Goal: Task Accomplishment & Management: Complete application form

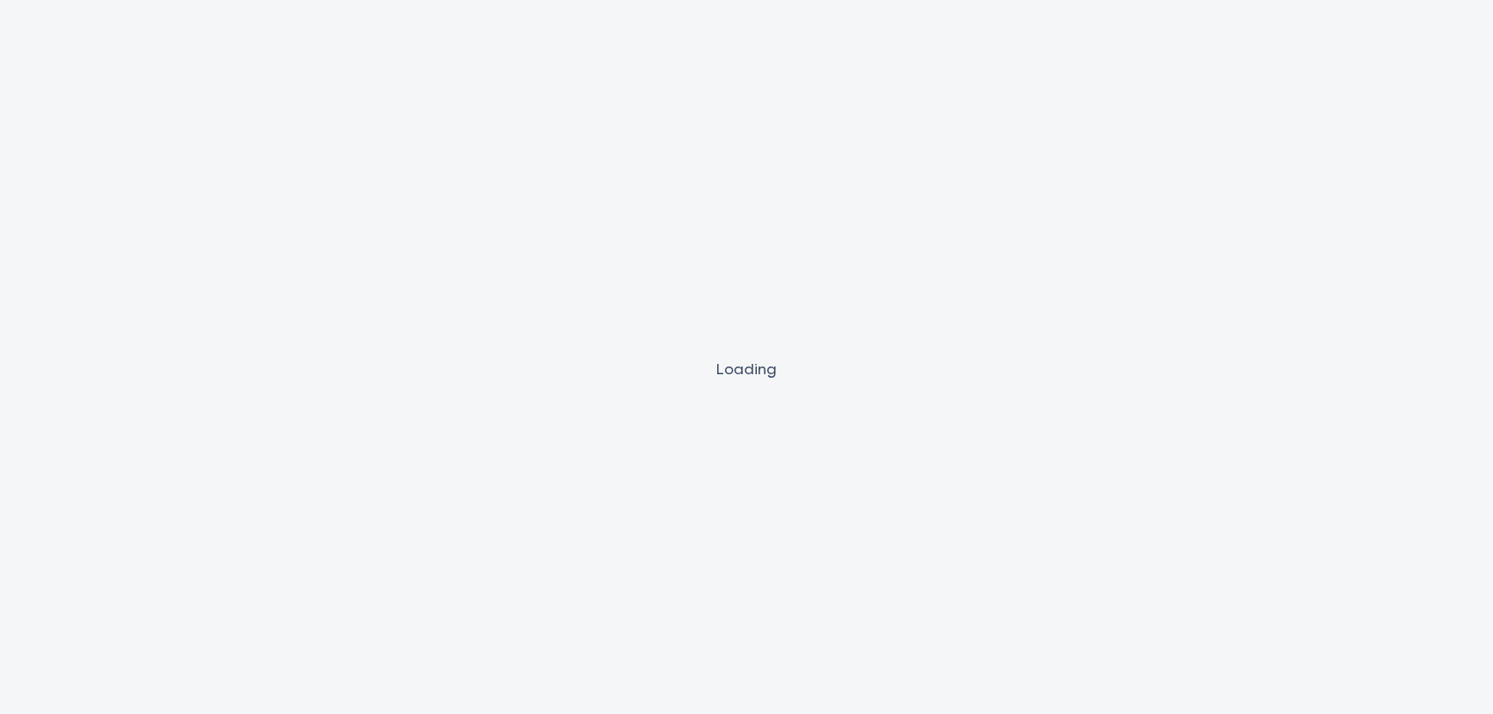
select select "Other"
select select "CARS_AND_LIGHT_TRUCKS"
select select "PASSENGER_VEHICLES"
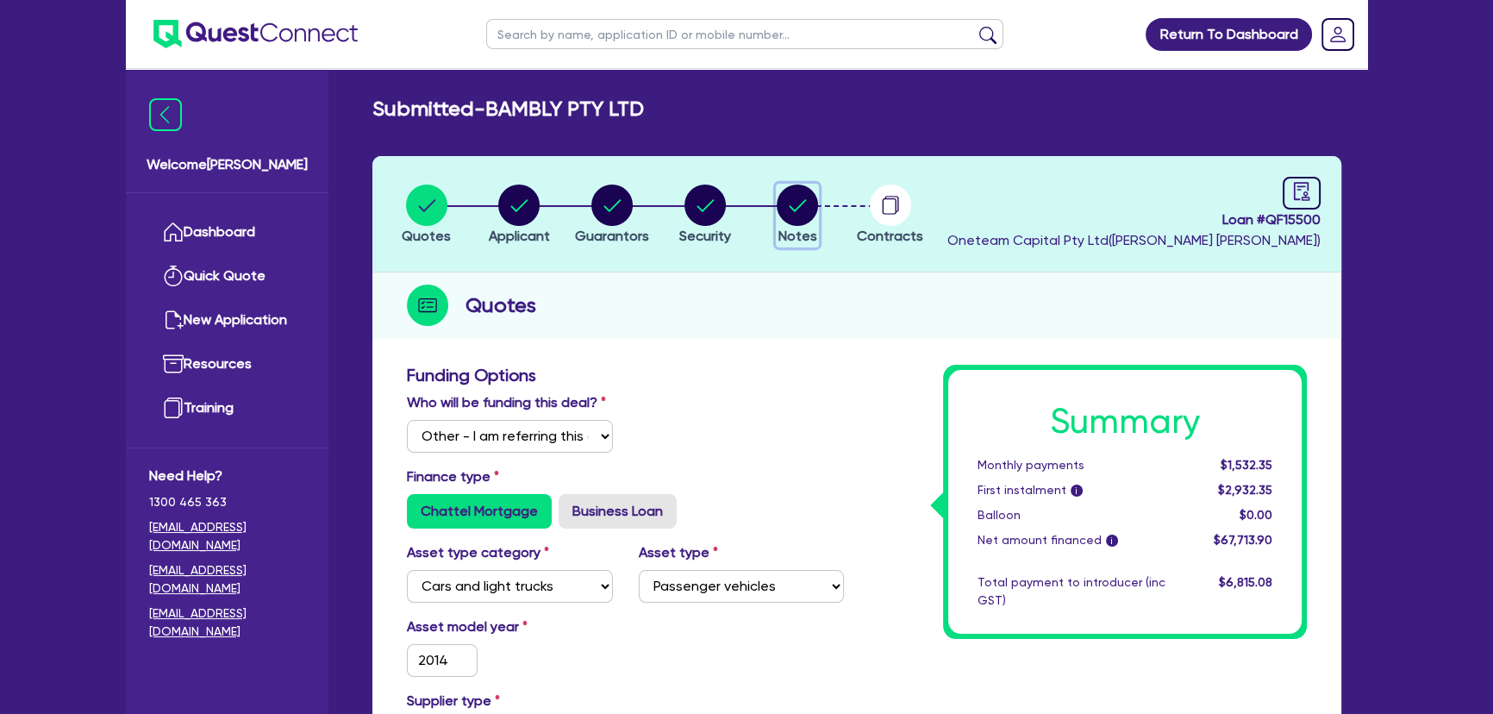
click at [784, 202] on circle "button" at bounding box center [797, 204] width 41 height 41
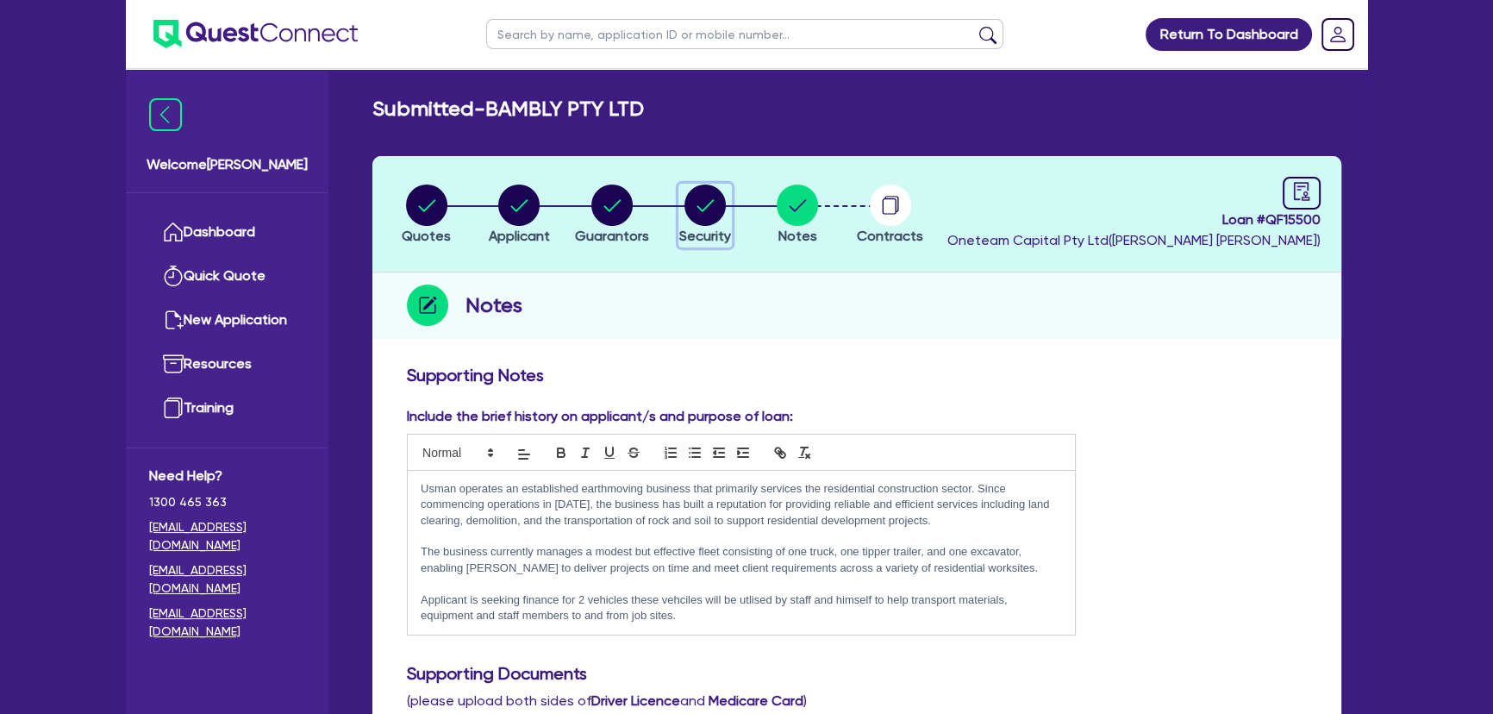
click at [717, 203] on circle "button" at bounding box center [704, 204] width 41 height 41
select select "CARS_AND_LIGHT_TRUCKS"
select select "PASSENGER_VEHICLES"
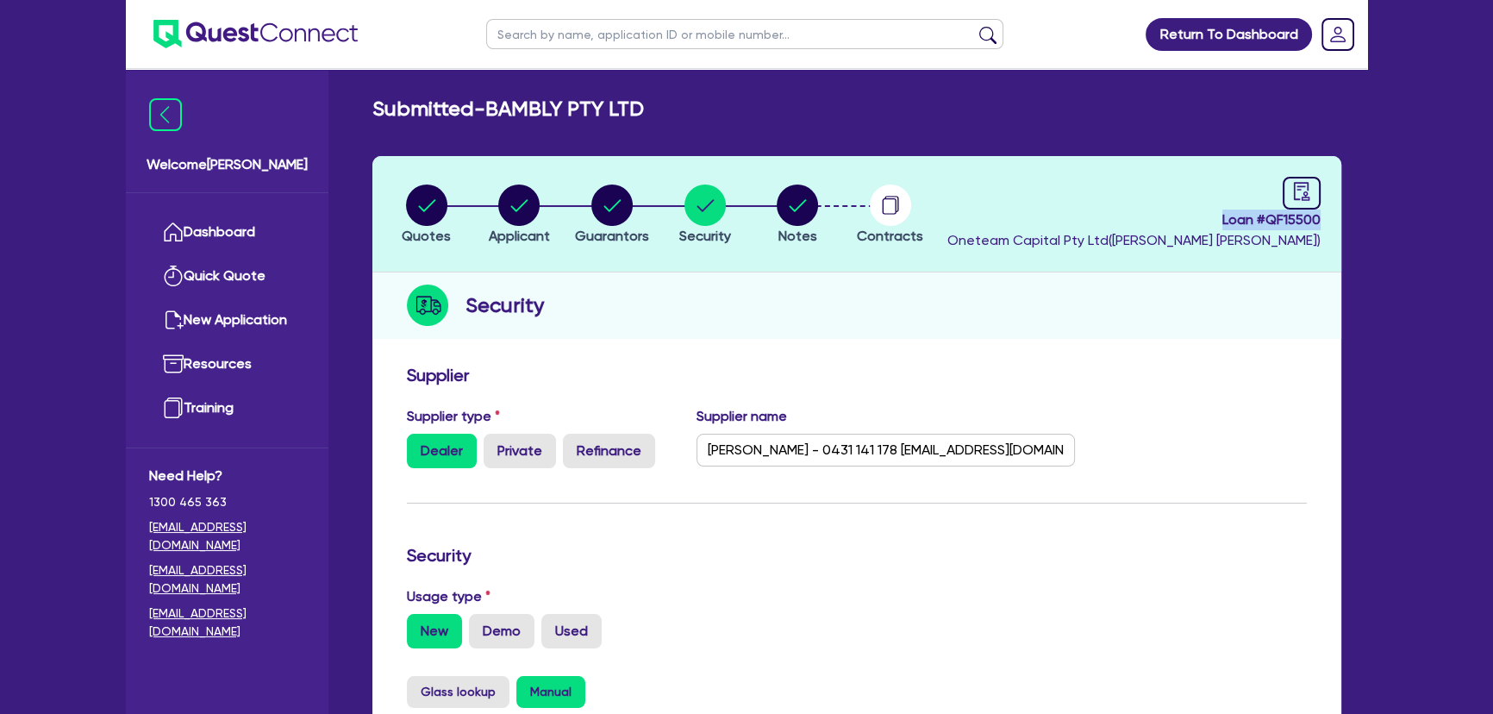
drag, startPoint x: 1209, startPoint y: 216, endPoint x: 1347, endPoint y: 221, distance: 138.9
click at [1191, 221] on div "Quotes Applicant Guarantors Security Notes Contracts Loan # QF15500 Oneteam Cap…" at bounding box center [856, 699] width 995 height 1086
copy span "Loan # QF15500"
click at [547, 33] on input "text" at bounding box center [744, 34] width 517 height 30
type input "Aussie"
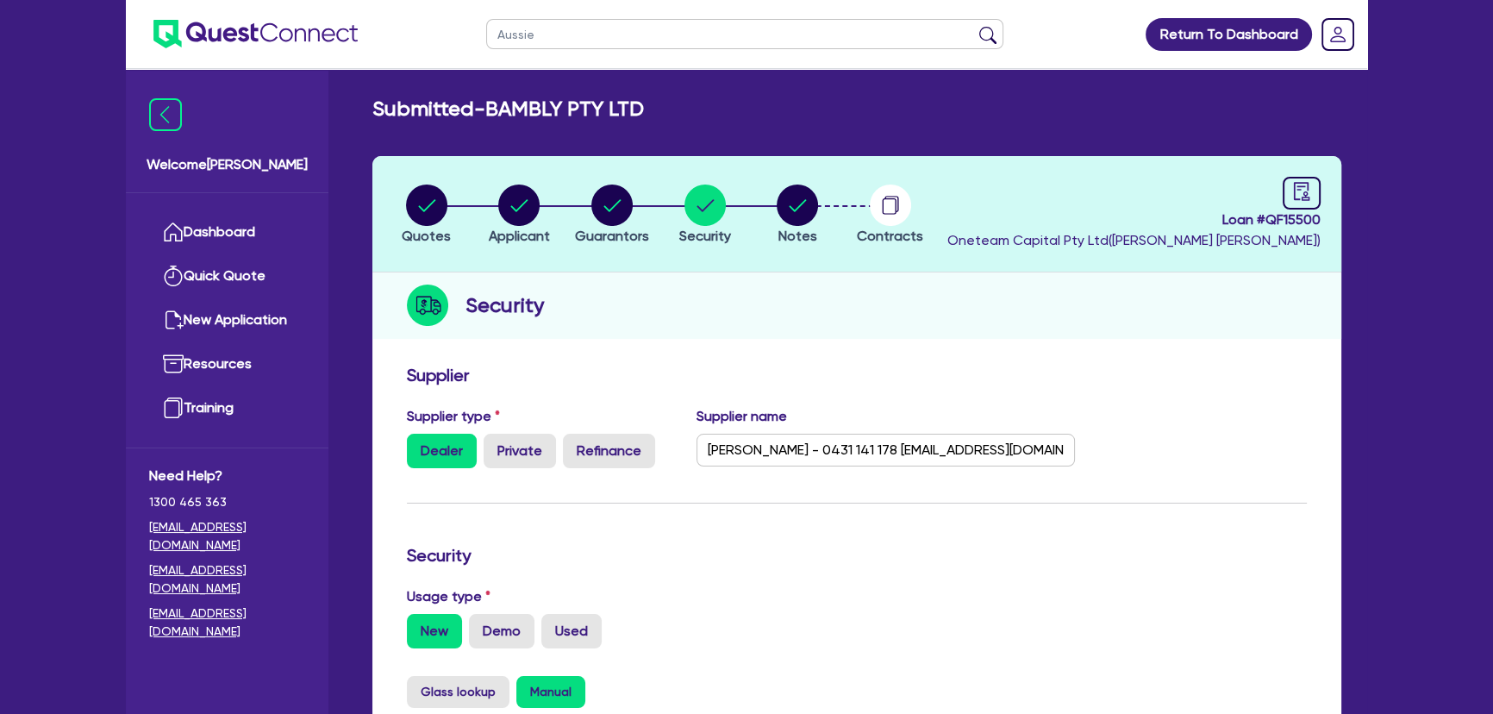
click button "submit" at bounding box center [988, 38] width 28 height 24
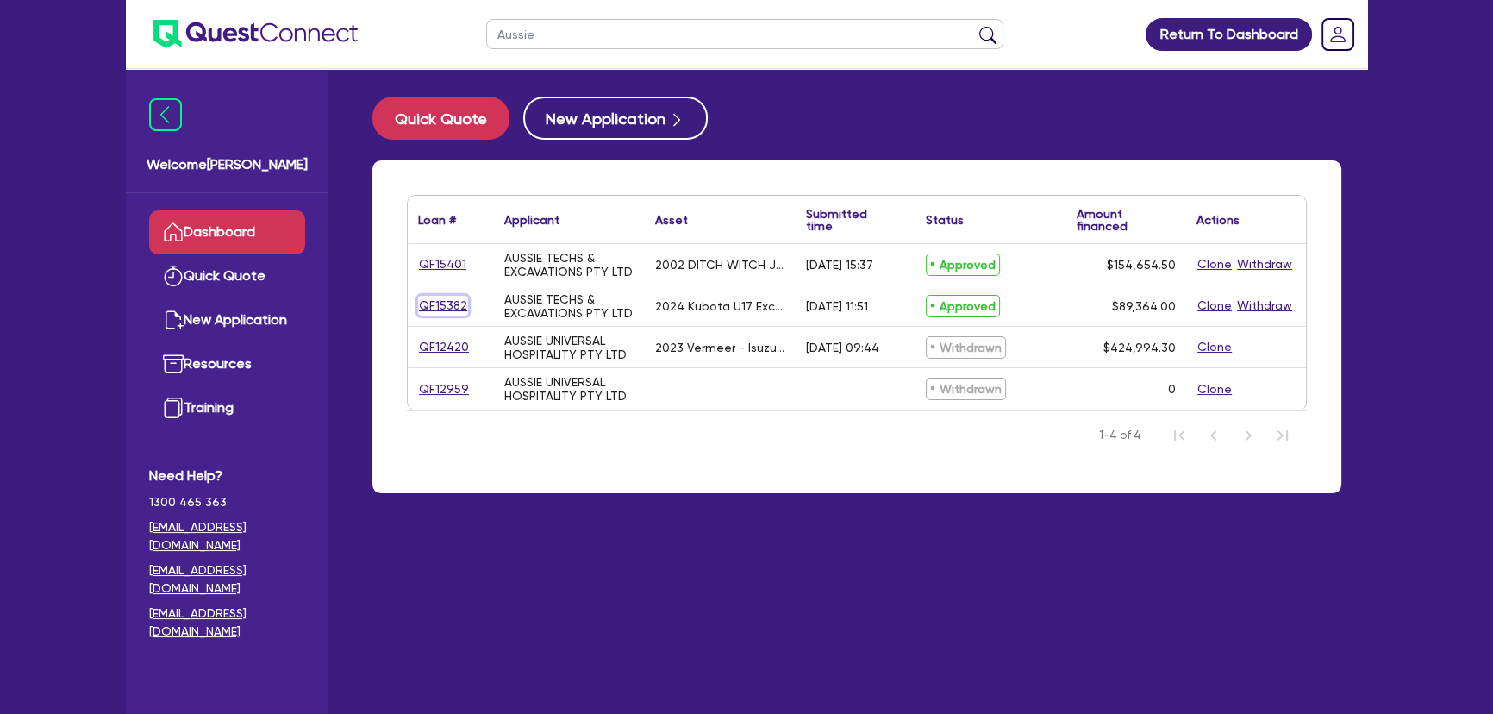
click at [454, 305] on link "QF15382" at bounding box center [443, 306] width 50 height 20
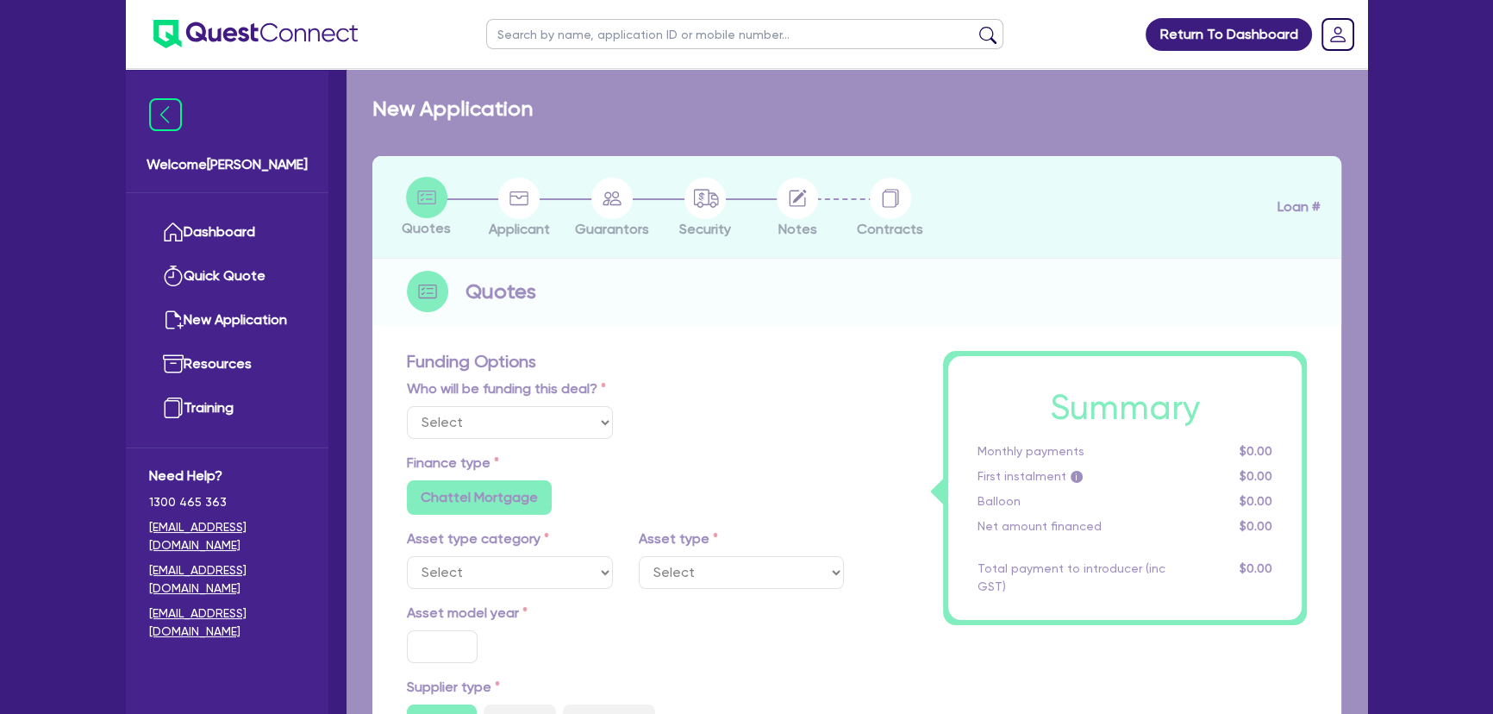
select select "Other"
select select "PRIMARY_ASSETS"
type input "2024"
radio input "false"
radio input "true"
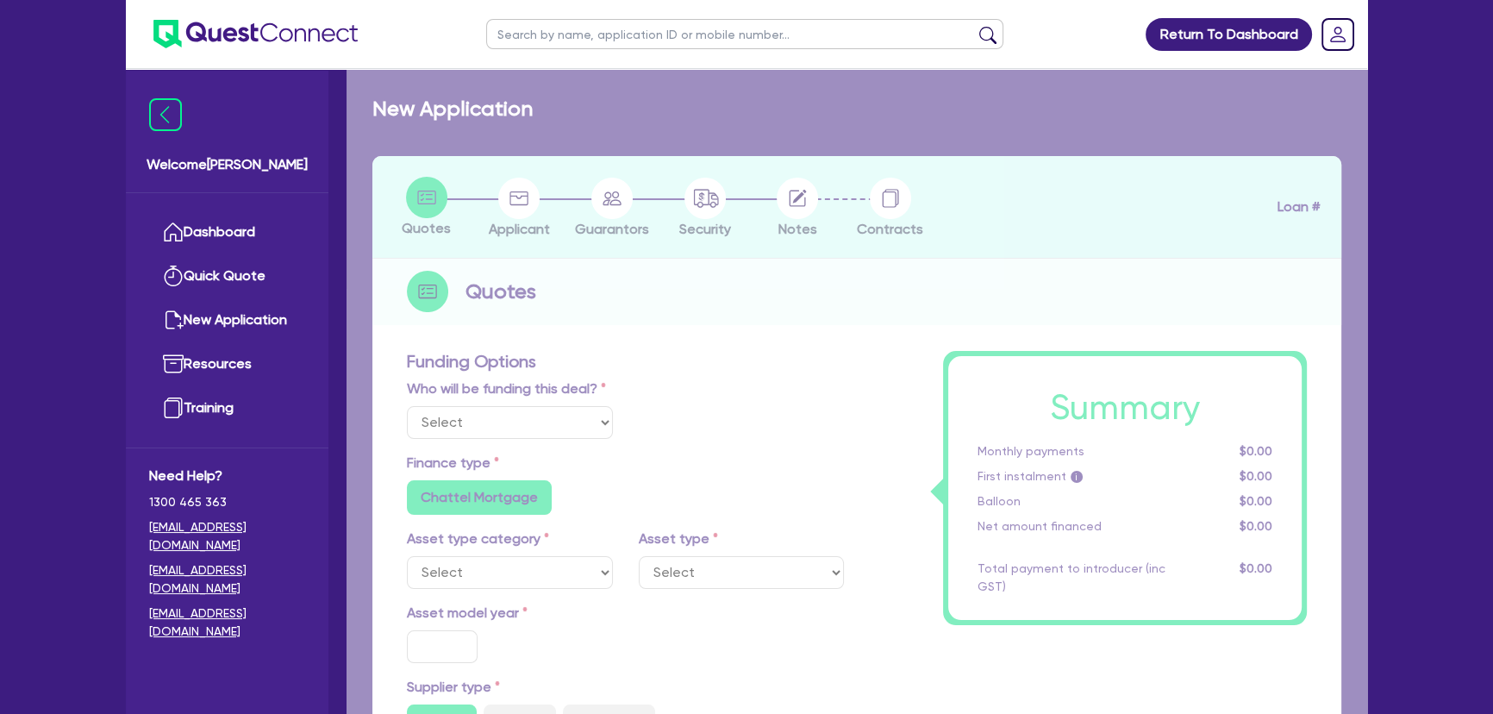
radio input "true"
type input "88,489.5"
type input "6"
type input "5,361.84"
type input "8.35"
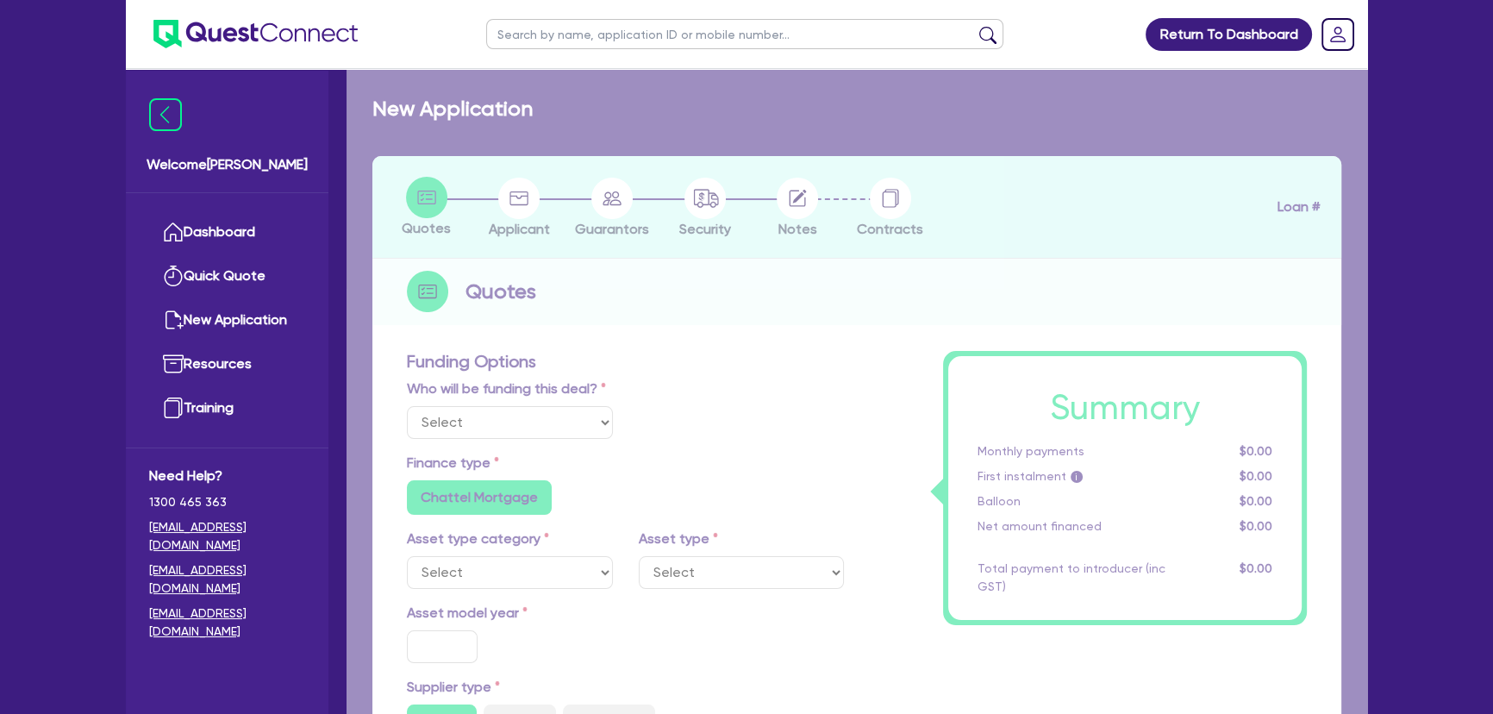
type input "795"
radio input "true"
radio input "false"
select select "YELLOW_GOODS_AND_EXCAVATORS"
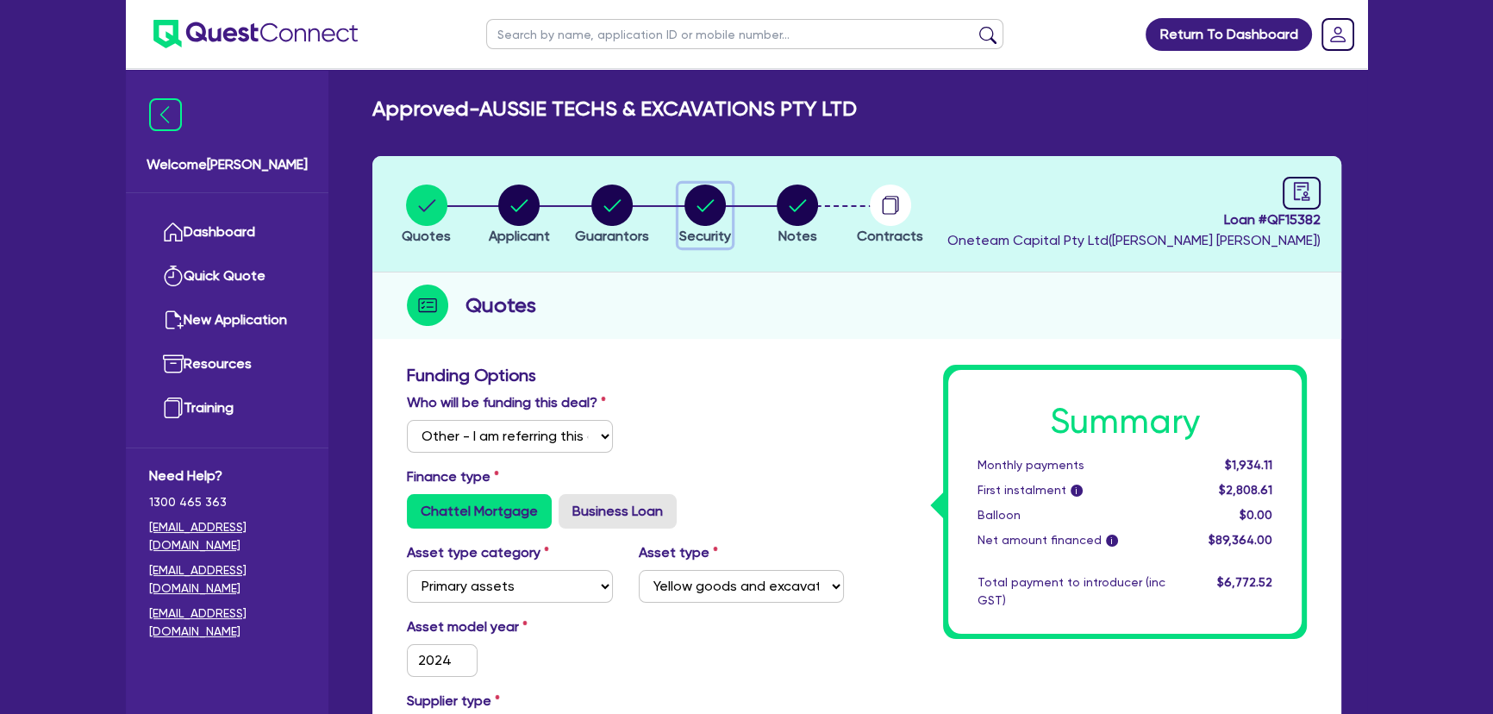
click at [706, 211] on circle "button" at bounding box center [704, 204] width 41 height 41
select select "PRIMARY_ASSETS"
select select "YELLOW_GOODS_AND_EXCAVATORS"
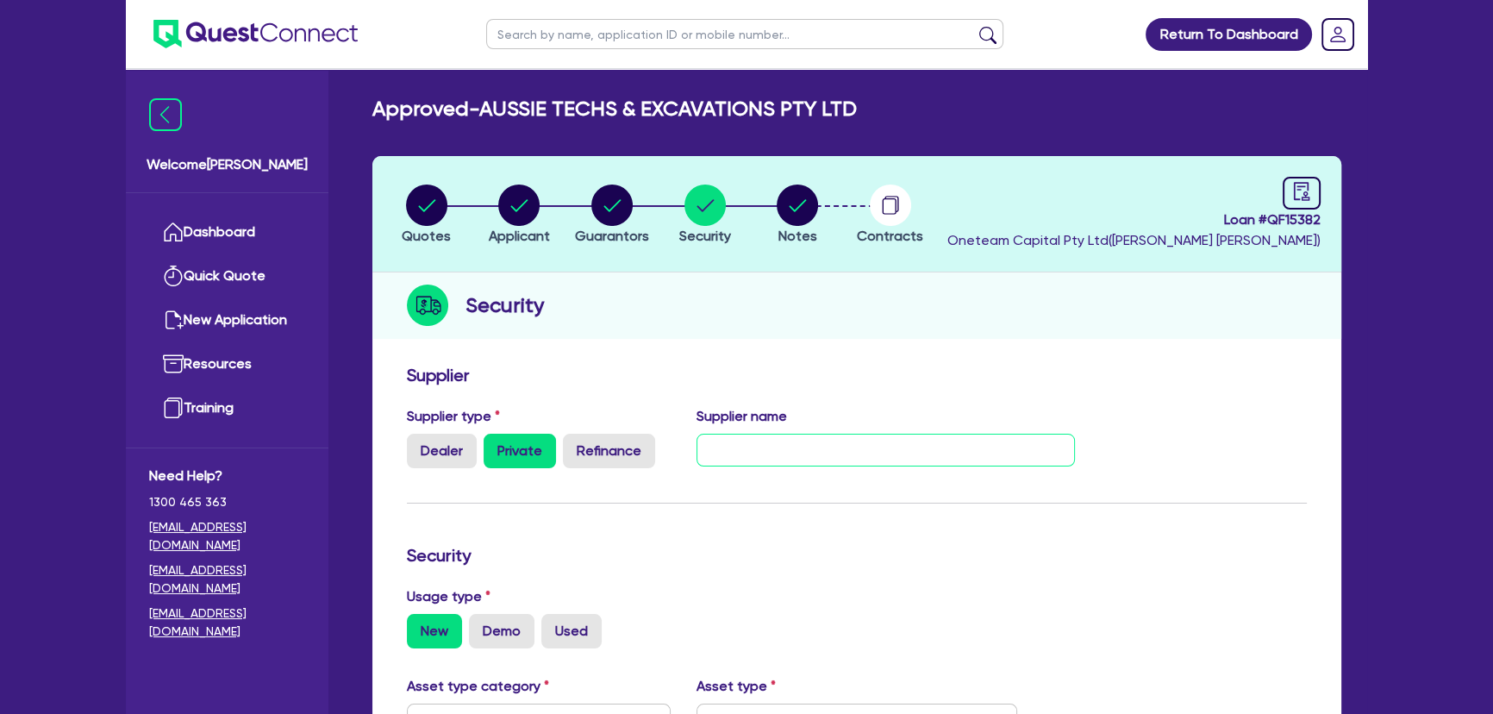
click at [779, 456] on input "text" at bounding box center [886, 450] width 379 height 33
click at [861, 441] on input "text" at bounding box center [886, 450] width 379 height 33
paste input "Aussie Techs and Excavations Pty Ltd - [PERSON_NAME] - 0400 986 701 - [PERSON_N…"
drag, startPoint x: 757, startPoint y: 448, endPoint x: 660, endPoint y: 450, distance: 96.6
click at [660, 450] on div "Supplier type Dealer Private Refinance Supplier name Aussie Techs and Excavatio…" at bounding box center [741, 444] width 695 height 76
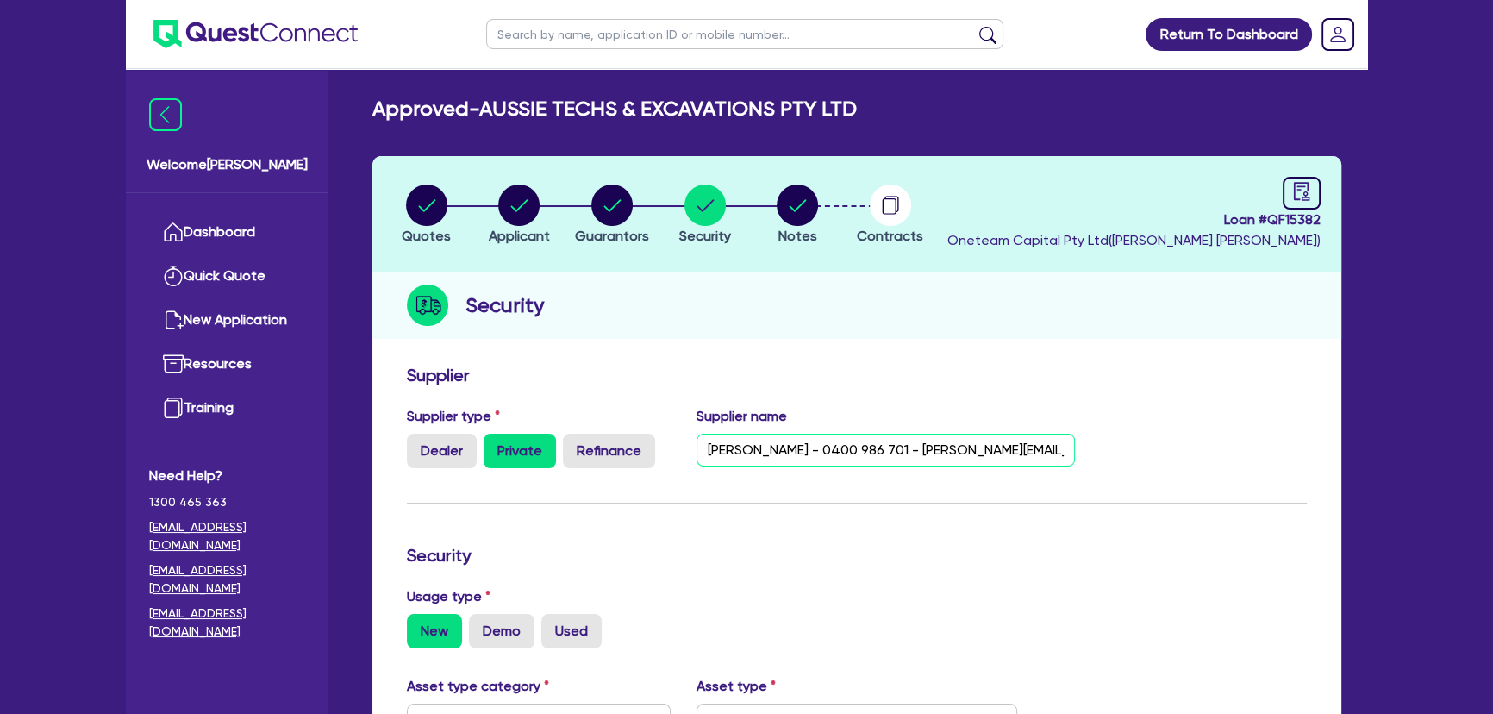
click at [703, 446] on input "Mitchell - 0400 986 701 - Mitch@hystyle.com.au" at bounding box center [886, 450] width 379 height 33
type input "Verndor: [PERSON_NAME] - 0400 986 701 - [PERSON_NAME][EMAIL_ADDRESS][DOMAIN_NAM…"
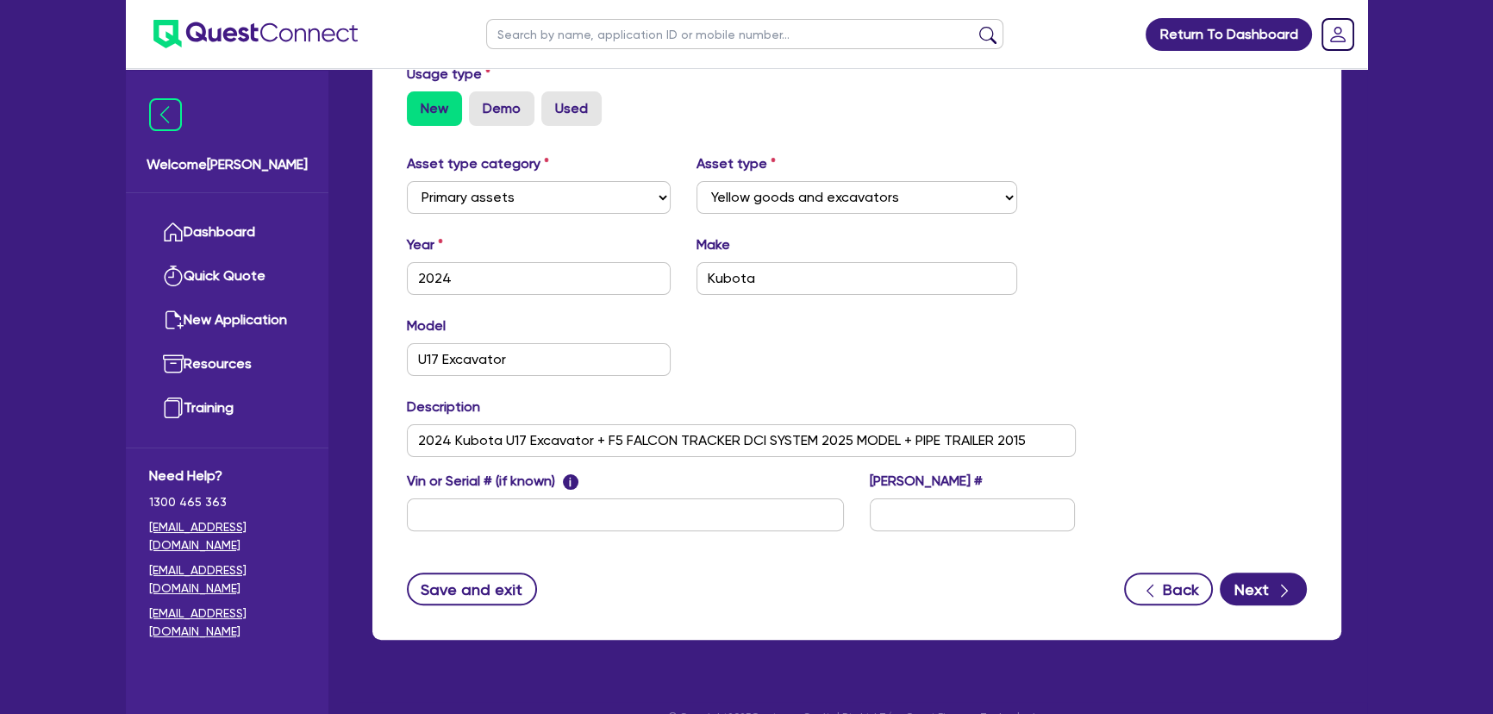
scroll to position [552, 0]
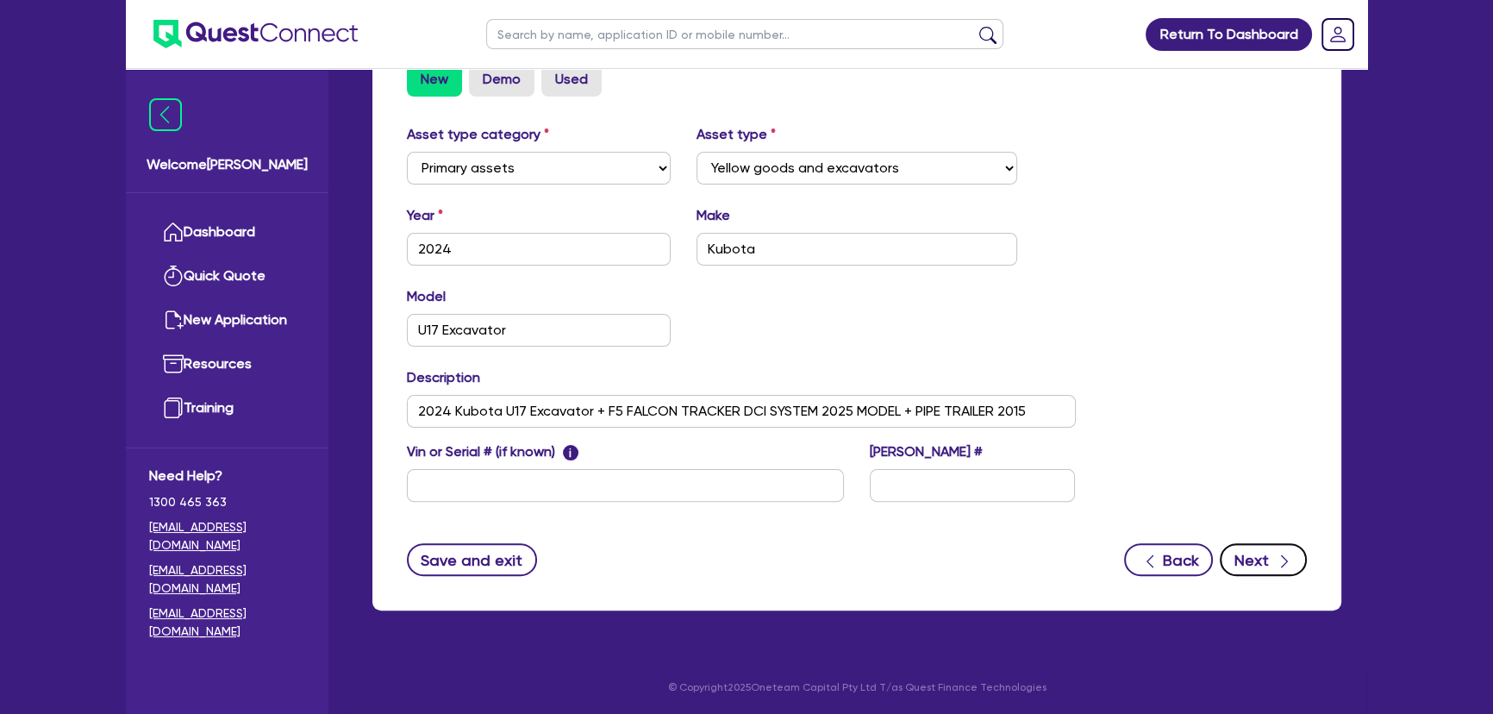
click at [1191, 560] on button "Next" at bounding box center [1263, 559] width 87 height 33
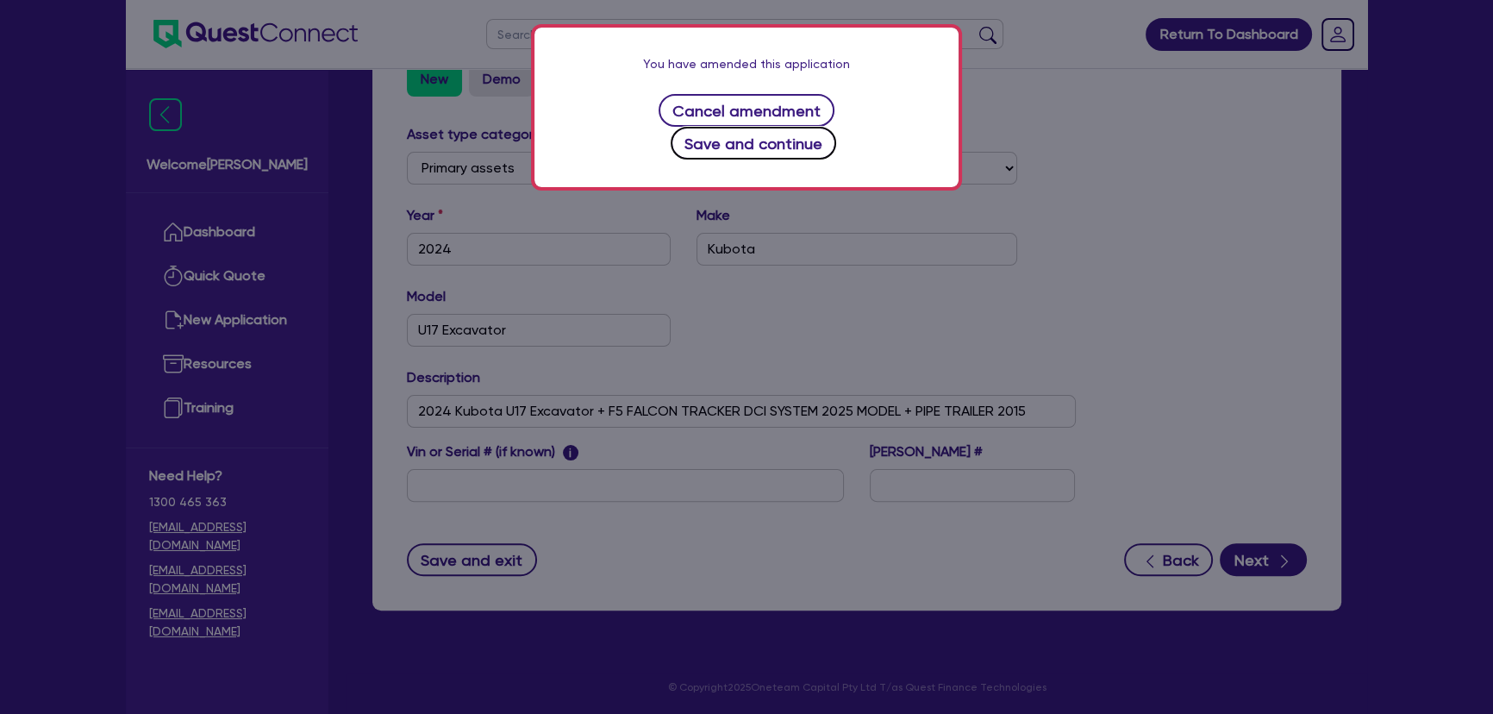
click at [837, 127] on button "Save and continue" at bounding box center [754, 143] width 166 height 33
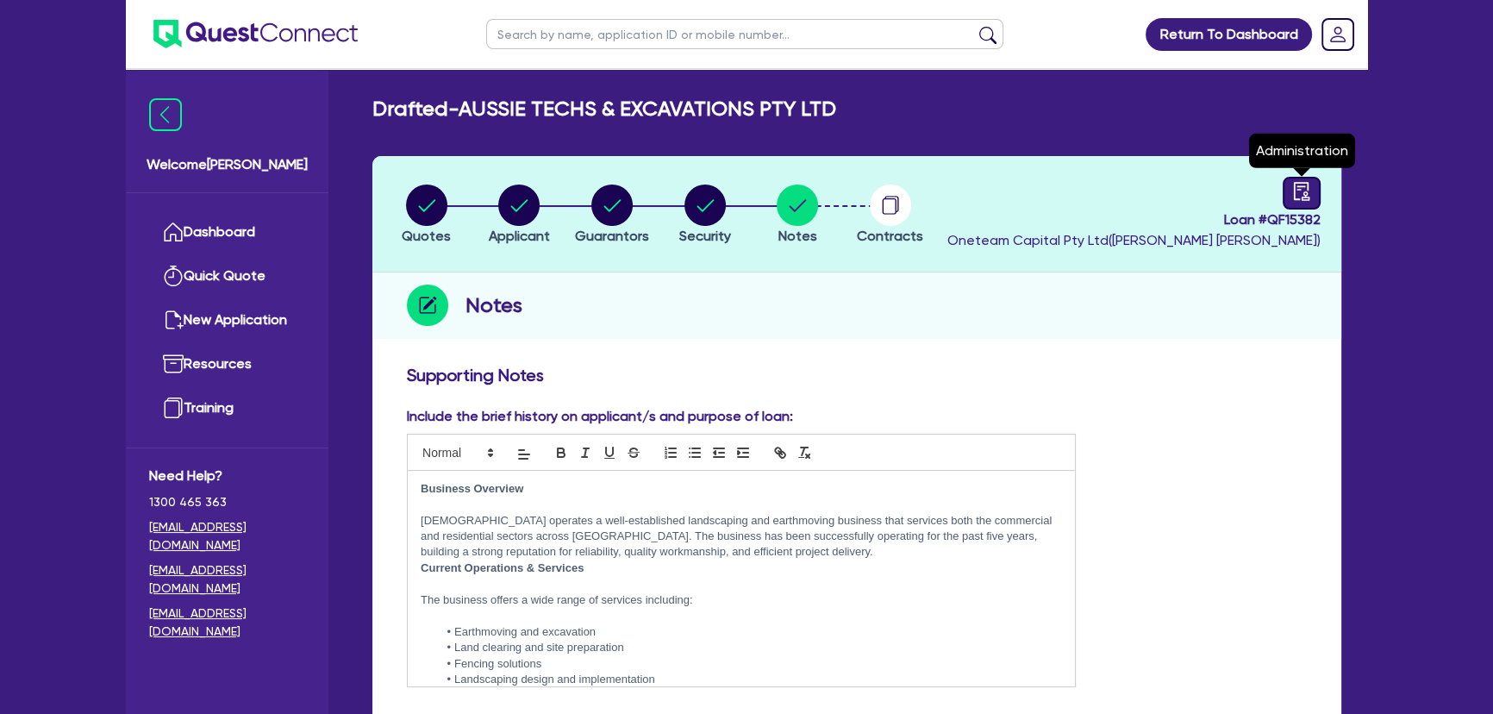
click at [1191, 180] on div at bounding box center [1302, 193] width 38 height 33
select select "DRAFTED_AMENDED"
select select "Dynamoney"
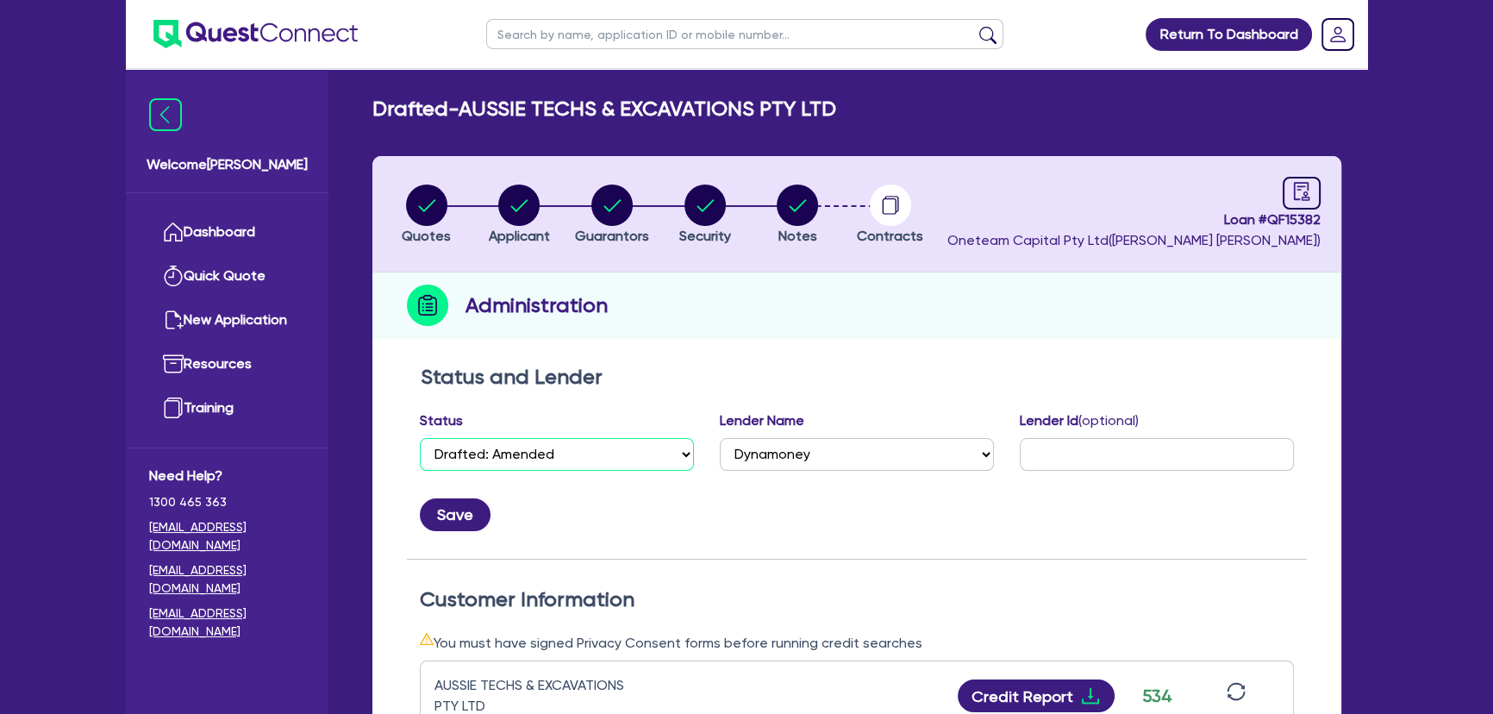
click at [584, 441] on select "Select Quoted Drafted: New Drafted: Amended Submitted: New Submitted: Amended I…" at bounding box center [557, 454] width 274 height 33
select select "APPROVED_WAITING_FOR_MORE_INFO"
click at [420, 438] on select "Select Quoted Drafted: New Drafted: Amended Submitted: New Submitted: Amended I…" at bounding box center [557, 454] width 274 height 33
click at [444, 513] on button "Save" at bounding box center [455, 514] width 71 height 33
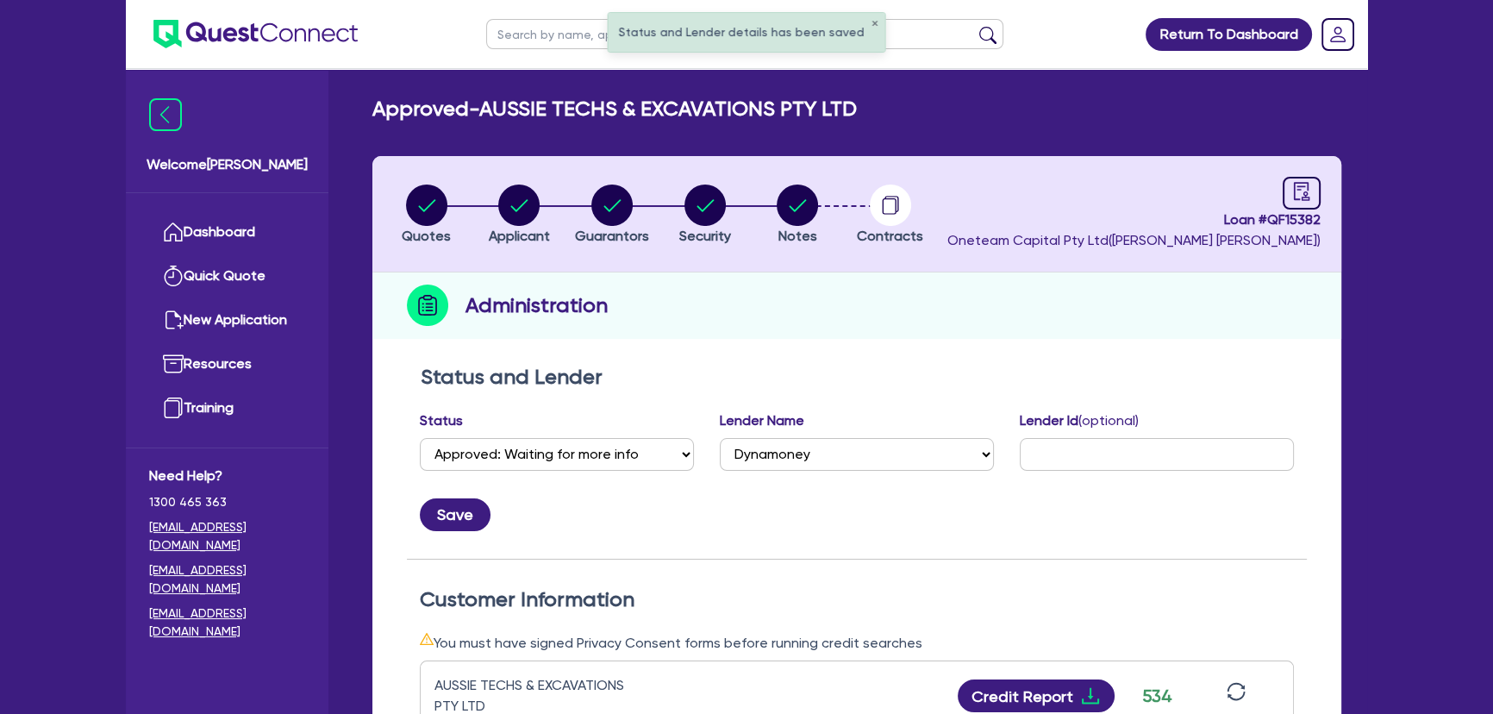
click at [285, 43] on img at bounding box center [255, 34] width 204 height 28
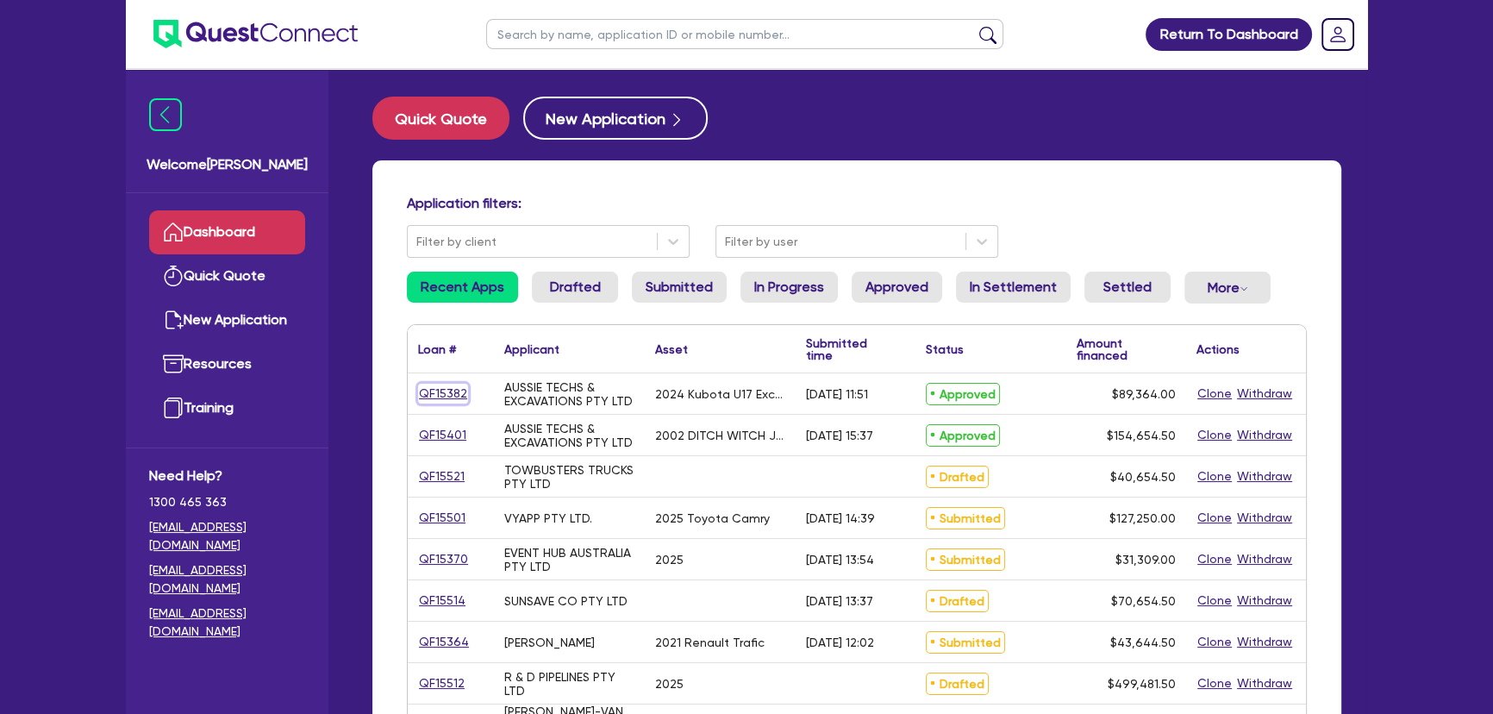
click at [441, 401] on link "QF15382" at bounding box center [443, 394] width 50 height 20
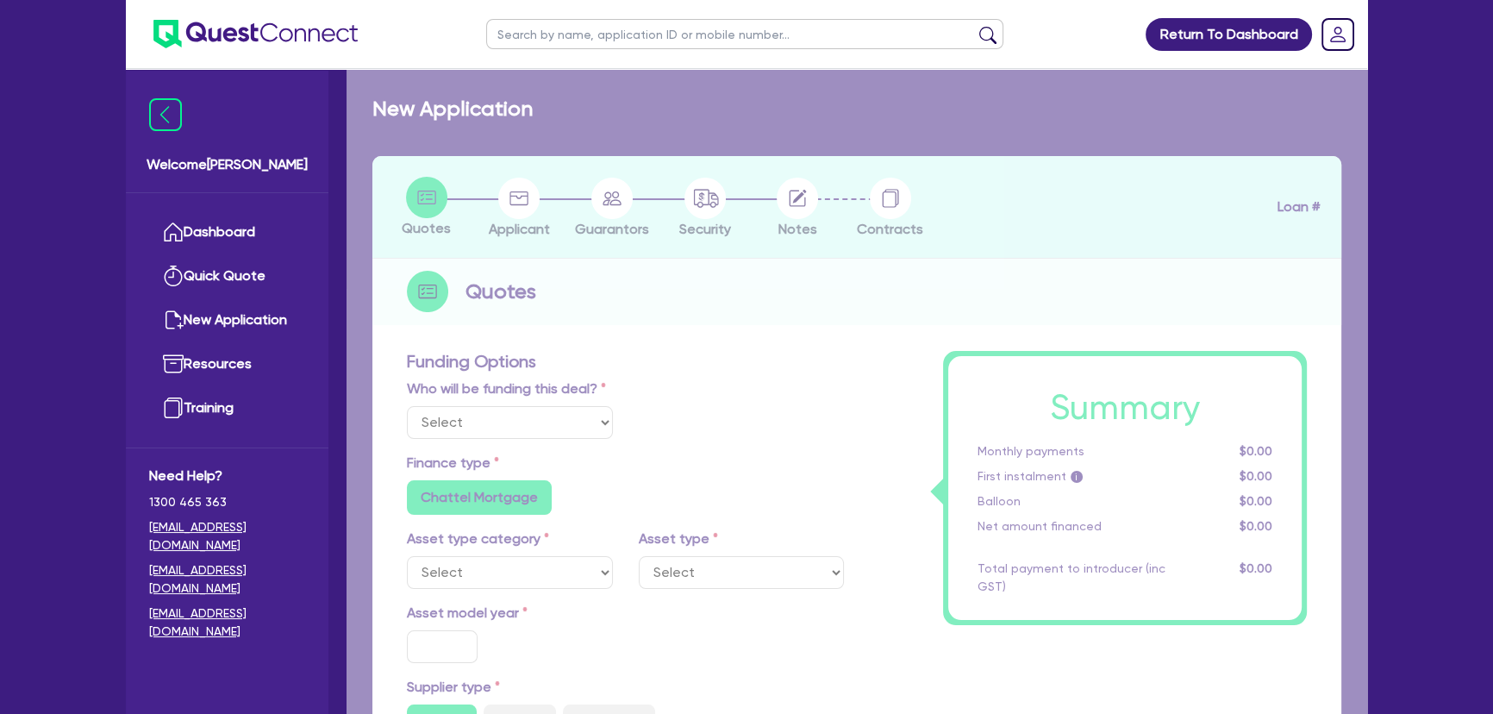
select select "Other"
select select "PRIMARY_ASSETS"
type input "2024"
radio input "false"
radio input "true"
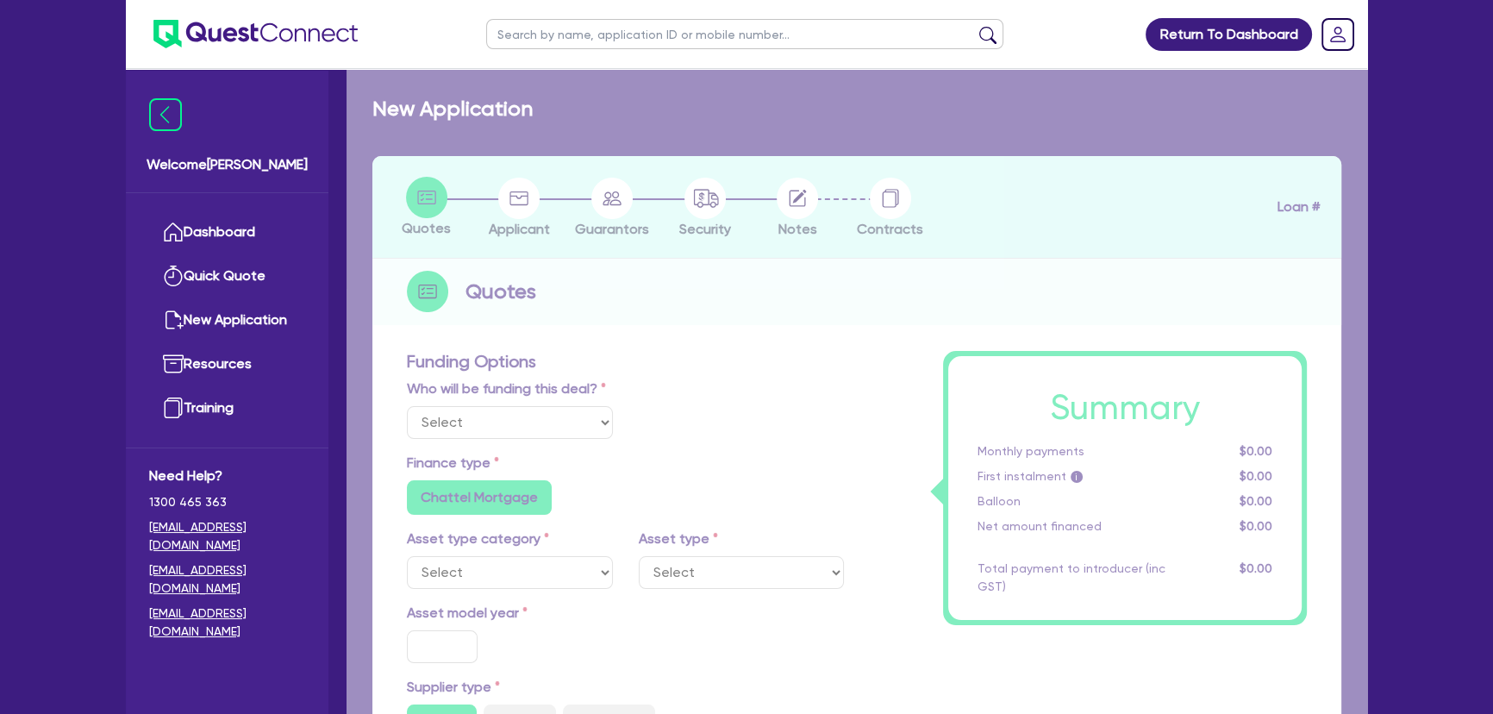
radio input "true"
type input "88,489.5"
type input "6"
type input "5,361.84"
type input "8.35"
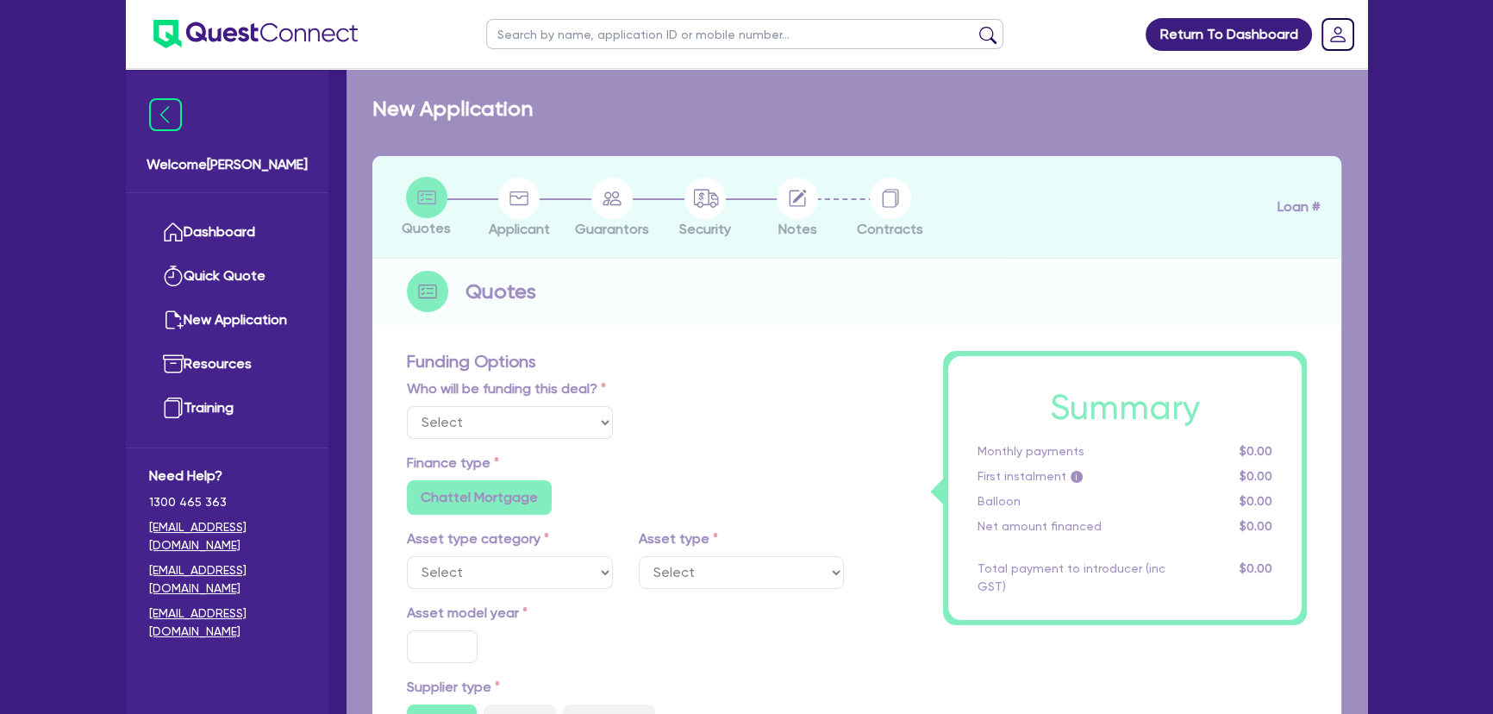
type input "795"
radio input "true"
radio input "false"
select select "YELLOW_GOODS_AND_EXCAVATORS"
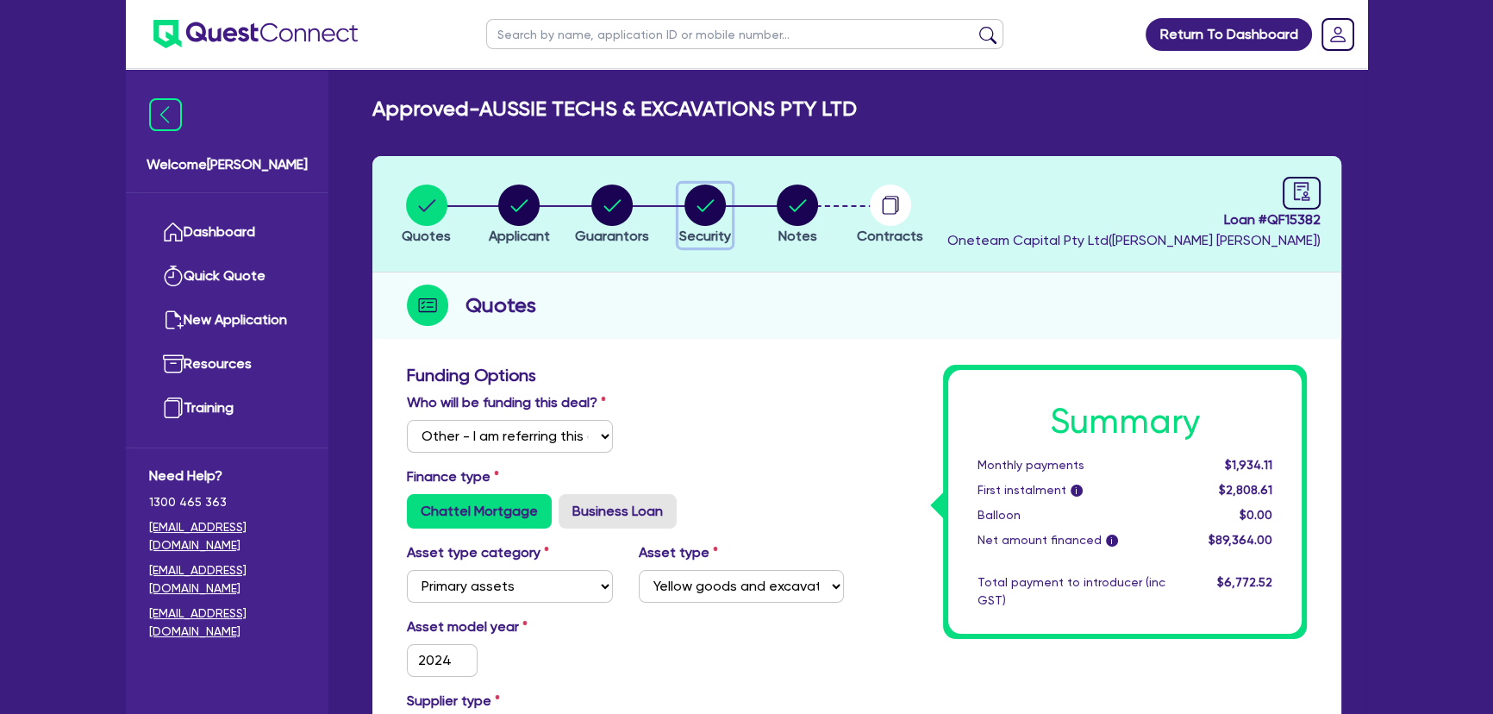
click at [682, 197] on div "button" at bounding box center [705, 204] width 52 height 41
select select "PRIMARY_ASSETS"
select select "YELLOW_GOODS_AND_EXCAVATORS"
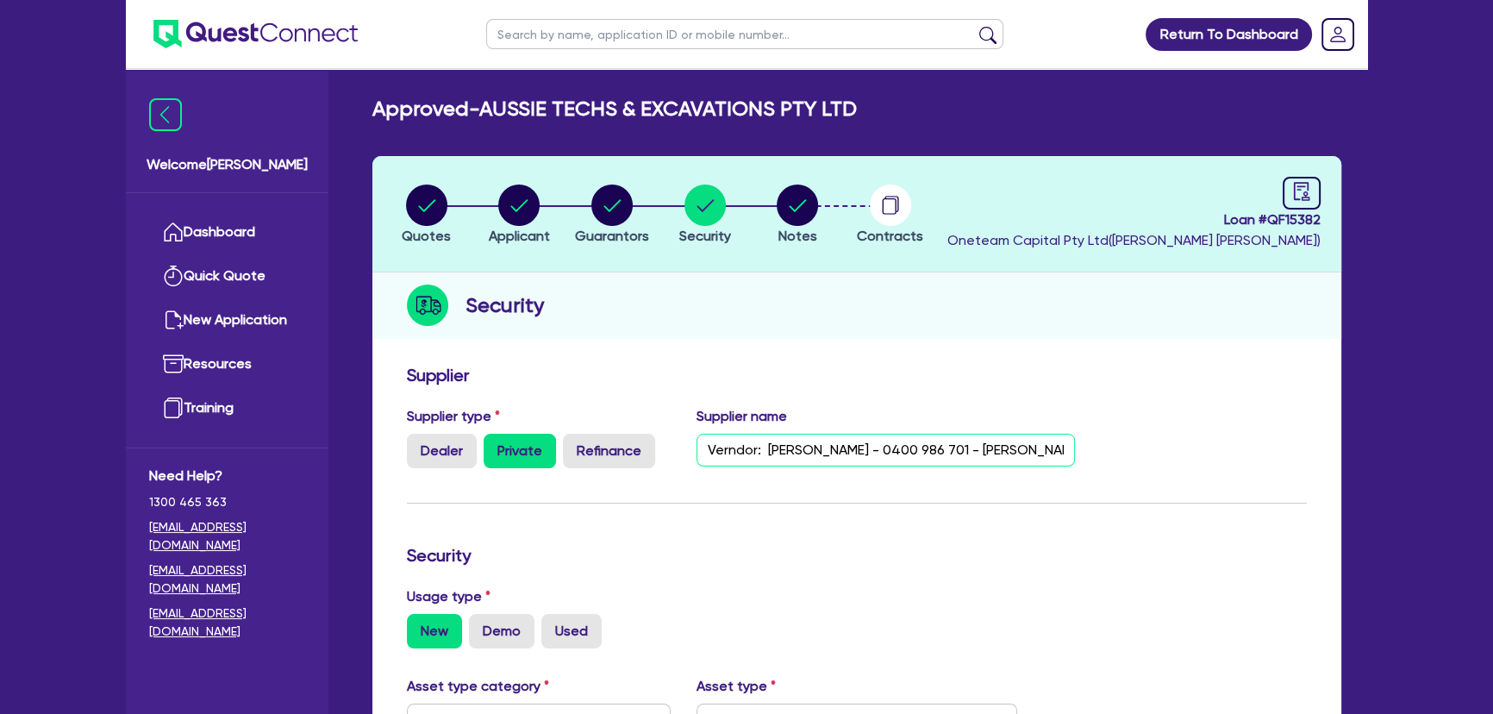
click at [984, 449] on input "Verndor: [PERSON_NAME] - 0400 986 701 - [PERSON_NAME][EMAIL_ADDRESS][DOMAIN_NAM…" at bounding box center [886, 450] width 379 height 33
type input "Verndor: Mitchell - 0400 986 701 - Mitch@histyle.com.au"
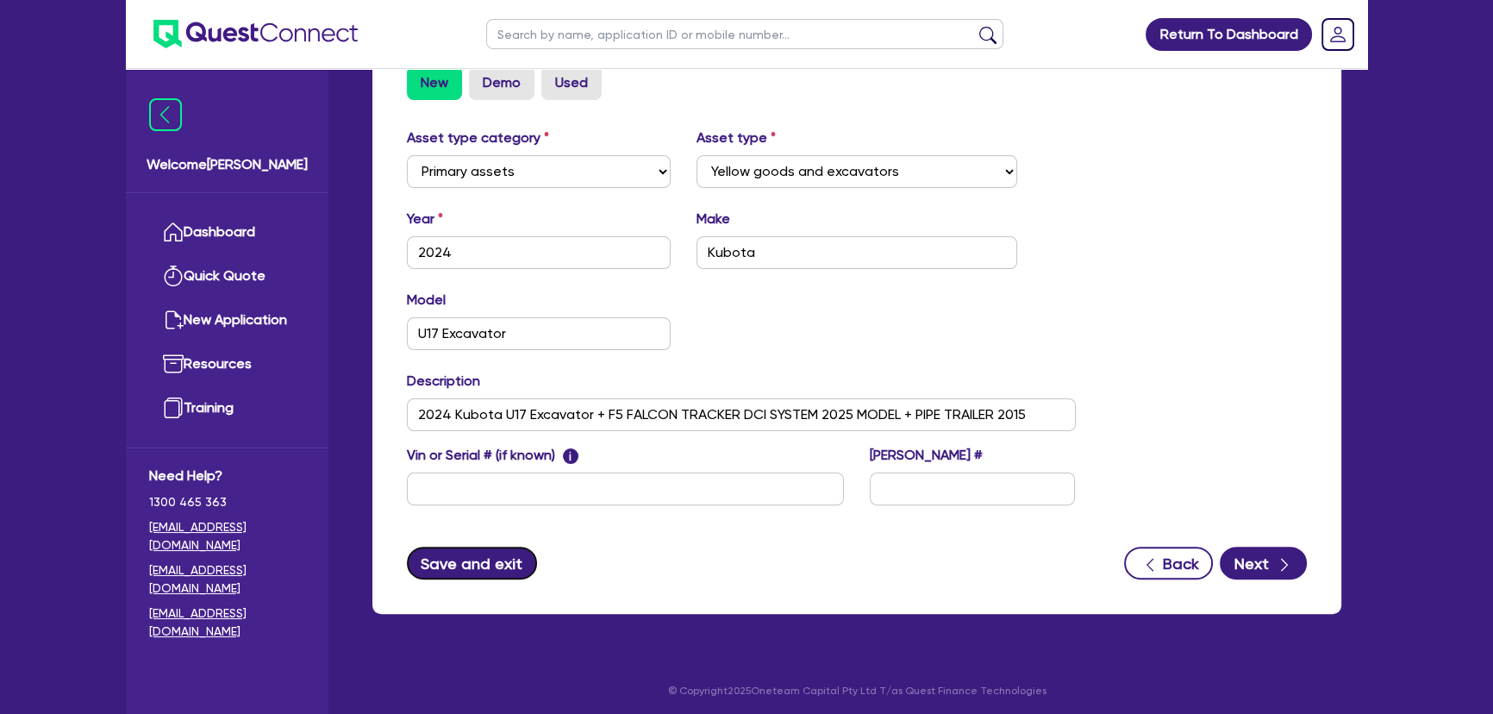
click at [462, 559] on button "Save and exit" at bounding box center [472, 563] width 130 height 33
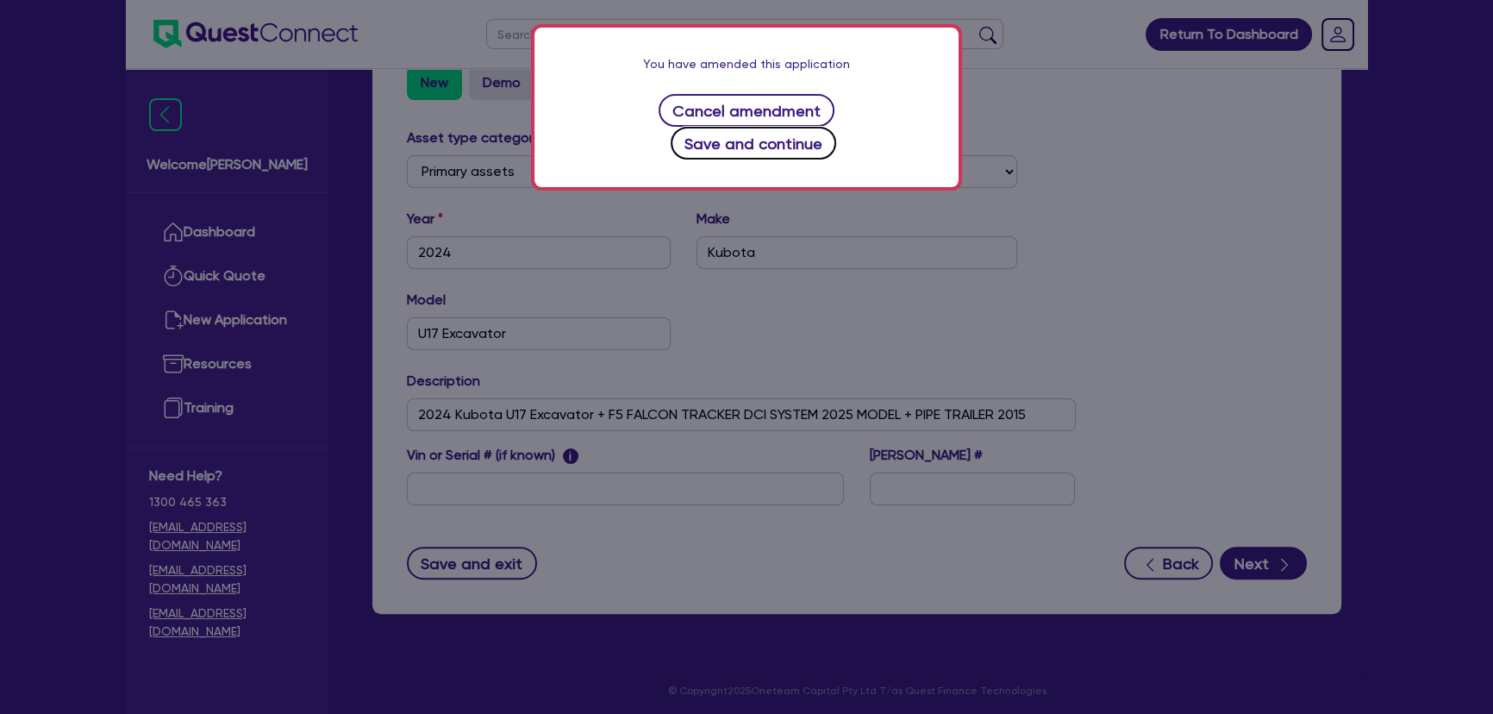
click at [837, 127] on button "Save and continue" at bounding box center [754, 143] width 166 height 33
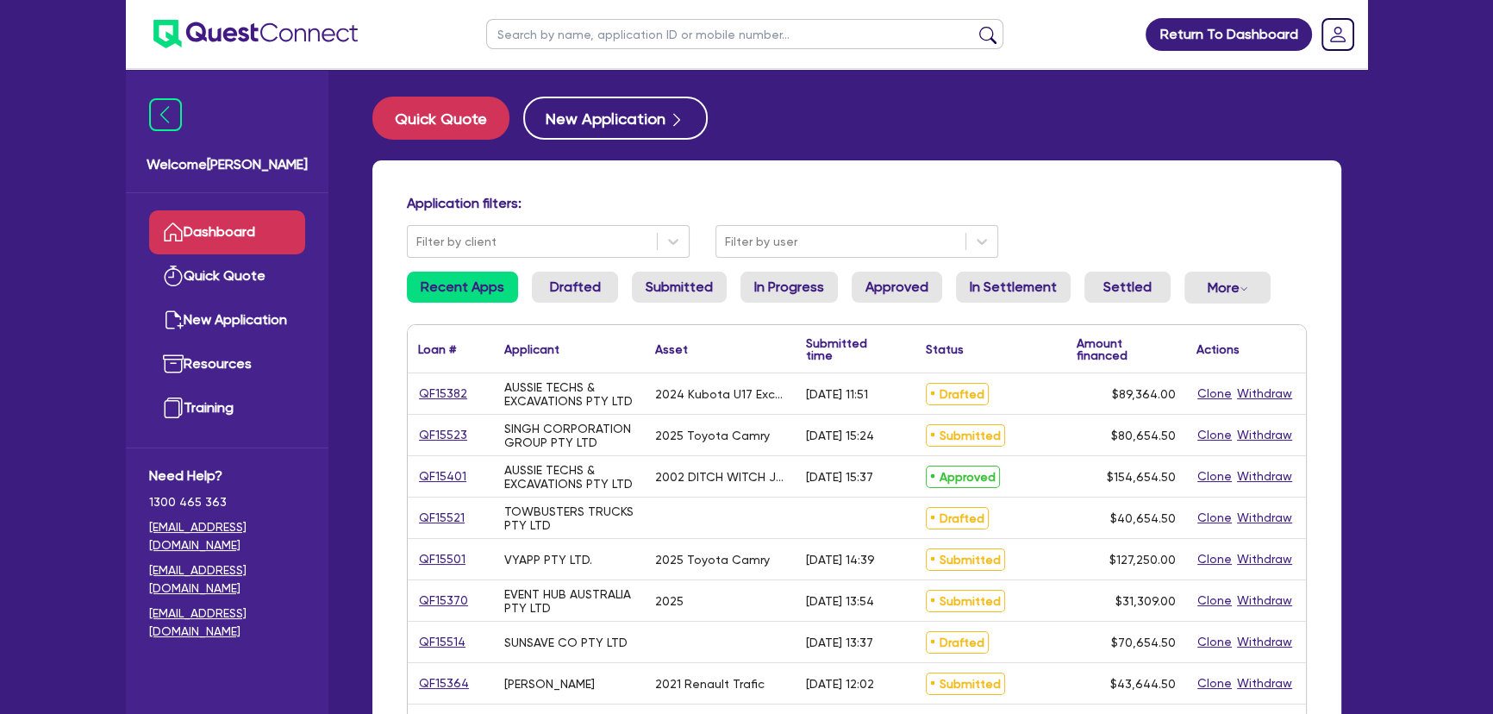
click at [689, 37] on input "text" at bounding box center [744, 34] width 517 height 30
click at [974, 26] on button "submit" at bounding box center [988, 38] width 28 height 24
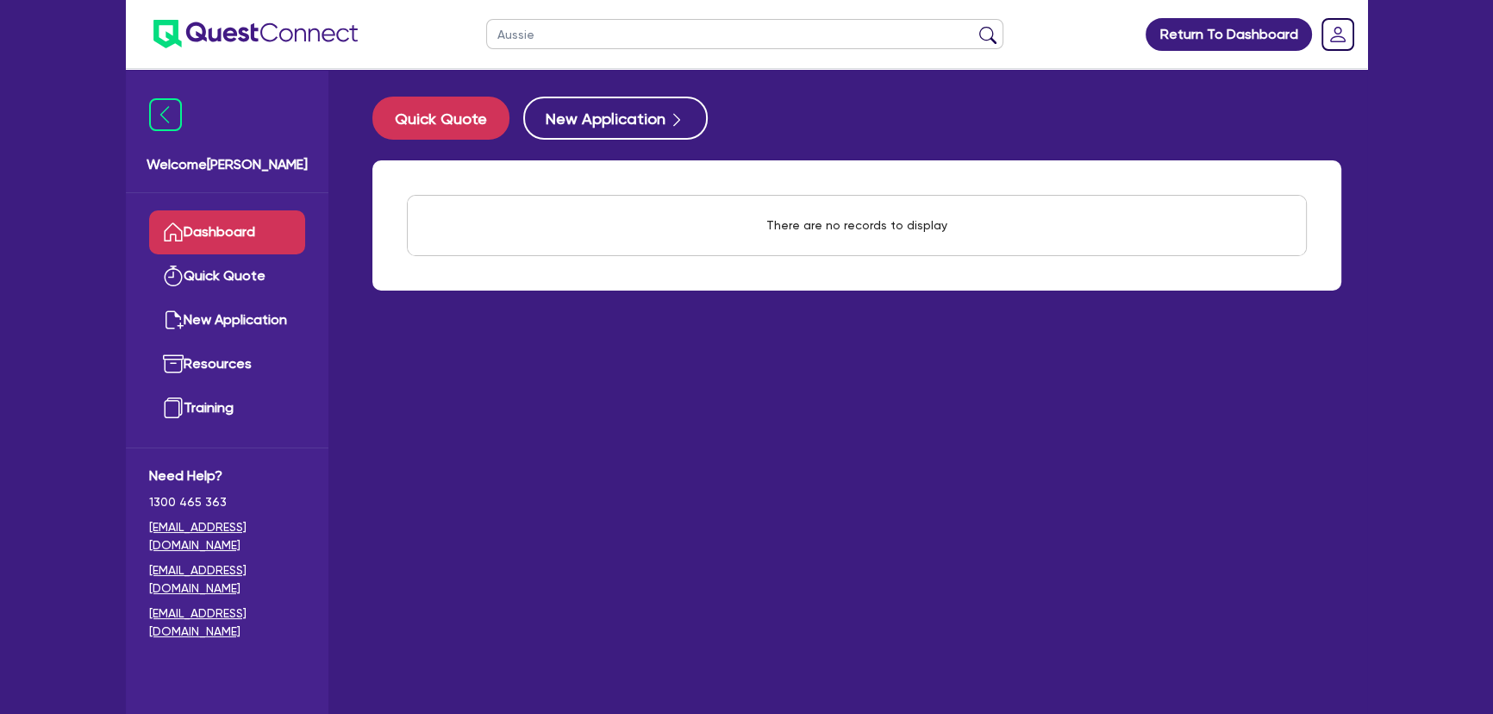
type input "Aussie"
click at [974, 26] on button "submit" at bounding box center [988, 38] width 28 height 24
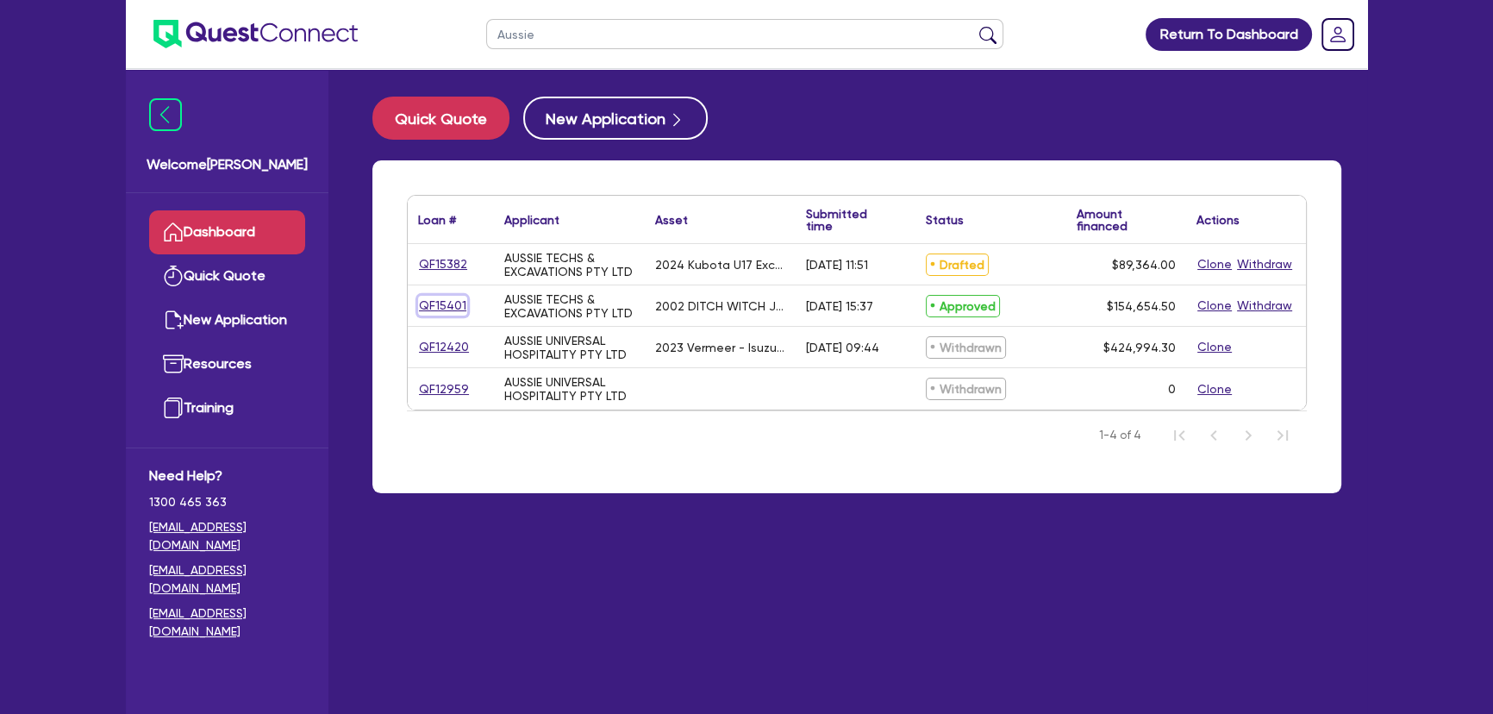
click at [460, 299] on link "QF15401" at bounding box center [442, 306] width 49 height 20
select select "Other"
select select "PRIMARY_ASSETS"
select select "YELLOW_GOODS_AND_EXCAVATORS"
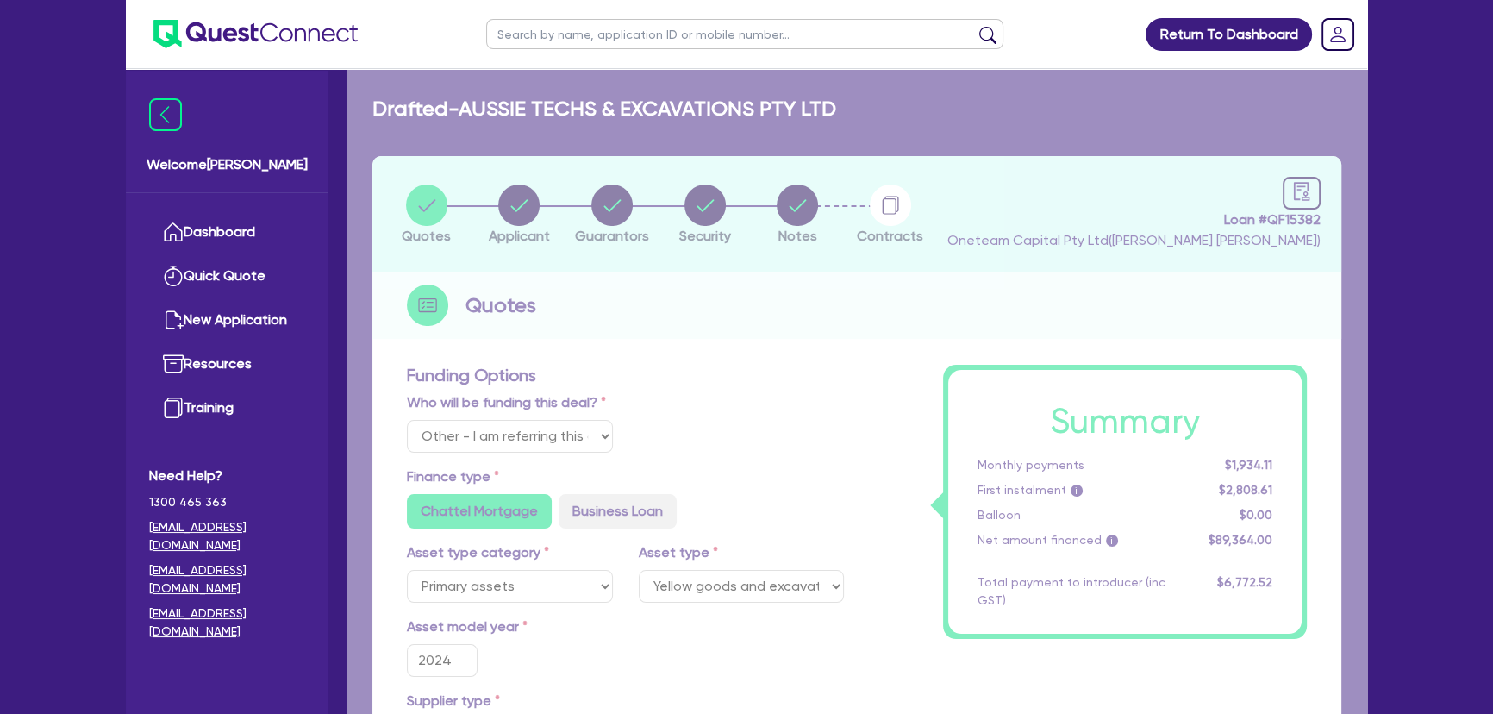
type input "2002"
type input "154,000"
type input "8"
type input "12,372.36"
type input "16.49"
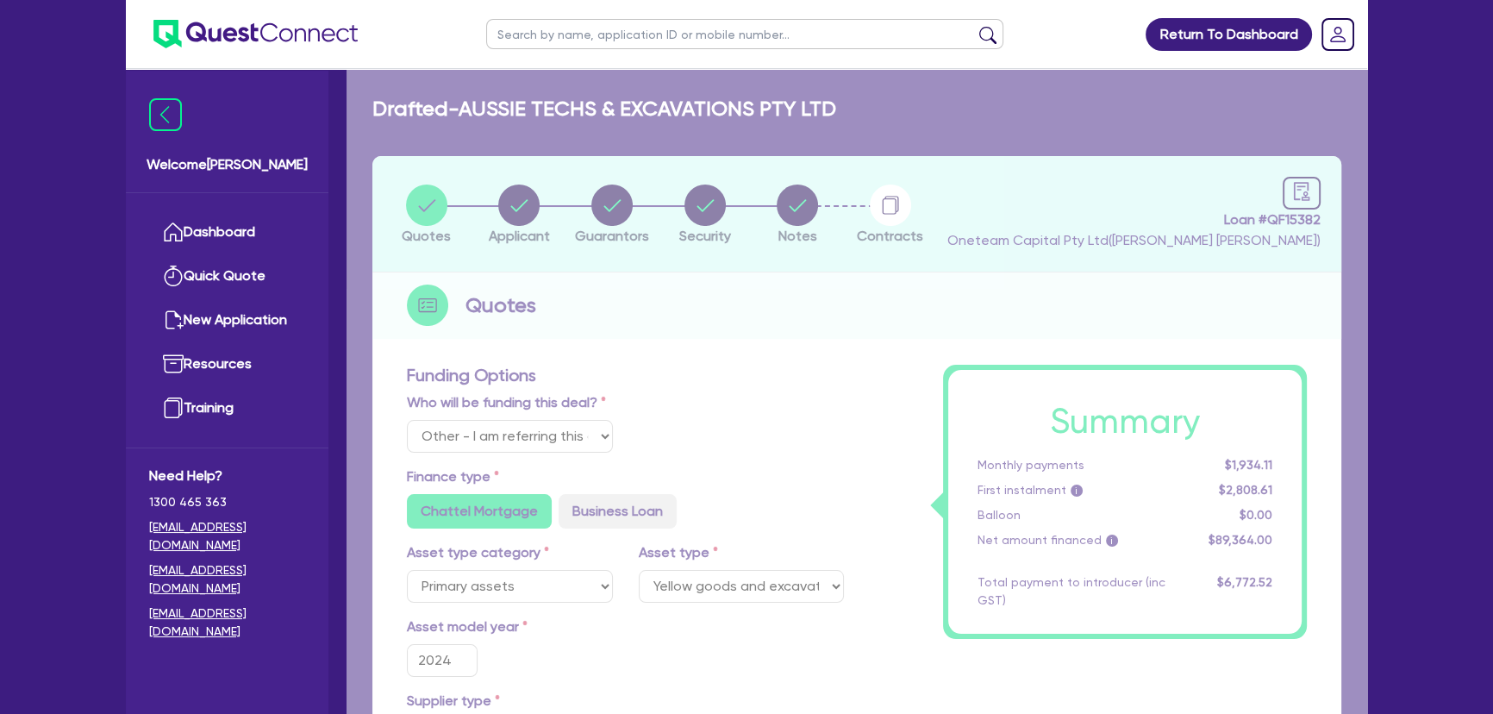
type input "595"
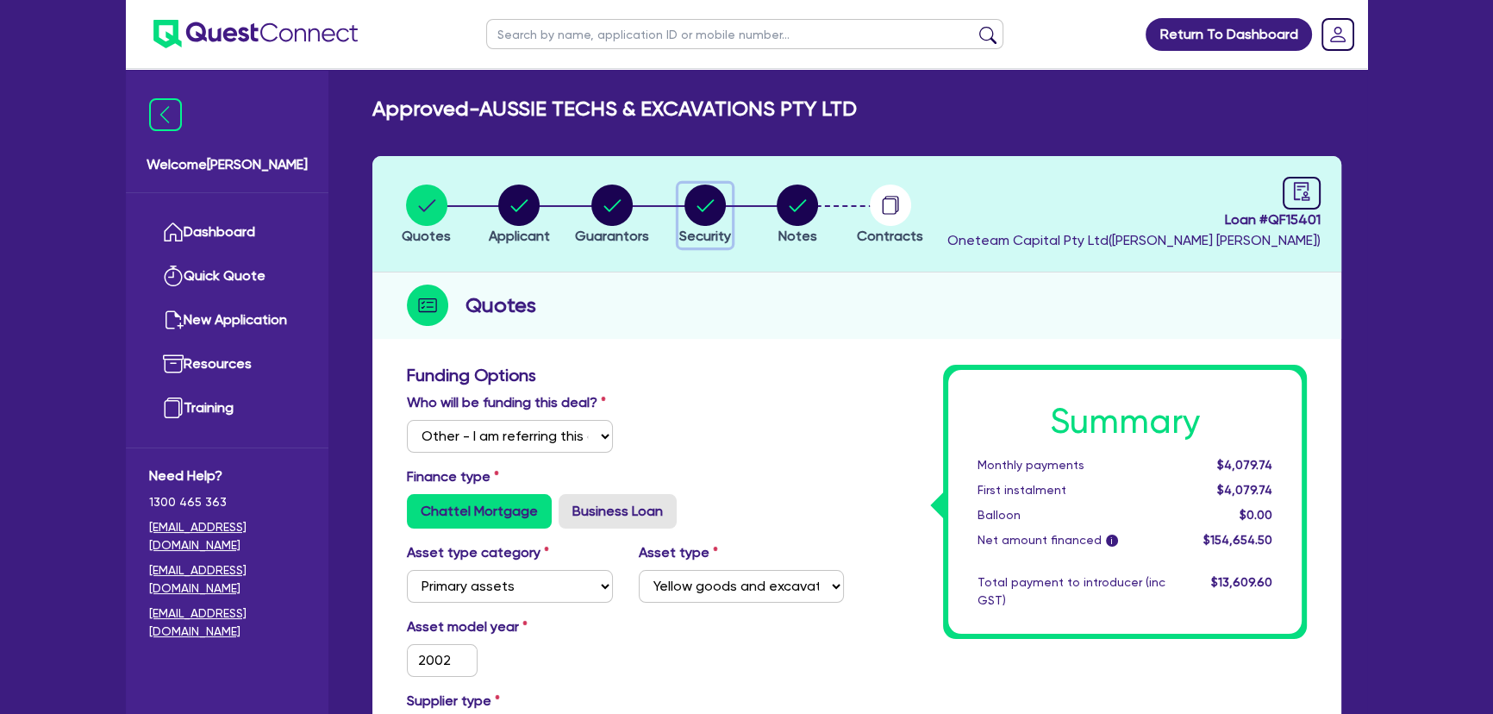
drag, startPoint x: 685, startPoint y: 216, endPoint x: 697, endPoint y: 216, distance: 12.1
click at [686, 216] on icon "button" at bounding box center [704, 204] width 41 height 41
select select "PRIMARY_ASSETS"
select select "YELLOW_GOODS_AND_EXCAVATORS"
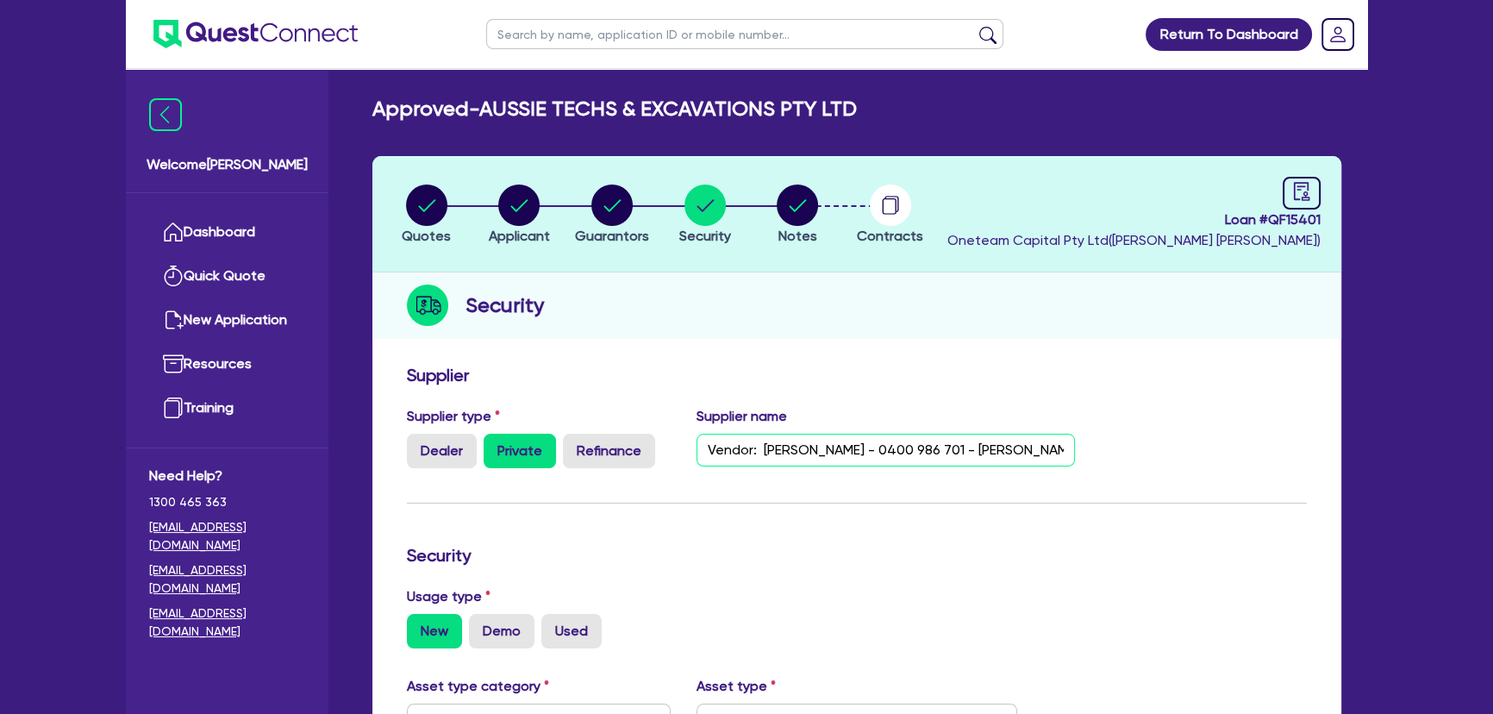
click at [978, 449] on input "Vendor: [PERSON_NAME] - 0400 986 701 - [PERSON_NAME][EMAIL_ADDRESS][DOMAIN_NAME]" at bounding box center [886, 450] width 379 height 33
click at [981, 447] on input "Vendor: [PERSON_NAME] - 0400 986 701 - [PERSON_NAME][EMAIL_ADDRESS][DOMAIN_NAME]" at bounding box center [886, 450] width 379 height 33
drag, startPoint x: 1061, startPoint y: 450, endPoint x: 702, endPoint y: 428, distance: 360.1
click at [702, 428] on div "Supplier name Vendor: Mitchell - 0400 986 701 - Mitch@histyle.com.au" at bounding box center [886, 437] width 405 height 62
type input "Vendor: Mitchell - 0400 986 701 - Mitch@histyle.com.au"
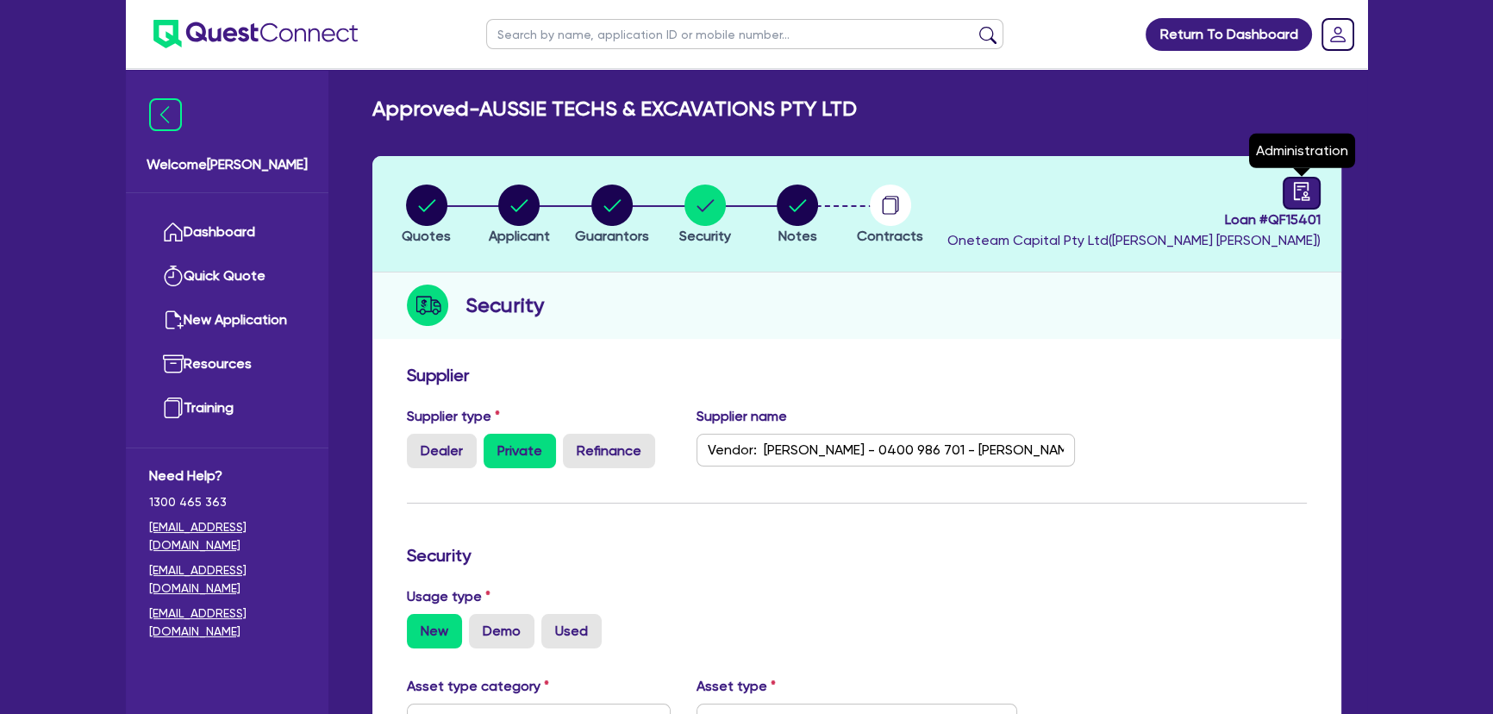
click at [1191, 197] on div at bounding box center [1302, 193] width 38 height 33
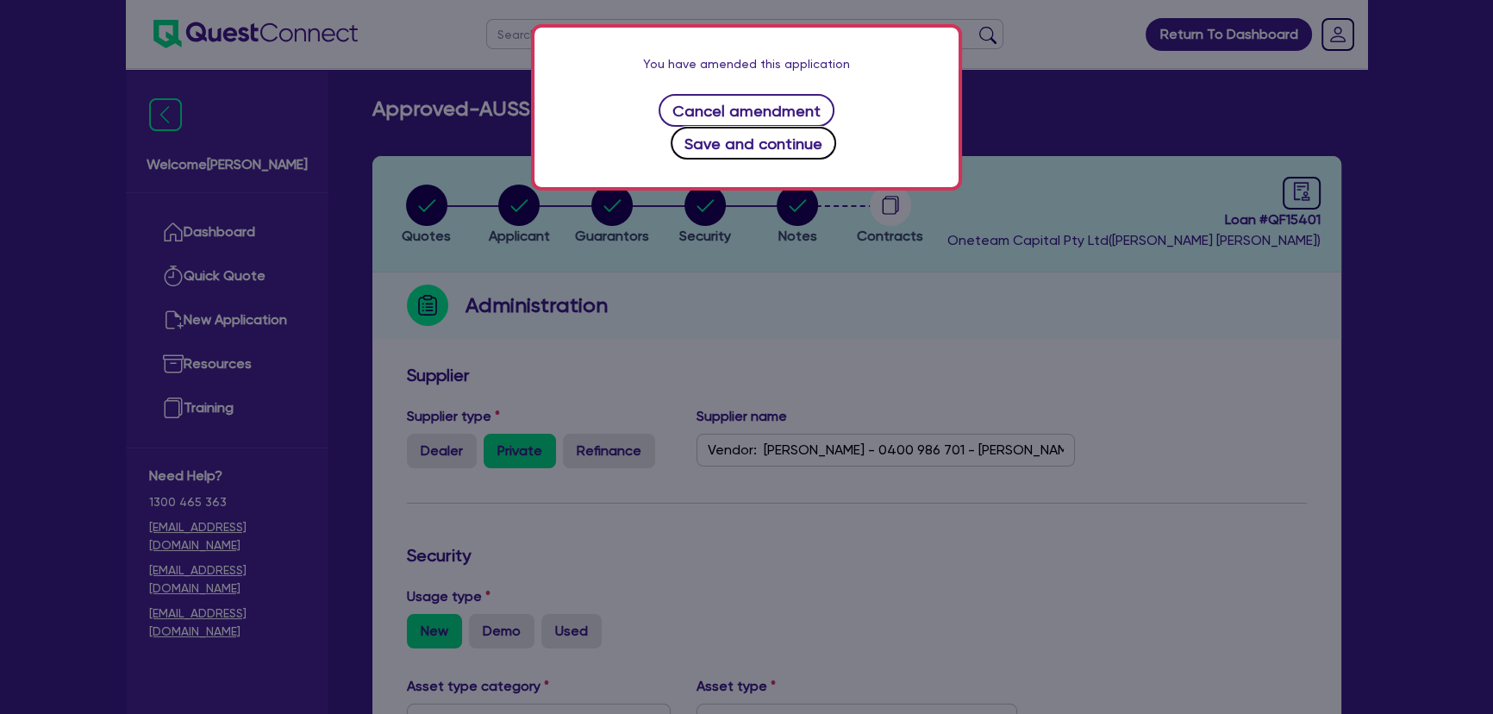
click at [833, 127] on button "Save and continue" at bounding box center [754, 143] width 166 height 33
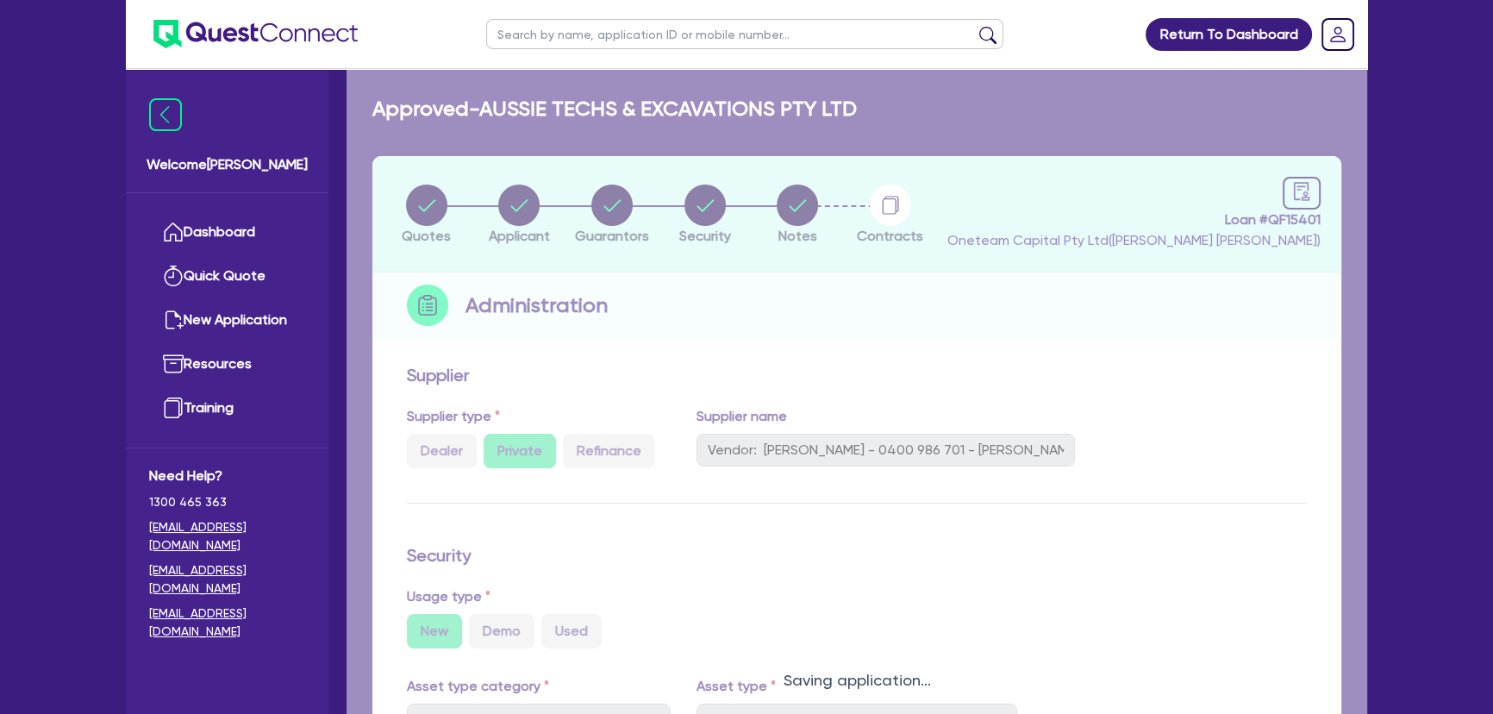
select select "APPROVED_WAITING_FOR_MORE_INFO"
select select "Azora"
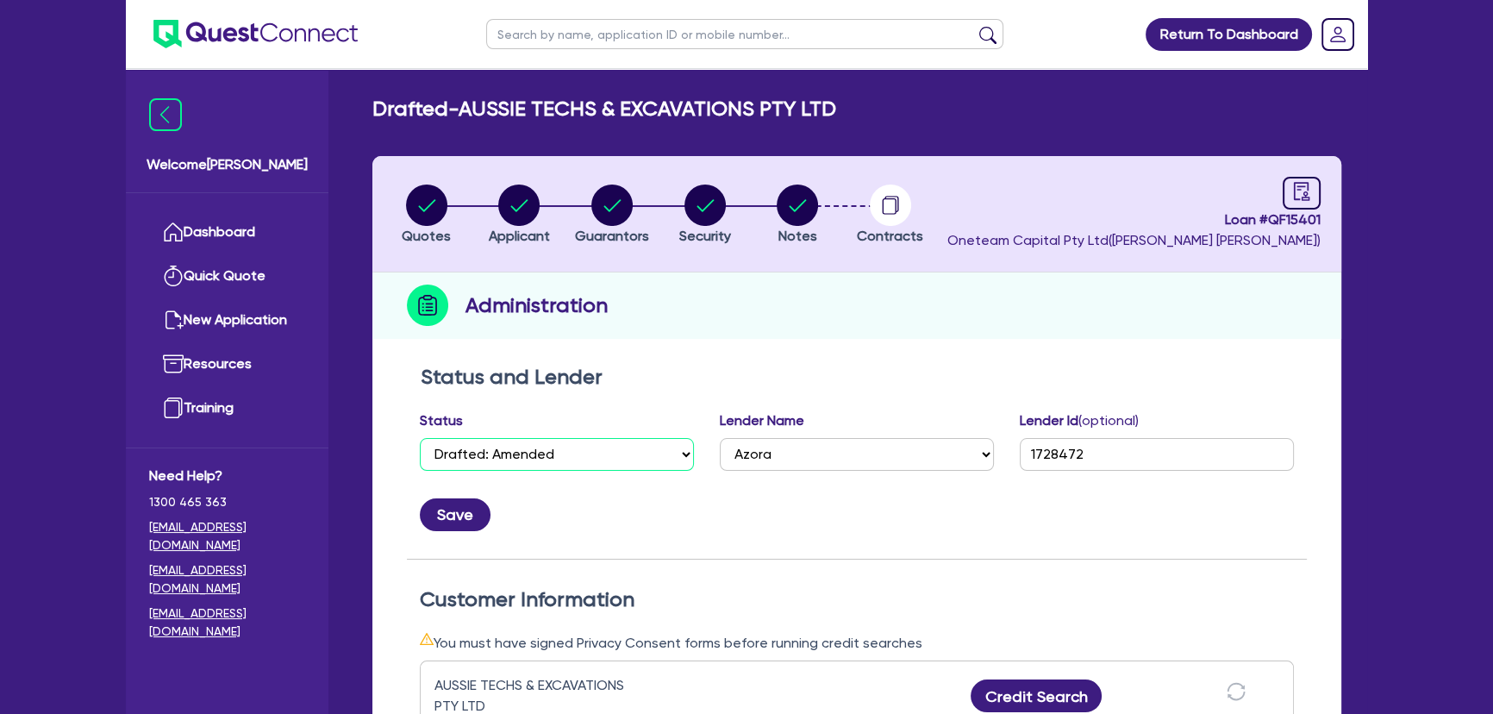
click at [569, 451] on select "Select Quoted Drafted: New Drafted: Amended Submitted: New Submitted: Amended I…" at bounding box center [557, 454] width 274 height 33
select select "APPROVED_WAITING_FOR_MORE_INFO"
click at [420, 438] on select "Select Quoted Drafted: New Drafted: Amended Submitted: New Submitted: Amended I…" at bounding box center [557, 454] width 274 height 33
click at [455, 516] on button "Save" at bounding box center [455, 514] width 71 height 33
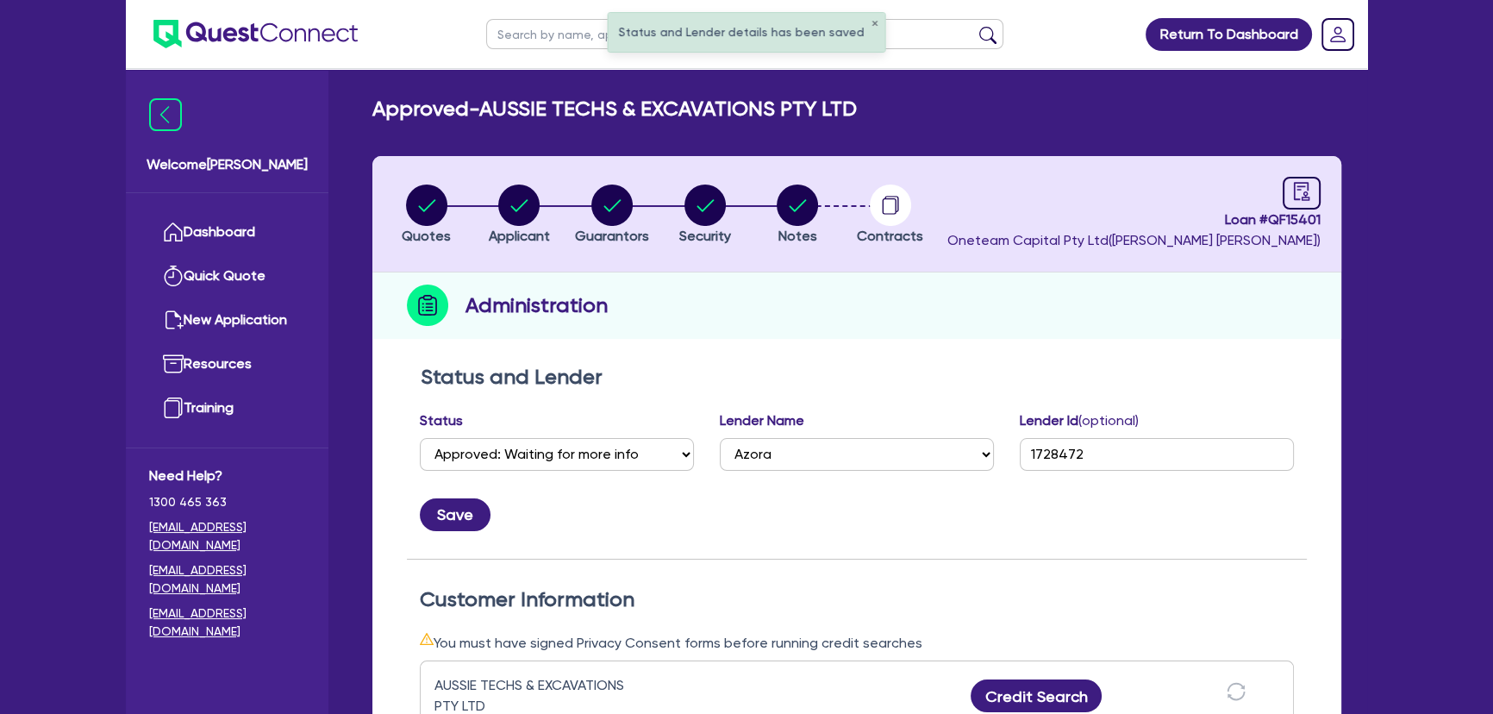
click at [527, 33] on input "text" at bounding box center [744, 34] width 517 height 30
type input "Aussire"
click button "submit" at bounding box center [988, 38] width 28 height 24
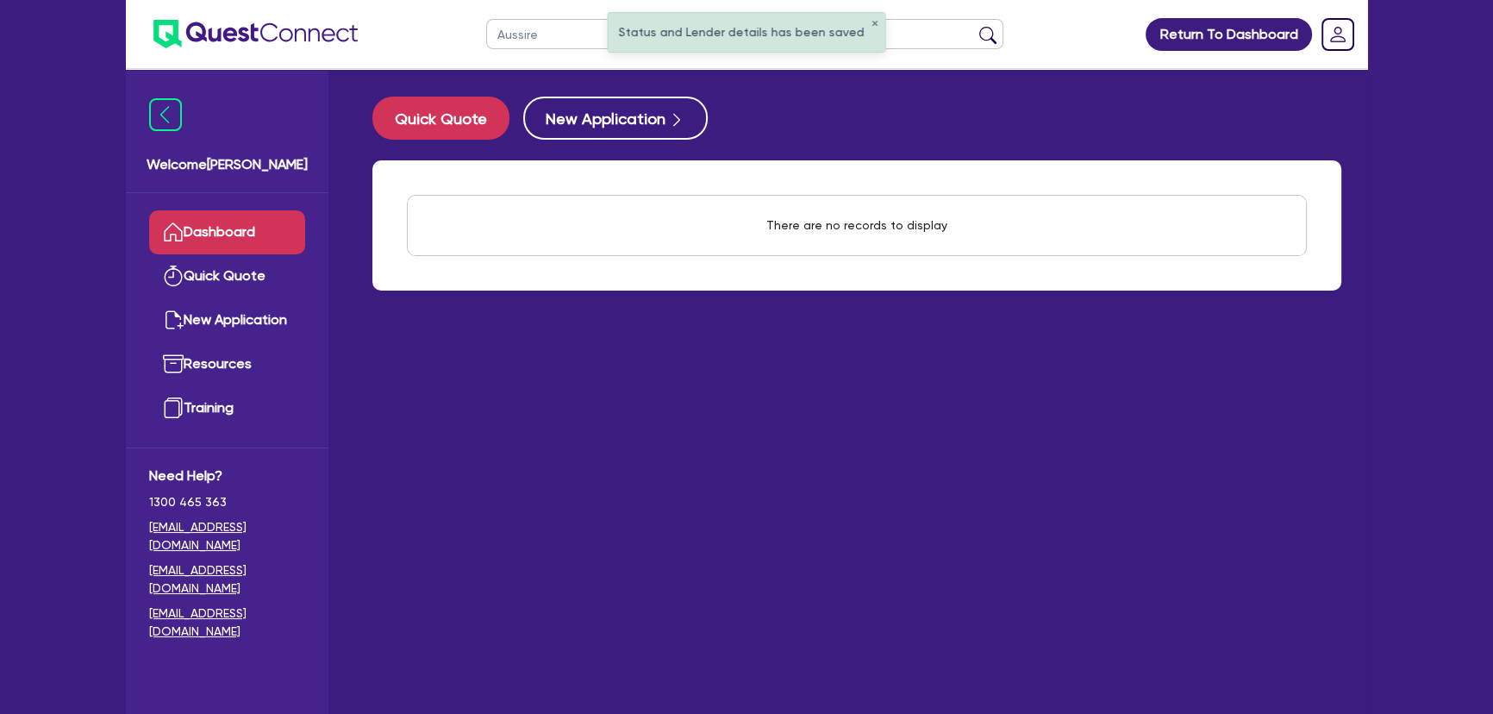
click at [530, 33] on input "Aussire" at bounding box center [744, 34] width 517 height 30
type input "Aussie"
click at [974, 26] on button "submit" at bounding box center [988, 38] width 28 height 24
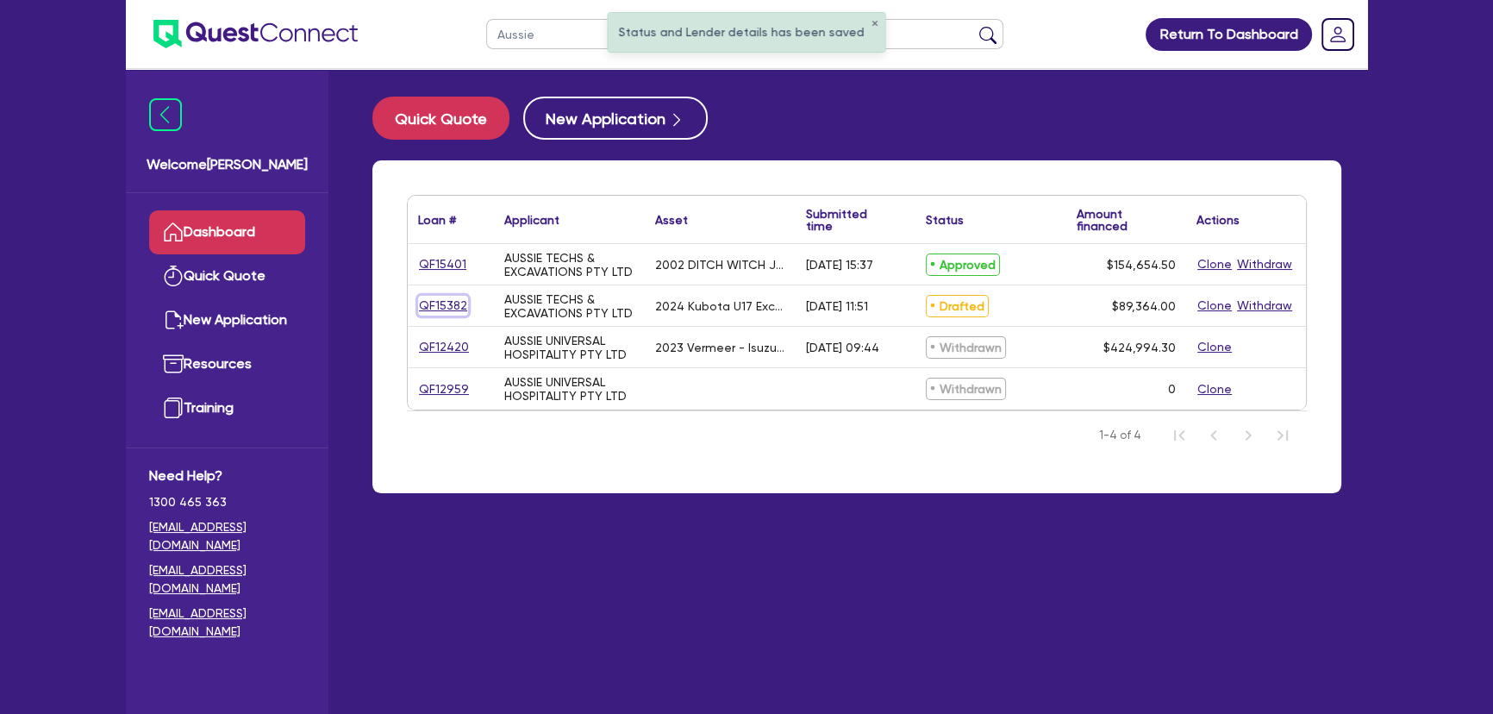
click at [441, 304] on link "QF15382" at bounding box center [443, 306] width 50 height 20
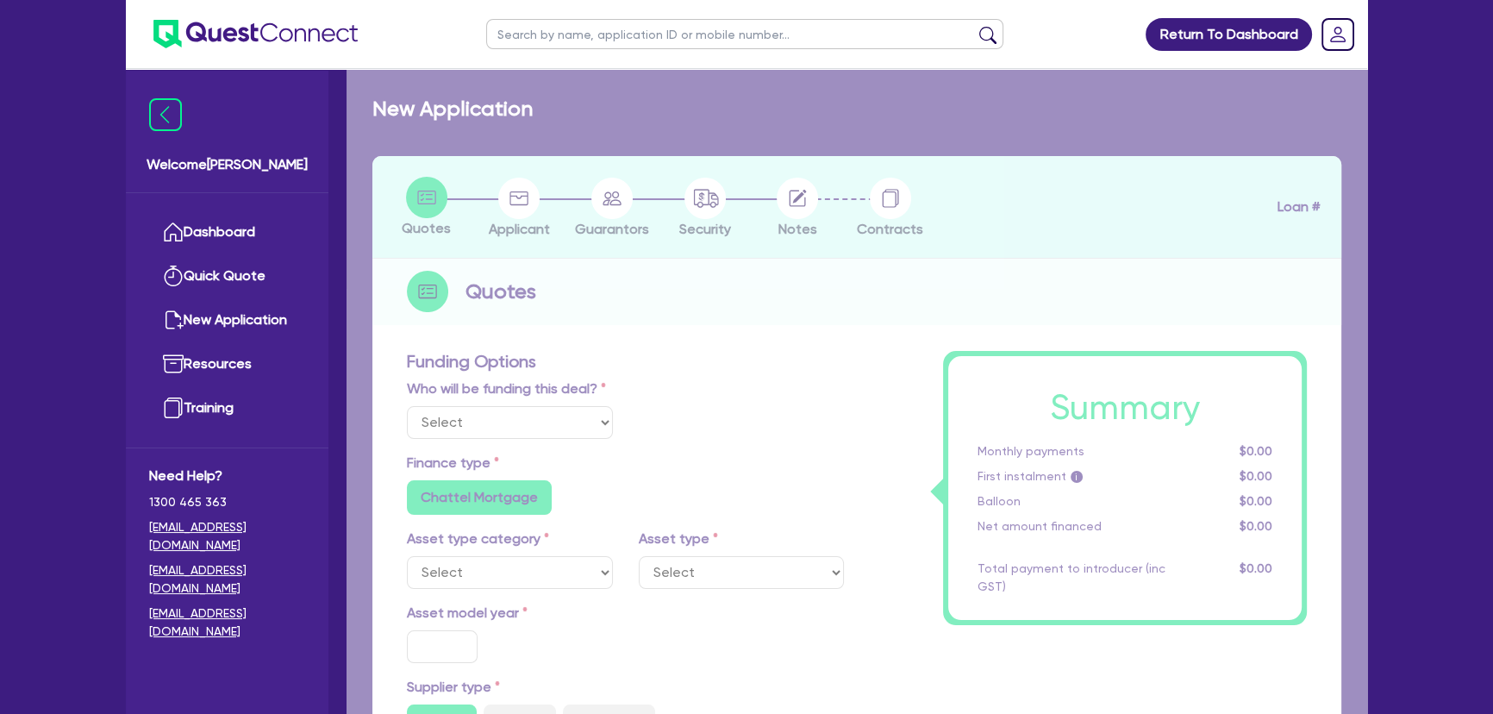
select select "Other"
select select "PRIMARY_ASSETS"
type input "2024"
radio input "false"
radio input "true"
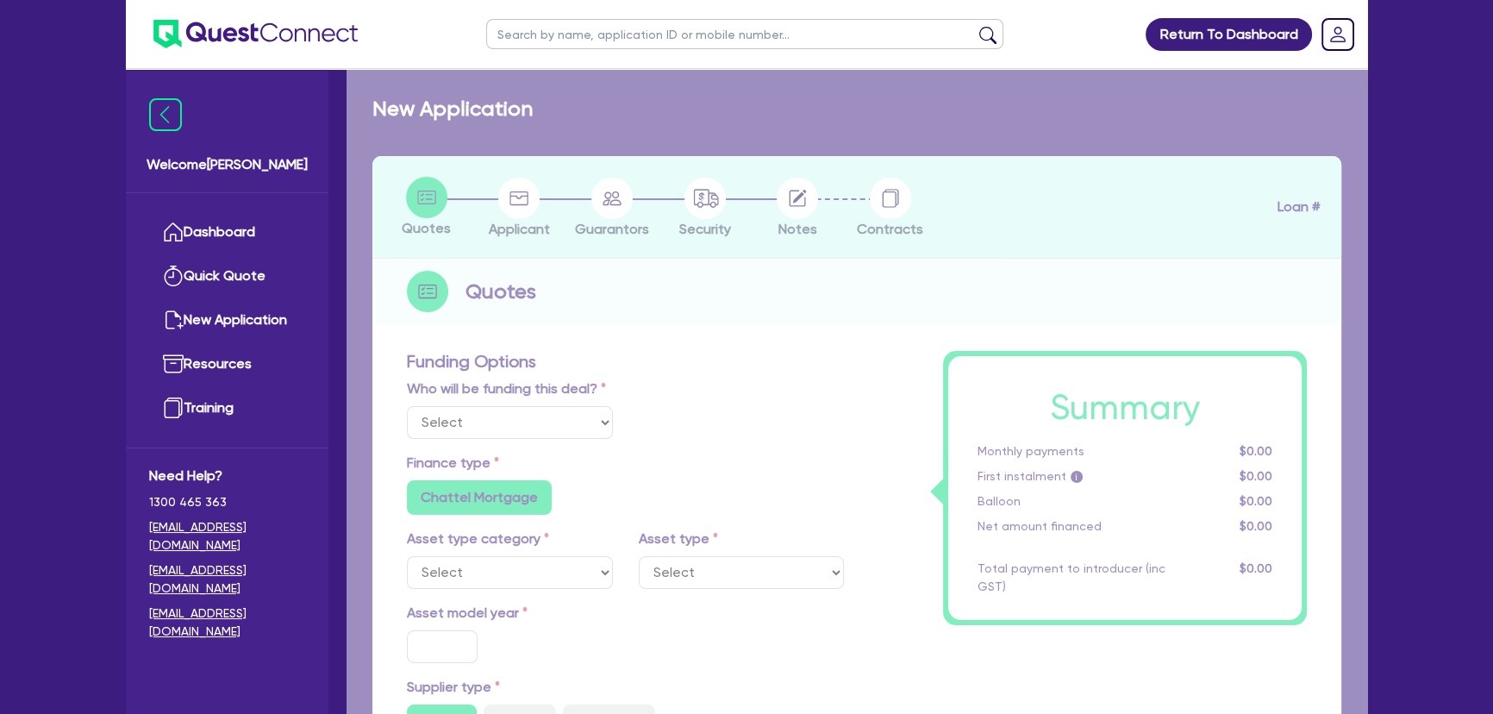
radio input "true"
type input "88,489.5"
type input "6"
type input "5,361.84"
type input "8.35"
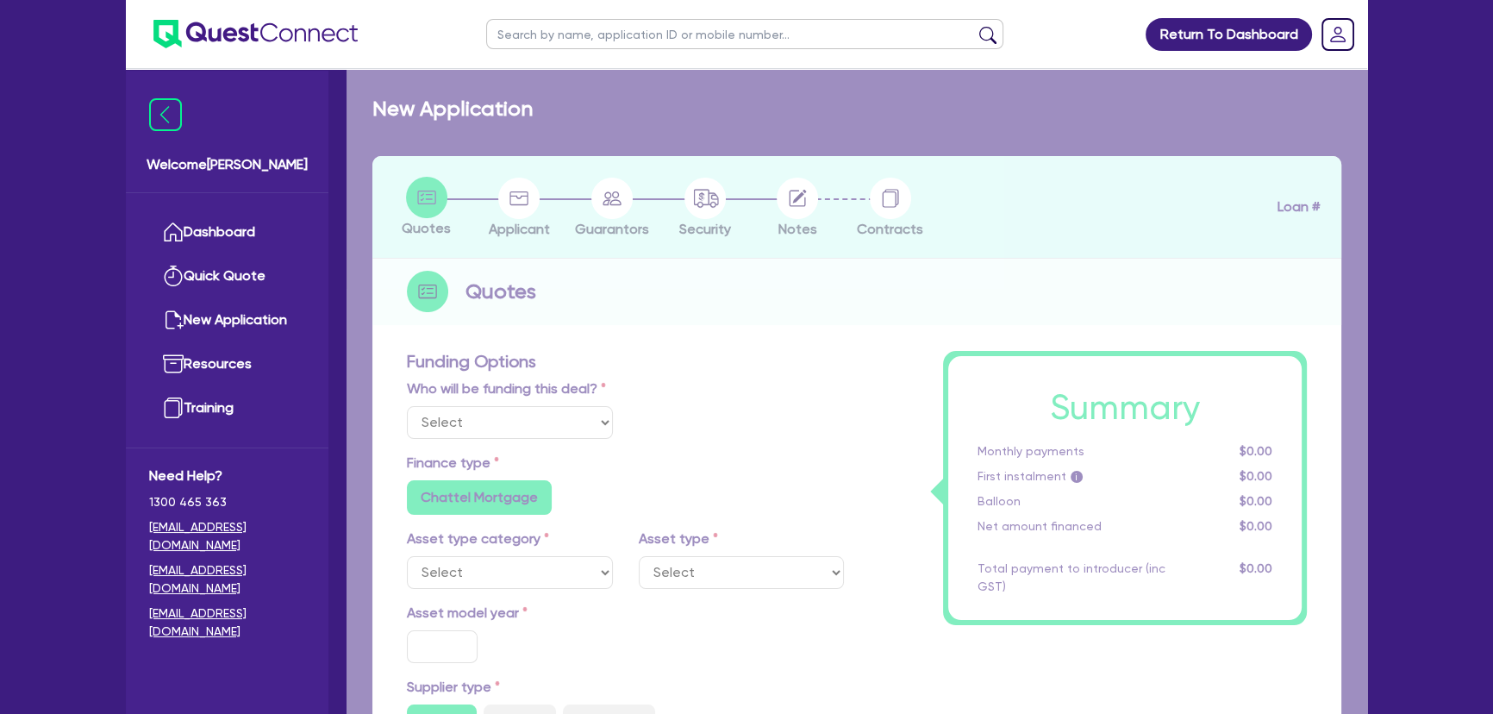
type input "795"
radio input "true"
radio input "false"
select select "YELLOW_GOODS_AND_EXCAVATORS"
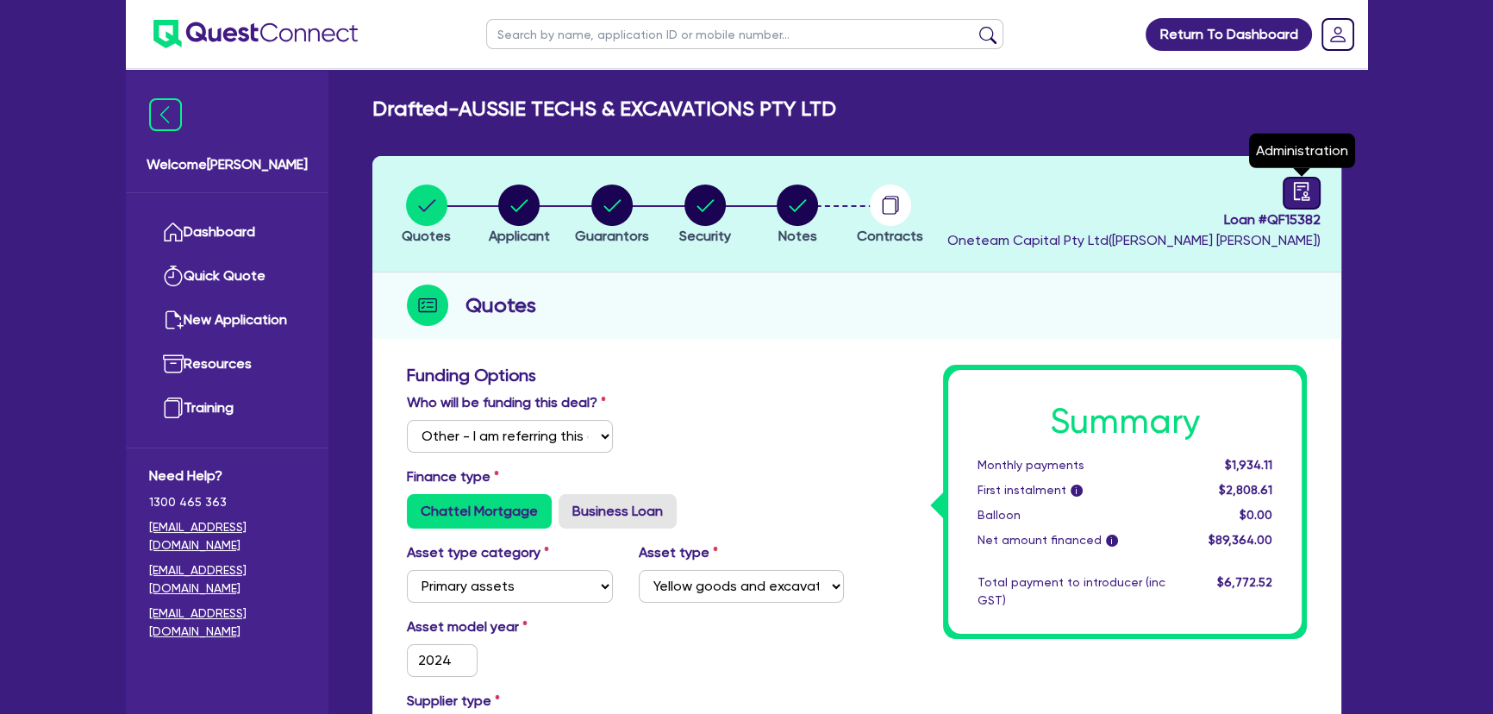
click at [1191, 189] on icon "audit" at bounding box center [1301, 191] width 19 height 19
select select "DRAFTED_AMENDED"
select select "Dynamoney"
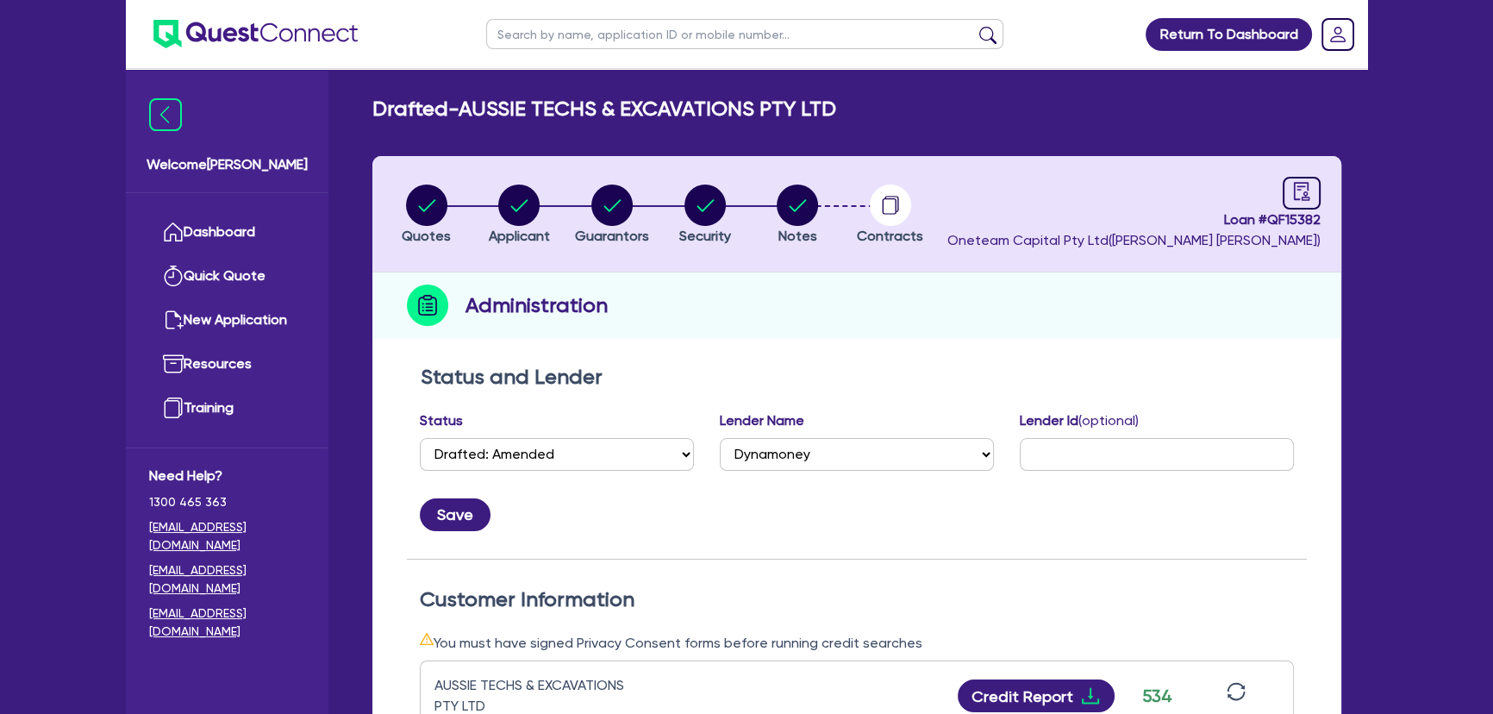
click at [509, 471] on div "Status Select Quoted Drafted: New Drafted: Amended Submitted: New Submitted: Am…" at bounding box center [557, 447] width 300 height 74
click at [512, 457] on select "Select Quoted Drafted: New Drafted: Amended Submitted: New Submitted: Amended I…" at bounding box center [557, 454] width 274 height 33
select select "APPROVED_WAITING_FOR_MORE_INFO"
click at [420, 438] on select "Select Quoted Drafted: New Drafted: Amended Submitted: New Submitted: Amended I…" at bounding box center [557, 454] width 274 height 33
click at [452, 511] on button "Save" at bounding box center [455, 514] width 71 height 33
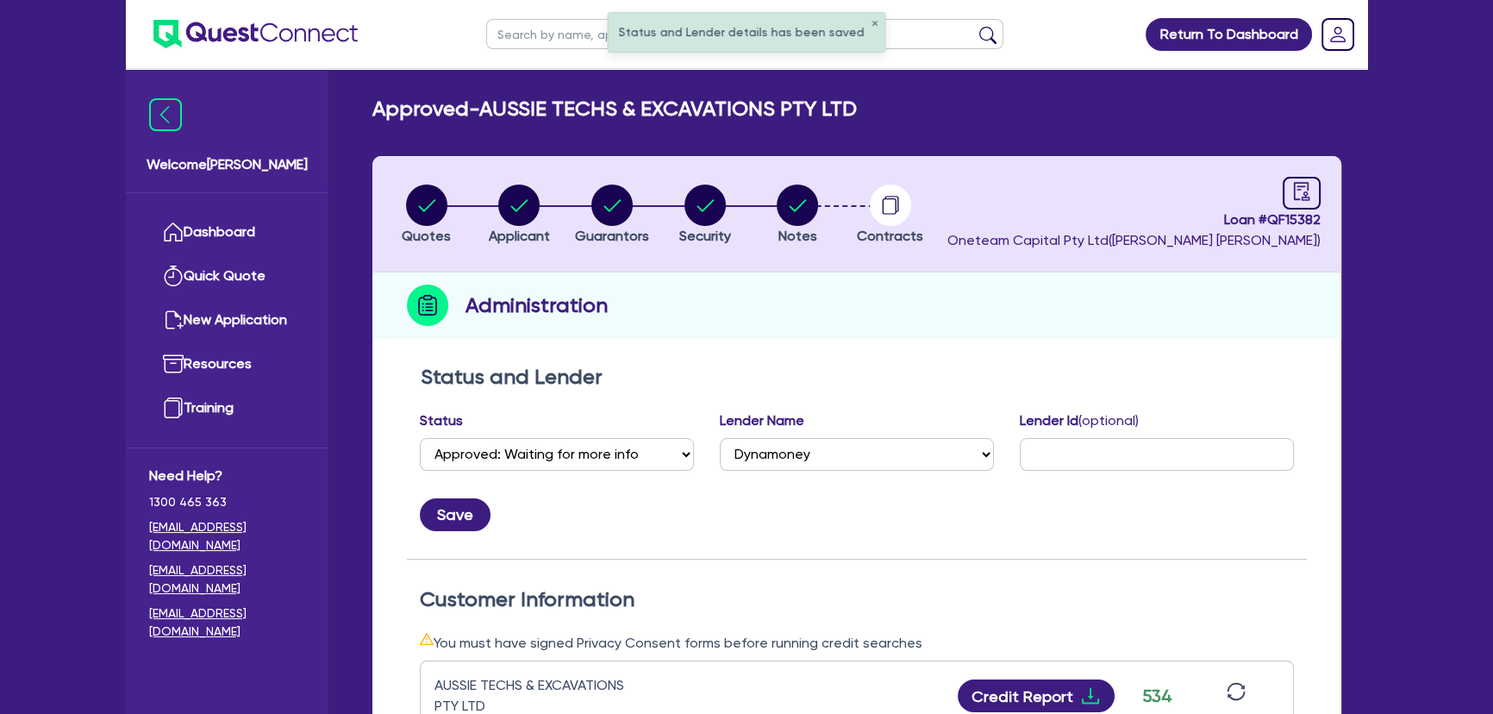
click at [245, 40] on img at bounding box center [255, 34] width 204 height 28
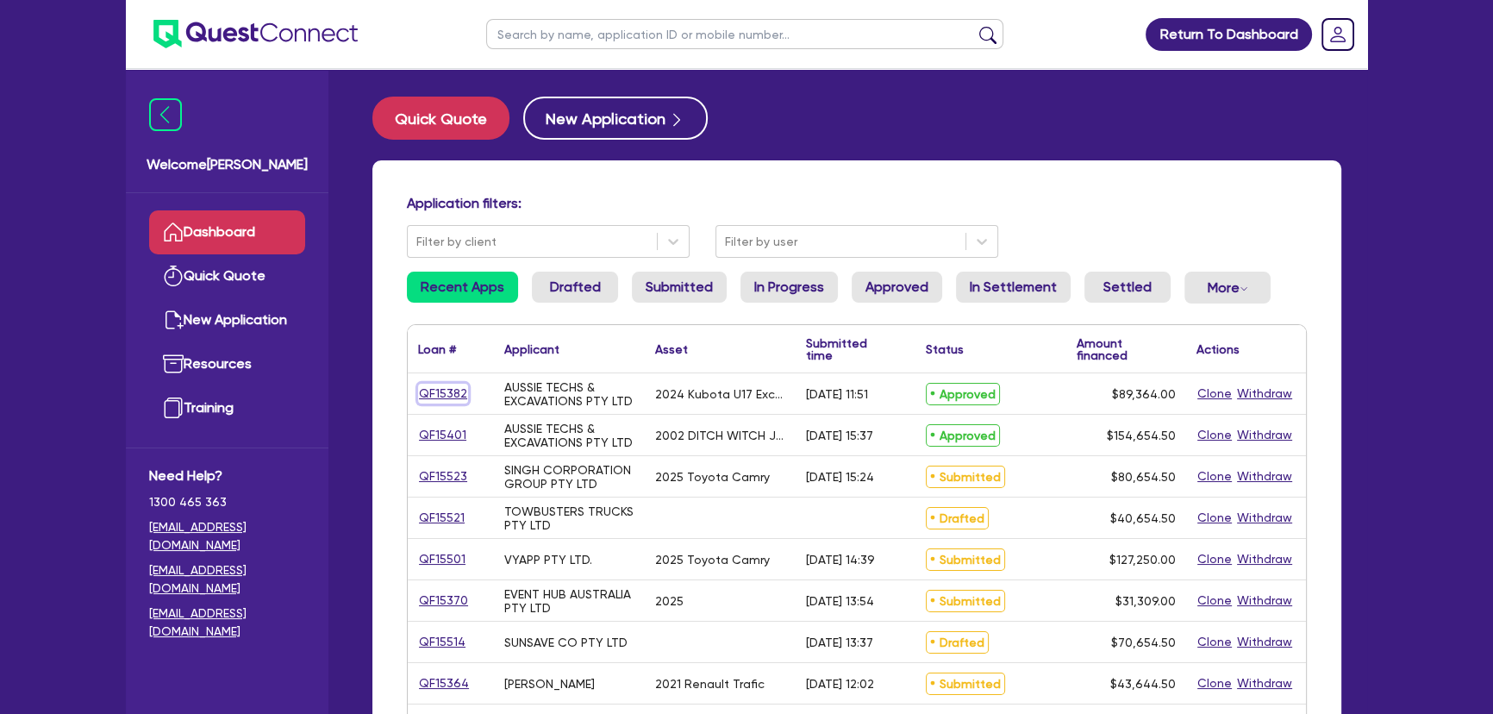
click at [454, 396] on link "QF15382" at bounding box center [443, 394] width 50 height 20
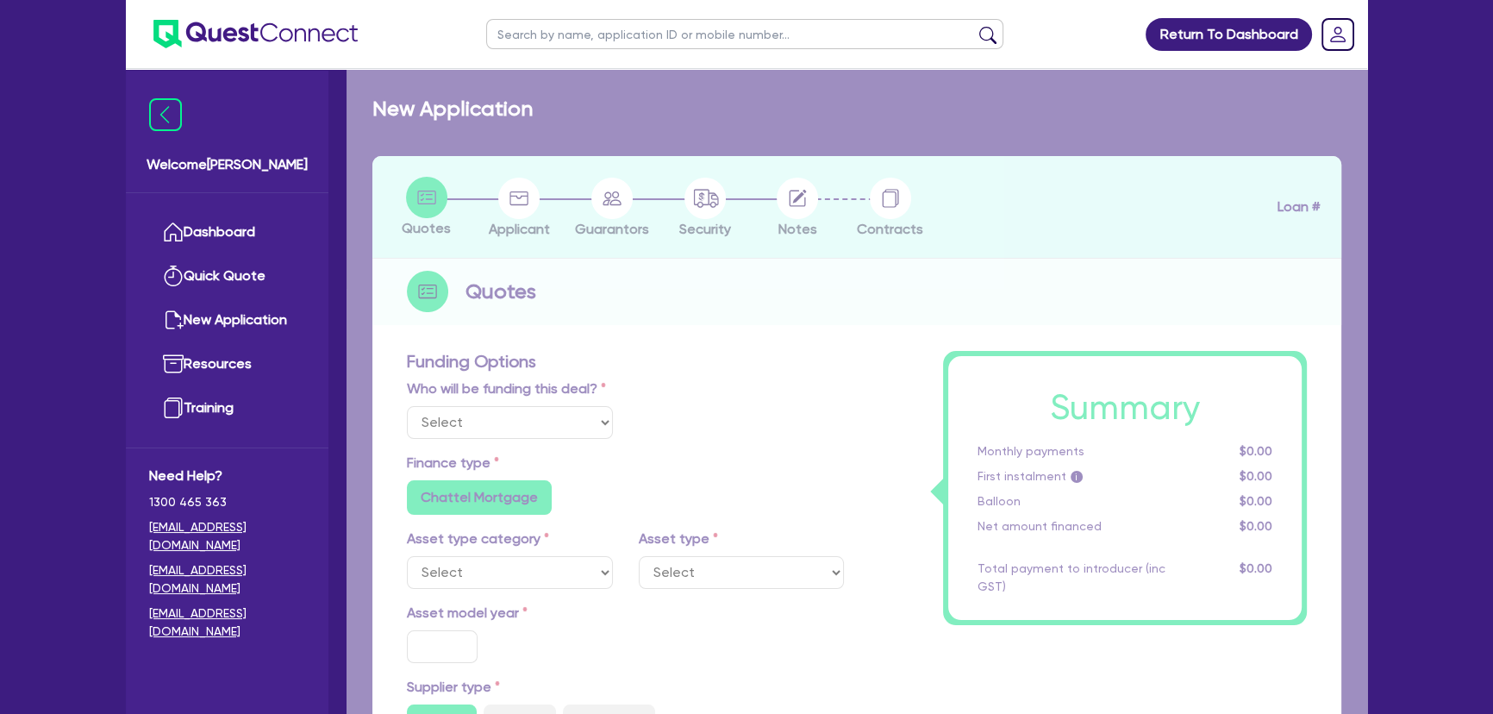
select select "Other"
select select "PRIMARY_ASSETS"
type input "2024"
radio input "false"
radio input "true"
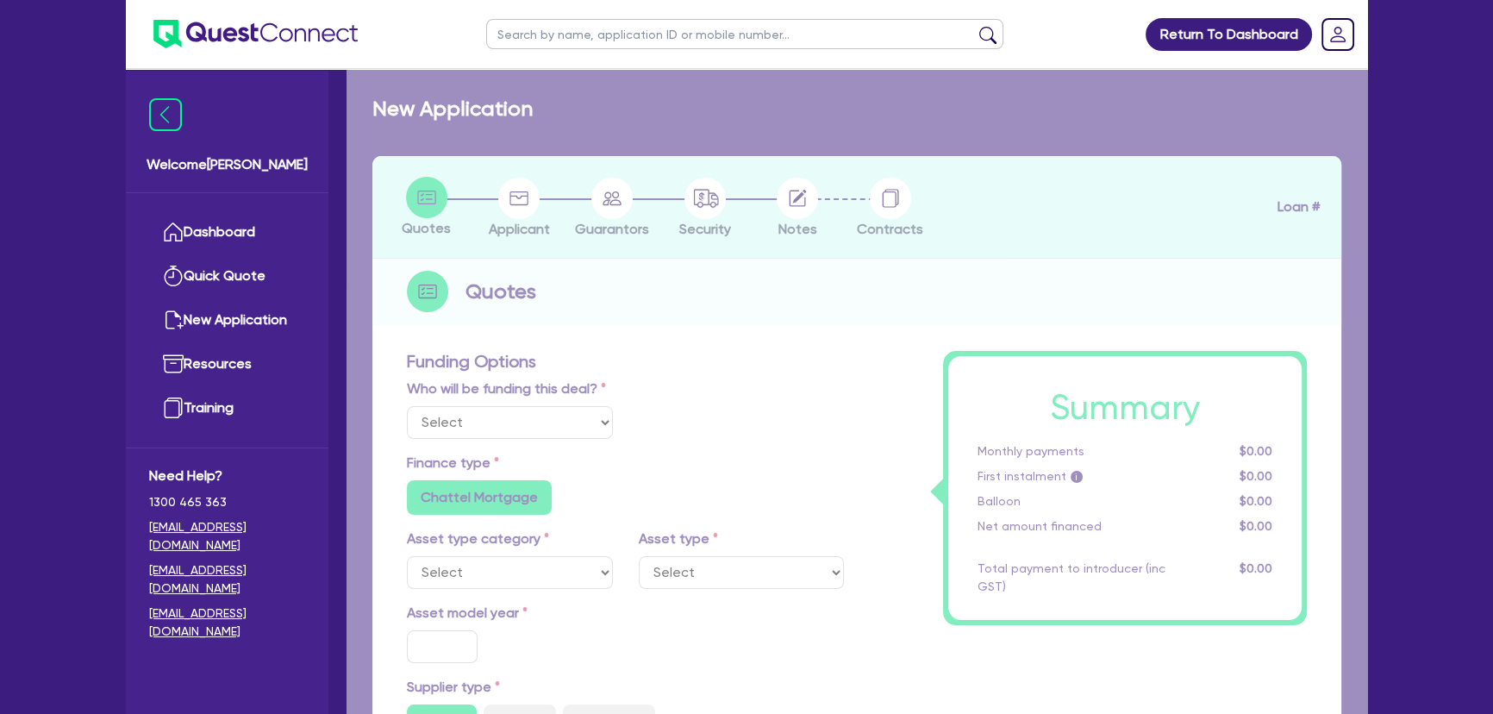
radio input "true"
type input "88,489.5"
type input "6"
type input "5,361.84"
type input "8.35"
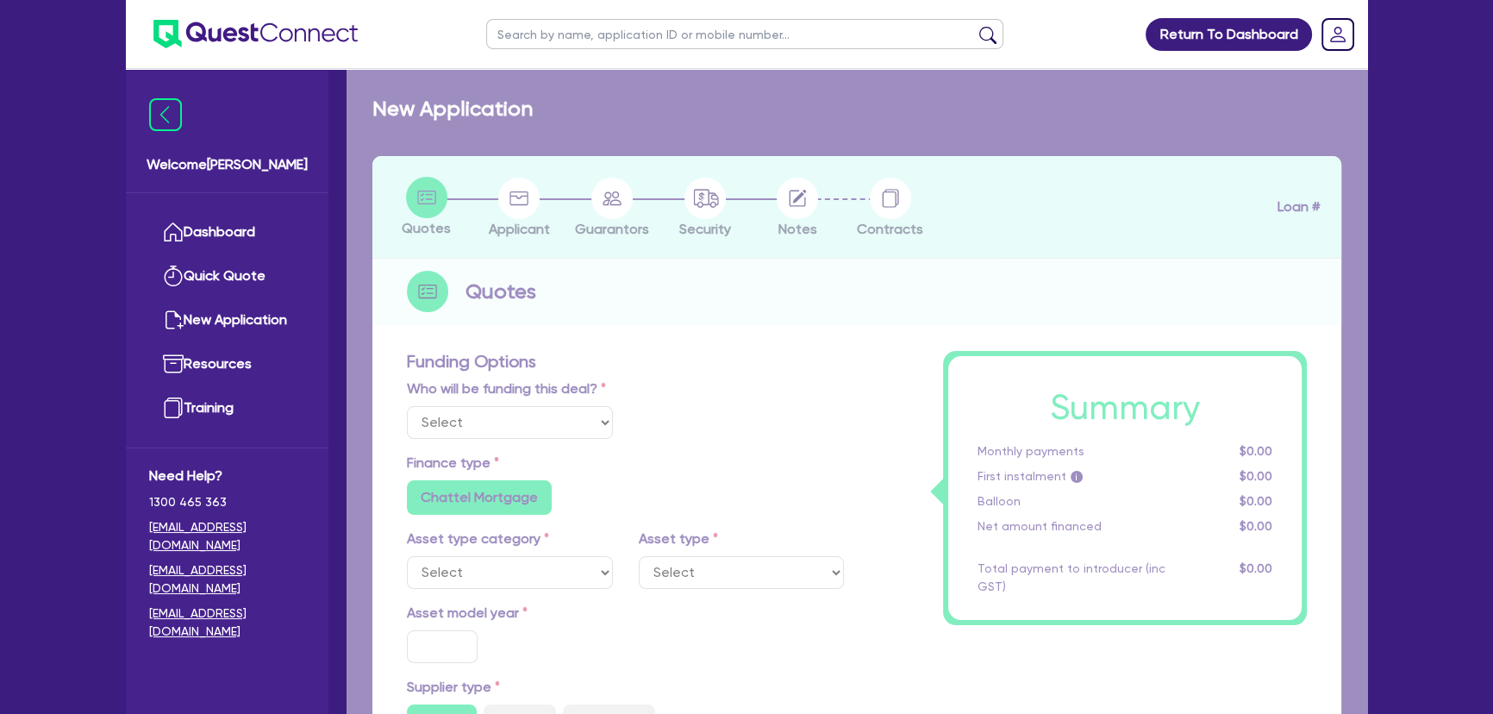
type input "795"
radio input "true"
radio input "false"
select select "YELLOW_GOODS_AND_EXCAVATORS"
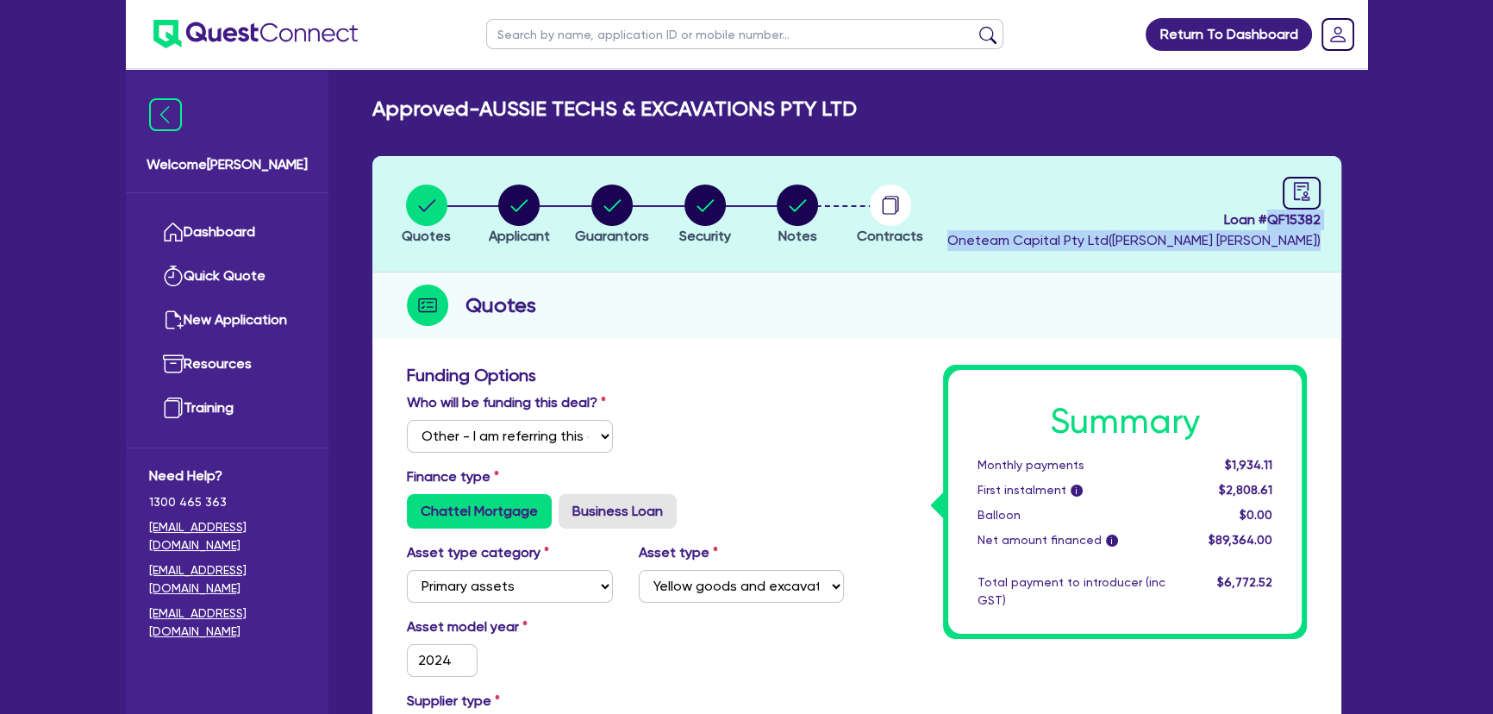
drag, startPoint x: 1268, startPoint y: 215, endPoint x: 1447, endPoint y: 229, distance: 179.0
click at [1191, 224] on header "Quotes Applicant [GEOGRAPHIC_DATA] Security Notes Contracts Loan # QF15382 Onet…" at bounding box center [856, 214] width 969 height 116
drag, startPoint x: 1267, startPoint y: 215, endPoint x: 1327, endPoint y: 214, distance: 59.5
click at [1191, 214] on header "Quotes Applicant [GEOGRAPHIC_DATA] Security Notes Contracts Loan # QF15382 Onet…" at bounding box center [856, 214] width 969 height 116
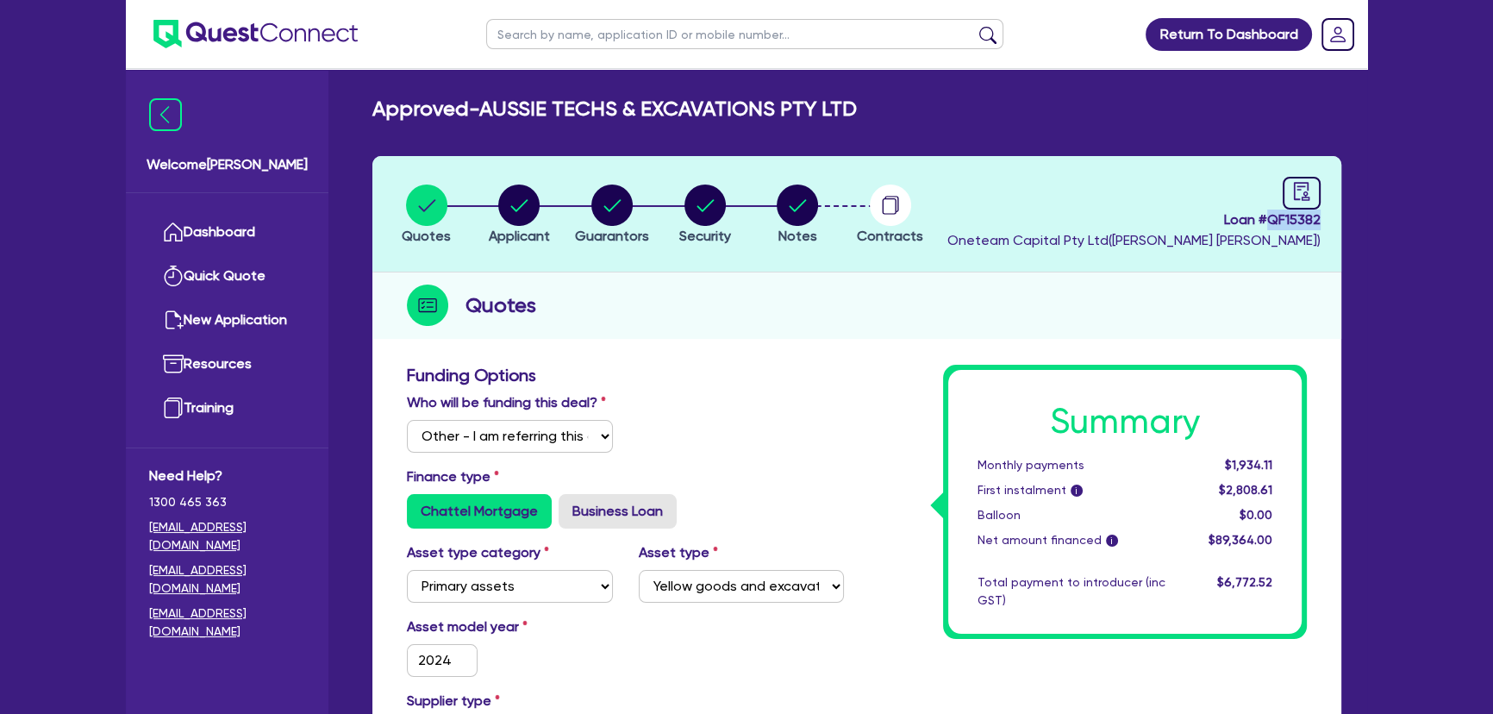
copy span "QF15382"
click at [270, 24] on img at bounding box center [255, 34] width 204 height 28
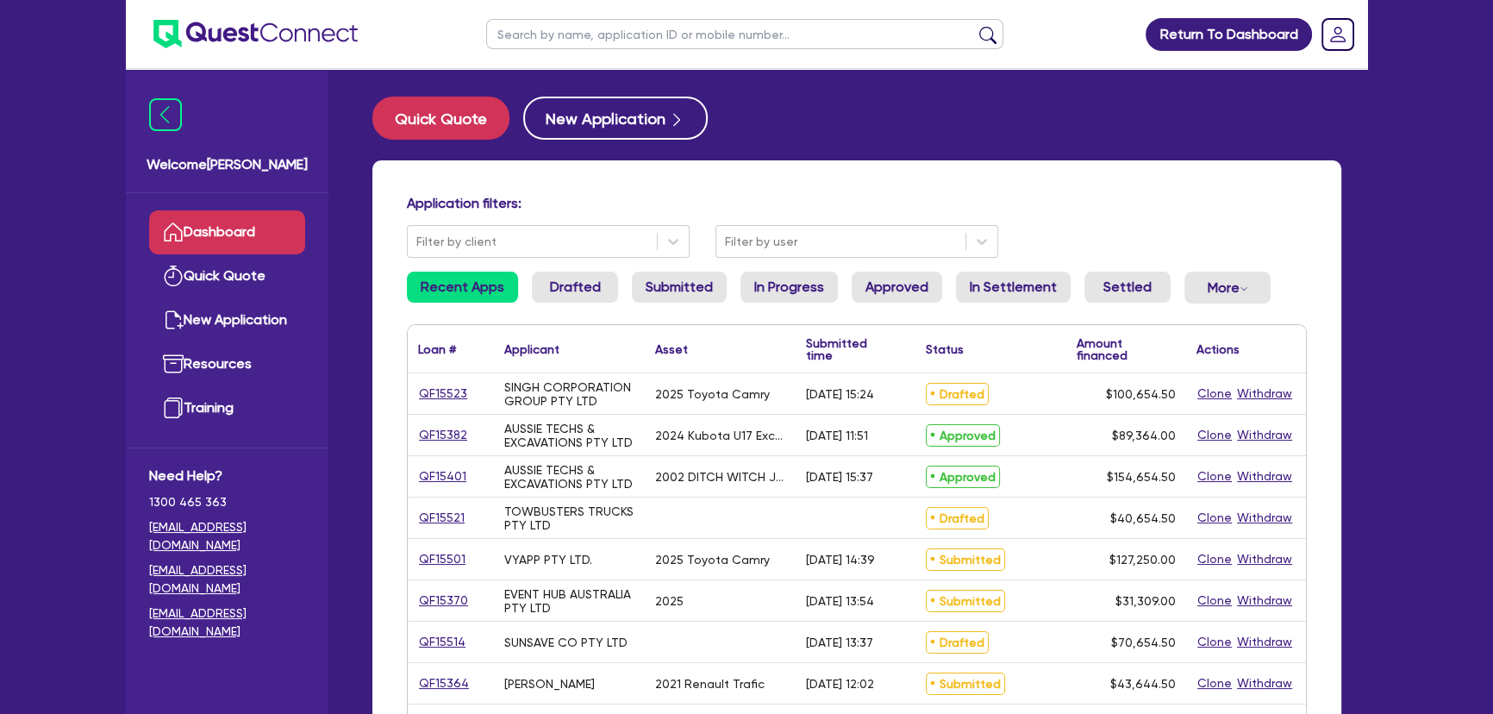
click at [672, 42] on input "text" at bounding box center [744, 34] width 517 height 30
paste input "RADOJKOVICH, PAUL ASHLEY"
type input "RADOJKOVICH, PAUL ASHLEY"
click at [974, 26] on button "submit" at bounding box center [988, 38] width 28 height 24
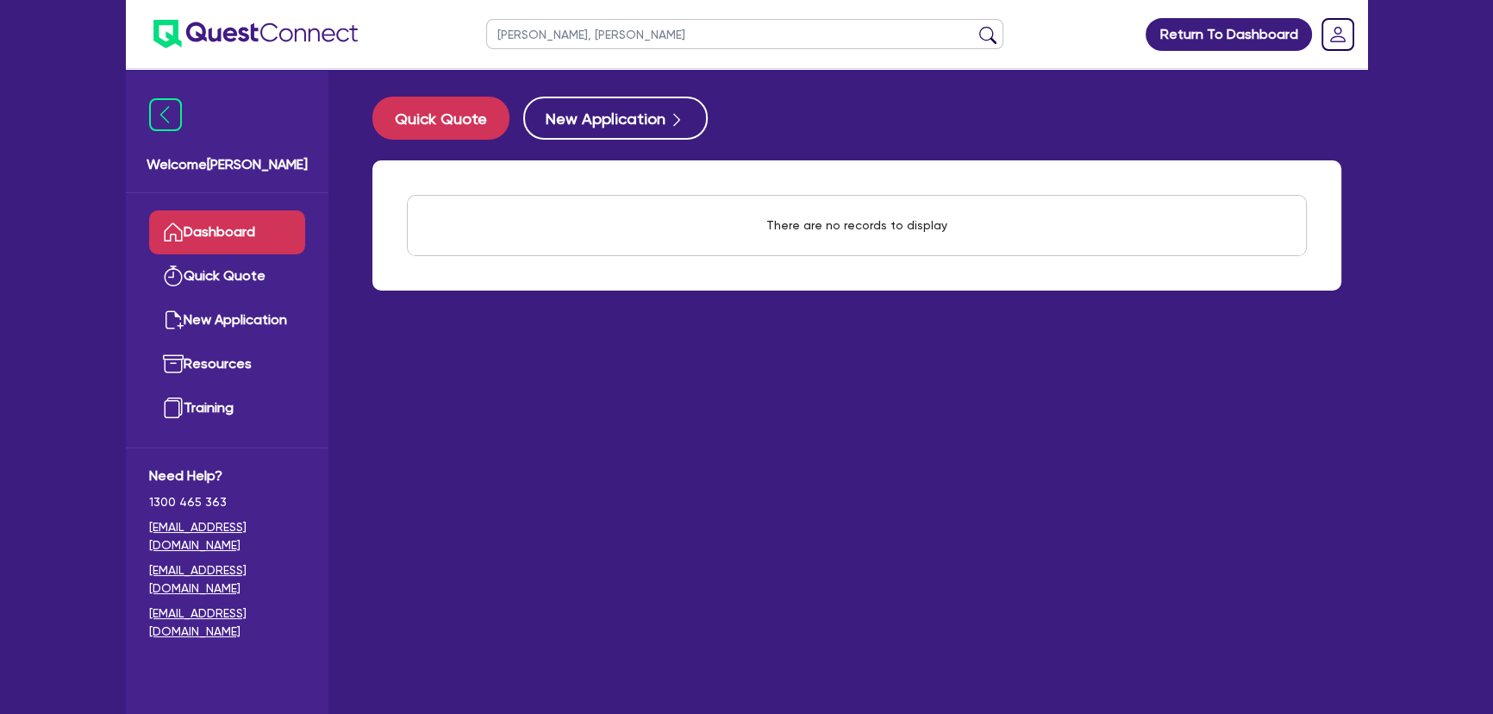
click at [1000, 34] on button "submit" at bounding box center [988, 38] width 28 height 24
drag, startPoint x: 735, startPoint y: 44, endPoint x: 474, endPoint y: 59, distance: 261.6
click at [474, 59] on ul "RADOJKOVICH, PAUL ASHLEY" at bounding box center [745, 34] width 552 height 68
click at [974, 26] on button "submit" at bounding box center [988, 38] width 28 height 24
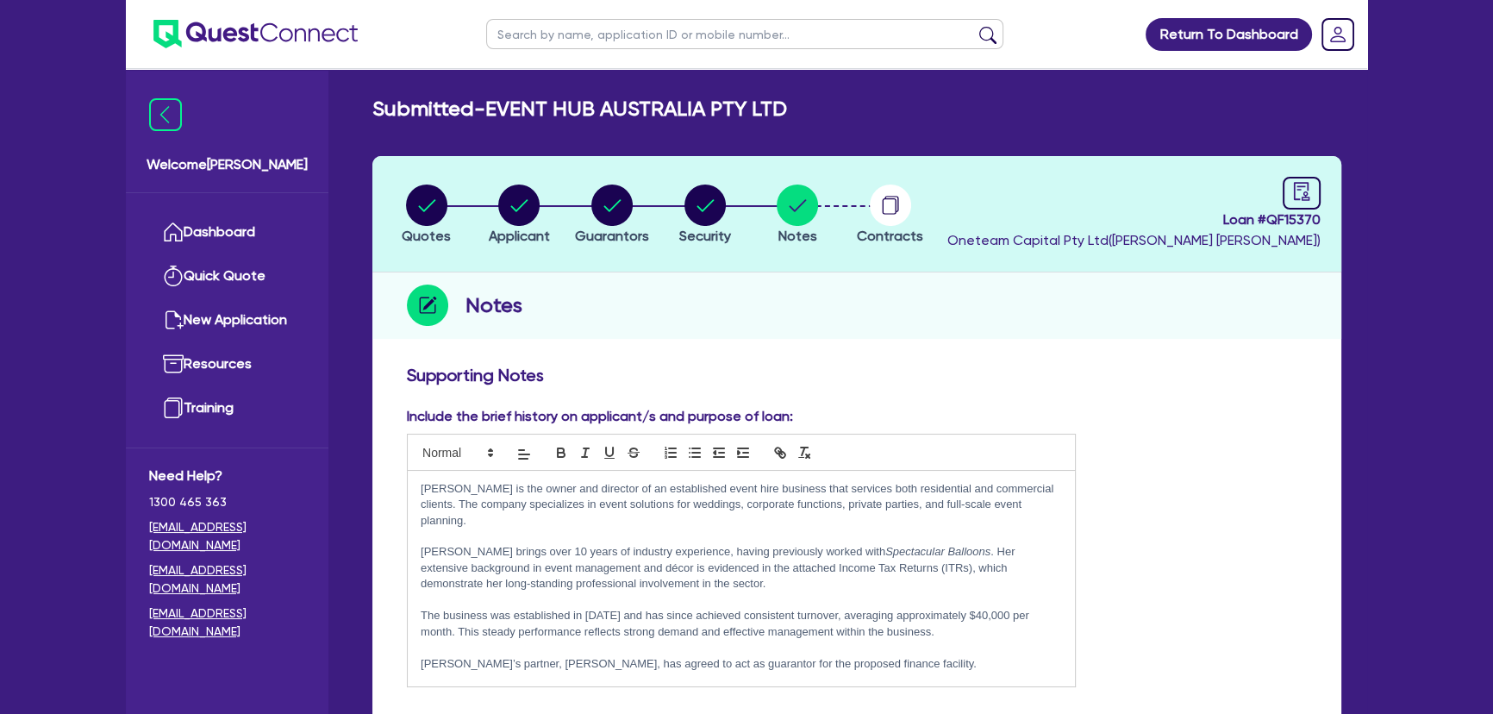
click at [241, 50] on ul at bounding box center [242, 34] width 232 height 68
click at [241, 41] on img at bounding box center [255, 34] width 204 height 28
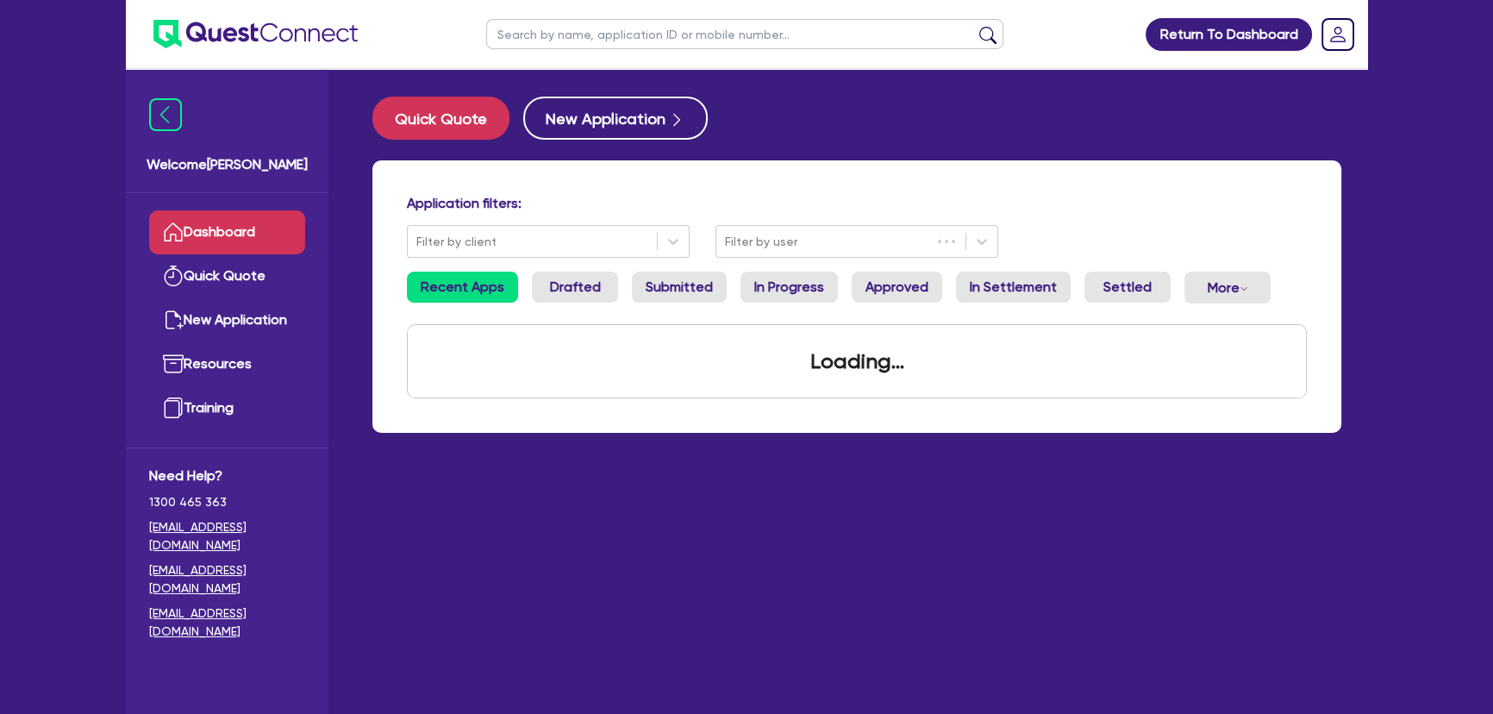
click at [594, 22] on input "text" at bounding box center [744, 34] width 517 height 30
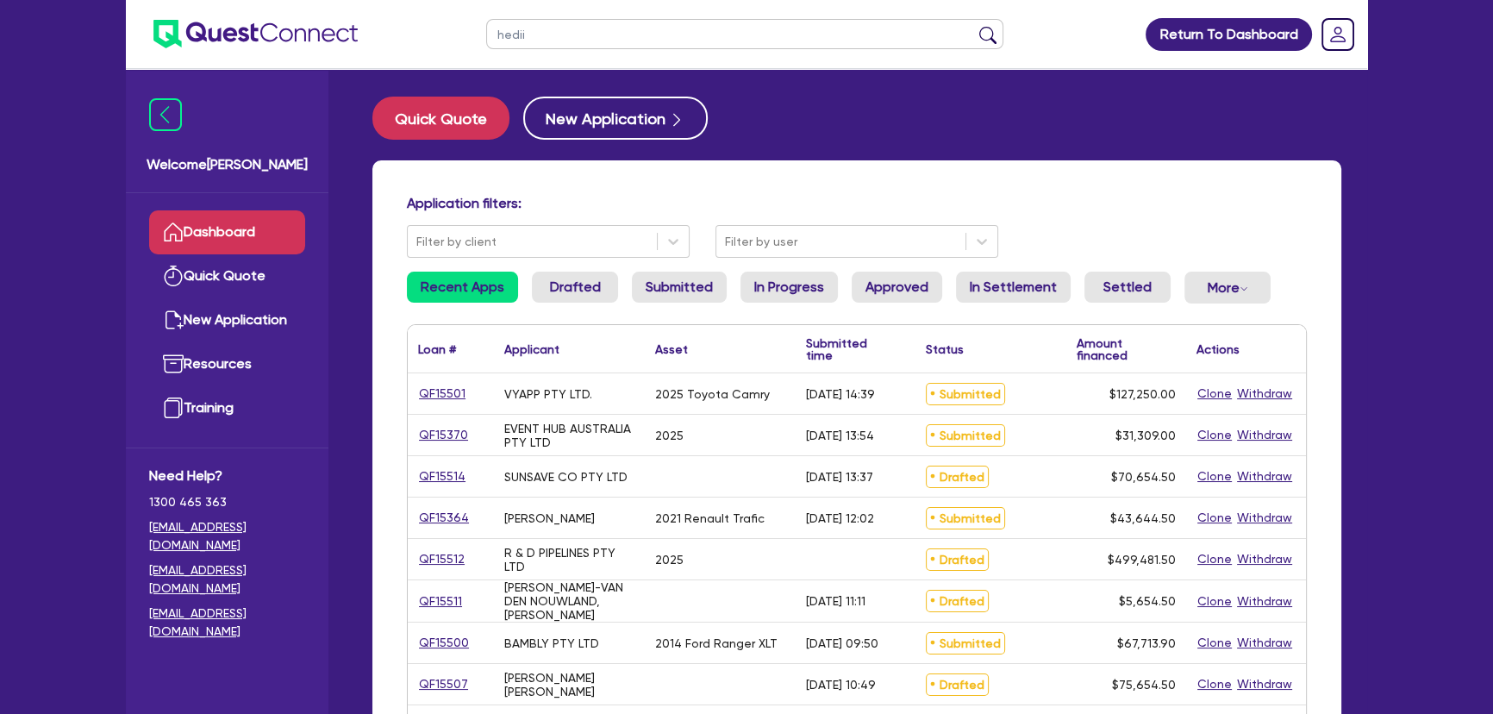
click at [974, 26] on button "submit" at bounding box center [988, 38] width 28 height 24
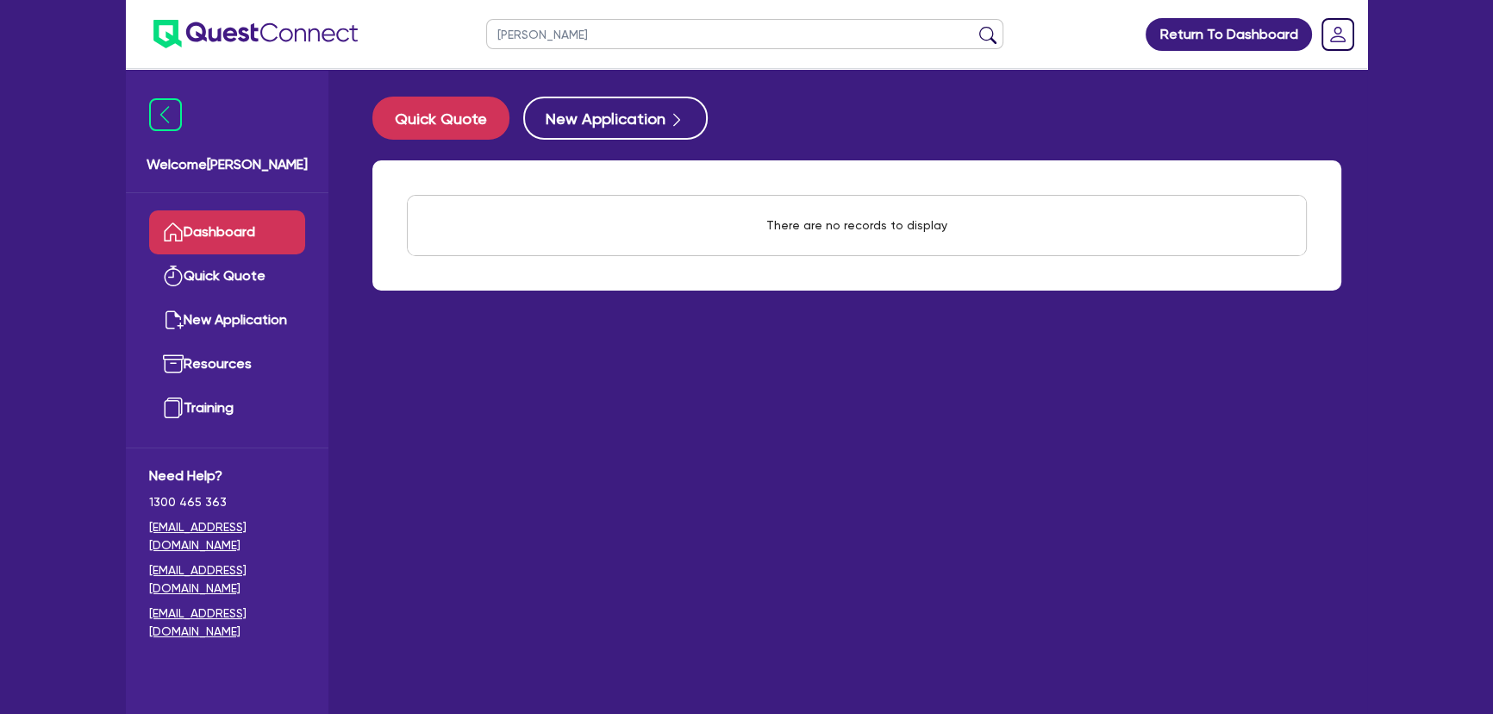
type input "[PERSON_NAME]"
click at [974, 26] on button "submit" at bounding box center [988, 38] width 28 height 24
click at [591, 24] on input "[PERSON_NAME]" at bounding box center [744, 34] width 517 height 30
click at [590, 25] on input "[PERSON_NAME]" at bounding box center [744, 34] width 517 height 30
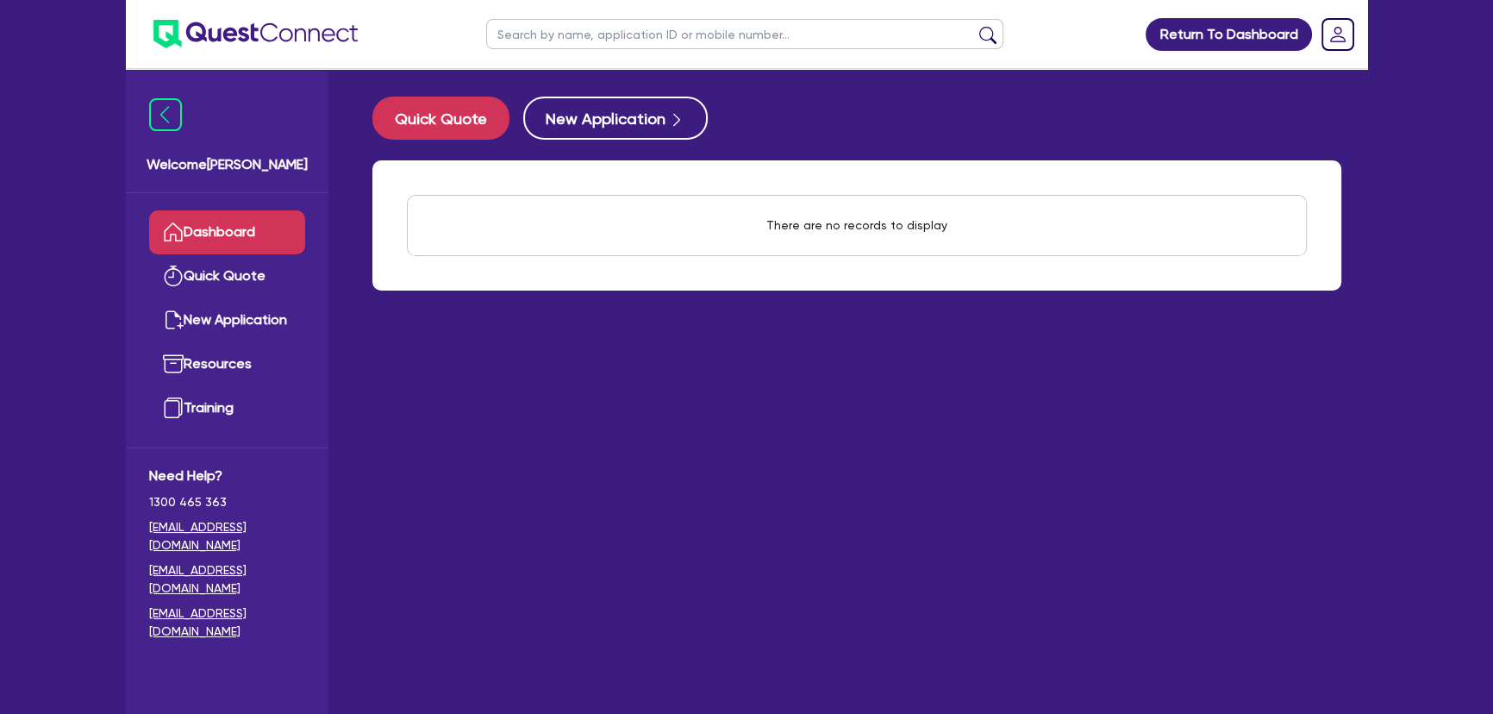
click at [206, 17] on ul at bounding box center [242, 34] width 232 height 68
click at [214, 30] on img at bounding box center [255, 34] width 204 height 28
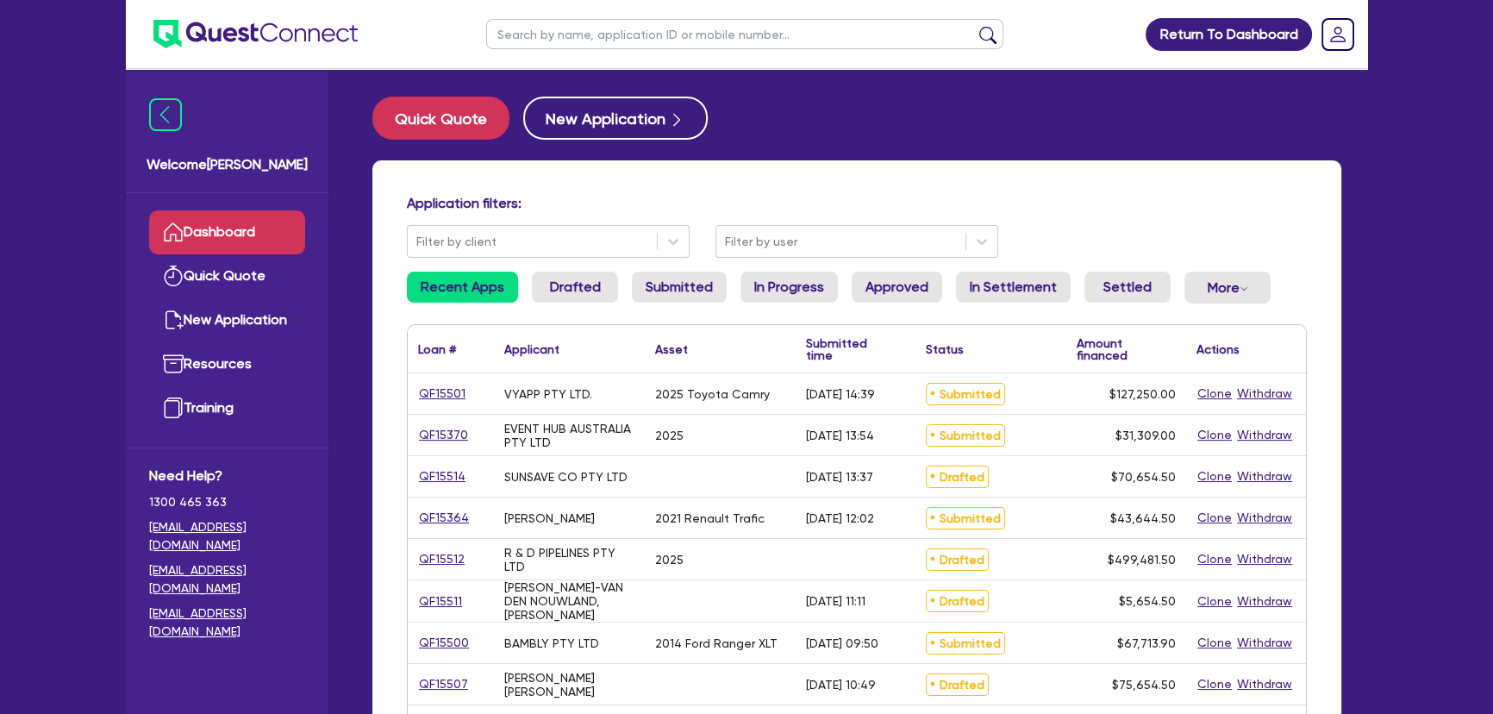
click at [560, 40] on input "text" at bounding box center [744, 34] width 517 height 30
click at [1175, 127] on div "Quick Quote New Application" at bounding box center [856, 118] width 969 height 43
click at [510, 34] on input "text" at bounding box center [744, 34] width 517 height 30
type input "aussie"
click at [974, 26] on button "submit" at bounding box center [988, 38] width 28 height 24
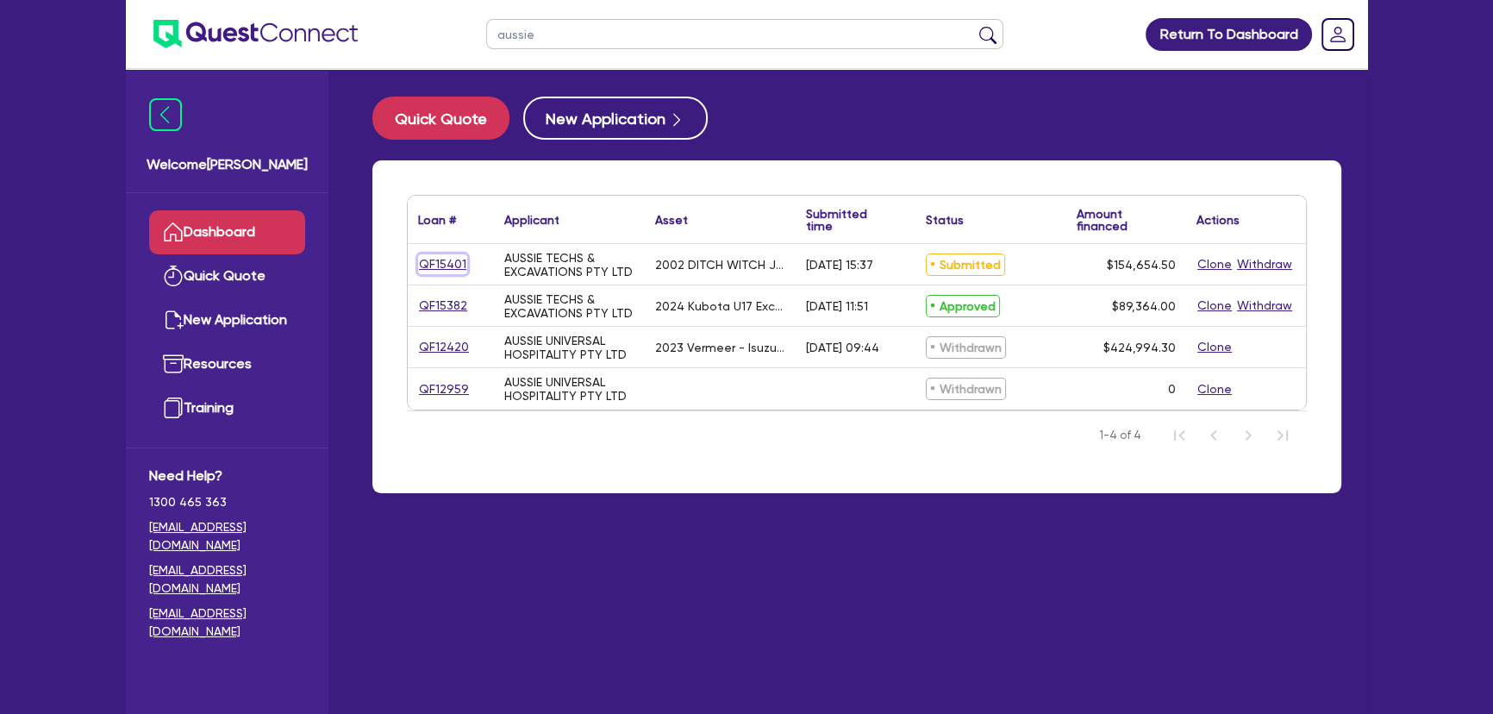
click at [442, 267] on link "QF15401" at bounding box center [442, 264] width 49 height 20
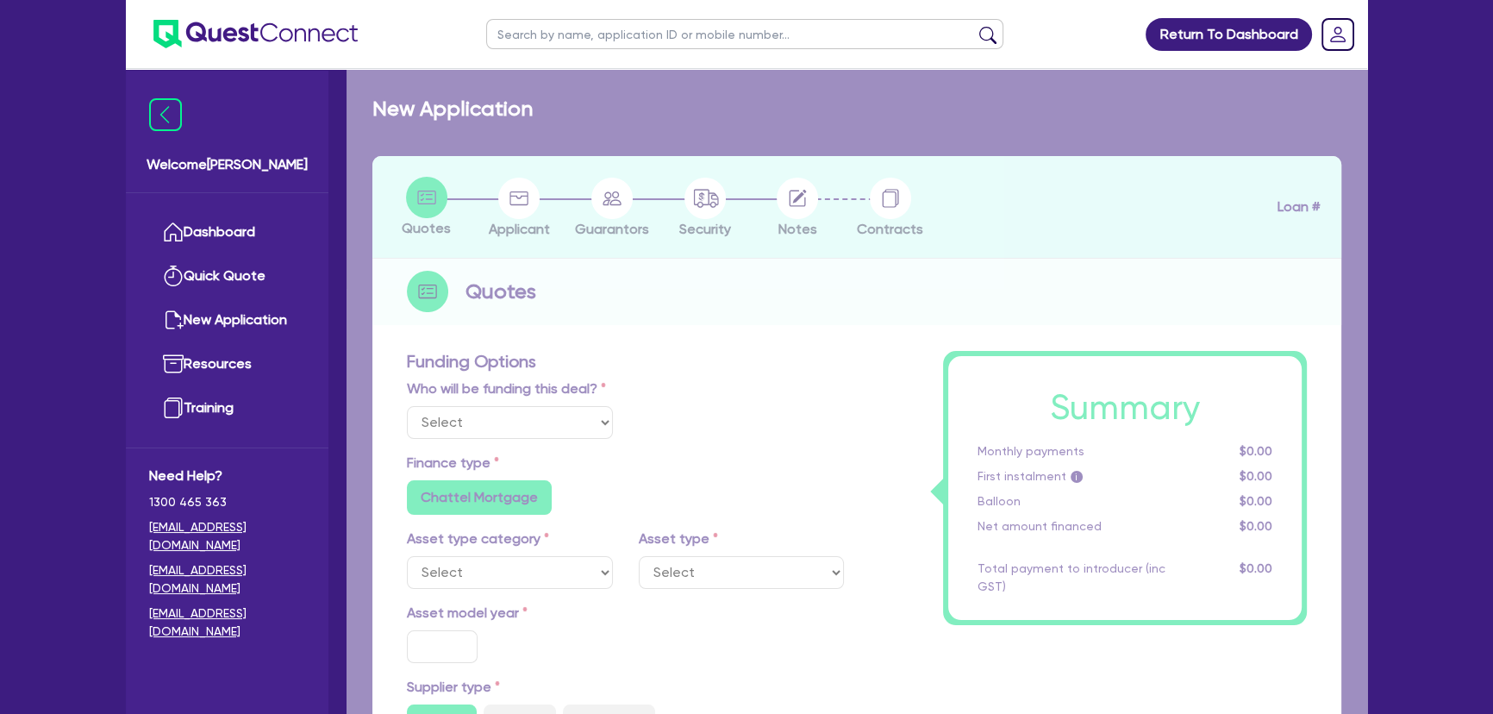
select select "Other"
select select "PRIMARY_ASSETS"
type input "2002"
radio input "false"
radio input "true"
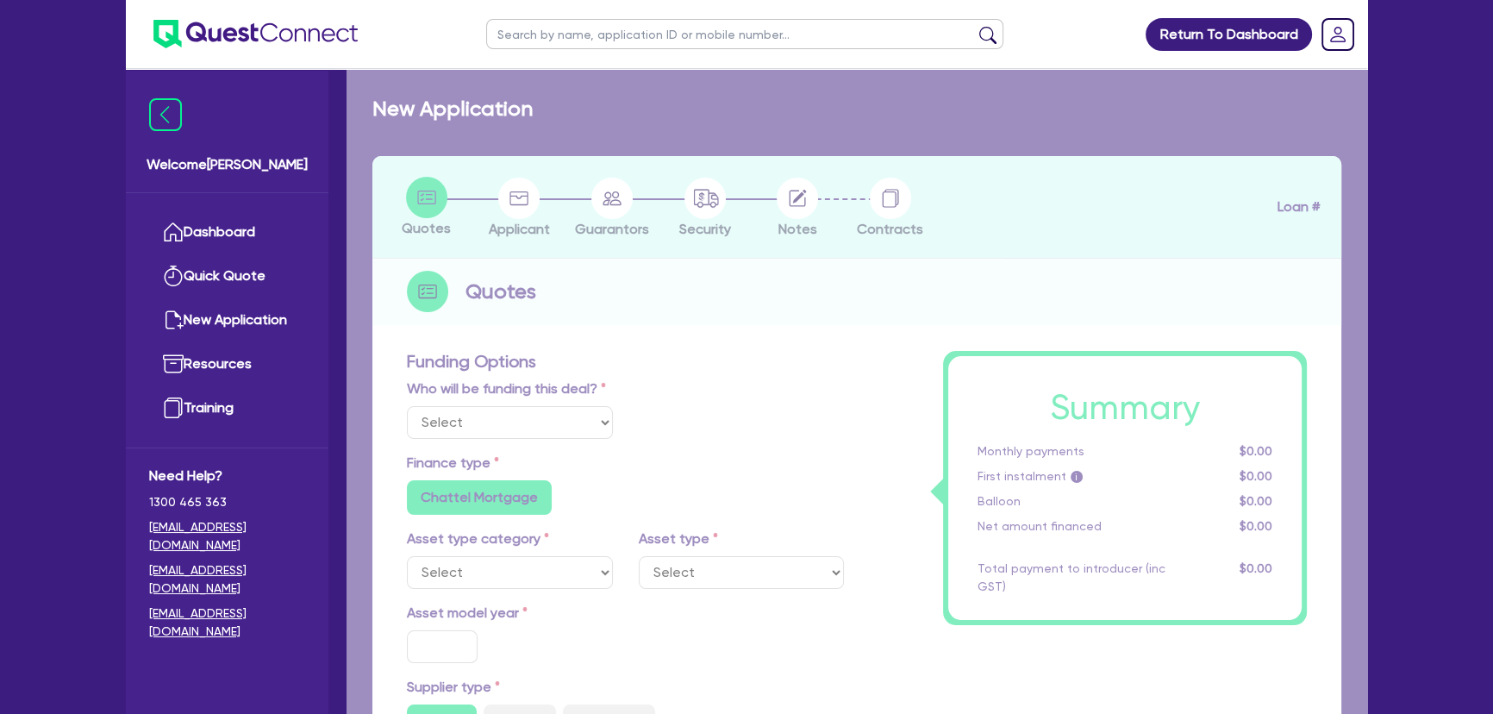
radio input "true"
type input "154,000"
type input "6"
type input "9,279.27"
type input "14.15"
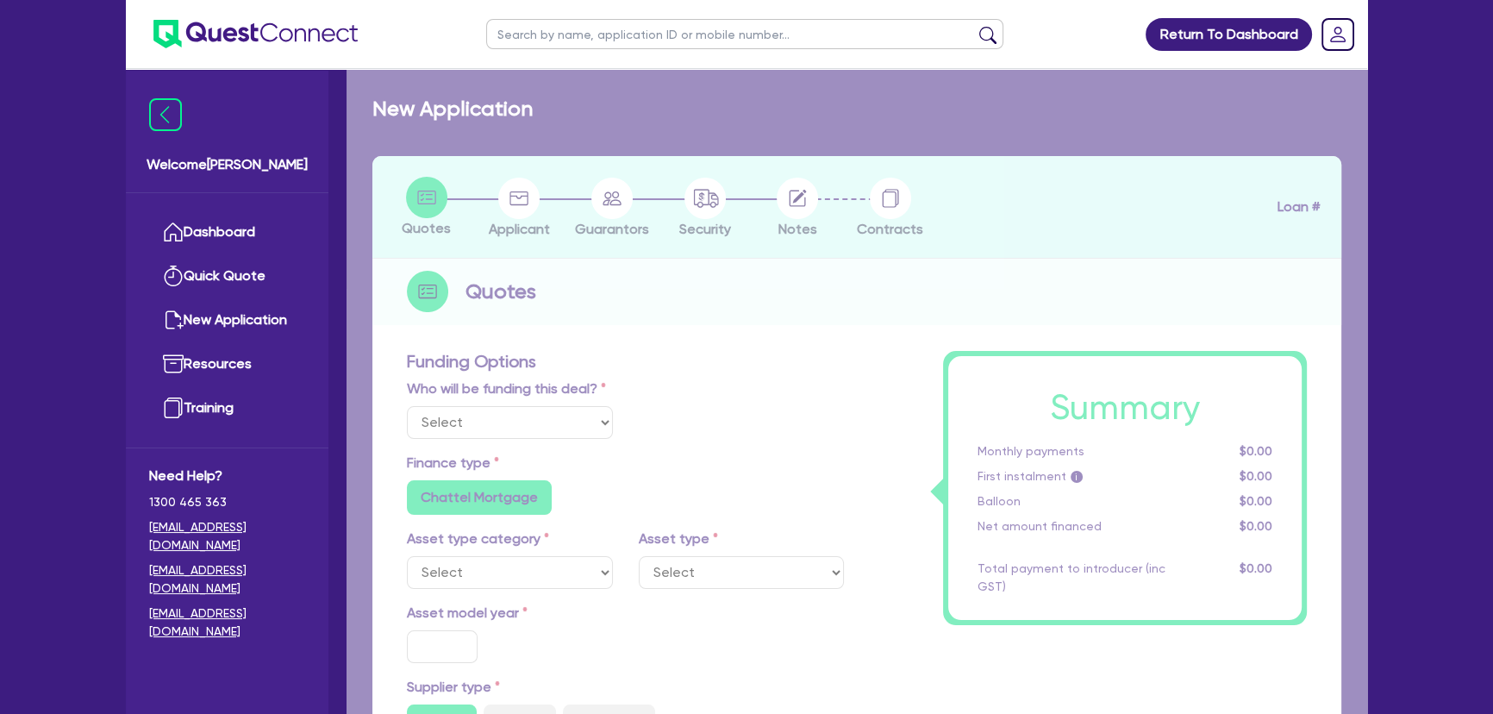
radio input "true"
radio input "false"
select select "YELLOW_GOODS_AND_EXCAVATORS"
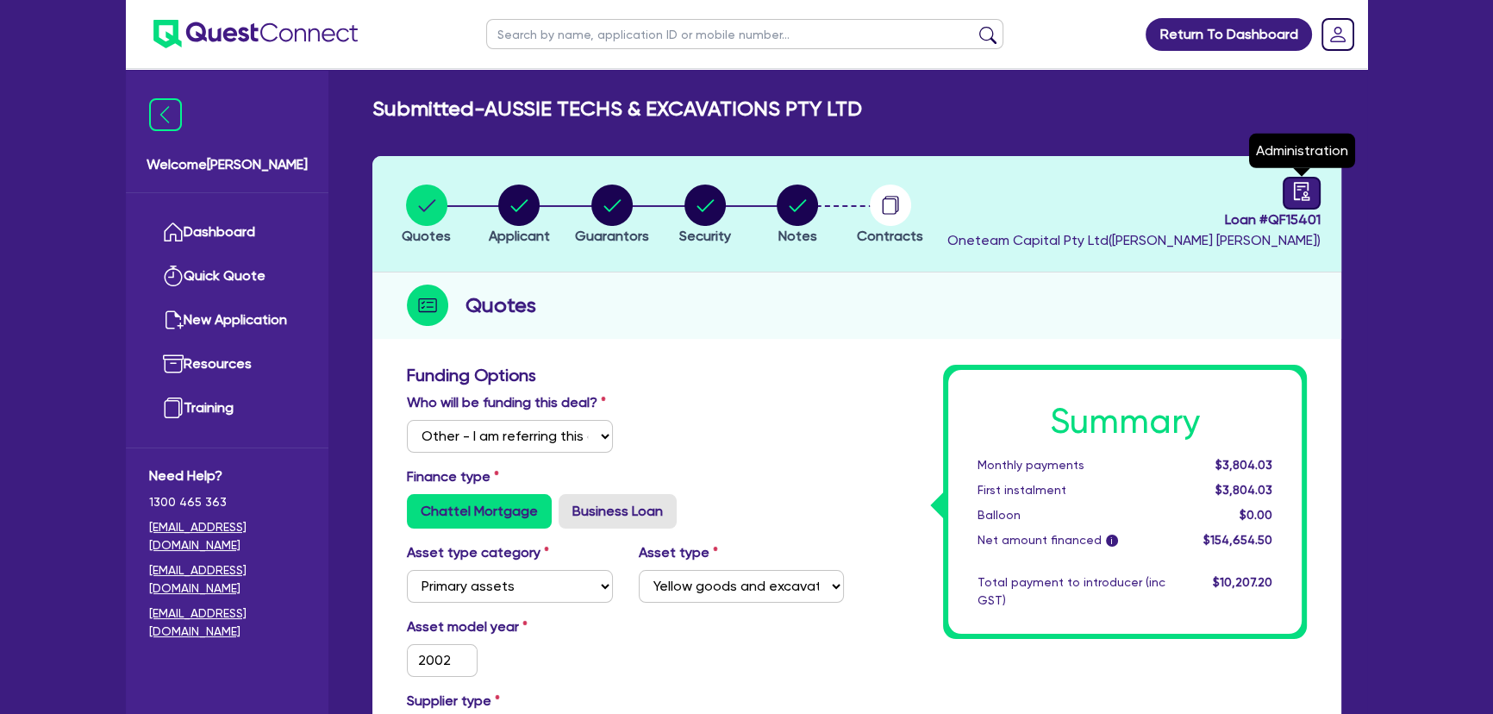
click at [1286, 189] on div at bounding box center [1302, 193] width 38 height 33
select select "SUBMITTED_AMENDED"
select select "Azora"
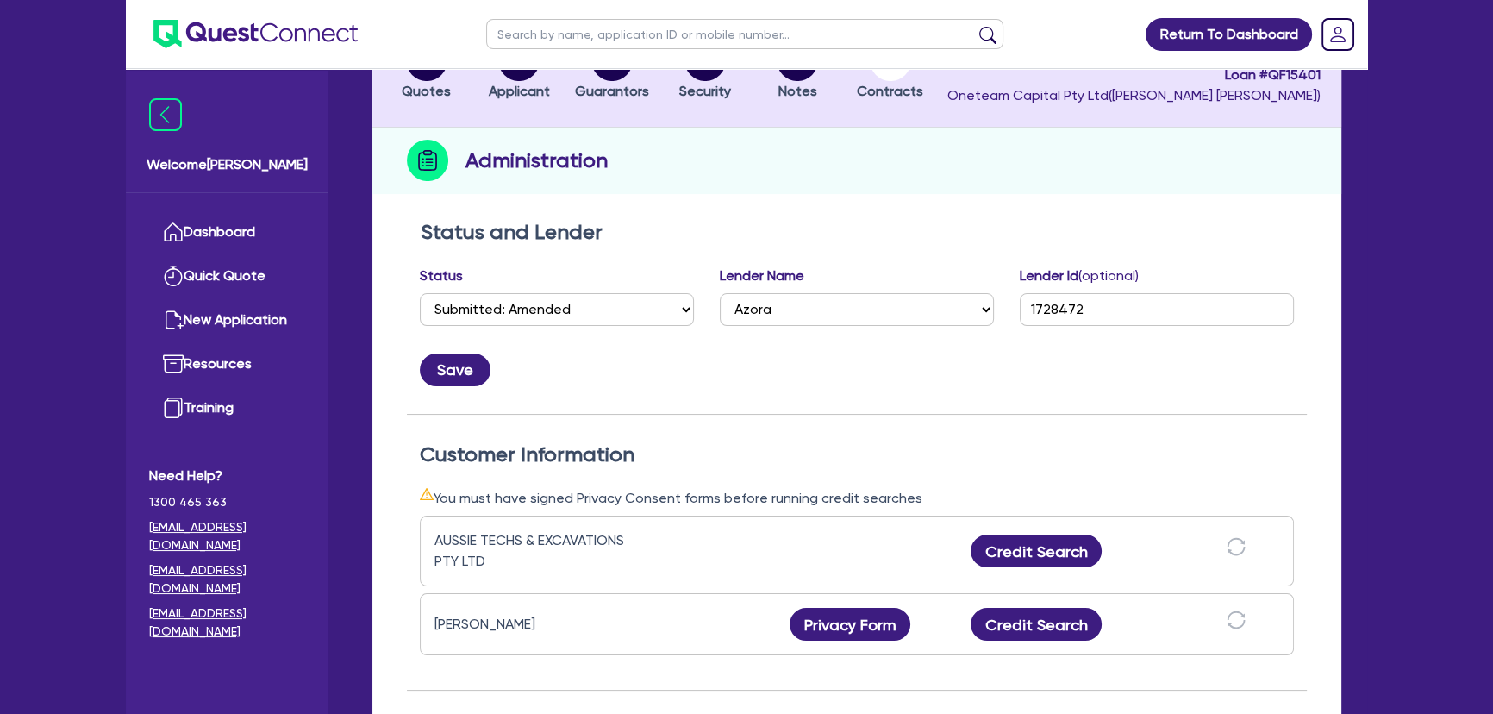
scroll to position [139, 0]
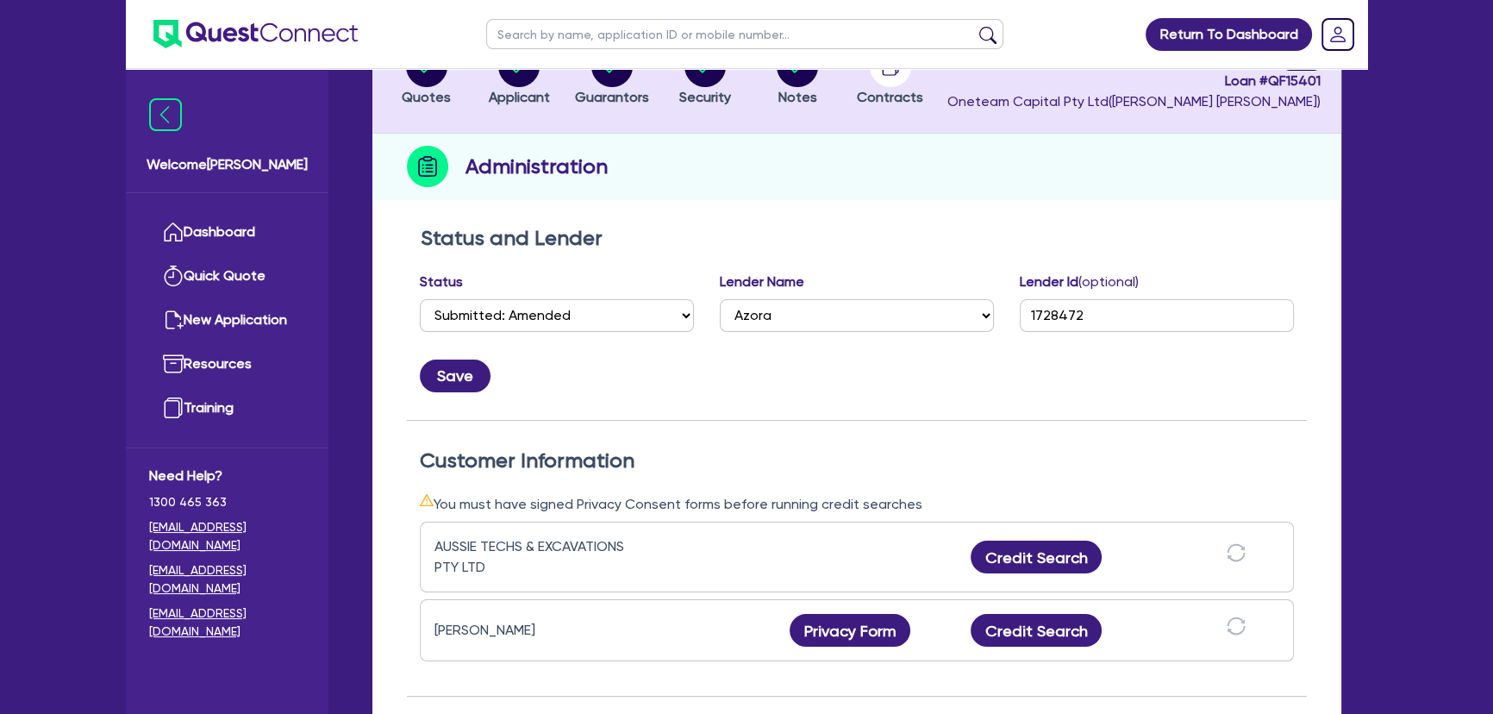
click at [474, 354] on div "Save" at bounding box center [857, 369] width 900 height 47
click at [461, 371] on button "Save" at bounding box center [455, 375] width 71 height 33
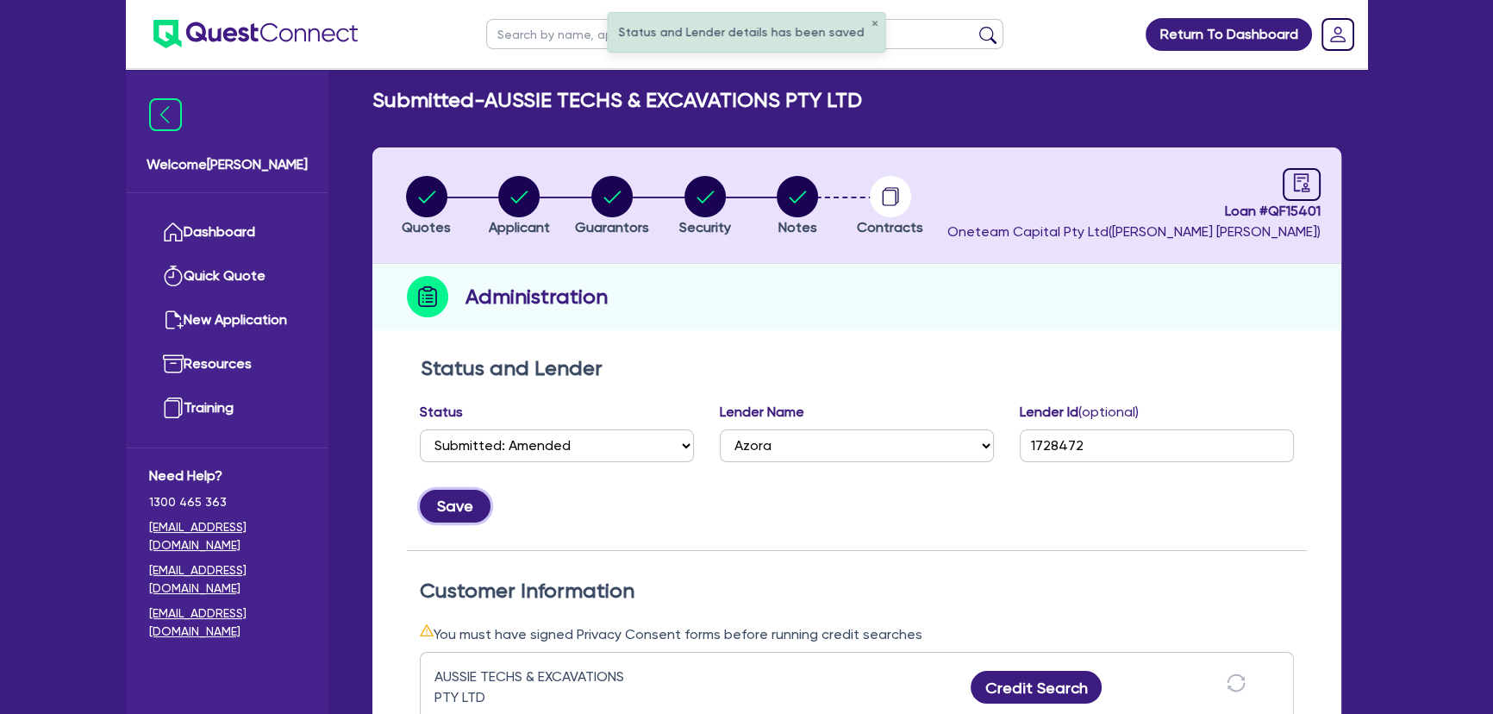
scroll to position [0, 0]
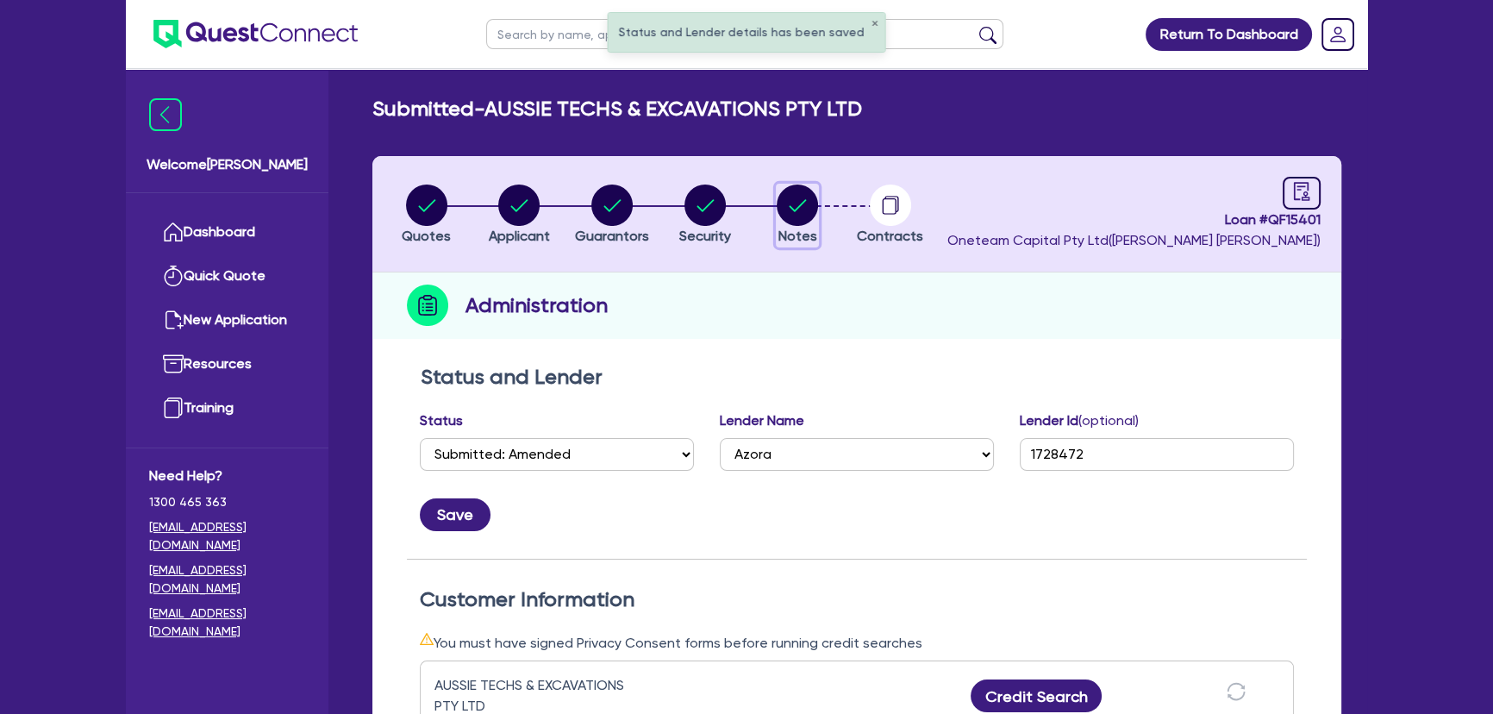
click at [782, 194] on circle "button" at bounding box center [797, 204] width 41 height 41
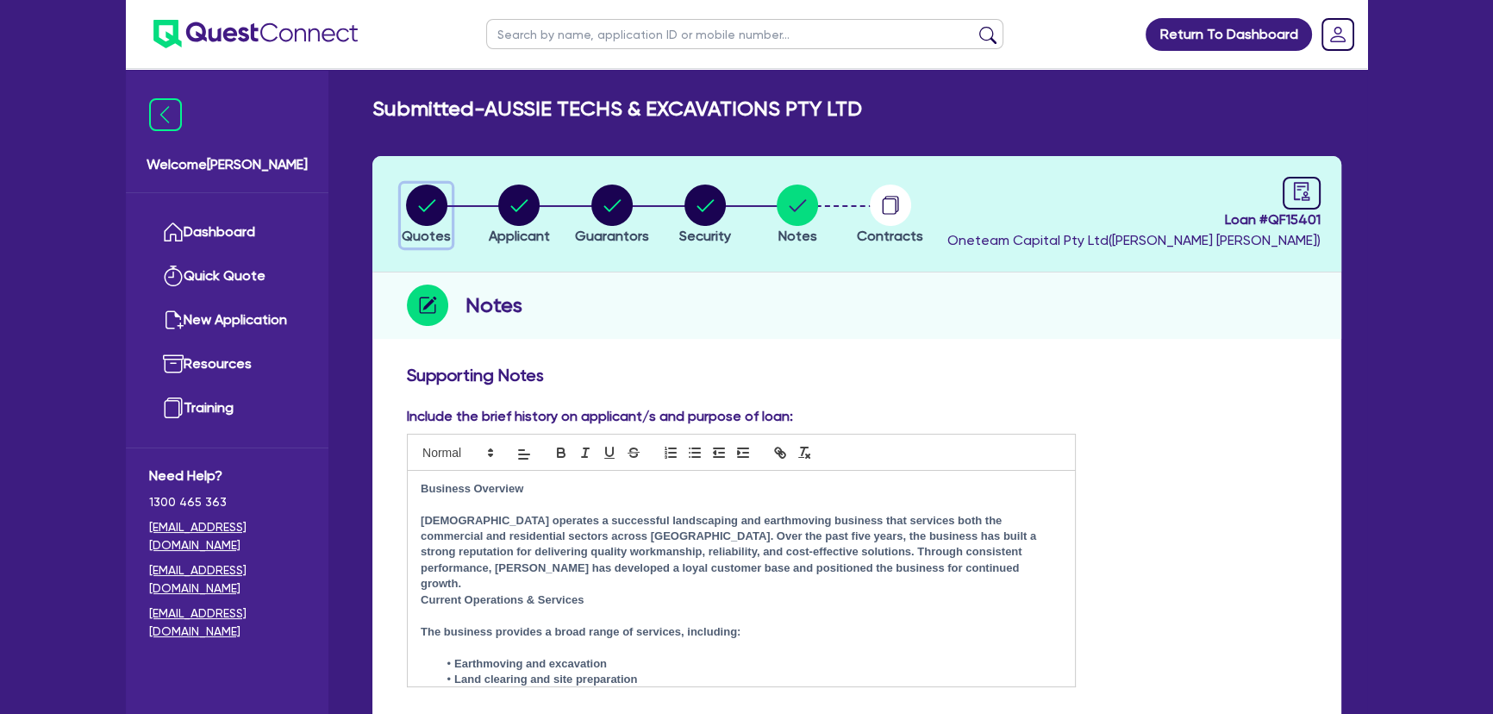
drag, startPoint x: 429, startPoint y: 217, endPoint x: 432, endPoint y: 233, distance: 15.7
click at [430, 224] on circle "button" at bounding box center [426, 204] width 41 height 41
select select "Other"
select select "PRIMARY_ASSETS"
select select "YELLOW_GOODS_AND_EXCAVATORS"
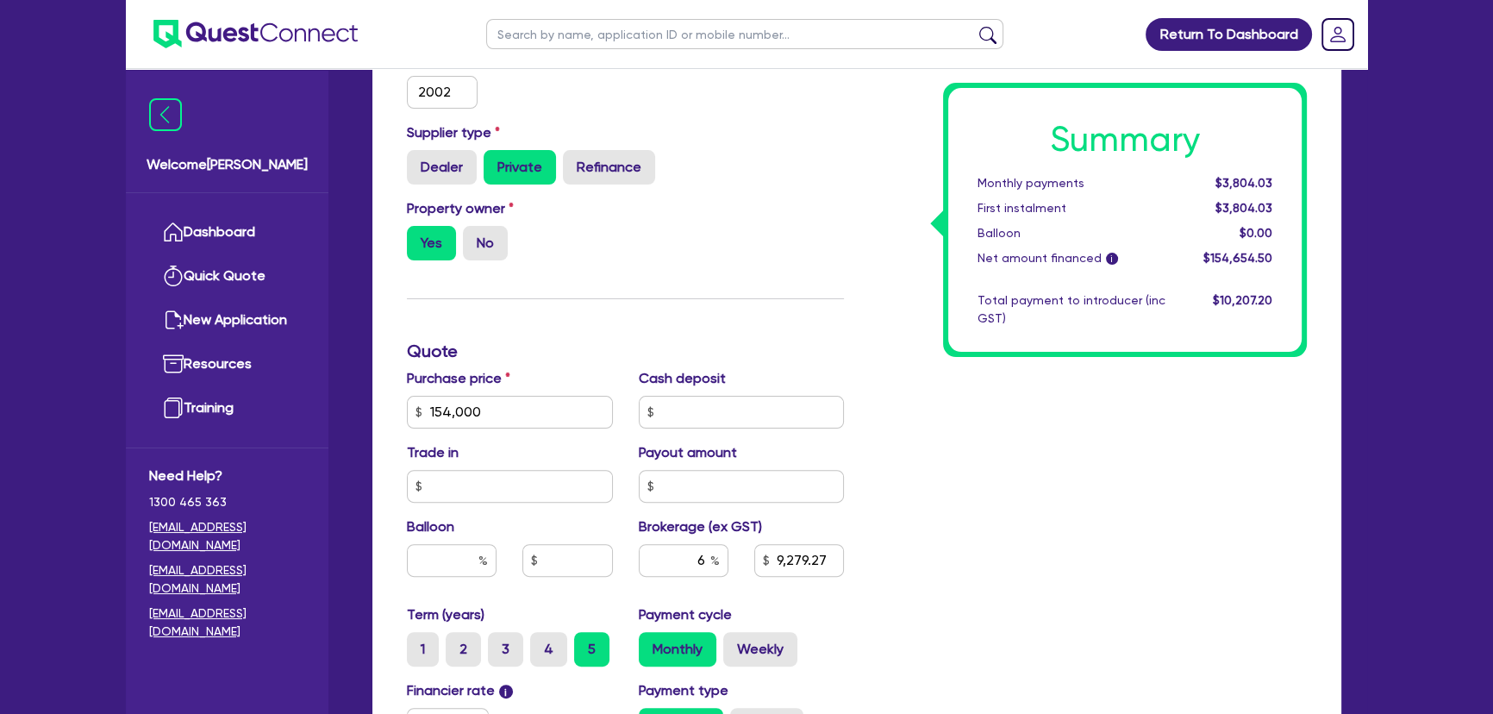
scroll to position [784, 0]
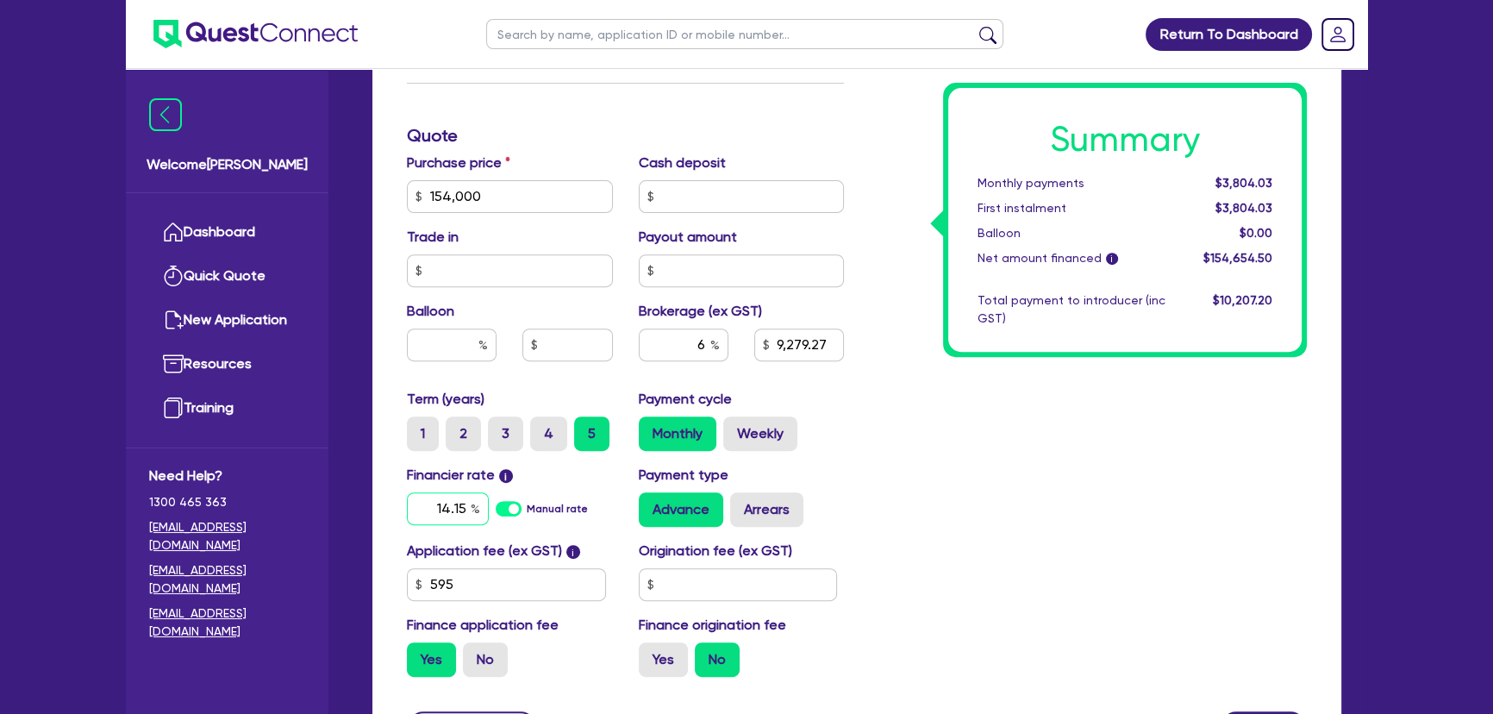
click at [438, 497] on input "14.15" at bounding box center [448, 508] width 82 height 33
type input "154,000"
type input "9,279.27"
type input "1"
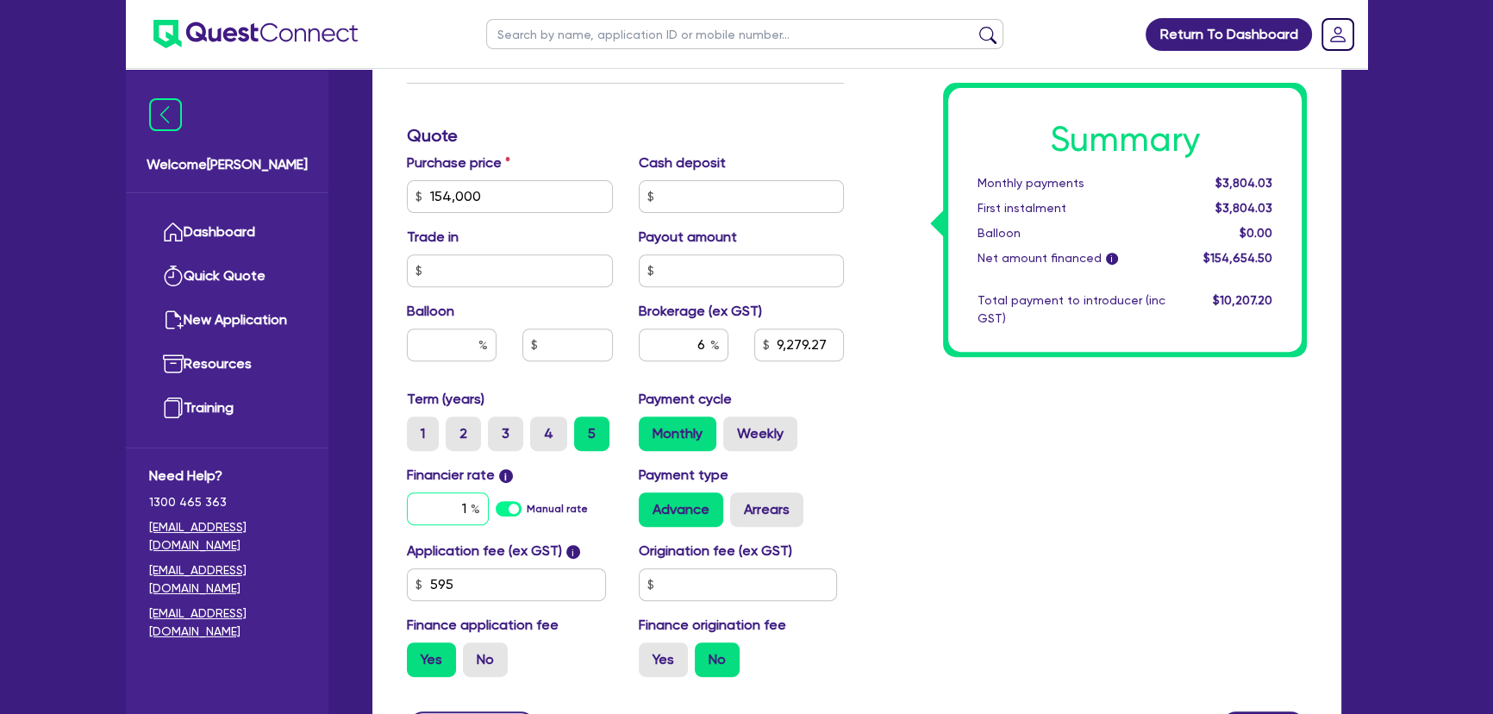
type input "154,000"
type input "9,279.27"
type input "16"
type input "154,000"
type input "9,279.27"
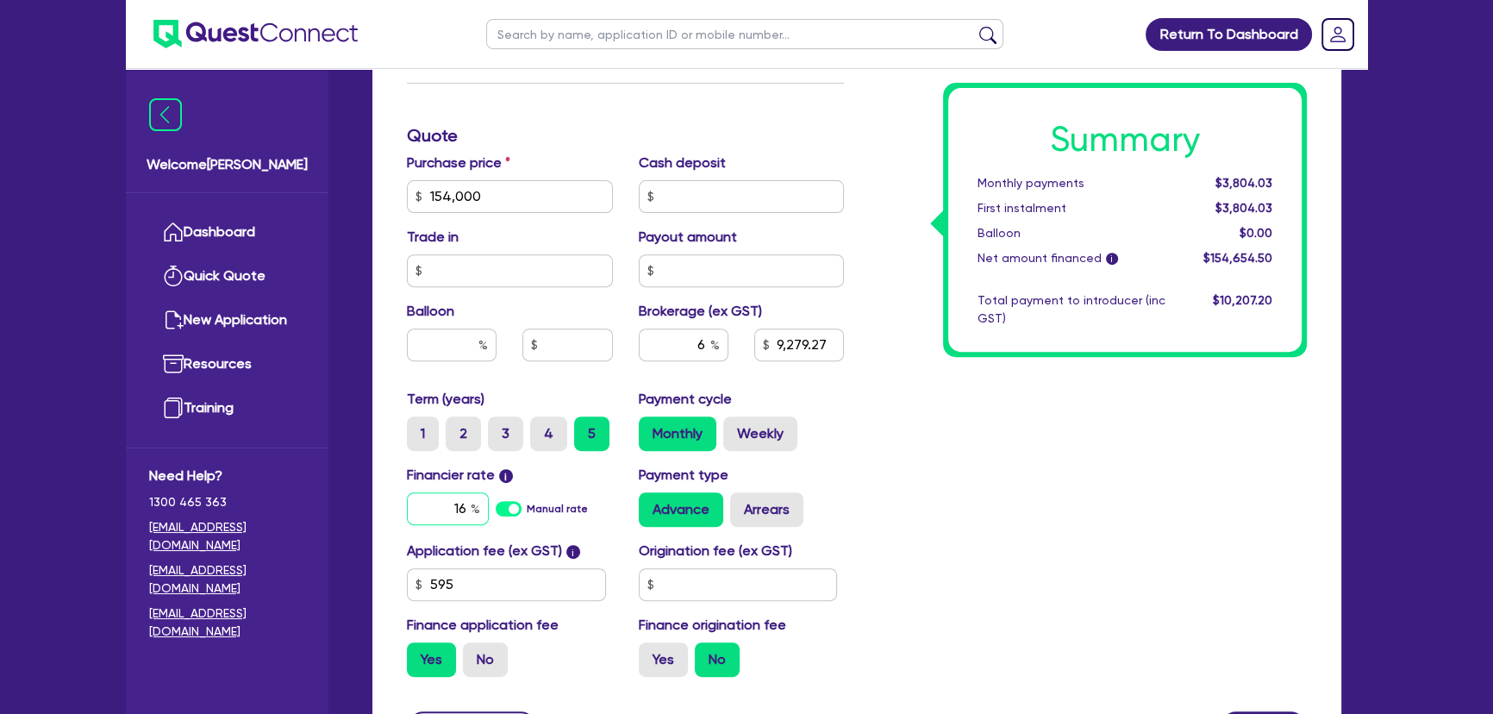
type input "16."
type input "154,000"
type input "9,279.27"
type input "16.4"
type input "154,000"
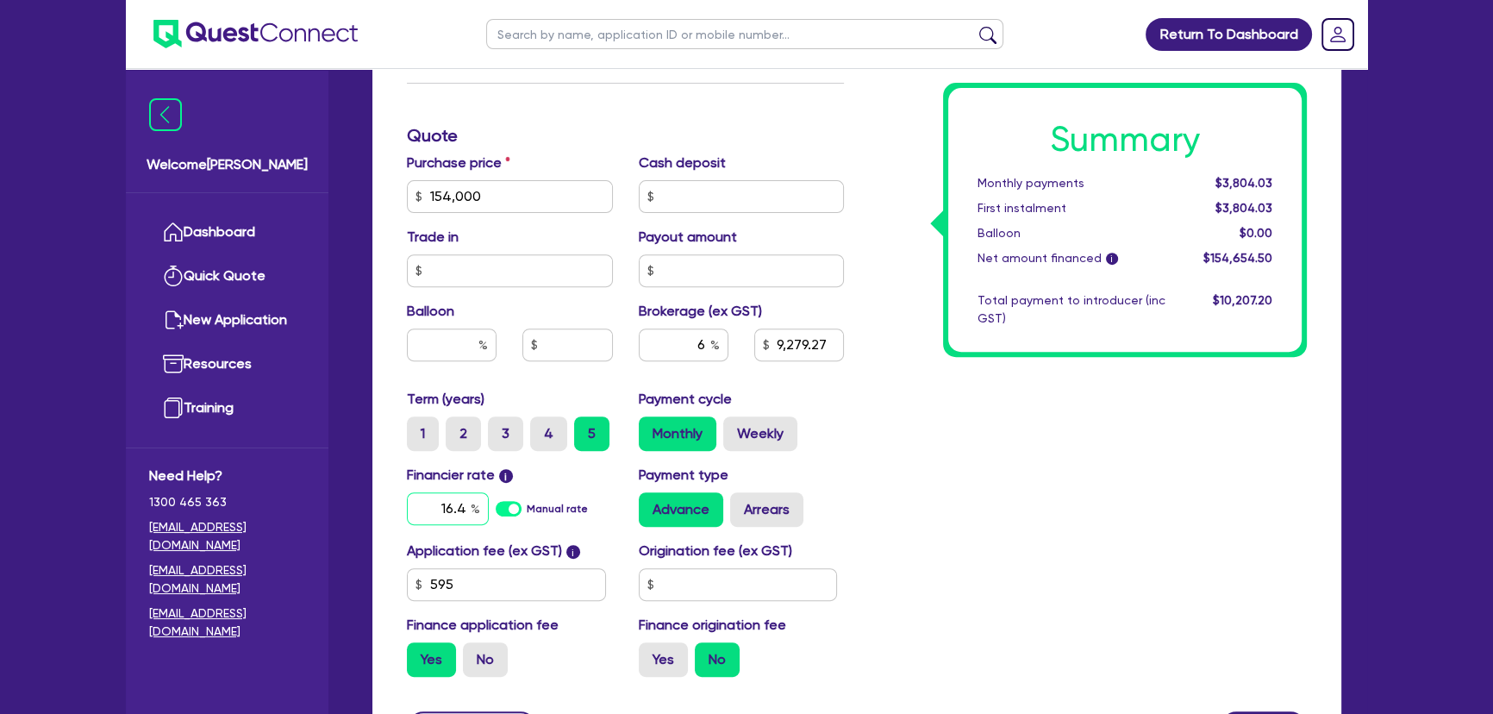
type input "9,279.27"
type input "16.49"
type input "154,000"
type input "9,279.27"
type input "154,000"
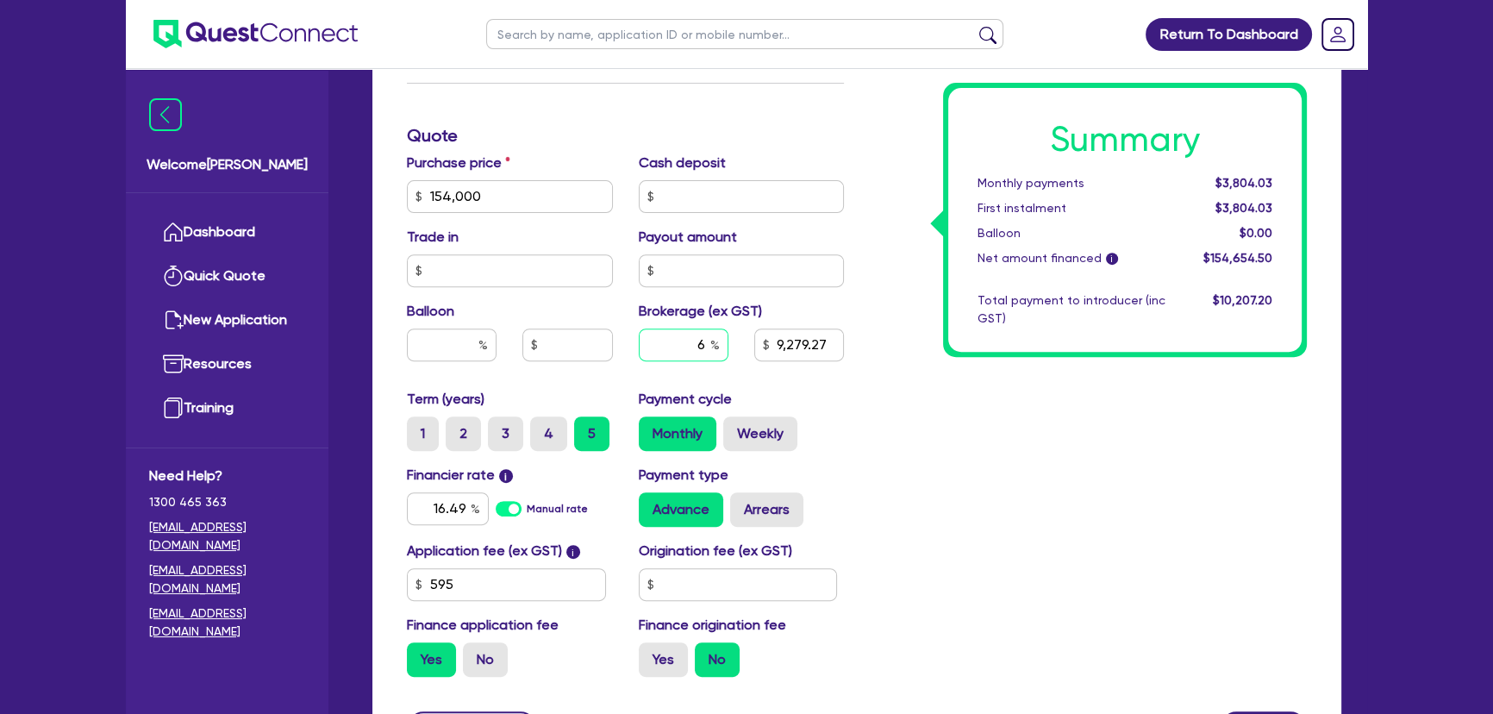
type input "9,279.27"
click at [686, 346] on input "6" at bounding box center [684, 344] width 90 height 33
type input "154,000"
type input "8"
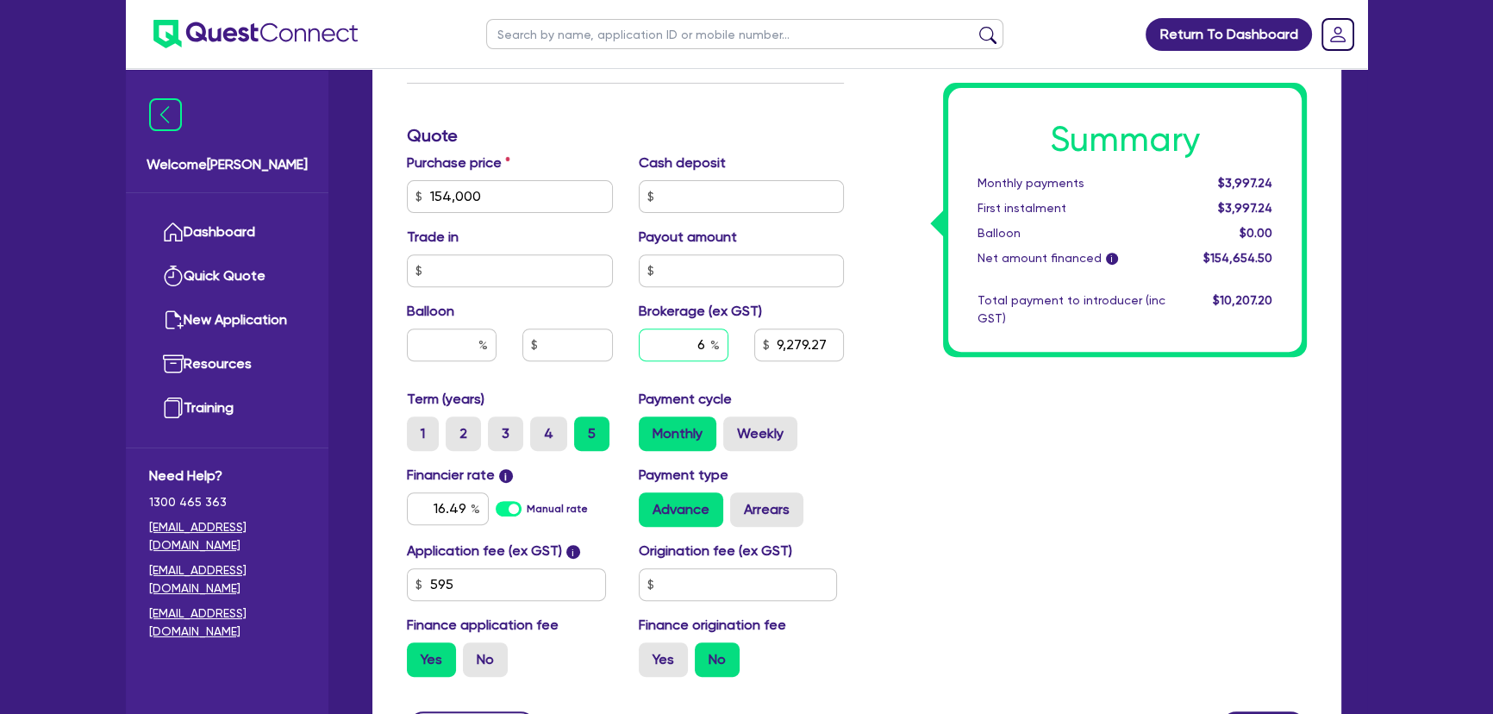
type input "9,279.27"
type input "8"
type input "154,000"
type input "9,279.27"
type input "154,000"
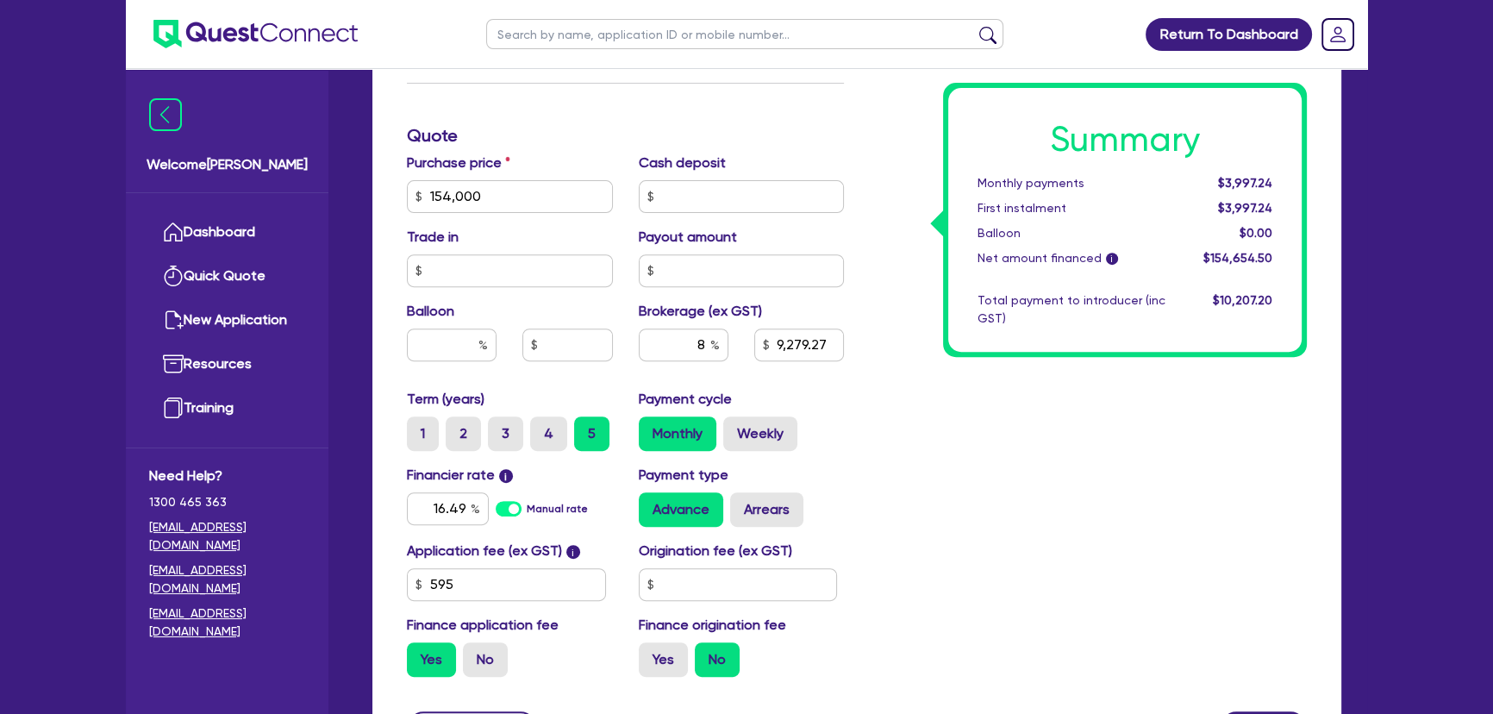
type input "12,372.36"
click at [1121, 353] on div "Summary Monthly payments $3,997.24 First instalment $3,997.24 Balloon $0.00 Net…" at bounding box center [1125, 220] width 364 height 274
drag, startPoint x: 984, startPoint y: 537, endPoint x: 994, endPoint y: 536, distance: 10.4
click at [984, 537] on div "Summary Monthly payments $4,079.74 First instalment $4,079.74 Balloon $0.00 Net…" at bounding box center [1088, 135] width 463 height 1109
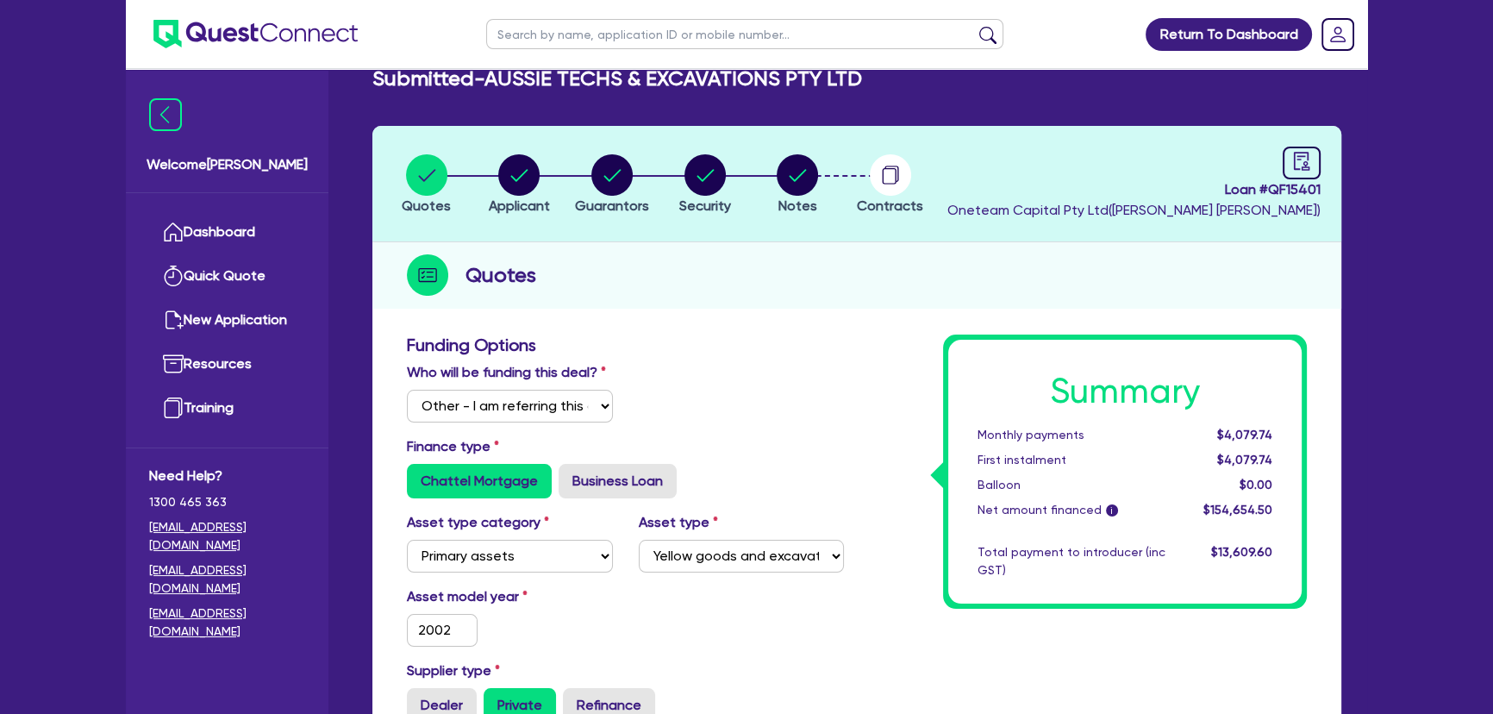
scroll to position [0, 0]
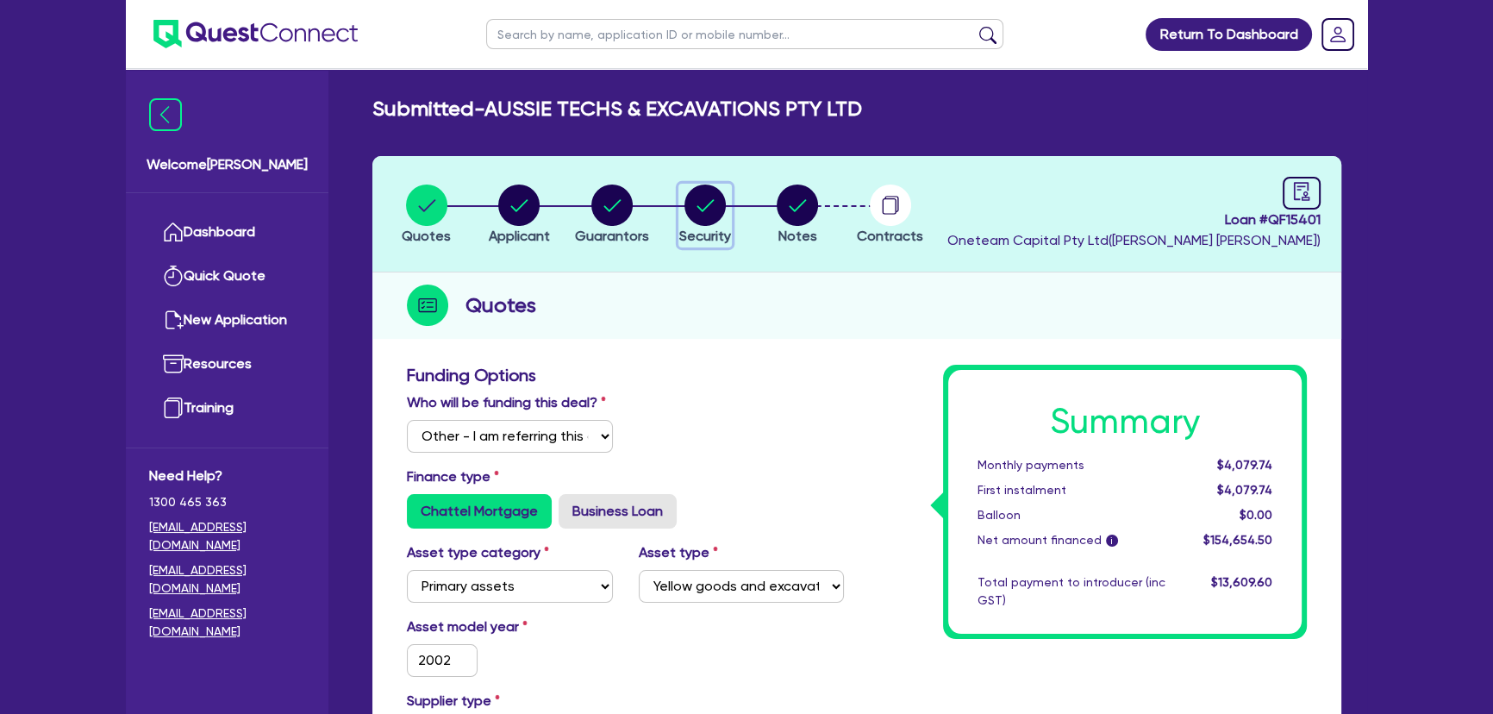
click at [716, 216] on circle "button" at bounding box center [704, 204] width 41 height 41
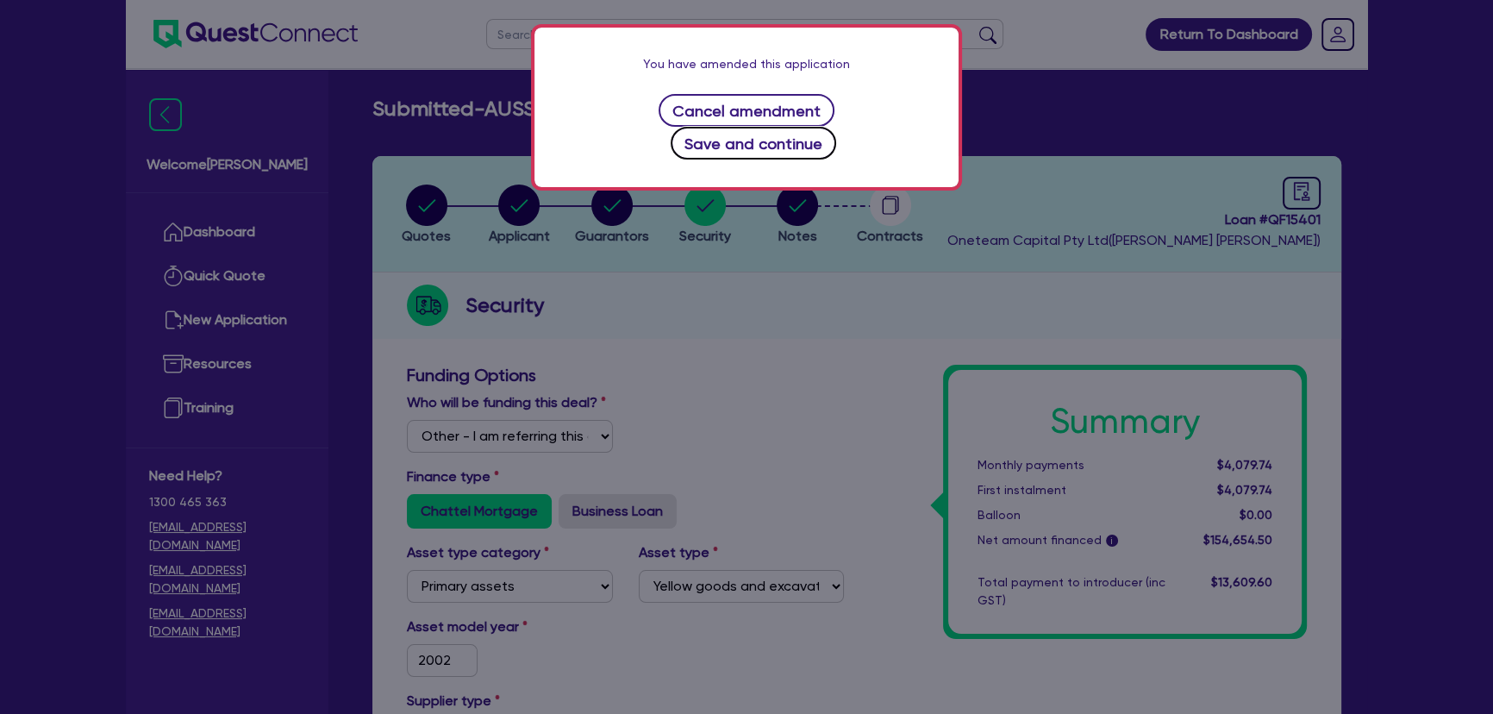
click at [818, 127] on button "Save and continue" at bounding box center [754, 143] width 166 height 33
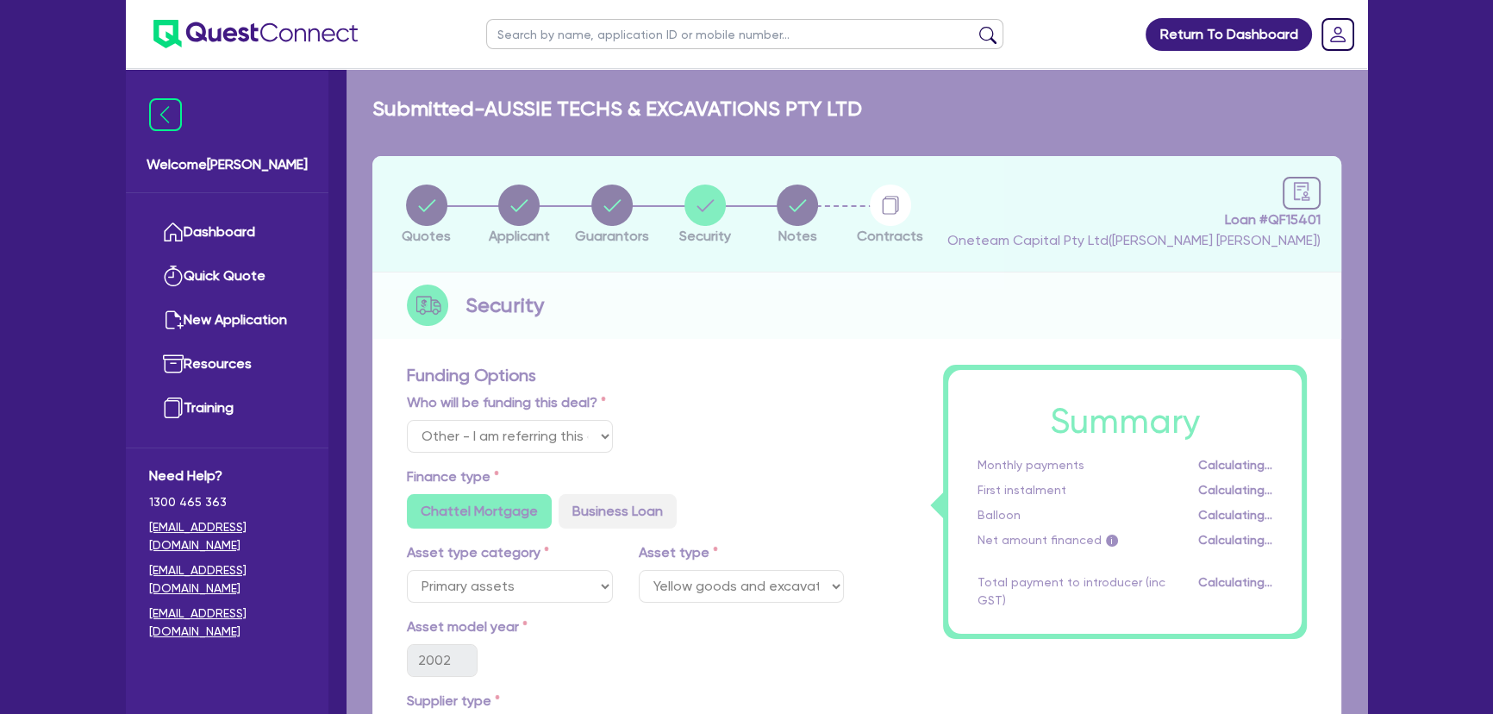
select select "PRIMARY_ASSETS"
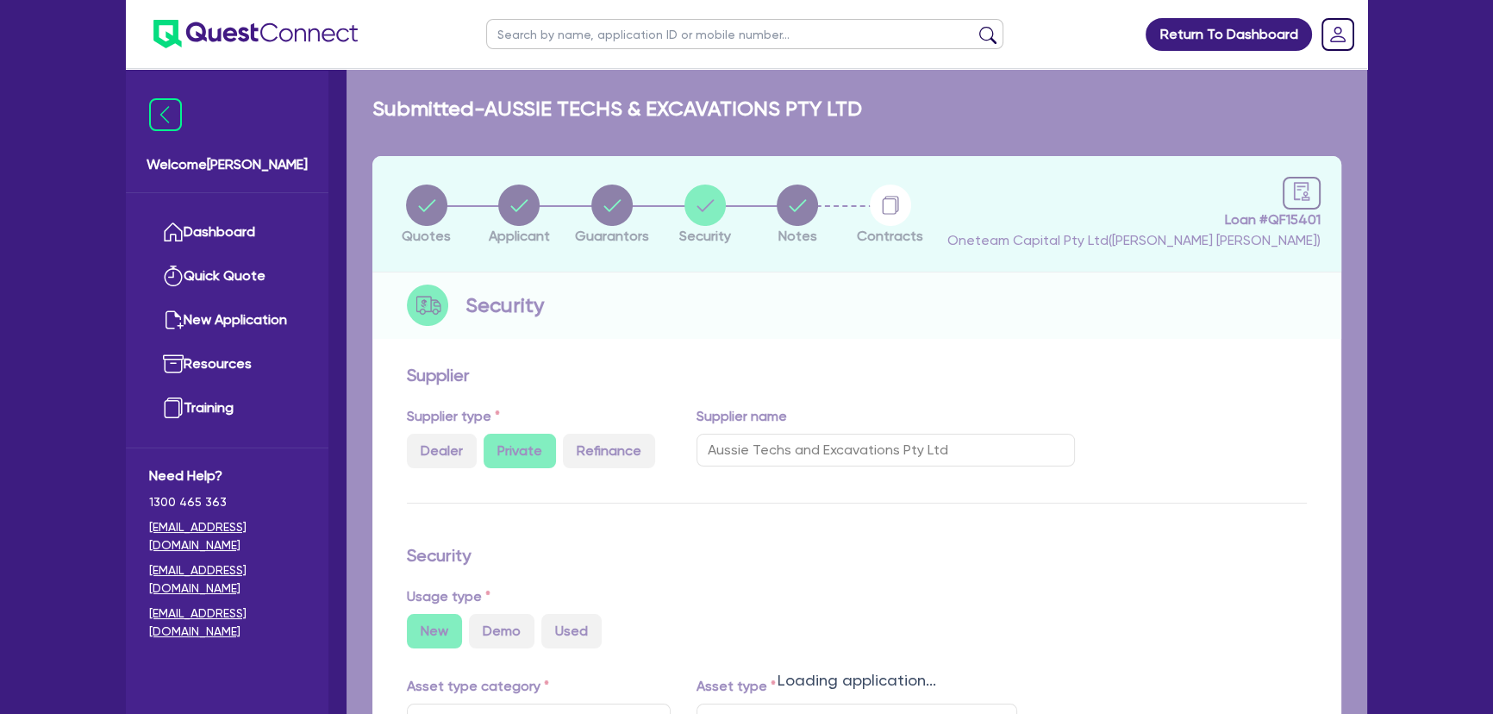
select select "YELLOW_GOODS_AND_EXCAVATORS"
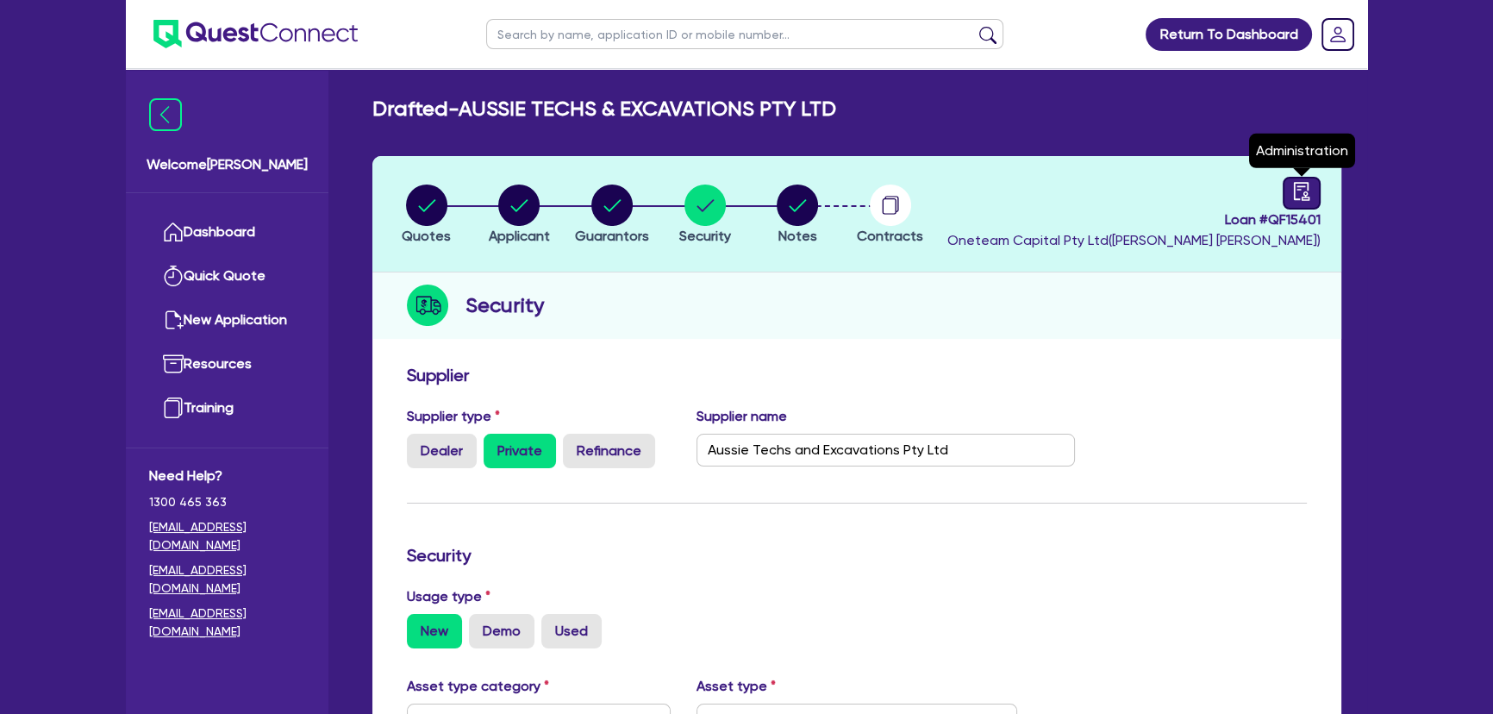
click at [1292, 188] on icon "audit" at bounding box center [1301, 191] width 19 height 19
select select "DRAFTED_AMENDED"
select select "Azora"
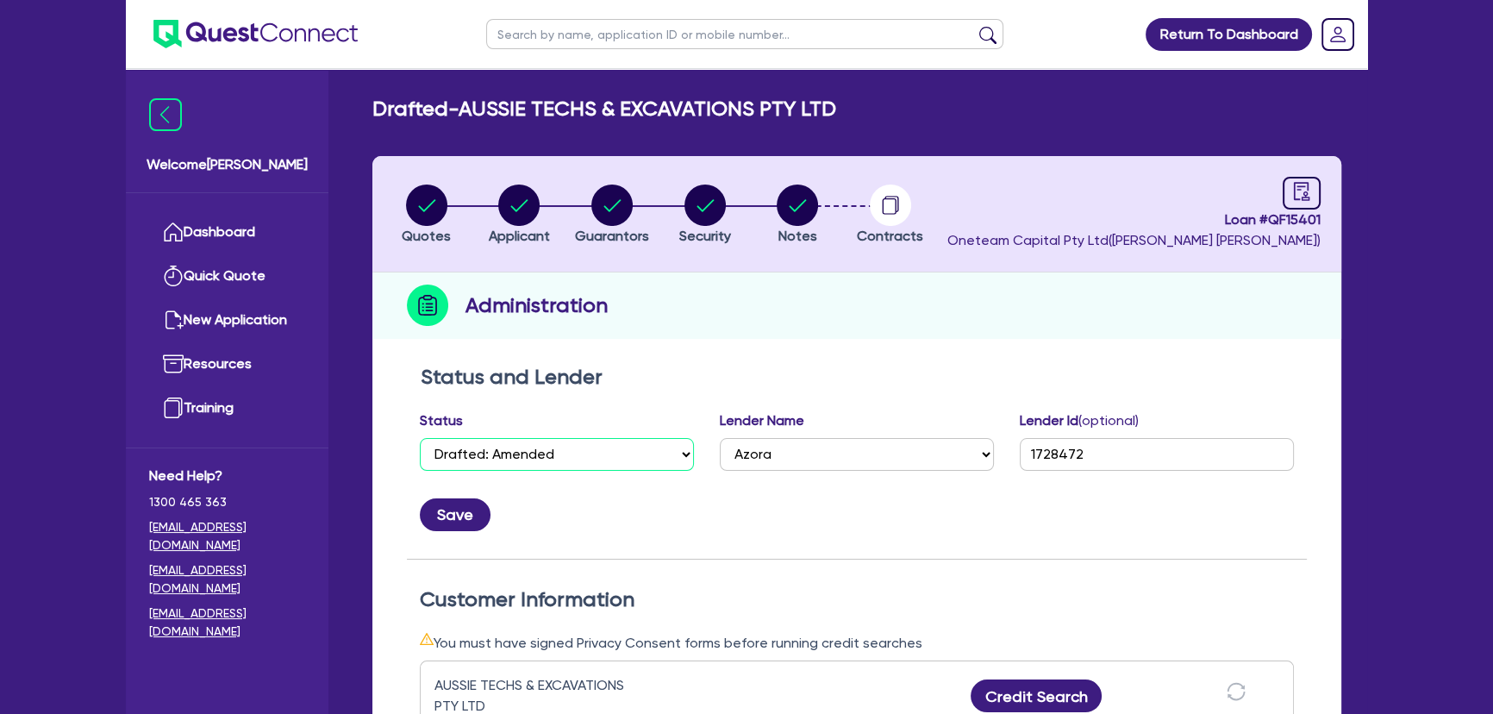
click at [497, 446] on select "Select Quoted Drafted: New Drafted: Amended Submitted: New Submitted: Amended I…" at bounding box center [557, 454] width 274 height 33
select select "APPROVED_WAITING_FOR_MORE_INFO"
click at [420, 438] on select "Select Quoted Drafted: New Drafted: Amended Submitted: New Submitted: Amended I…" at bounding box center [557, 454] width 274 height 33
click at [447, 522] on button "Save" at bounding box center [455, 514] width 71 height 33
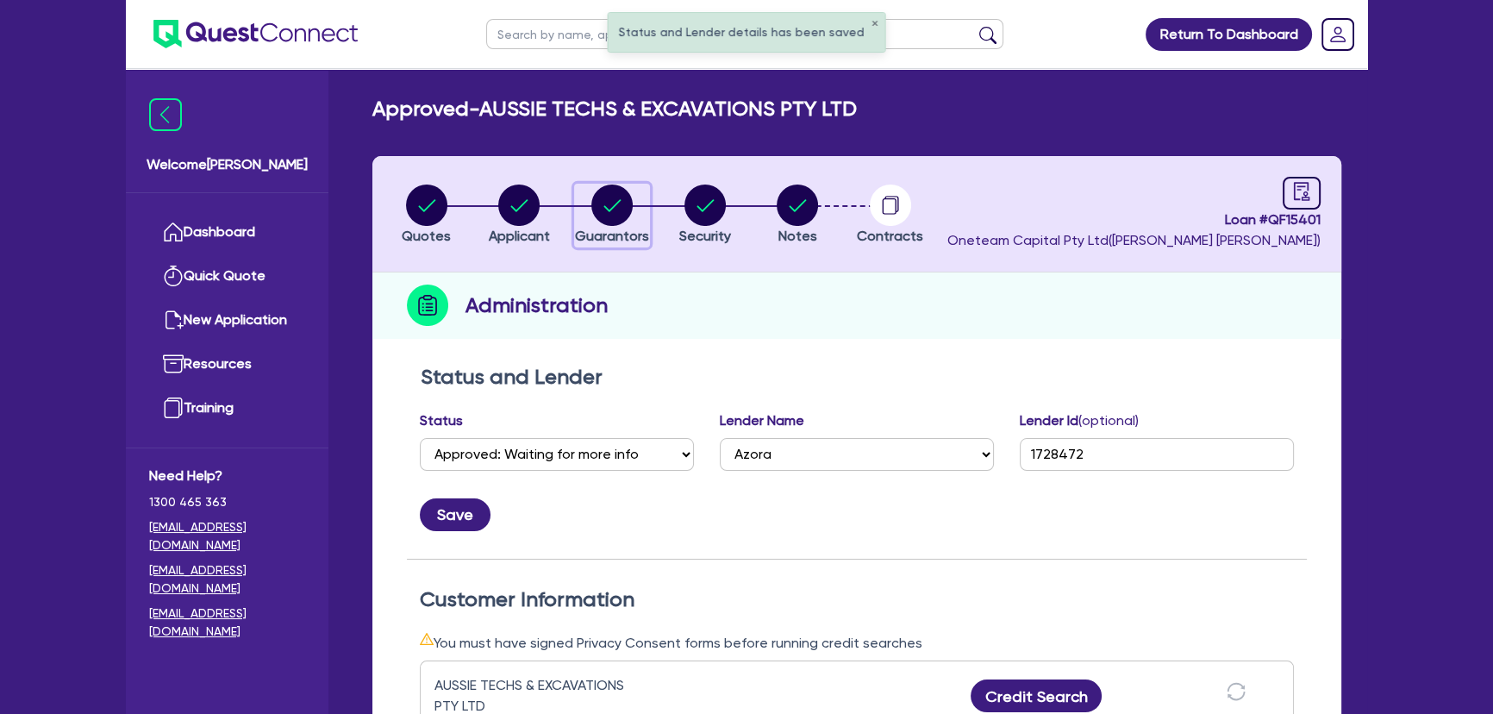
click at [612, 201] on circle "button" at bounding box center [611, 204] width 41 height 41
select select "MR"
select select "VIC"
select select "SINGLE"
select select "PROPERTY"
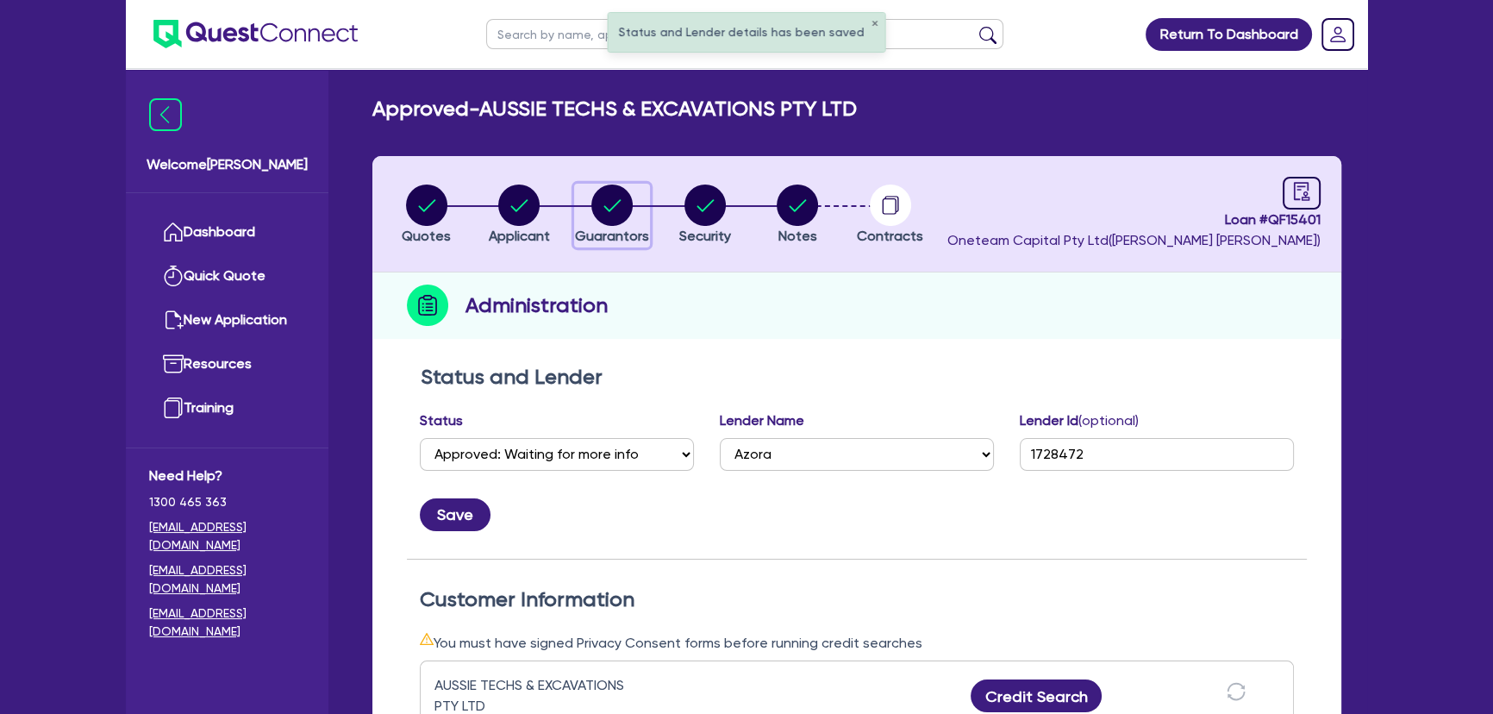
select select "CASH"
select select "TRAILER"
select select "TRUCK"
select select "VEHICLE"
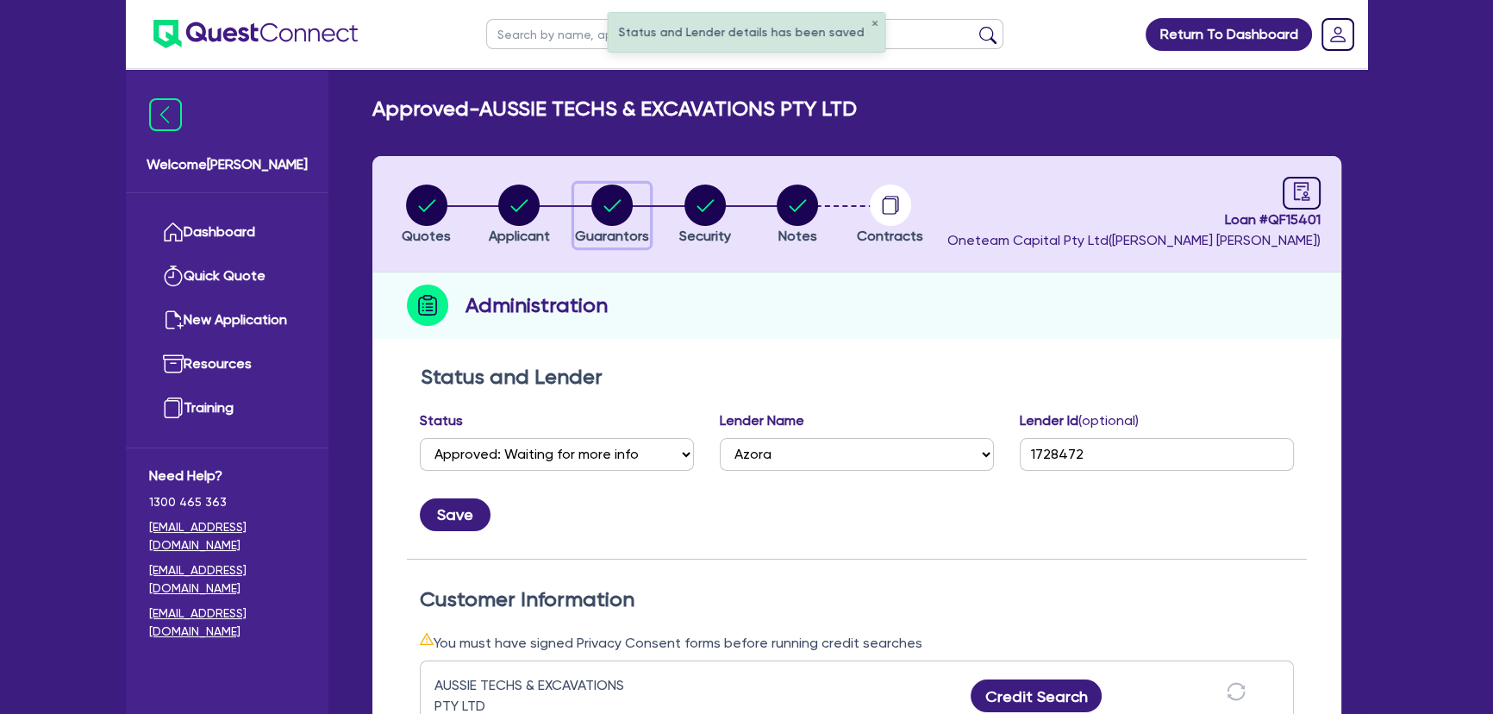
select select "EQUIPMENT"
select select "MORTGAGE"
select select "VEHICLE_LOAN"
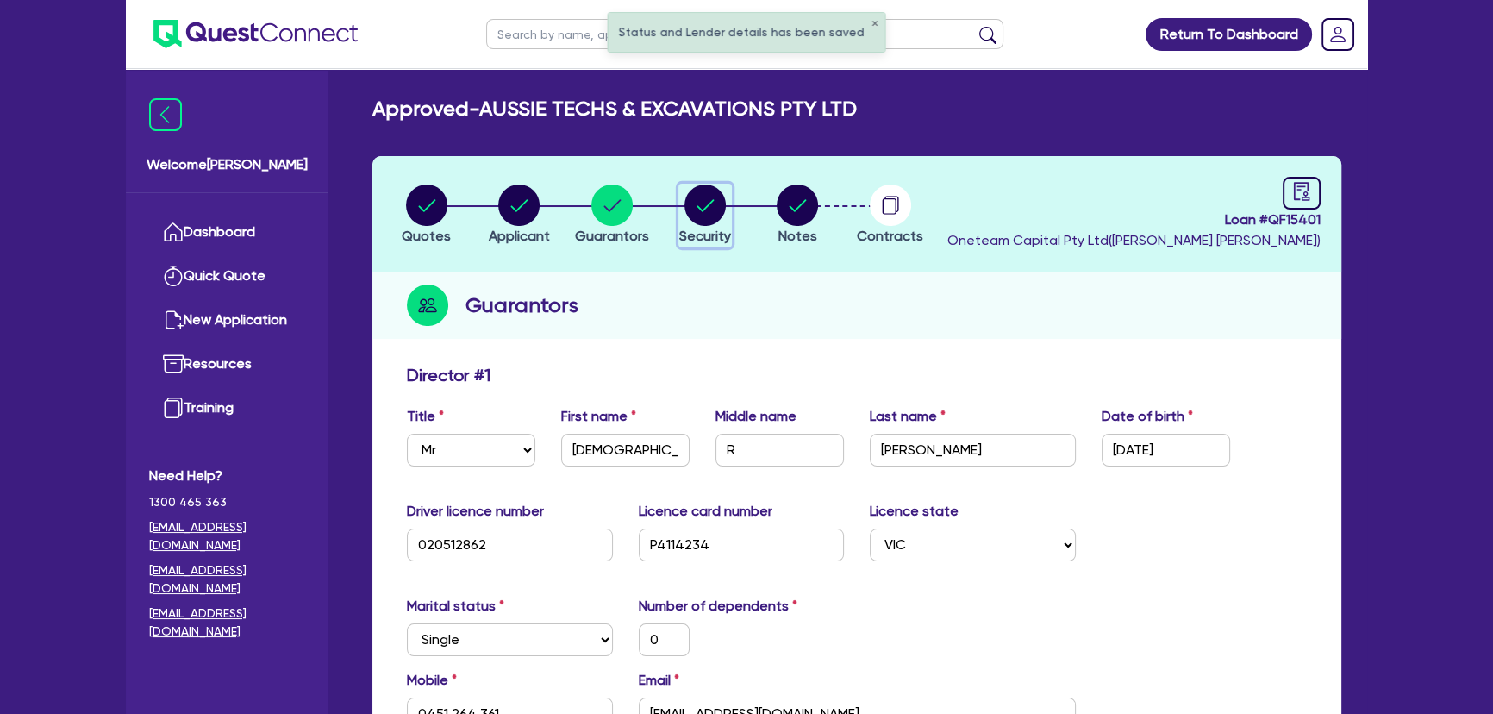
click at [690, 197] on circle "button" at bounding box center [704, 204] width 41 height 41
select select "PRIMARY_ASSETS"
select select "YELLOW_GOODS_AND_EXCAVATORS"
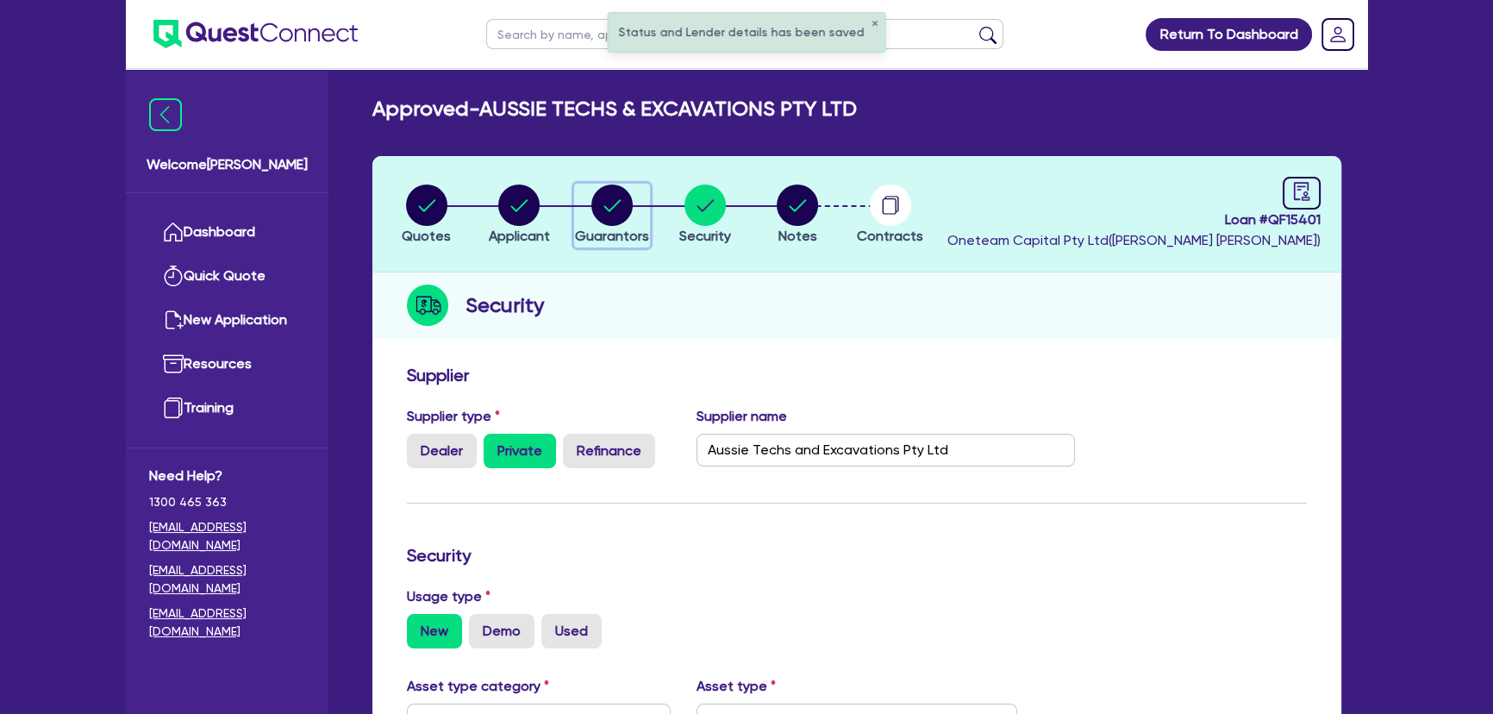
click at [628, 191] on icon "button" at bounding box center [611, 204] width 41 height 41
select select "MR"
select select "VIC"
select select "SINGLE"
select select "PROPERTY"
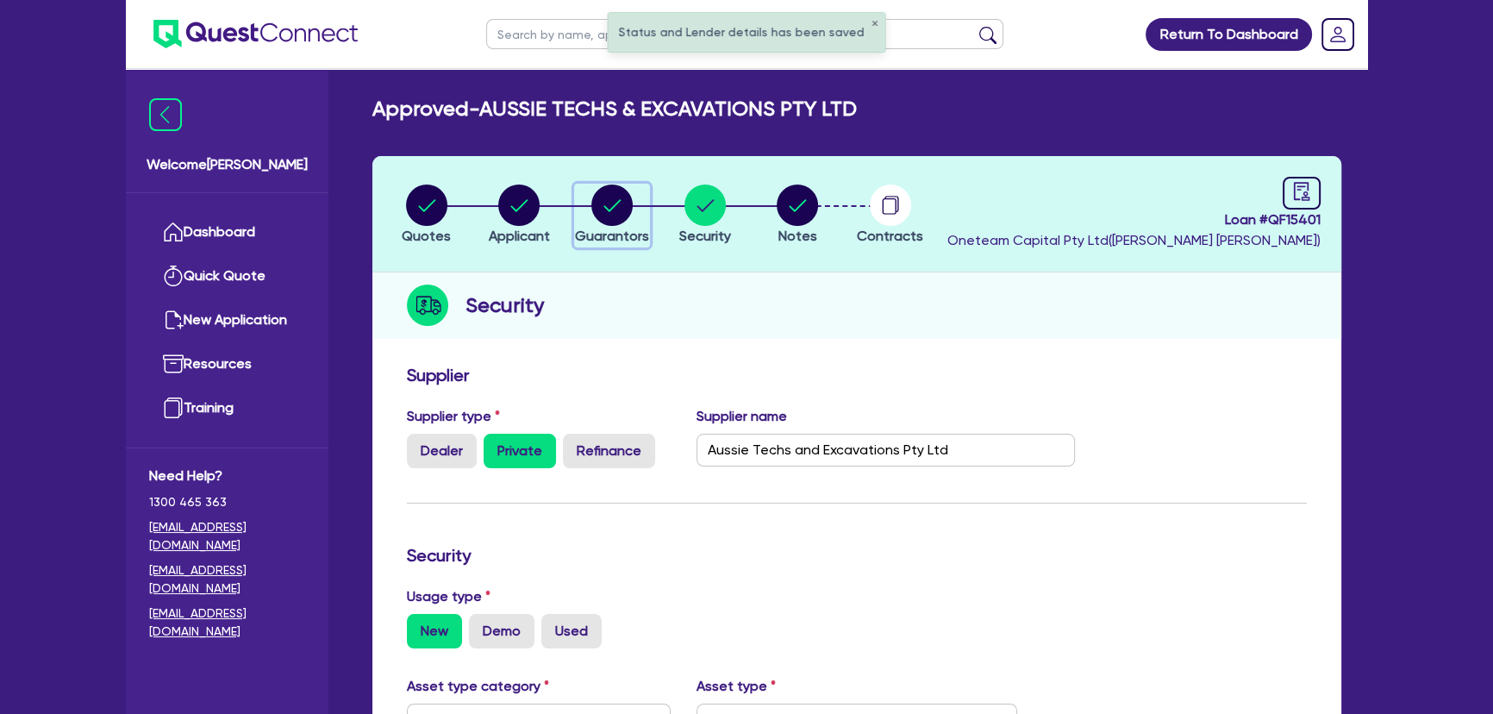
select select "CASH"
select select "TRAILER"
select select "TRUCK"
select select "VEHICLE"
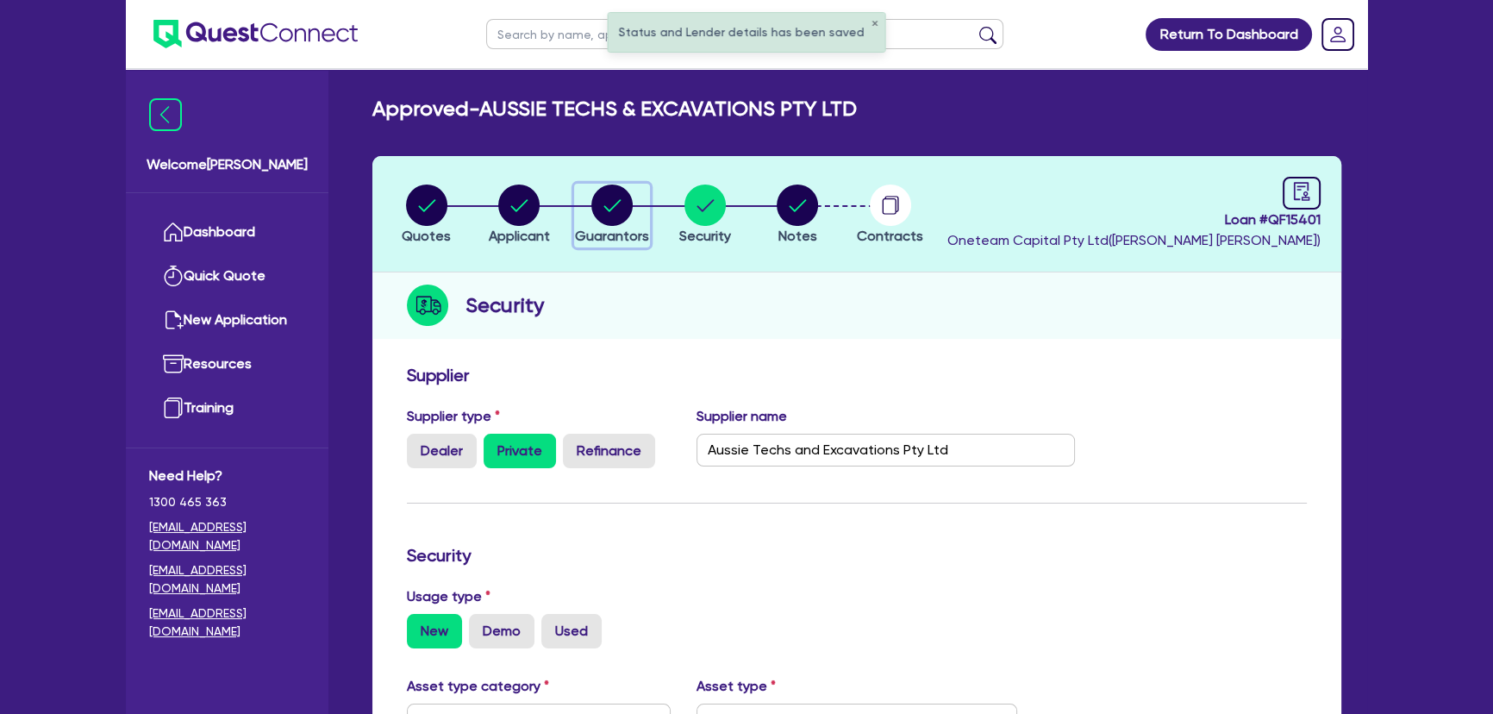
select select "EQUIPMENT"
select select "MORTGAGE"
select select "VEHICLE_LOAN"
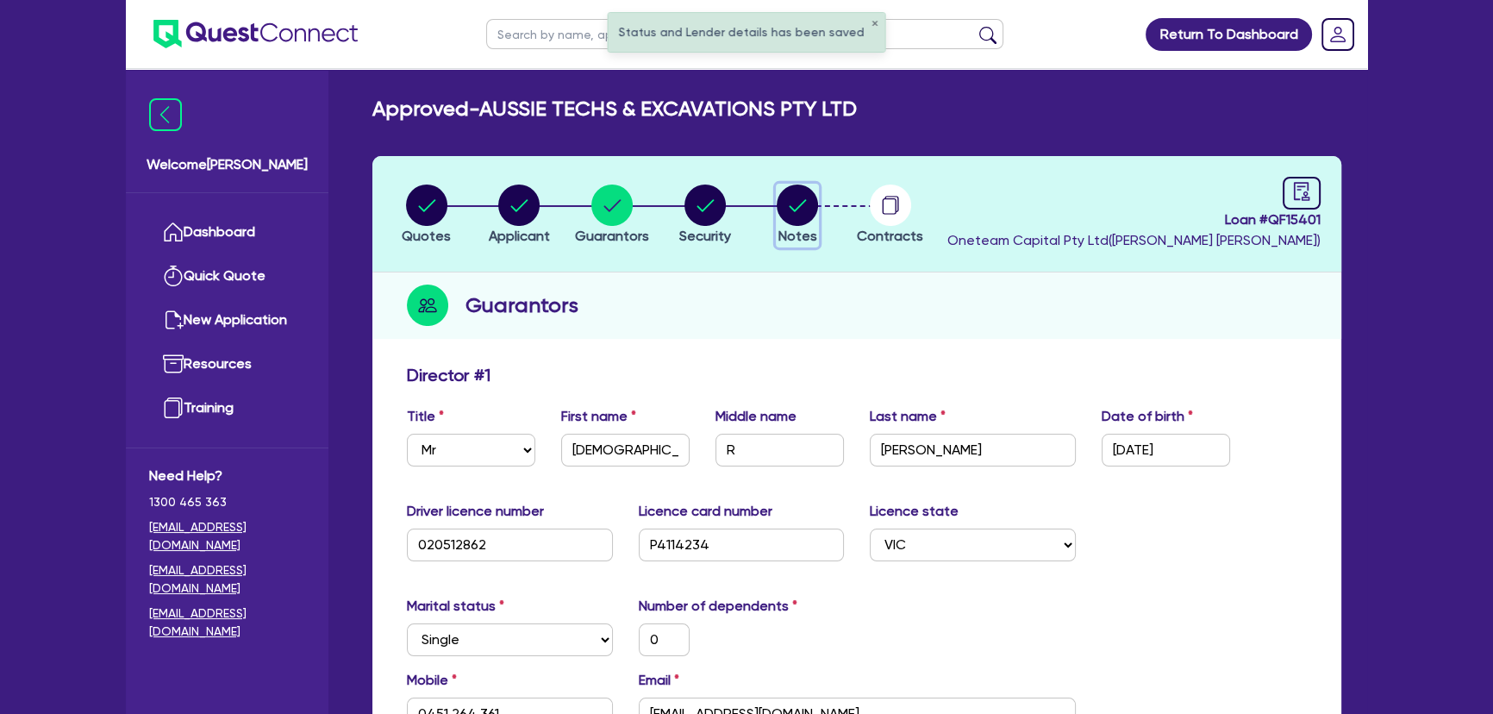
click at [781, 207] on button "Notes" at bounding box center [797, 216] width 43 height 64
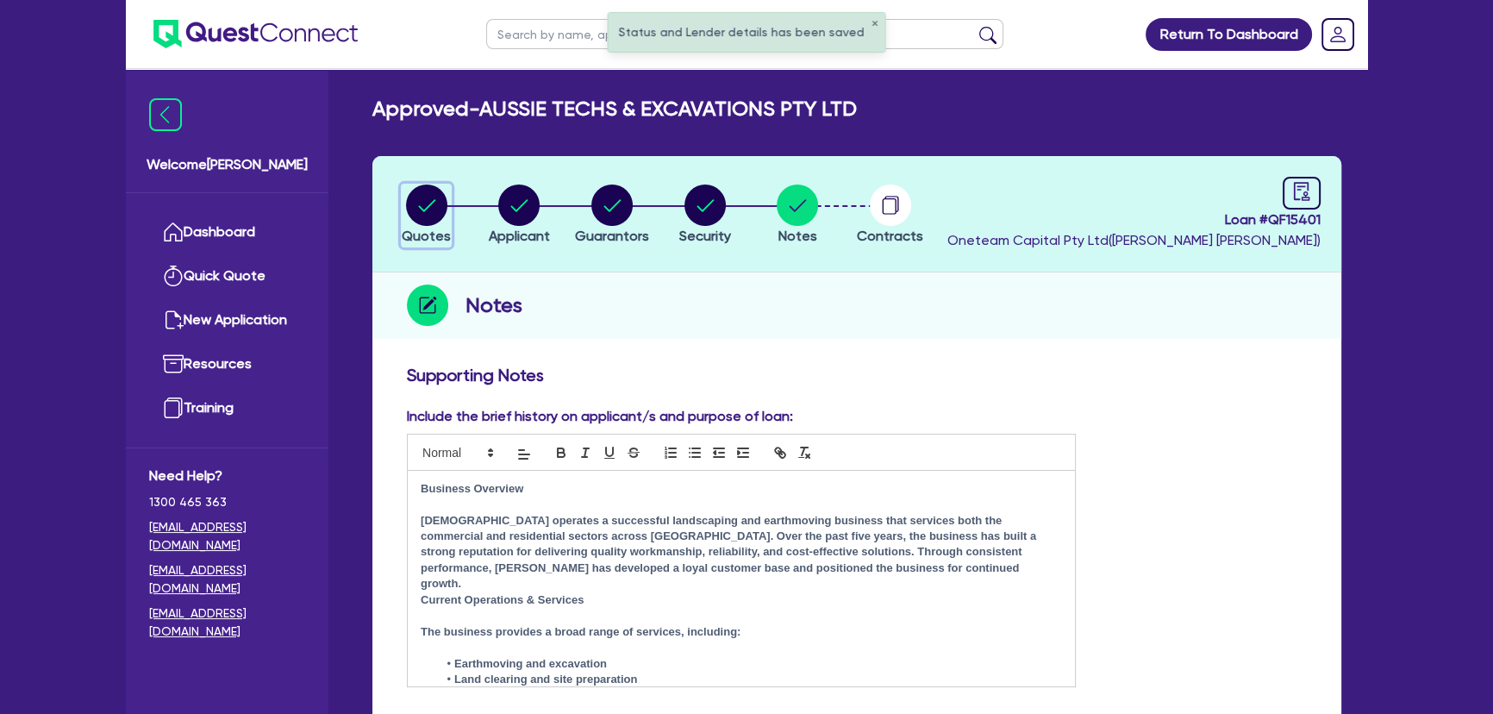
click at [434, 196] on circle "button" at bounding box center [426, 204] width 41 height 41
select select "Other"
select select "PRIMARY_ASSETS"
select select "YELLOW_GOODS_AND_EXCAVATORS"
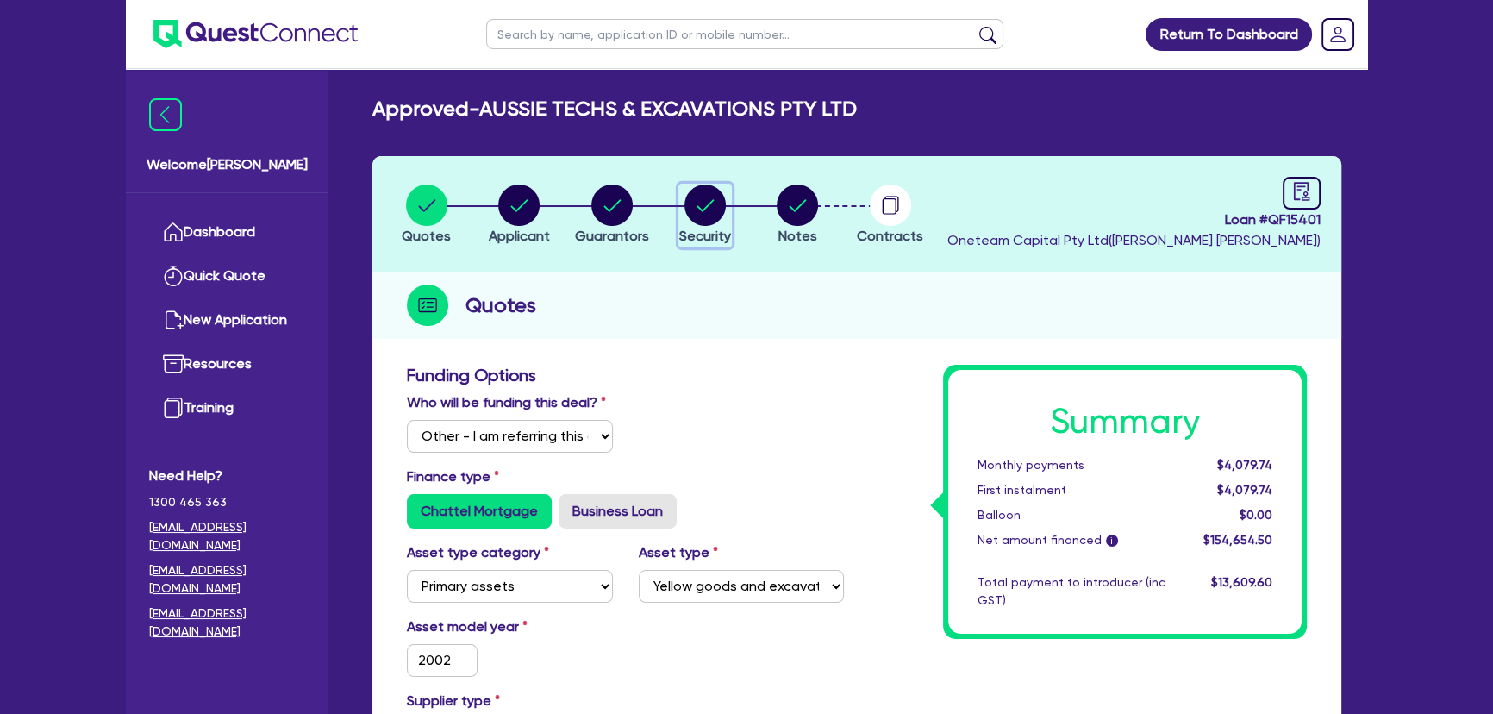
drag, startPoint x: 703, startPoint y: 207, endPoint x: 702, endPoint y: 216, distance: 8.7
click at [703, 209] on icon "button" at bounding box center [704, 204] width 41 height 41
select select "PRIMARY_ASSETS"
select select "YELLOW_GOODS_AND_EXCAVATORS"
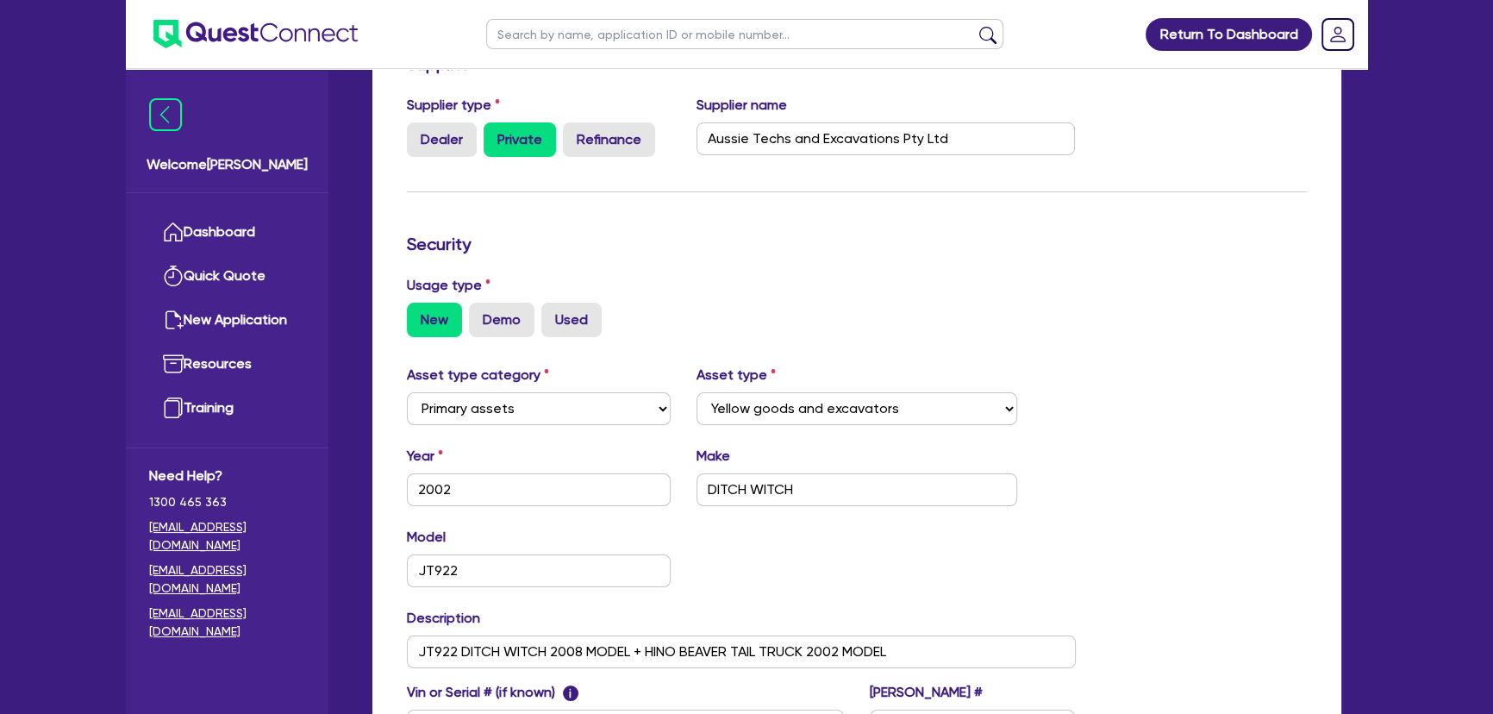
scroll to position [3, 0]
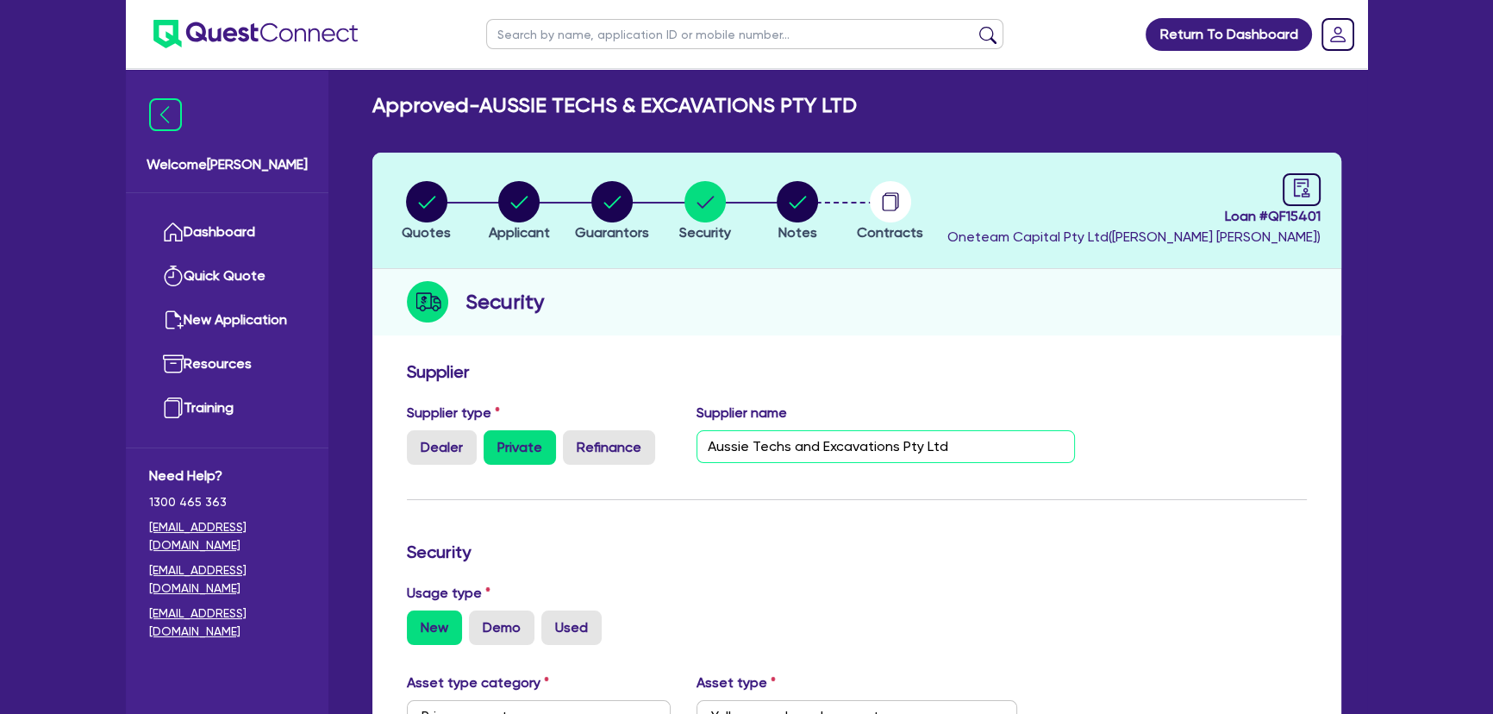
click at [995, 460] on input "Aussie Techs and Excavations Pty Ltd" at bounding box center [886, 446] width 379 height 33
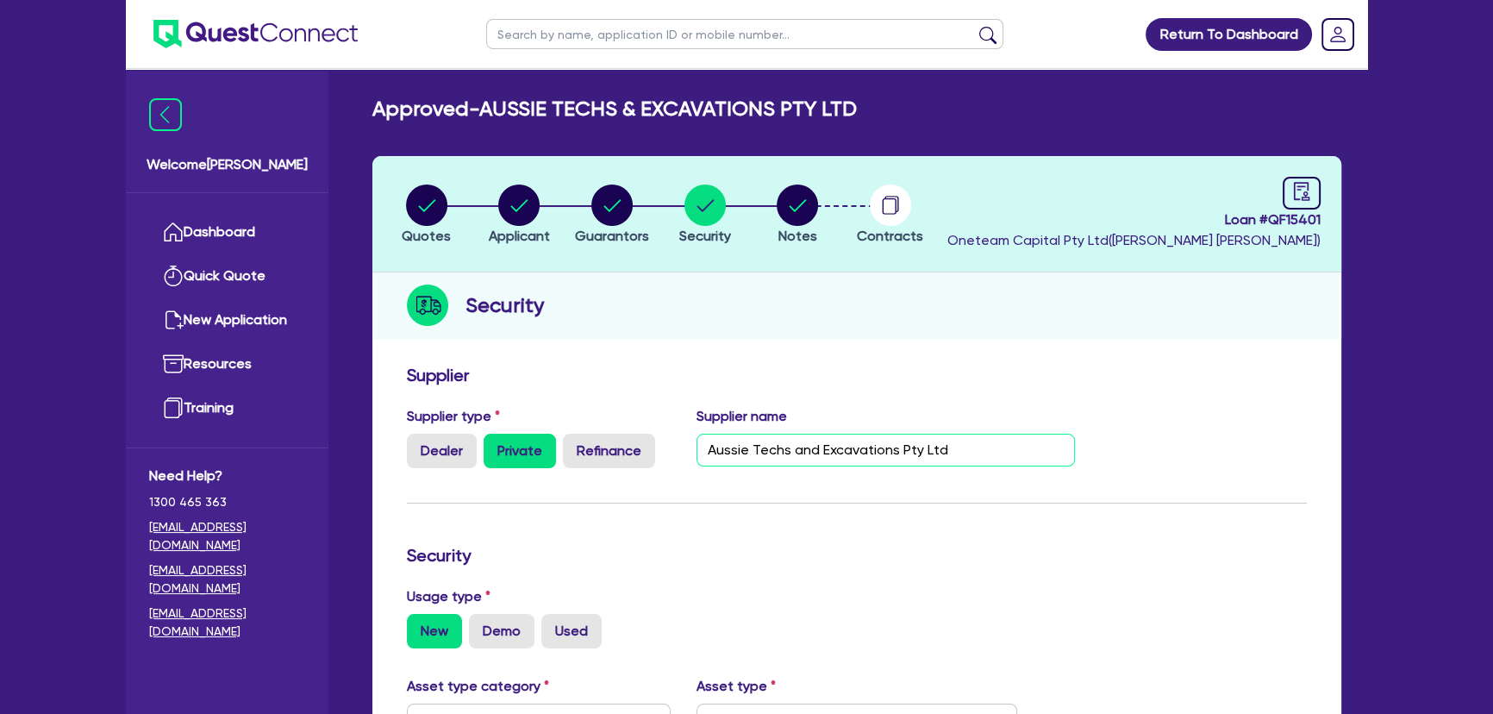
scroll to position [0, 0]
click at [1009, 387] on div "Supplier" at bounding box center [857, 379] width 926 height 28
click at [420, 204] on circle "button" at bounding box center [426, 204] width 41 height 41
select select "Other"
select select "PRIMARY_ASSETS"
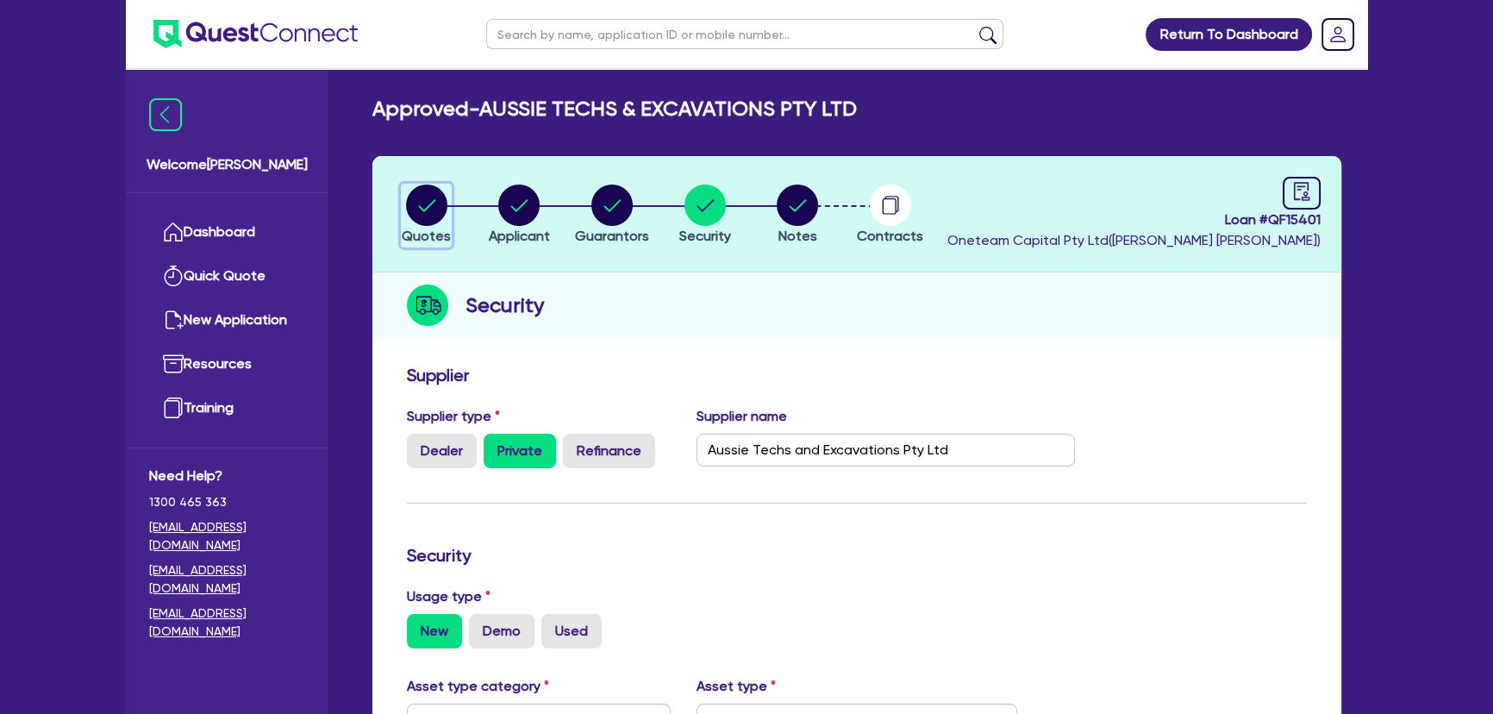
select select "YELLOW_GOODS_AND_EXCAVATORS"
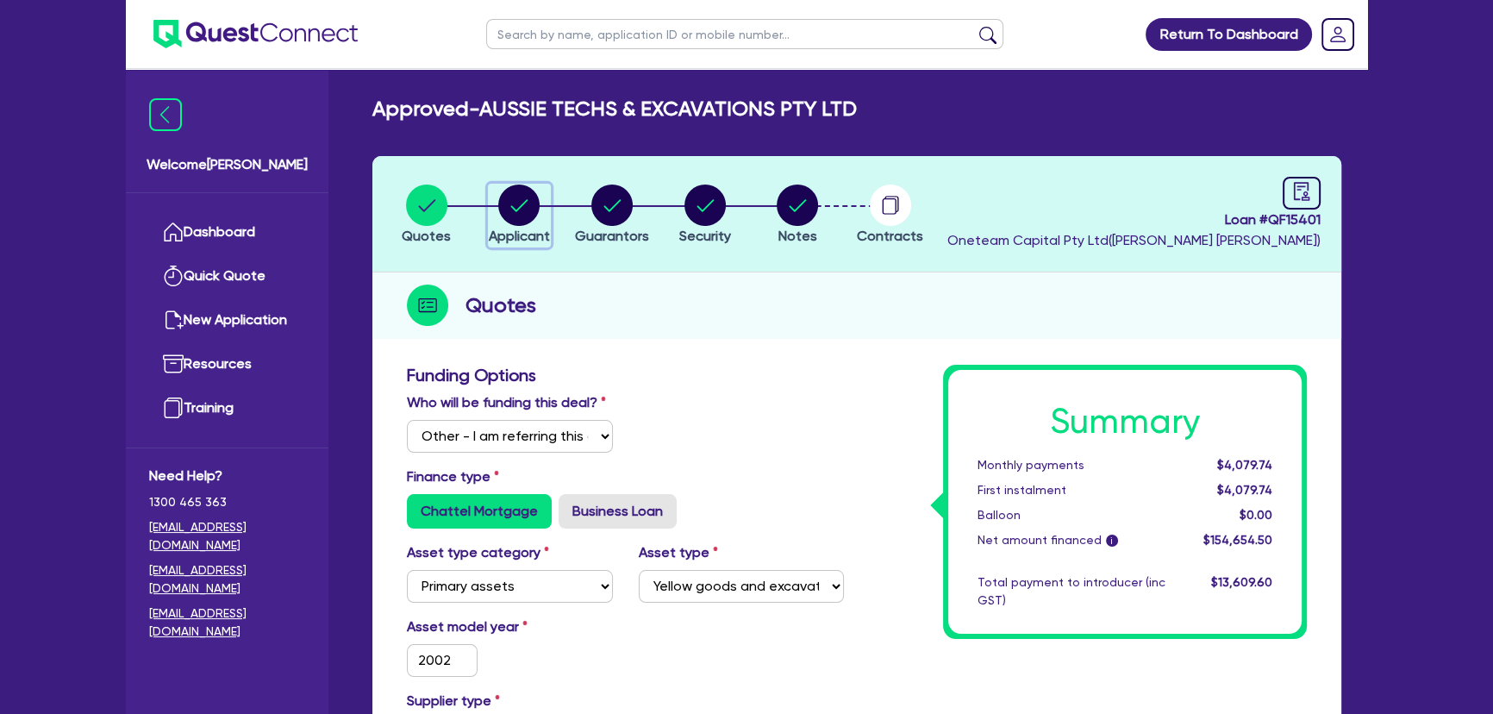
click at [522, 210] on circle "button" at bounding box center [518, 204] width 41 height 41
select select "COMPANY"
select select "BUILDING_CONSTRUCTION"
select select "TRADES_SERVICES_CONSUMERS"
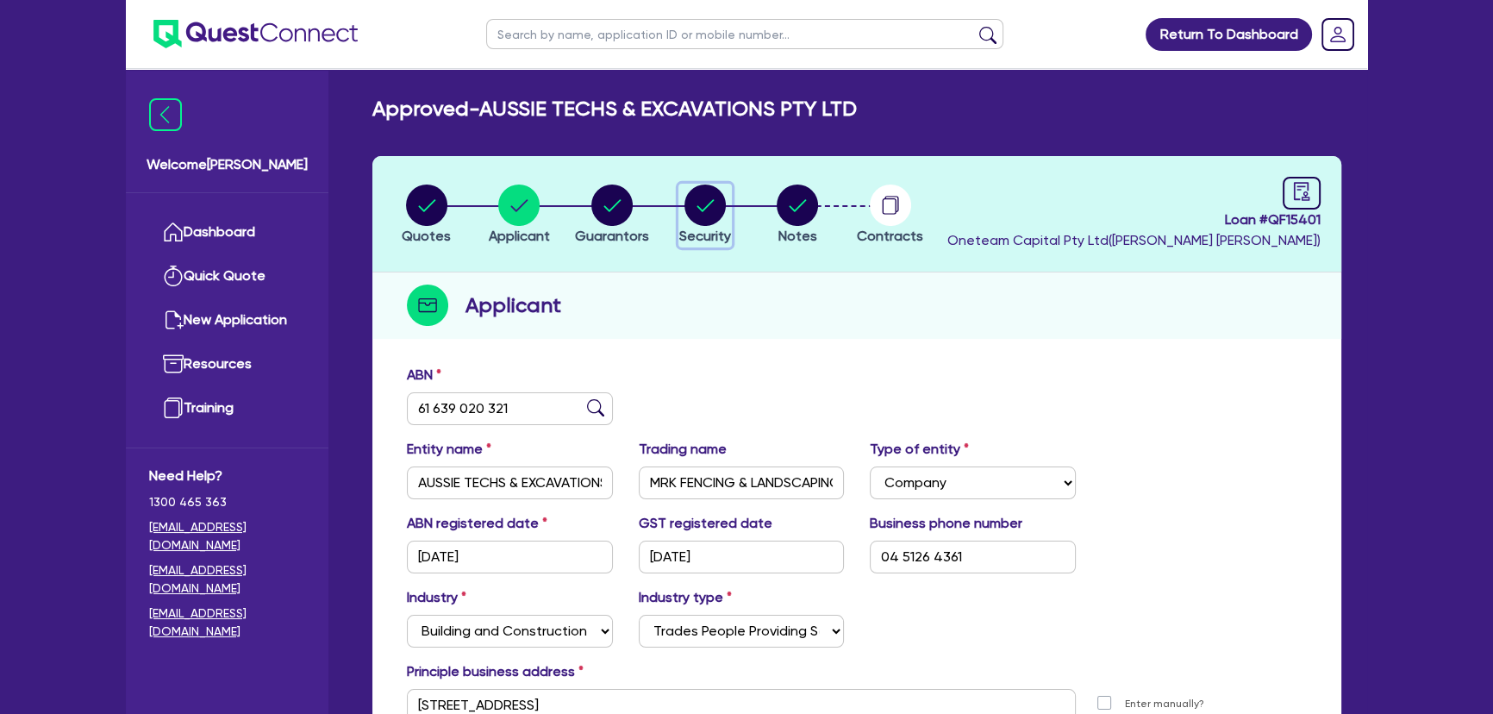
click at [720, 216] on circle "button" at bounding box center [704, 204] width 41 height 41
select select "PRIMARY_ASSETS"
select select "YELLOW_GOODS_AND_EXCAVATORS"
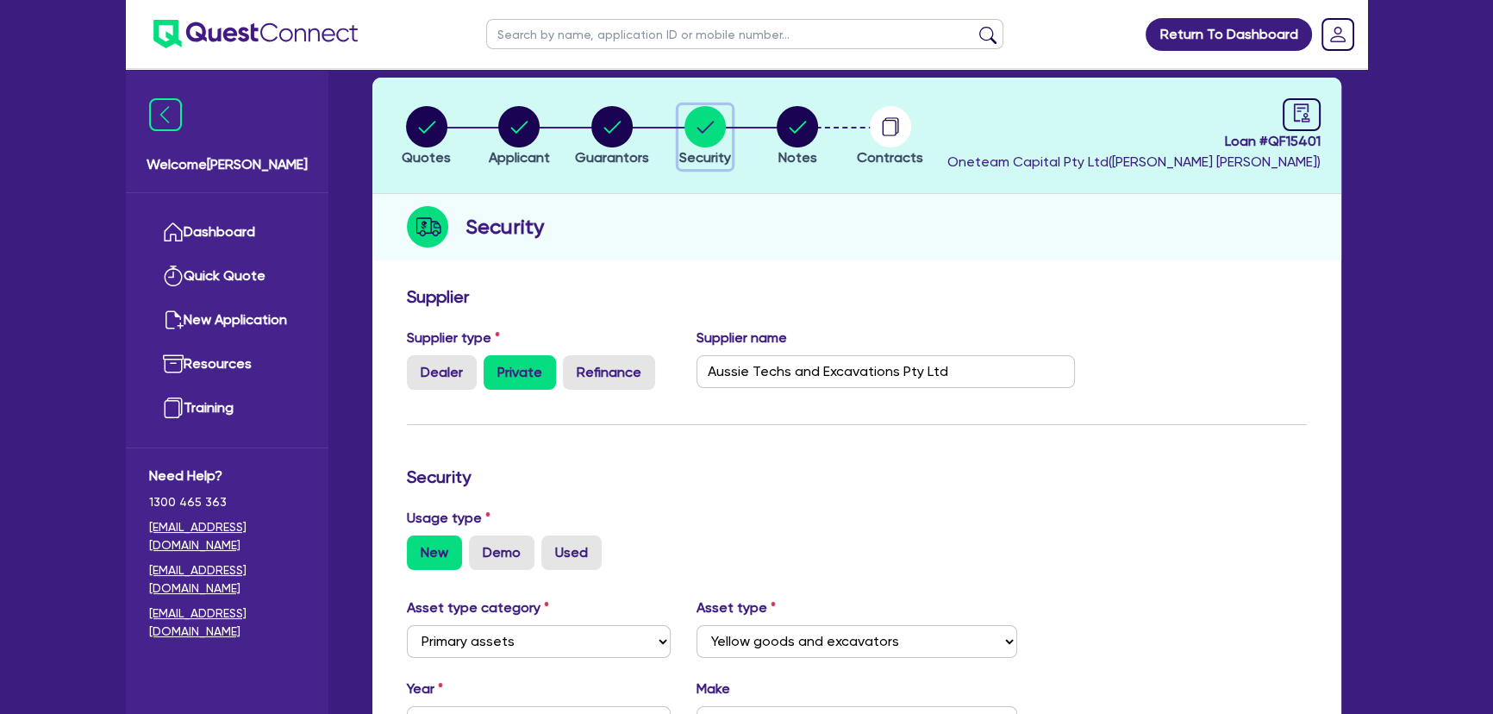
scroll to position [78, 0]
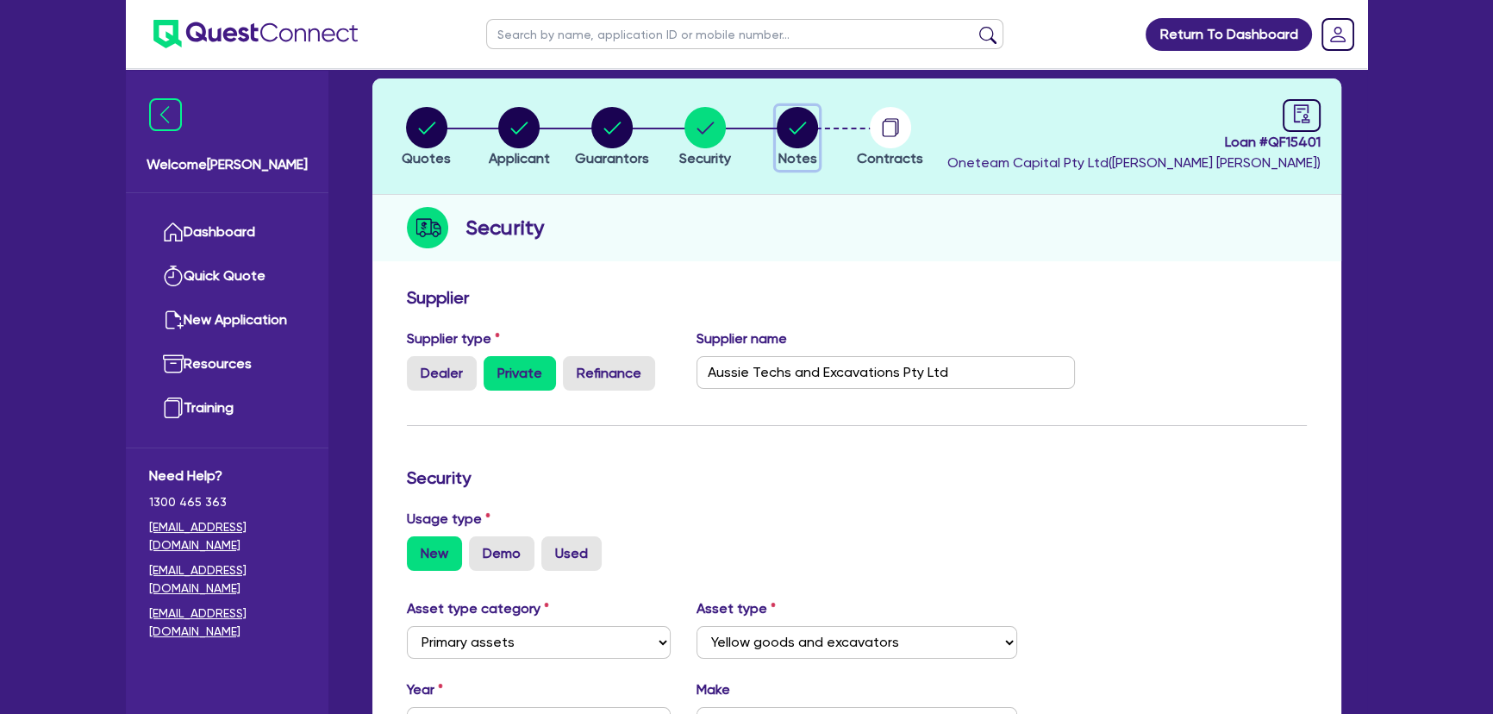
click at [797, 113] on circle "button" at bounding box center [797, 127] width 41 height 41
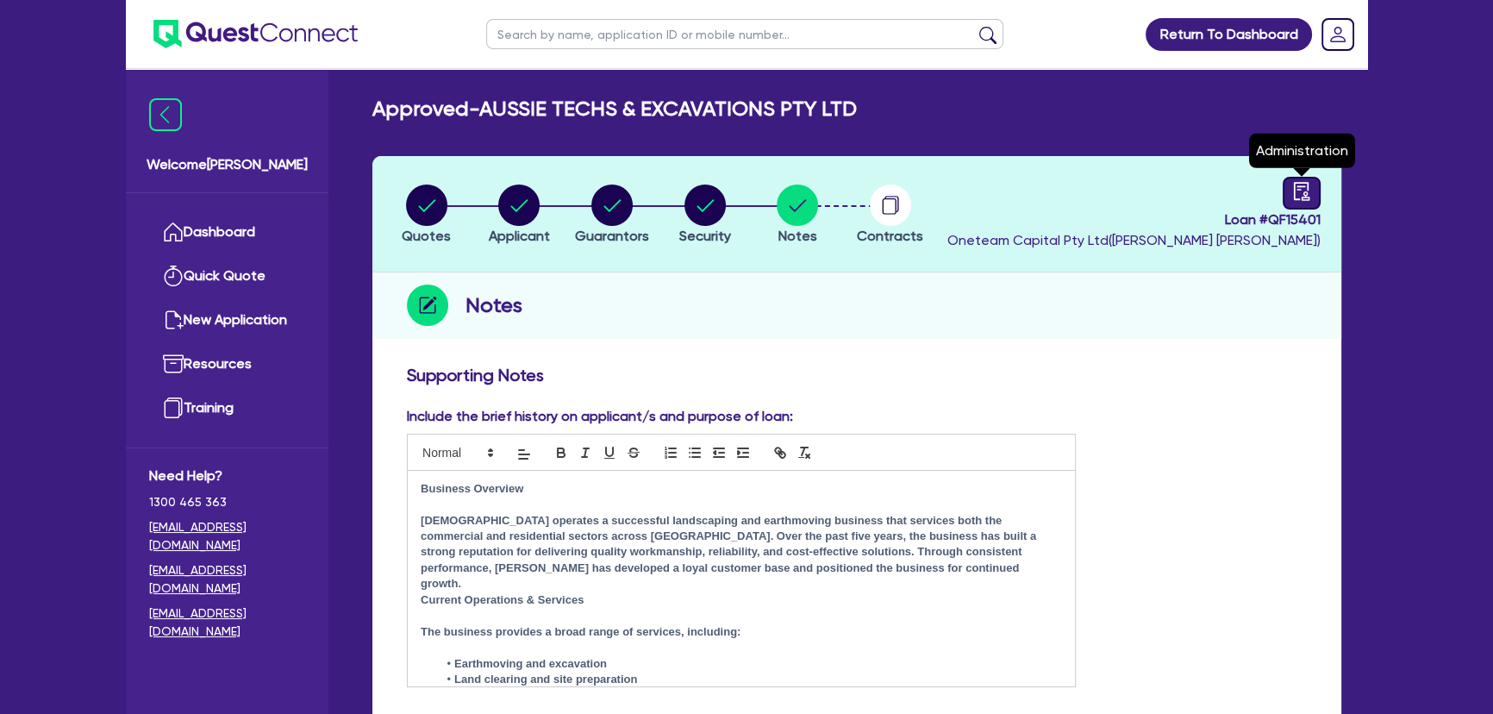
click at [1310, 190] on icon "audit" at bounding box center [1301, 191] width 19 height 19
select select "APPROVED_WAITING_FOR_MORE_INFO"
select select "Azora"
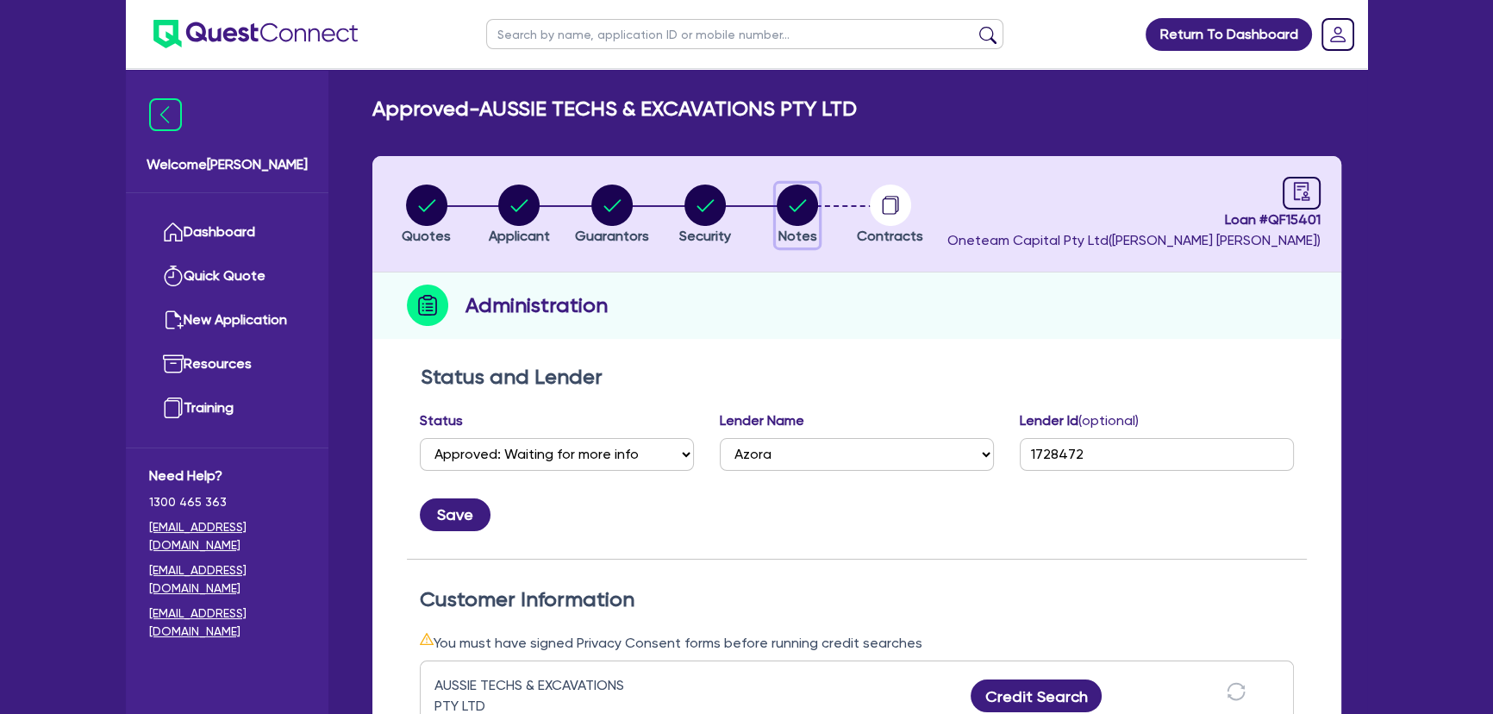
click at [799, 213] on circle "button" at bounding box center [797, 204] width 41 height 41
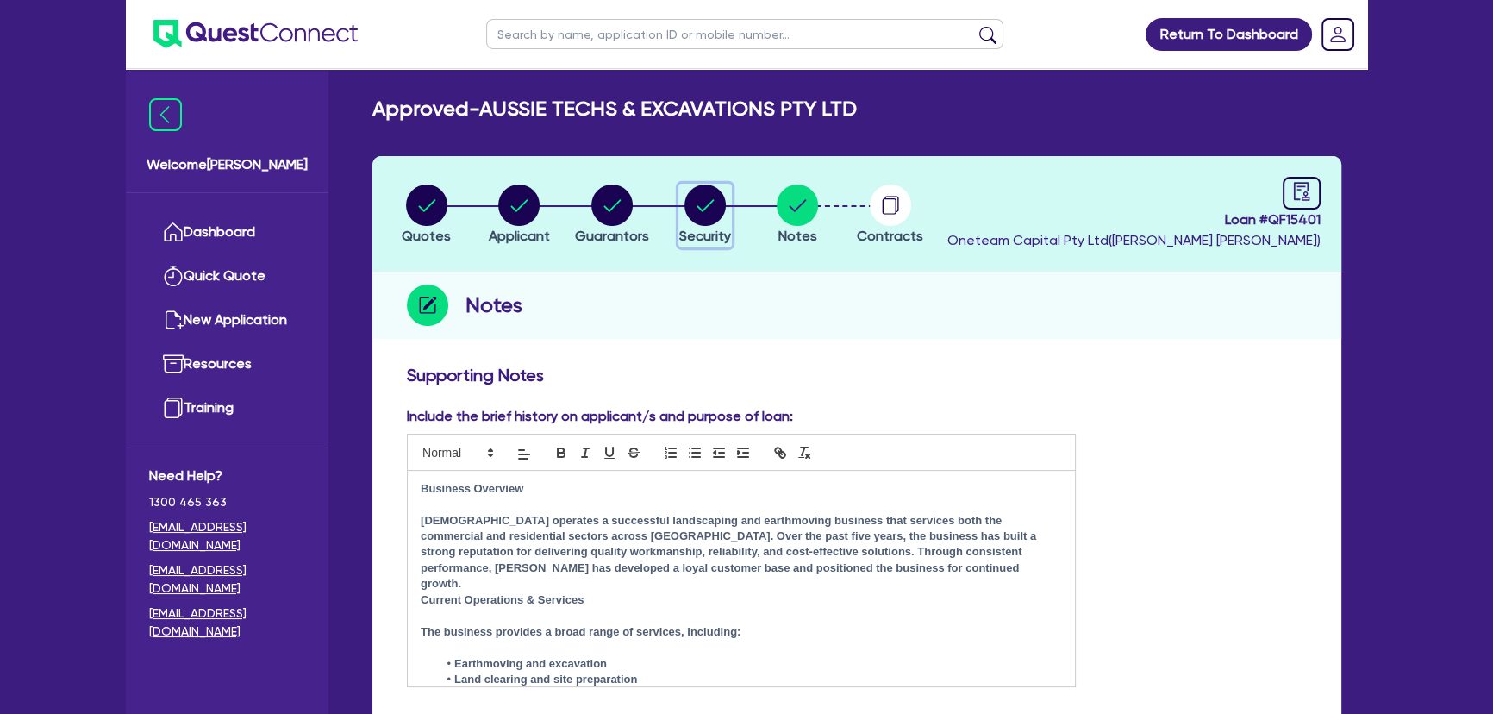
click at [711, 219] on circle "button" at bounding box center [704, 204] width 41 height 41
select select "PRIMARY_ASSETS"
select select "YELLOW_GOODS_AND_EXCAVATORS"
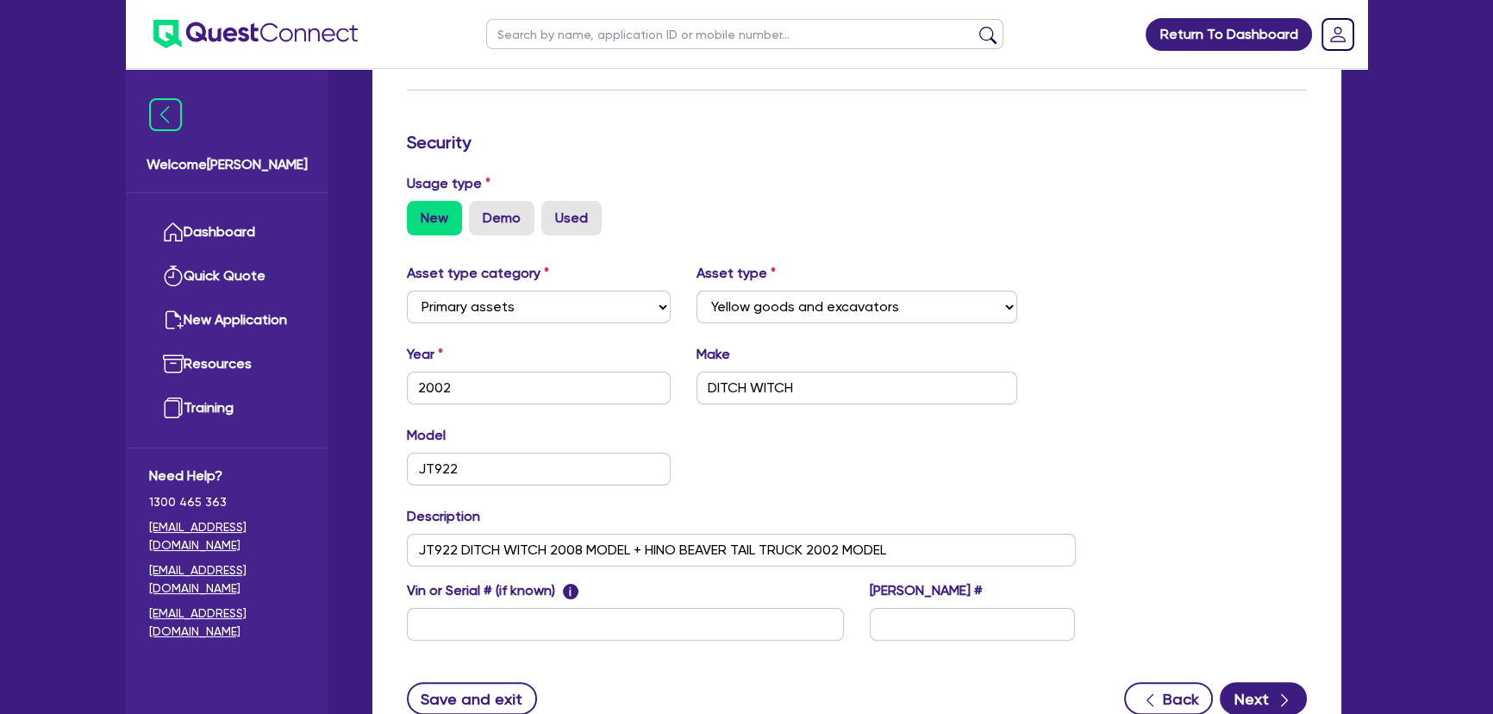
scroll to position [78, 0]
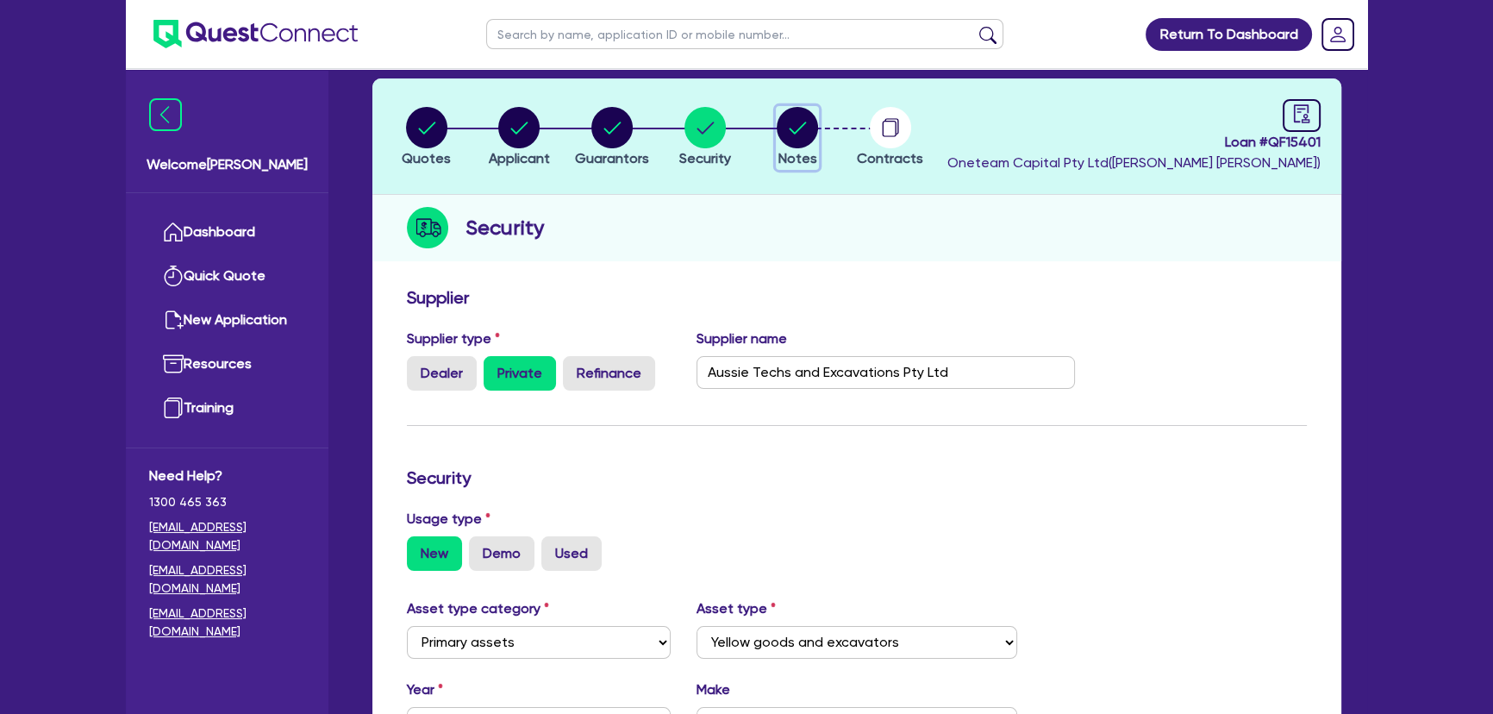
click at [789, 150] on span "Notes" at bounding box center [797, 158] width 39 height 16
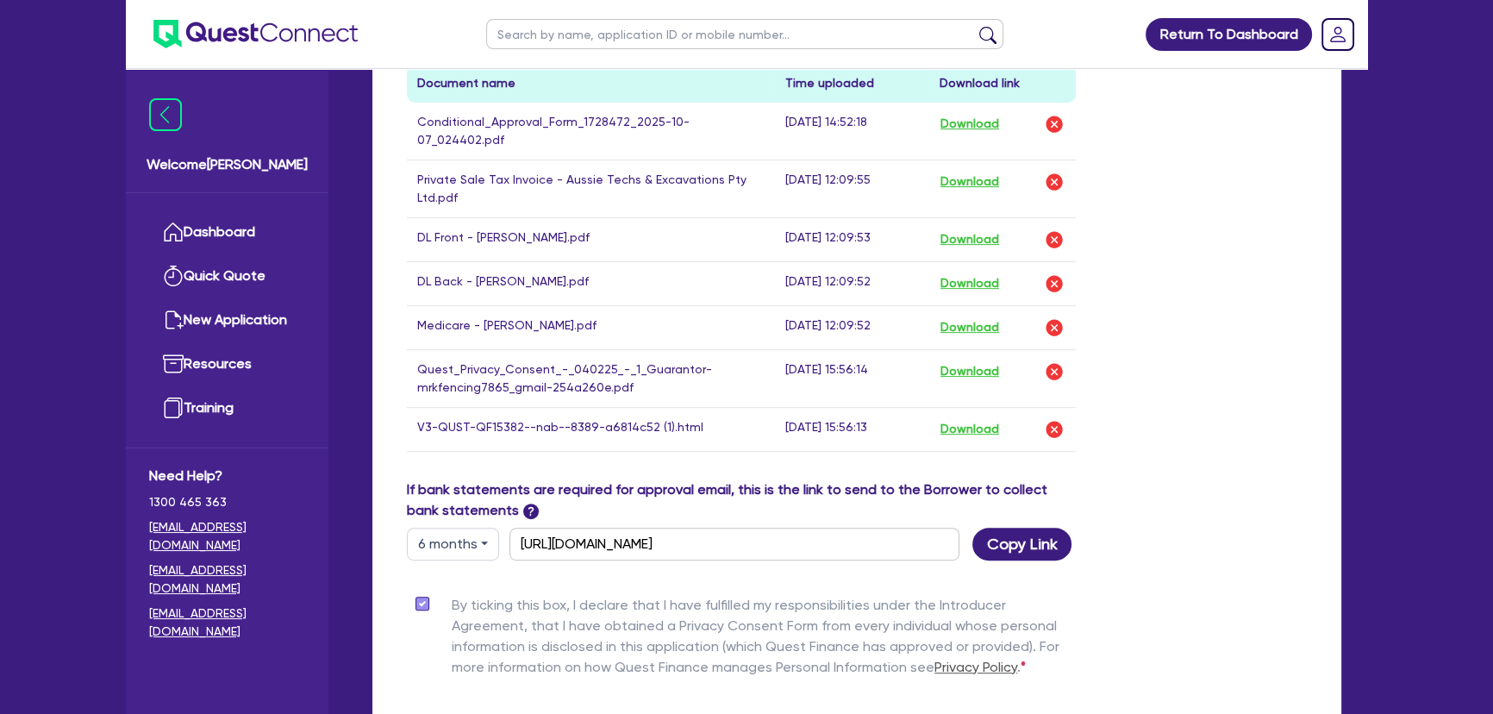
scroll to position [862, 0]
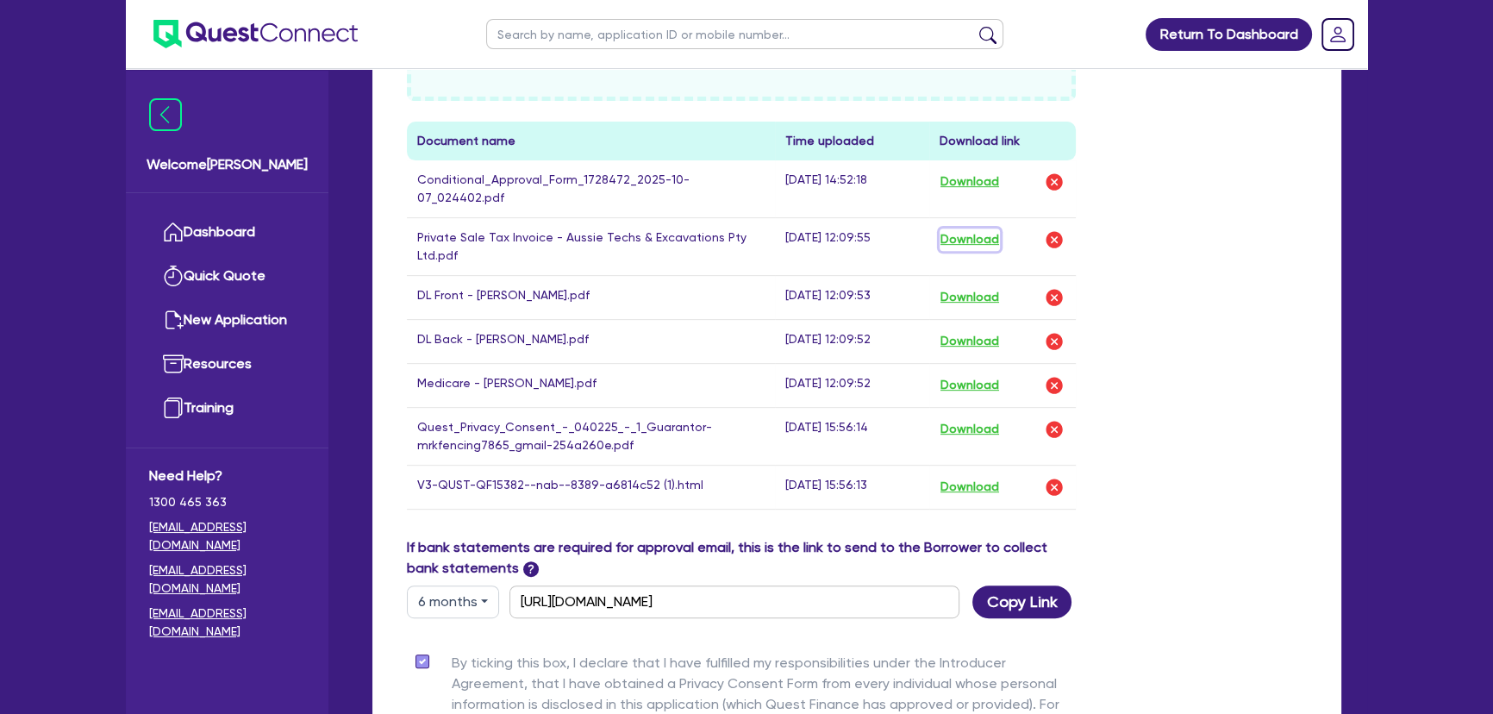
click at [991, 228] on button "Download" at bounding box center [970, 239] width 60 height 22
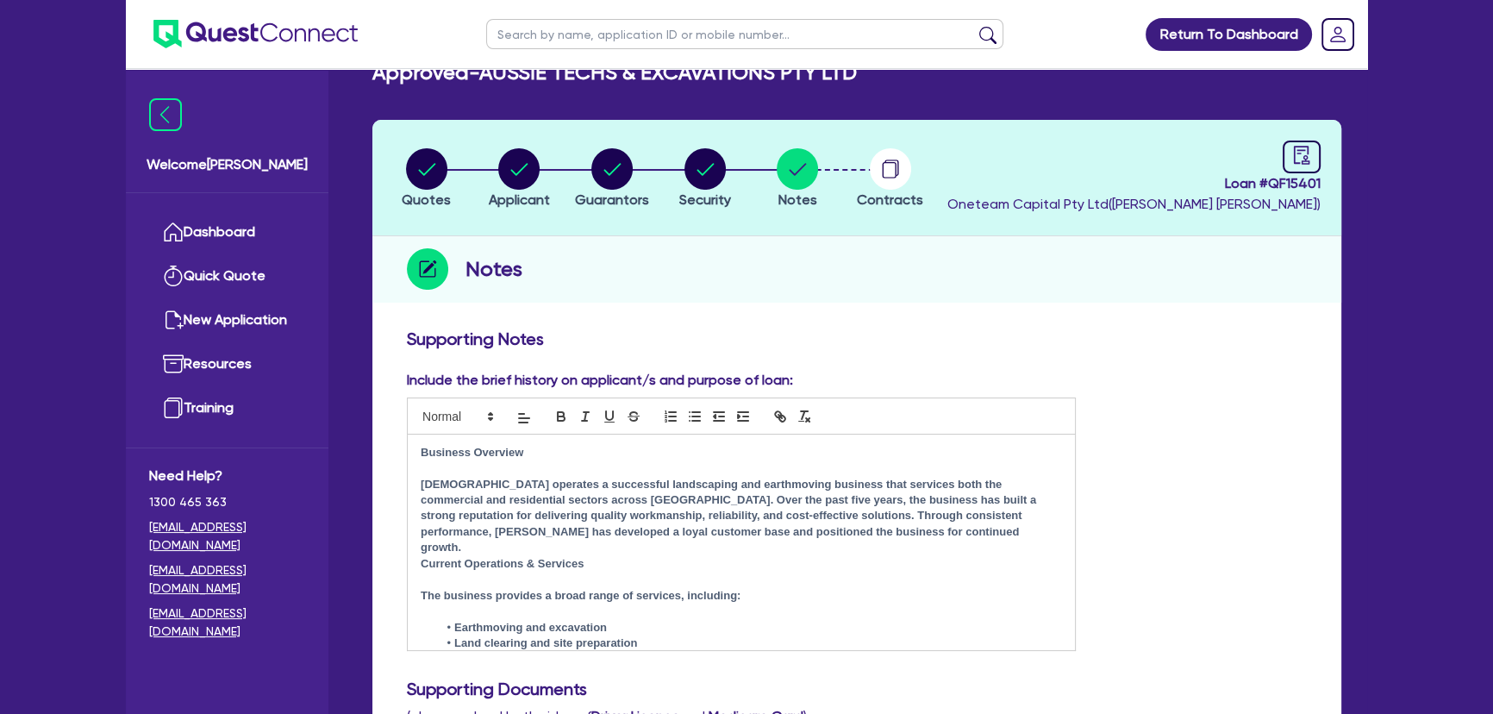
scroll to position [0, 0]
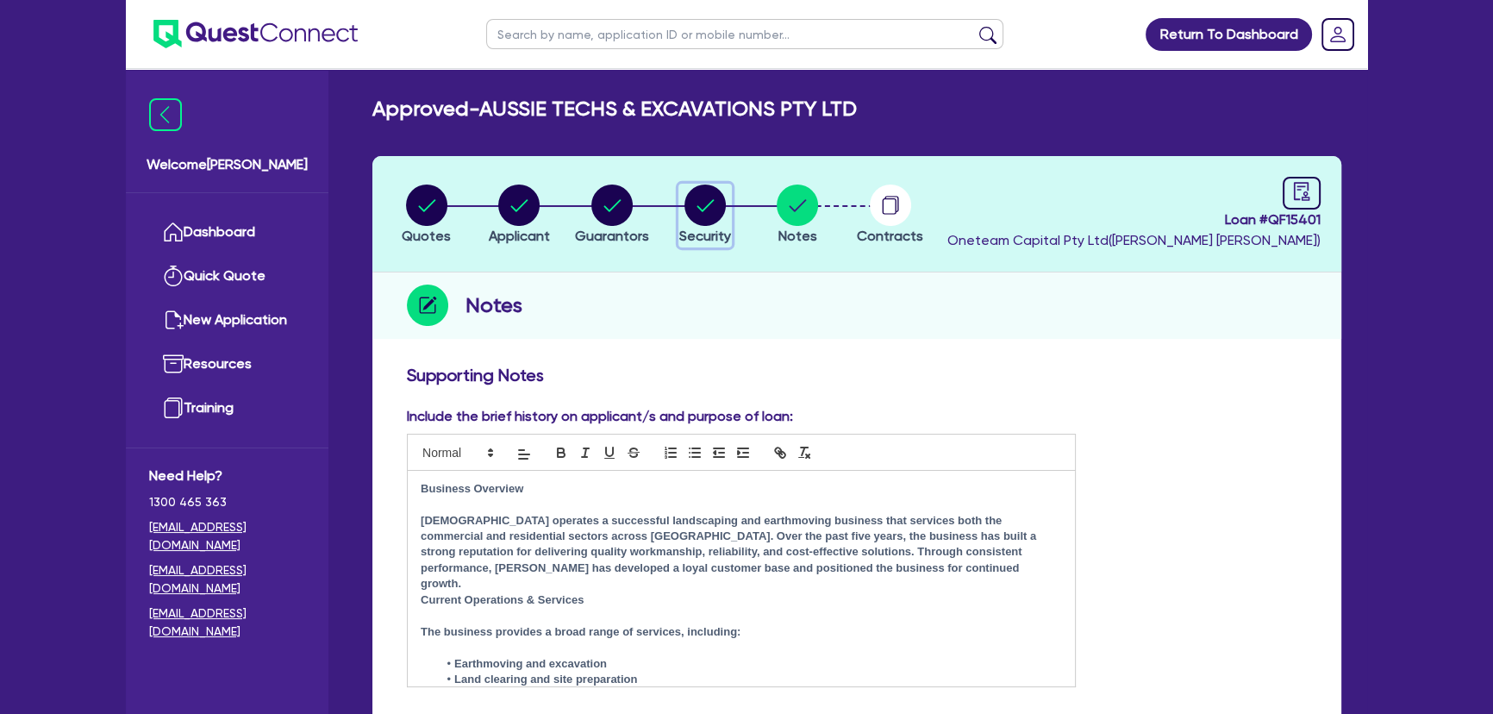
click at [728, 197] on div "button" at bounding box center [705, 204] width 52 height 41
select select "PRIMARY_ASSETS"
select select "YELLOW_GOODS_AND_EXCAVATORS"
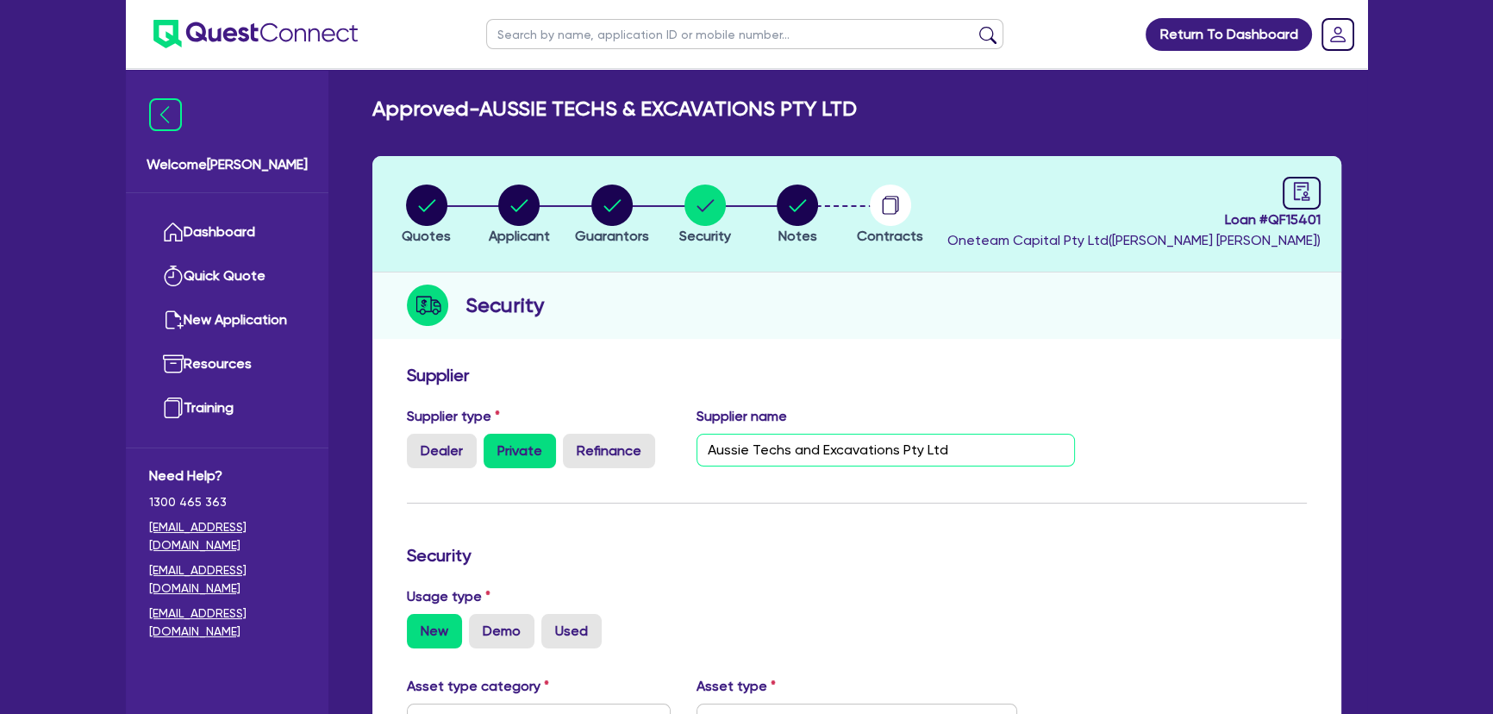
click at [968, 442] on input "Aussie Techs and Excavations Pty Ltd" at bounding box center [886, 450] width 379 height 33
drag, startPoint x: 1017, startPoint y: 452, endPoint x: 1214, endPoint y: 466, distance: 197.0
click at [1214, 466] on div "Supplier type Dealer Private Refinance Supplier name Aussie Techs and Excavatio…" at bounding box center [857, 444] width 926 height 76
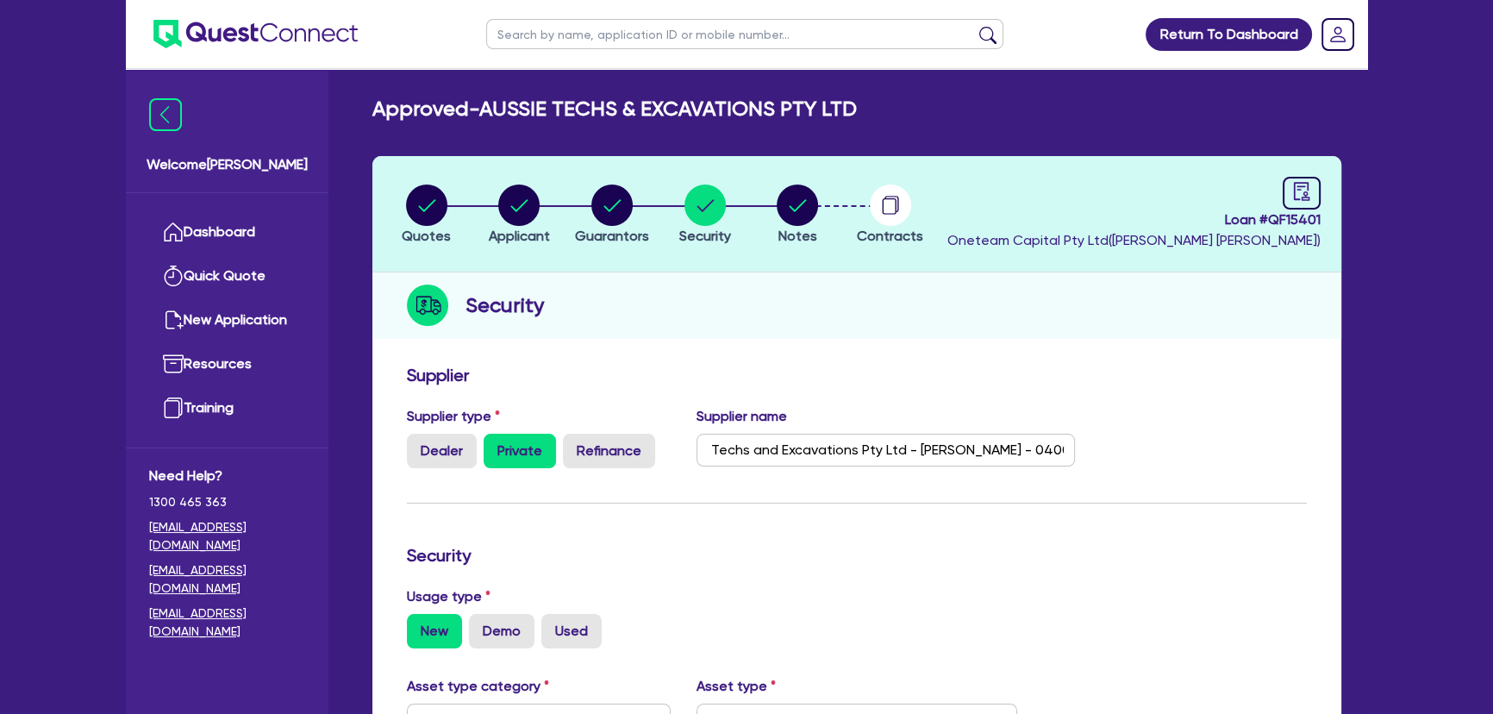
click at [1184, 462] on div "Supplier type Dealer Private Refinance Supplier name Aussie Techs and Excavatio…" at bounding box center [857, 444] width 926 height 76
drag, startPoint x: 1075, startPoint y: 453, endPoint x: 1147, endPoint y: 456, distance: 71.6
click at [1147, 456] on div "Supplier type Dealer Private Refinance Supplier name Aussie Techs and Excavatio…" at bounding box center [857, 444] width 926 height 76
click at [1146, 455] on div "Supplier type Dealer Private Refinance Supplier name Aussie Techs and Excavatio…" at bounding box center [857, 444] width 926 height 76
drag, startPoint x: 1021, startPoint y: 448, endPoint x: 1115, endPoint y: 456, distance: 94.3
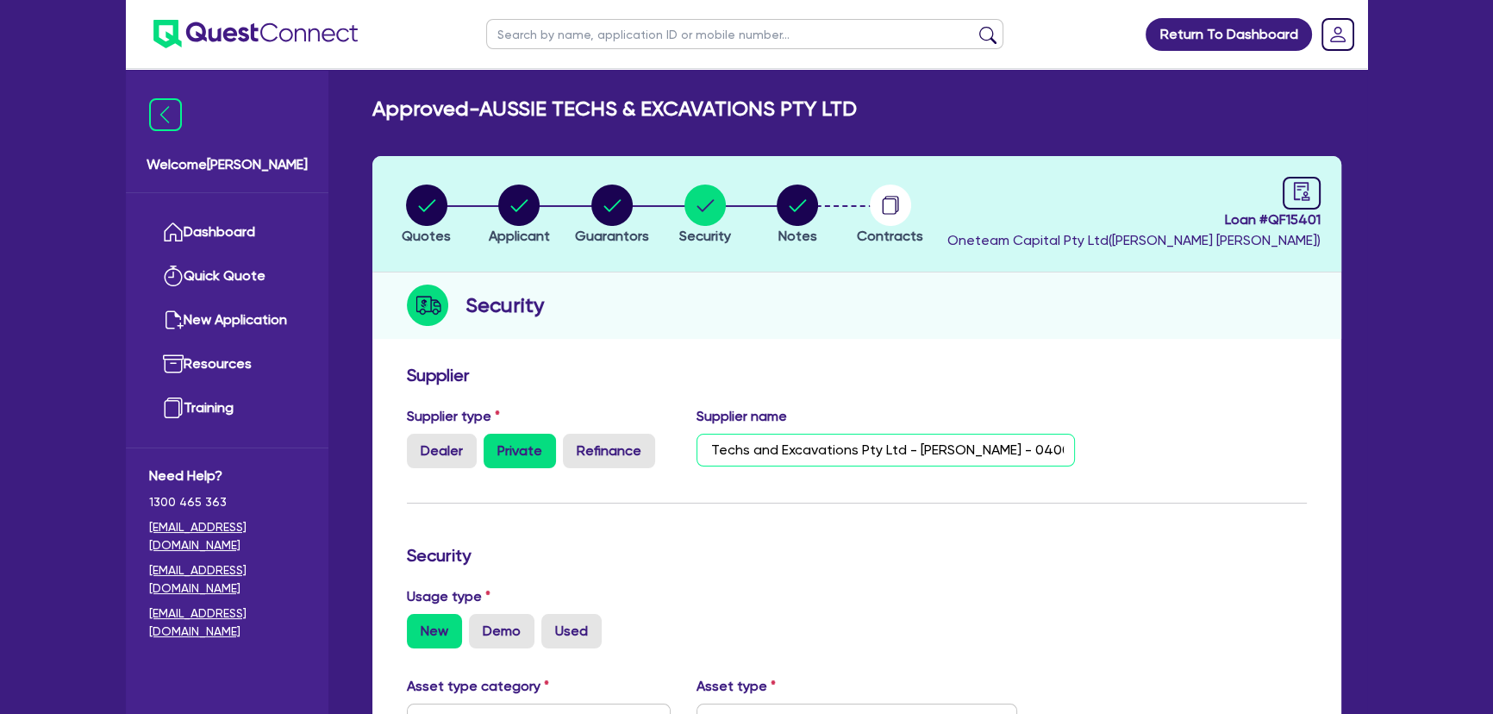
click at [1115, 456] on div "Supplier type Dealer Private Refinance Supplier name Aussie Techs and Excavatio…" at bounding box center [857, 444] width 926 height 76
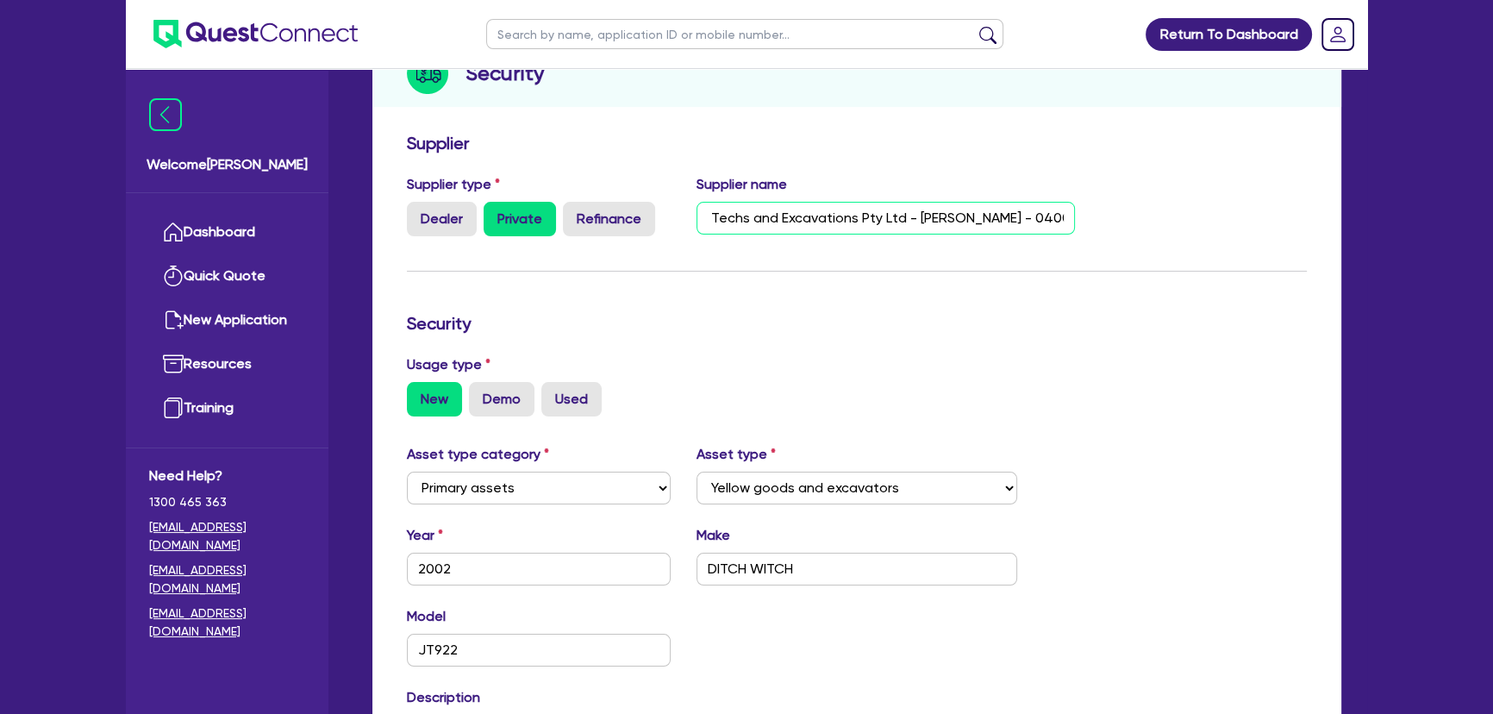
scroll to position [0, 0]
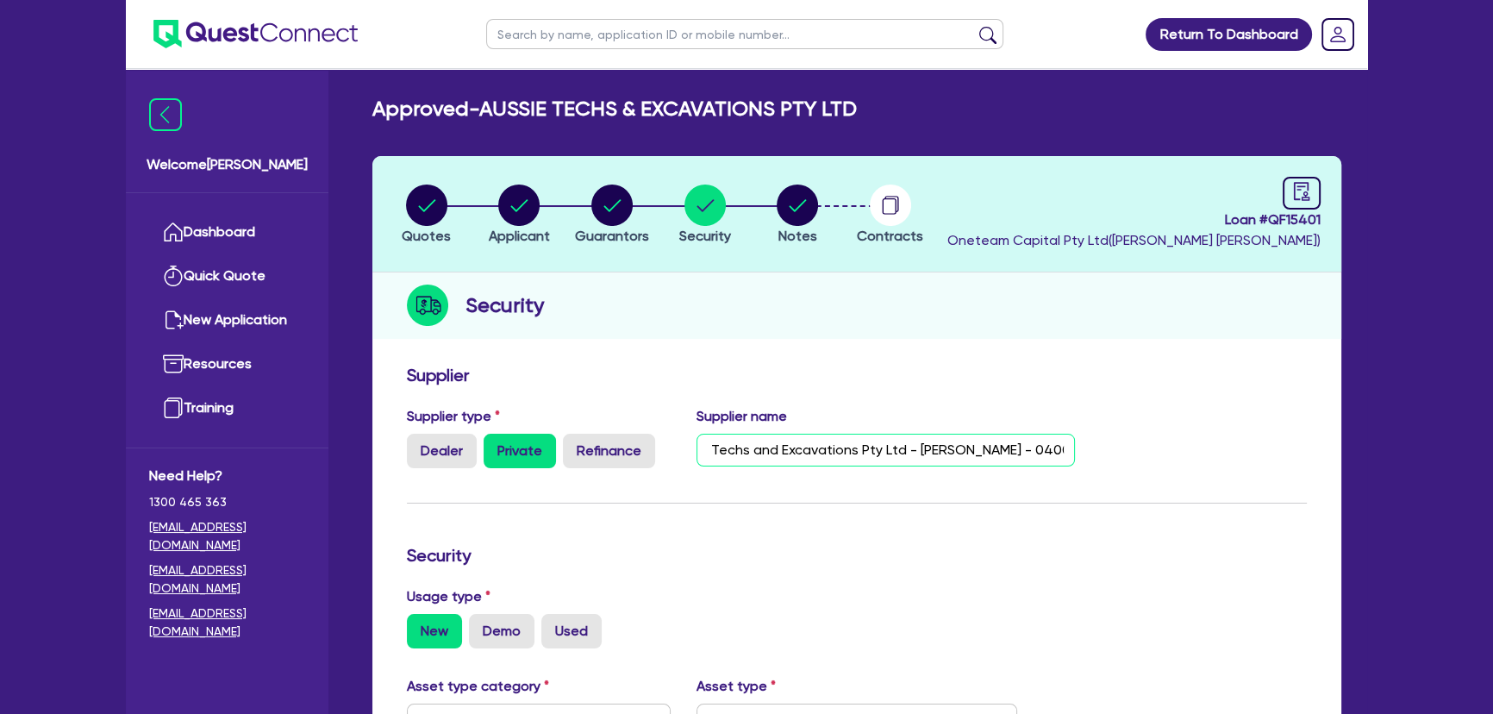
click at [1059, 448] on input "Aussie Techs and Excavations Pty Ltd - [PERSON_NAME] - 0400 986 701" at bounding box center [886, 450] width 379 height 33
drag, startPoint x: 972, startPoint y: 444, endPoint x: 1060, endPoint y: 441, distance: 88.8
click at [1060, 441] on input "Aussie Techs and Excavations Pty Ltd - [PERSON_NAME] - 0400 986 701 - [PERSON_N…" at bounding box center [886, 450] width 379 height 33
click at [1065, 447] on input "Aussie Techs and Excavations Pty Ltd - [PERSON_NAME] - 0400 986 701 - [PERSON_N…" at bounding box center [886, 450] width 379 height 33
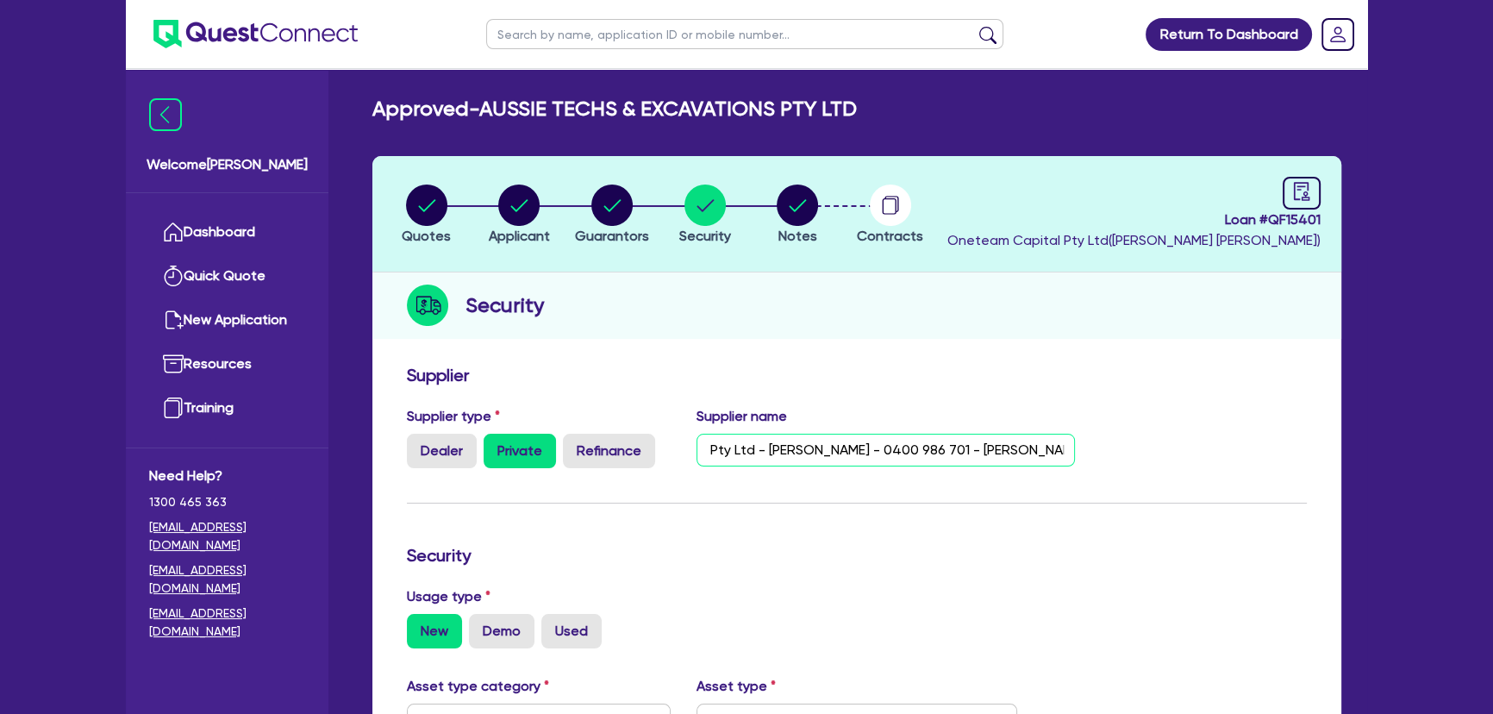
drag, startPoint x: 1066, startPoint y: 447, endPoint x: 926, endPoint y: 448, distance: 139.7
click at [926, 448] on input "Aussie Techs and Excavations Pty Ltd - [PERSON_NAME] - 0400 986 701 - [PERSON_N…" at bounding box center [886, 450] width 379 height 33
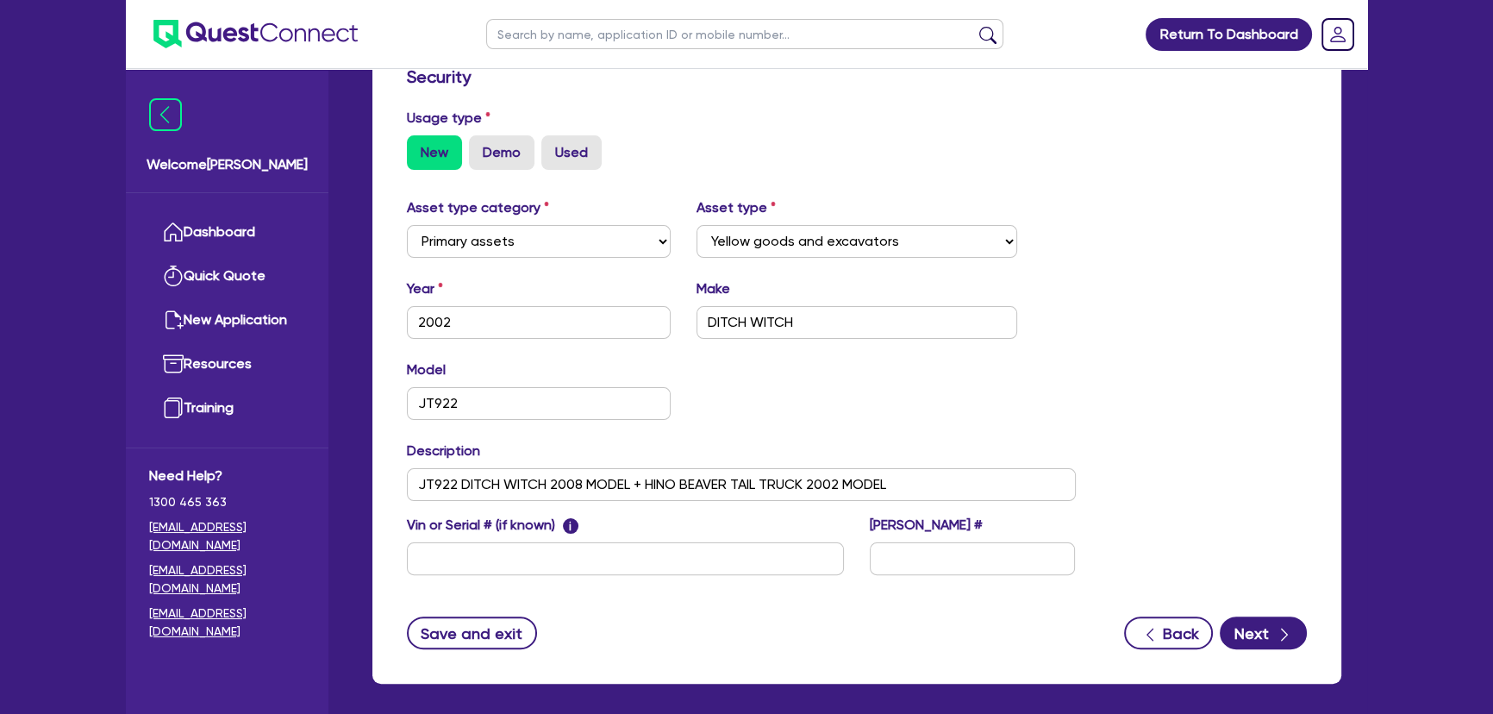
scroll to position [552, 0]
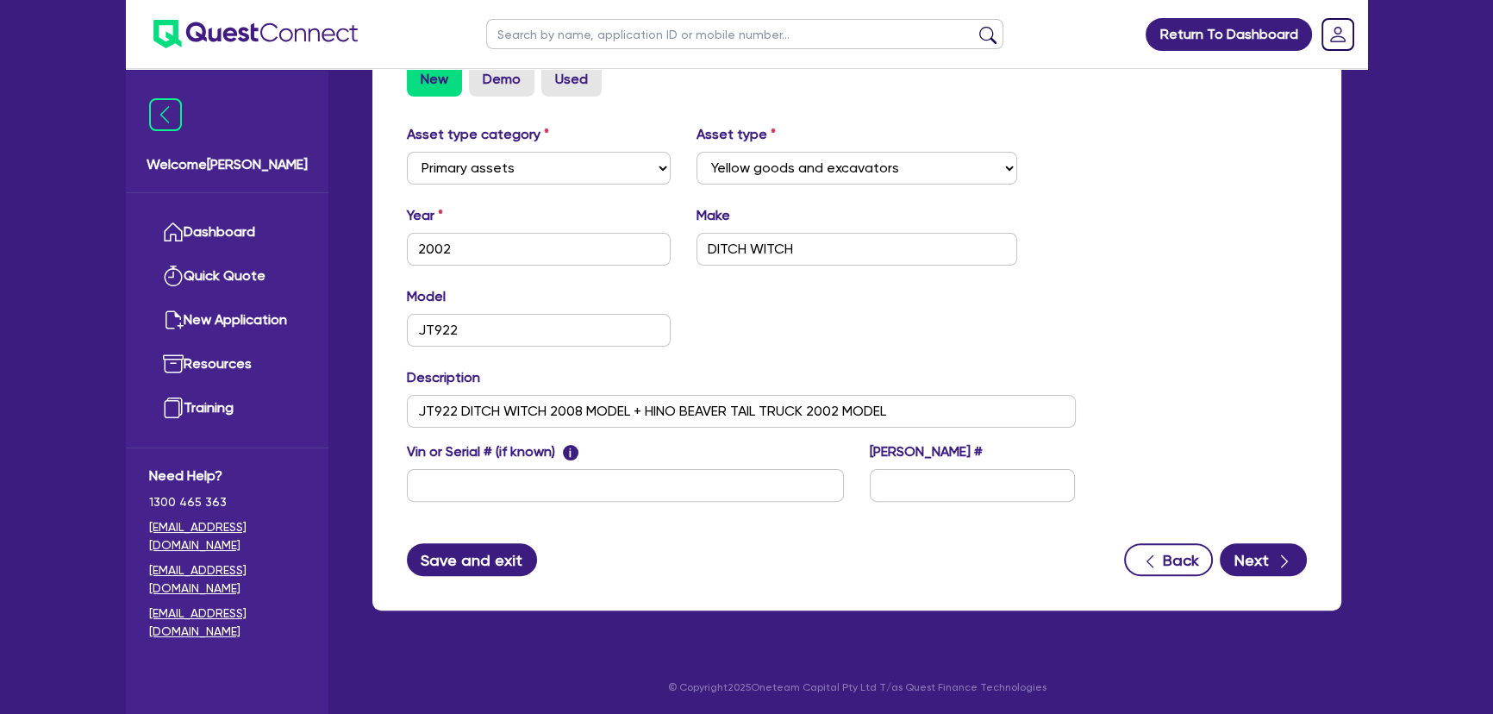
type input "Aussie Techs and Excavations Pty Ltd - [PERSON_NAME] - 0400 986 701 - [PERSON_N…"
click at [468, 555] on button "Save and exit" at bounding box center [472, 559] width 130 height 33
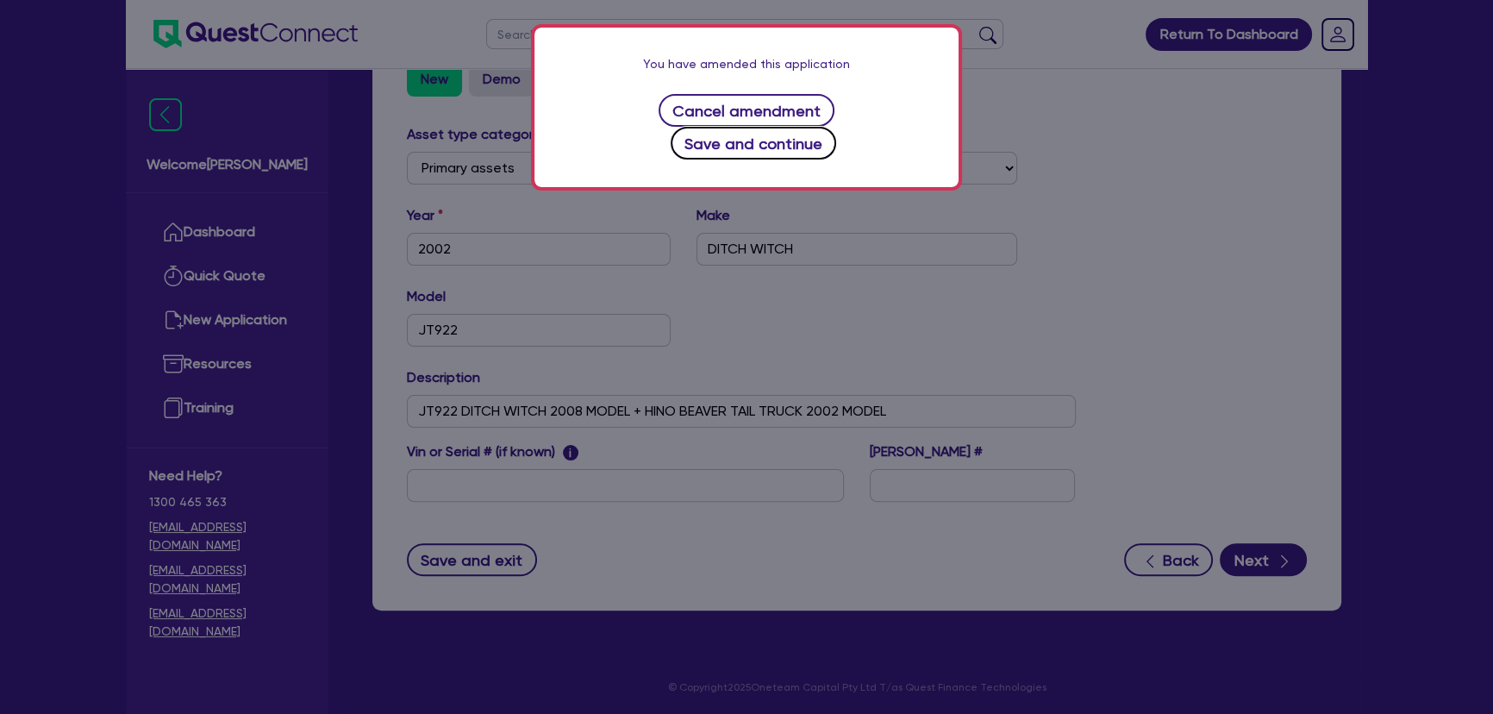
click at [813, 127] on button "Save and continue" at bounding box center [754, 143] width 166 height 33
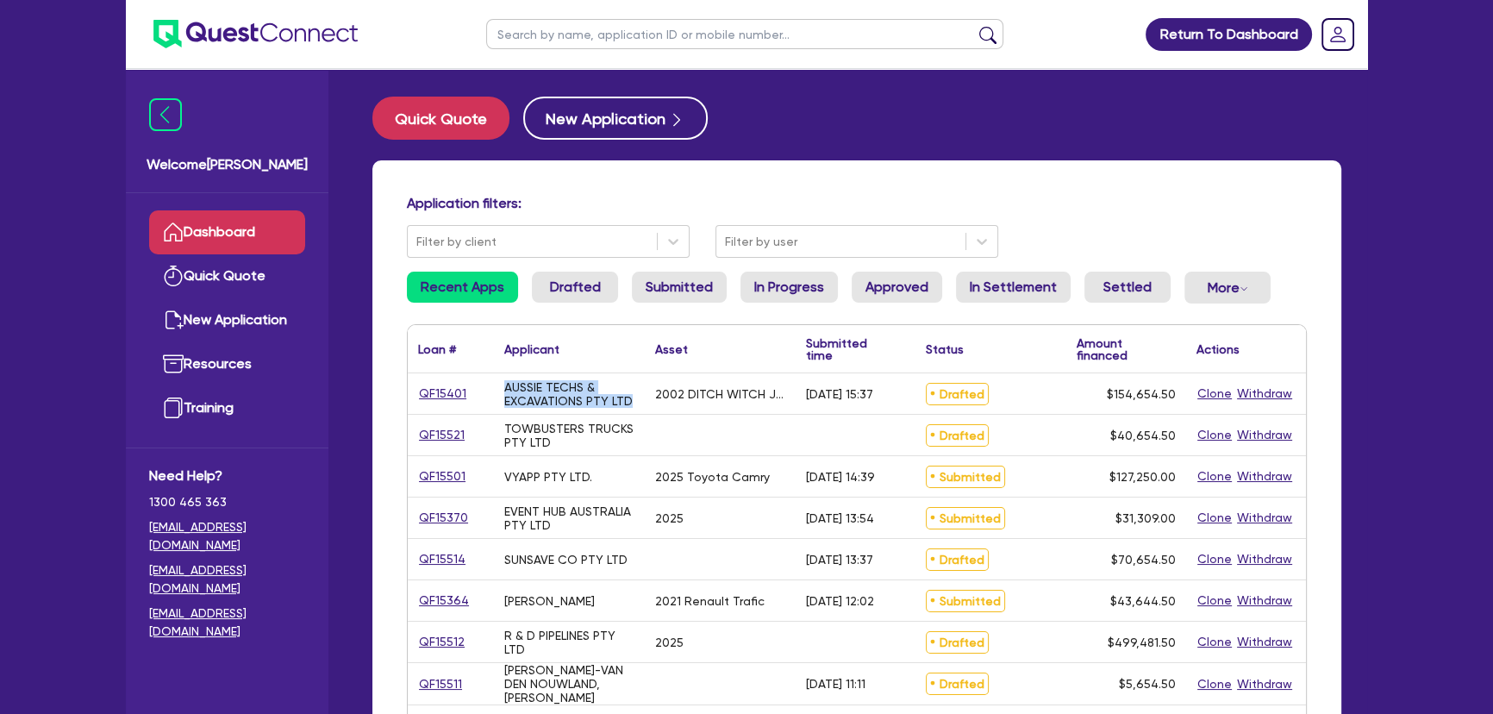
drag, startPoint x: 491, startPoint y: 387, endPoint x: 634, endPoint y: 409, distance: 143.9
click at [634, 409] on div "QF15401 AUSSIE TECHS & EXCAVATIONS PTY LTD 2002 DITCH WITCH JT922 [DATE] 15:37 …" at bounding box center [857, 393] width 898 height 41
copy div "AUSSIE TECHS & EXCAVATIONS PTY LTD"
click at [624, 40] on input "text" at bounding box center [744, 34] width 517 height 30
paste input "AUSSIE TECHS & EXCAVATIONS PTY LTD"
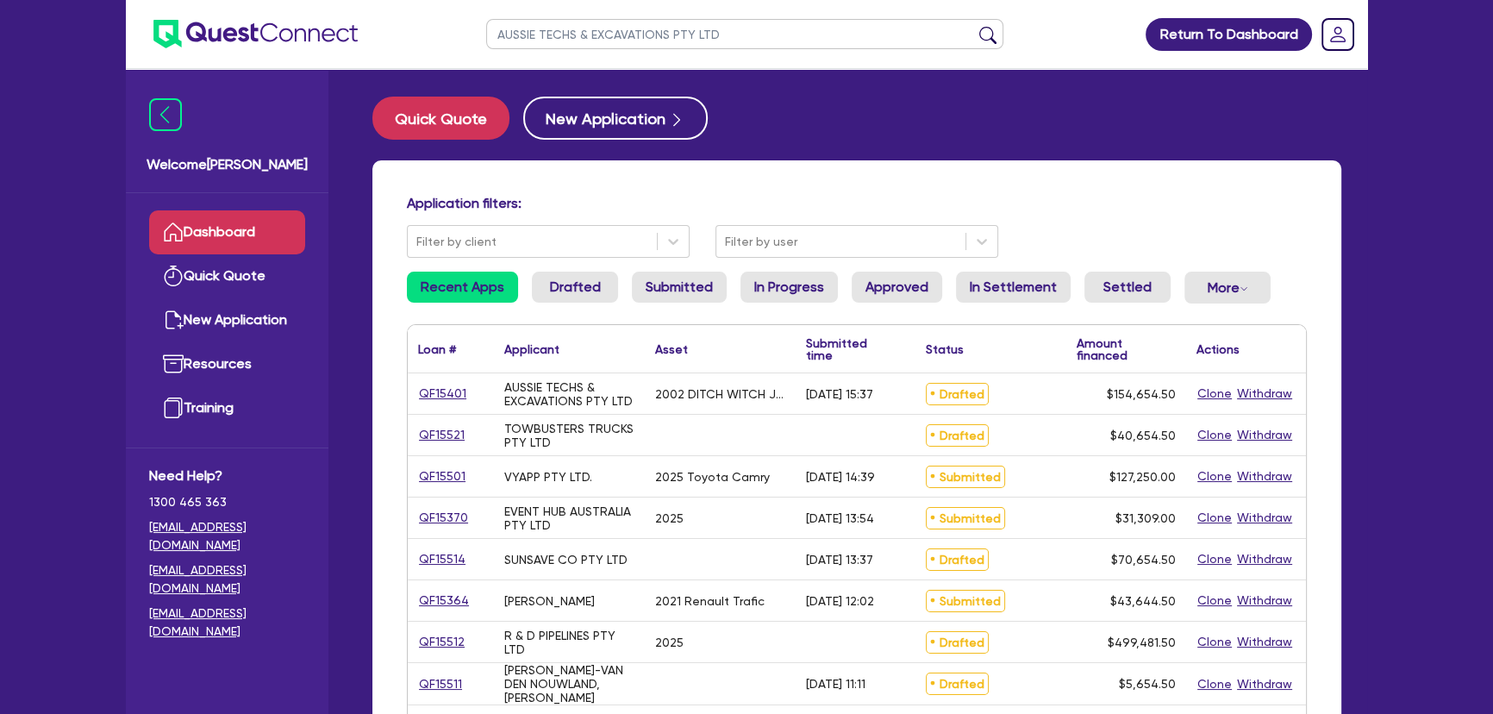
type input "AUSSIE TECHS & EXCAVATIONS PTY LTD"
click at [974, 26] on button "submit" at bounding box center [988, 38] width 28 height 24
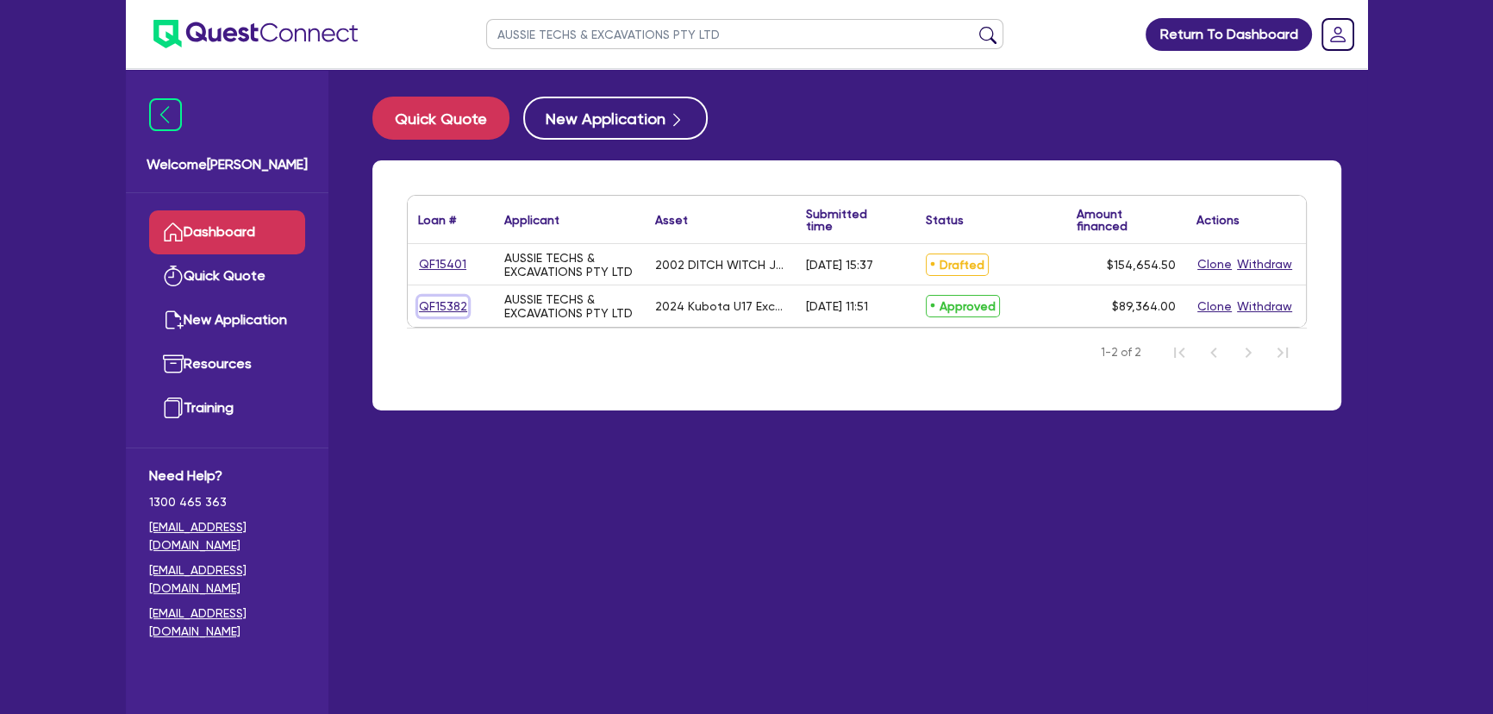
click at [446, 298] on link "QF15382" at bounding box center [443, 307] width 50 height 20
select select "Other"
select select "PRIMARY_ASSETS"
select select "YELLOW_GOODS_AND_EXCAVATORS"
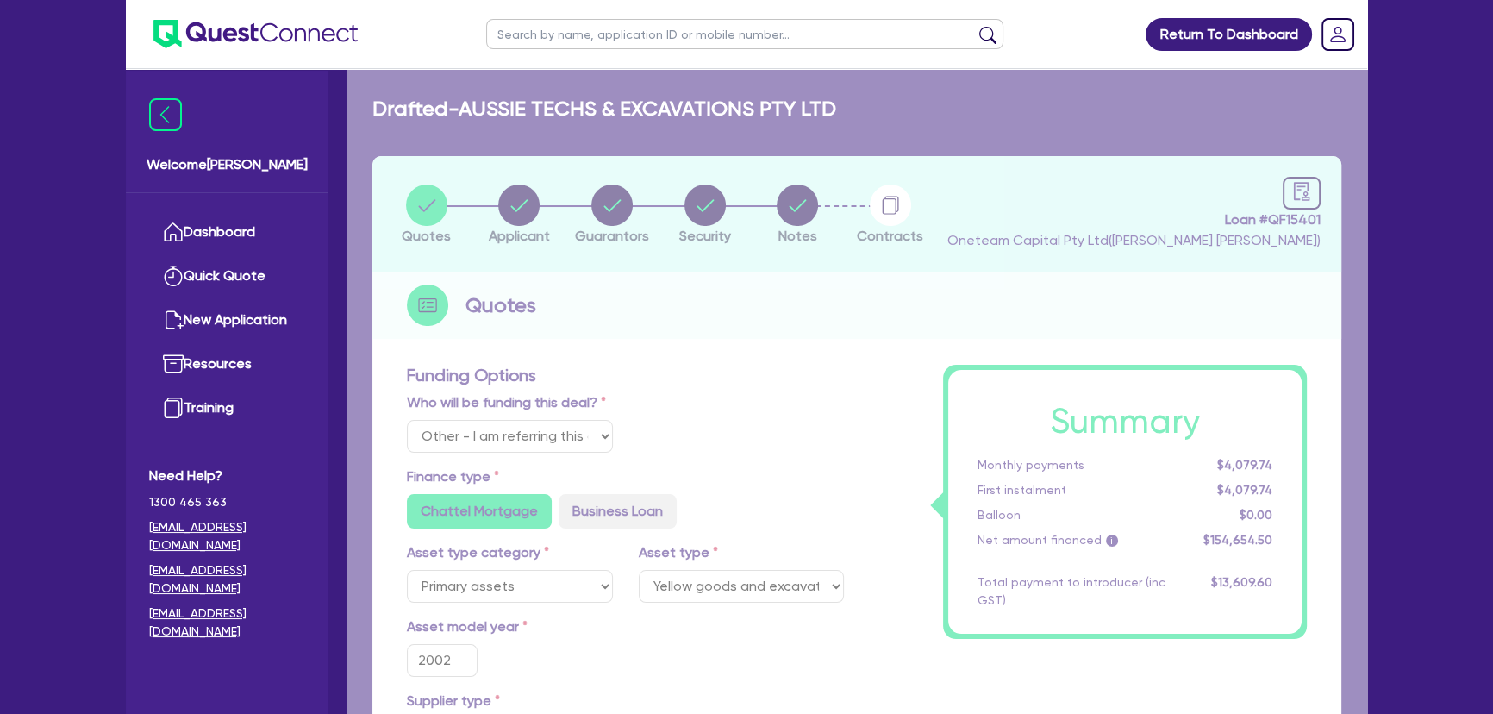
type input "2024"
type input "88,489.5"
type input "6"
type input "5,361.84"
type input "8.35"
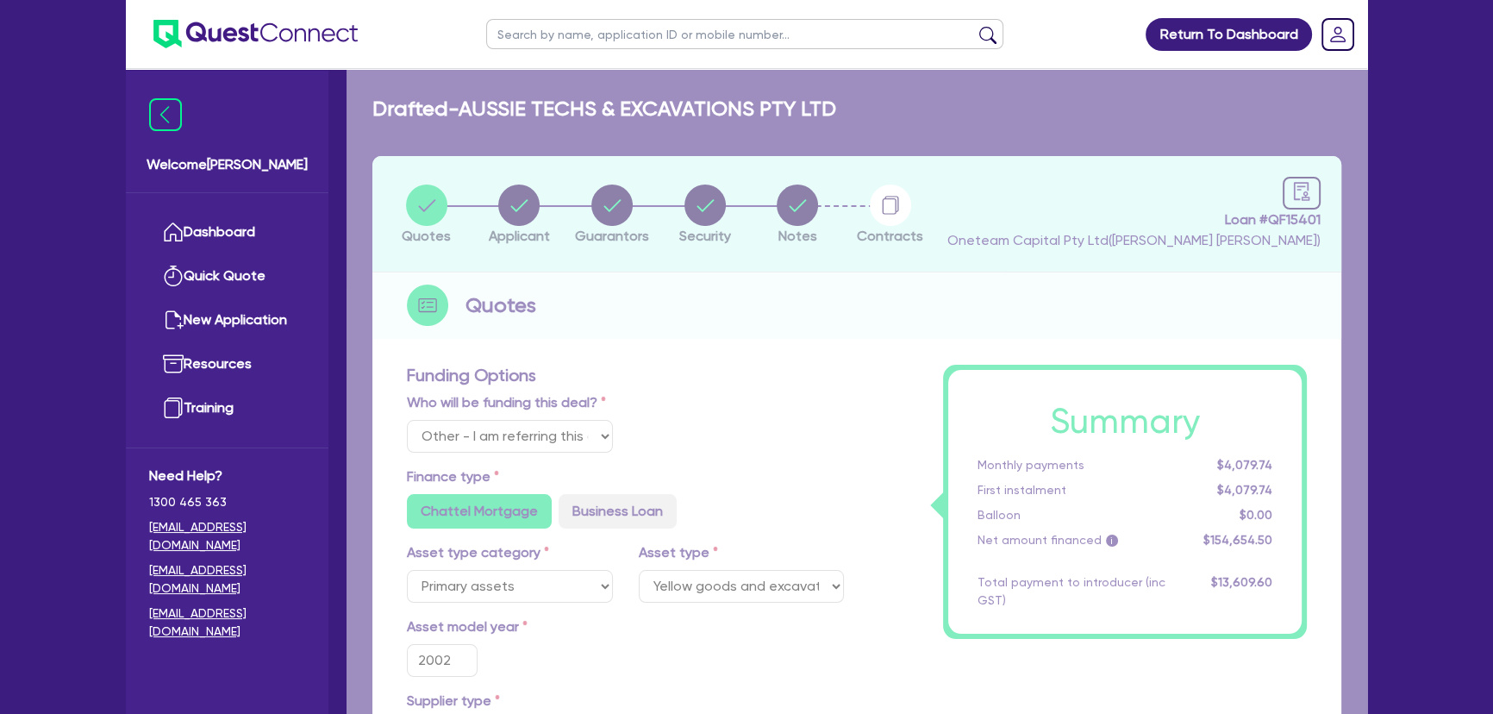
type input "795"
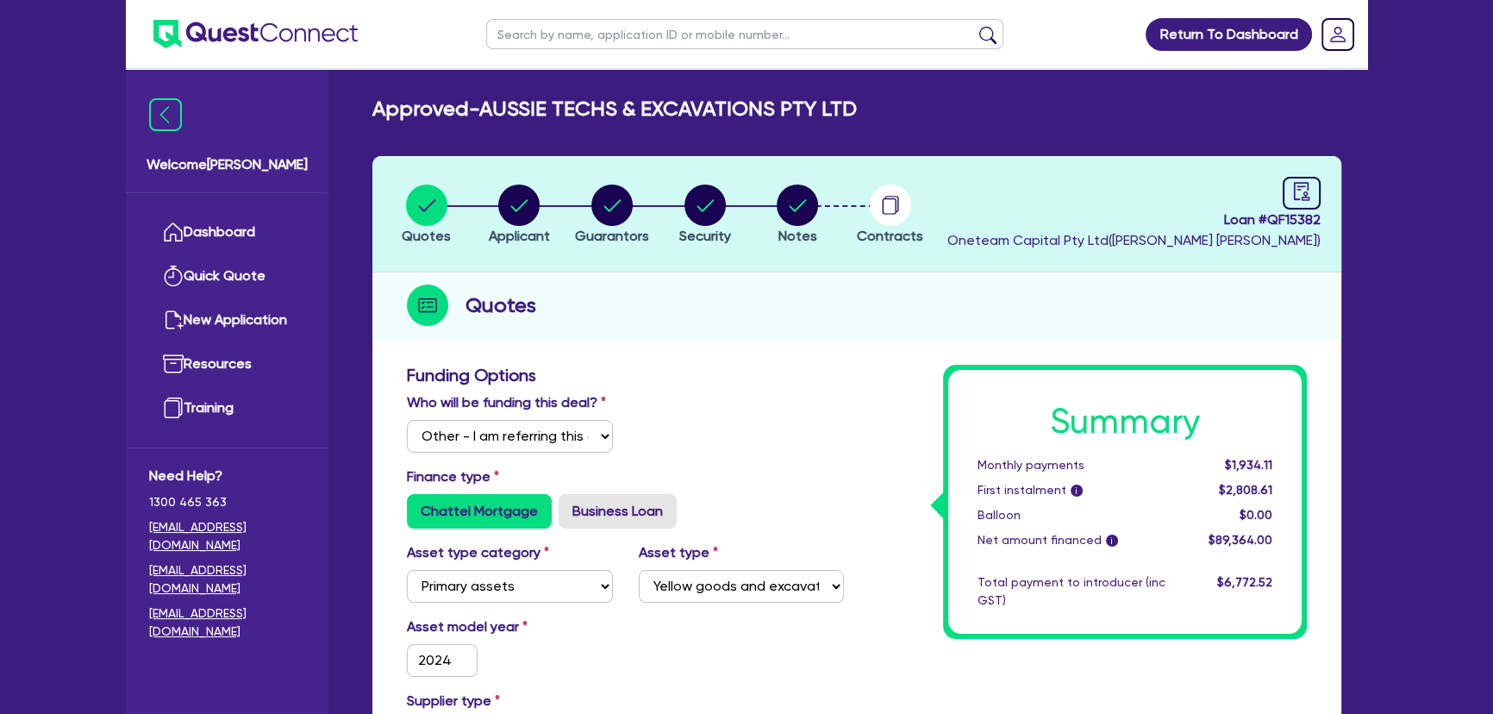
click at [1321, 174] on header "Quotes Applicant [GEOGRAPHIC_DATA] Security Notes Contracts Loan # QF15382 Onet…" at bounding box center [856, 214] width 969 height 116
click at [1312, 181] on div at bounding box center [1302, 193] width 38 height 33
select select "APPROVED_WAITING_FOR_MORE_INFO"
select select "Dynamoney"
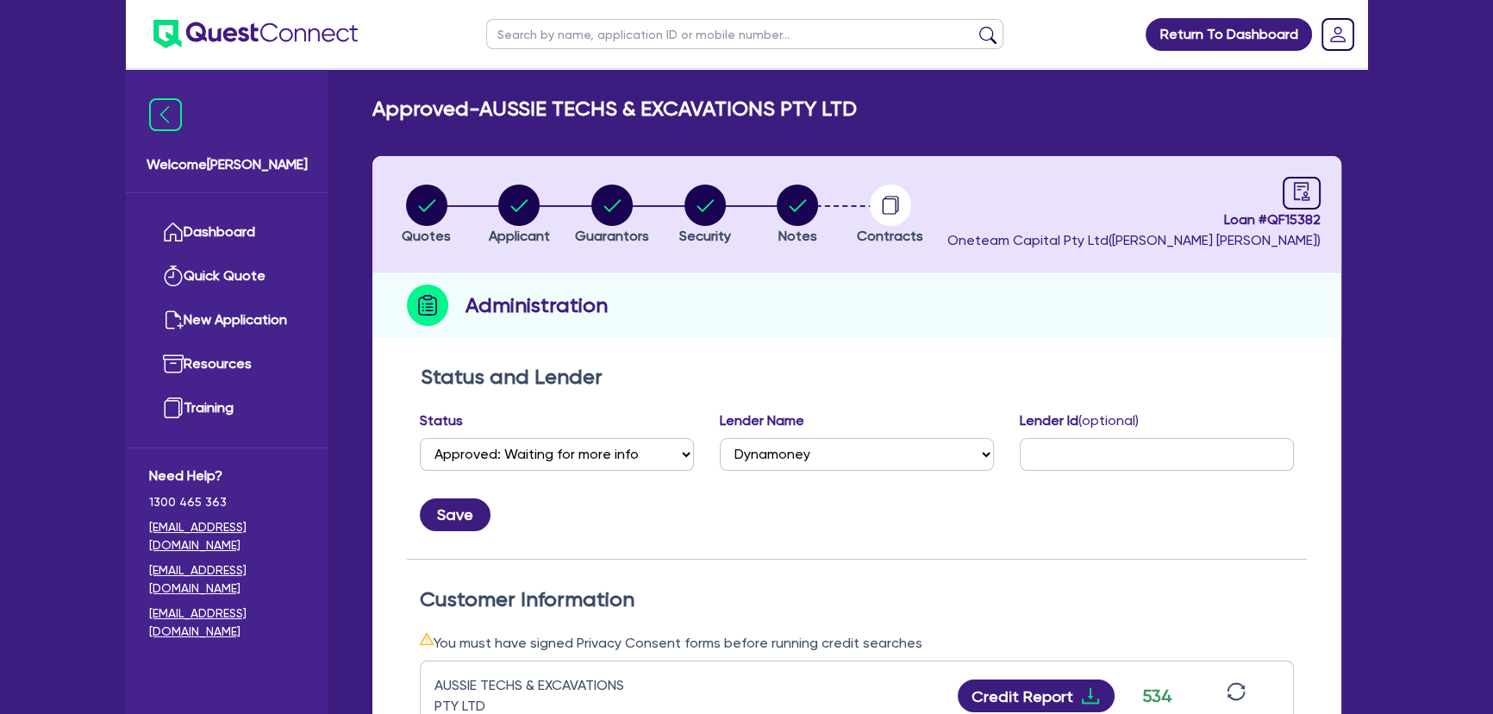
click at [775, 216] on li "Notes" at bounding box center [797, 214] width 93 height 60
click at [800, 228] on span "Notes" at bounding box center [797, 236] width 39 height 16
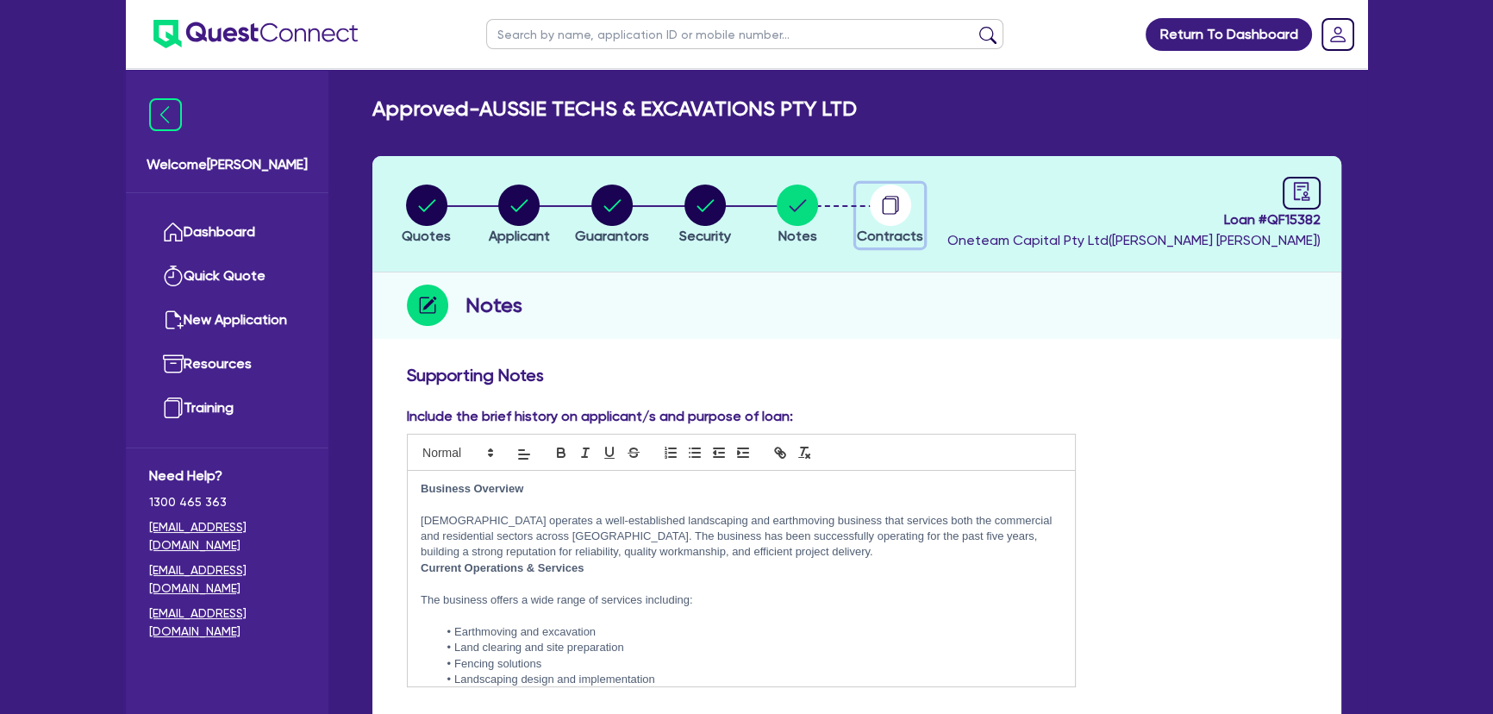
click at [906, 200] on circle "button" at bounding box center [890, 204] width 41 height 41
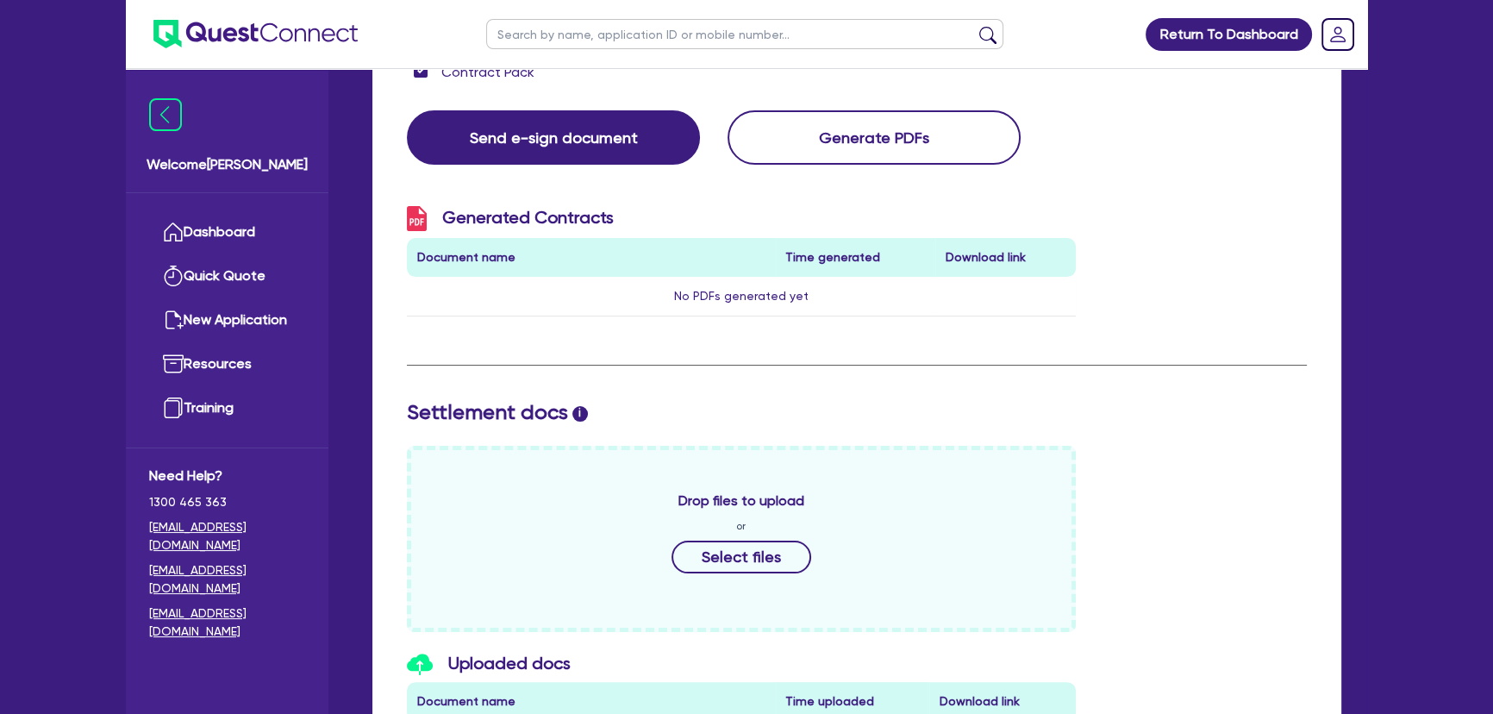
scroll to position [705, 0]
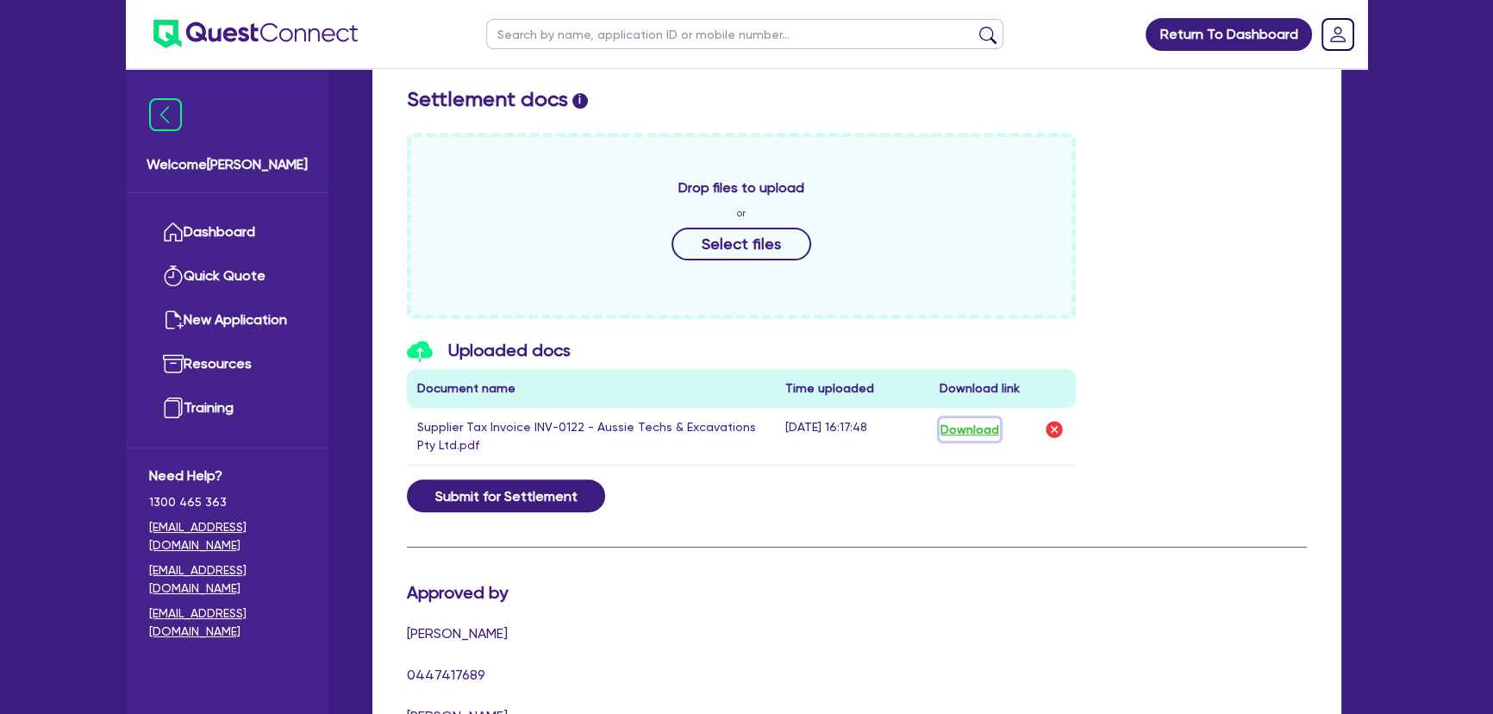
click at [960, 424] on button "Download" at bounding box center [970, 429] width 60 height 22
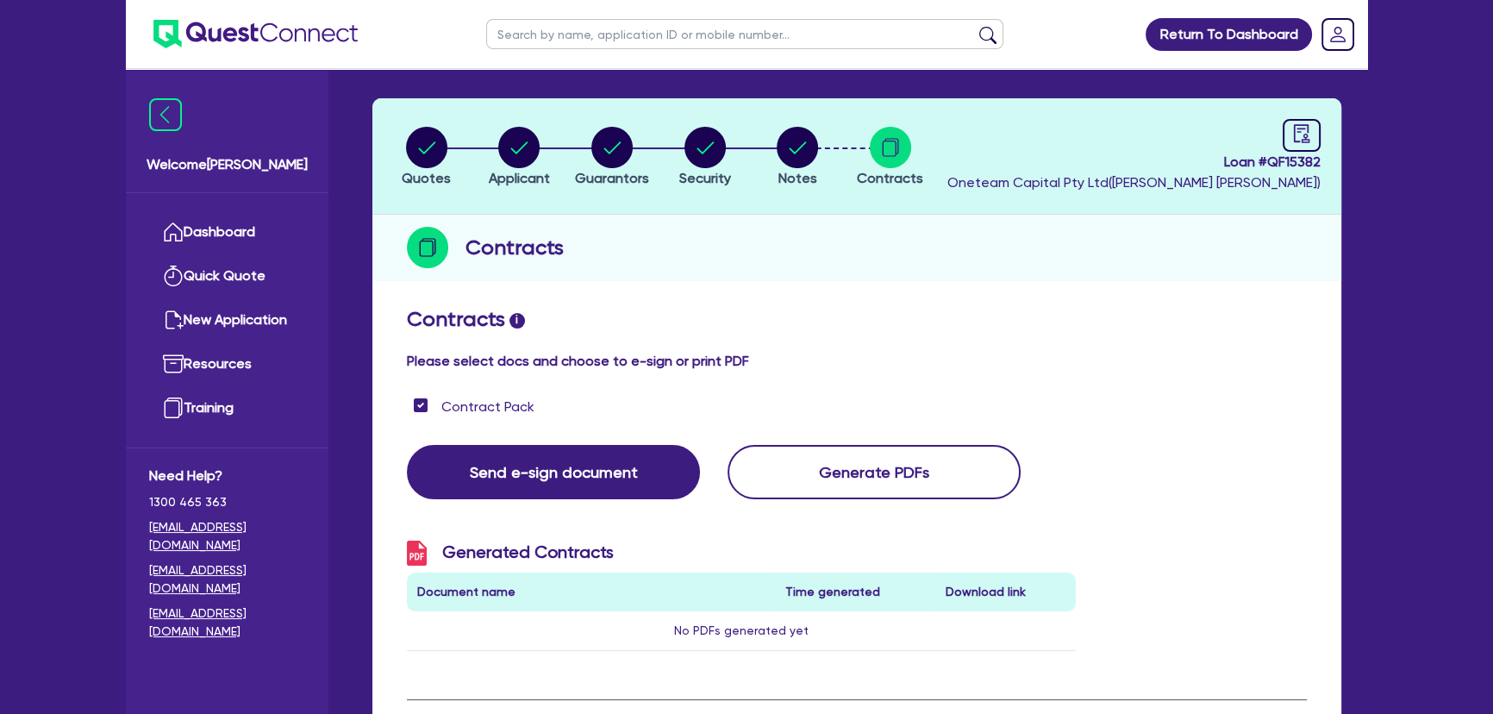
scroll to position [0, 0]
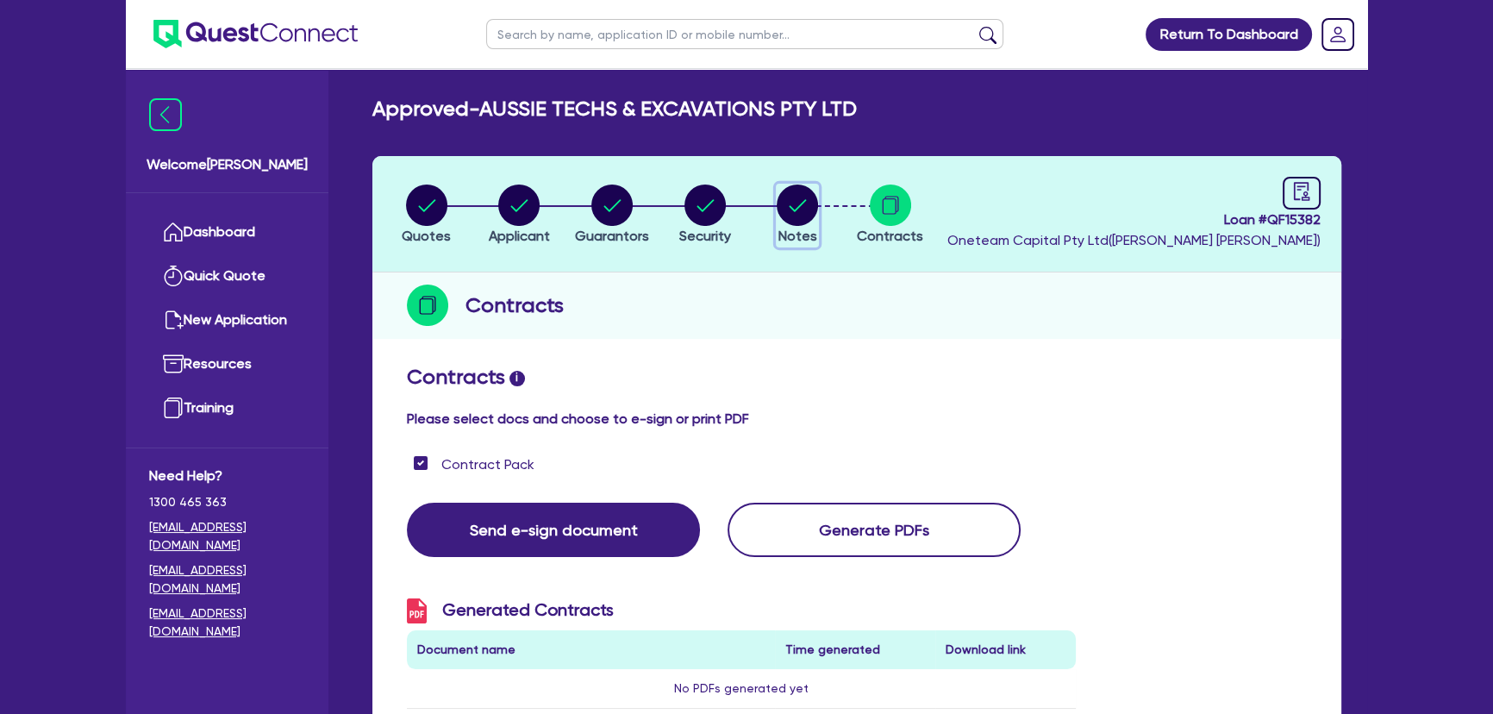
click at [784, 197] on circle "button" at bounding box center [797, 204] width 41 height 41
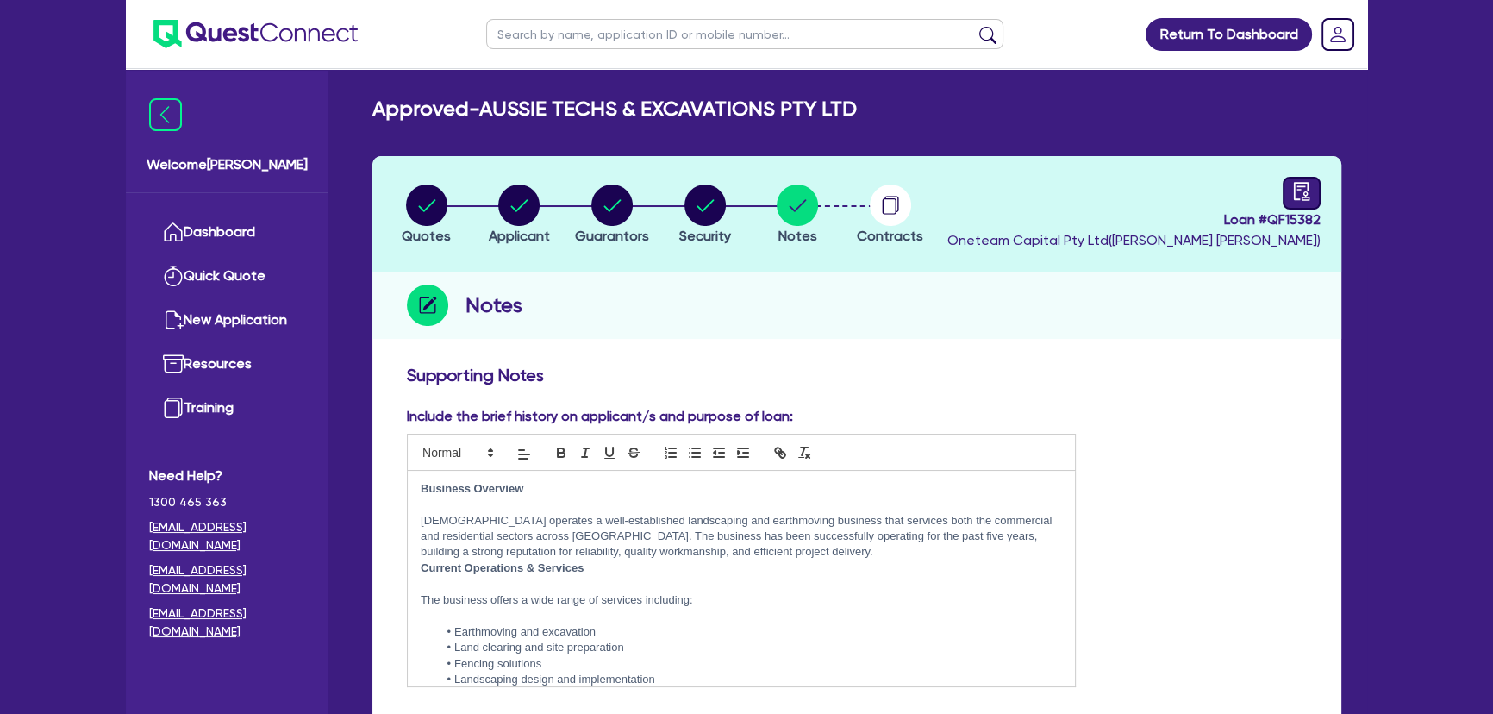
click at [1303, 187] on icon "audit" at bounding box center [1301, 191] width 19 height 19
select select "APPROVED_WAITING_FOR_MORE_INFO"
select select "Dynamoney"
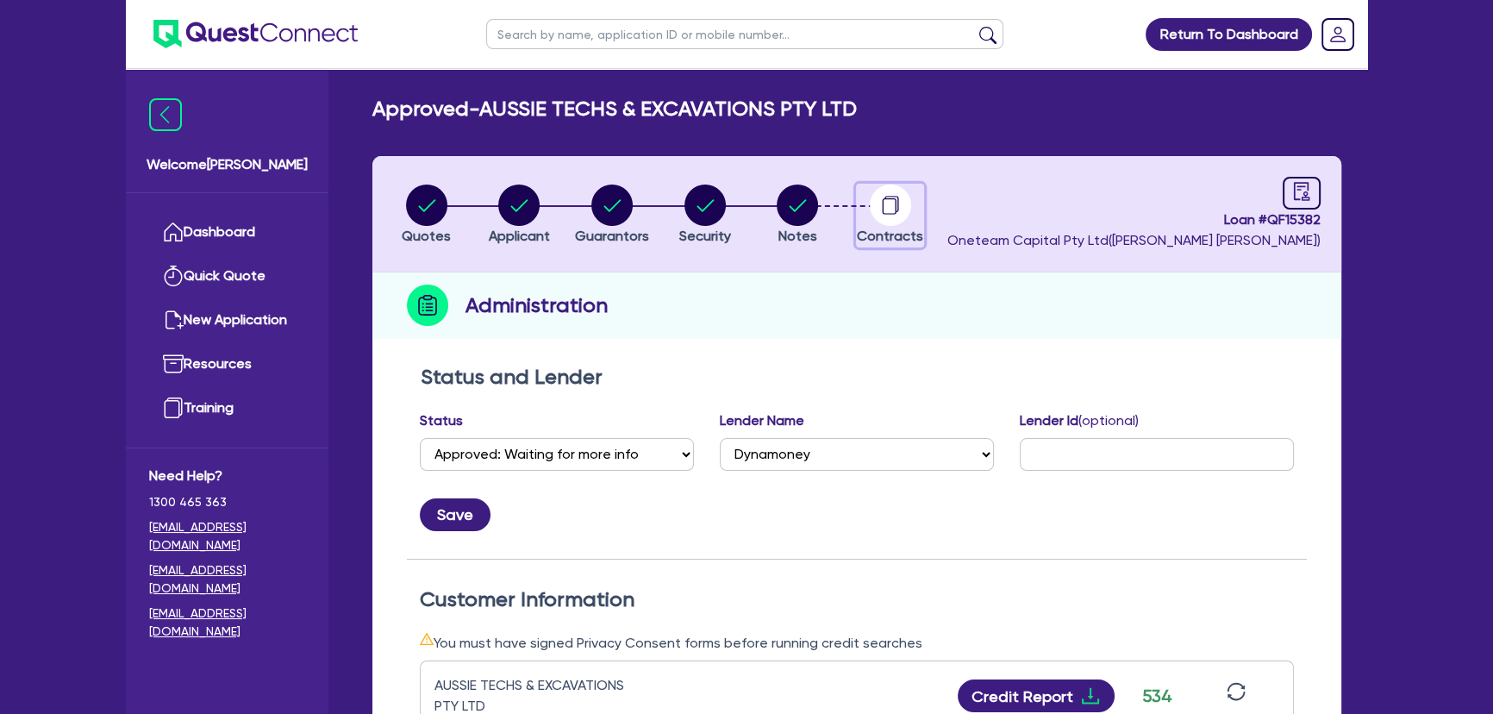
click at [865, 197] on div "button" at bounding box center [890, 204] width 66 height 41
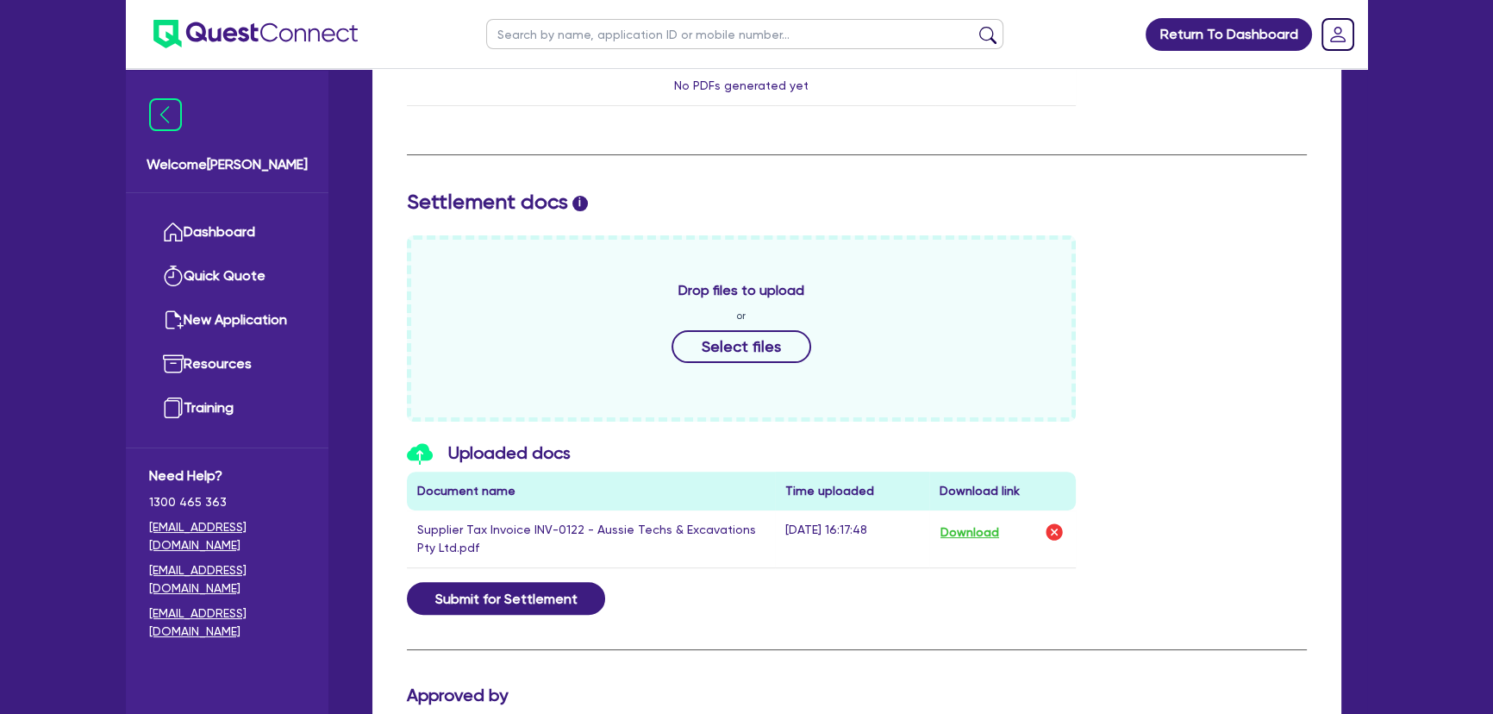
scroll to position [627, 0]
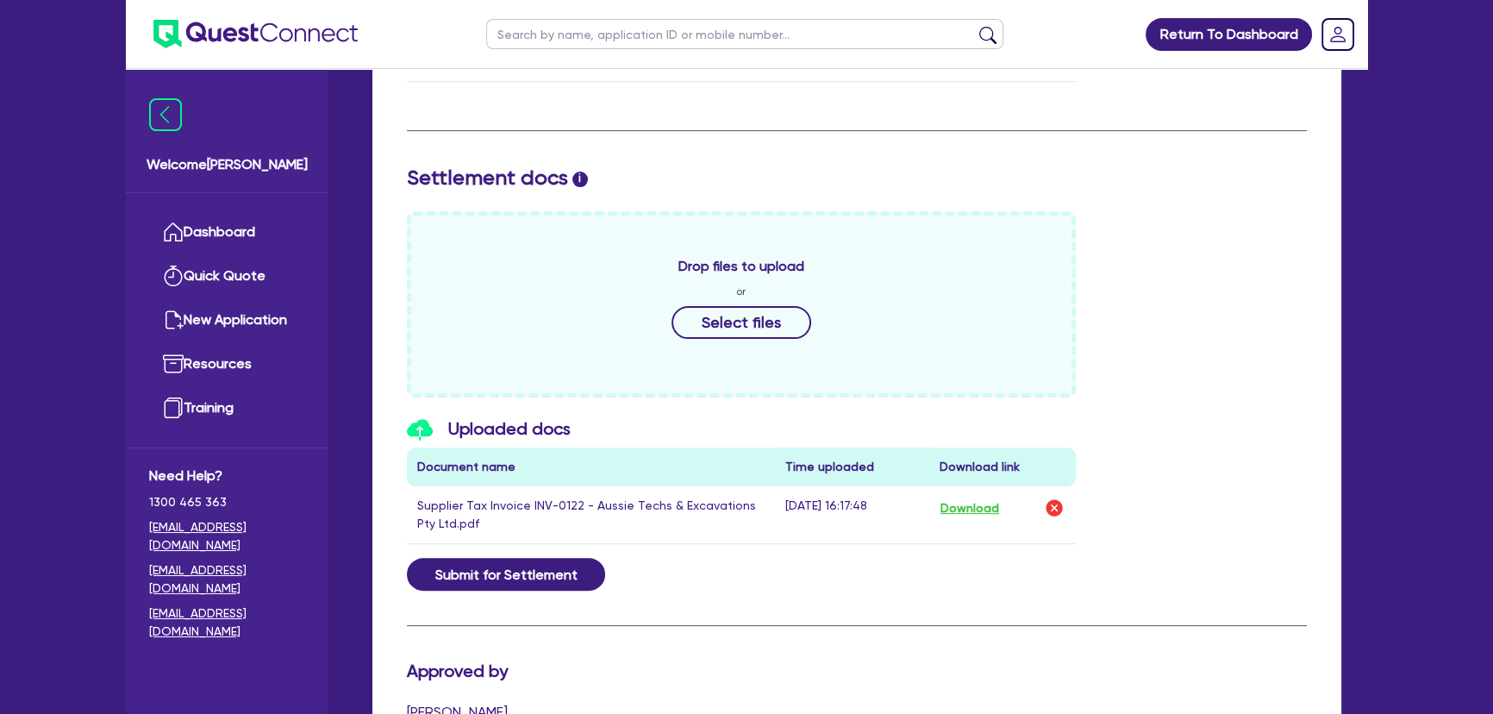
click at [973, 517] on td "Download" at bounding box center [1002, 515] width 147 height 58
click at [973, 510] on button "Download" at bounding box center [970, 508] width 60 height 22
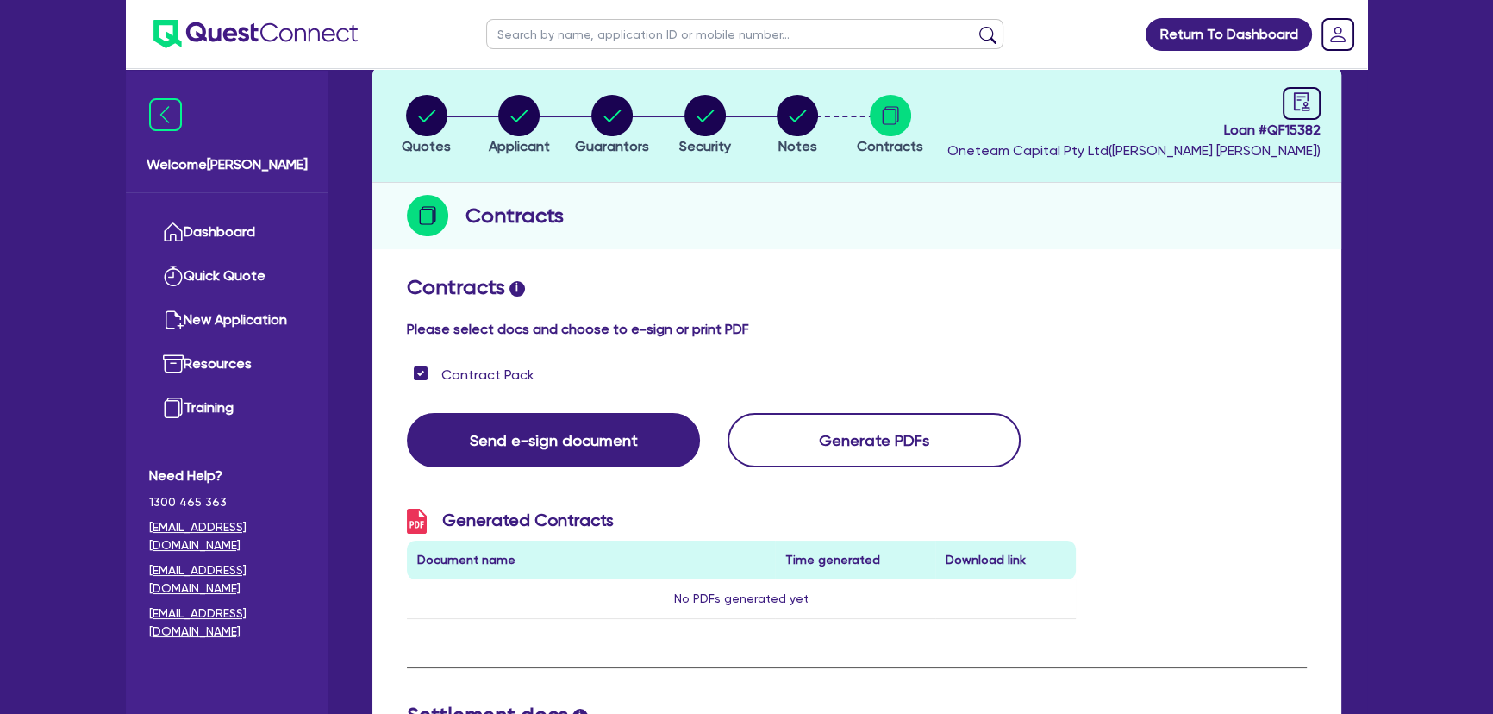
scroll to position [0, 0]
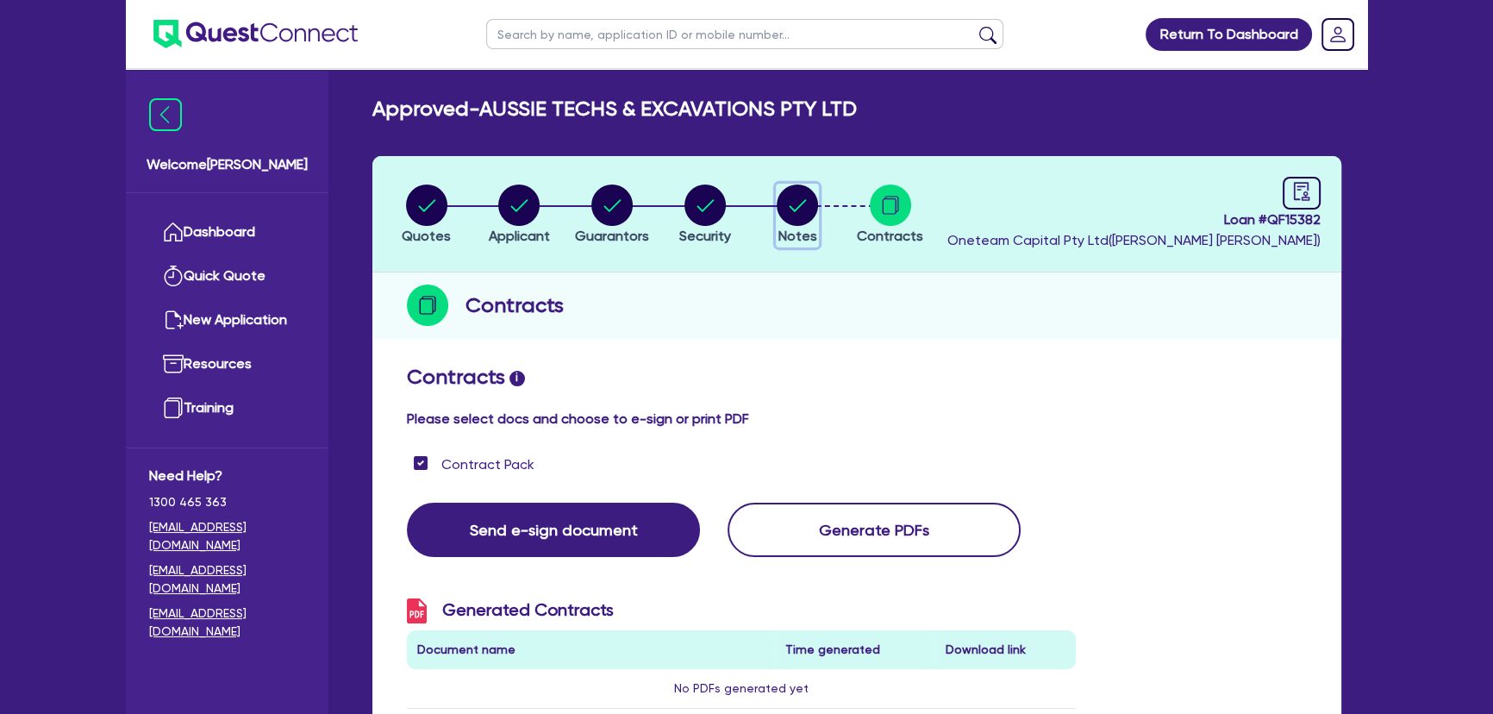
click at [809, 223] on icon "button" at bounding box center [797, 204] width 41 height 41
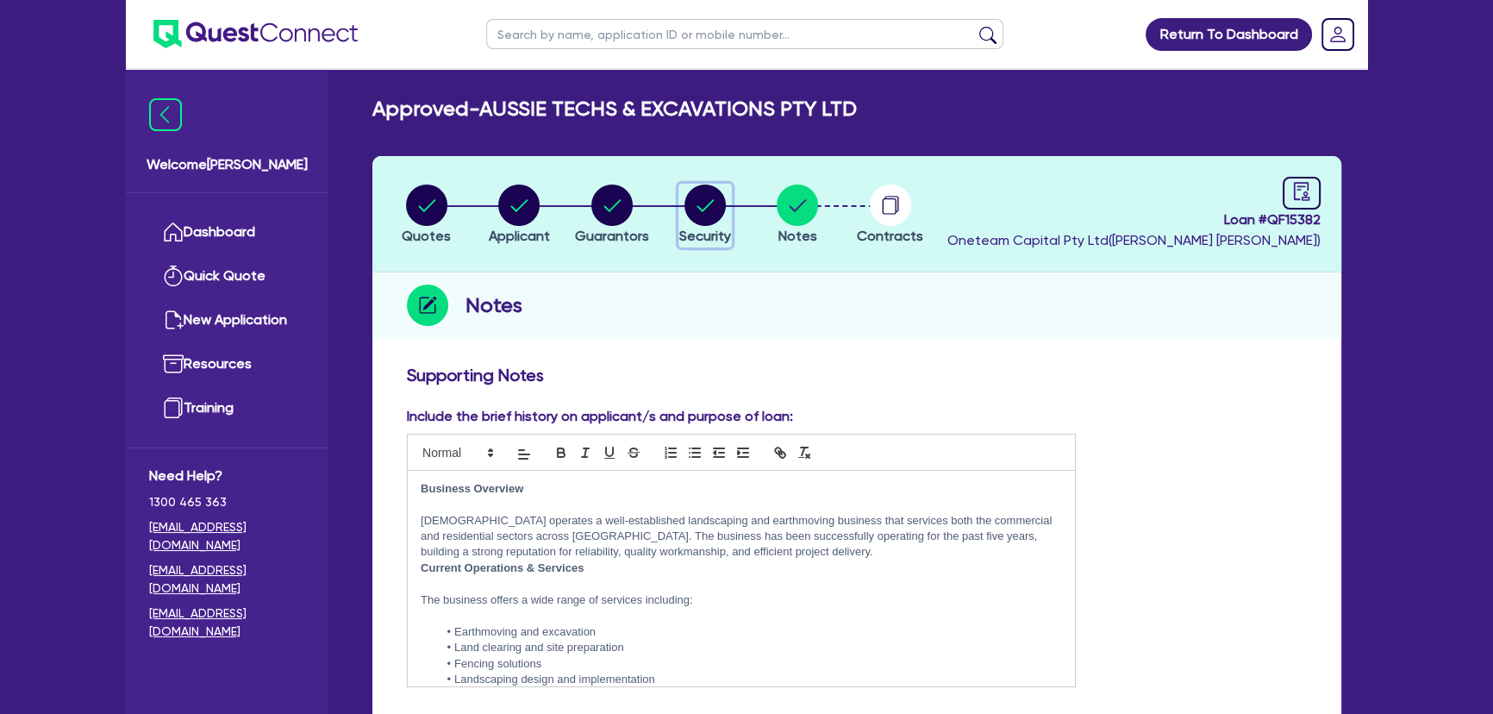
click at [705, 216] on circle "button" at bounding box center [704, 204] width 41 height 41
select select "PRIMARY_ASSETS"
select select "YELLOW_GOODS_AND_EXCAVATORS"
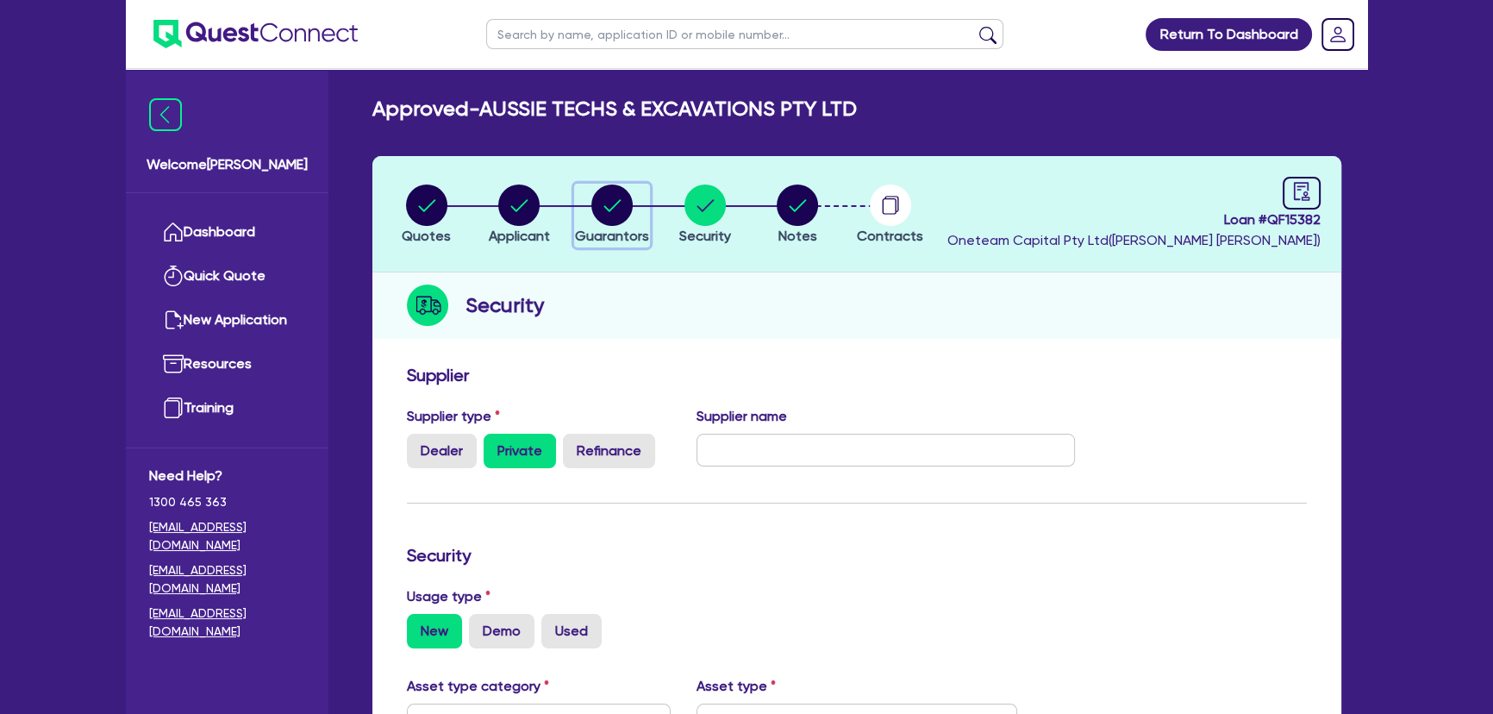
click at [623, 215] on circle "button" at bounding box center [611, 204] width 41 height 41
select select "MR"
select select "VIC"
select select "SINGLE"
select select "PROPERTY"
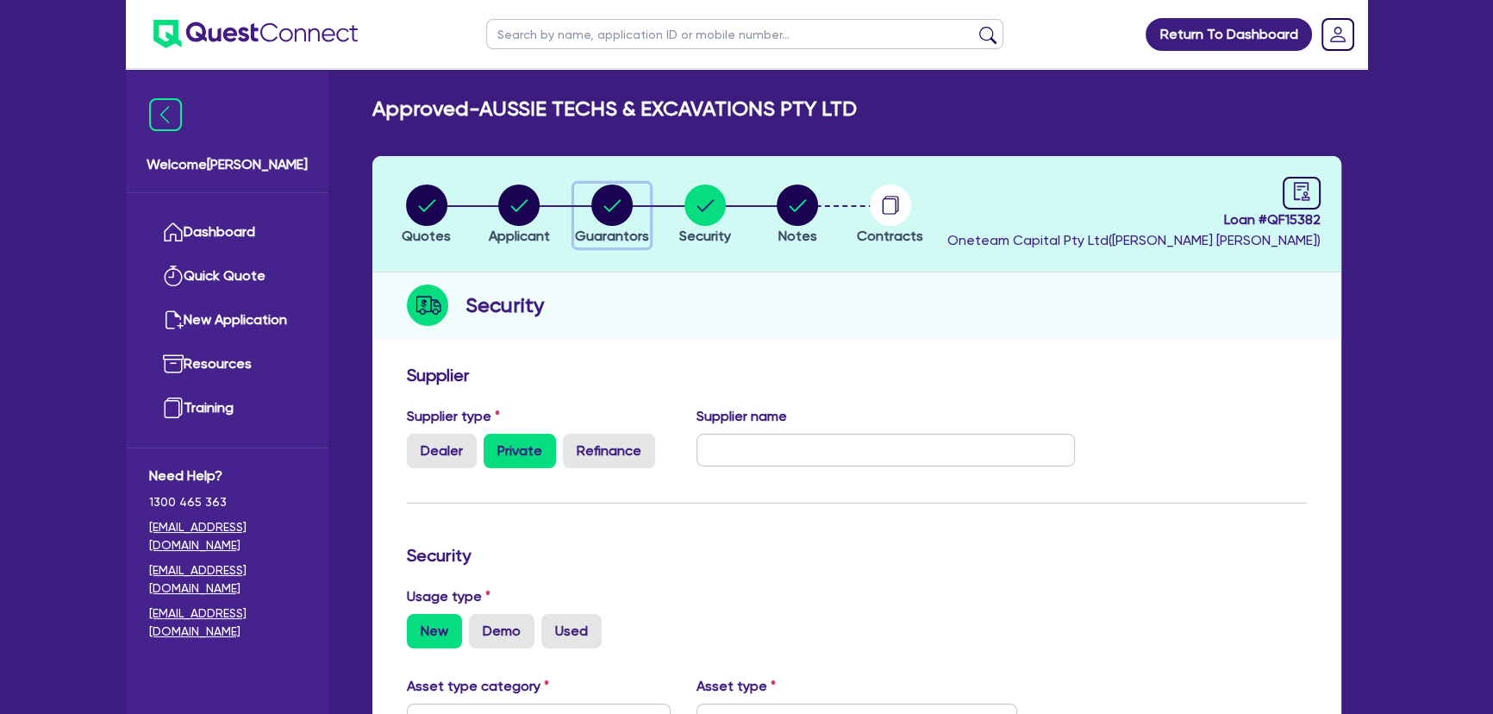
select select "CASH"
select select "TRAILER"
select select "TRUCK"
select select "VEHICLE"
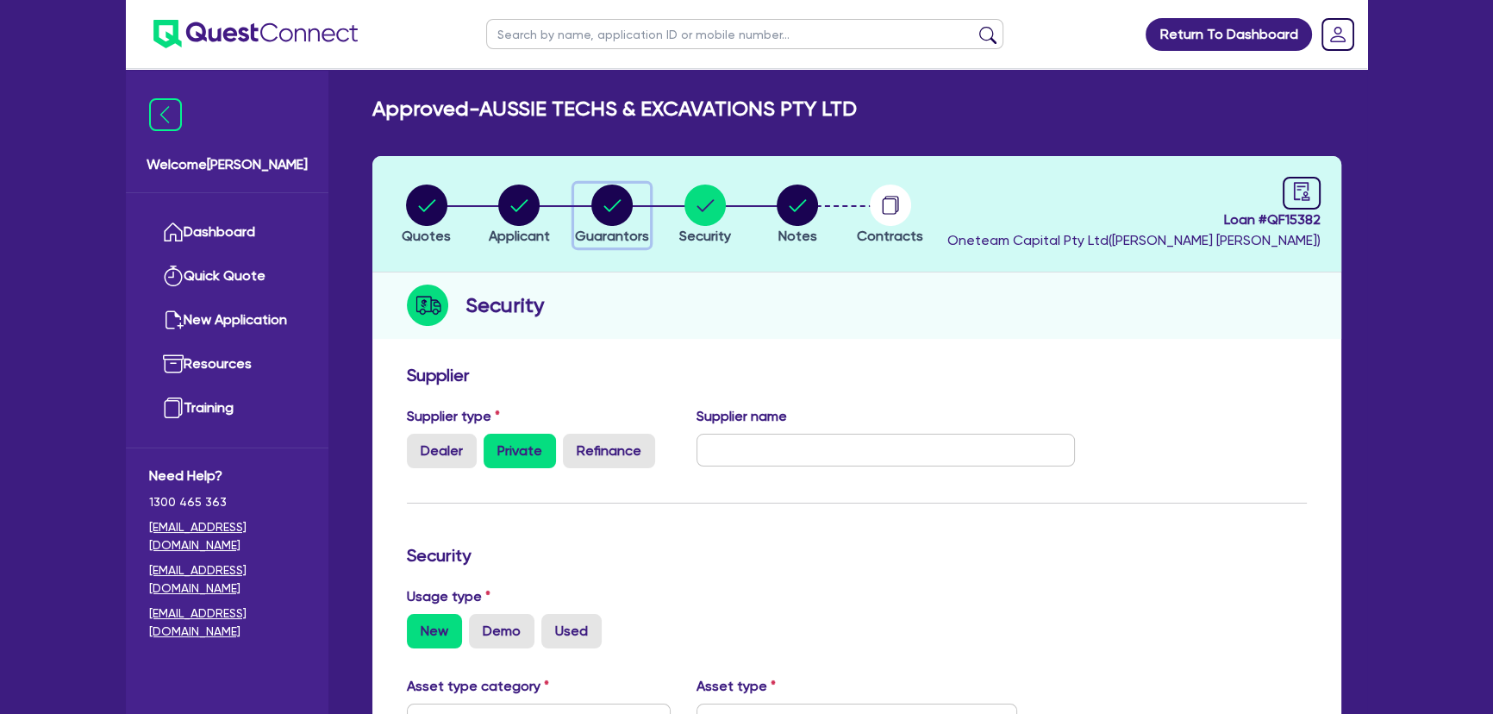
select select "EQUIPMENT"
select select "MORTGAGE"
select select "VEHICLE_LOAN"
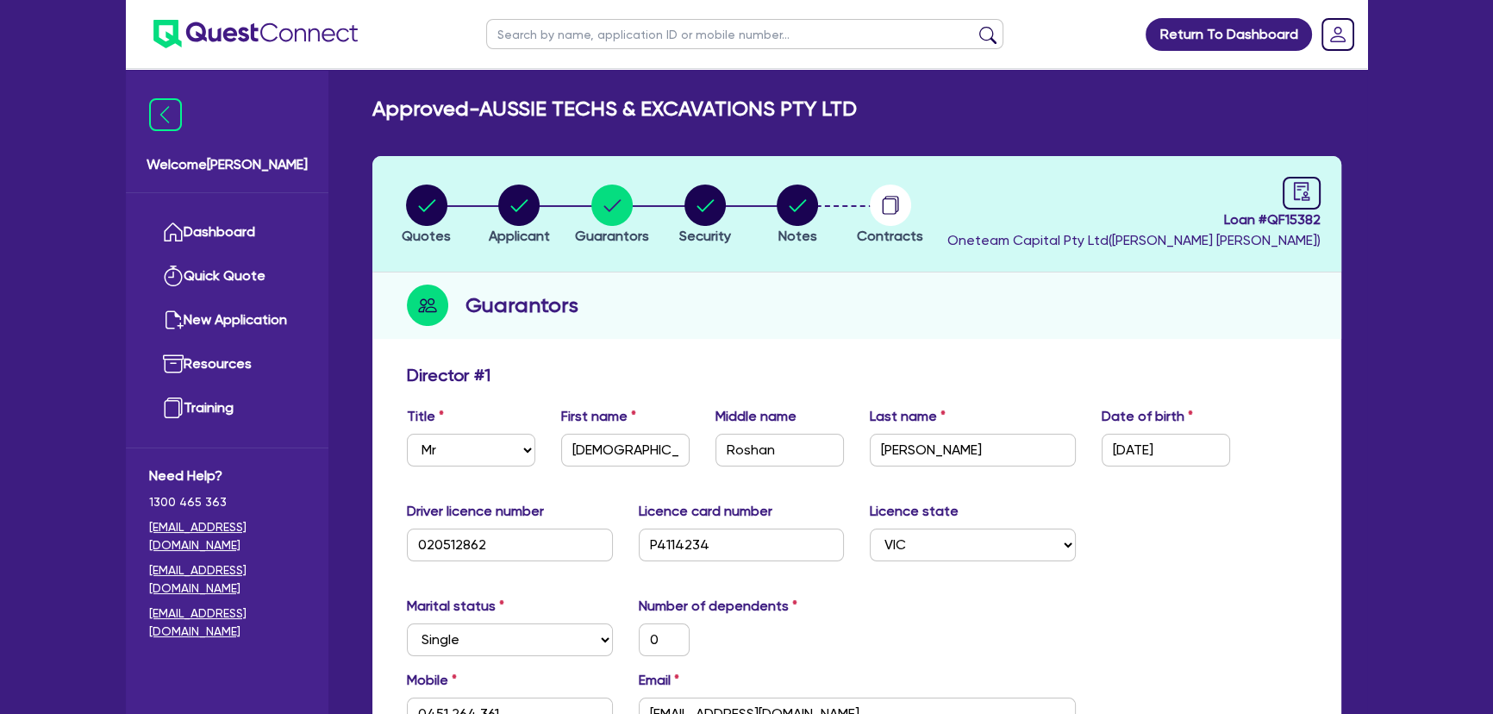
click at [274, 35] on img at bounding box center [255, 34] width 204 height 28
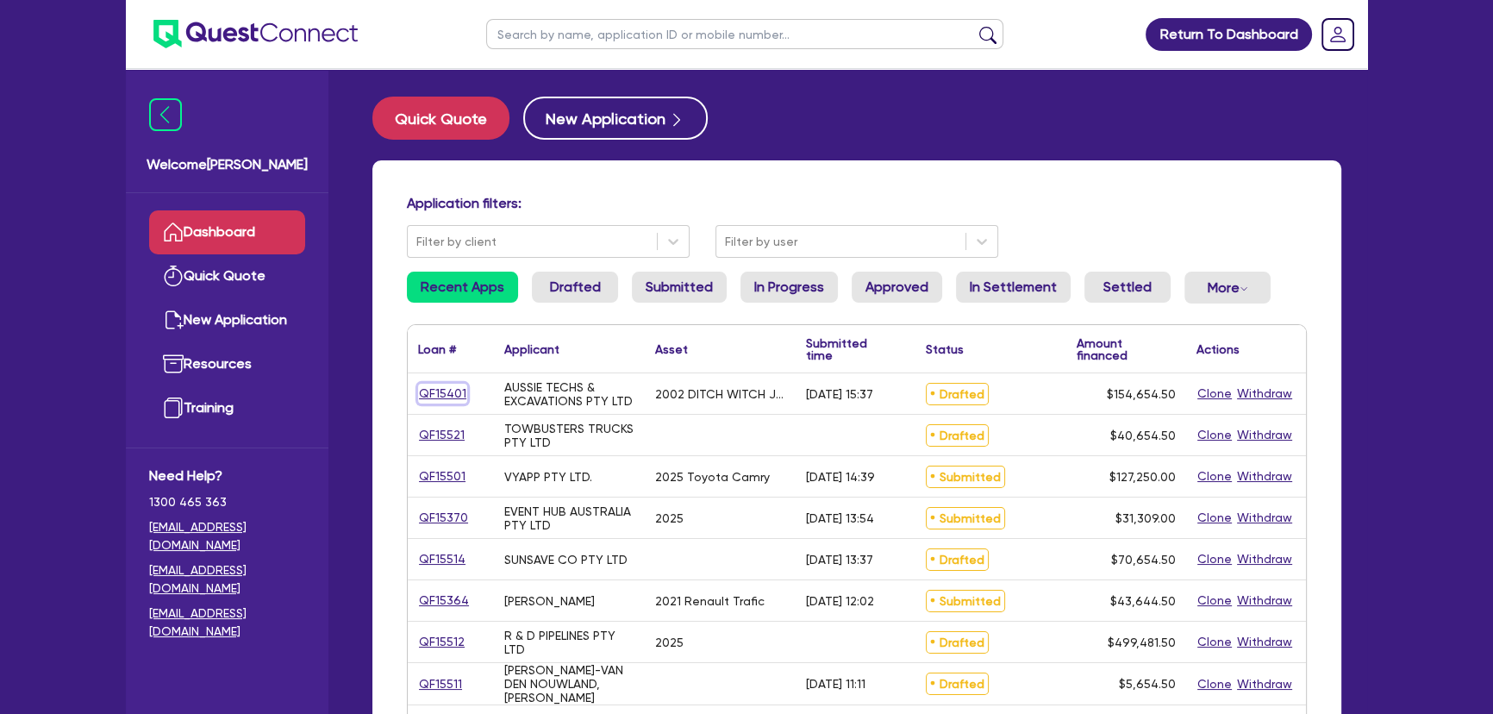
click at [427, 391] on link "QF15401" at bounding box center [442, 394] width 49 height 20
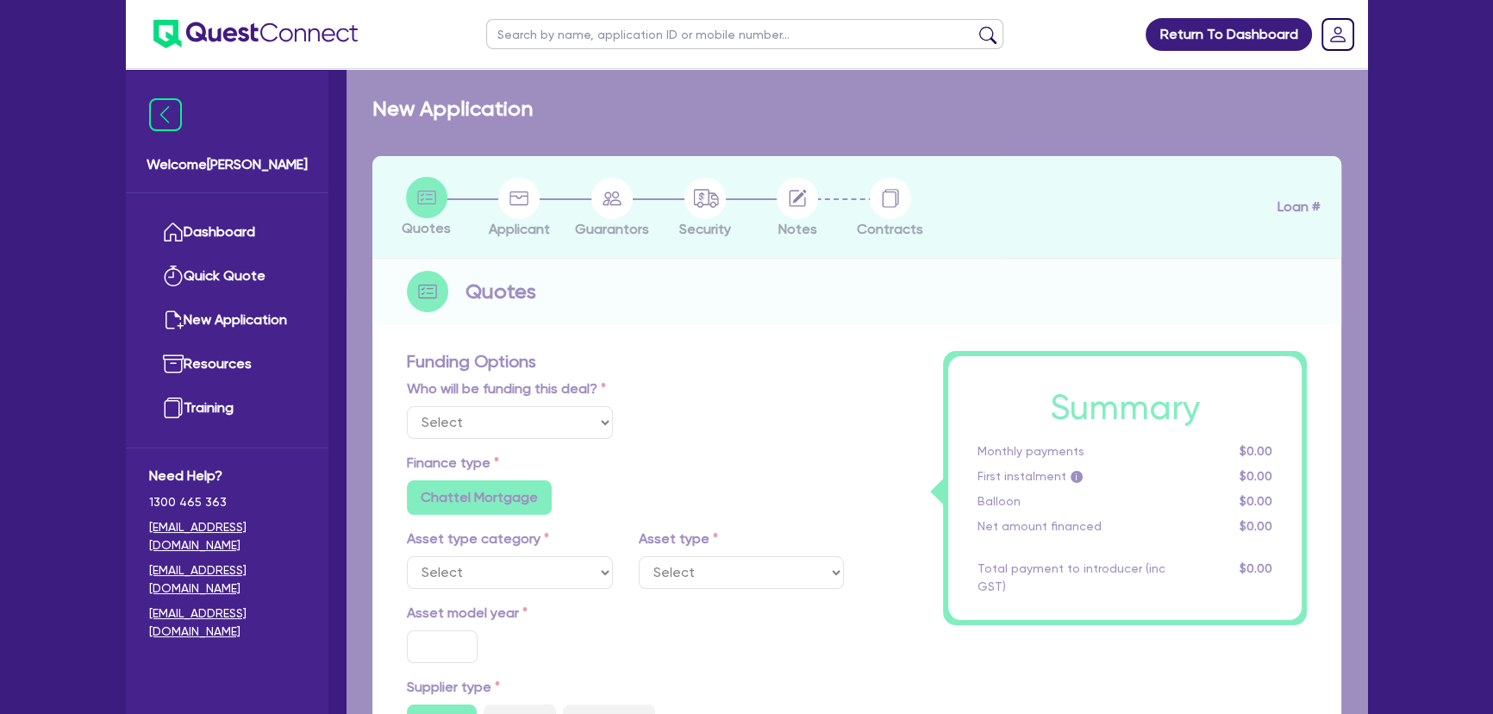
select select "Other"
select select "PRIMARY_ASSETS"
type input "2002"
radio input "false"
radio input "true"
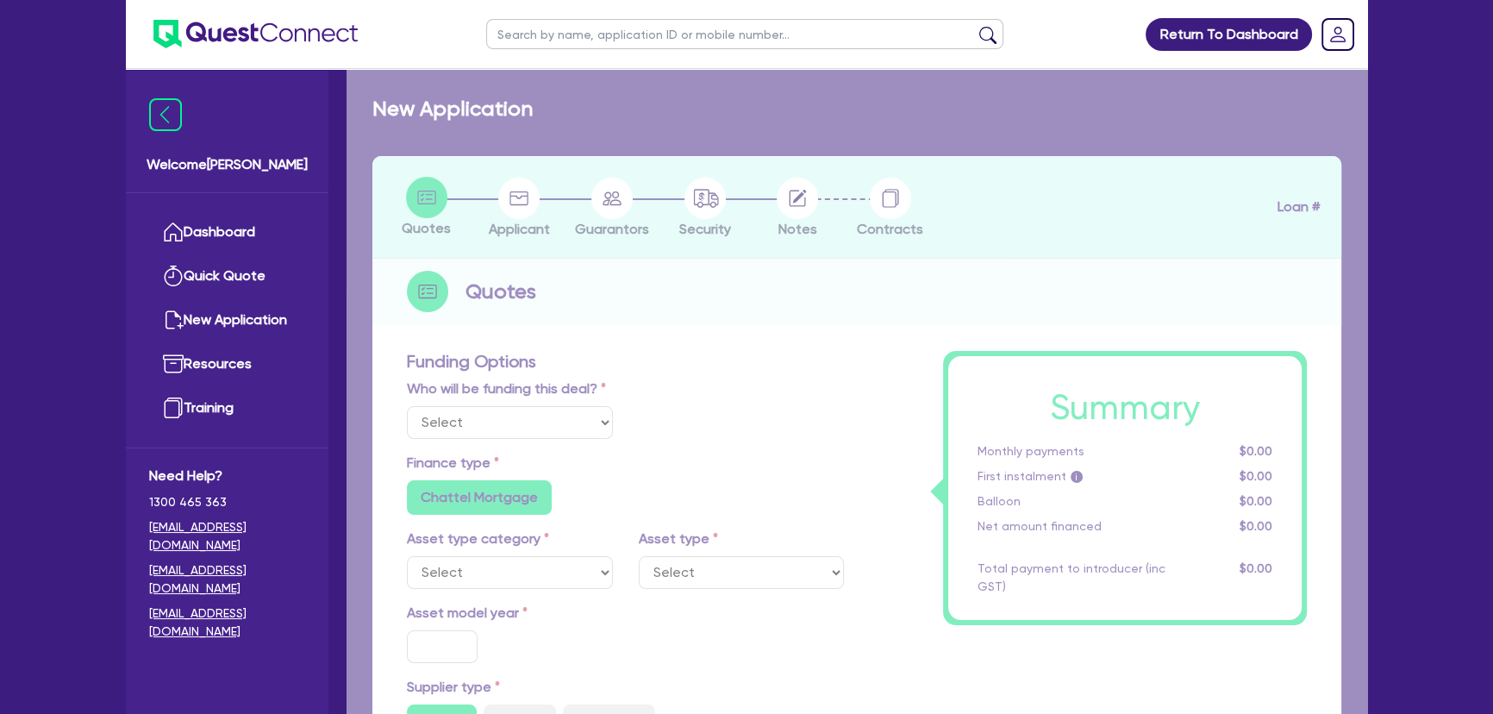
radio input "true"
type input "154,000"
type input "8"
type input "12,372.36"
type input "16.49"
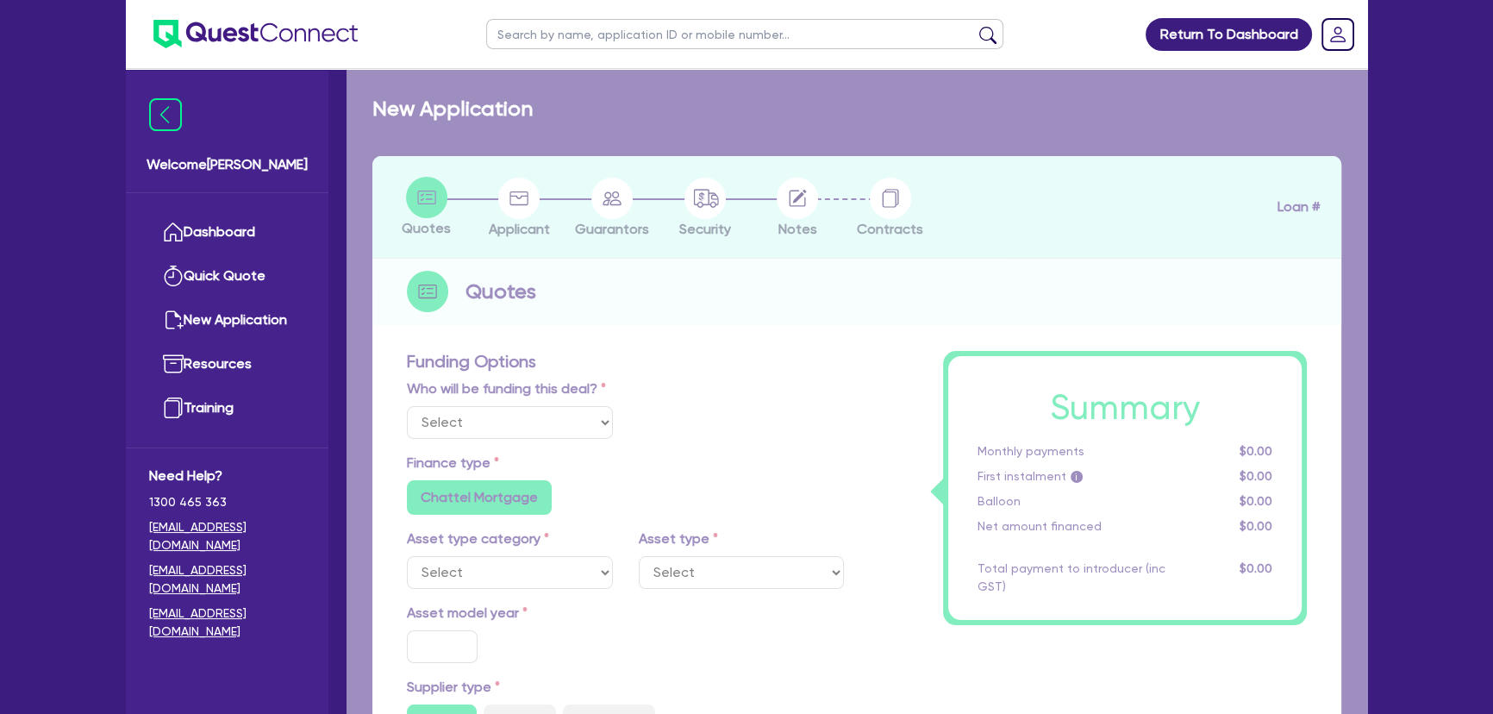
radio input "true"
radio input "false"
select select "YELLOW_GOODS_AND_EXCAVATORS"
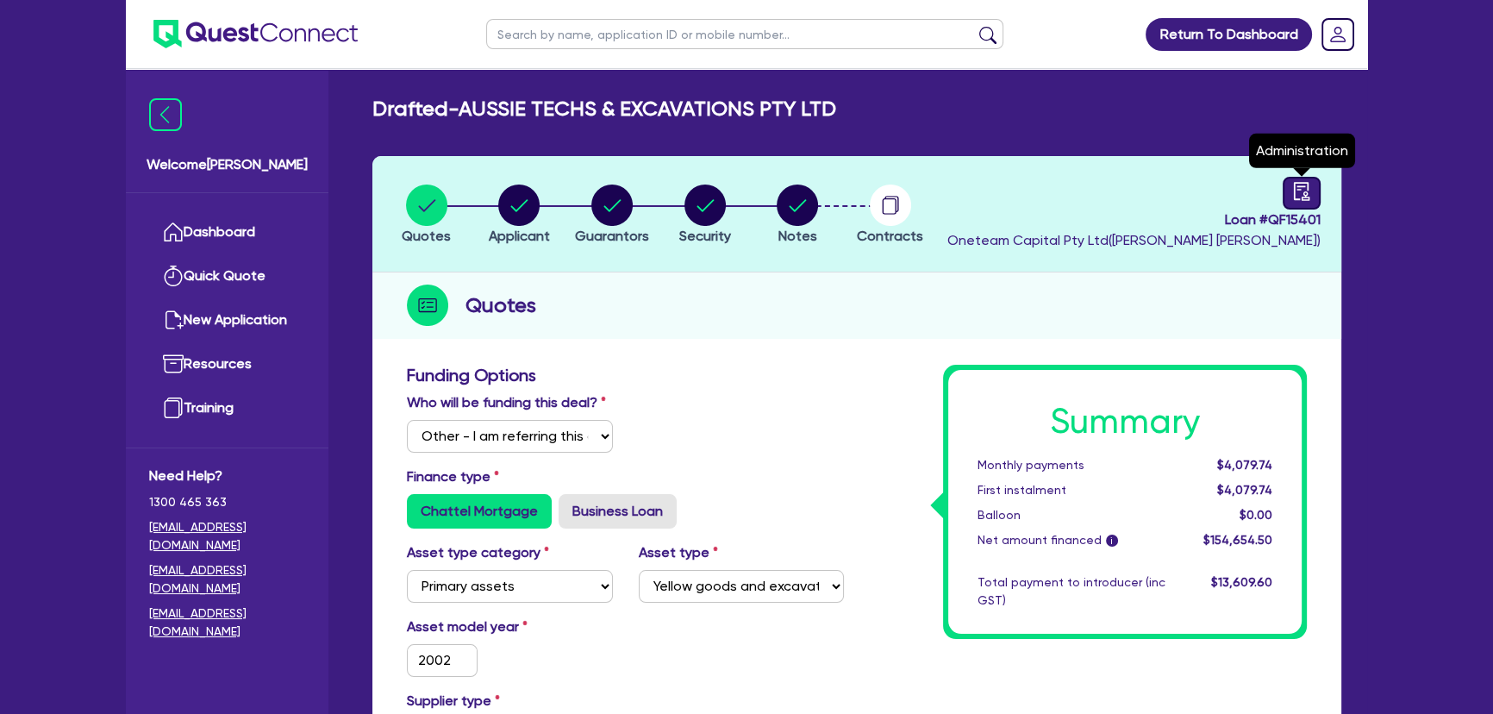
click at [1308, 179] on div at bounding box center [1302, 193] width 38 height 33
select select "DRAFTED_AMENDED"
select select "Azora"
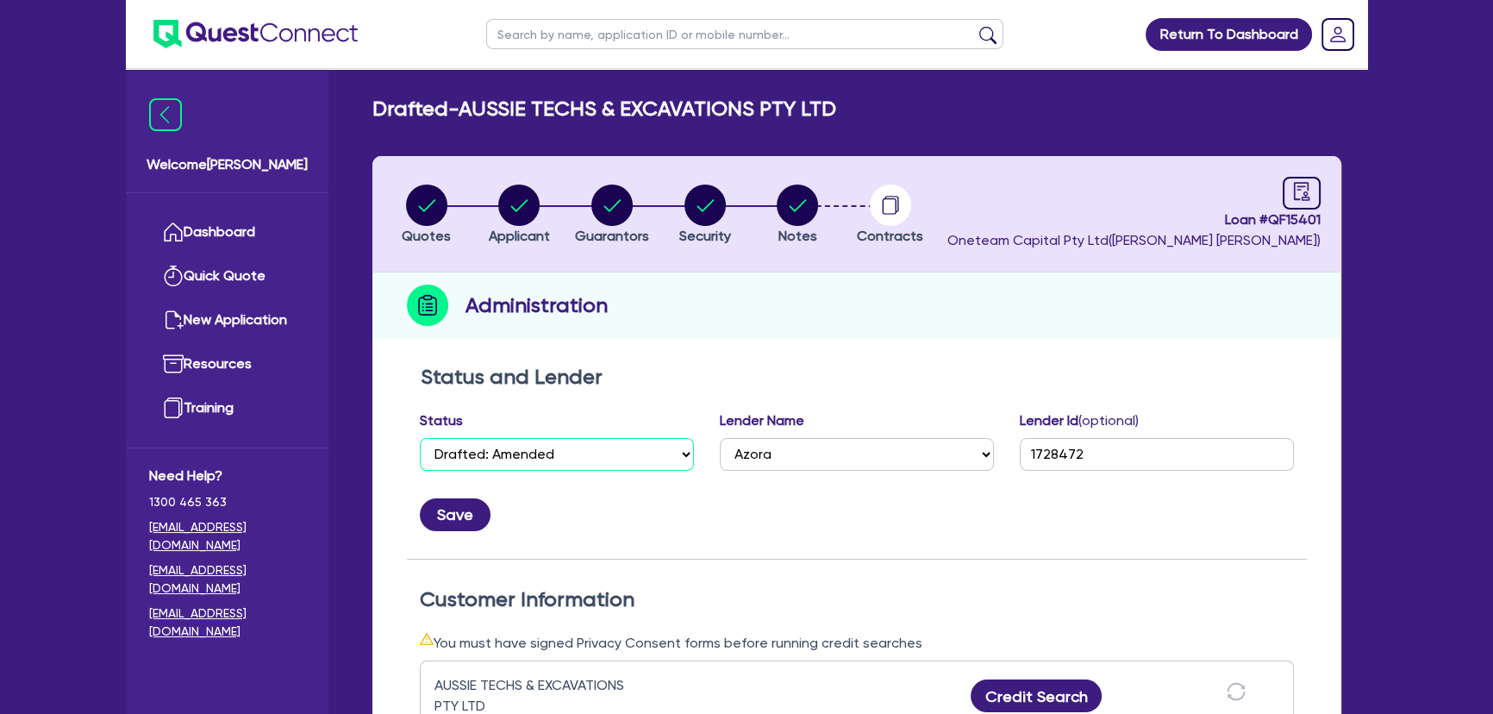
click at [595, 443] on select "Select Quoted Drafted: New Drafted: Amended Submitted: New Submitted: Amended I…" at bounding box center [557, 454] width 274 height 33
select select "APPROVED_WAITING_FOR_MORE_INFO"
click at [420, 438] on select "Select Quoted Drafted: New Drafted: Amended Submitted: New Submitted: Amended I…" at bounding box center [557, 454] width 274 height 33
click at [461, 515] on button "Save" at bounding box center [455, 514] width 71 height 33
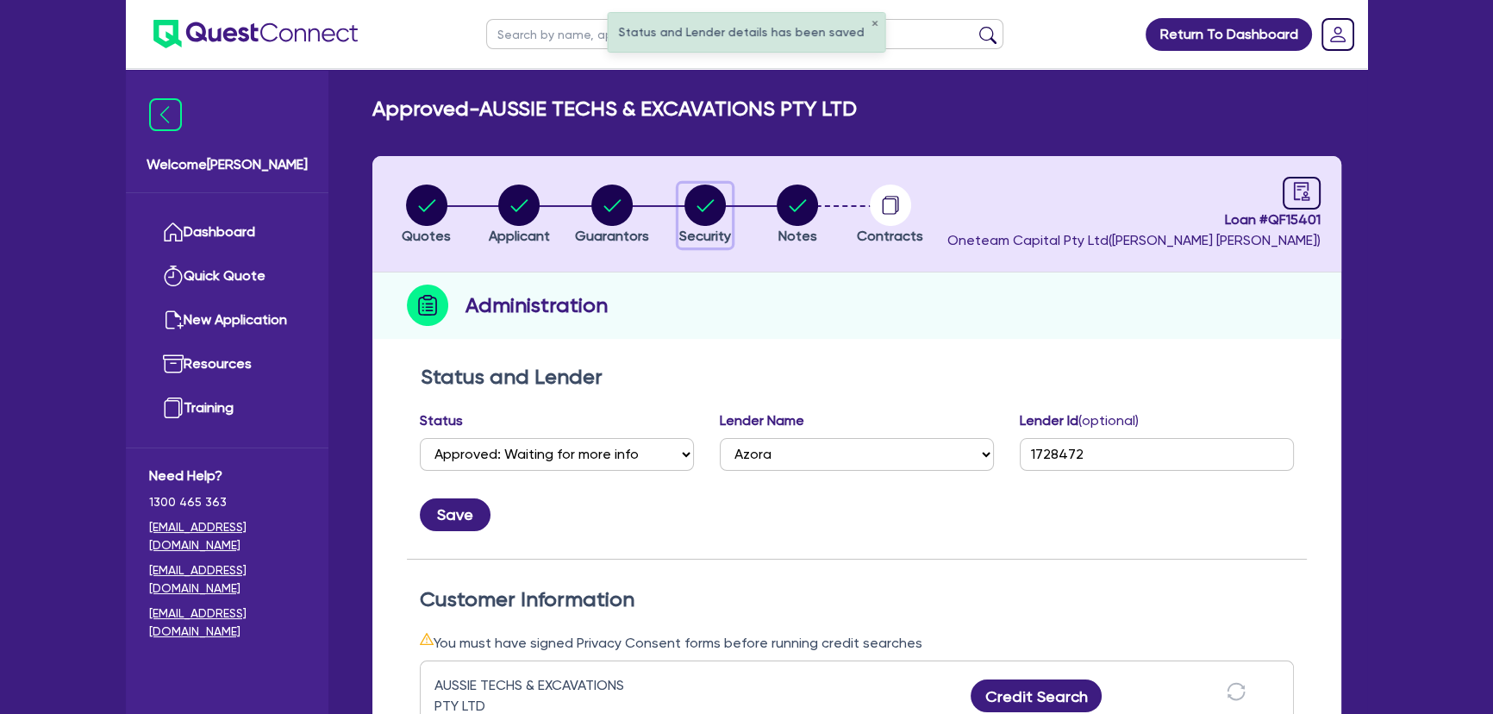
click at [709, 214] on circle "button" at bounding box center [704, 204] width 41 height 41
select select "PRIMARY_ASSETS"
select select "YELLOW_GOODS_AND_EXCAVATORS"
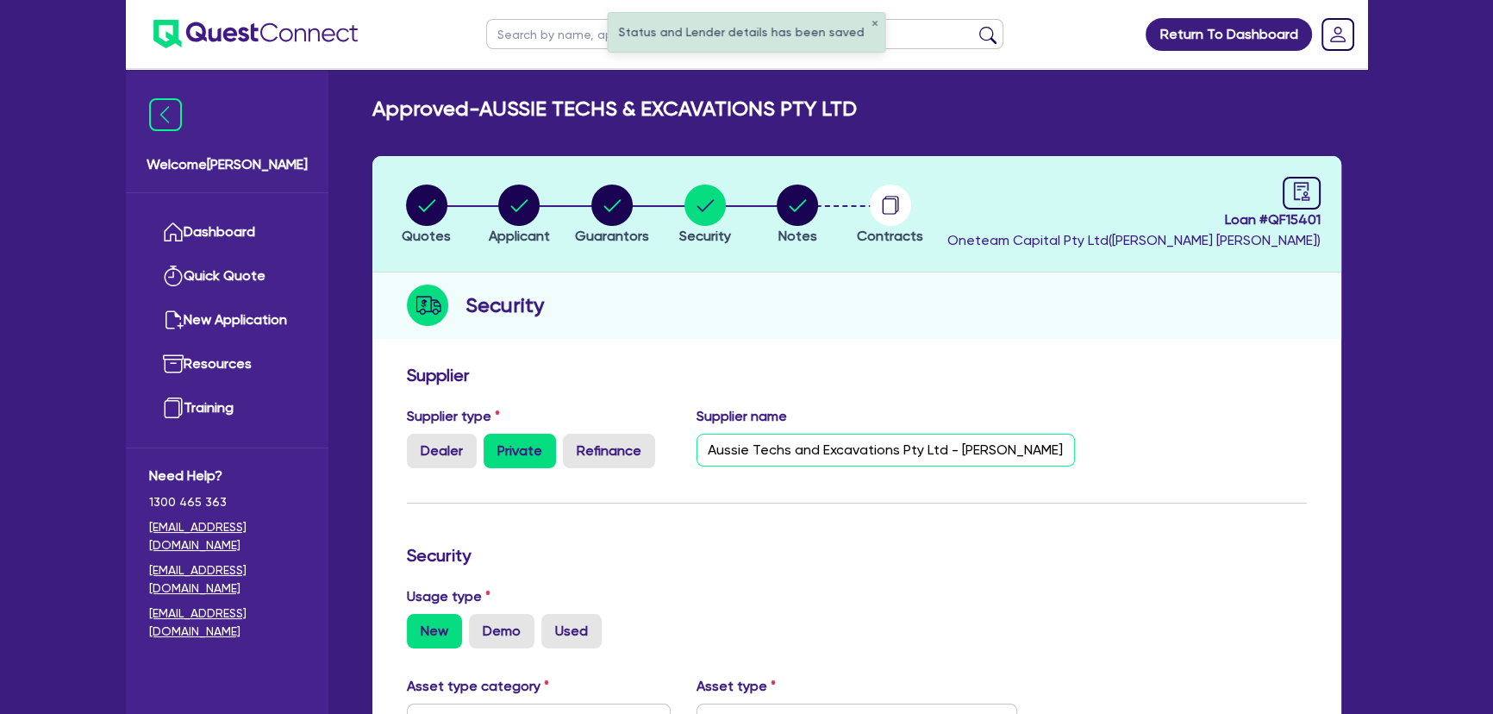
scroll to position [0, 190]
drag, startPoint x: 934, startPoint y: 447, endPoint x: 1143, endPoint y: 448, distance: 208.6
click at [1143, 448] on div "Supplier type Dealer Private Refinance Supplier name Aussie Techs and Excavatio…" at bounding box center [857, 444] width 926 height 76
click at [955, 453] on input "Aussie Techs and Excavations Pty Ltd - [PERSON_NAME] - 0400 986 701 - [PERSON_N…" at bounding box center [886, 450] width 379 height 33
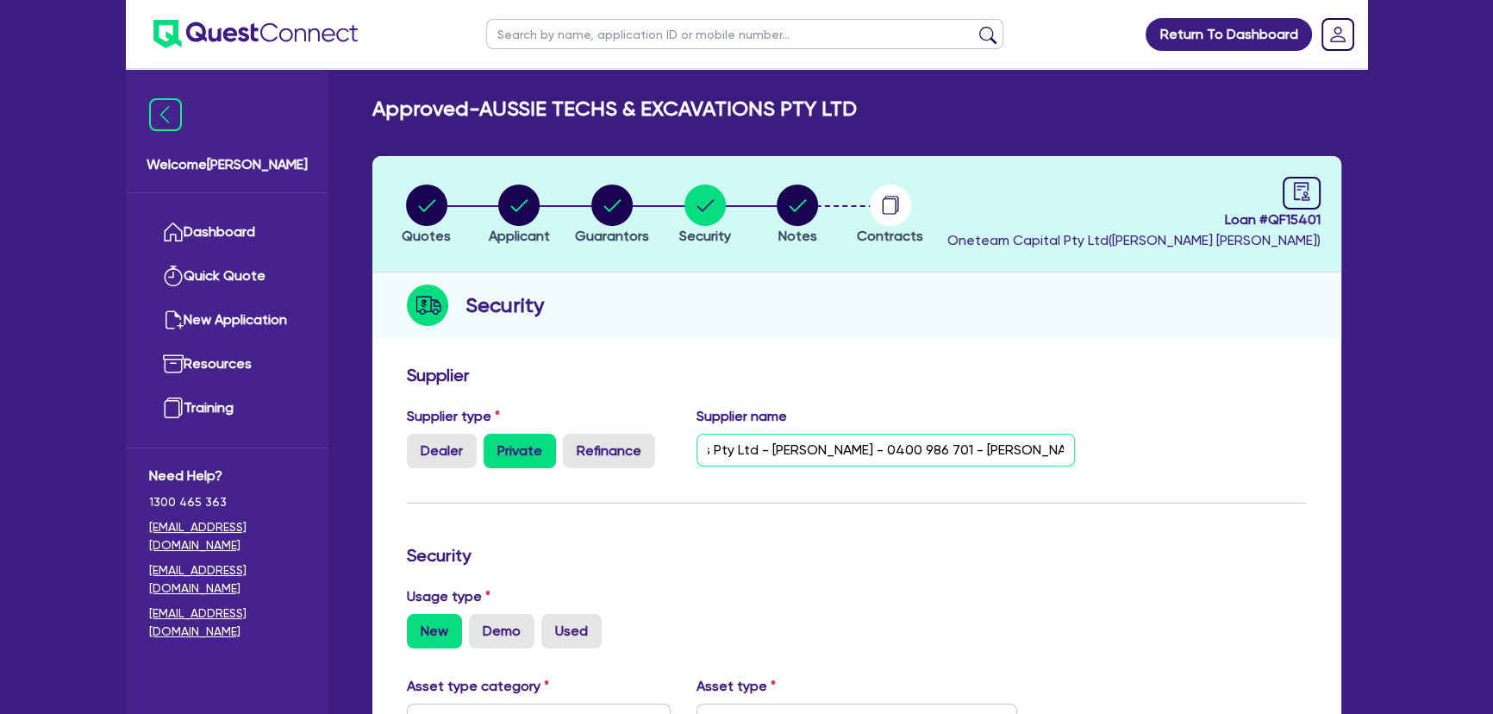
drag, startPoint x: 991, startPoint y: 430, endPoint x: 1238, endPoint y: 396, distance: 249.0
click at [1029, 465] on input "Aussie Techs and Excavations Pty Ltd - [PERSON_NAME] - 0400 986 701 - [PERSON_N…" at bounding box center [886, 450] width 379 height 33
click at [1148, 448] on div "Supplier type Dealer Private Refinance Supplier name Aussie Techs and Excavatio…" at bounding box center [857, 444] width 926 height 76
drag, startPoint x: 957, startPoint y: 455, endPoint x: 1144, endPoint y: 425, distance: 189.5
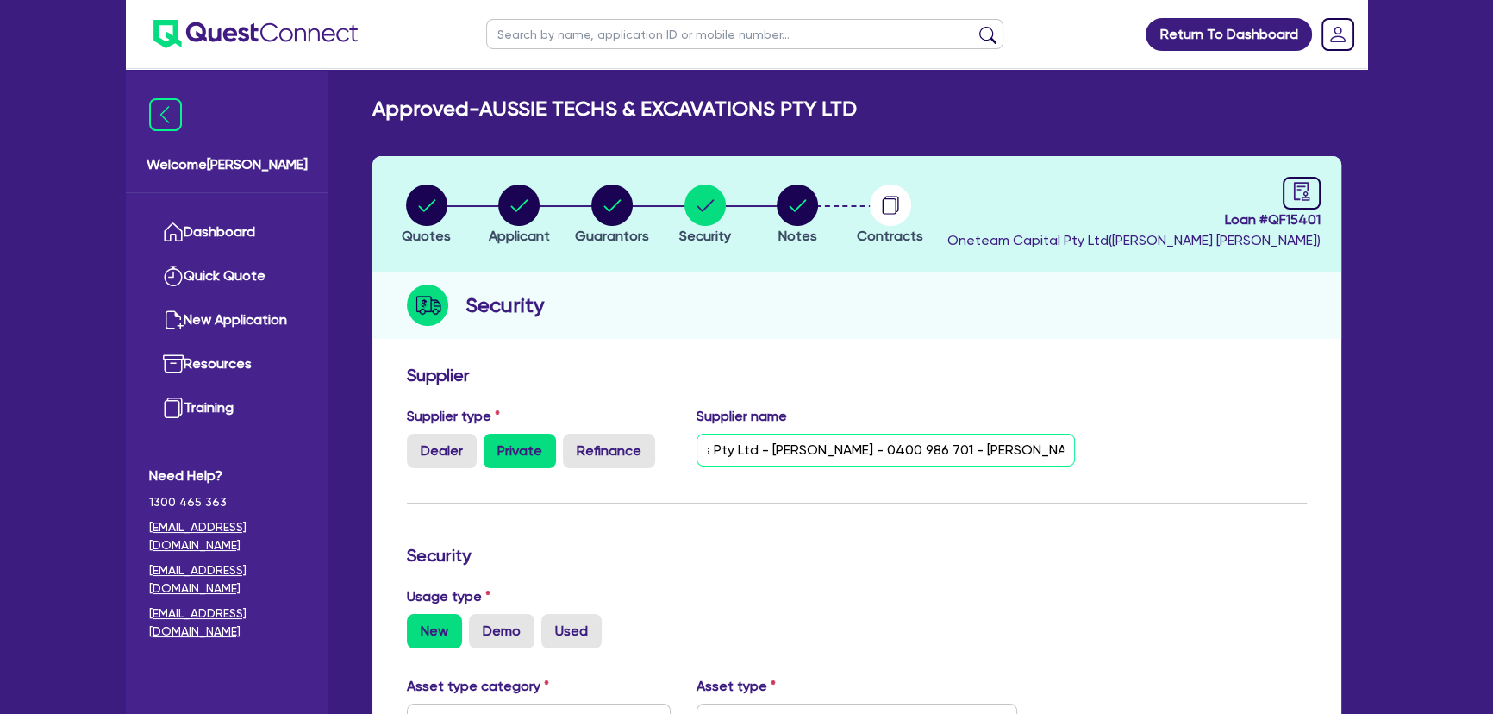
click at [1144, 425] on div "Supplier type Dealer Private Refinance Supplier name Aussie Techs and Excavatio…" at bounding box center [857, 444] width 926 height 76
drag, startPoint x: 707, startPoint y: 451, endPoint x: 1310, endPoint y: 495, distance: 605.0
click at [945, 453] on input "Aussie Techs and Excavations Pty Ltd - [PERSON_NAME] - 0400 986 701 - [PERSON_N…" at bounding box center [886, 450] width 379 height 33
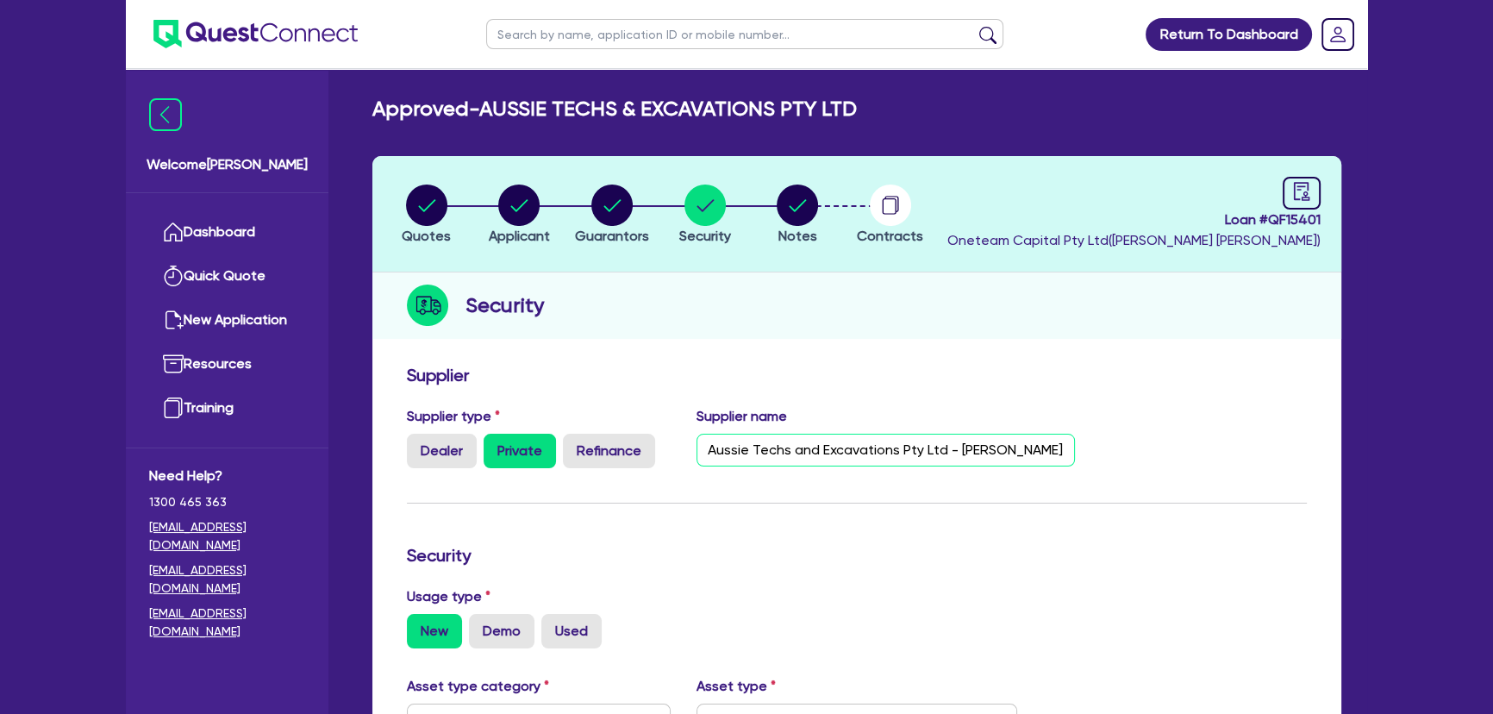
drag, startPoint x: 946, startPoint y: 452, endPoint x: 799, endPoint y: 439, distance: 147.1
click at [791, 440] on input "Aussie Techs and Excavations Pty Ltd - [PERSON_NAME] - 0400 986 701 - [PERSON_N…" at bounding box center [886, 450] width 379 height 33
drag, startPoint x: 943, startPoint y: 451, endPoint x: 716, endPoint y: 420, distance: 229.7
click at [716, 420] on div "Supplier name Aussie Techs and Excavations Pty Ltd - [PERSON_NAME] - 0400 986 7…" at bounding box center [886, 437] width 405 height 62
click at [716, 420] on label "Supplier name" at bounding box center [742, 416] width 91 height 21
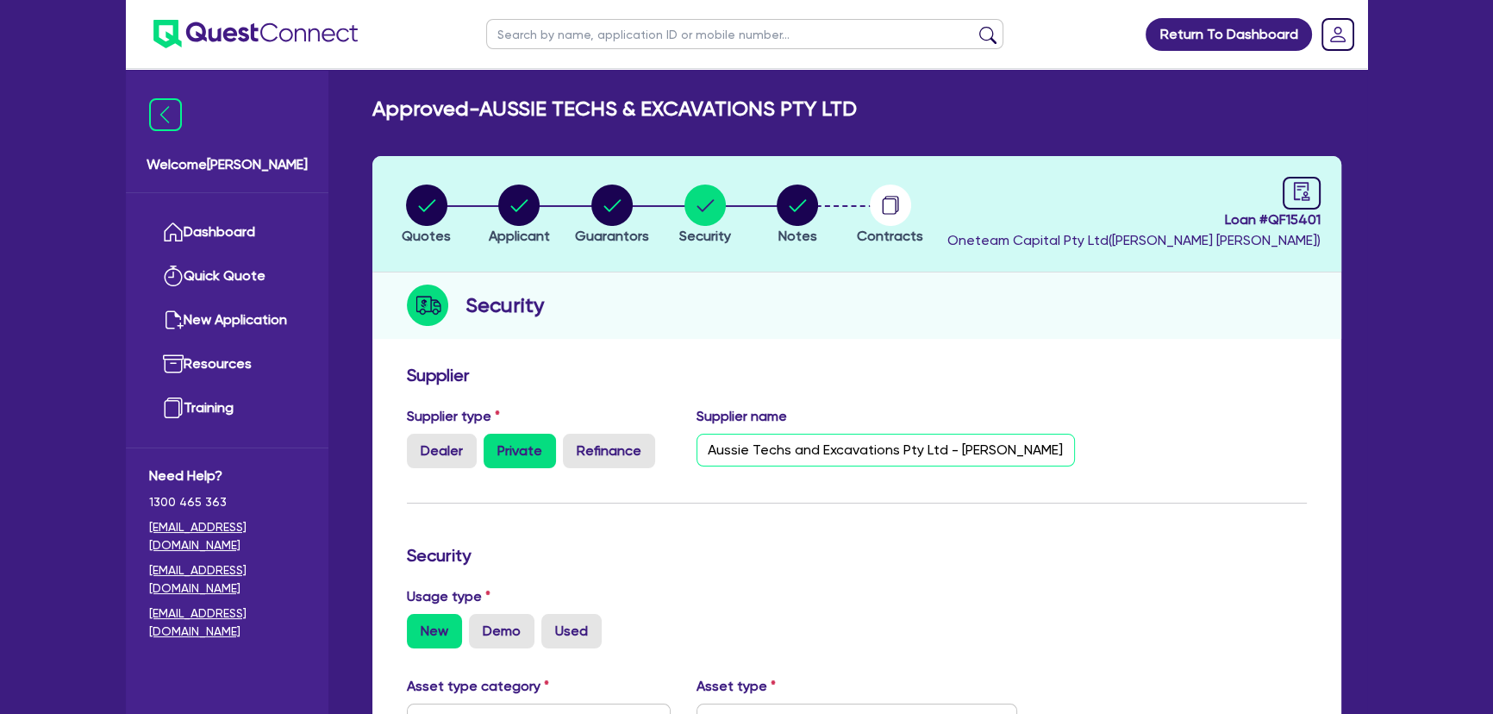
drag, startPoint x: 940, startPoint y: 452, endPoint x: 697, endPoint y: 426, distance: 244.5
click at [697, 426] on div "Supplier name Aussie Techs and Excavations Pty Ltd - [PERSON_NAME] - 0400 986 7…" at bounding box center [886, 437] width 405 height 62
click at [706, 450] on input "- [PERSON_NAME] - 0400 986 701 - [PERSON_NAME][EMAIL_ADDRESS][DOMAIN_NAME]" at bounding box center [886, 450] width 379 height 33
drag, startPoint x: 717, startPoint y: 451, endPoint x: 671, endPoint y: 450, distance: 46.6
click at [671, 450] on div "Supplier type Dealer Private Refinance Supplier name - [PERSON_NAME] - 0400 986…" at bounding box center [741, 444] width 695 height 76
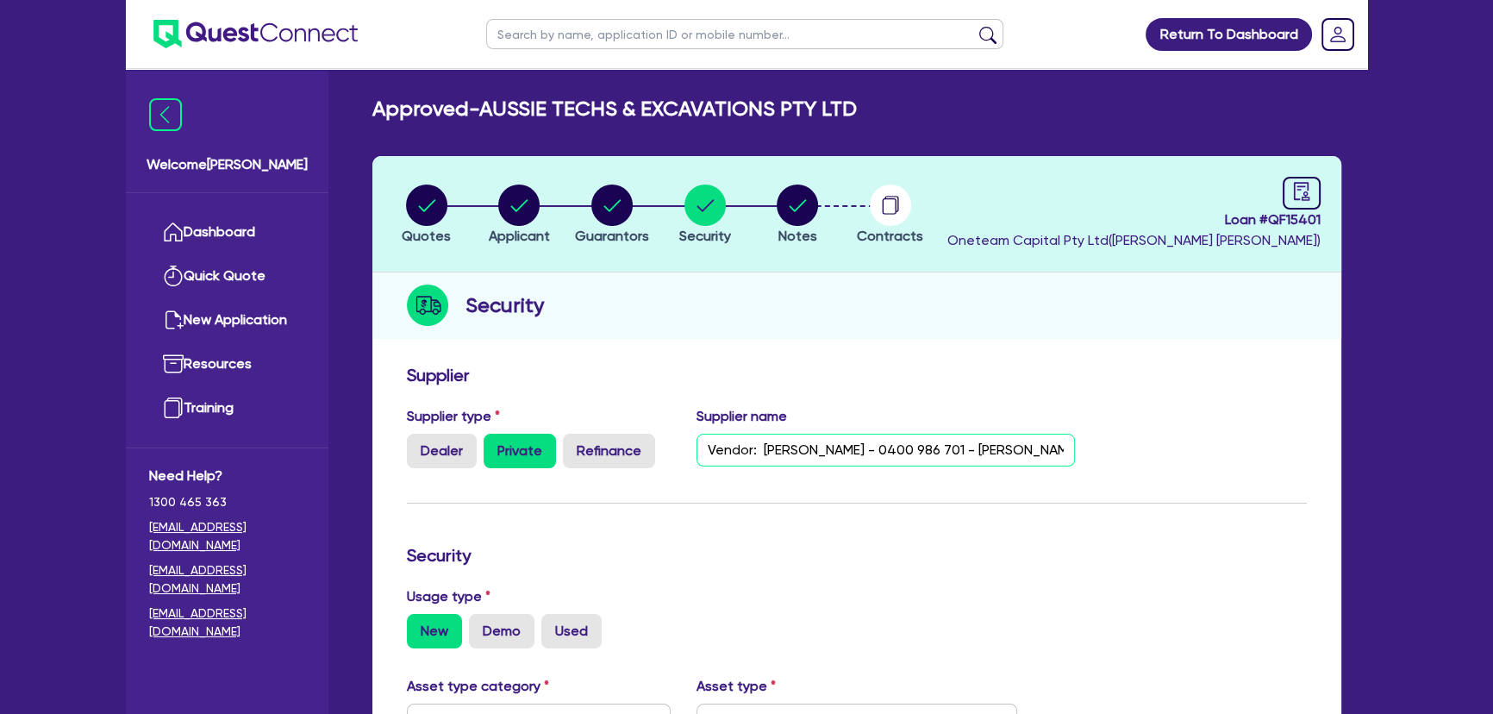
type input "Vendor: [PERSON_NAME] - 0400 986 701 - [PERSON_NAME][EMAIL_ADDRESS][DOMAIN_NAME]"
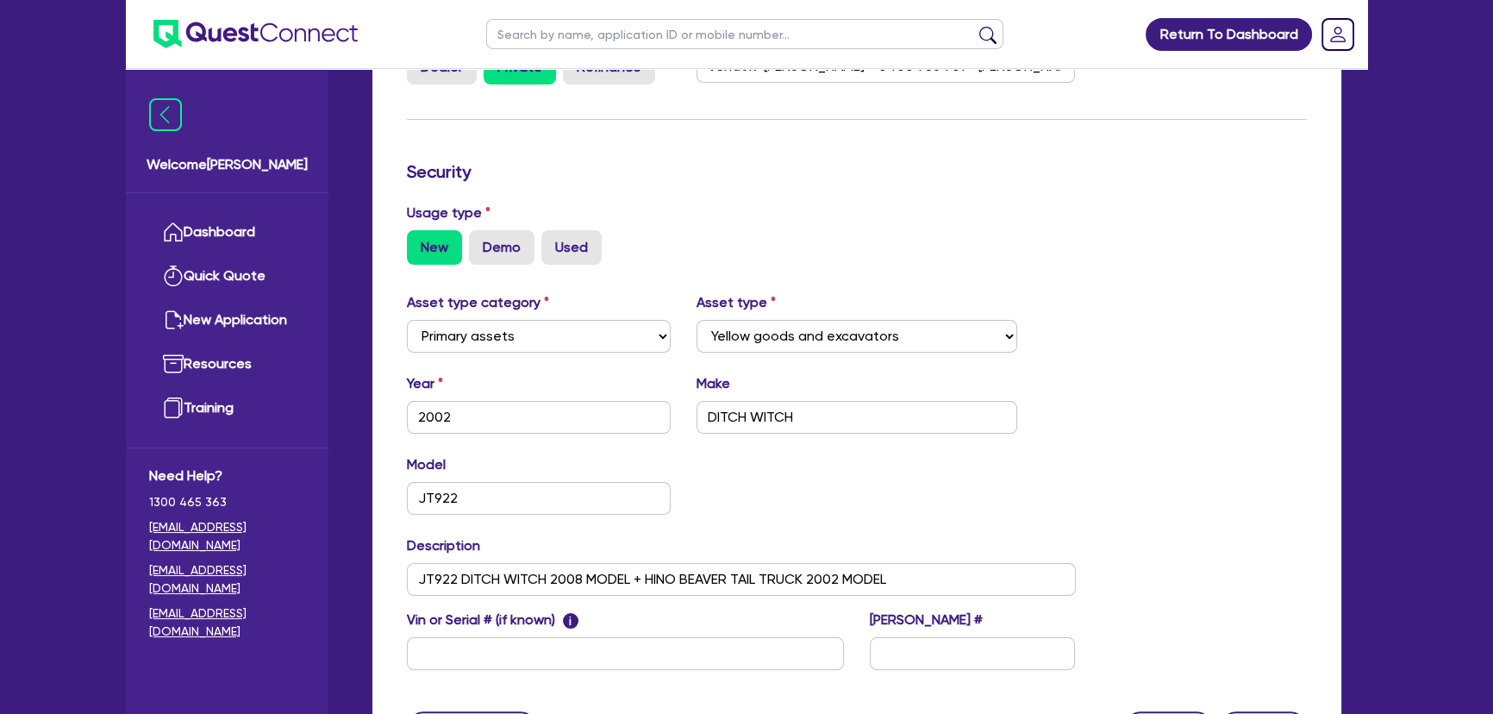
scroll to position [548, 0]
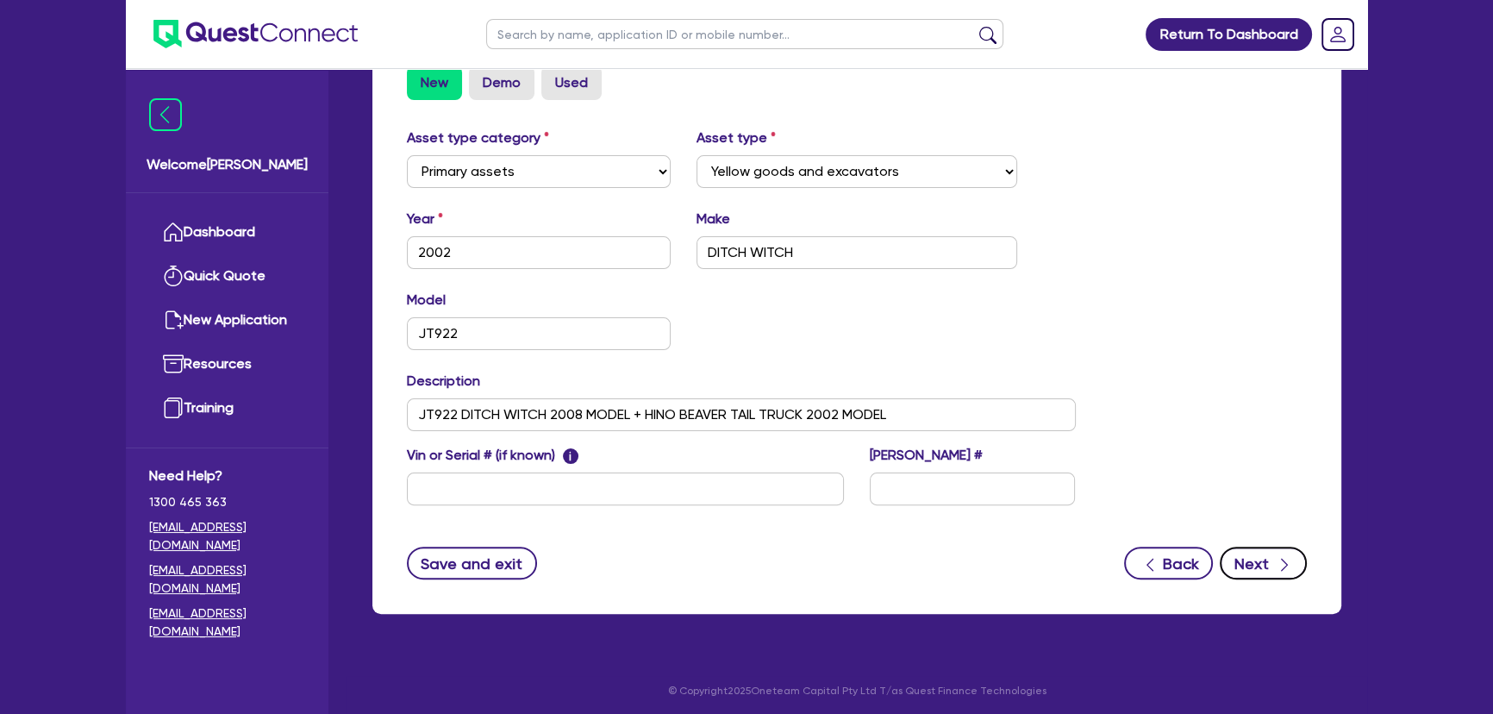
click at [1271, 564] on button "Next" at bounding box center [1263, 563] width 87 height 33
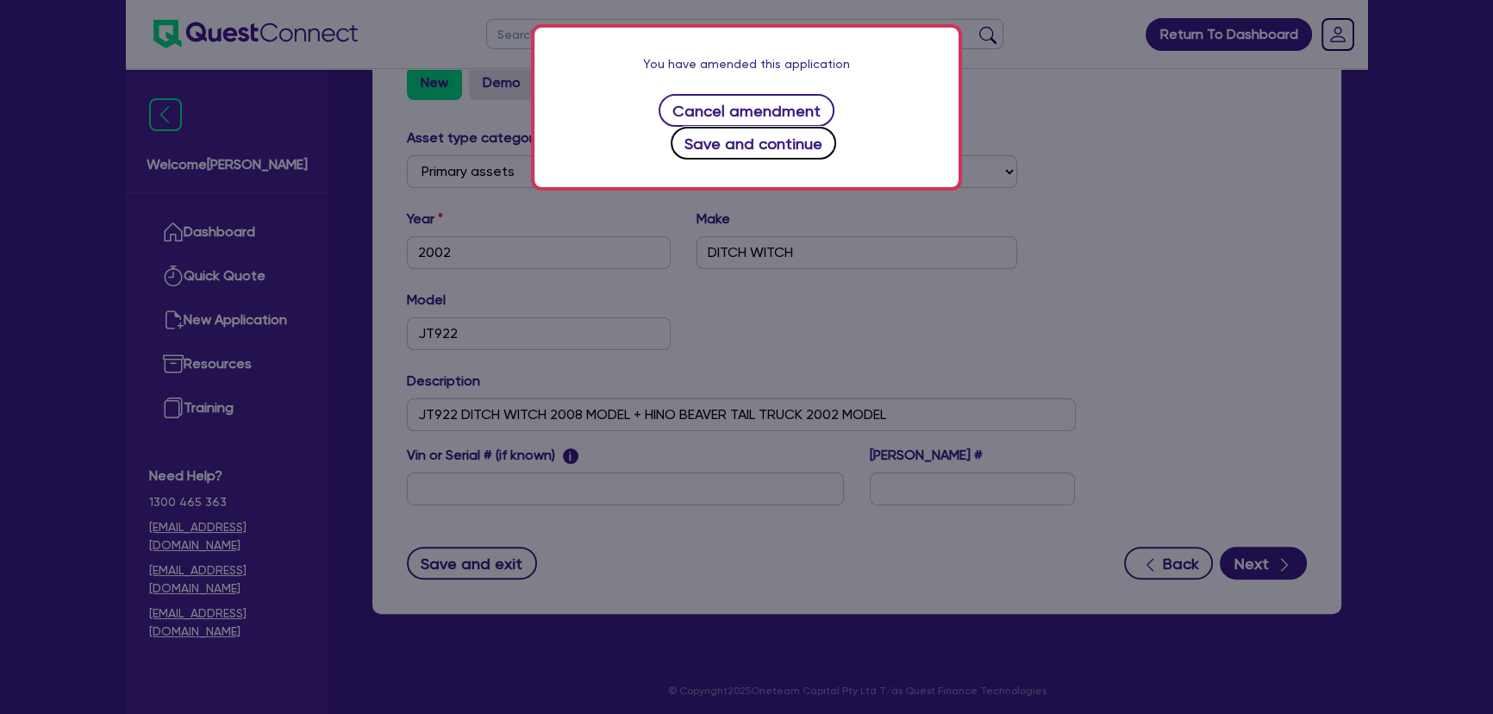
click at [801, 127] on button "Save and continue" at bounding box center [754, 143] width 166 height 33
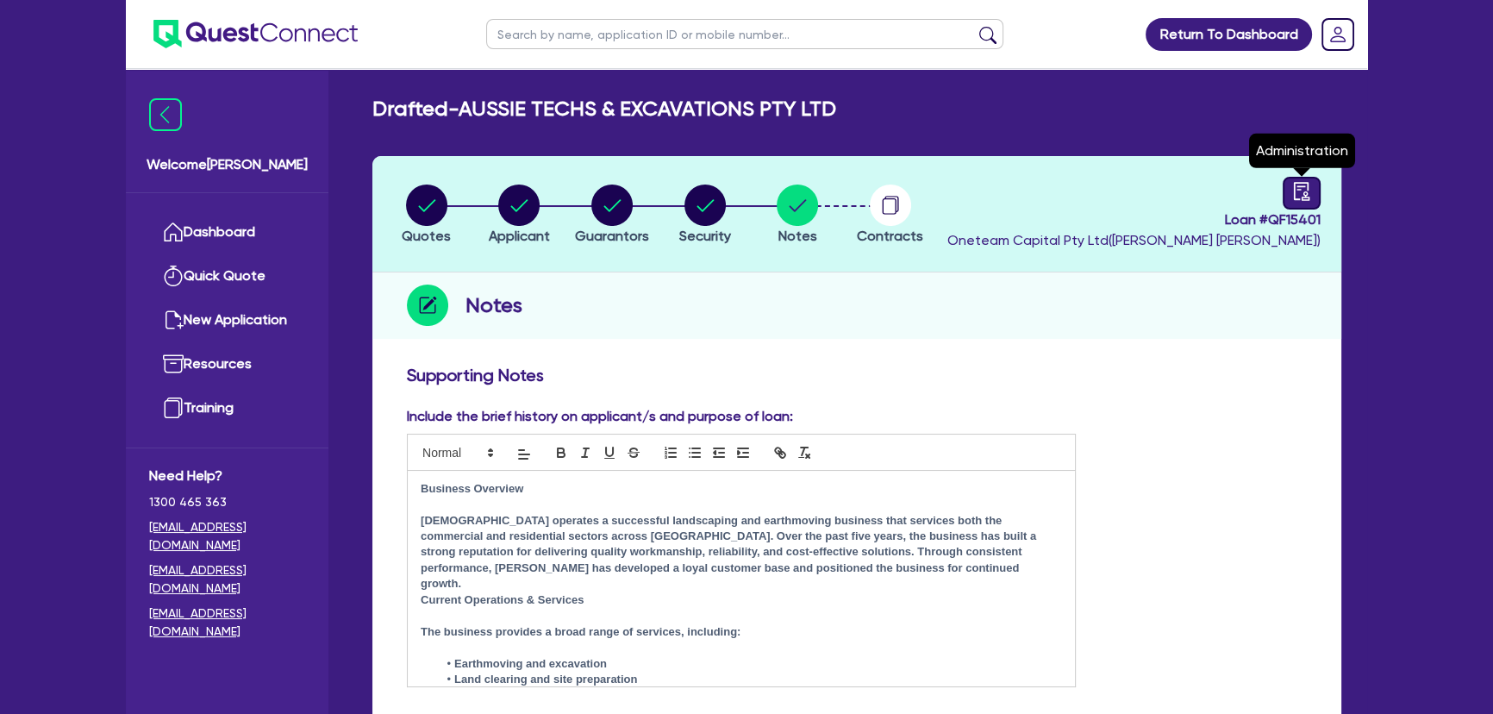
click at [1298, 183] on icon "audit" at bounding box center [1301, 191] width 19 height 19
select select "DRAFTED_AMENDED"
select select "Azora"
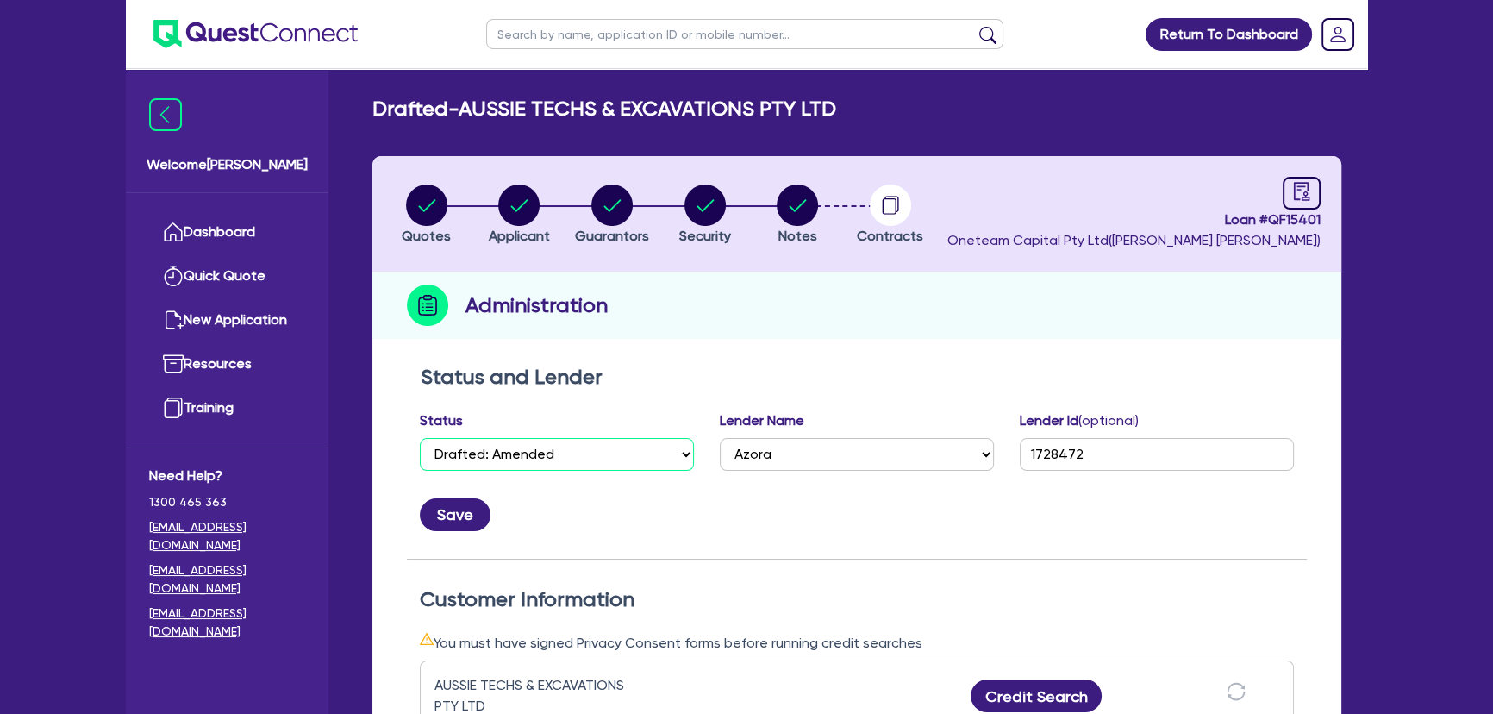
click at [570, 466] on select "Select Quoted Drafted: New Drafted: Amended Submitted: New Submitted: Amended I…" at bounding box center [557, 454] width 274 height 33
select select "APPROVED_WAITING_FOR_MORE_INFO"
click at [420, 438] on select "Select Quoted Drafted: New Drafted: Amended Submitted: New Submitted: Amended I…" at bounding box center [557, 454] width 274 height 33
click at [456, 513] on button "Save" at bounding box center [455, 514] width 71 height 33
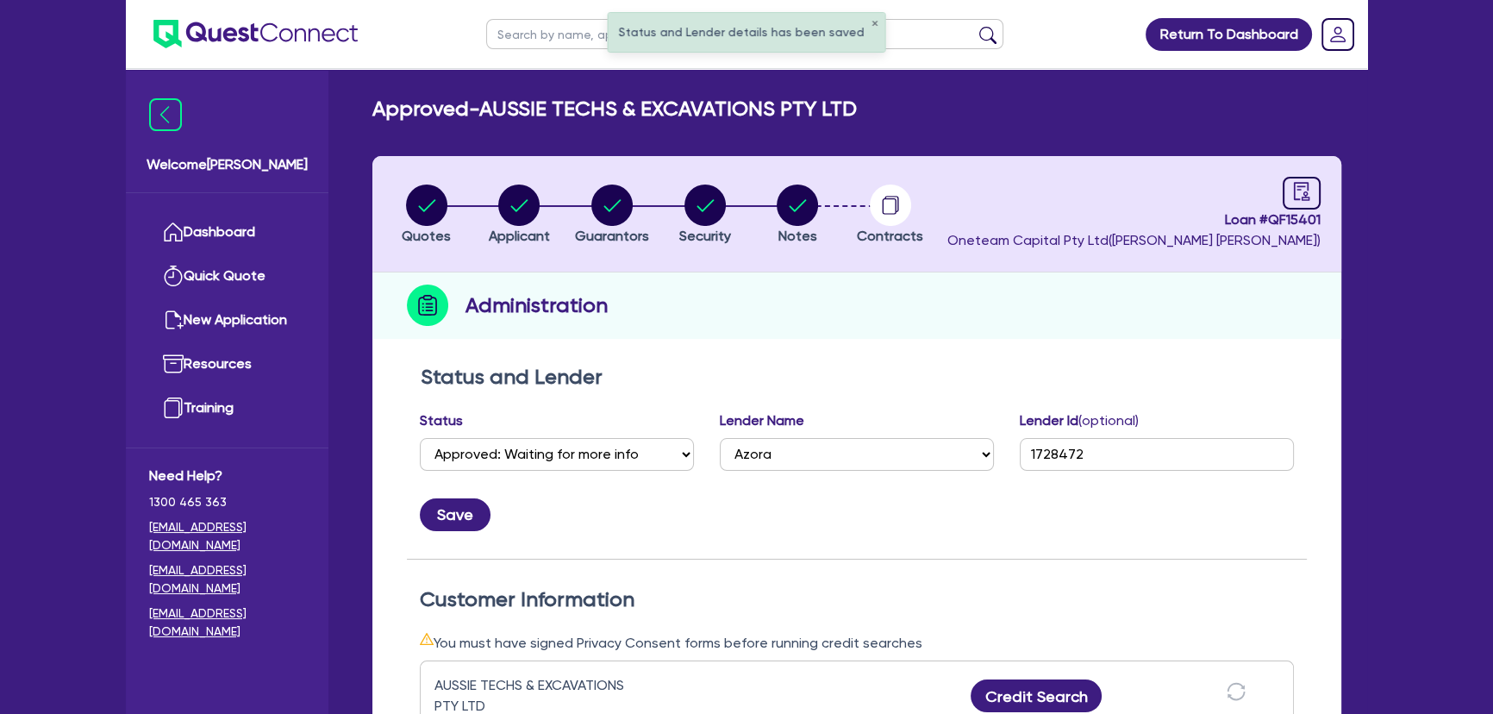
click at [245, 41] on img at bounding box center [255, 34] width 204 height 28
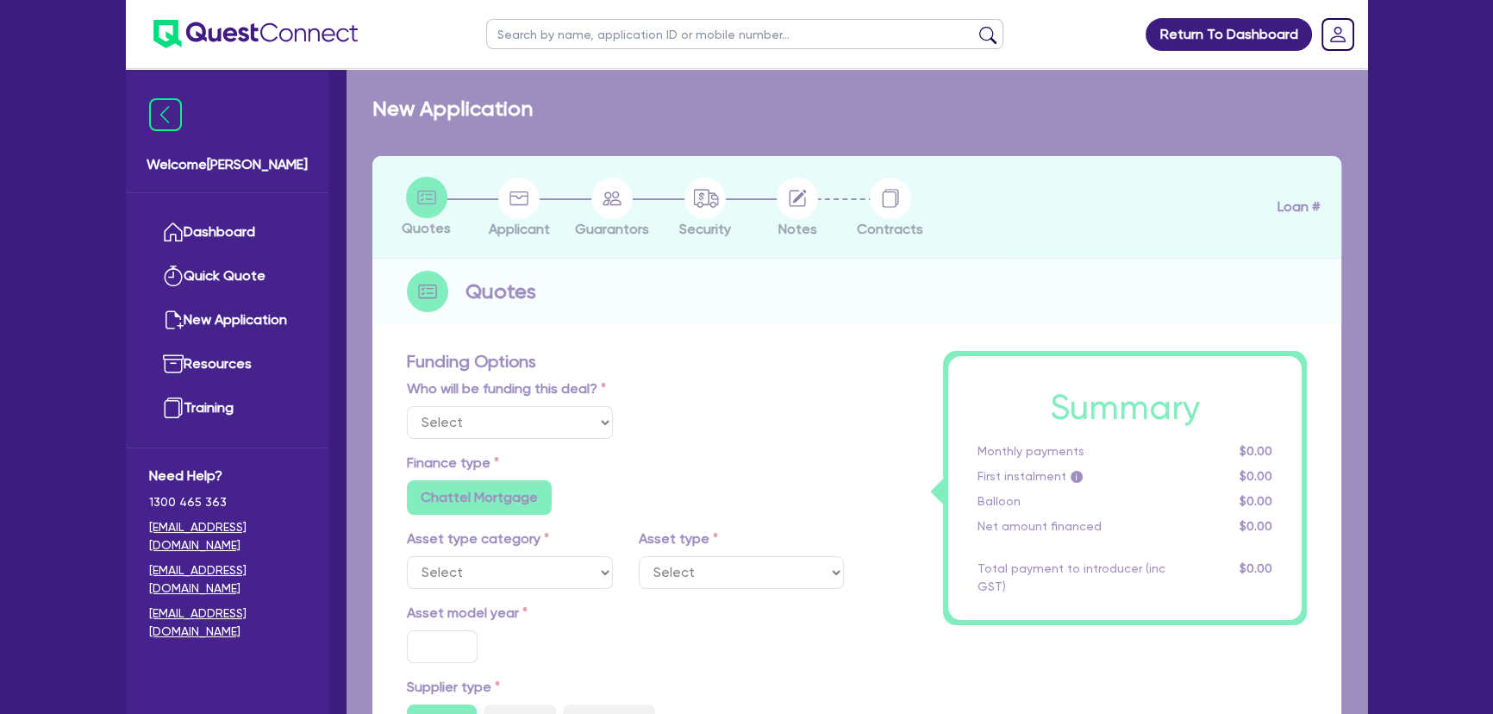
select select "Other"
select select "PRIMARY_ASSETS"
type input "2002"
radio input "false"
radio input "true"
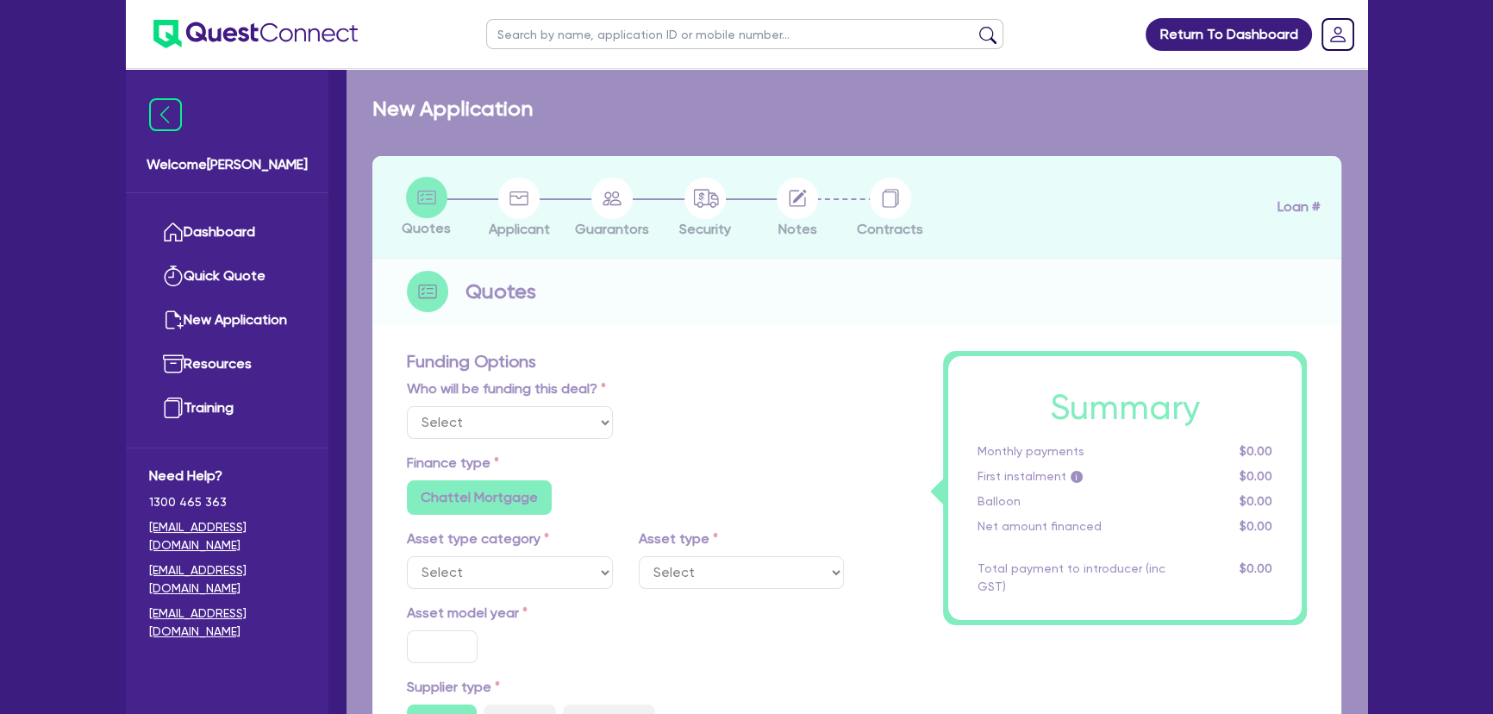
radio input "true"
type input "154,000"
type input "8"
type input "12,372.36"
type input "16.49"
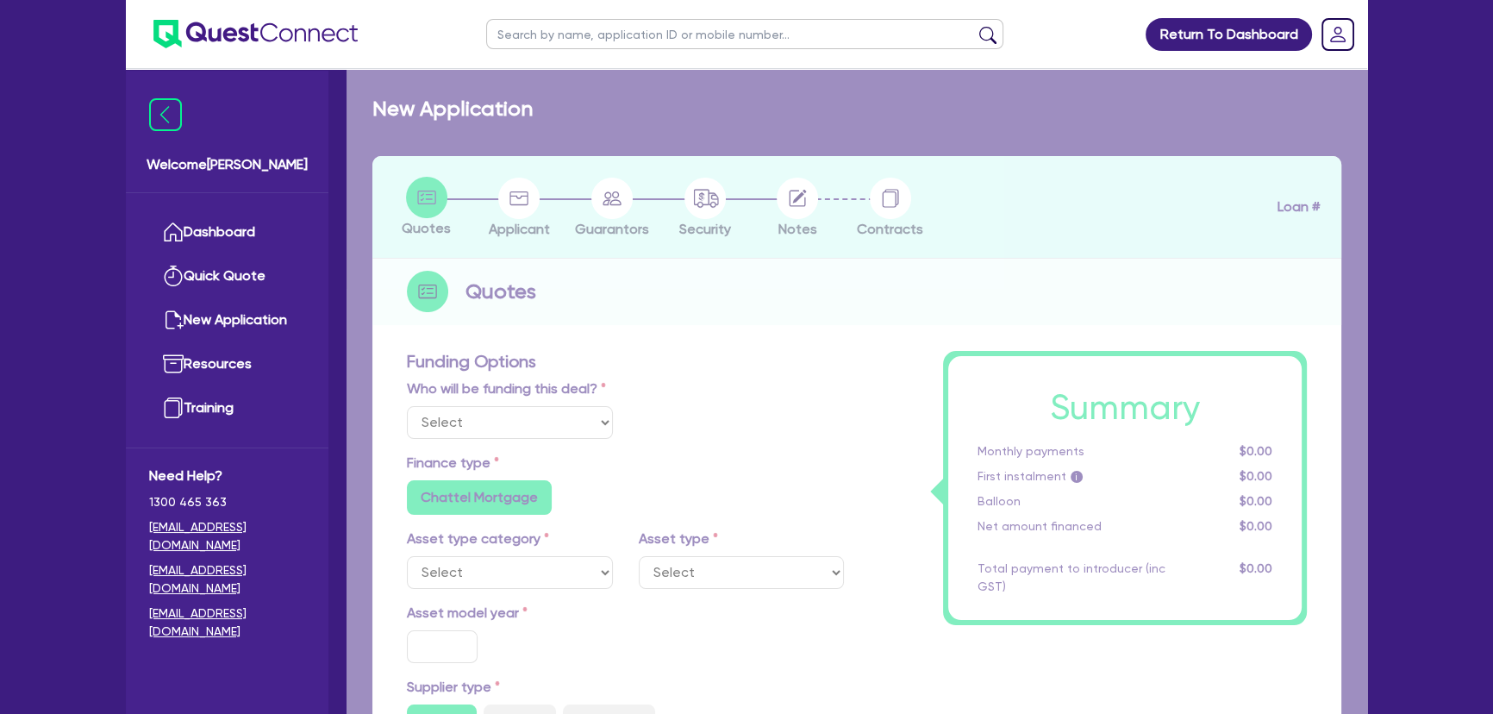
radio input "true"
radio input "false"
select select "YELLOW_GOODS_AND_EXCAVATORS"
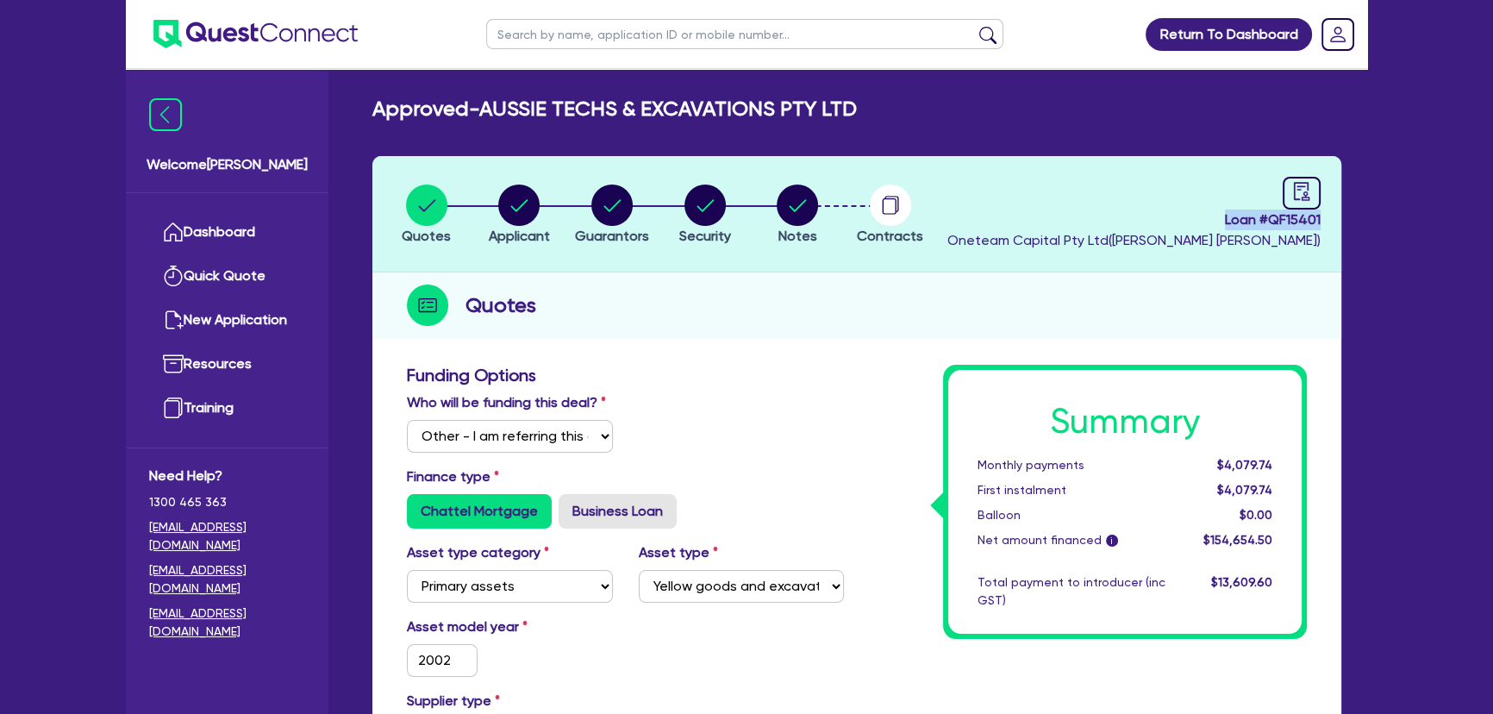
drag, startPoint x: 1216, startPoint y: 222, endPoint x: 1342, endPoint y: 218, distance: 126.8
copy span "Loan # QF15401"
click at [262, 45] on img at bounding box center [255, 34] width 204 height 28
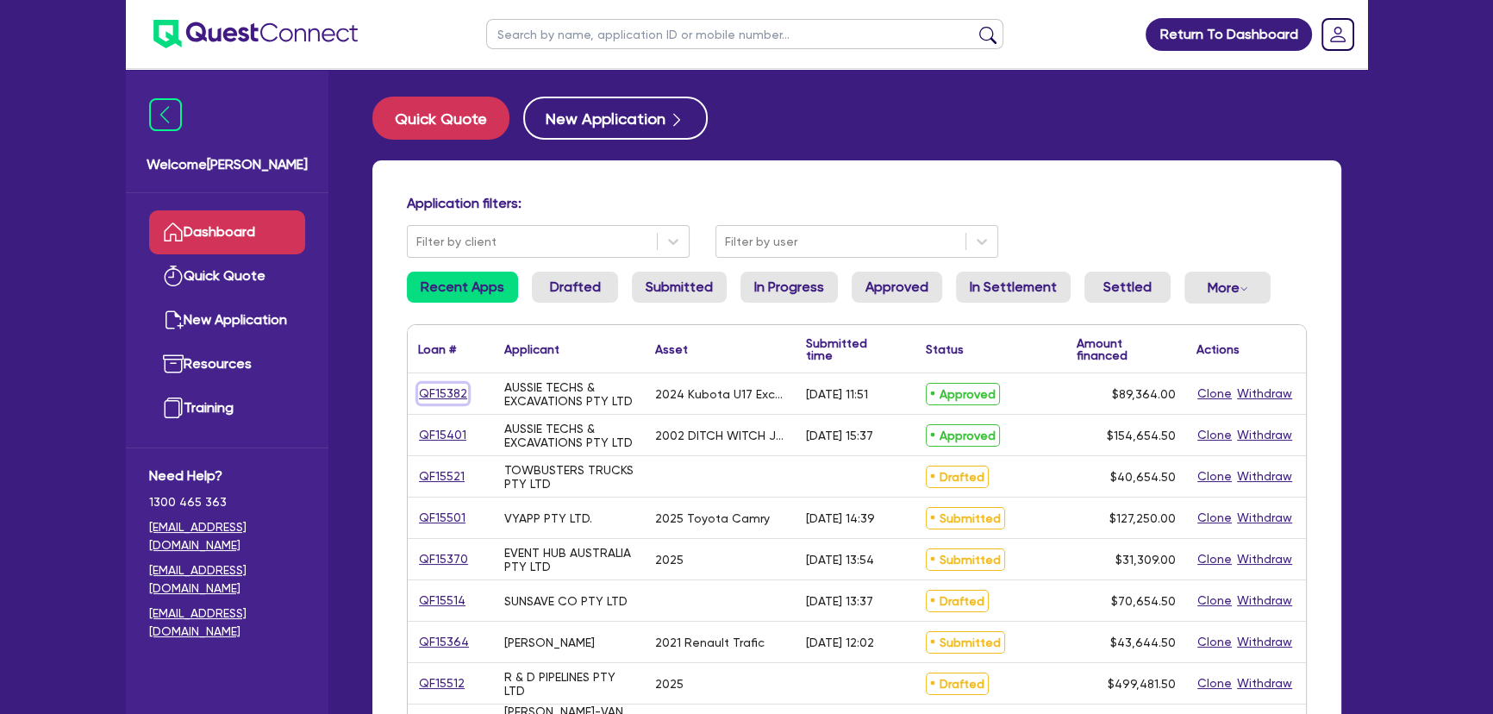
click at [457, 395] on link "QF15382" at bounding box center [443, 394] width 50 height 20
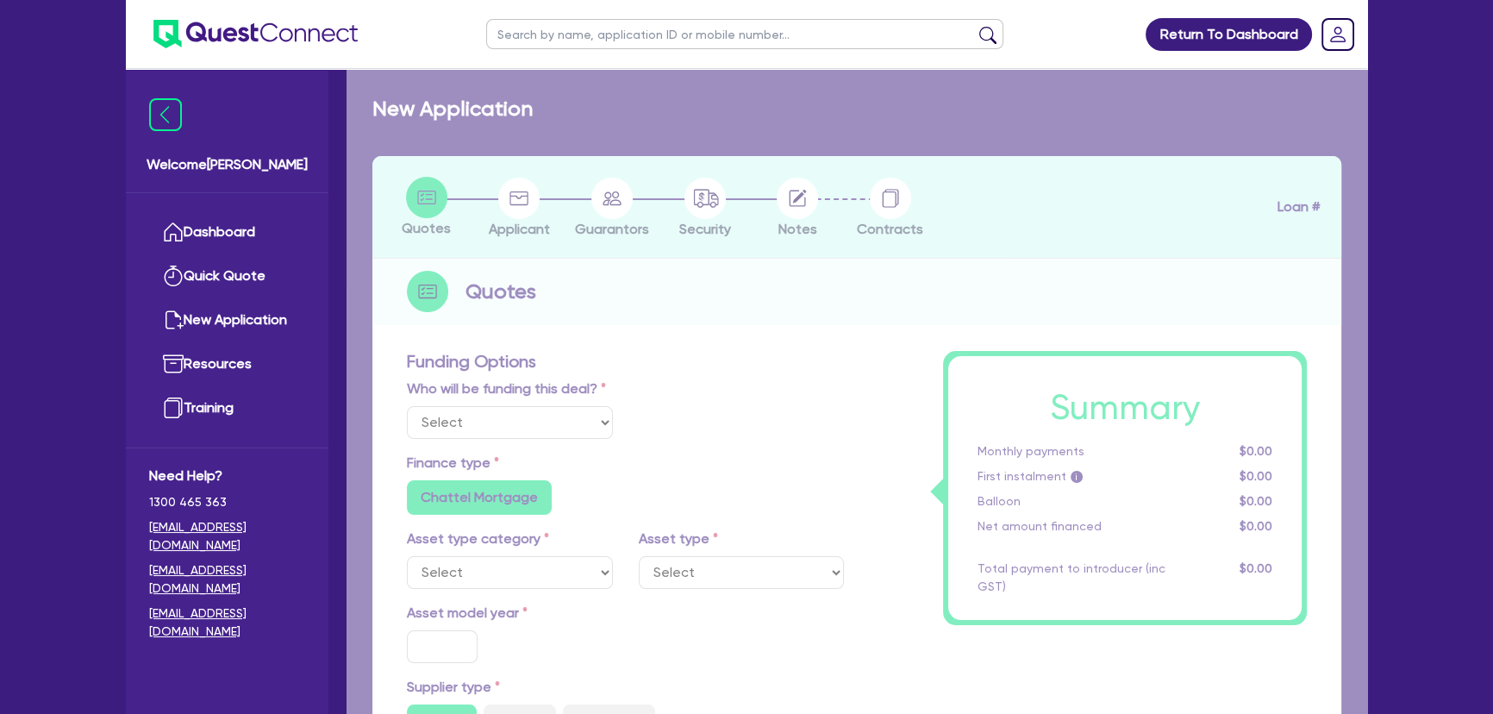
select select "Other"
select select "PRIMARY_ASSETS"
type input "2024"
radio input "false"
radio input "true"
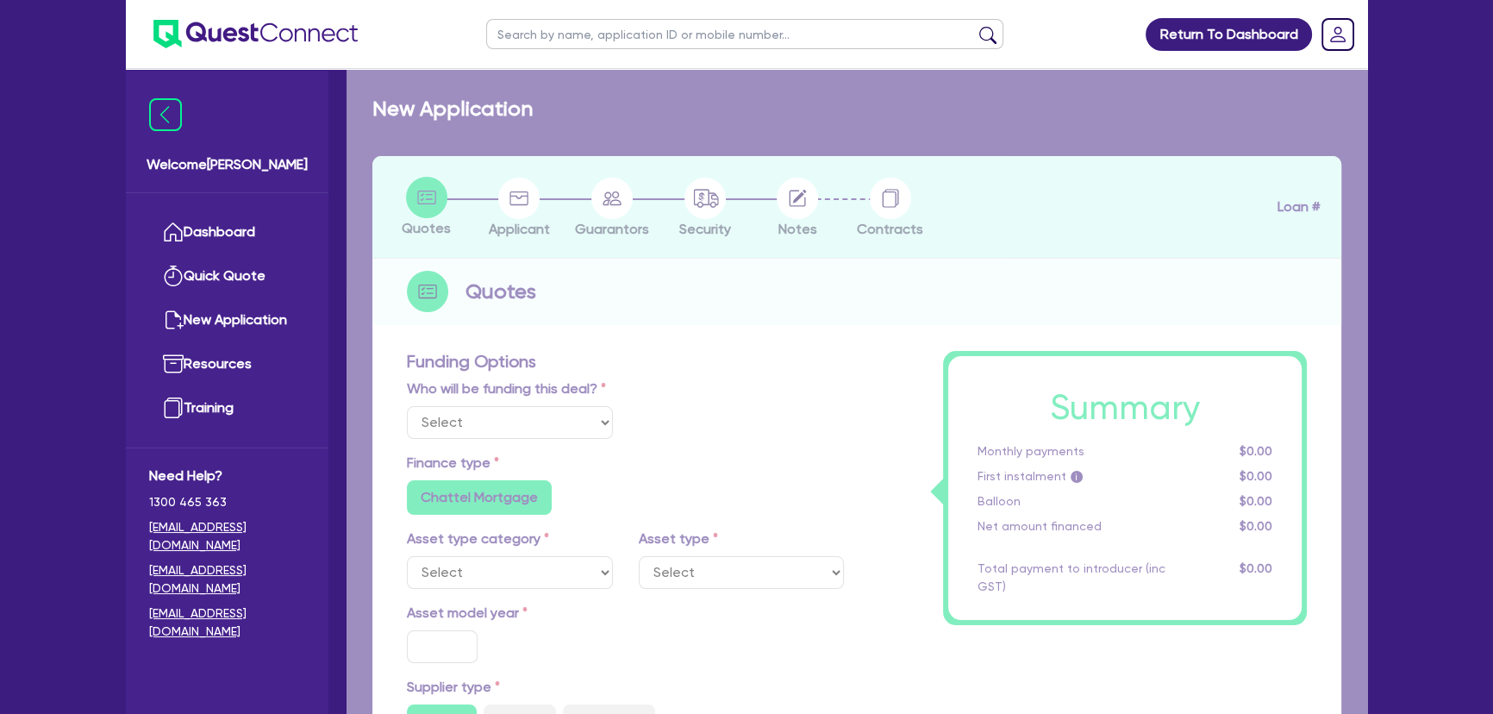
radio input "true"
type input "88,489.5"
type input "6"
type input "5,361.84"
type input "8.35"
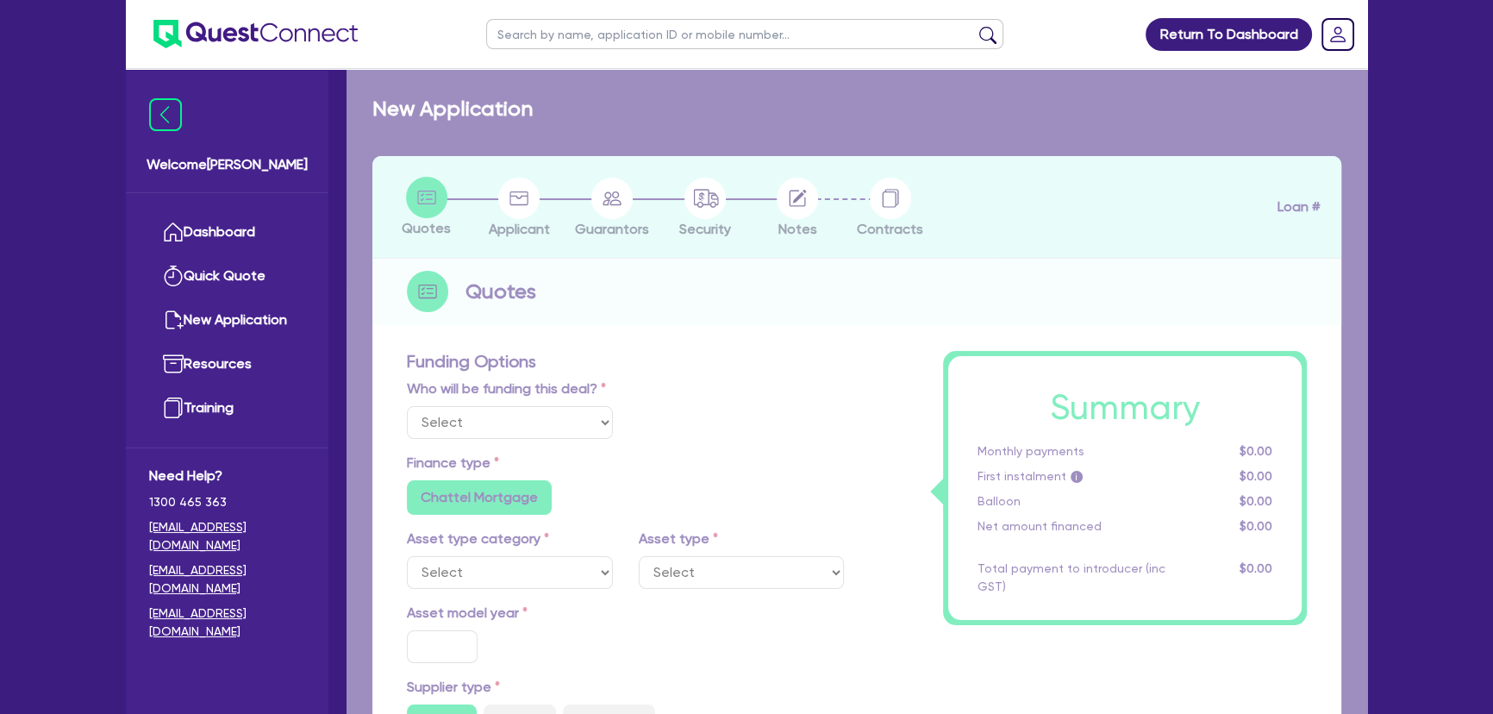
type input "795"
radio input "true"
radio input "false"
select select "YELLOW_GOODS_AND_EXCAVATORS"
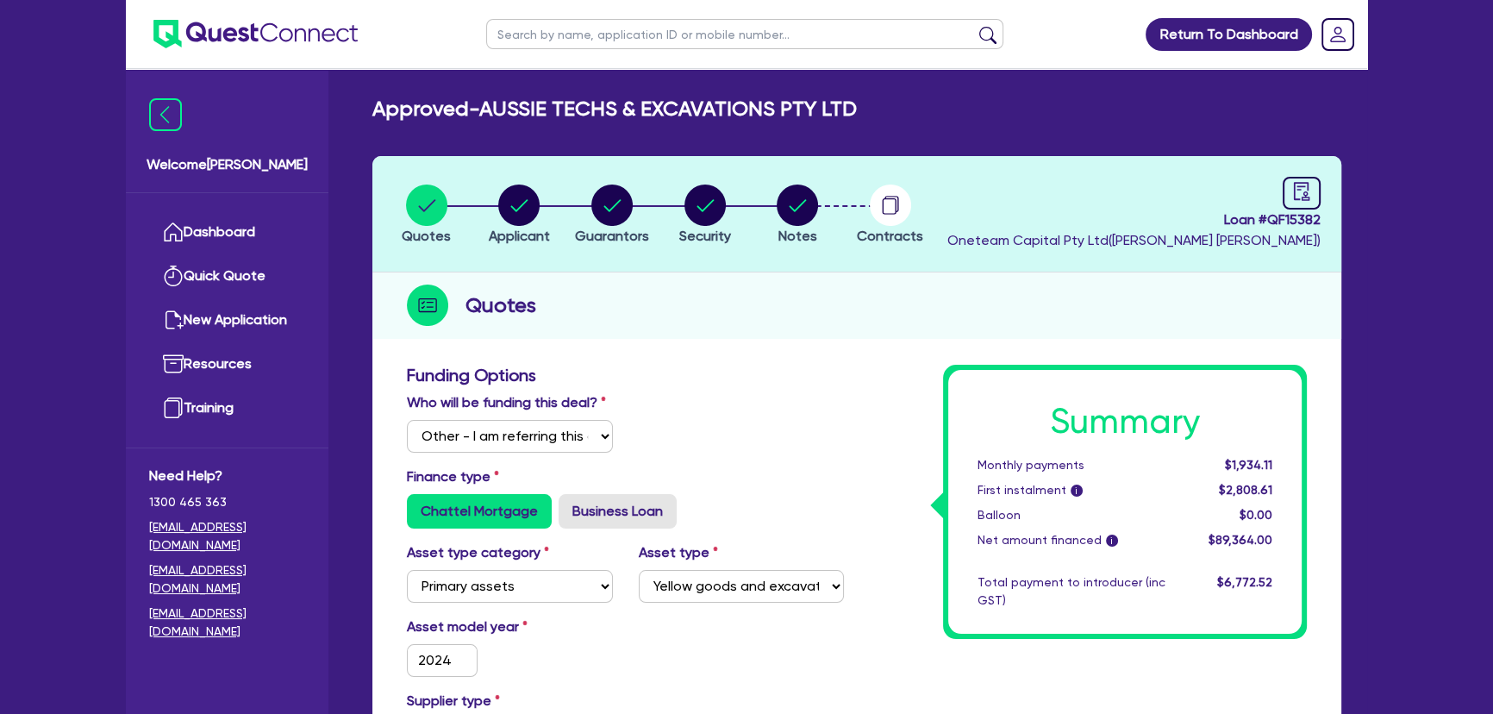
click at [663, 218] on li "Security" at bounding box center [705, 214] width 93 height 60
click at [692, 208] on circle "button" at bounding box center [704, 204] width 41 height 41
select select "PRIMARY_ASSETS"
select select "YELLOW_GOODS_AND_EXCAVATORS"
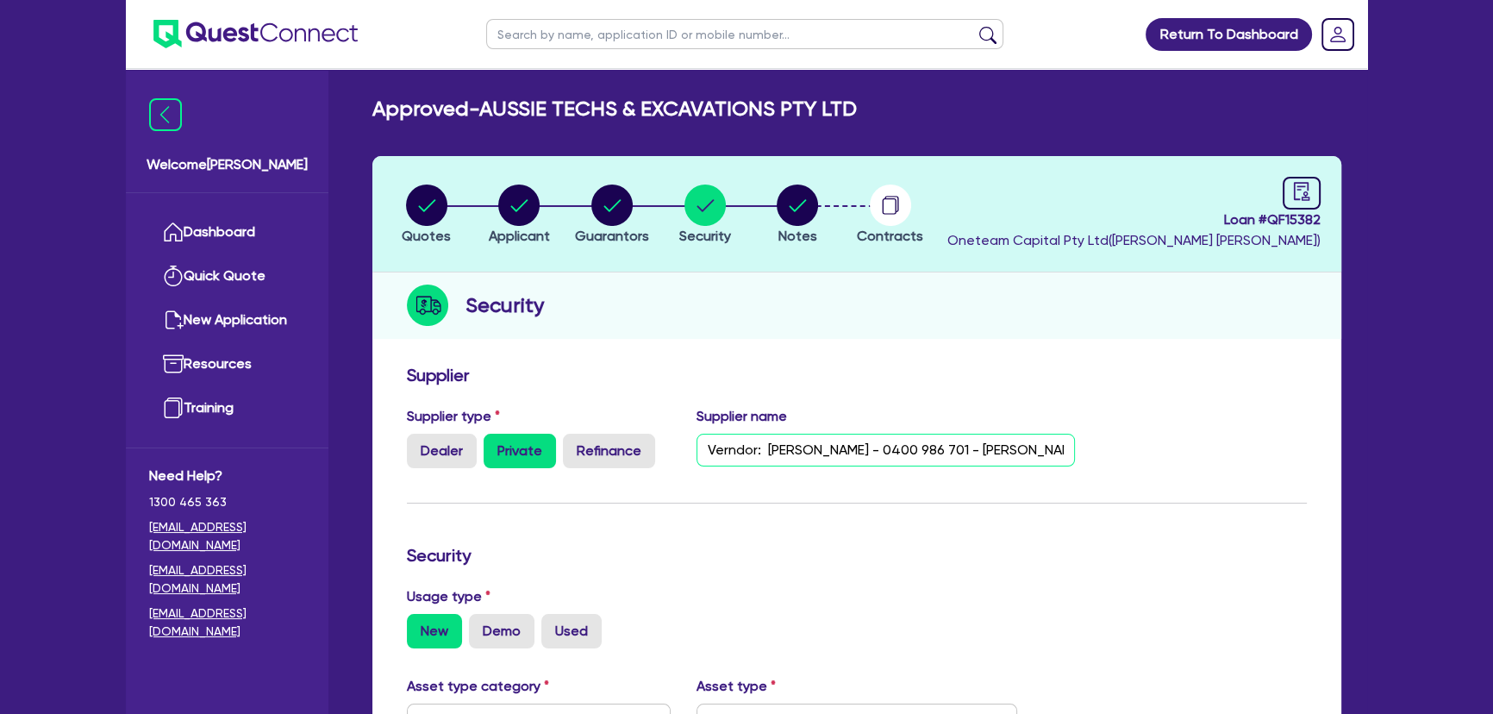
click at [727, 449] on input "Verndor: [PERSON_NAME] - 0400 986 701 - [PERSON_NAME][EMAIL_ADDRESS][DOMAIN_NAM…" at bounding box center [886, 450] width 379 height 33
drag, startPoint x: 700, startPoint y: 456, endPoint x: 1347, endPoint y: 515, distance: 649.2
click at [1347, 515] on div "Quotes Applicant [GEOGRAPHIC_DATA] Security Notes Contracts Loan # QF15382 Onet…" at bounding box center [856, 669] width 995 height 1027
type input "Vendor: [PERSON_NAME] - 0400 986 701 - [PERSON_NAME][EMAIL_ADDRESS][DOMAIN_NAME]"
click at [294, 34] on img at bounding box center [255, 34] width 204 height 28
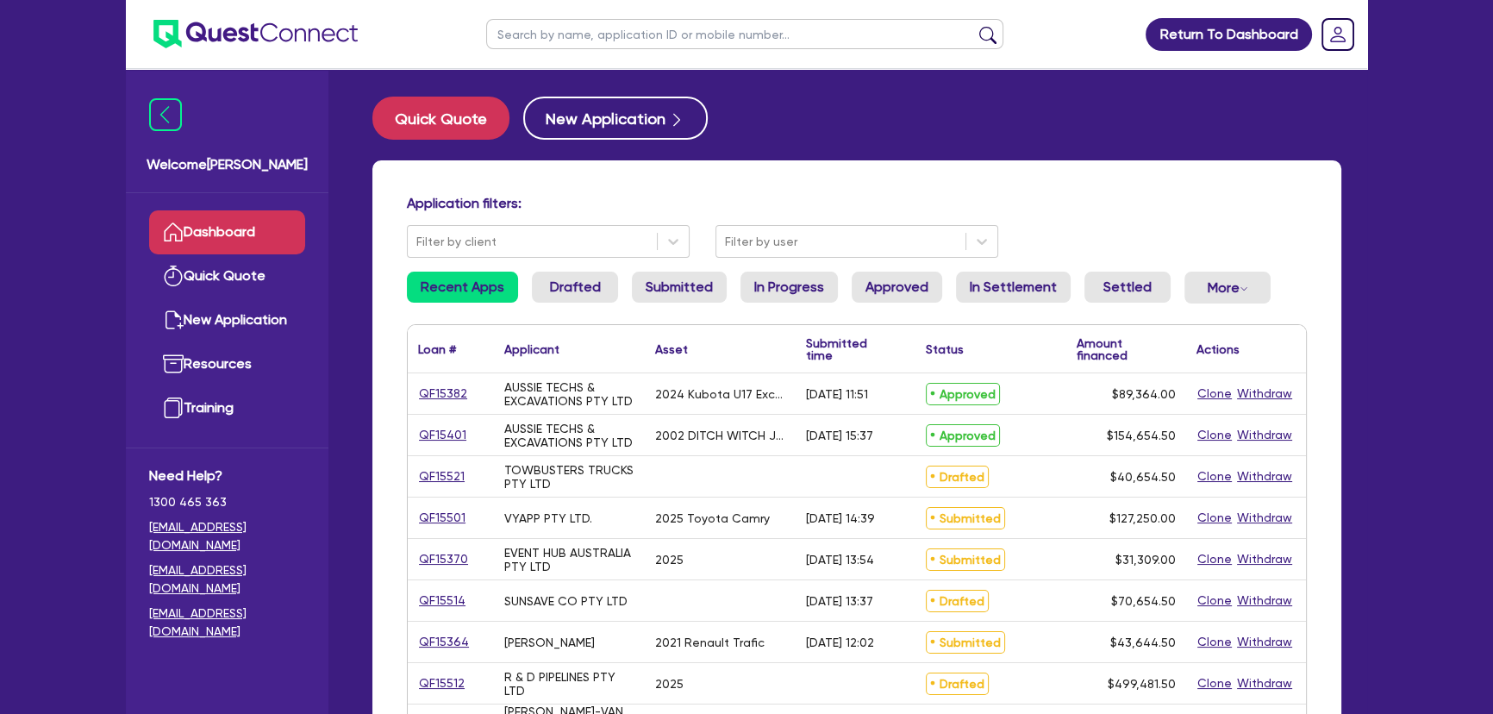
click at [809, 176] on div "Application filters: Filter by client Filter by user Recent Apps Drafted Submit…" at bounding box center [856, 722] width 969 height 1125
click at [571, 290] on link "Drafted" at bounding box center [575, 287] width 86 height 31
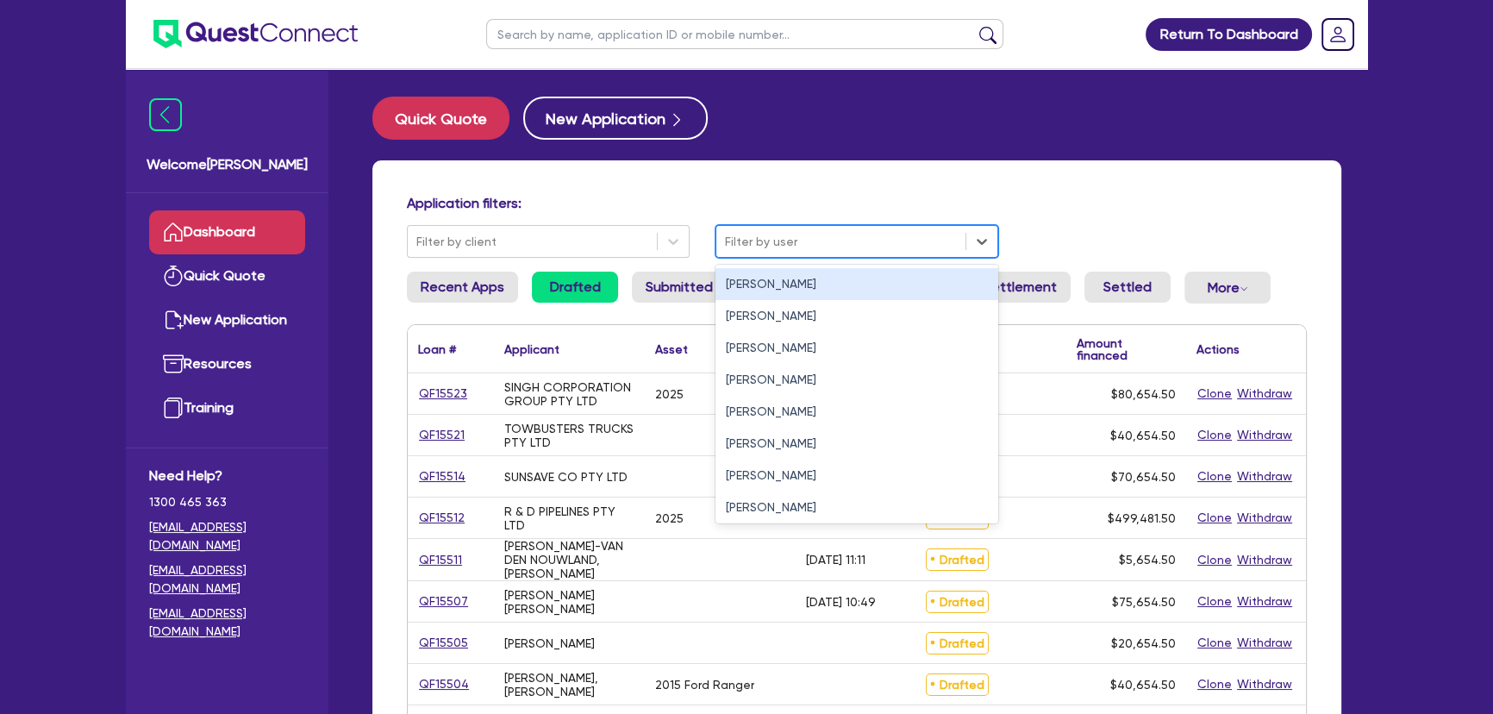
click at [802, 238] on div at bounding box center [841, 242] width 232 height 22
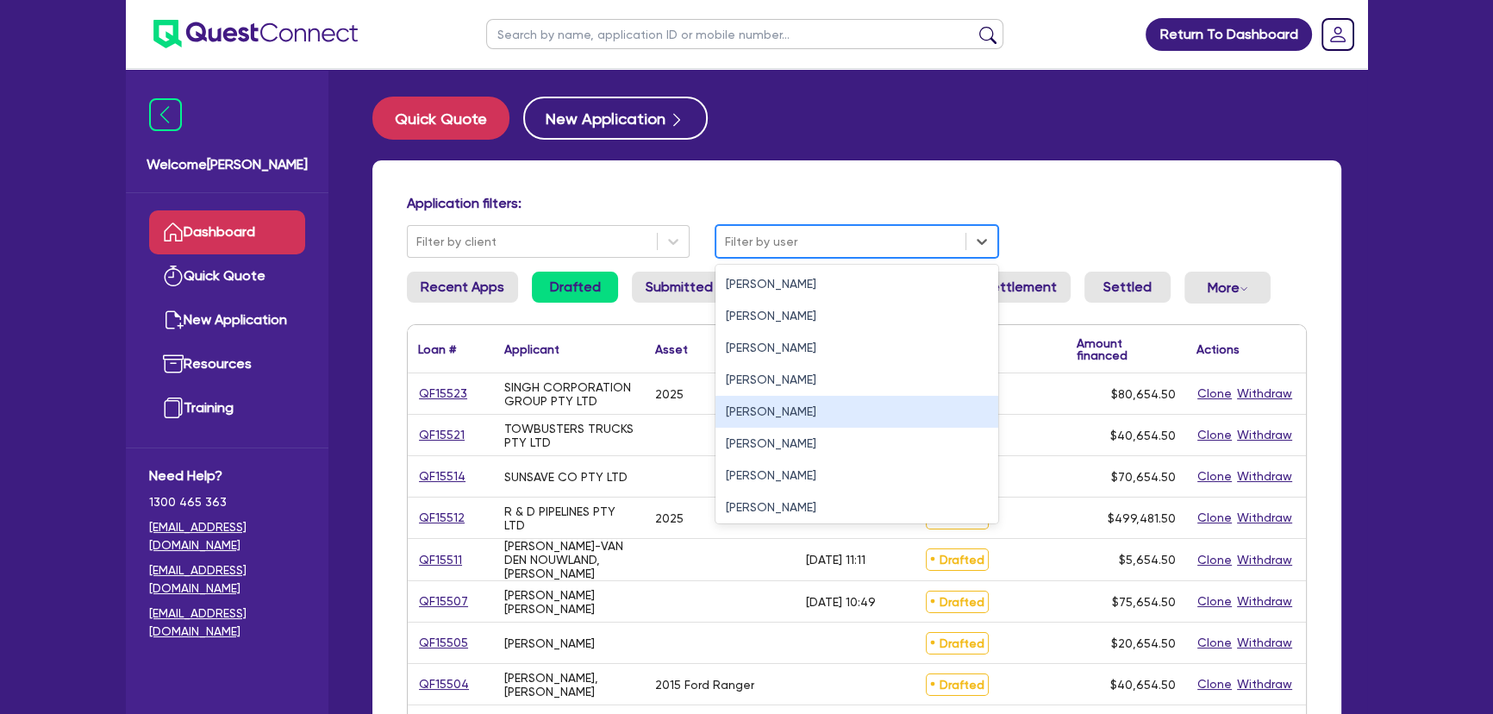
click at [754, 411] on div "[PERSON_NAME]" at bounding box center [857, 412] width 283 height 32
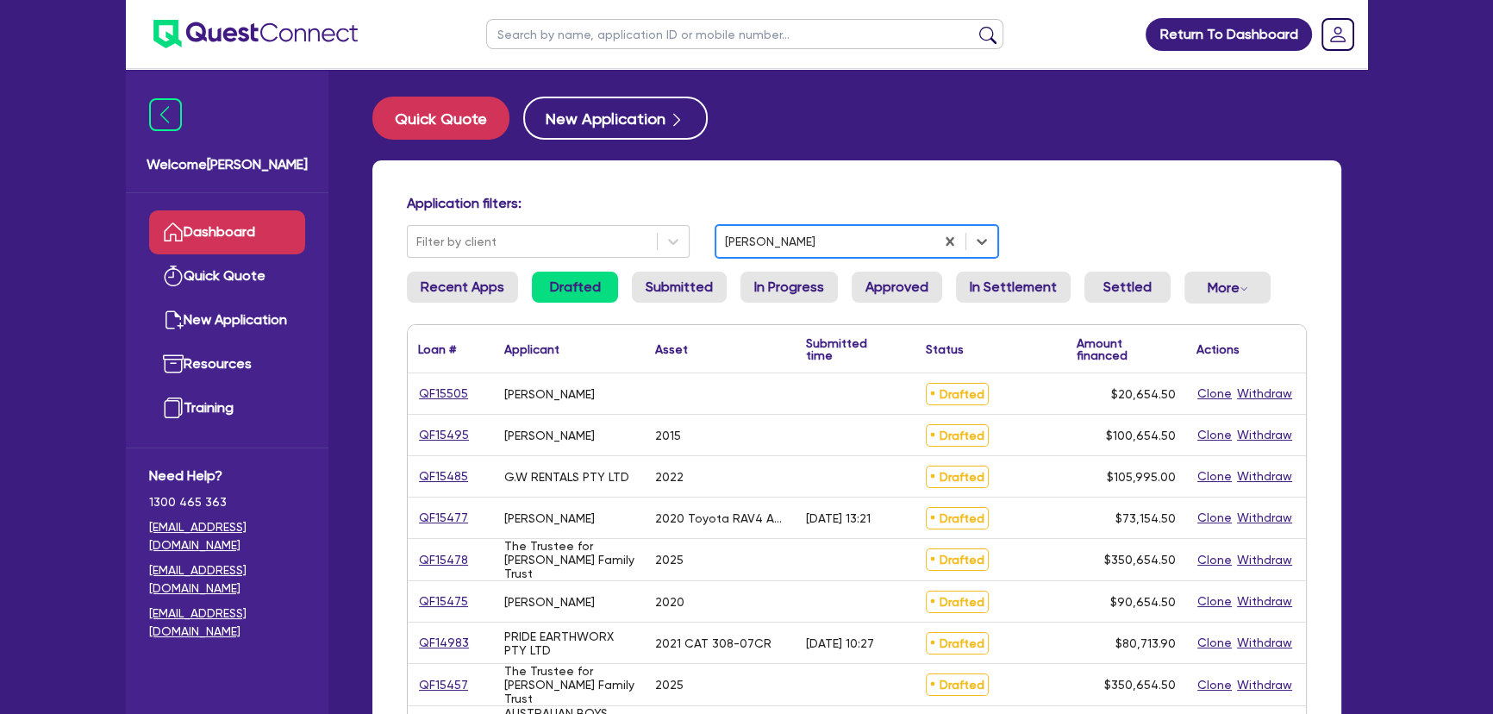
click at [614, 37] on input "text" at bounding box center [744, 34] width 517 height 30
paste input "for [PERSON_NAME] Family Trust"
type input "for [PERSON_NAME] Family Trust"
click at [974, 26] on button "submit" at bounding box center [988, 38] width 28 height 24
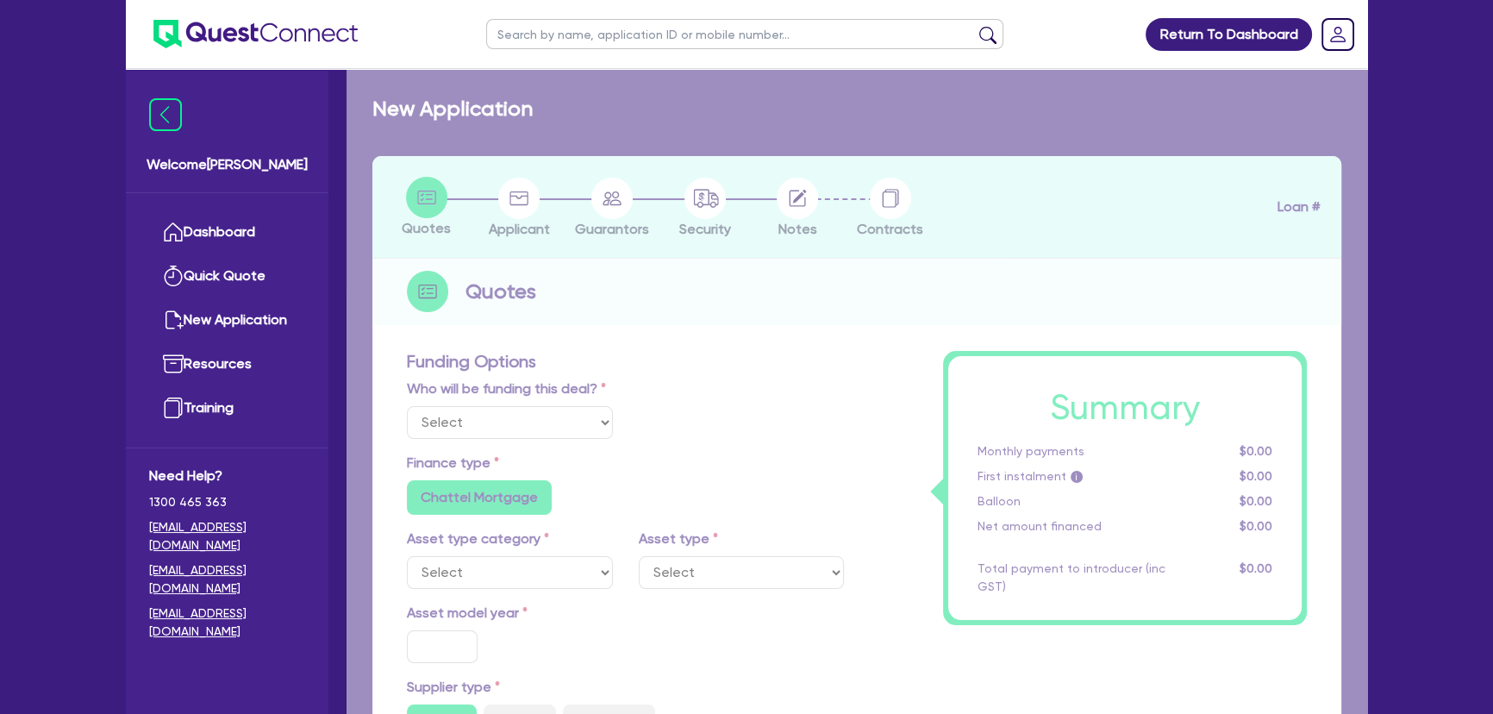
select select "Other"
select select "PRIMARY_ASSETS"
type input "2025"
type input "350,000"
type input "6"
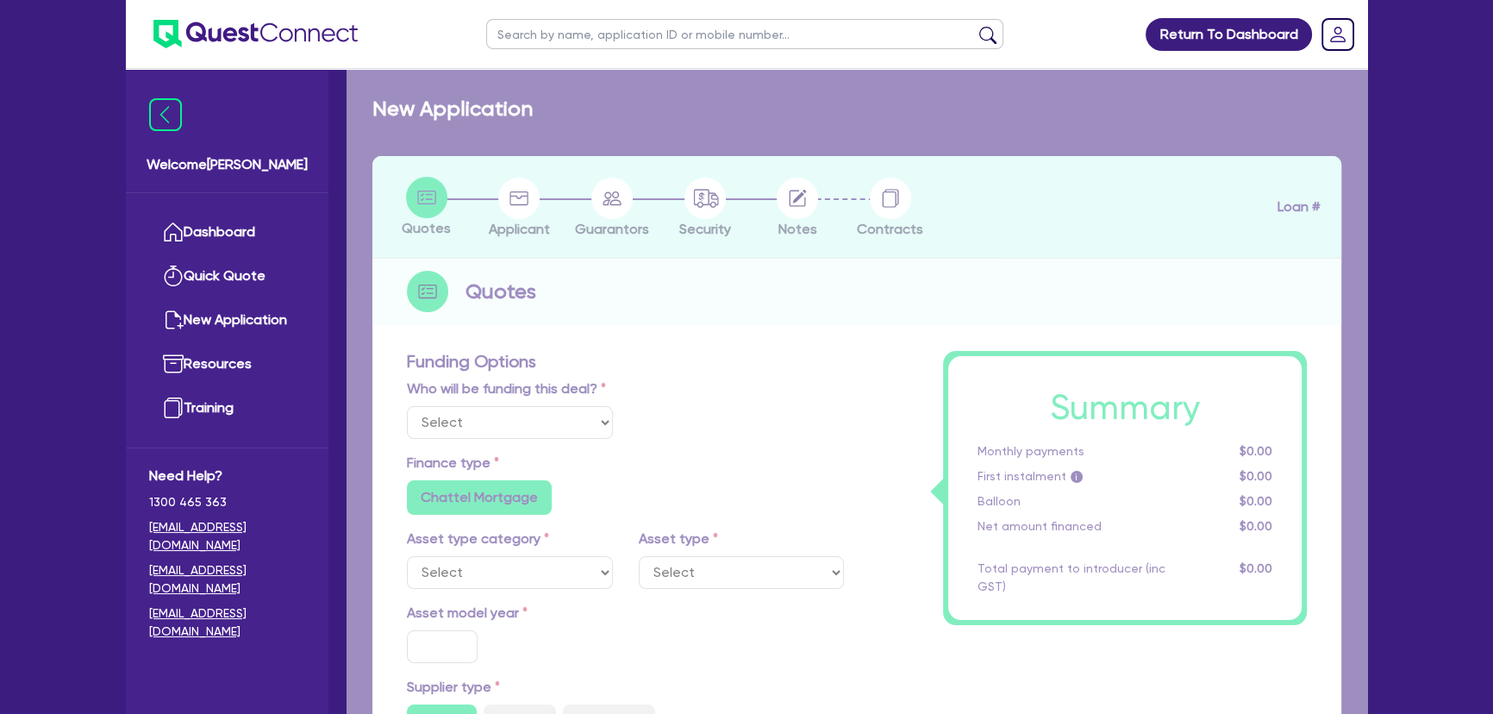
type input "21,039.27"
type input "8"
radio input "true"
radio input "false"
select select "HEAVY_TRUCKS"
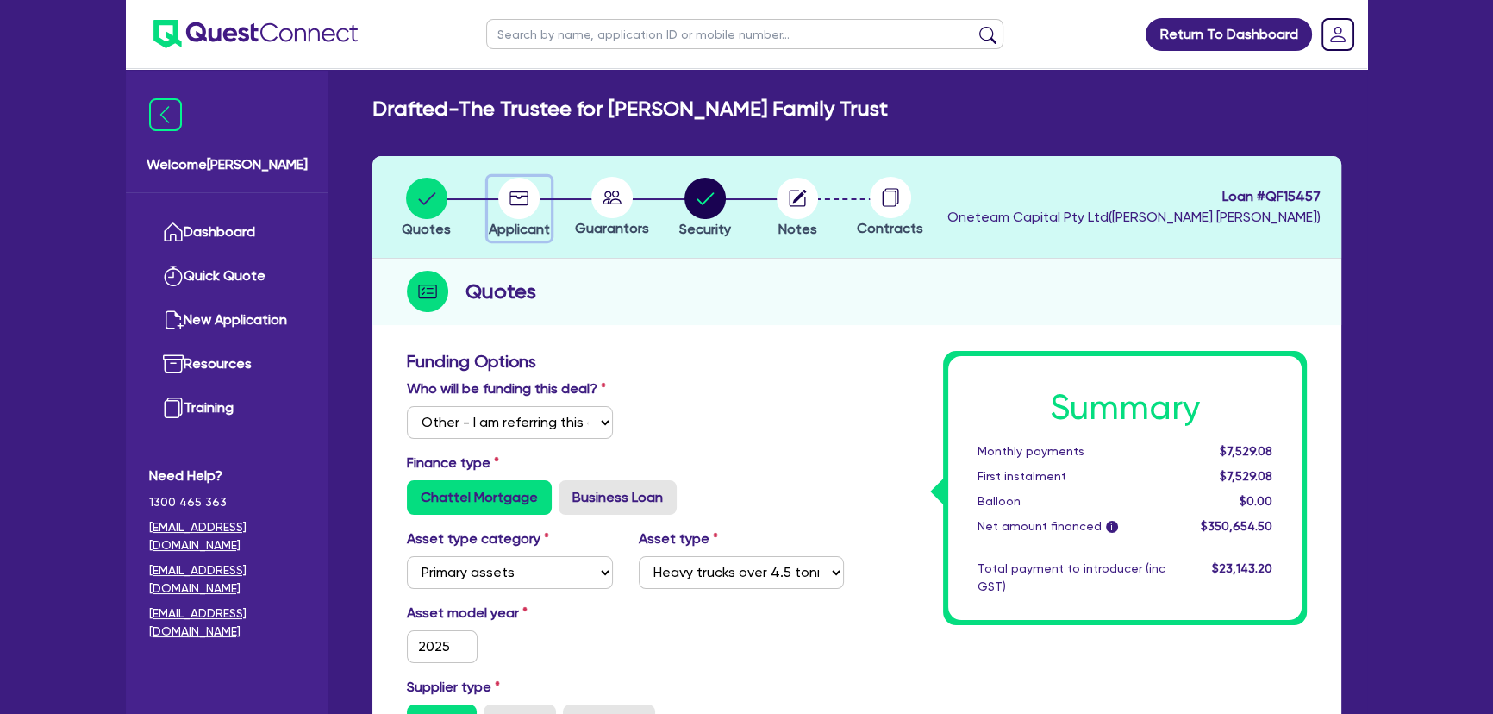
click at [497, 197] on div "button" at bounding box center [519, 198] width 61 height 41
select select "TRUST"
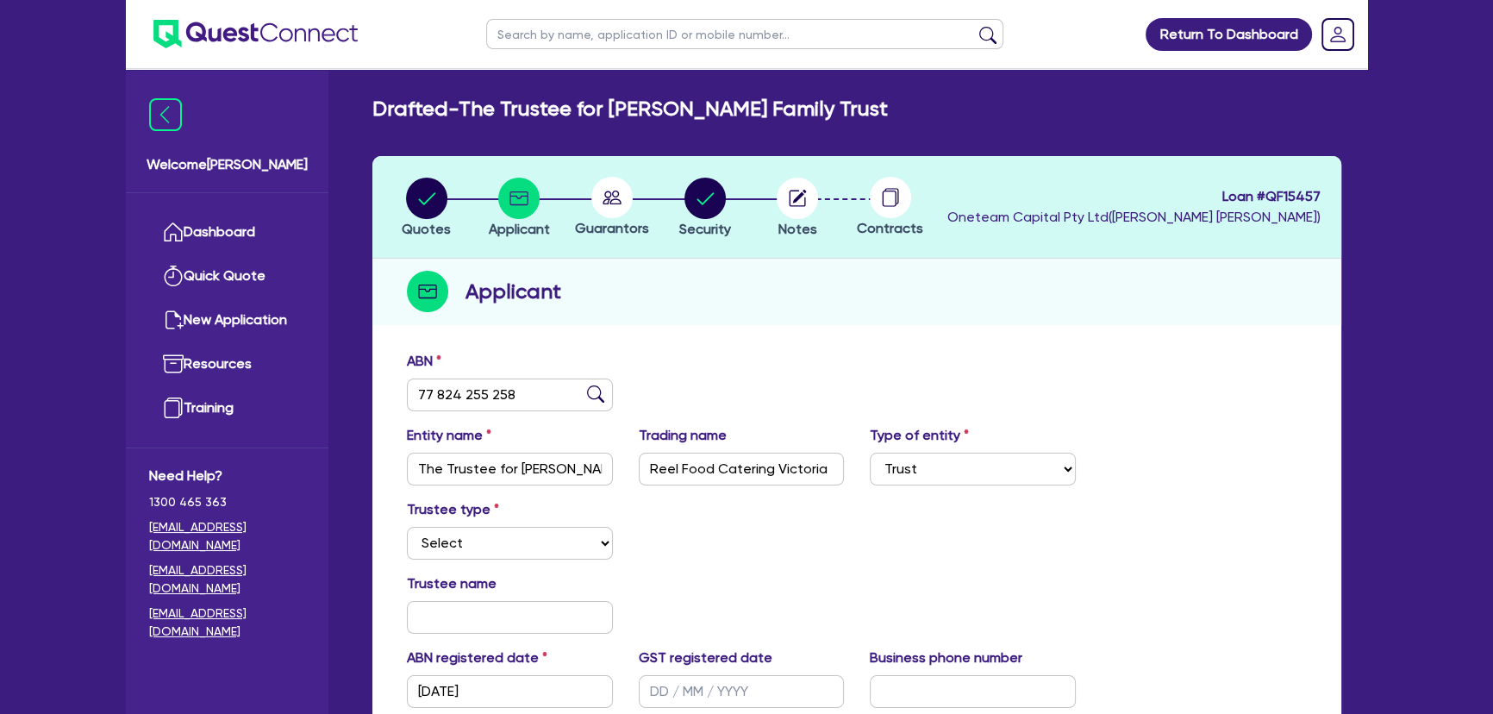
click at [641, 198] on div at bounding box center [612, 197] width 93 height 41
click at [677, 203] on li "Security" at bounding box center [705, 207] width 93 height 60
click at [244, 54] on ul at bounding box center [242, 34] width 232 height 68
click at [244, 43] on img at bounding box center [255, 34] width 204 height 28
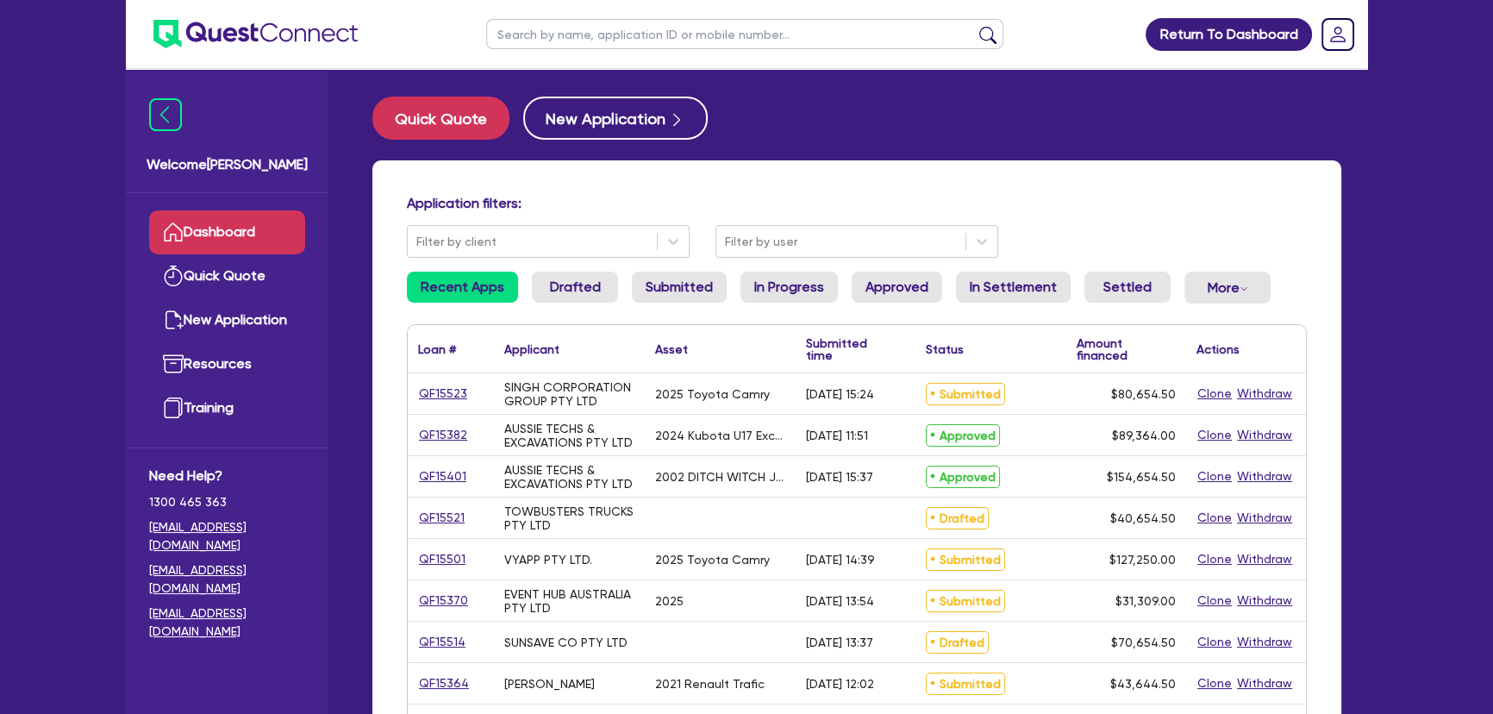
click at [657, 52] on ul at bounding box center [745, 34] width 552 height 68
click at [651, 34] on input "text" at bounding box center [744, 34] width 517 height 30
paste input "for [PERSON_NAME] Family Trust"
type input "for [PERSON_NAME] Family Trust"
click at [974, 26] on button "submit" at bounding box center [988, 38] width 28 height 24
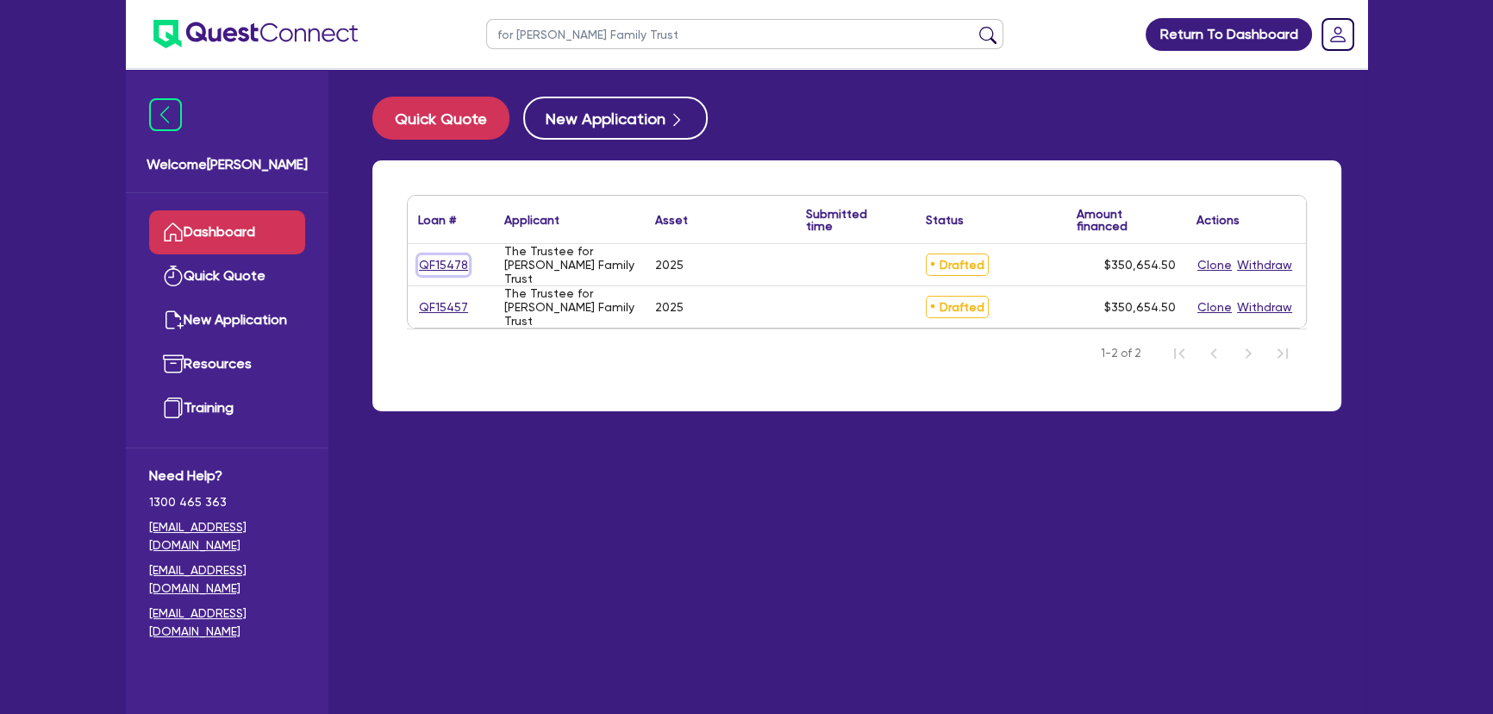
click at [432, 259] on link "QF15478" at bounding box center [443, 265] width 51 height 20
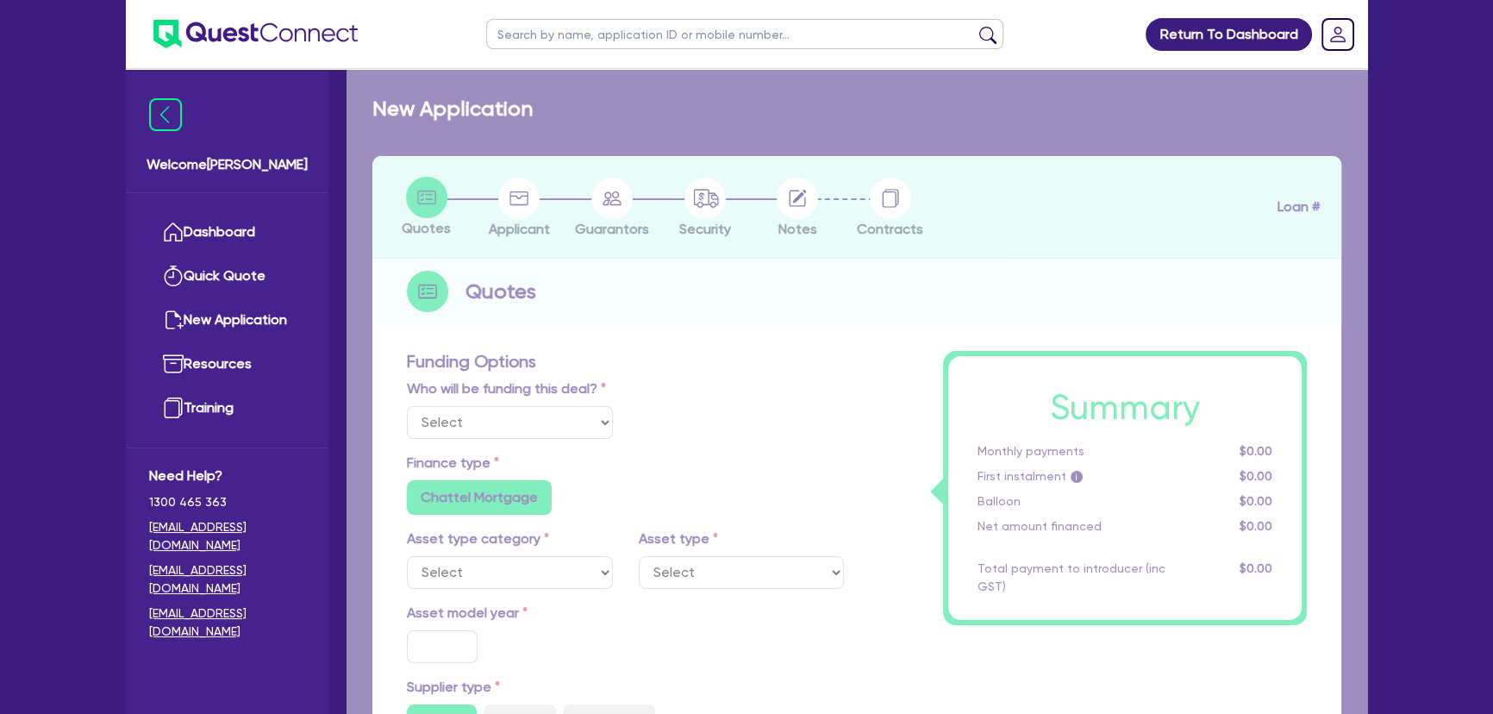
select select "Other"
select select "PRIMARY_ASSETS"
type input "2025"
radio input "true"
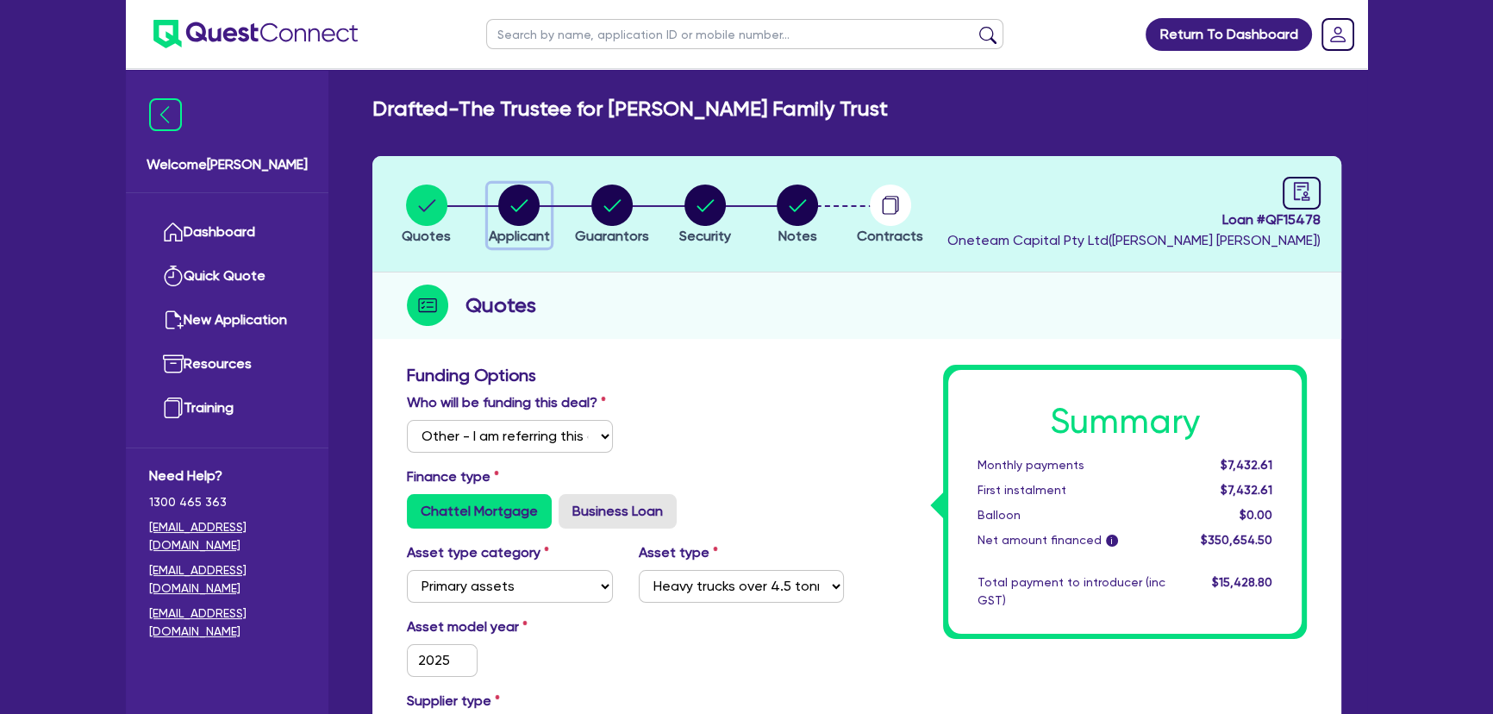
click at [516, 208] on circle "button" at bounding box center [518, 204] width 41 height 41
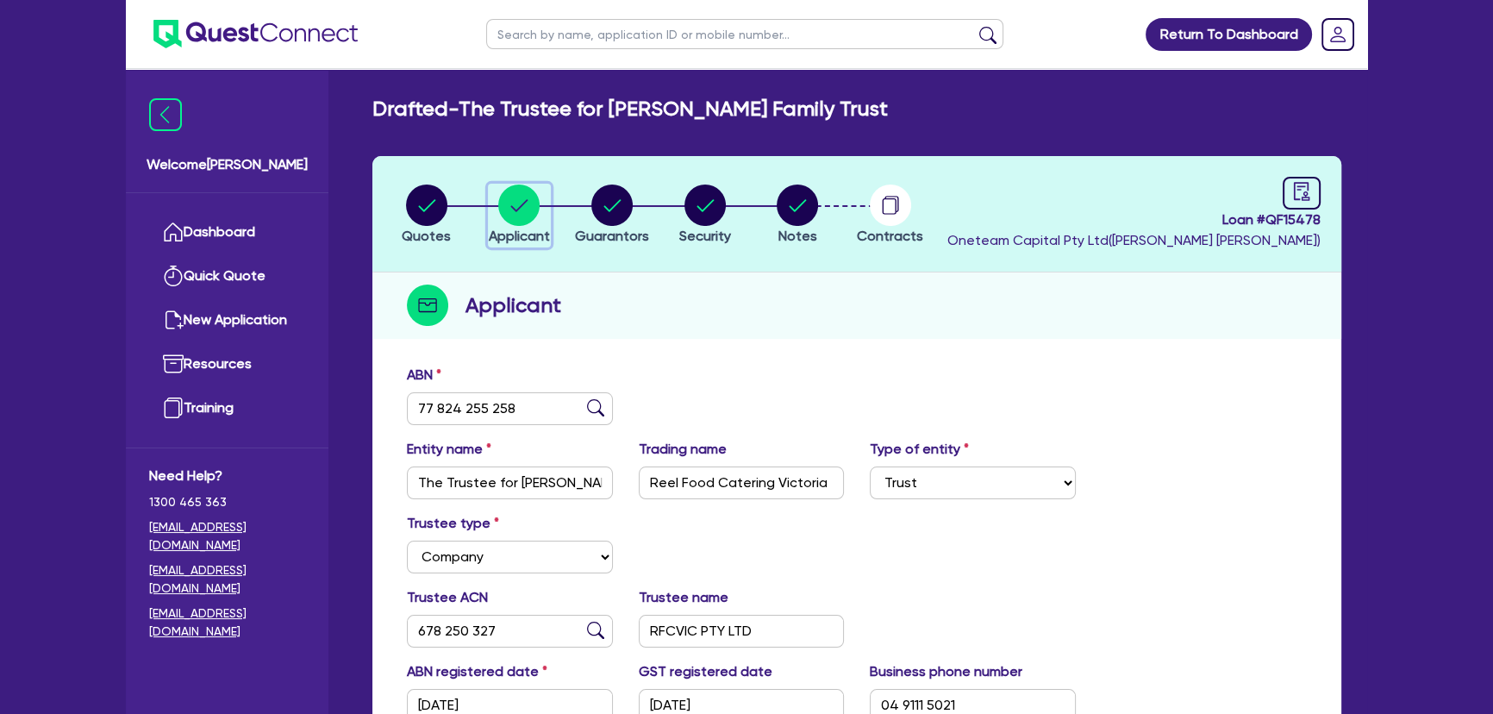
scroll to position [313, 0]
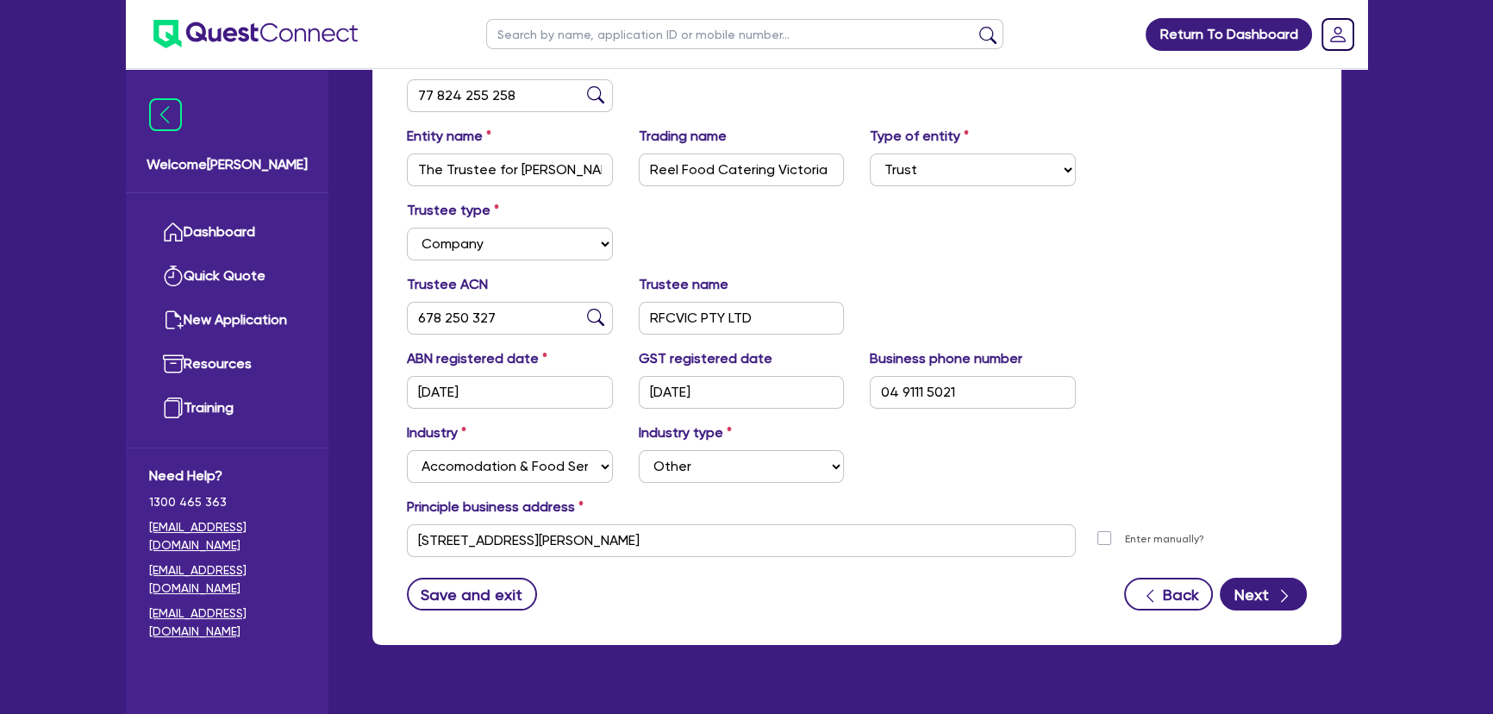
click at [1265, 615] on div "ABN 77 824 255 258 Entity name The Trustee for [PERSON_NAME] Family Trust Tradi…" at bounding box center [856, 344] width 969 height 602
click at [1253, 596] on button "Next" at bounding box center [1263, 594] width 87 height 33
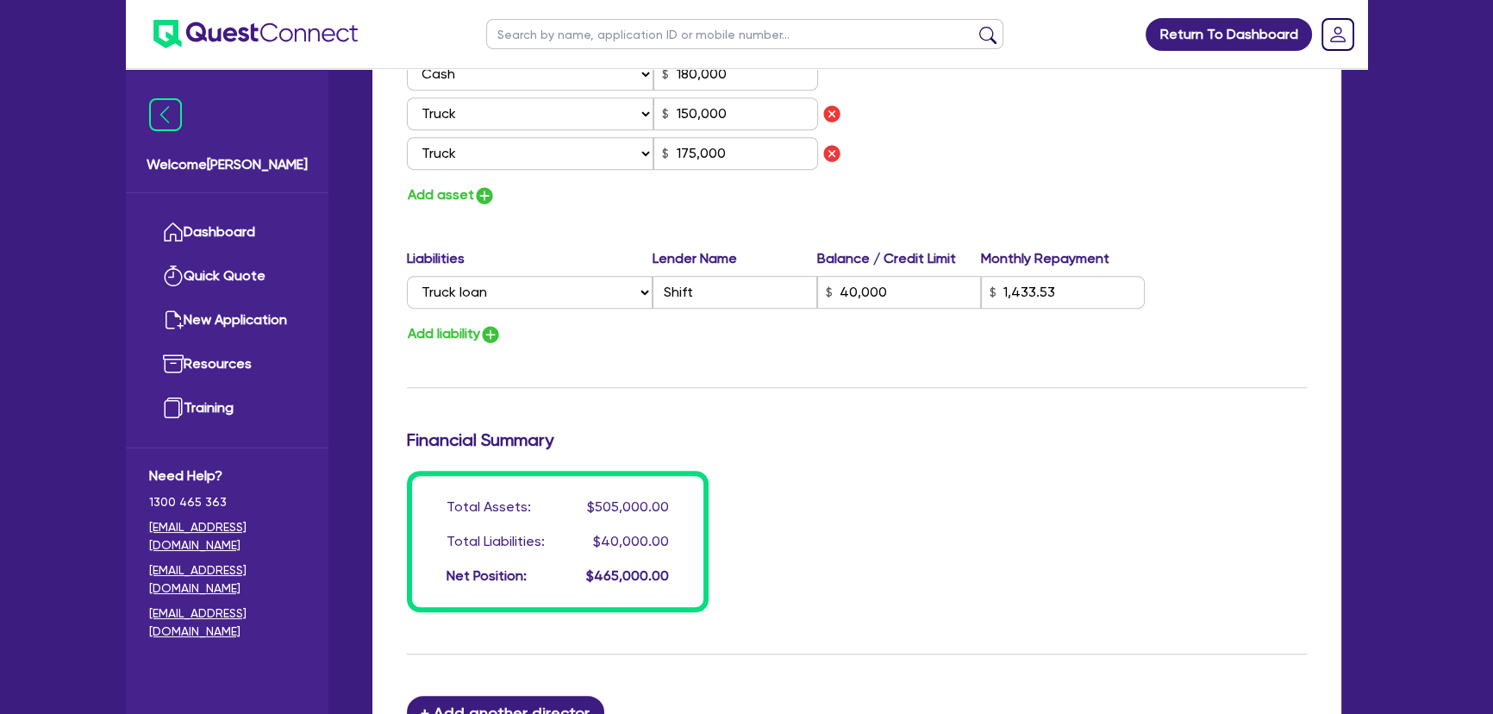
scroll to position [1375, 0]
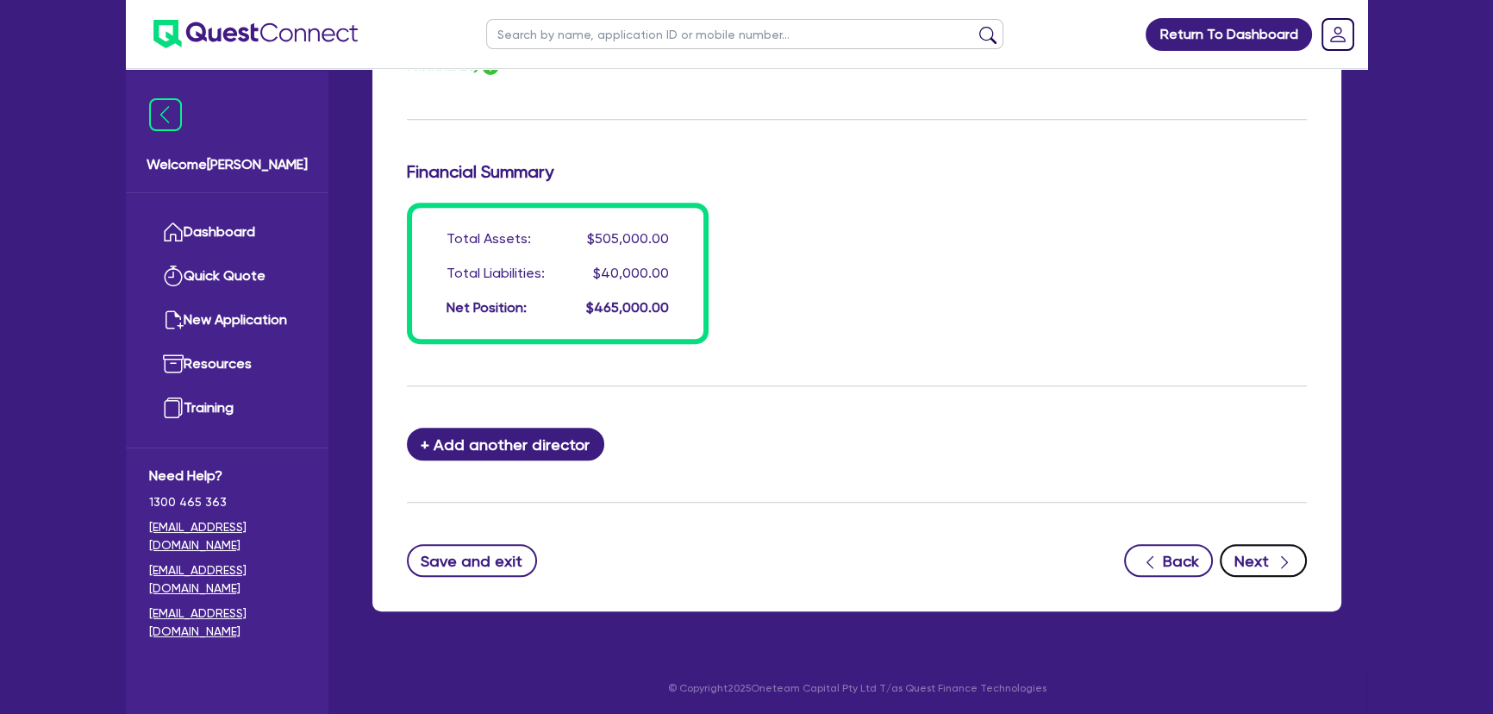
click at [1266, 557] on button "Next" at bounding box center [1263, 560] width 87 height 33
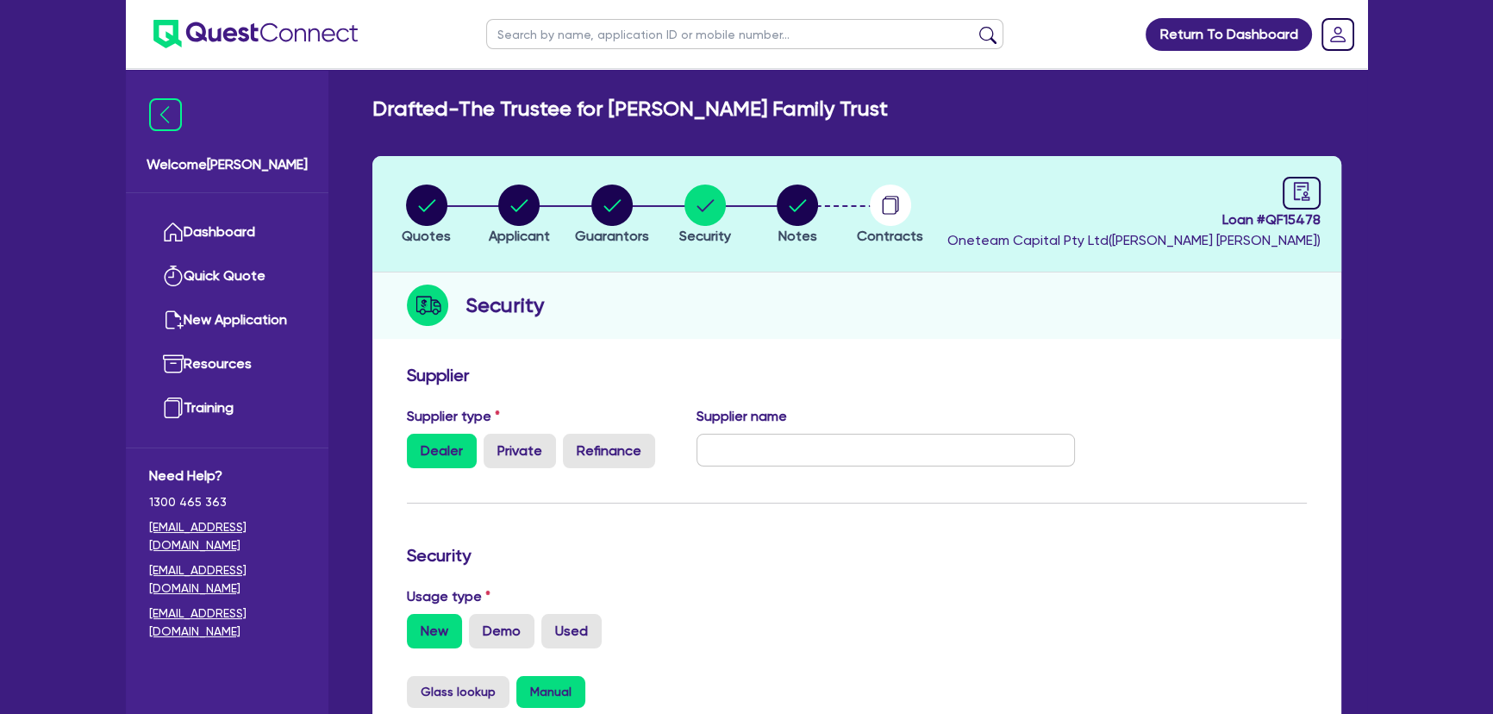
click at [784, 179] on header "Quotes Applicant [GEOGRAPHIC_DATA] Security Notes Contracts Loan # QF15478 Onet…" at bounding box center [856, 214] width 969 height 116
click at [798, 225] on button "Notes" at bounding box center [797, 216] width 43 height 64
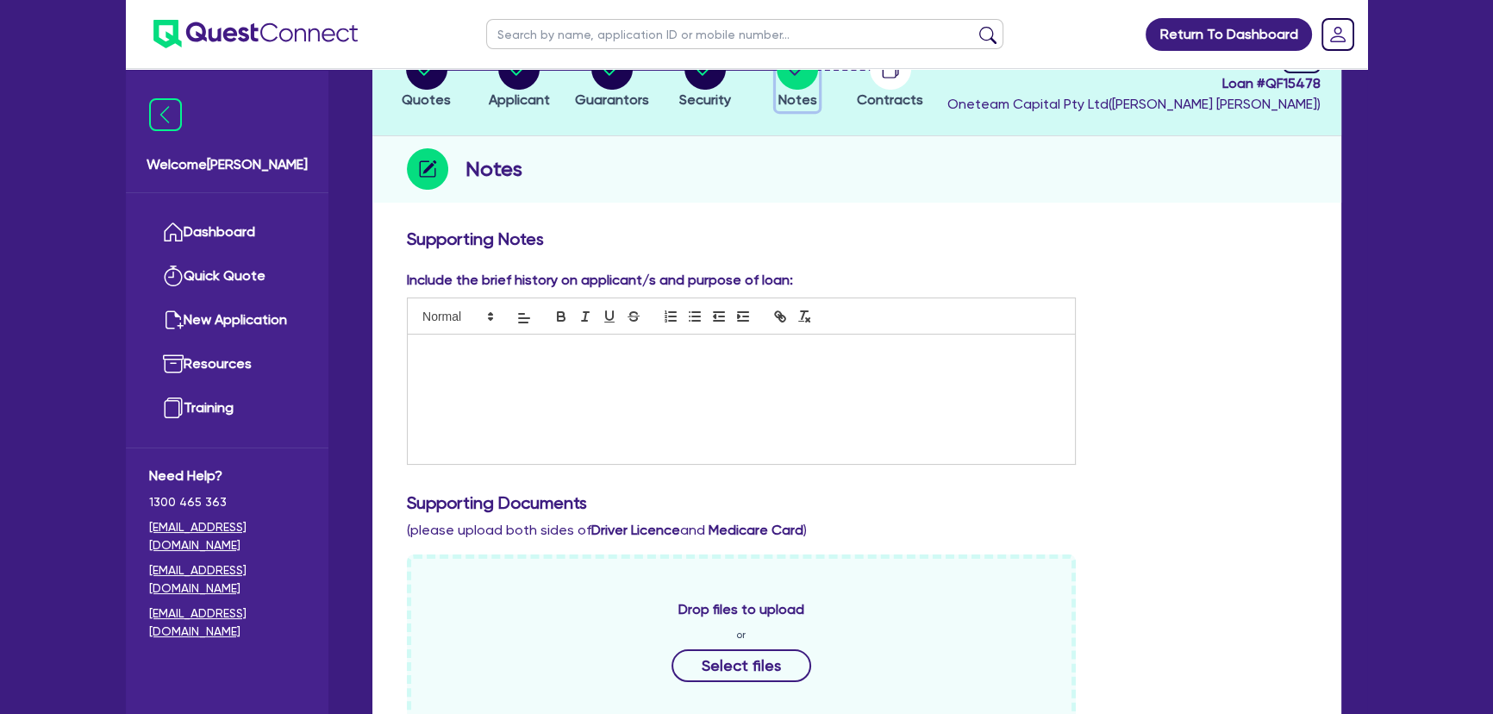
scroll to position [470, 0]
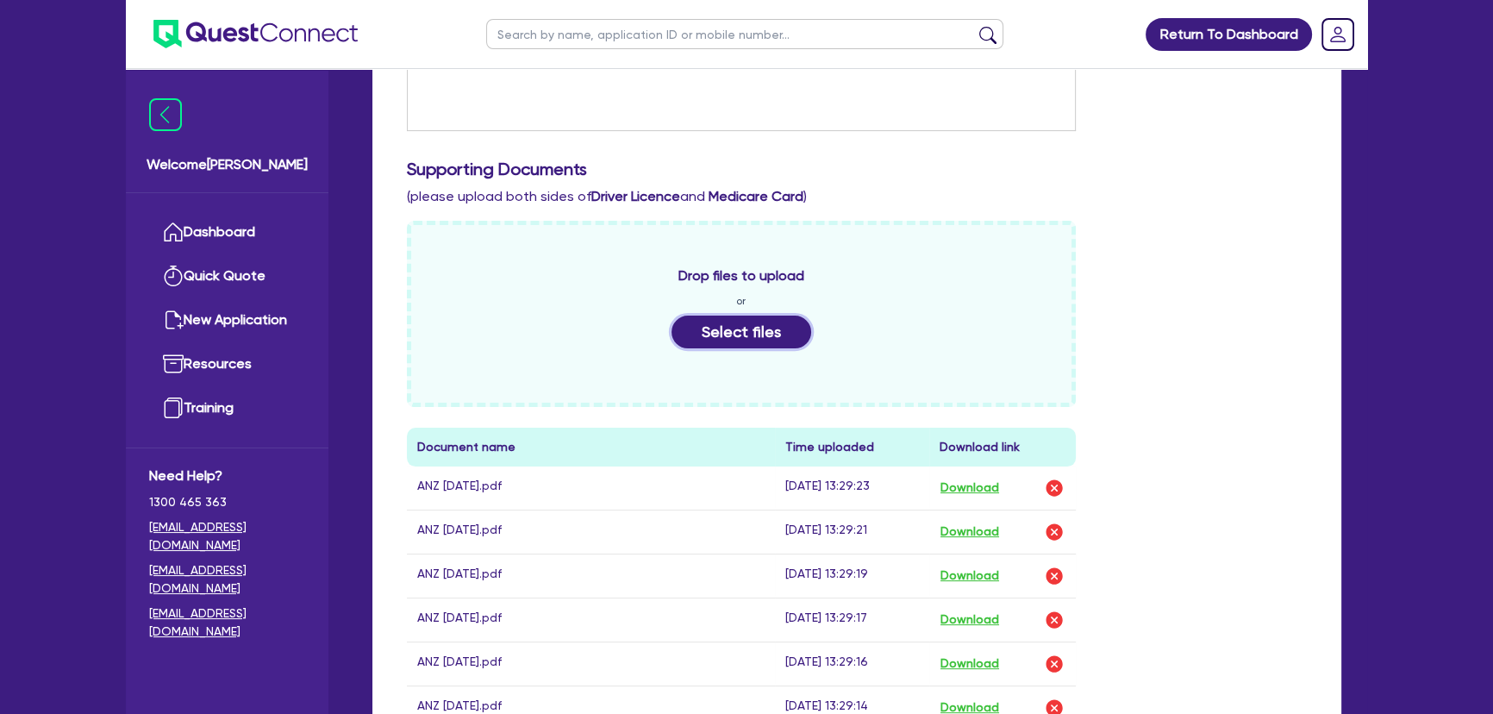
click at [739, 323] on button "Select files" at bounding box center [742, 332] width 140 height 33
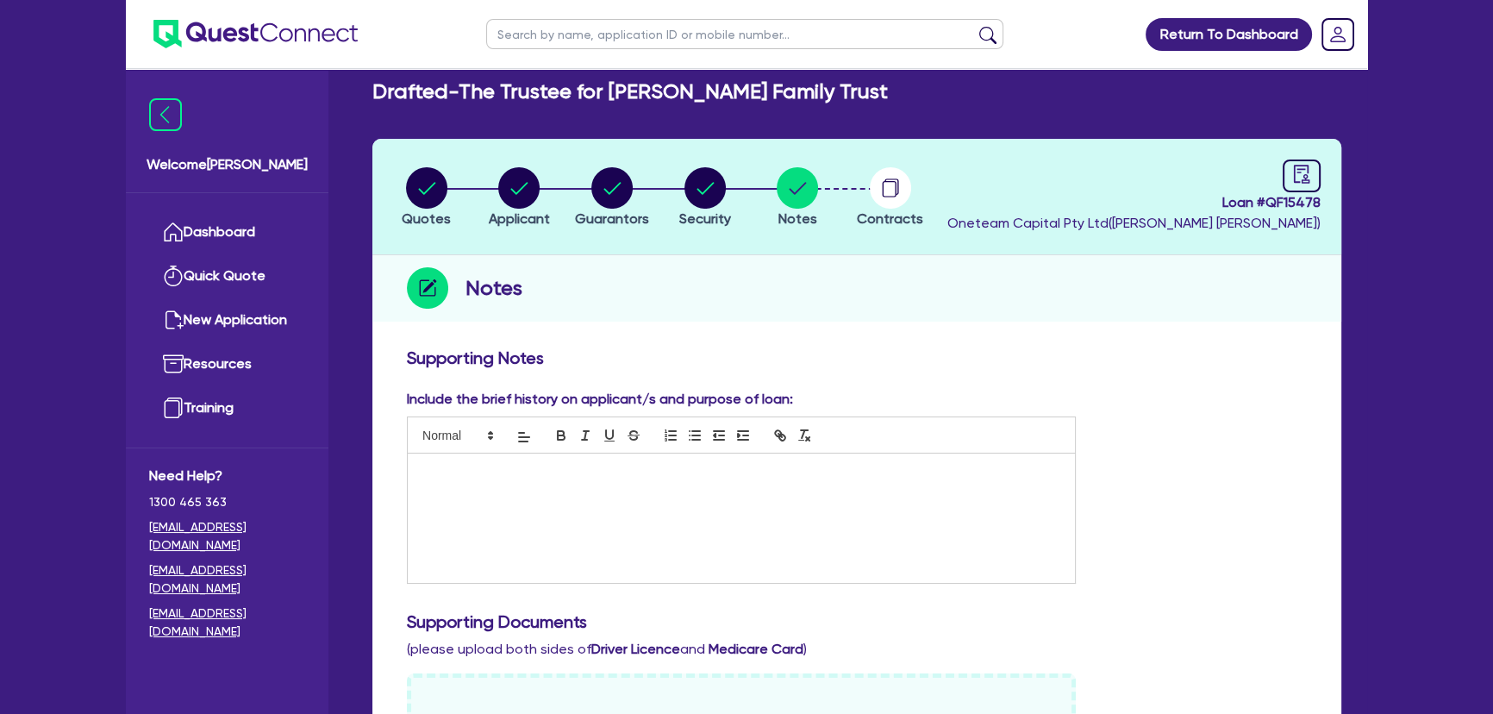
scroll to position [0, 0]
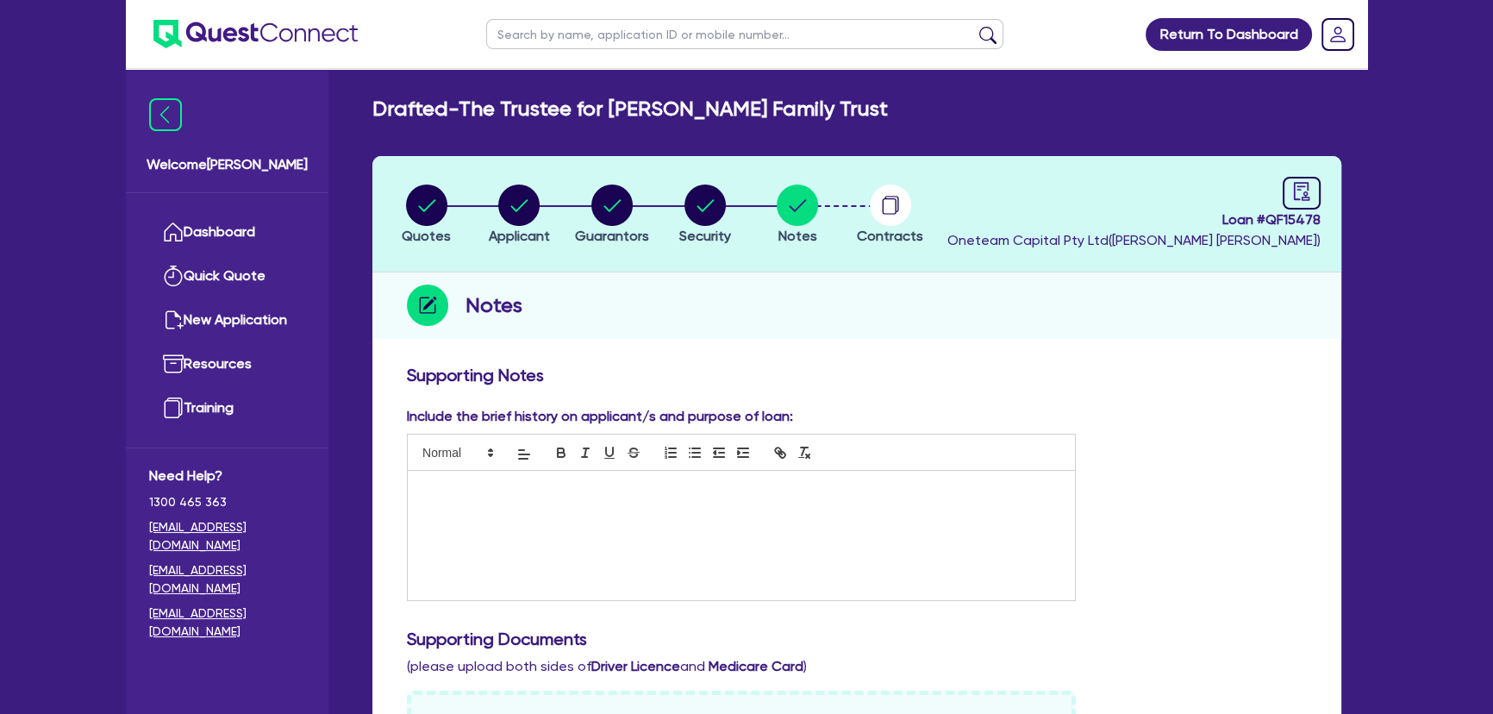
click at [676, 181] on header "Quotes Applicant [GEOGRAPHIC_DATA] Security Notes Contracts Loan # QF15478 Onet…" at bounding box center [856, 214] width 969 height 116
click at [707, 213] on circle "button" at bounding box center [704, 204] width 41 height 41
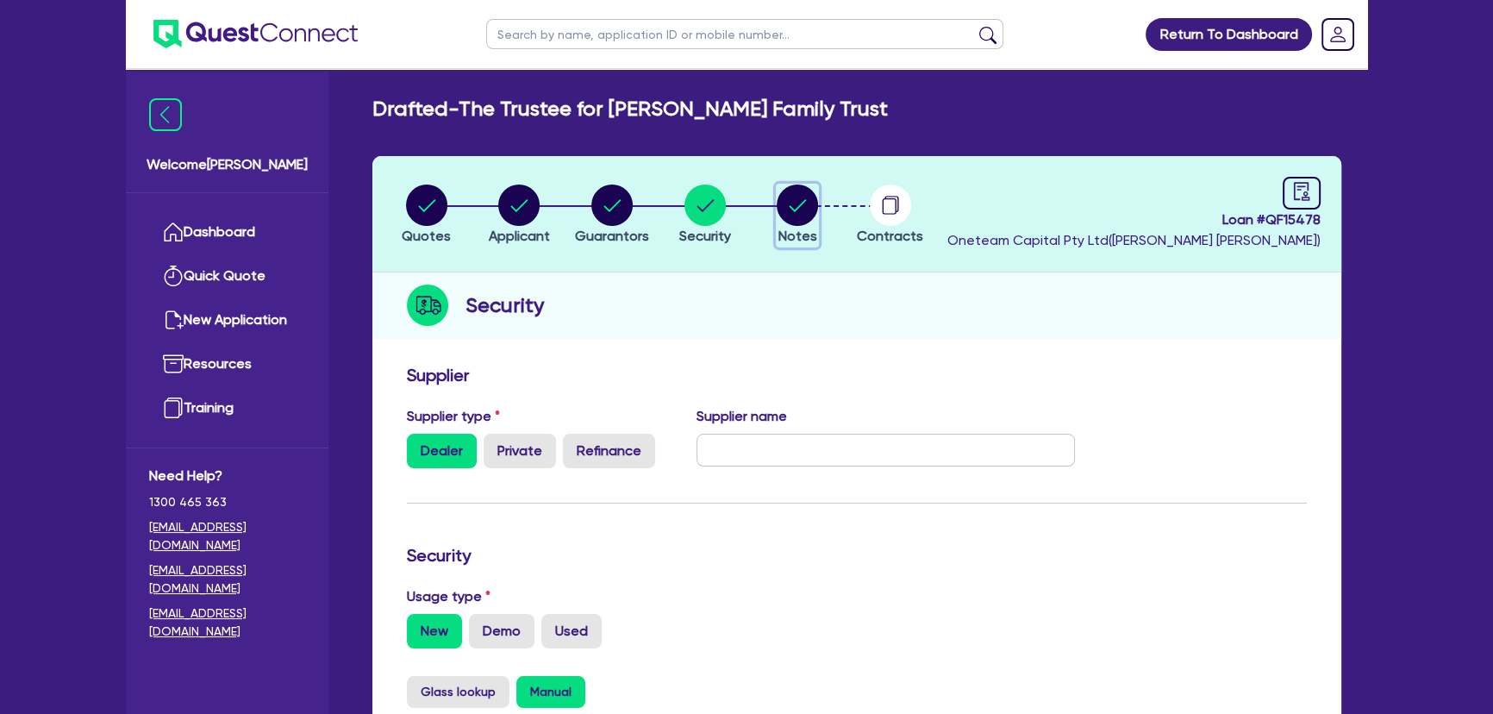
click at [792, 187] on circle "button" at bounding box center [797, 204] width 41 height 41
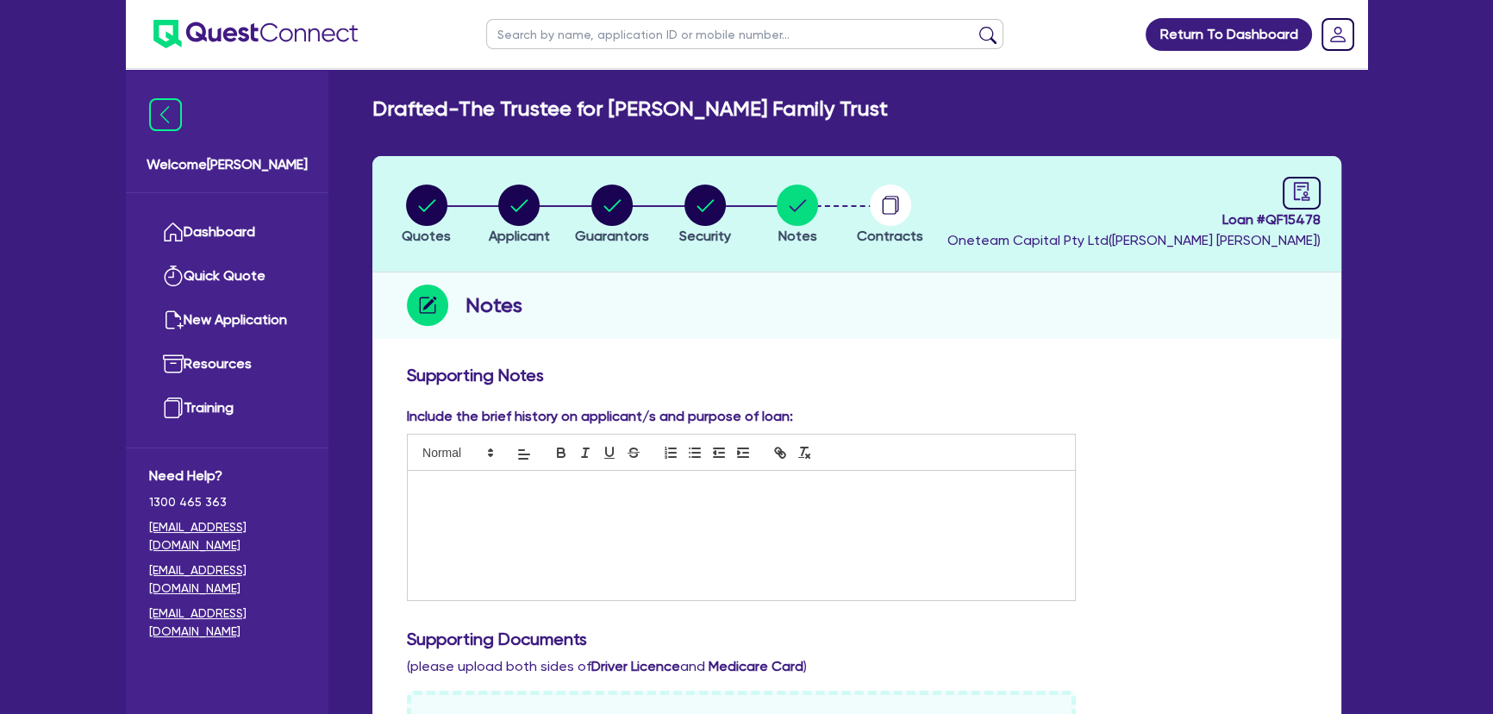
click at [1302, 182] on icon "audit" at bounding box center [1302, 191] width 16 height 18
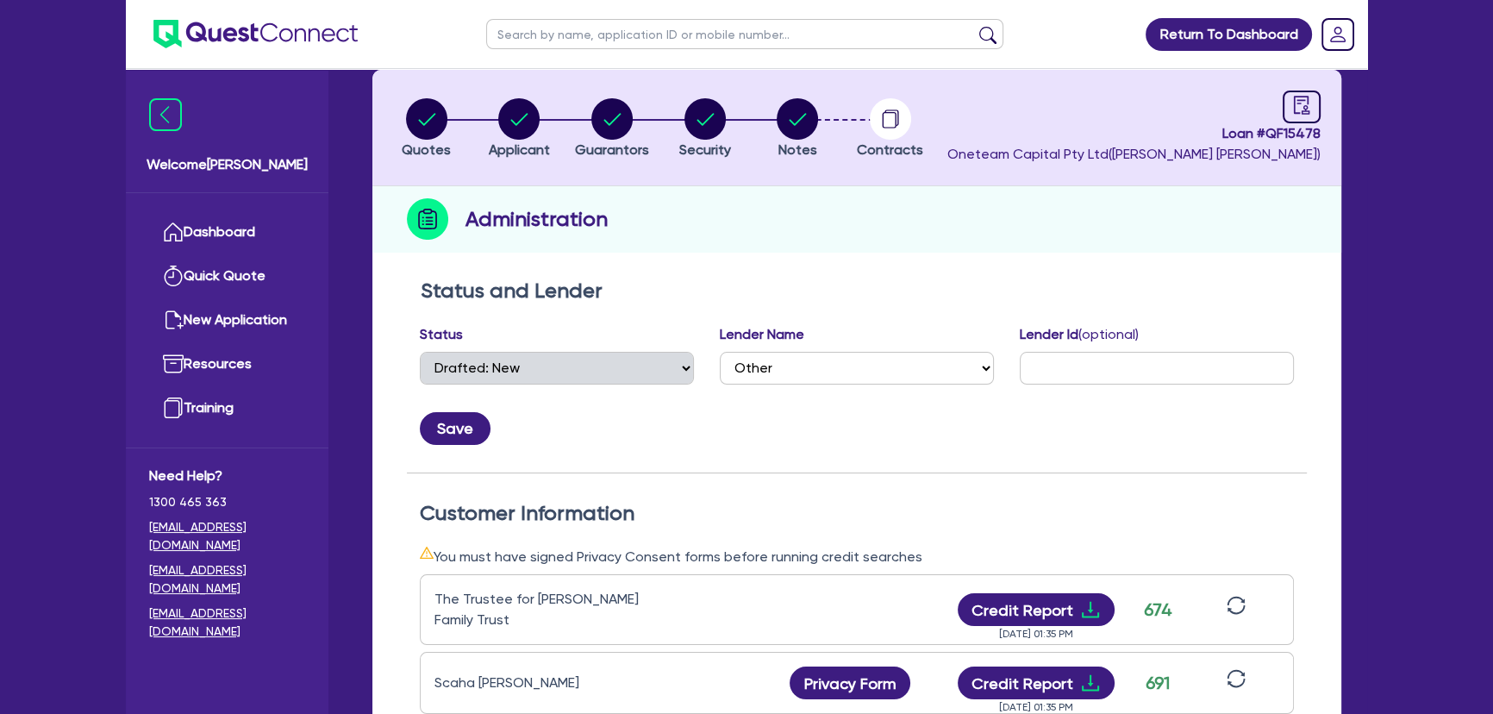
scroll to position [78, 0]
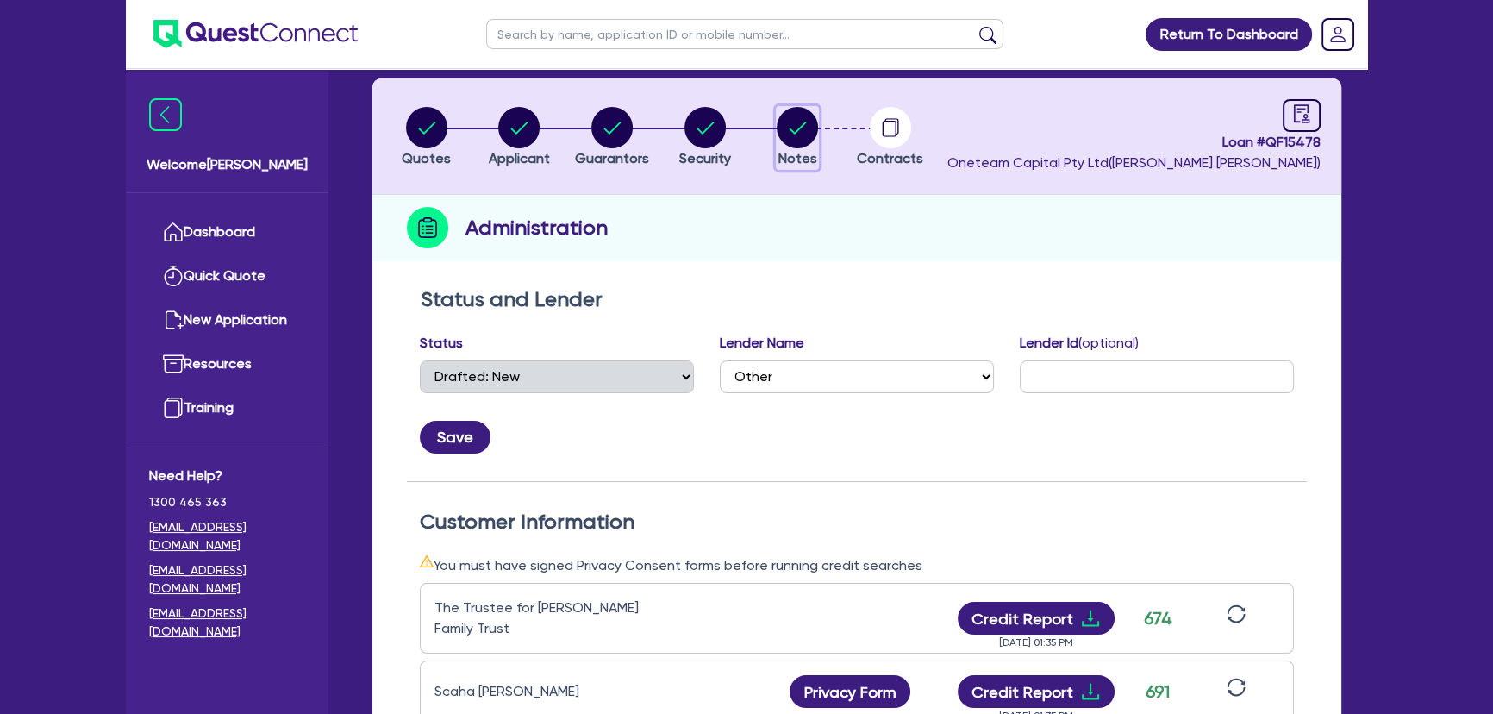
click at [799, 116] on circle "button" at bounding box center [797, 127] width 41 height 41
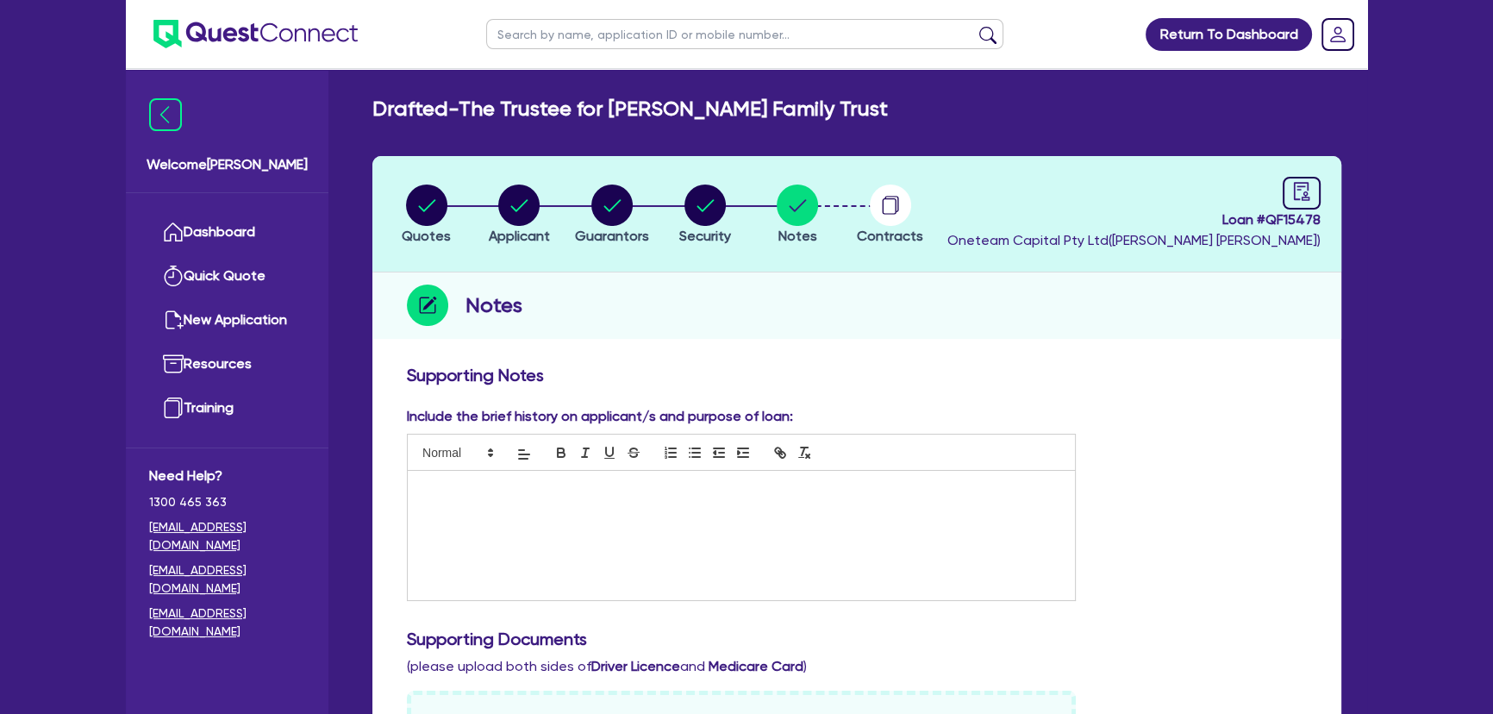
click at [551, 204] on li "Applicant" at bounding box center [519, 214] width 93 height 60
click at [531, 210] on circle "button" at bounding box center [518, 204] width 41 height 41
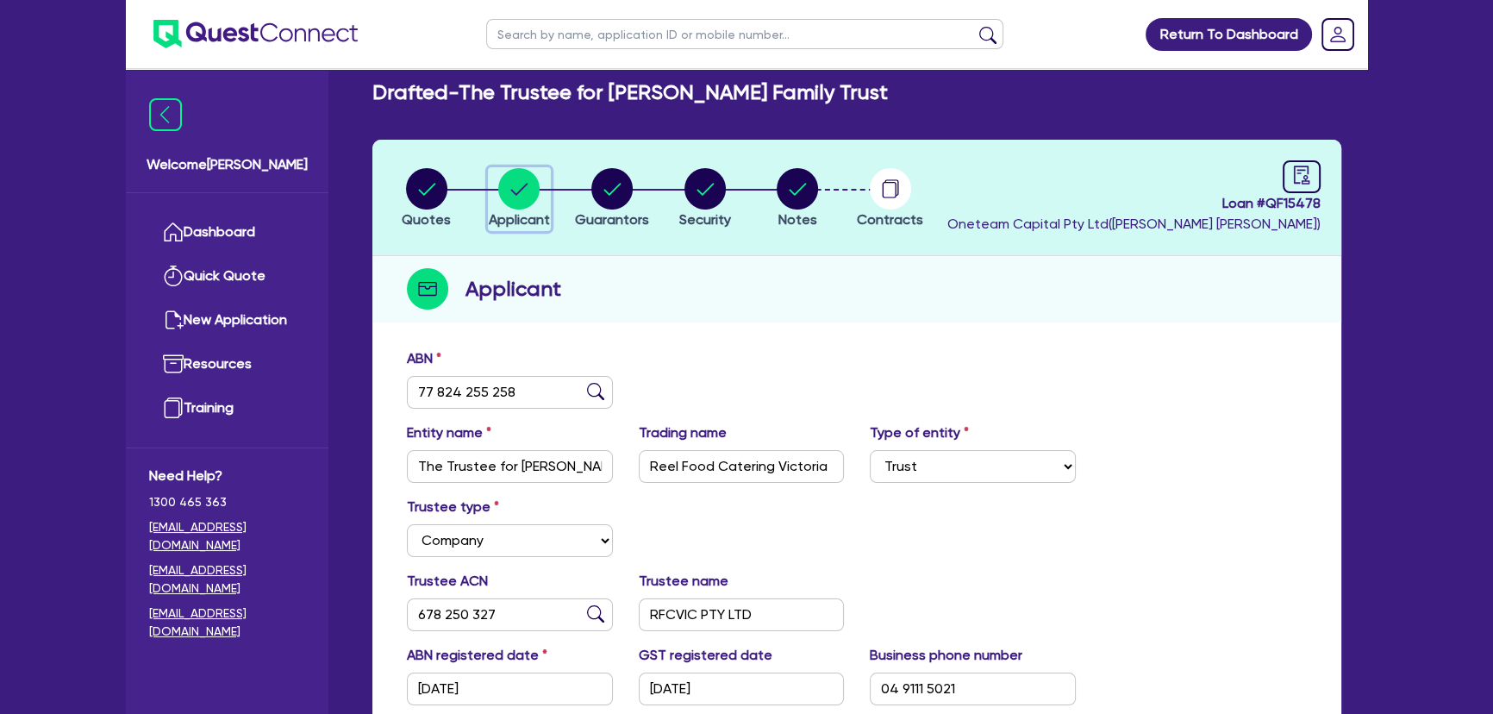
scroll to position [347, 0]
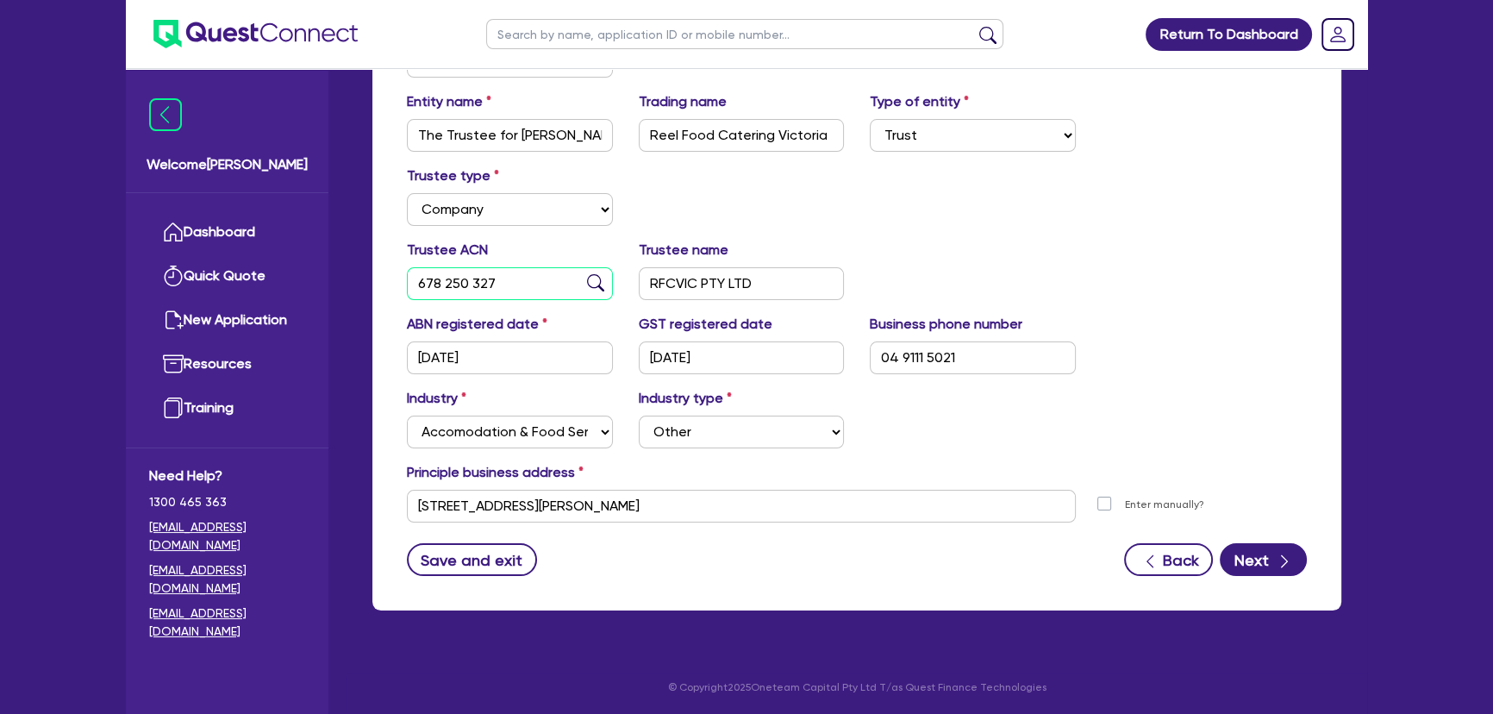
drag, startPoint x: 509, startPoint y: 290, endPoint x: 402, endPoint y: 284, distance: 107.0
click at [402, 284] on div "Trustee ACN 678 250 327" at bounding box center [510, 270] width 232 height 60
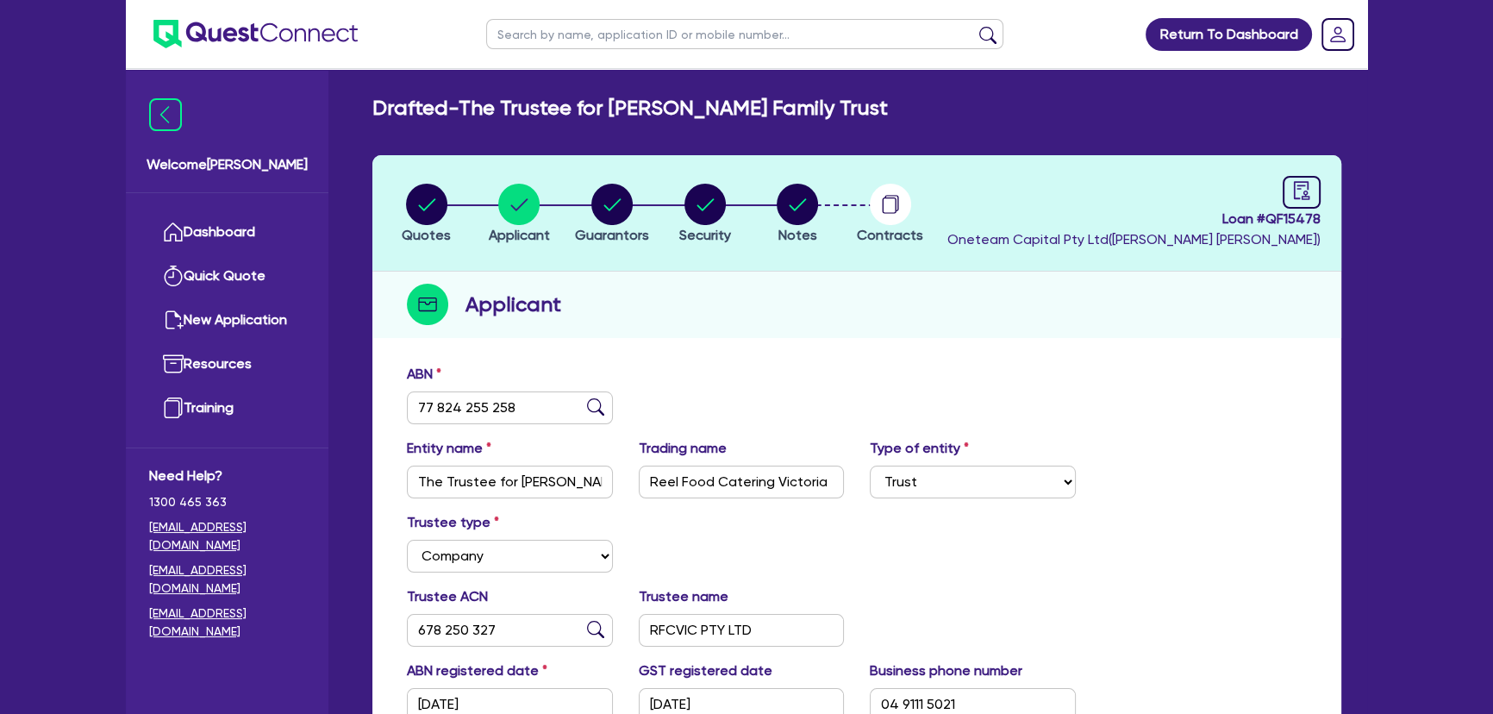
scroll to position [0, 0]
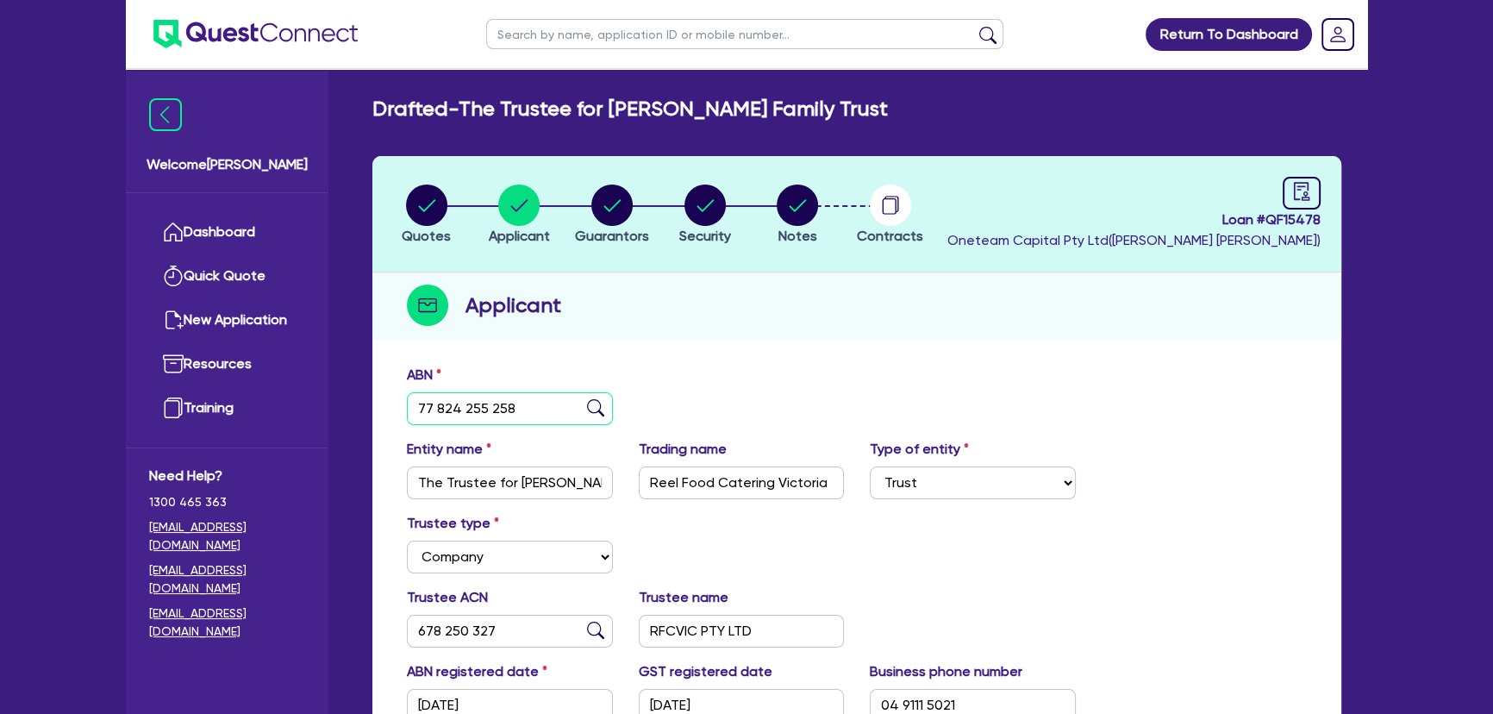
drag, startPoint x: 447, startPoint y: 400, endPoint x: 328, endPoint y: 376, distance: 121.4
click at [328, 376] on div "Welcome [PERSON_NAME] Quick Quote New Application Ref Company Ref Salesperson R…" at bounding box center [746, 531] width 1241 height 1063
click at [1312, 203] on div at bounding box center [1302, 193] width 38 height 33
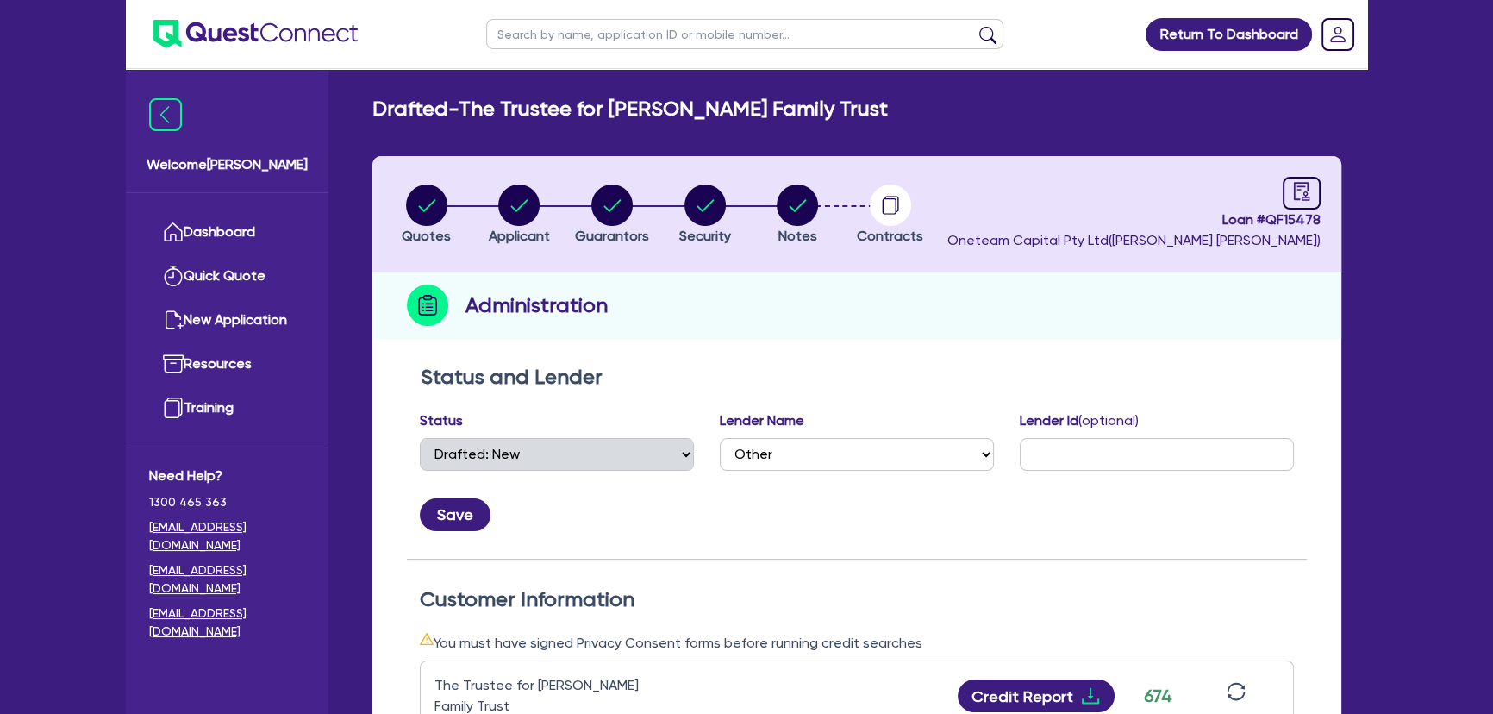
scroll to position [313, 0]
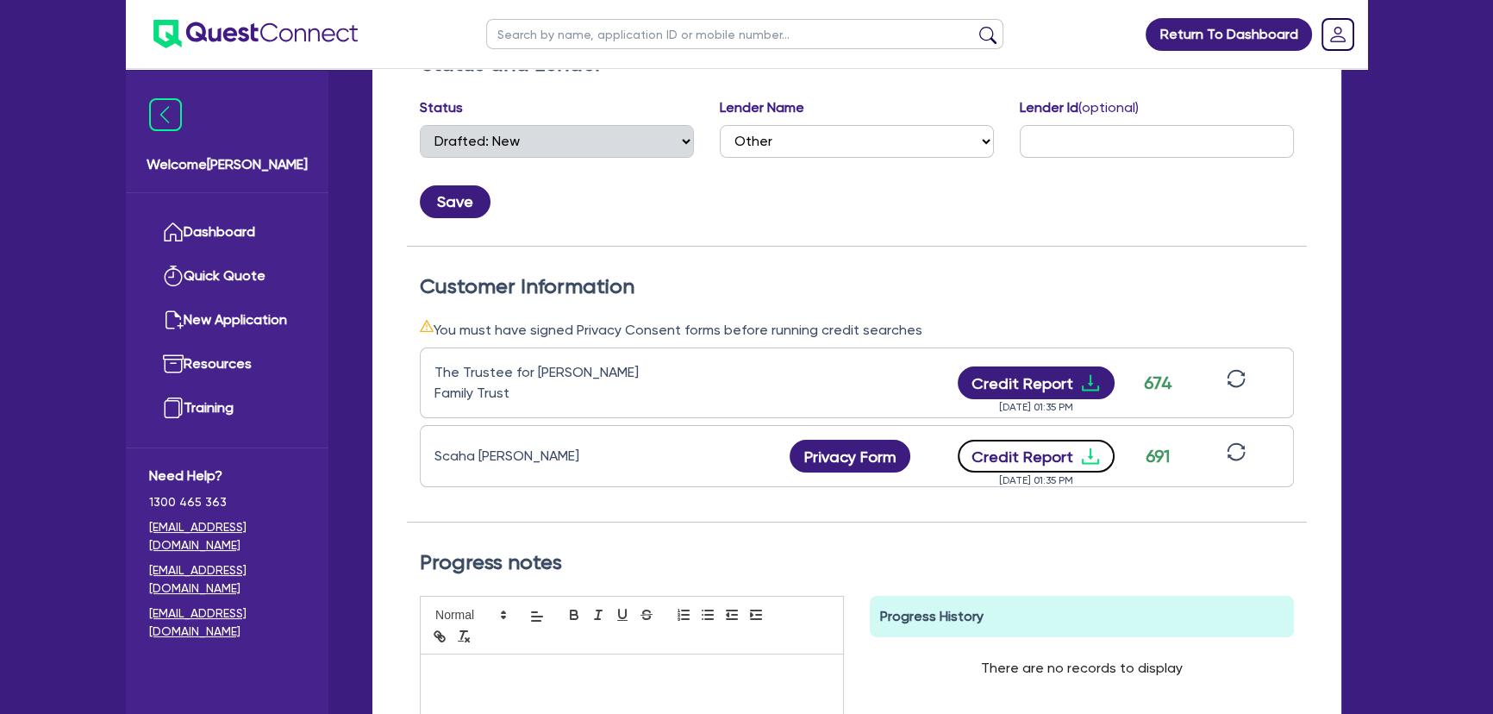
click at [1087, 456] on icon "download" at bounding box center [1090, 456] width 17 height 16
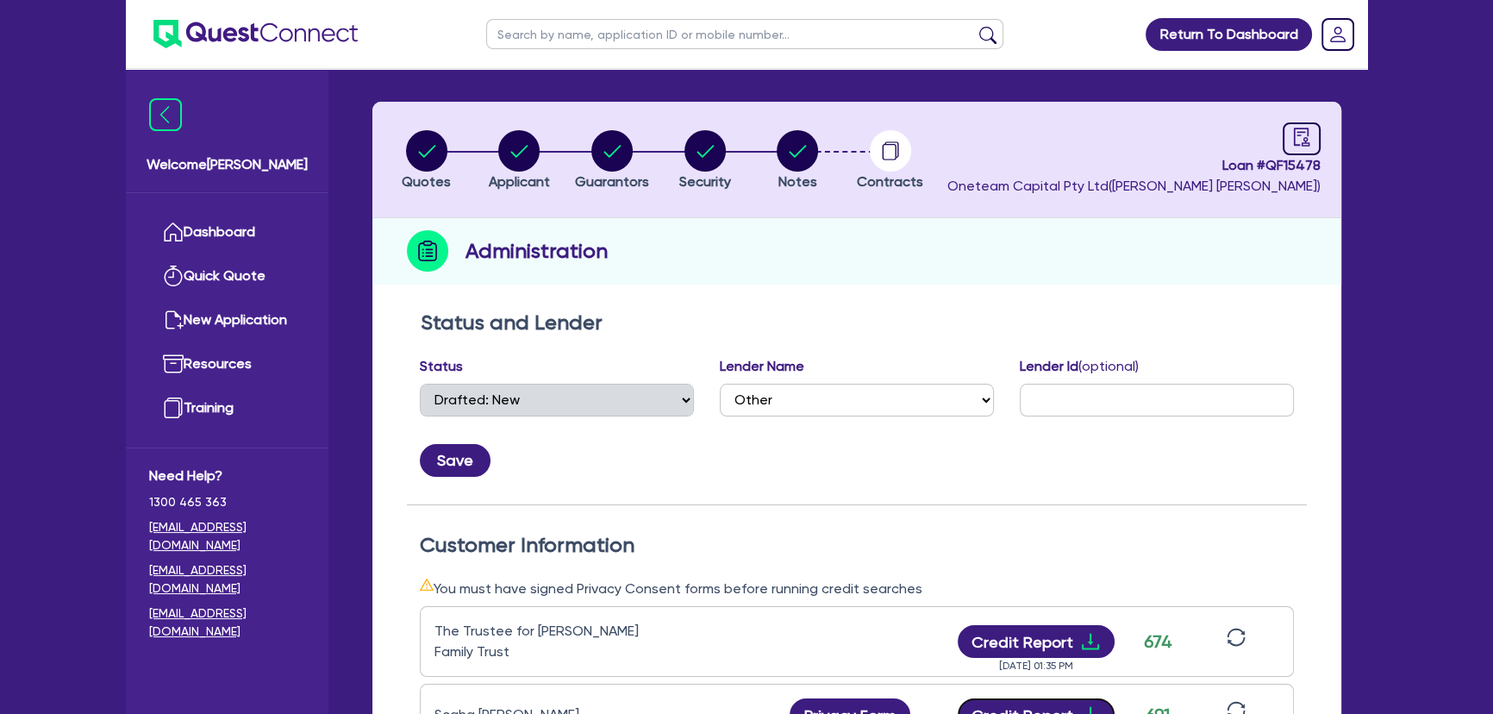
scroll to position [0, 0]
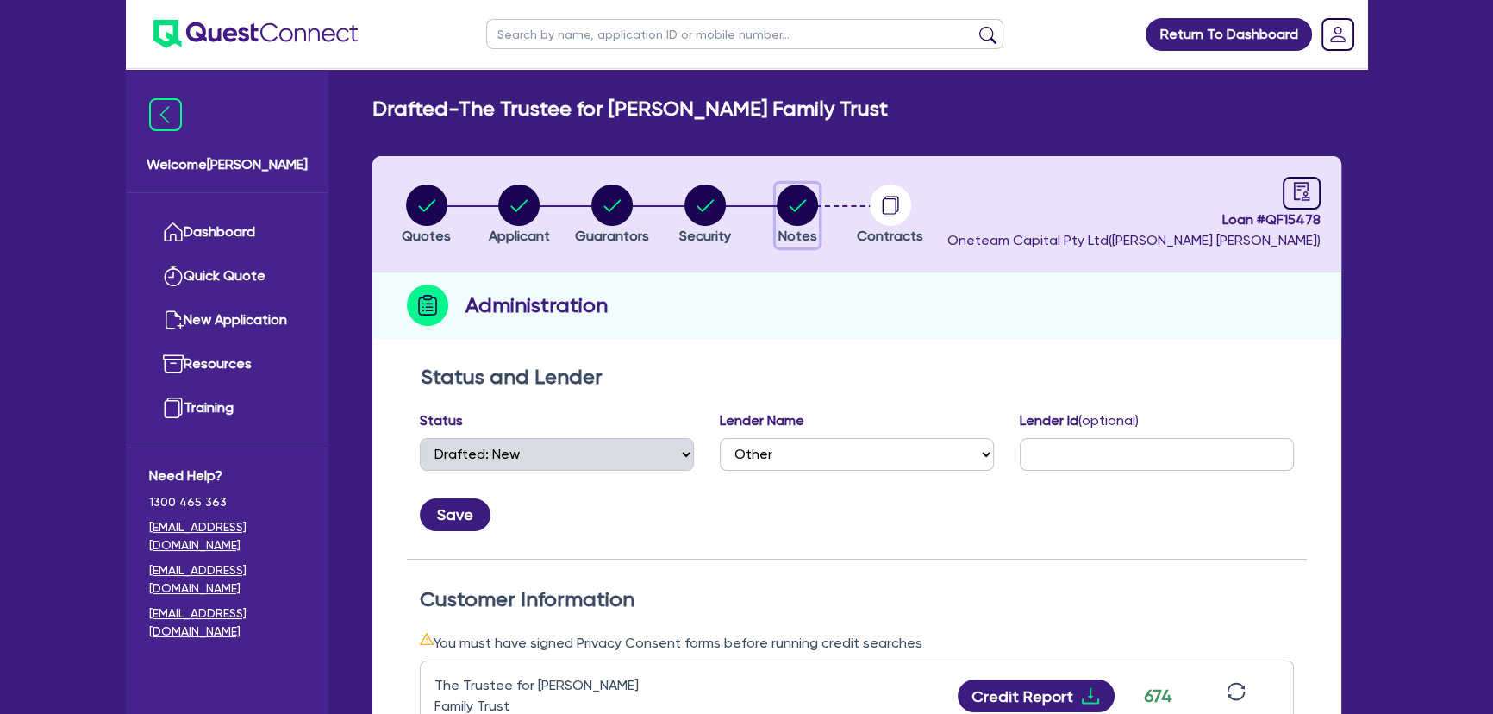
click at [784, 224] on button "Notes" at bounding box center [797, 216] width 43 height 64
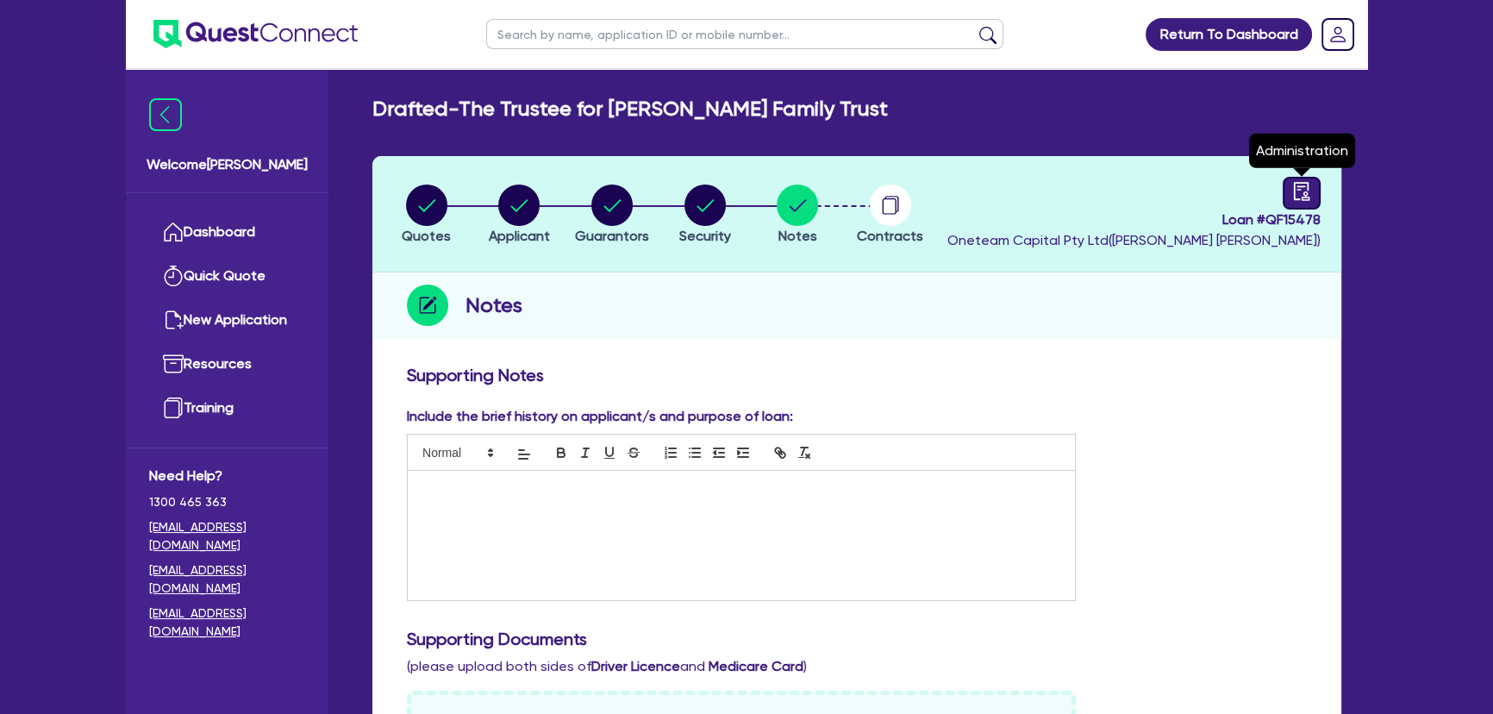
click at [1303, 187] on icon "audit" at bounding box center [1301, 191] width 19 height 19
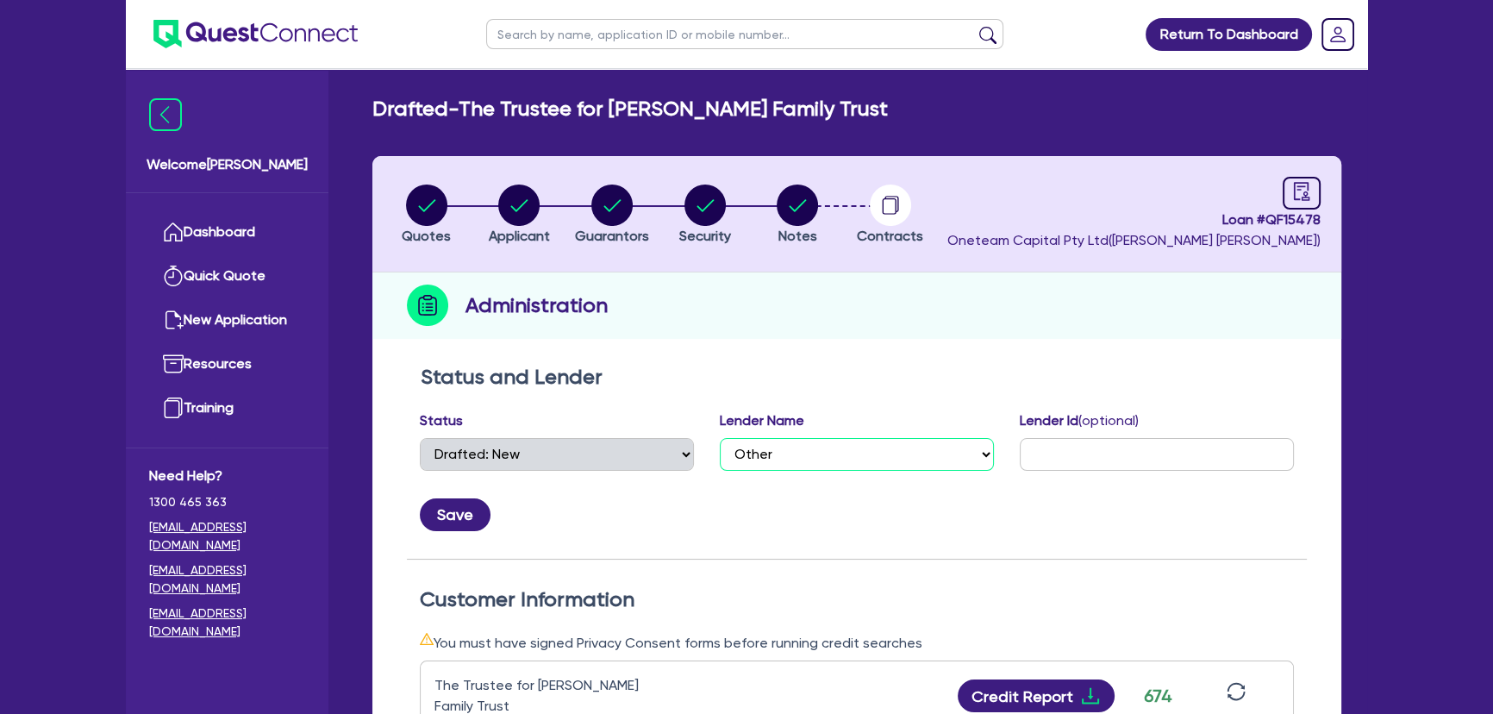
click at [795, 459] on select "Select AAMF AFS Alex Bank Angle Finance Azora Banjo BigStone BOQ Finance Brande…" at bounding box center [857, 454] width 274 height 33
click at [644, 369] on h2 "Status and Lender" at bounding box center [857, 377] width 872 height 25
click at [703, 216] on circle "button" at bounding box center [704, 204] width 41 height 41
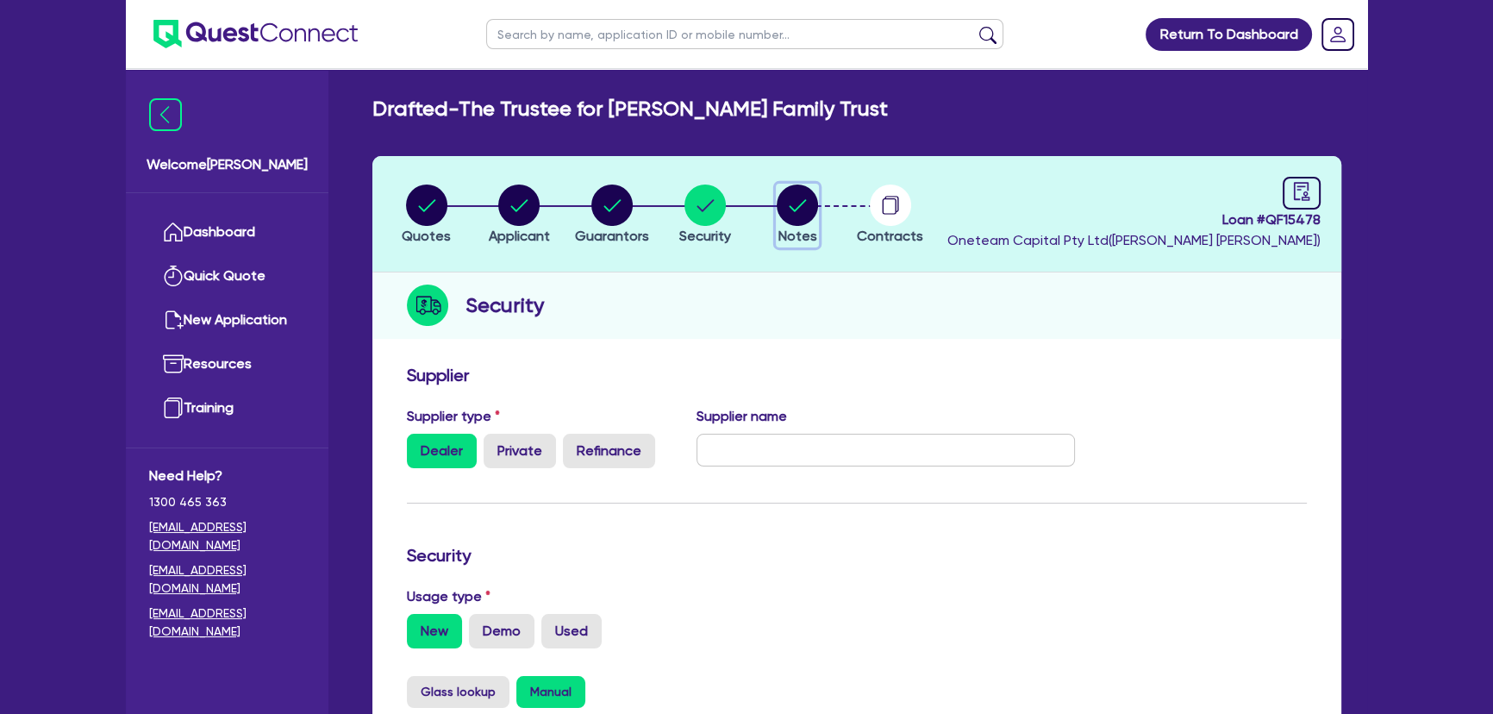
click at [816, 186] on icon "button" at bounding box center [797, 204] width 41 height 41
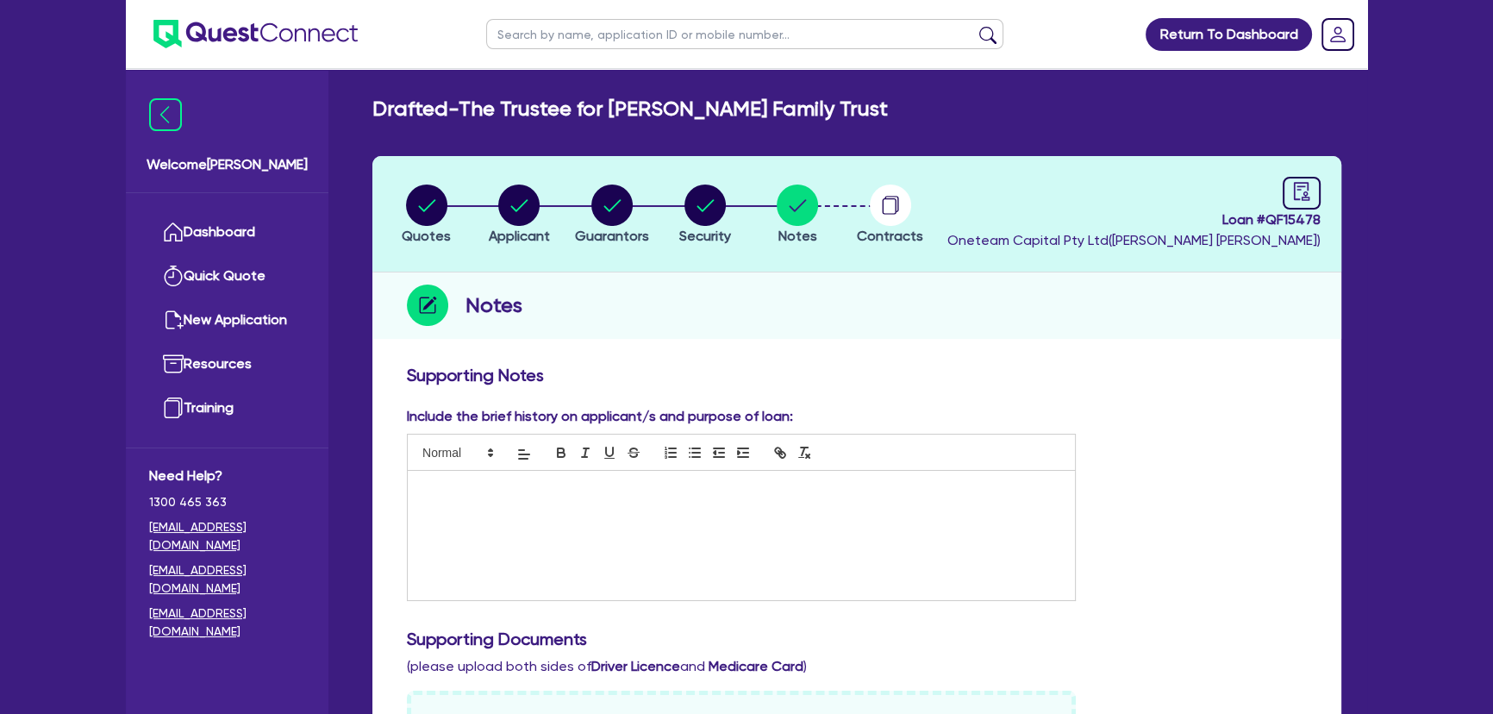
drag, startPoint x: 559, startPoint y: 560, endPoint x: 578, endPoint y: 547, distance: 23.0
click at [559, 560] on div at bounding box center [741, 535] width 667 height 129
click at [536, 230] on span "Applicant" at bounding box center [519, 236] width 61 height 16
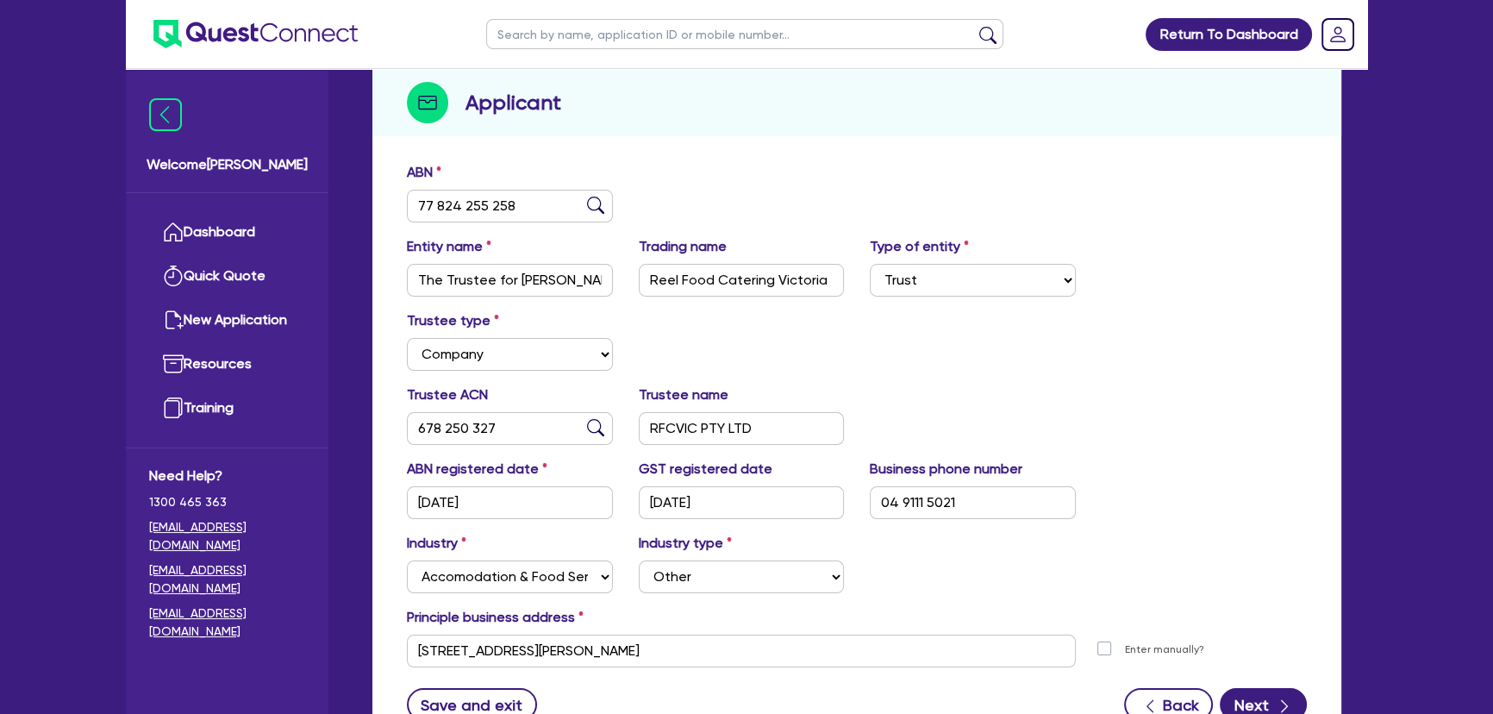
scroll to position [347, 0]
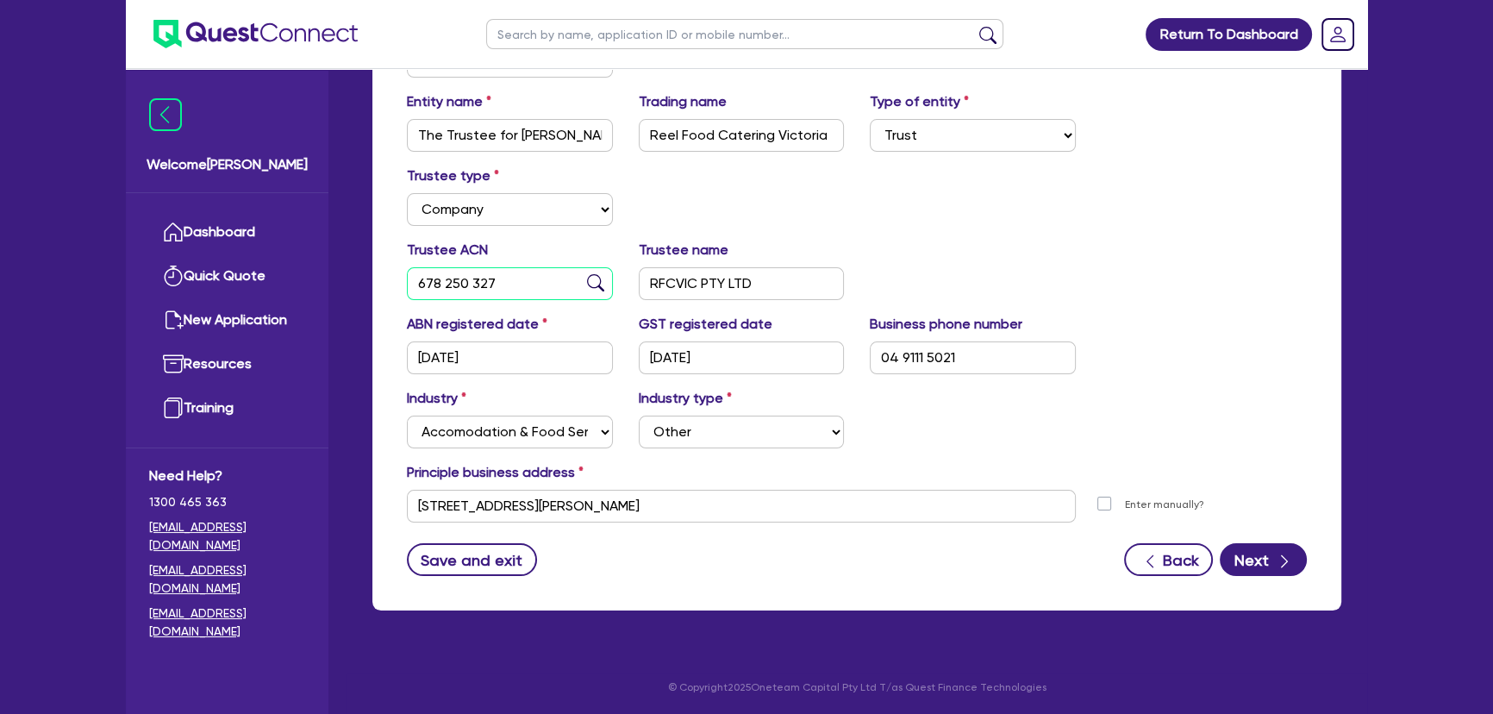
drag, startPoint x: 514, startPoint y: 291, endPoint x: 406, endPoint y: 282, distance: 108.1
click at [407, 282] on input "678 250 327" at bounding box center [510, 283] width 206 height 33
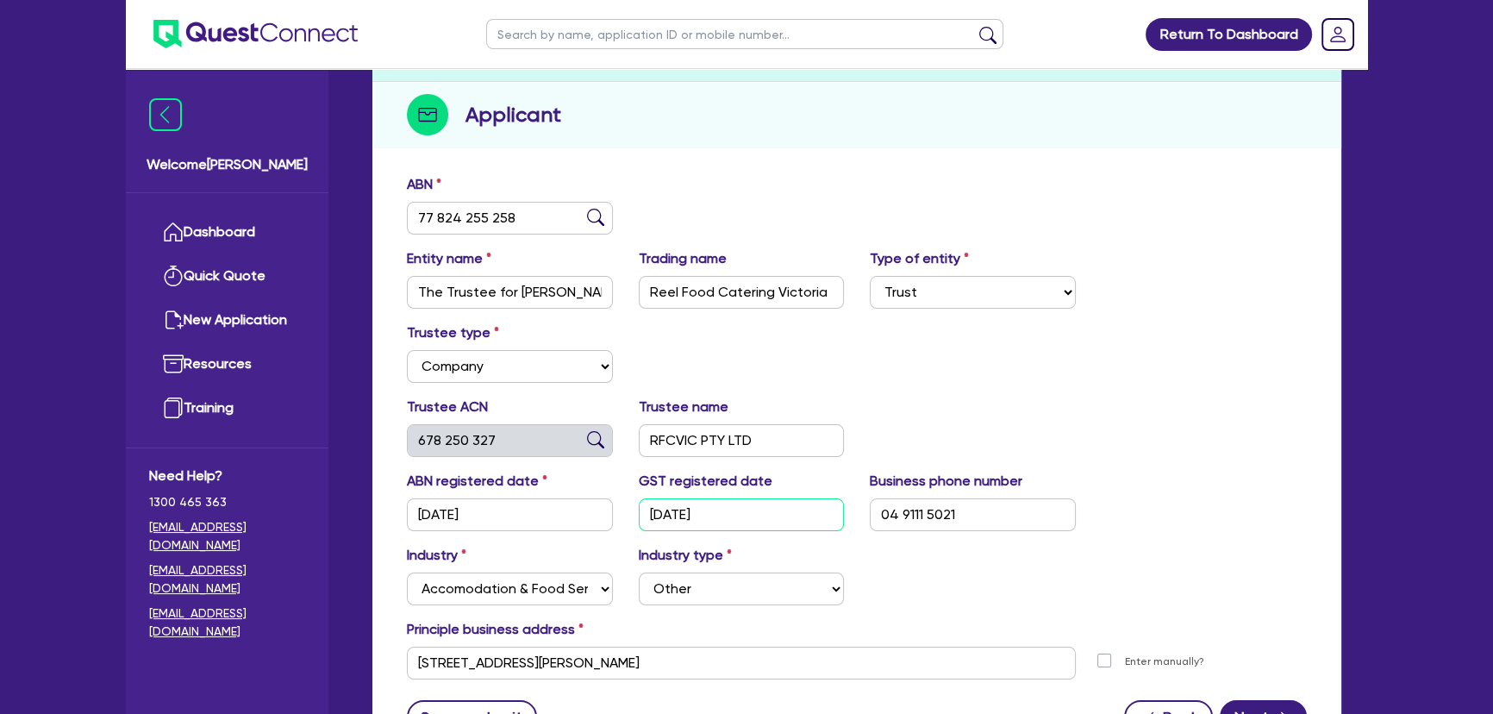
drag, startPoint x: 731, startPoint y: 506, endPoint x: 681, endPoint y: 508, distance: 50.0
click at [694, 508] on input "[DATE]" at bounding box center [742, 514] width 206 height 33
click at [480, 424] on input "678 250 327" at bounding box center [510, 440] width 206 height 33
drag, startPoint x: 528, startPoint y: 430, endPoint x: 402, endPoint y: 433, distance: 125.9
click at [402, 433] on div "Trustee ACN 678 250 327" at bounding box center [510, 427] width 232 height 60
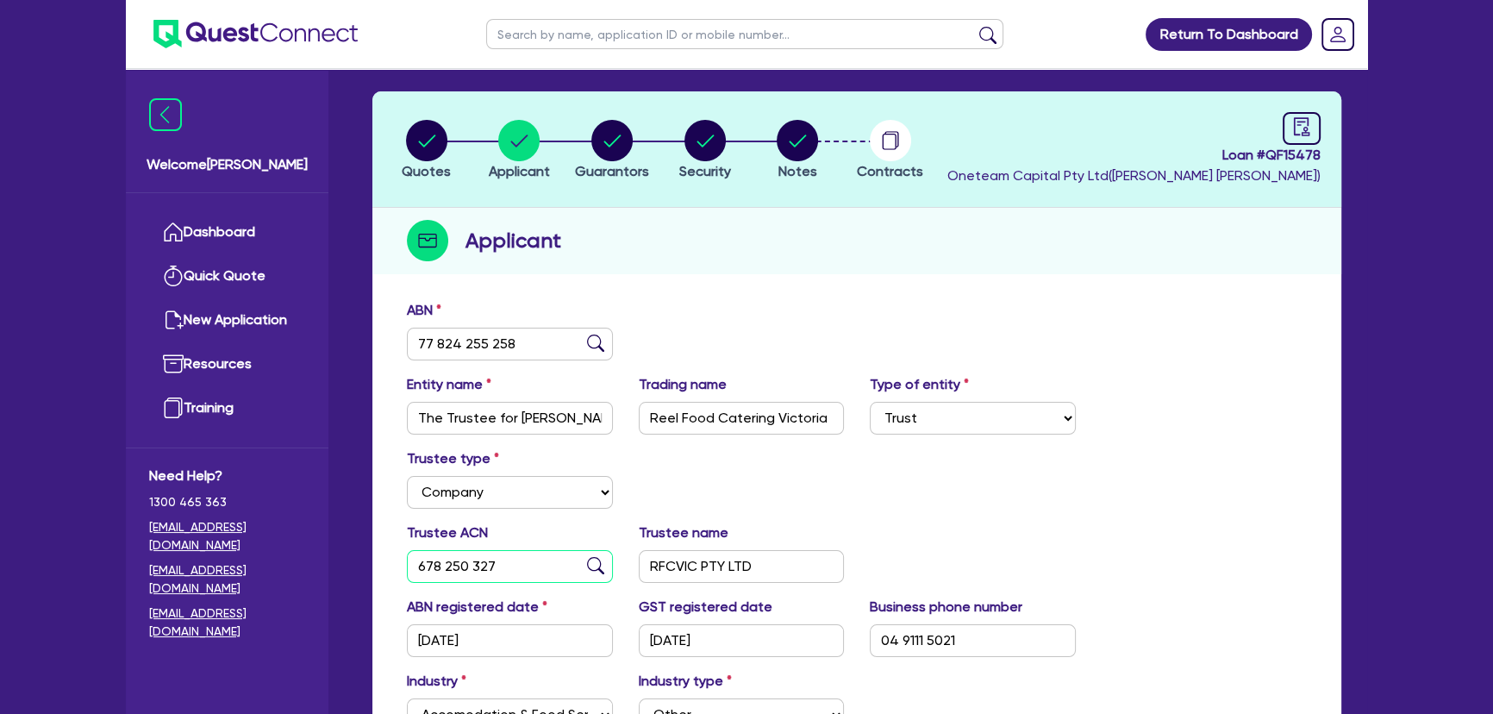
scroll to position [0, 0]
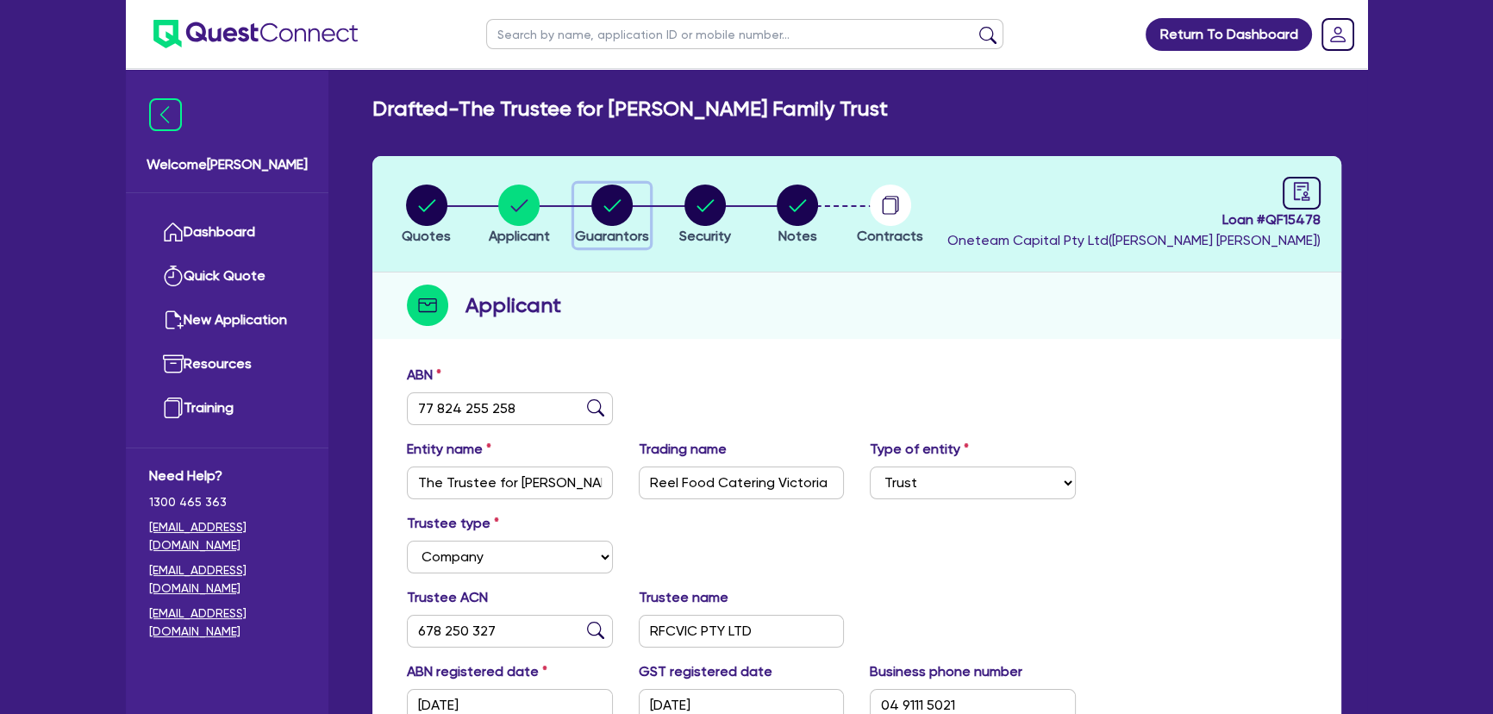
click at [575, 228] on button "Guarantors" at bounding box center [612, 216] width 76 height 64
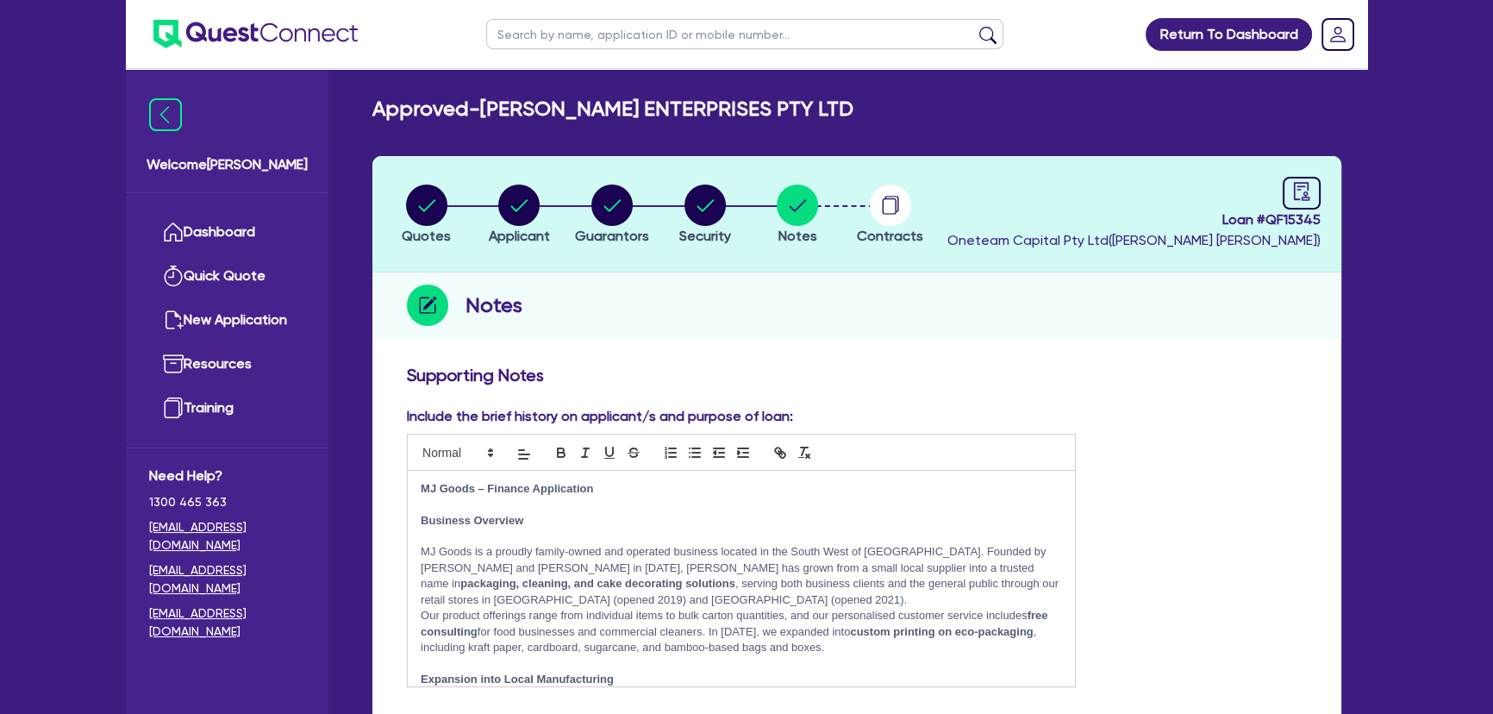
click at [537, 36] on input "text" at bounding box center [744, 34] width 517 height 30
type input "hi-way"
click button "submit" at bounding box center [988, 38] width 28 height 24
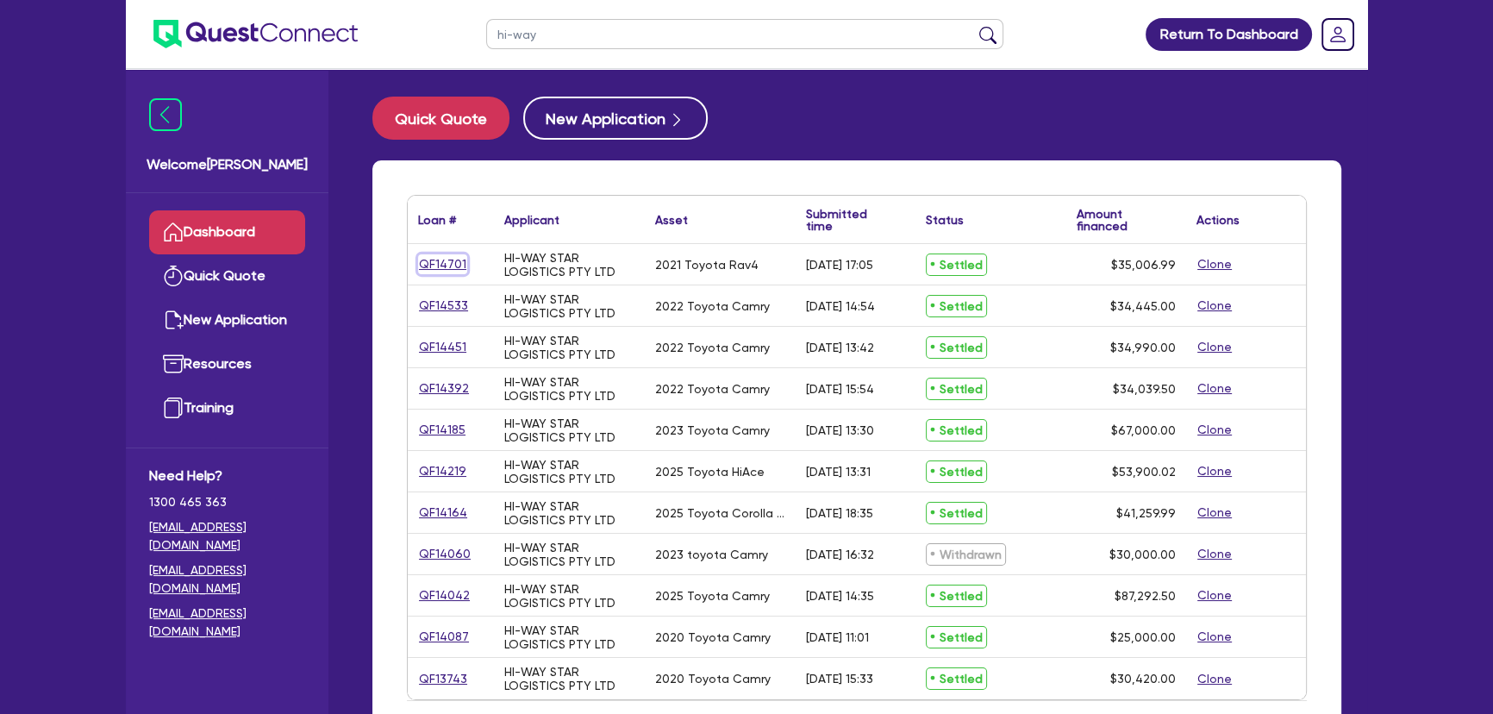
click at [458, 265] on link "QF14701" at bounding box center [442, 264] width 49 height 20
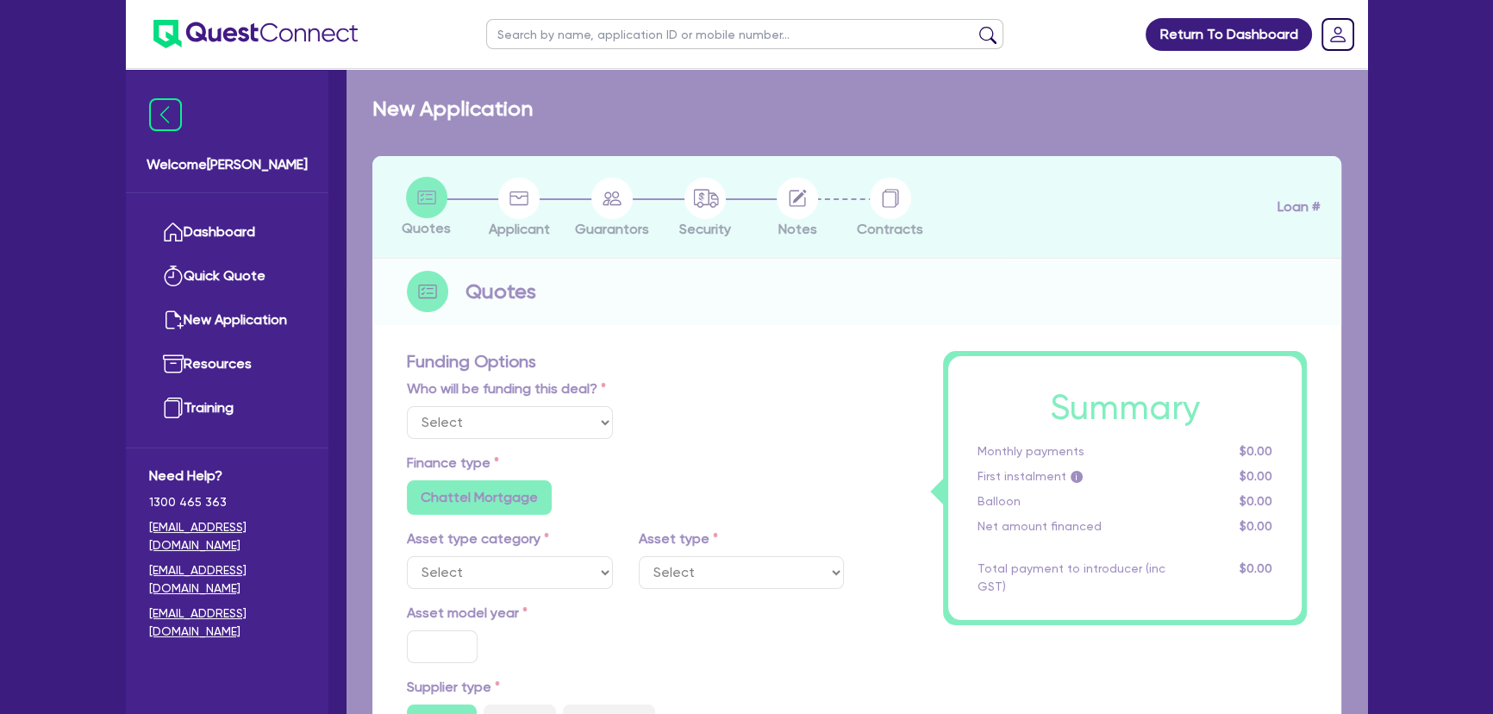
select select "Other"
select select "CARS_AND_LIGHT_TRUCKS"
type input "2021"
radio input "true"
type input "34,500"
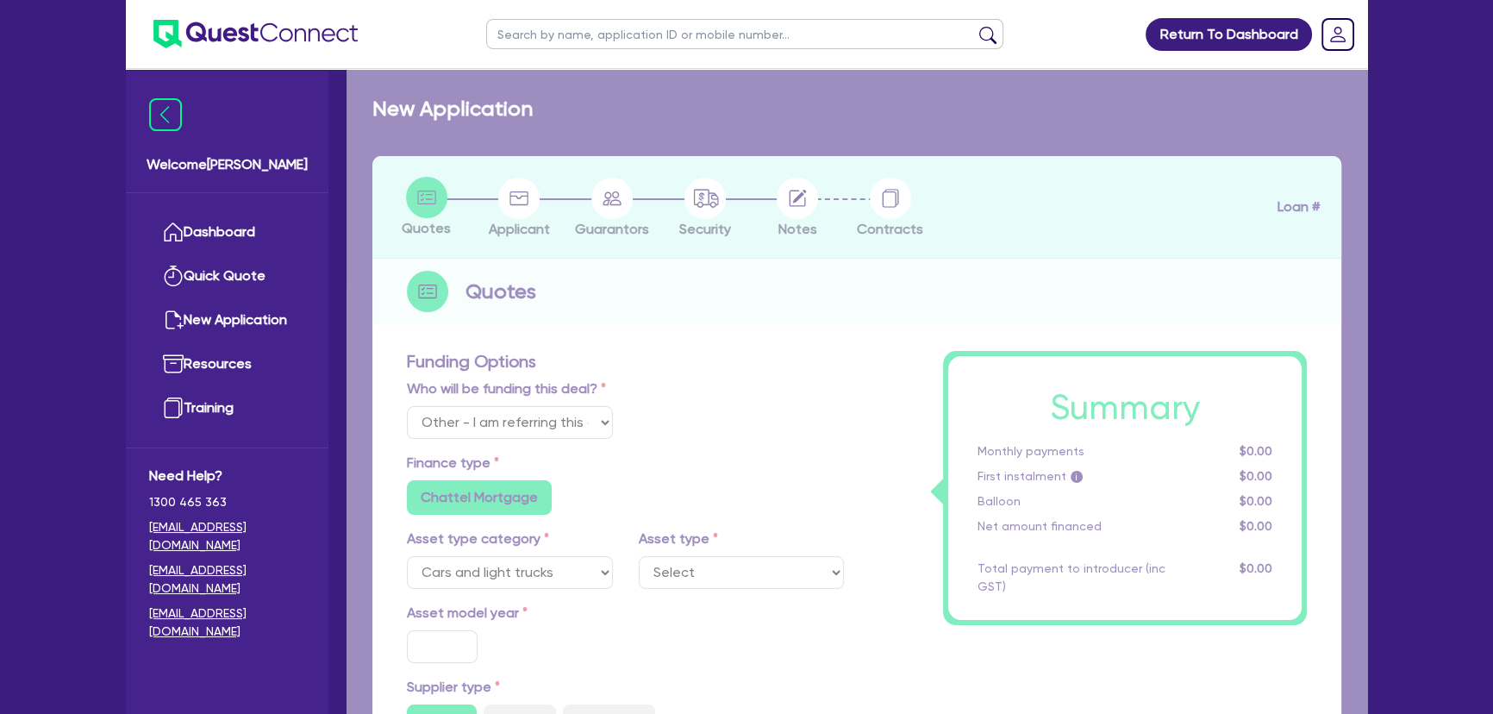
type input "1.04"
type input "363.64"
type input "8.59"
type input "460.9"
radio input "true"
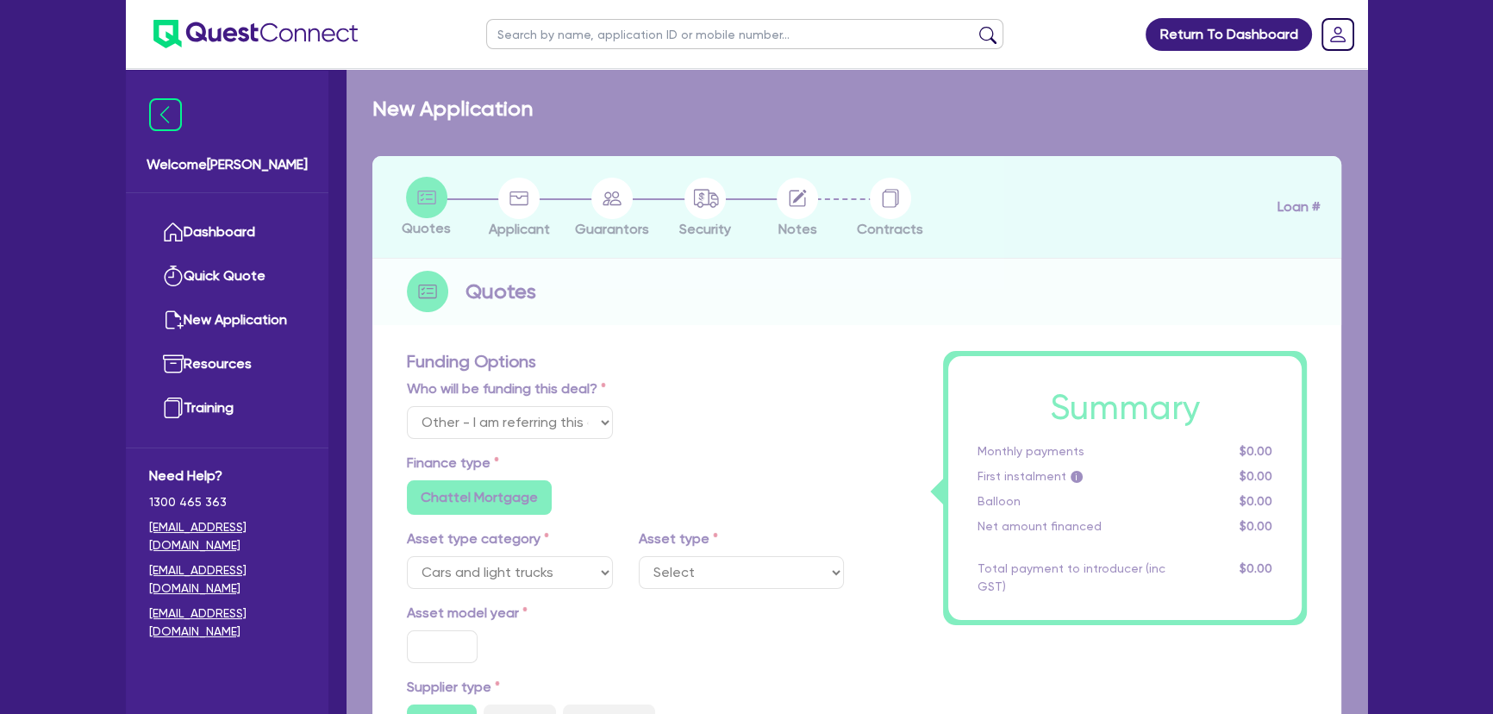
radio input "false"
select select "PASSENGER_VEHICLES"
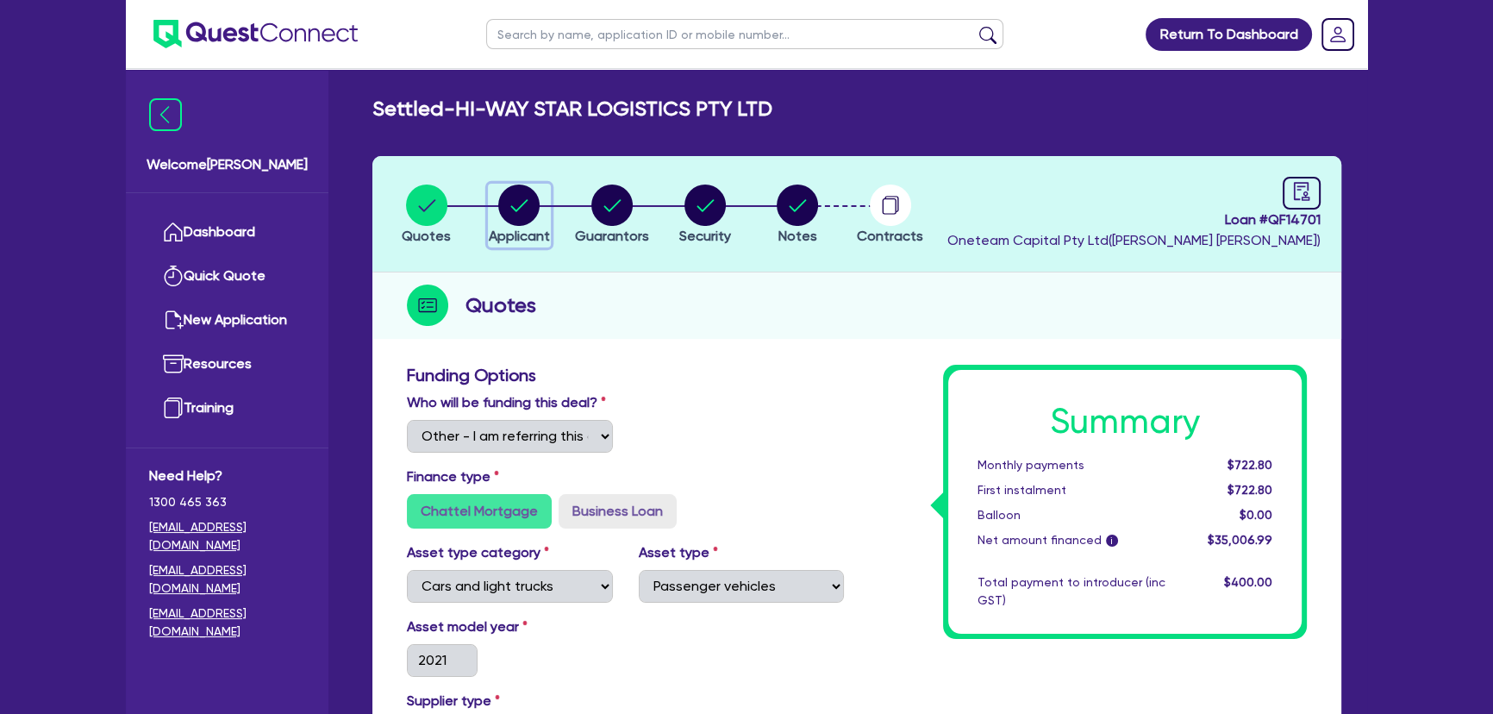
click at [534, 199] on circle "button" at bounding box center [518, 204] width 41 height 41
select select "COMPANY"
select select "TRANSPORT_WAREHOUSING"
select select "PASSENGERS_FREIGHT_TRANSPORT"
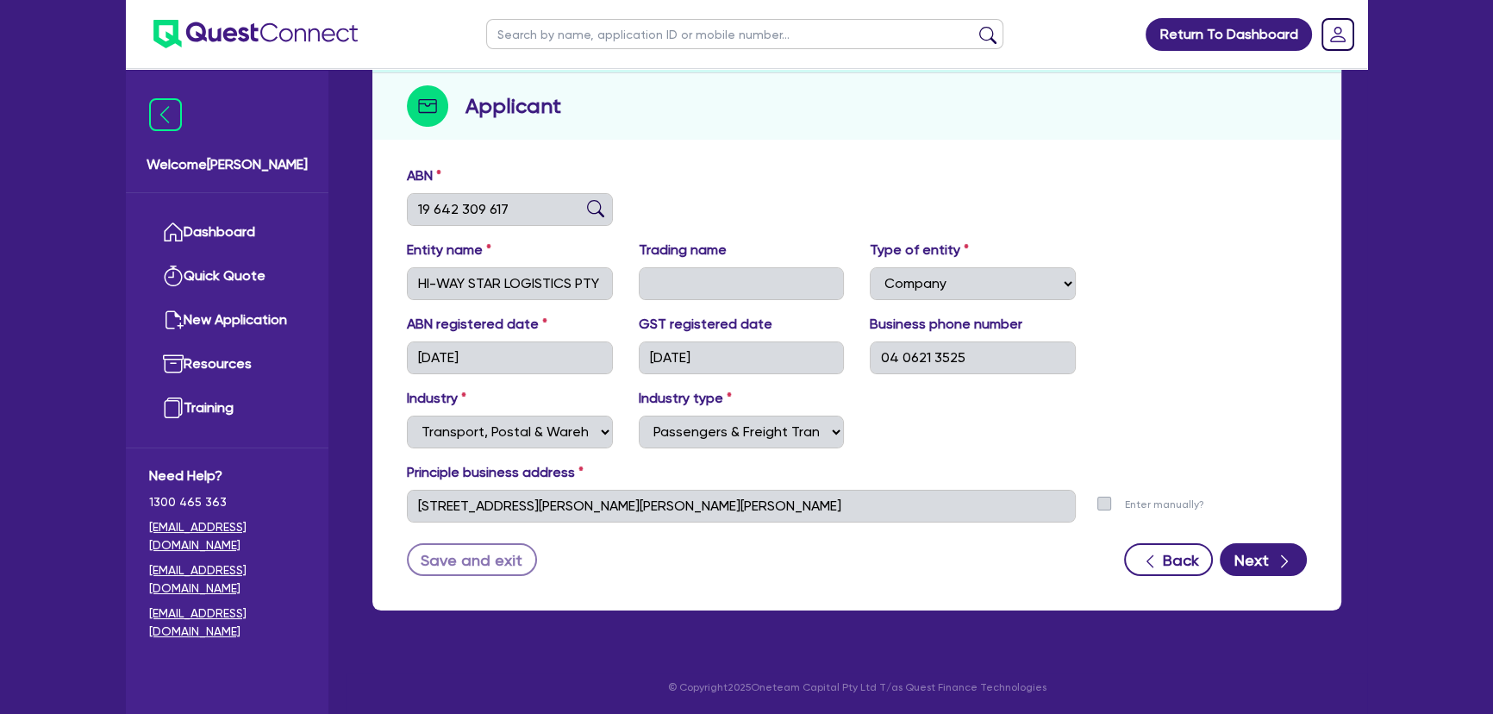
scroll to position [34, 0]
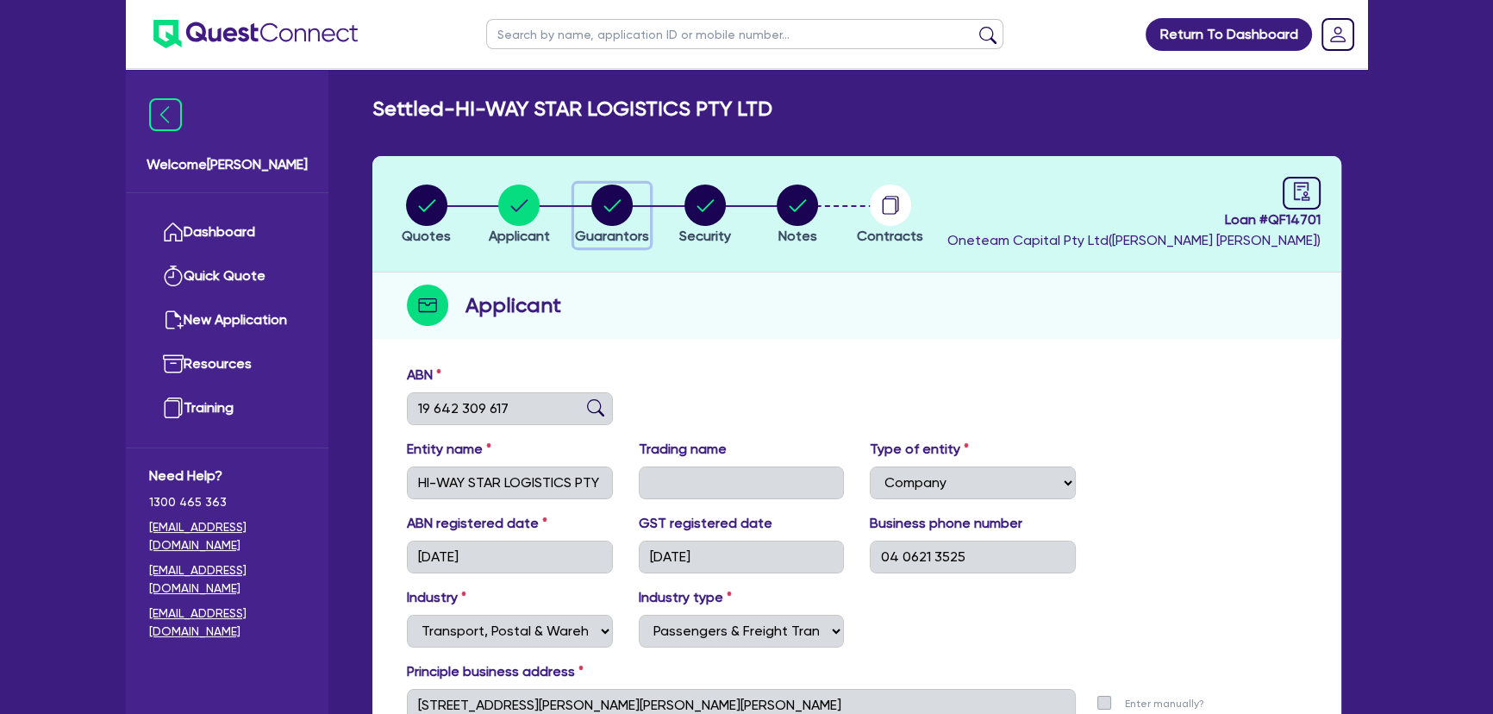
click at [610, 195] on circle "button" at bounding box center [611, 204] width 41 height 41
select select "MR"
select select "[GEOGRAPHIC_DATA]"
select select "MARRIED"
select select "PROPERTY"
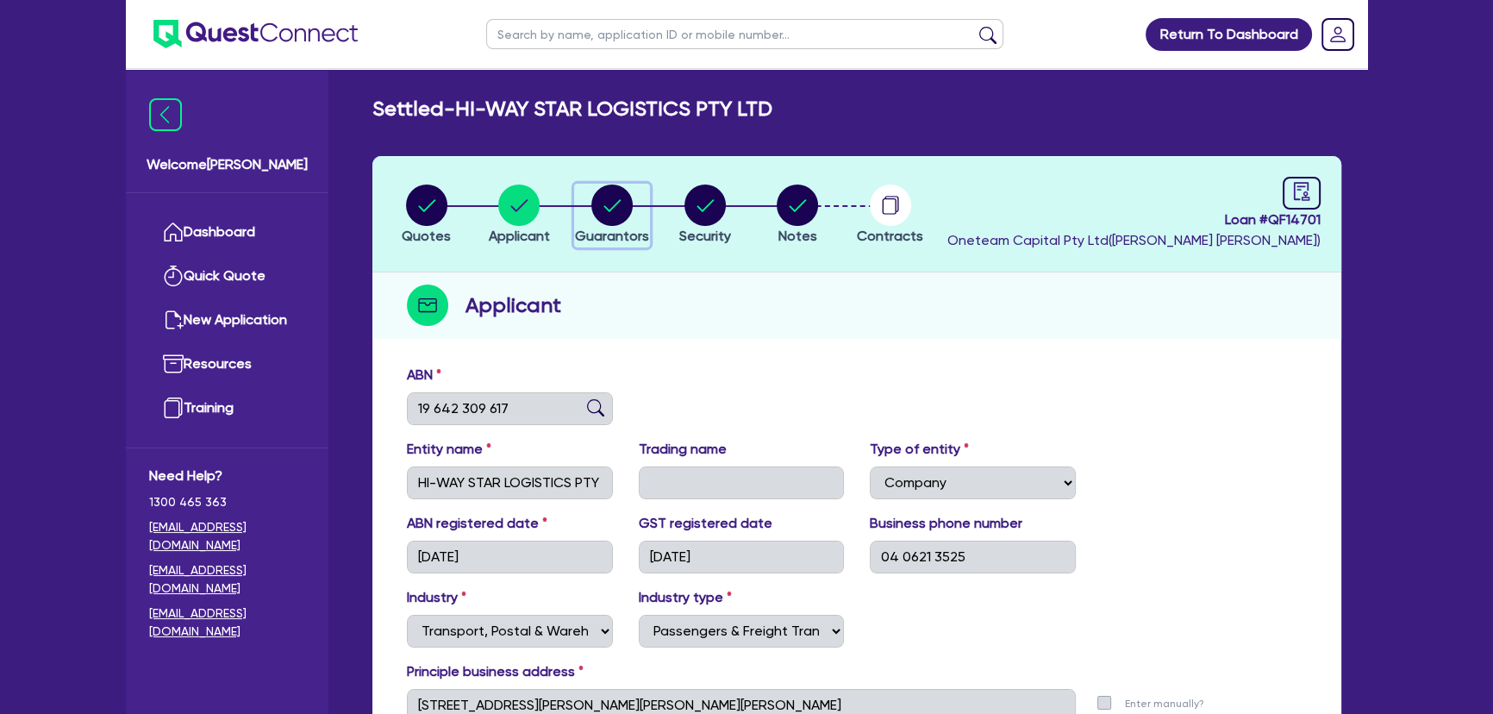
select select "CASH"
select select "TRUCK"
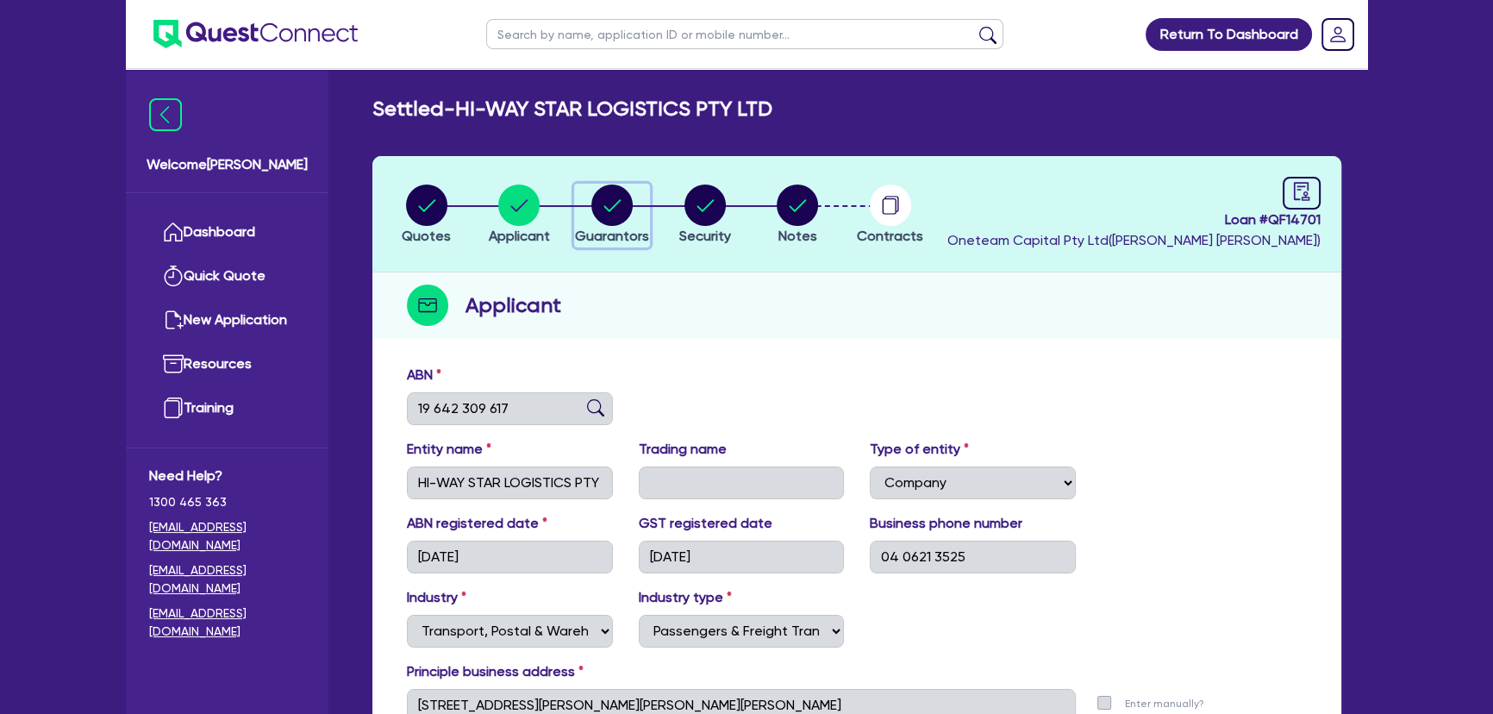
select select "TRAILER"
select select "VEHICLE"
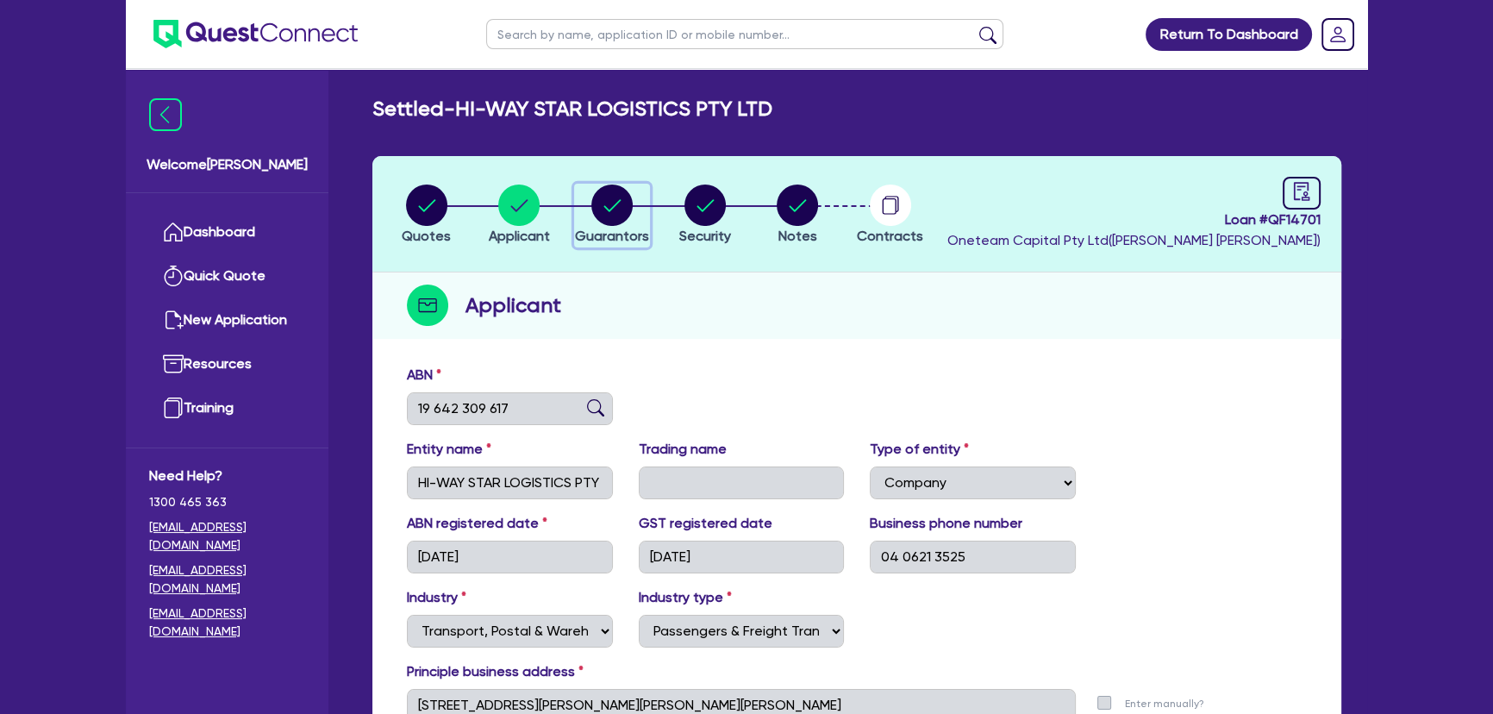
select select "VEHICLE"
select select "MORTGAGE"
select select "TRAILER_LOAN"
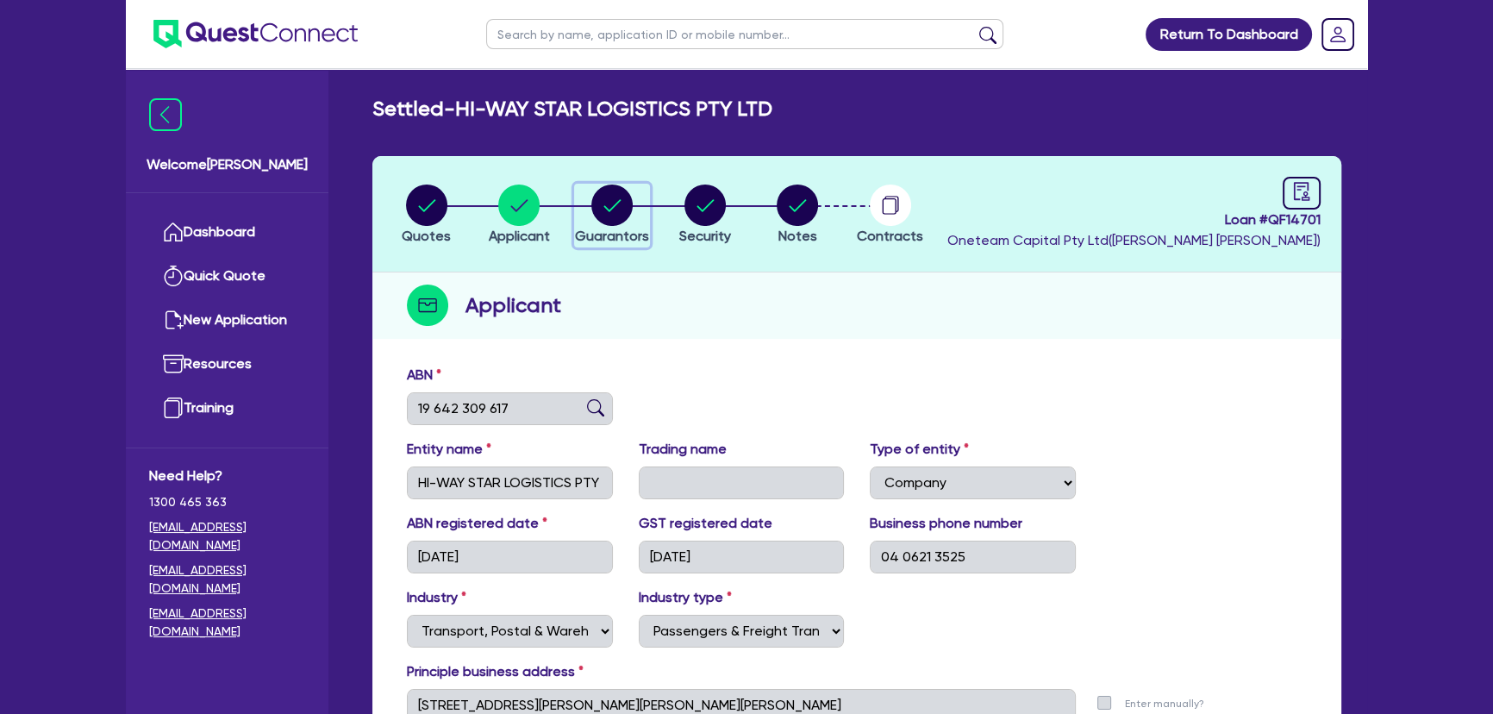
select select "TRUCK_LOAN"
select select "VEHICLE_LOAN"
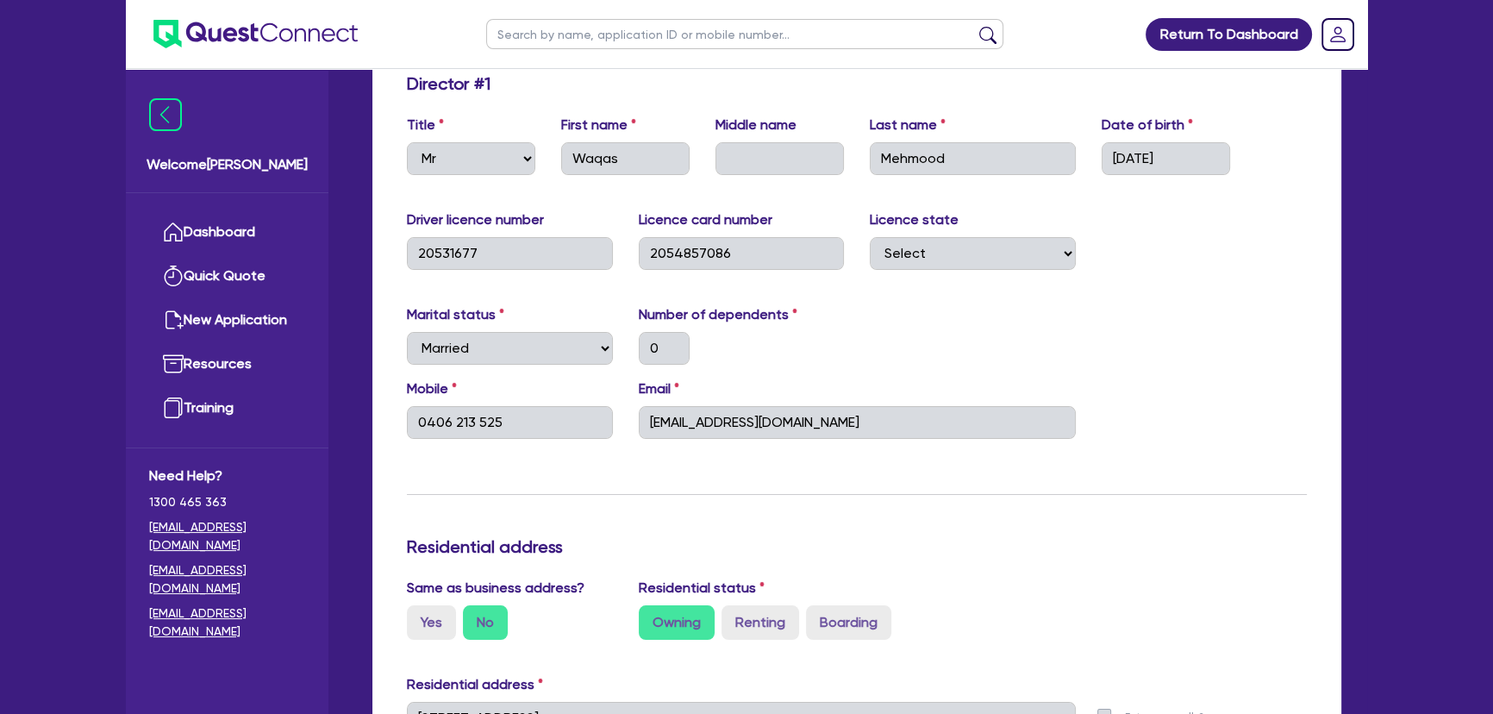
scroll to position [627, 0]
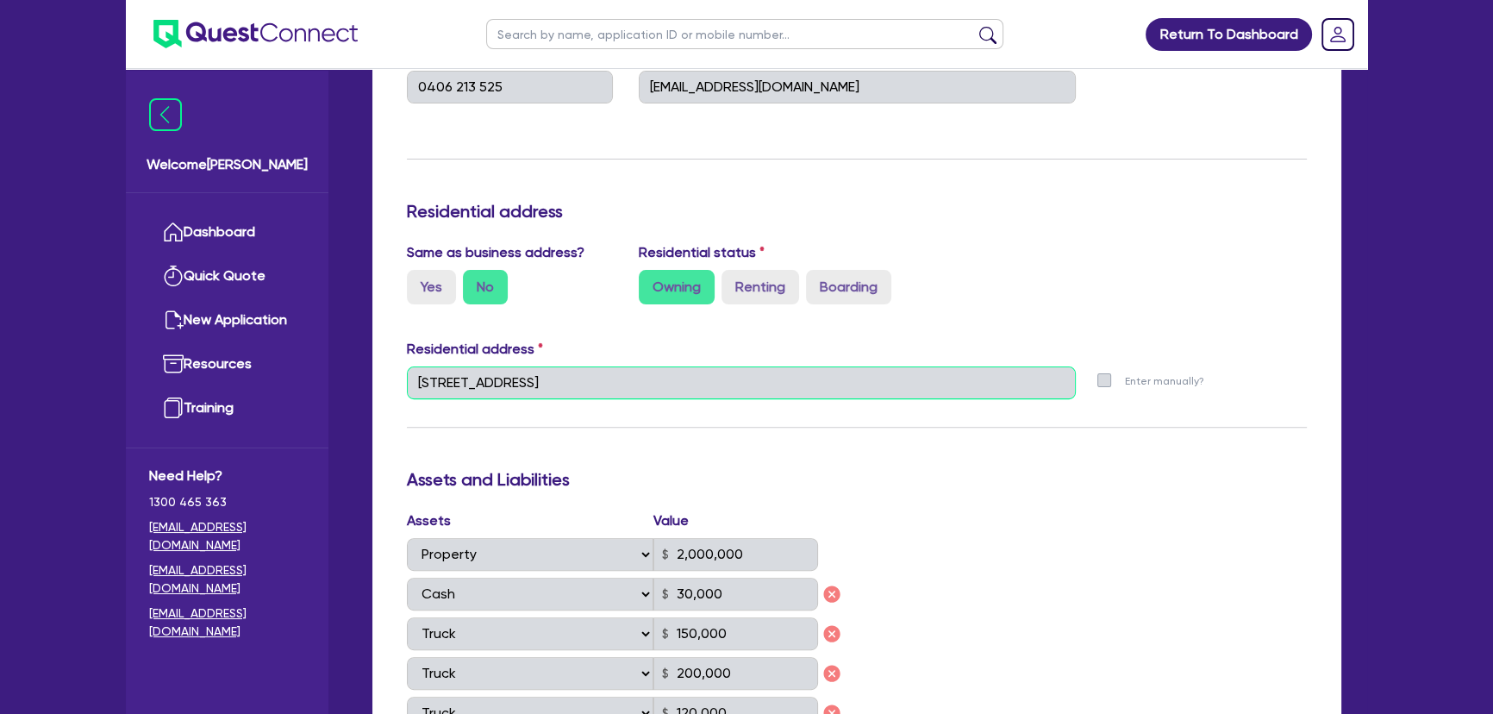
drag, startPoint x: 836, startPoint y: 388, endPoint x: 405, endPoint y: 397, distance: 431.1
click at [405, 397] on div "37 Ploughmans Bvd North Richmond NSW 2754" at bounding box center [741, 389] width 695 height 47
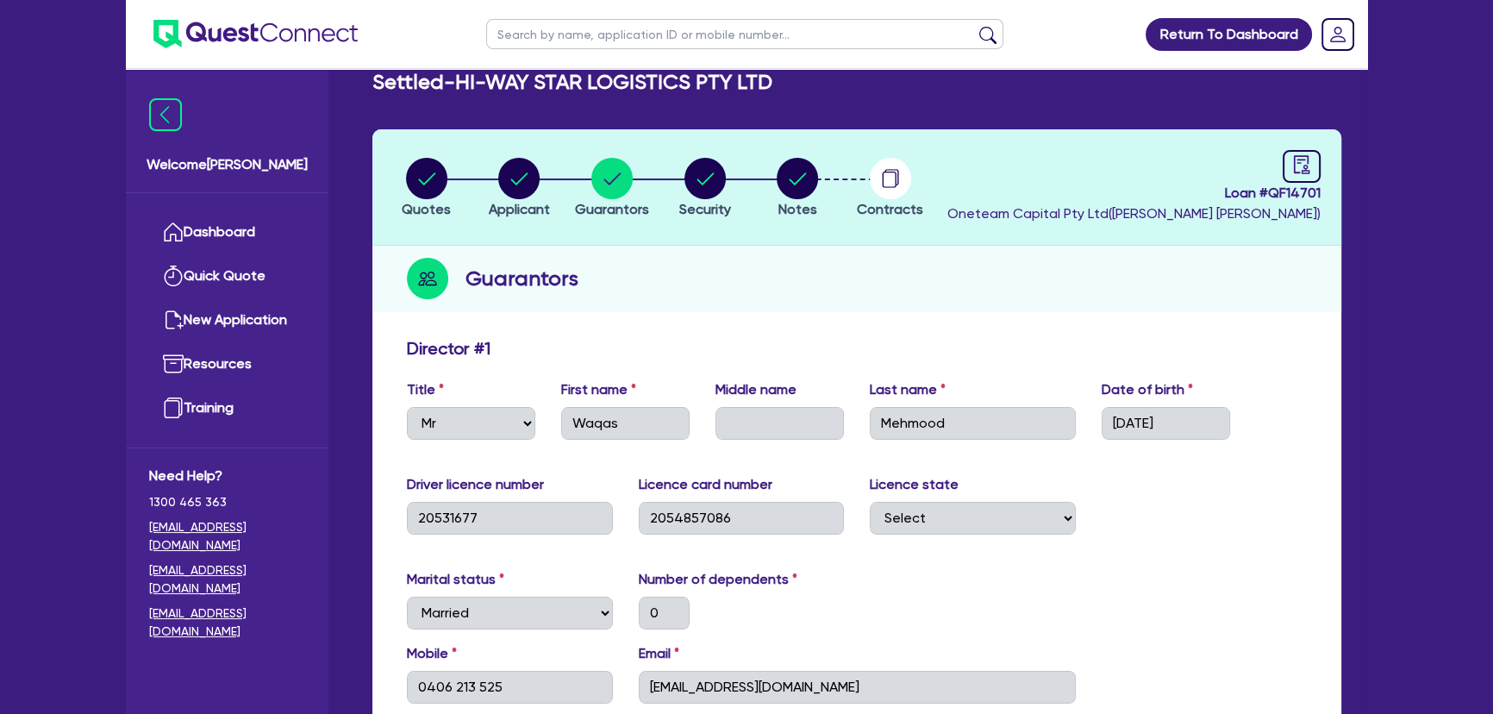
scroll to position [0, 0]
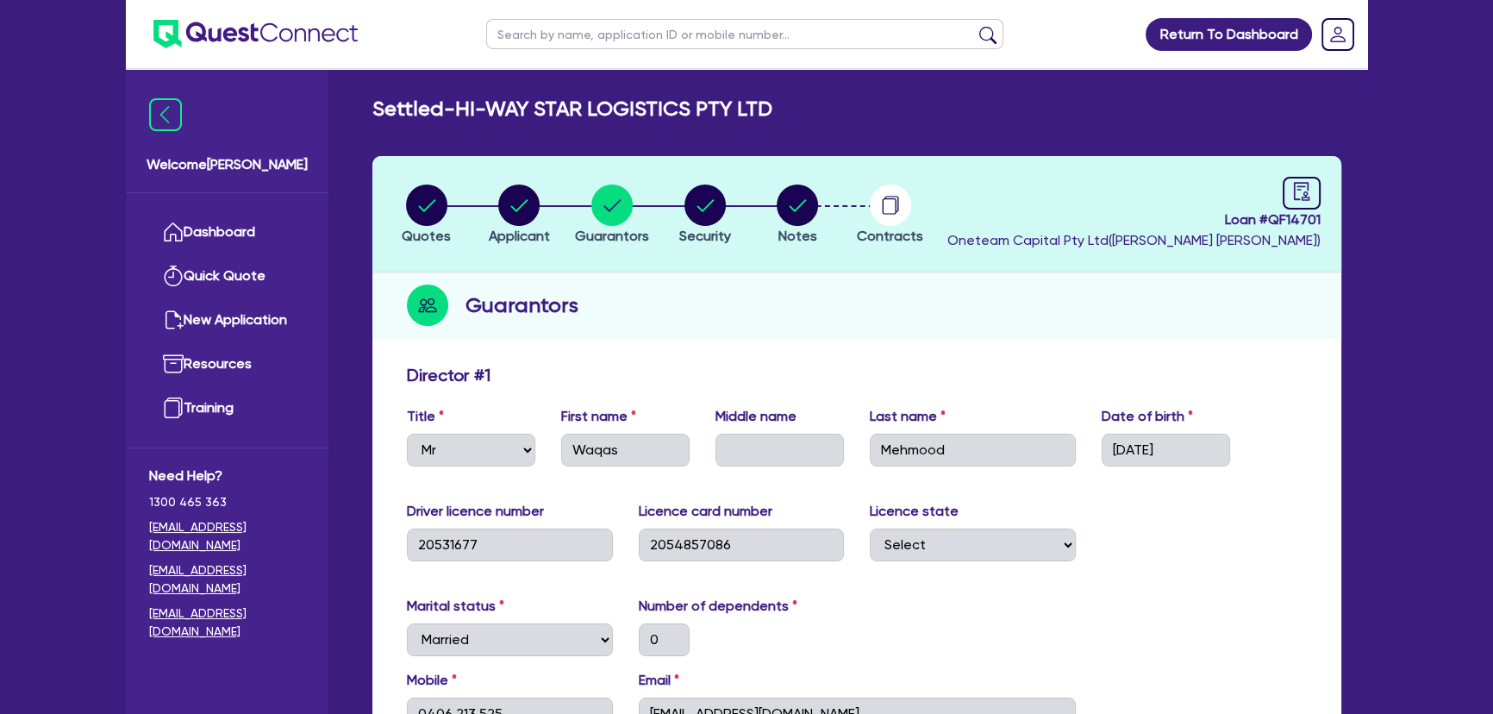
click at [332, 36] on img at bounding box center [255, 34] width 204 height 28
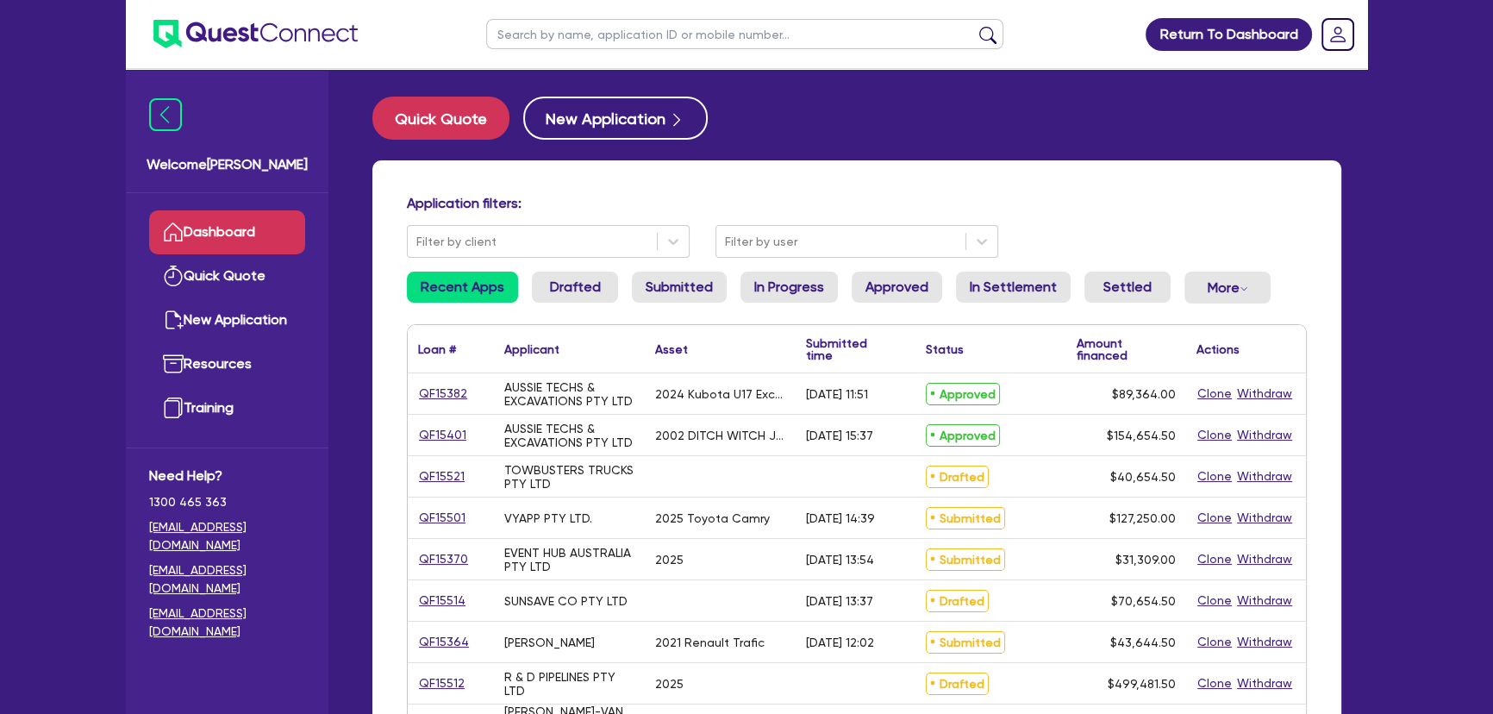
click at [625, 43] on input "text" at bounding box center [744, 34] width 517 height 30
type input "kaper"
click at [974, 26] on button "submit" at bounding box center [988, 38] width 28 height 24
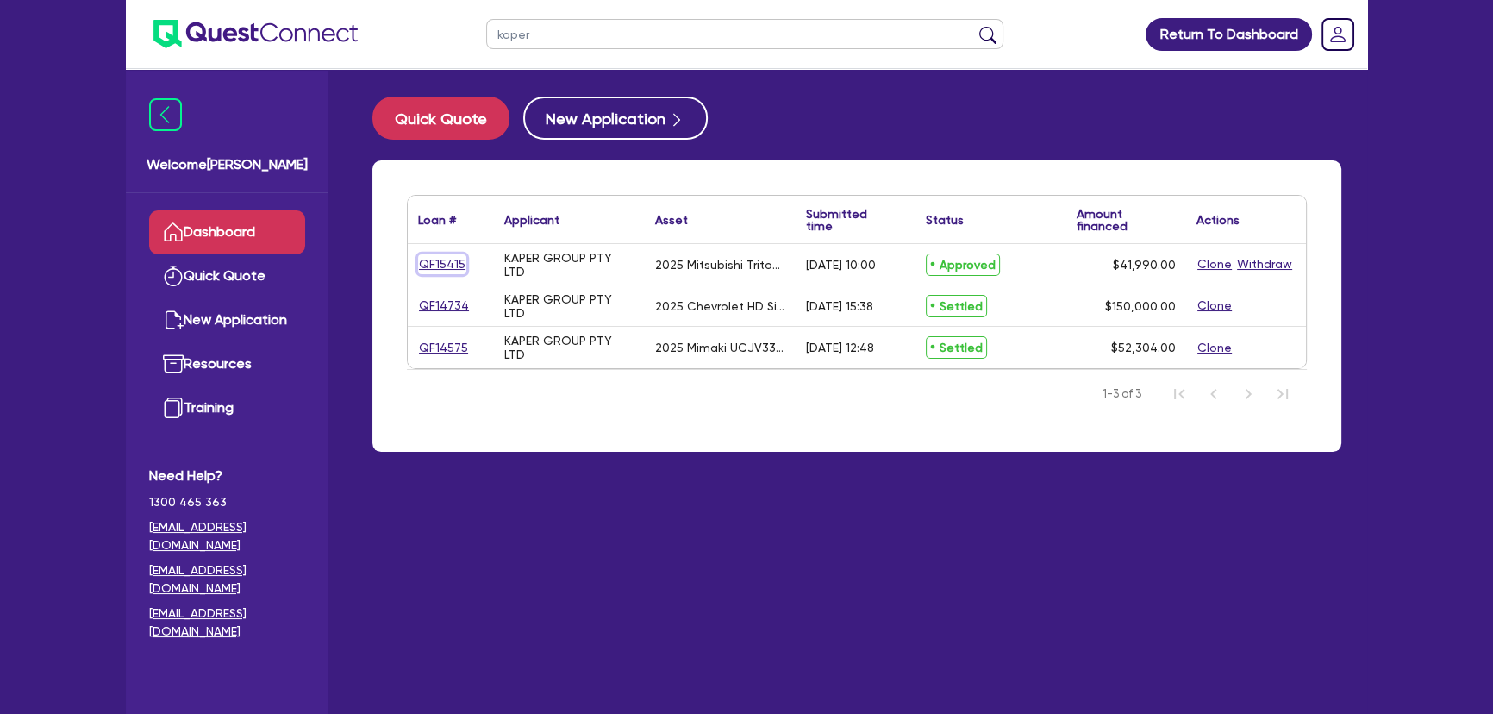
click at [447, 268] on link "QF15415" at bounding box center [442, 264] width 48 height 20
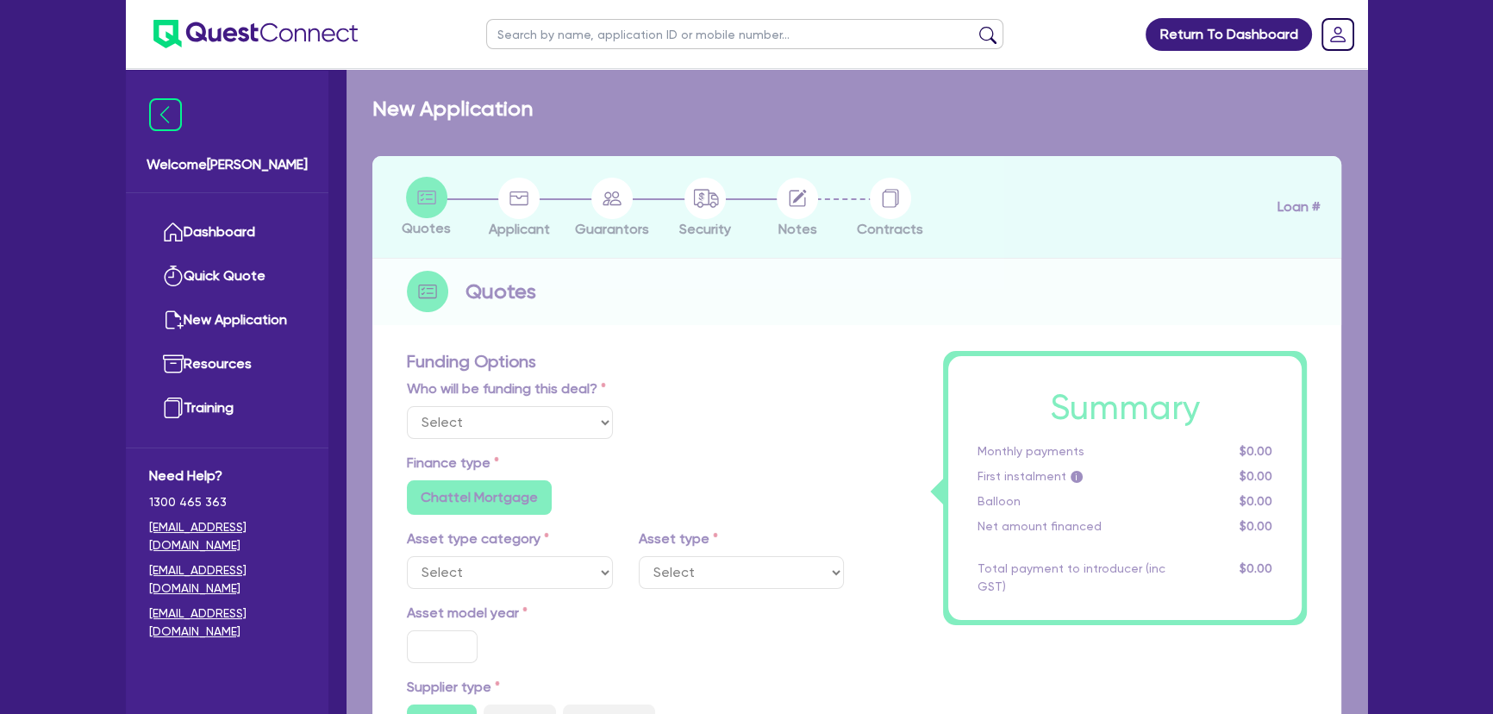
select select "Other"
select select "CARS_AND_LIGHT_TRUCKS"
type input "2025"
radio input "true"
type input "42,490"
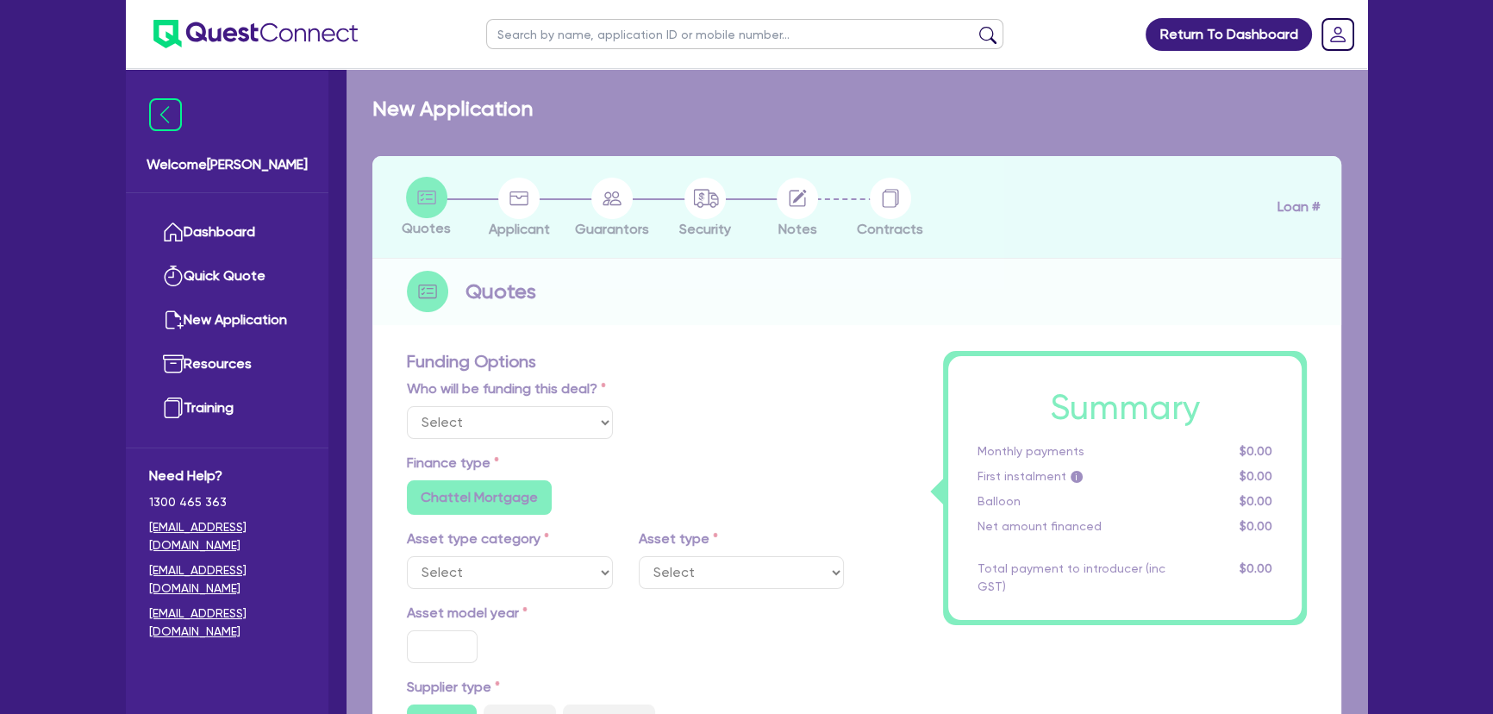
type input "500"
type input "2"
type input "839.8"
type input "6.69"
type input "495"
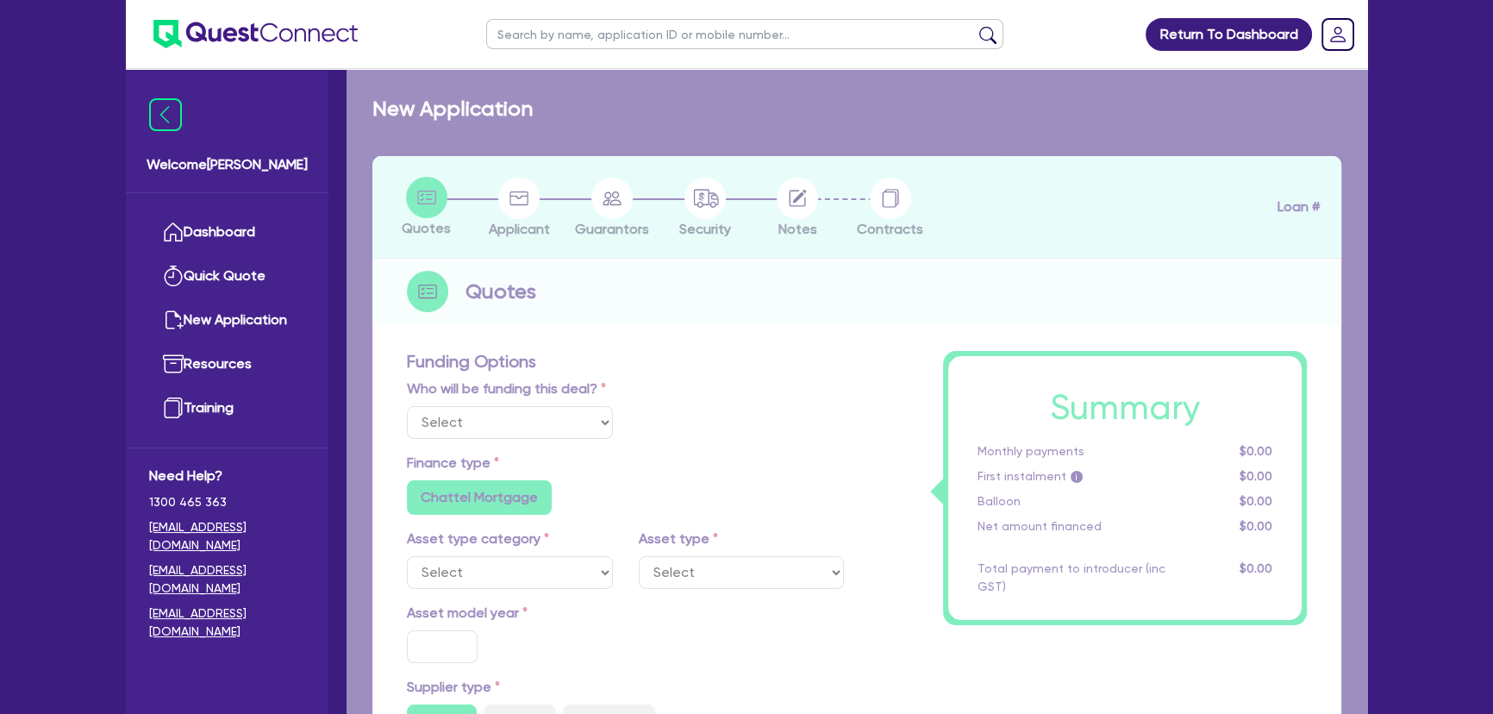
type input "495"
radio input "false"
select select "VANS_AND_UTES"
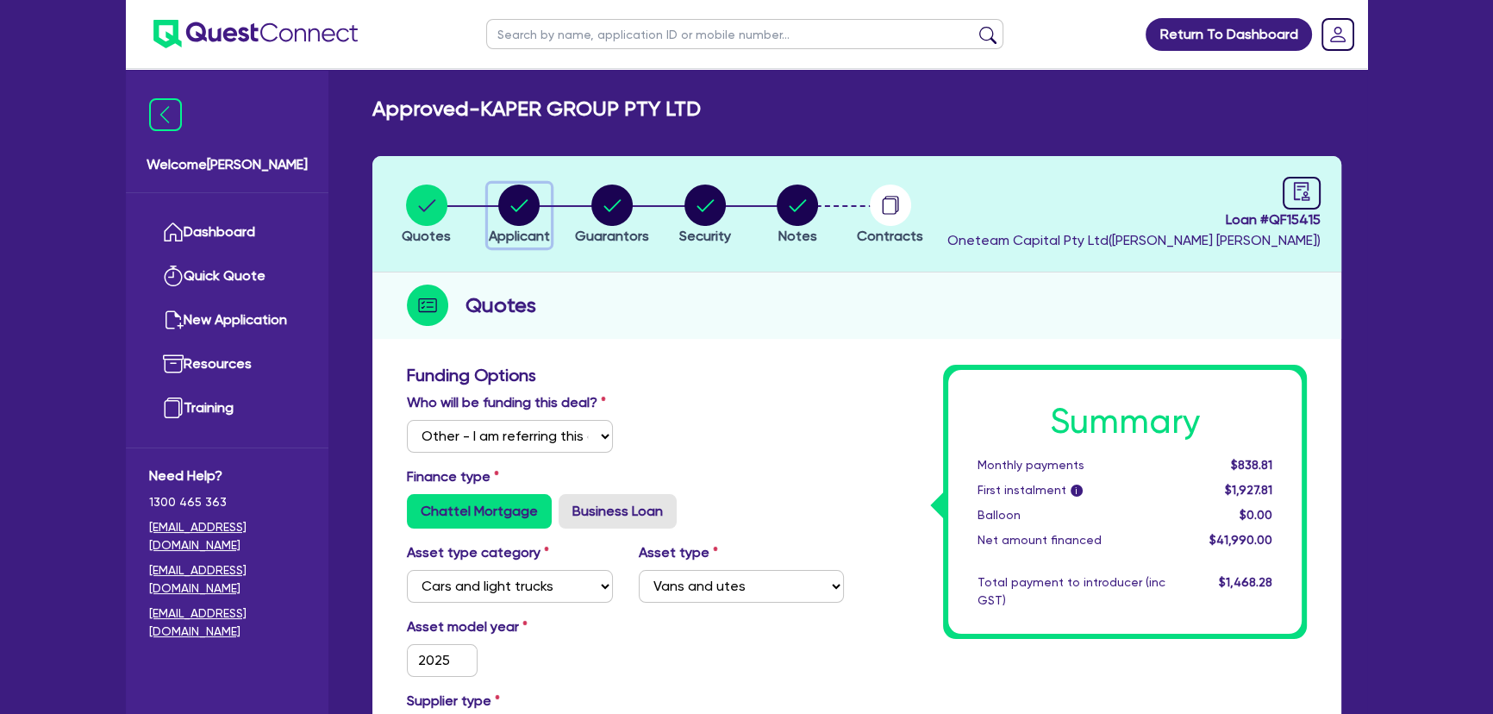
click at [547, 209] on div "button" at bounding box center [519, 204] width 61 height 41
select select "COMPANY"
select select "BUILDING_CONSTRUCTION"
select select "BUSINESSES_CONSTRUCTION_SERVICES"
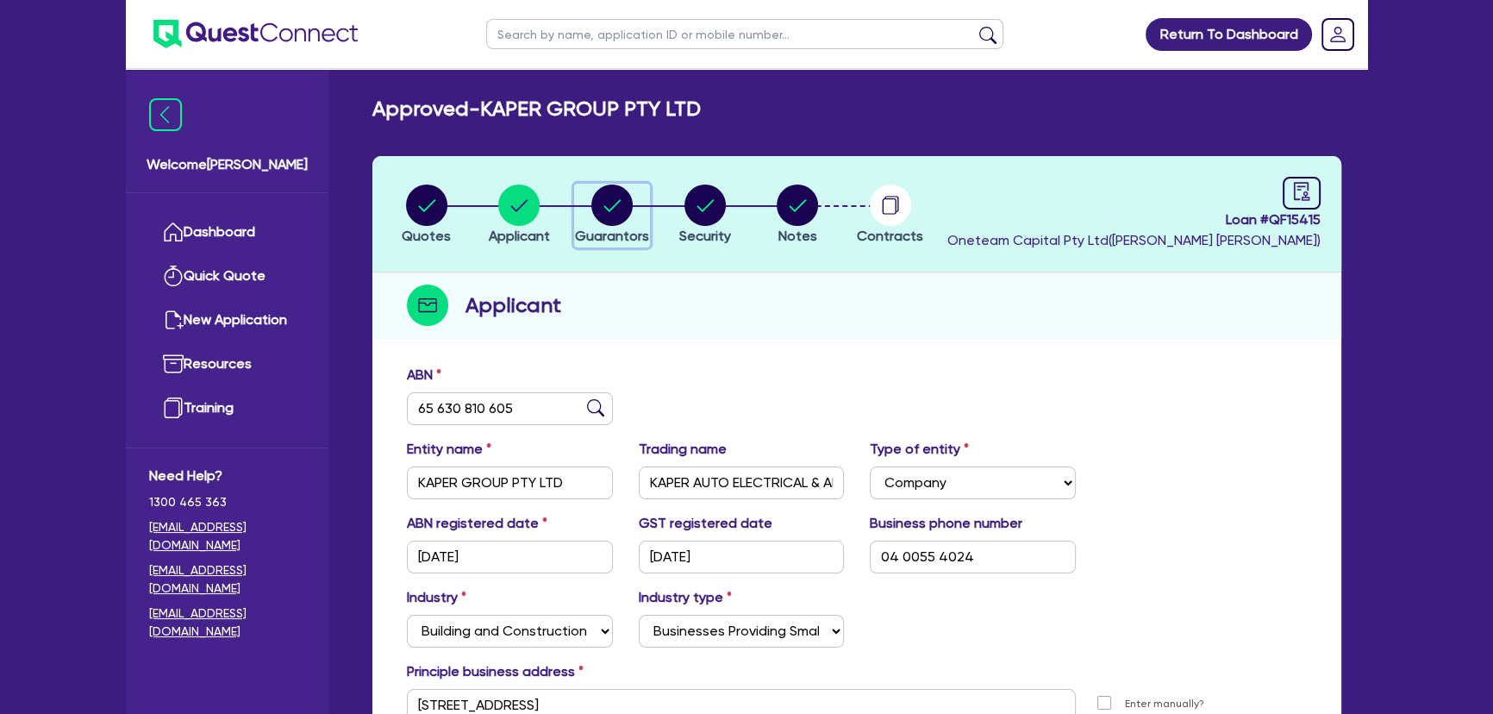
click at [584, 205] on div "button" at bounding box center [612, 204] width 74 height 41
select select "MR"
select select "[GEOGRAPHIC_DATA]"
select select "MARRIED"
select select "PROPERTY"
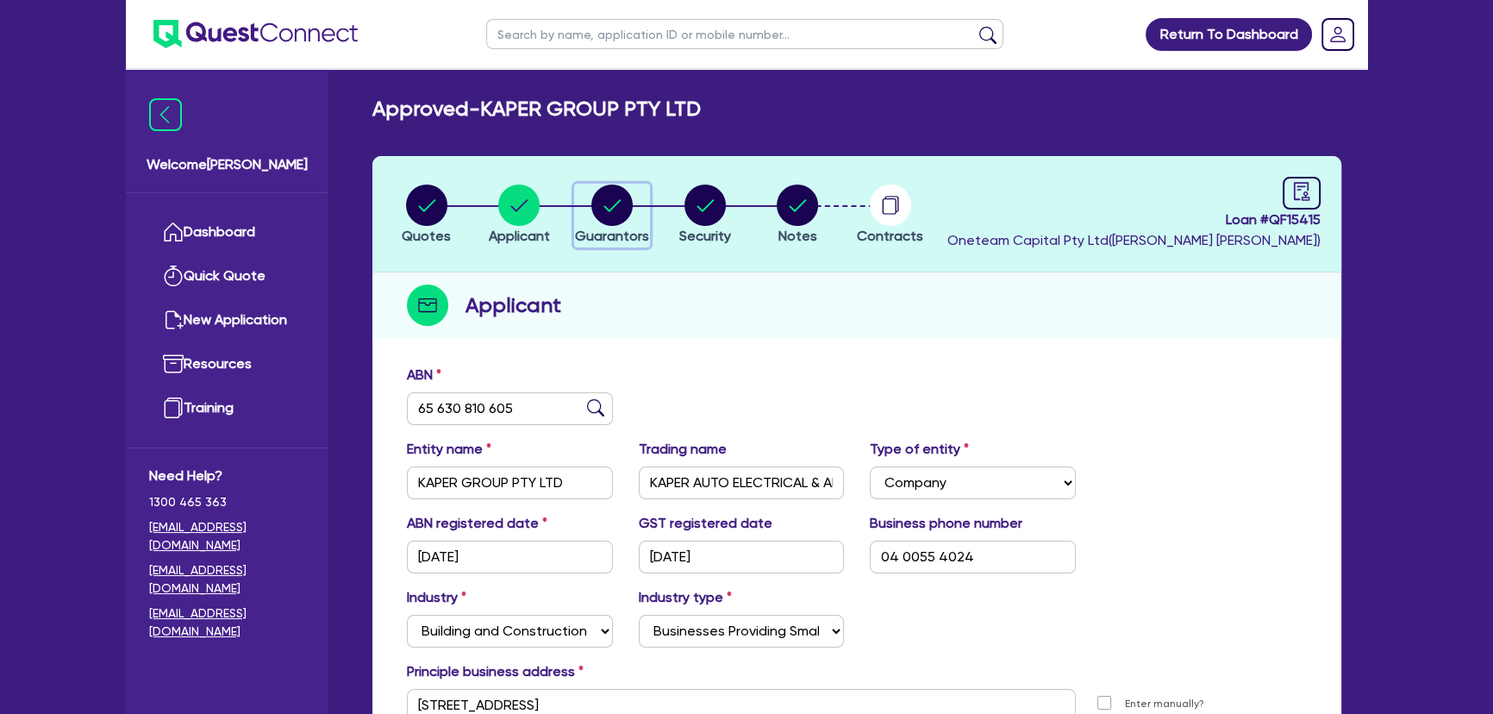
select select "VEHICLE"
select select "OTHER"
select select "VEHICLE"
select select "CASH"
select select "MORTGAGE"
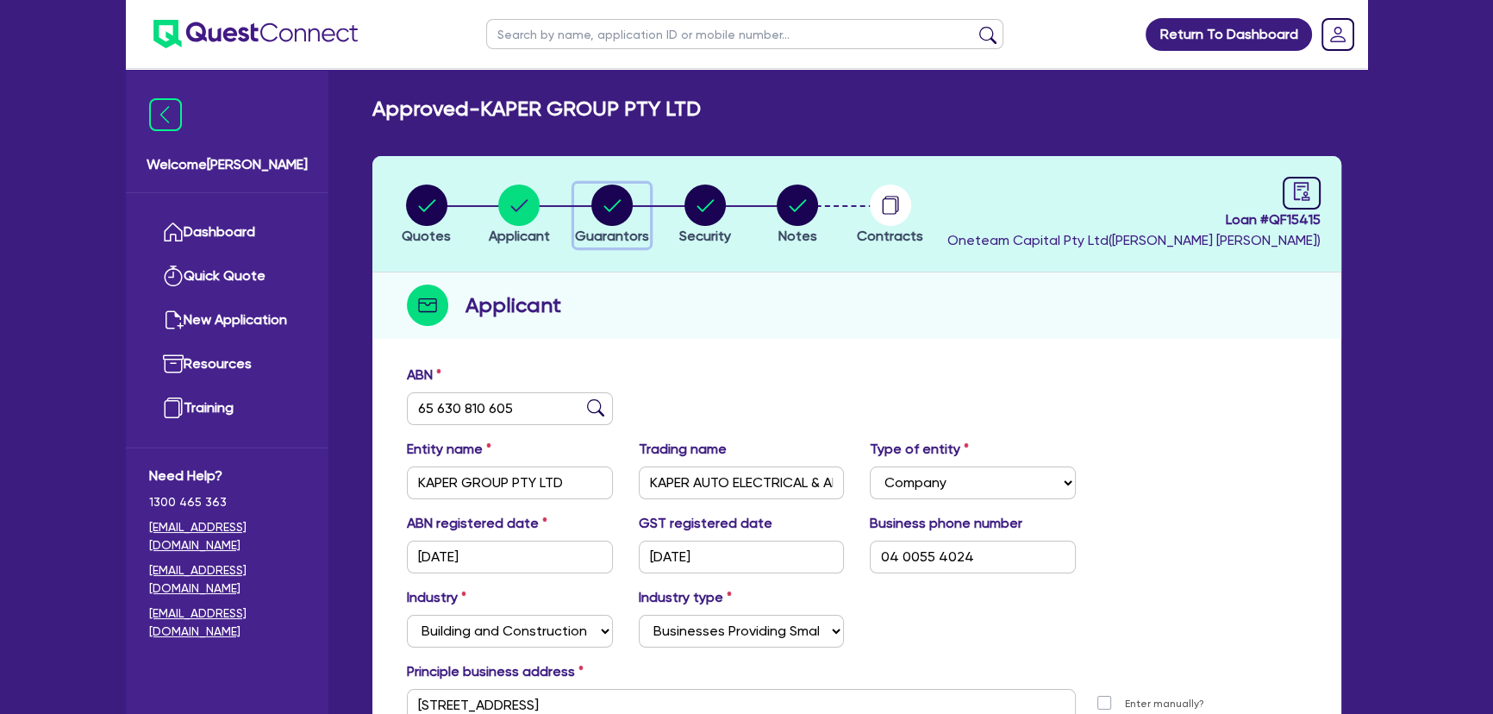
select select "VEHICLE_LOAN"
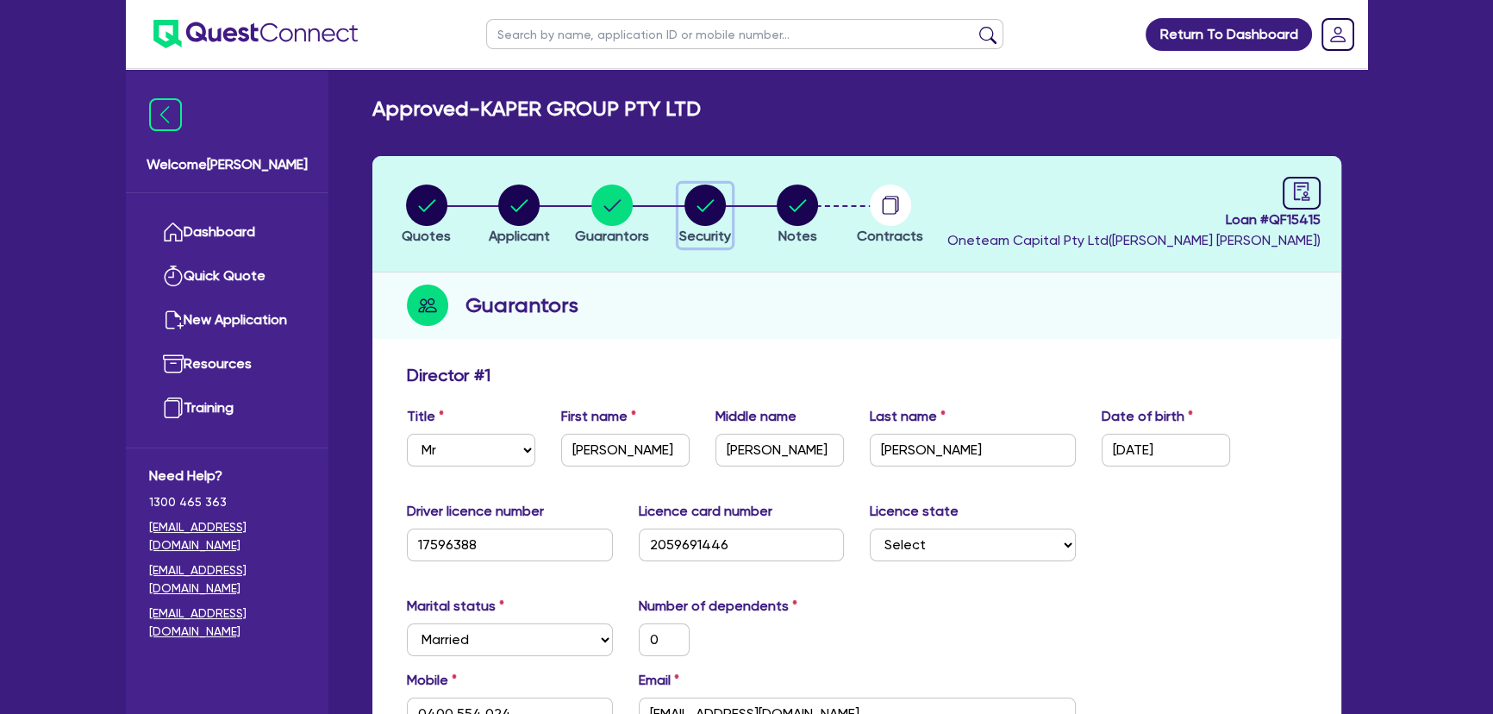
click at [707, 207] on circle "button" at bounding box center [704, 204] width 41 height 41
select select "CARS_AND_LIGHT_TRUCKS"
select select "VANS_AND_UTES"
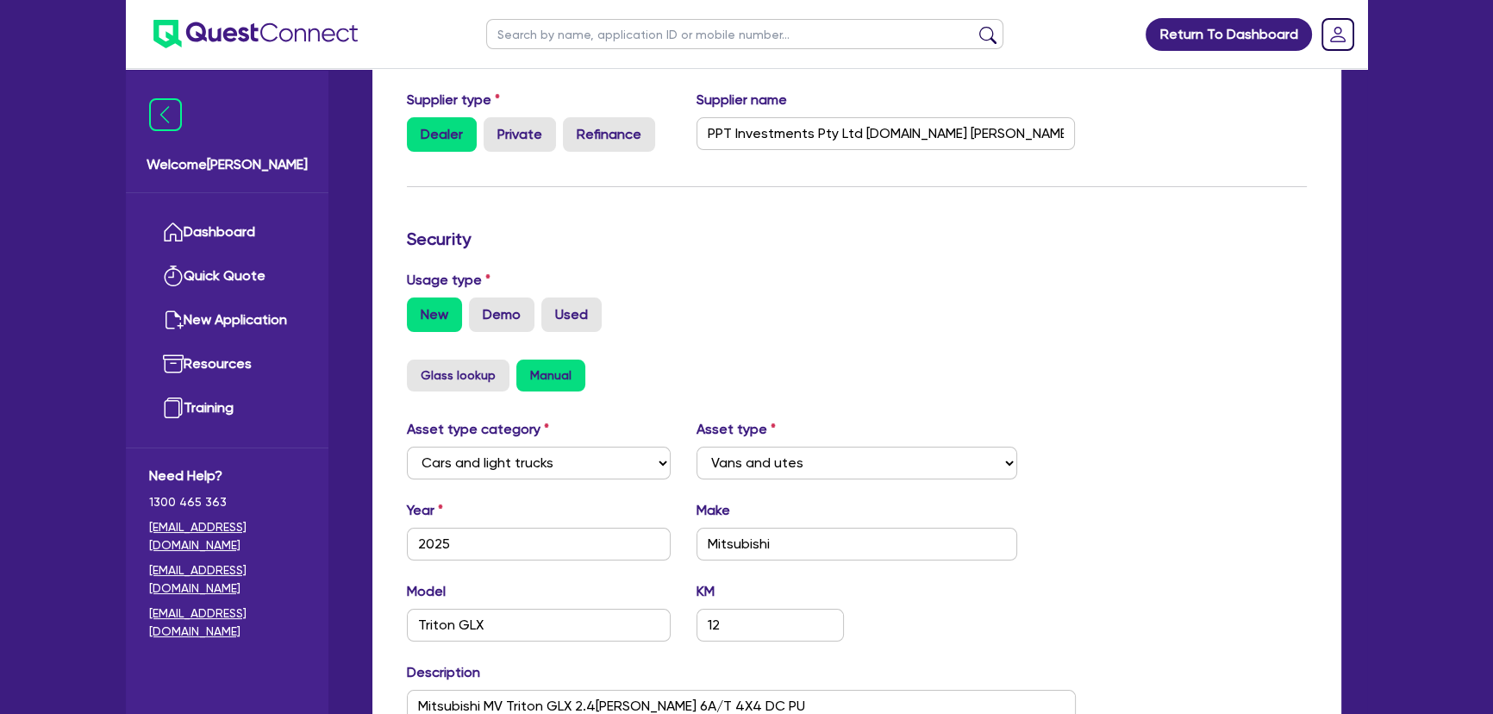
scroll to position [78, 0]
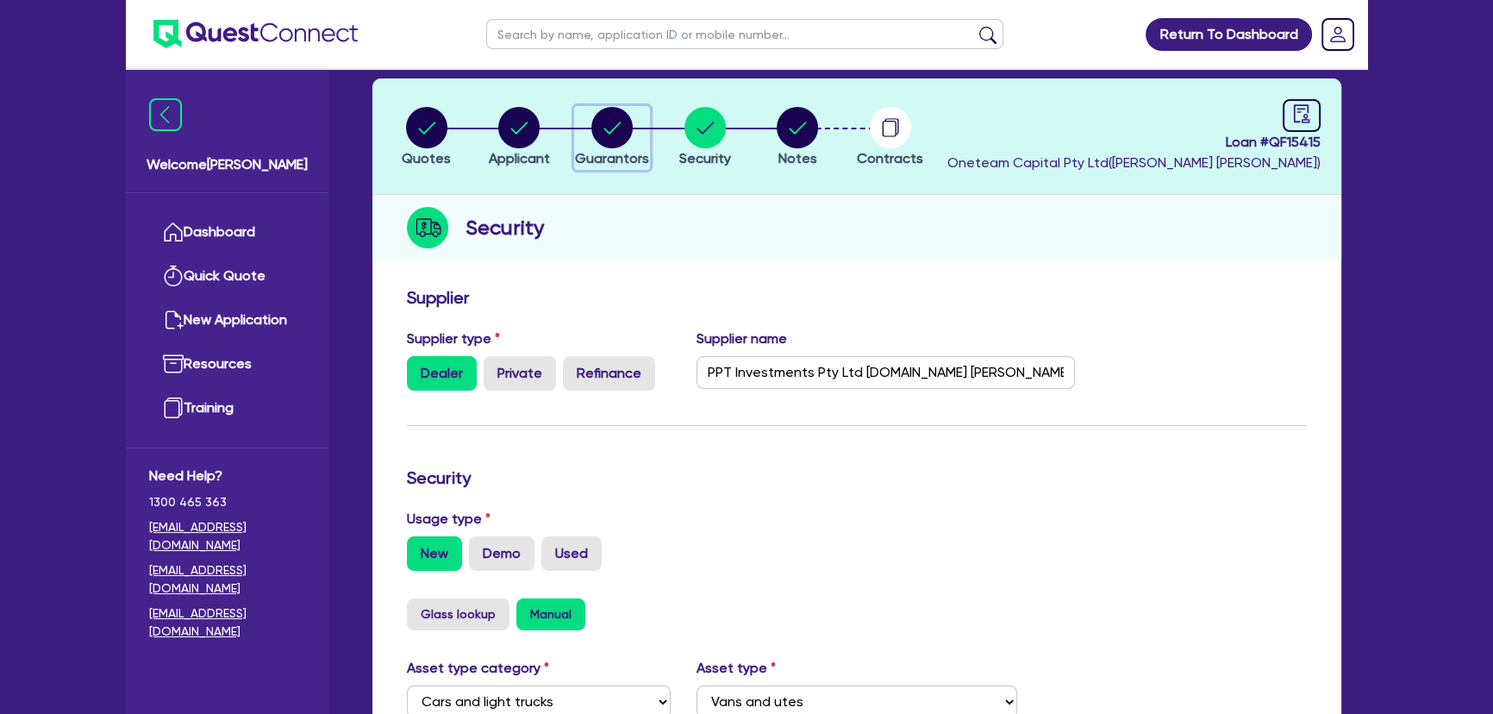
drag, startPoint x: 591, startPoint y: 131, endPoint x: 578, endPoint y: 132, distance: 13.8
click at [591, 131] on icon "button" at bounding box center [611, 127] width 41 height 41
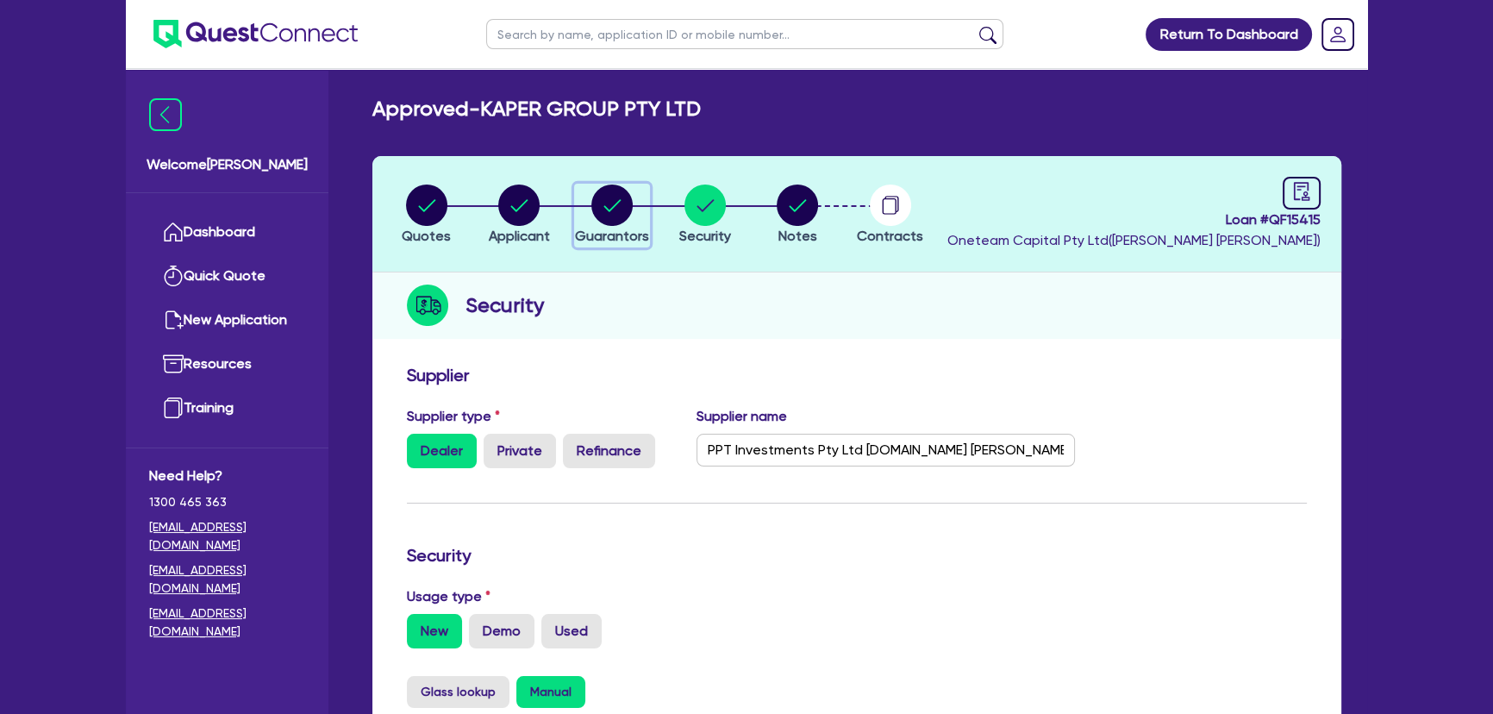
select select "MR"
select select "[GEOGRAPHIC_DATA]"
select select "MARRIED"
select select "PROPERTY"
select select "VEHICLE"
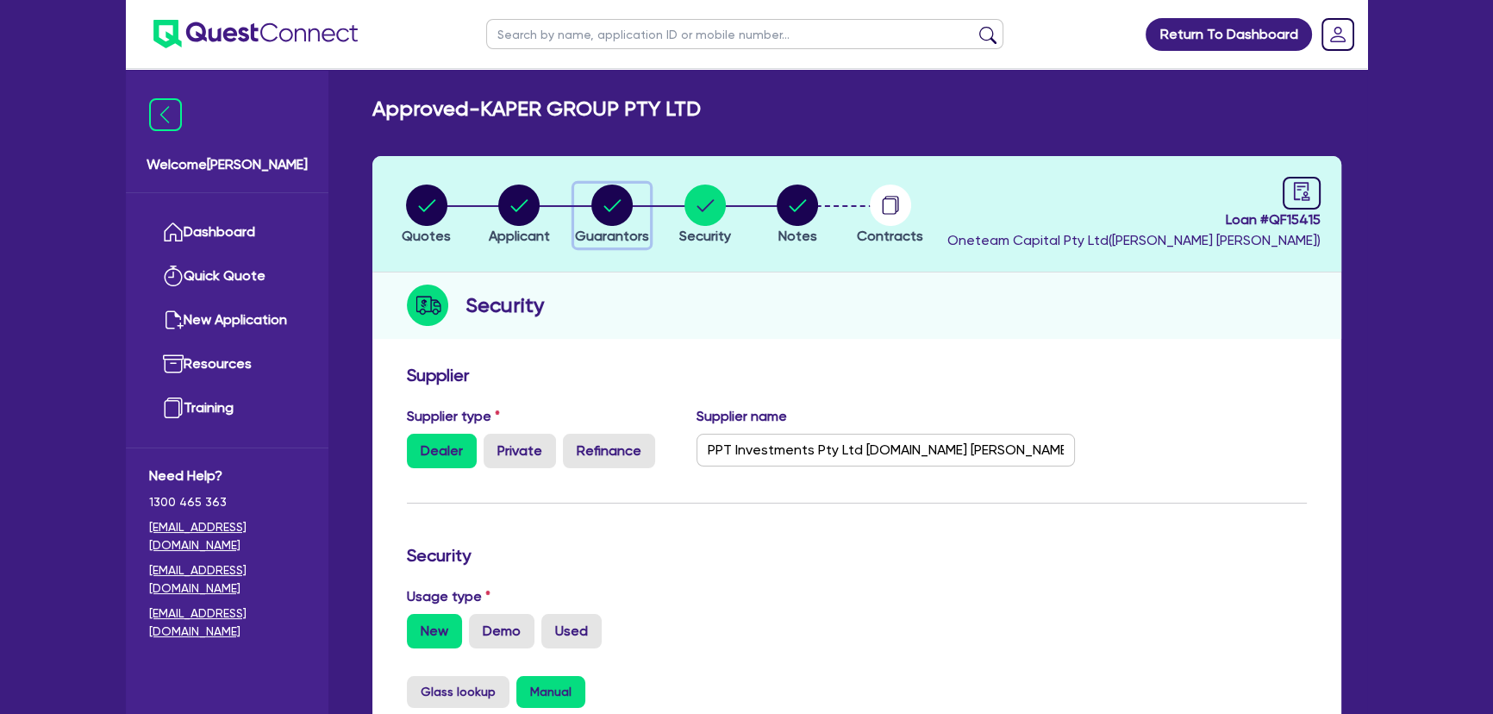
select select "OTHER"
select select "VEHICLE"
select select "CASH"
select select "MORTGAGE"
select select "VEHICLE_LOAN"
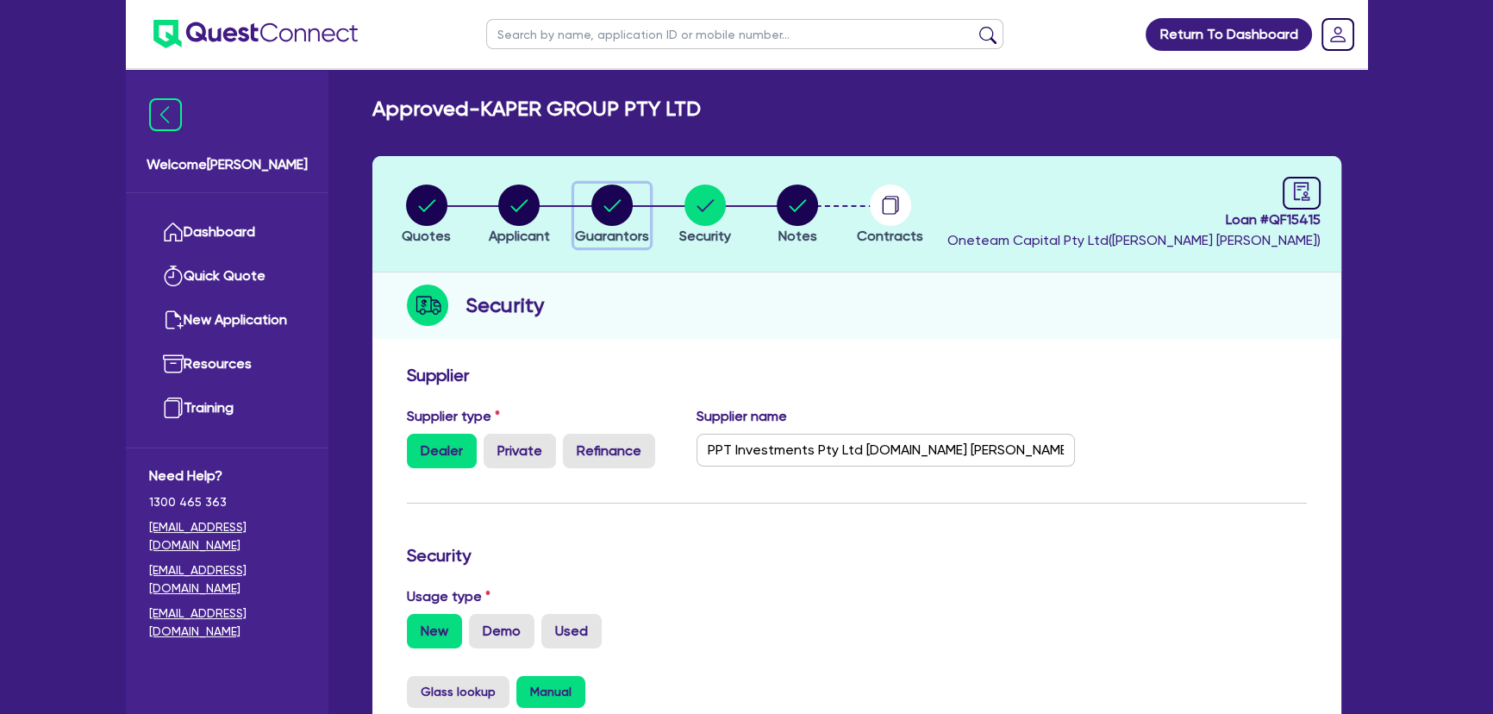
select select "VEHICLE_LOAN"
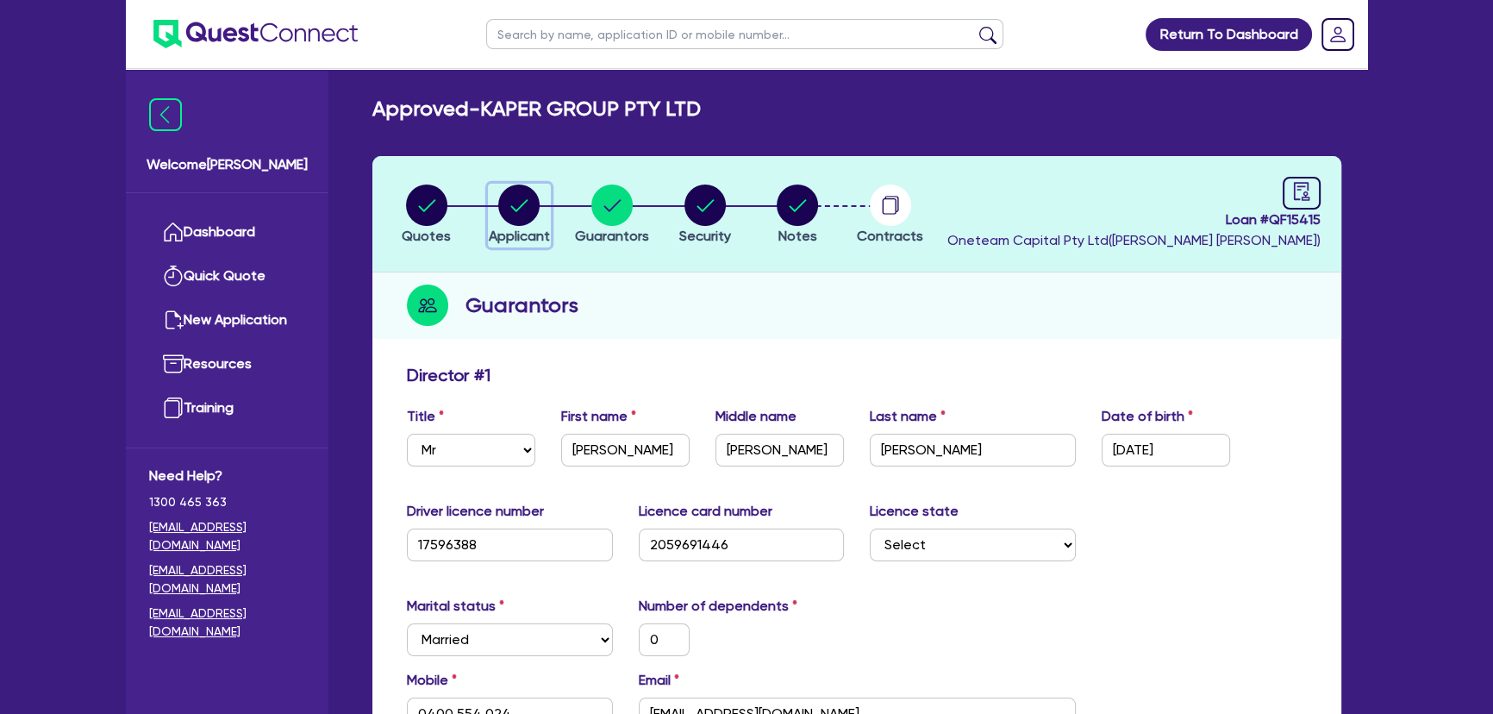
click at [500, 201] on circle "button" at bounding box center [518, 204] width 41 height 41
select select "COMPANY"
select select "BUILDING_CONSTRUCTION"
select select "BUSINESSES_CONSTRUCTION_SERVICES"
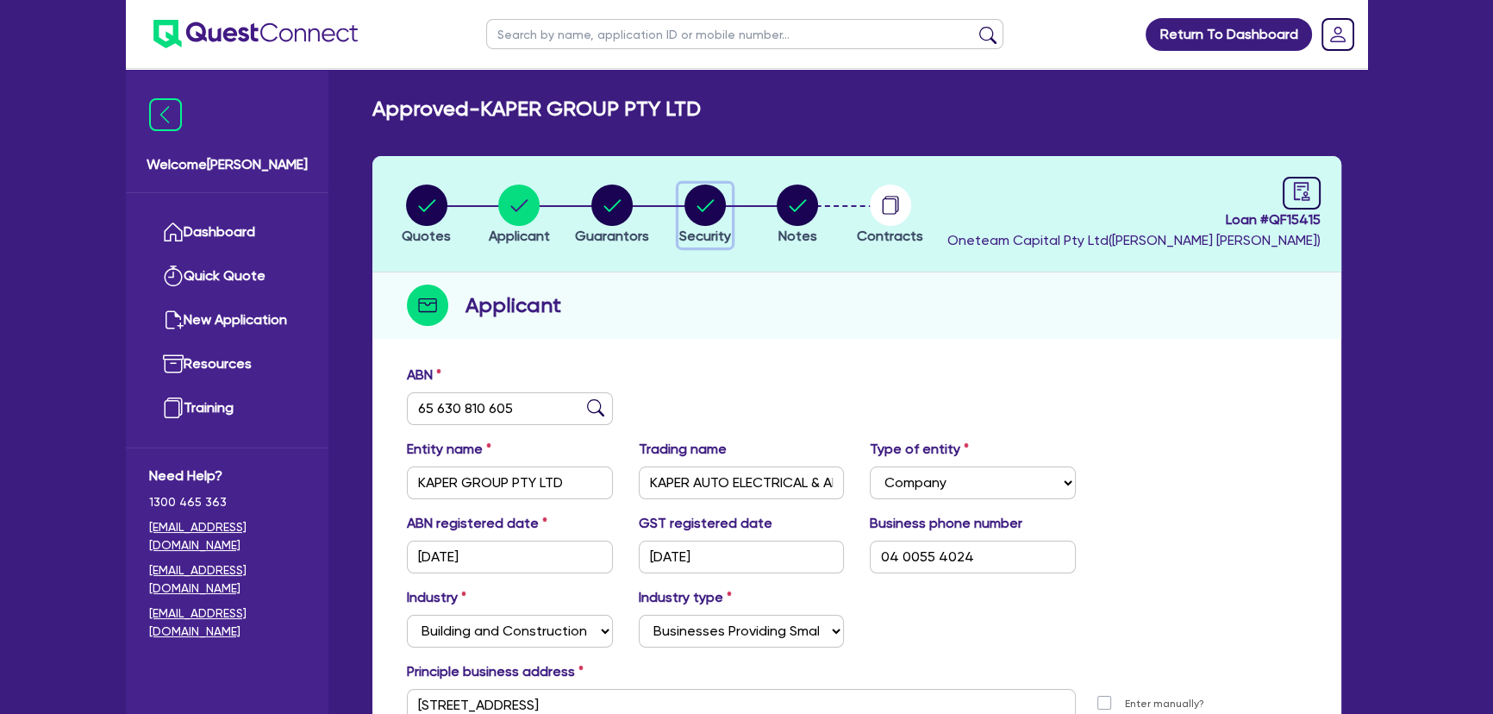
click at [724, 206] on circle "button" at bounding box center [704, 204] width 41 height 41
select select "CARS_AND_LIGHT_TRUCKS"
select select "VANS_AND_UTES"
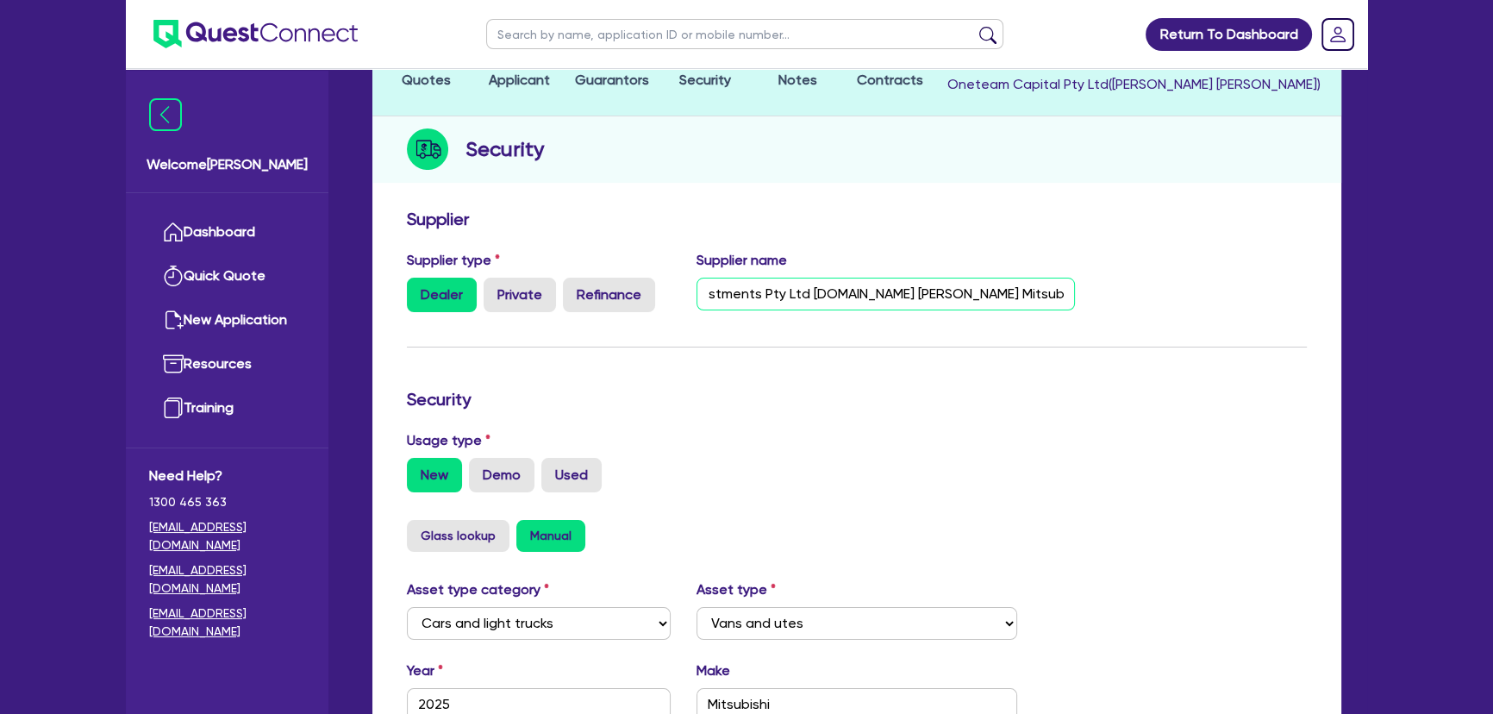
scroll to position [0, 125]
drag, startPoint x: 794, startPoint y: 287, endPoint x: 1076, endPoint y: 284, distance: 281.9
click at [1076, 284] on div "Supplier name PPT Investments Pty Ltd t.as Kloster Mitsubishi - mitsubishi.sale…" at bounding box center [886, 281] width 405 height 62
click at [1018, 329] on form "Supplier Supplier type Dealer Private Refinance Supplier name PPT Investments P…" at bounding box center [857, 620] width 900 height 822
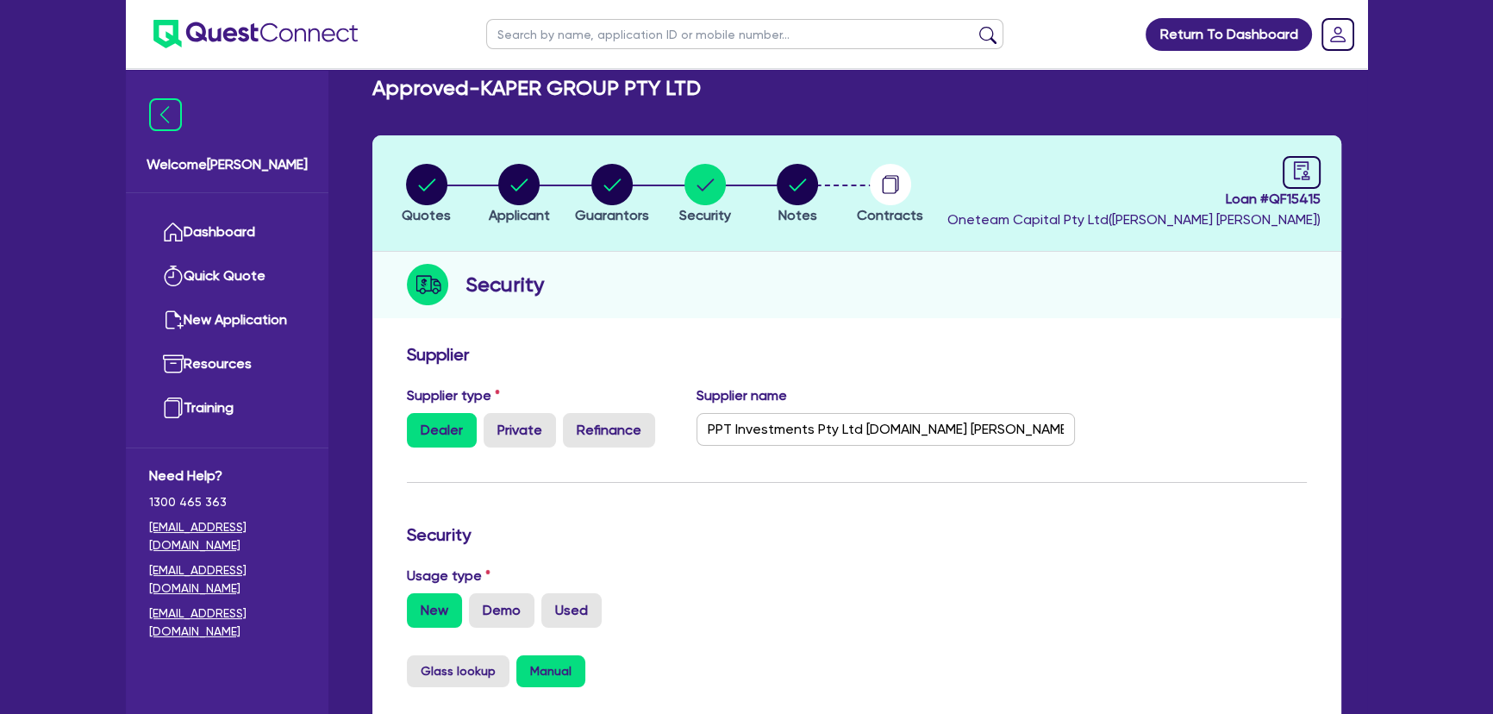
scroll to position [0, 0]
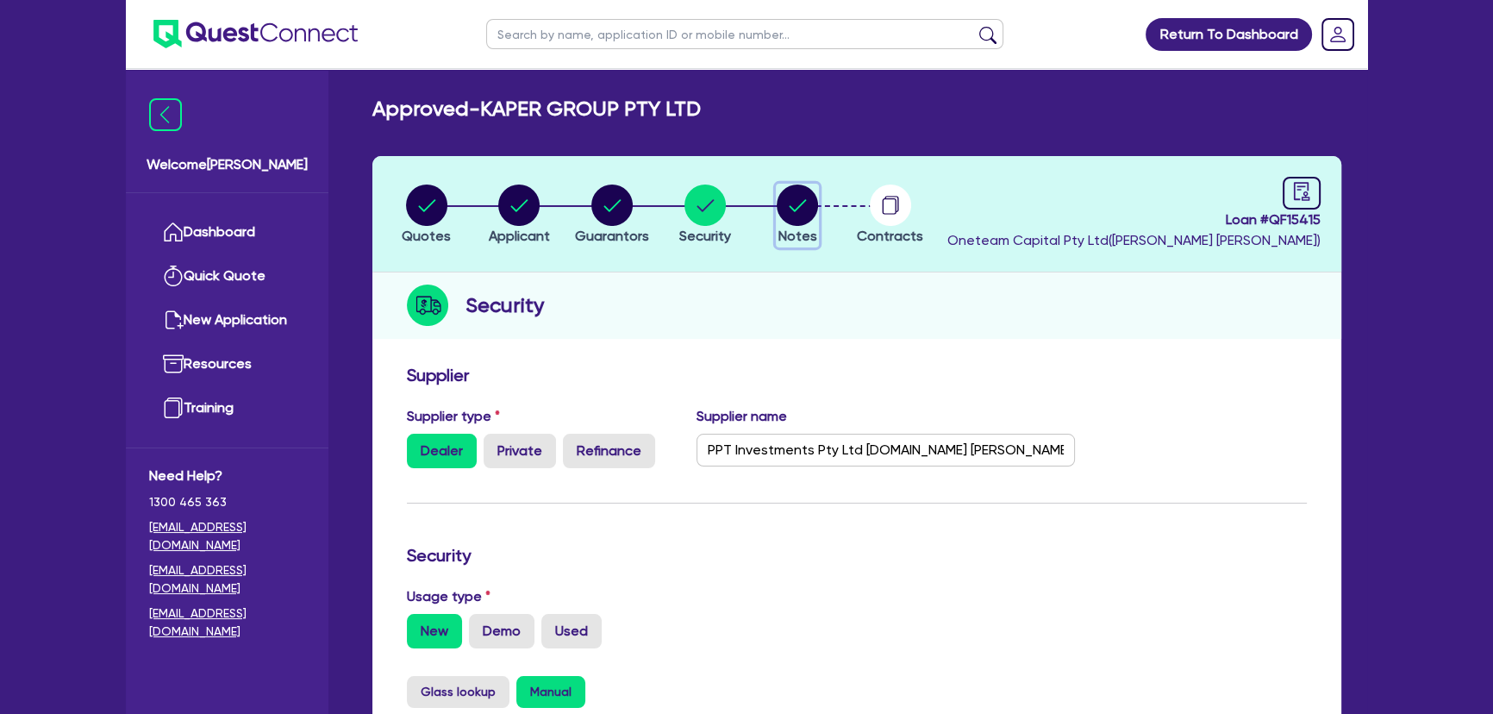
click at [788, 214] on circle "button" at bounding box center [797, 204] width 41 height 41
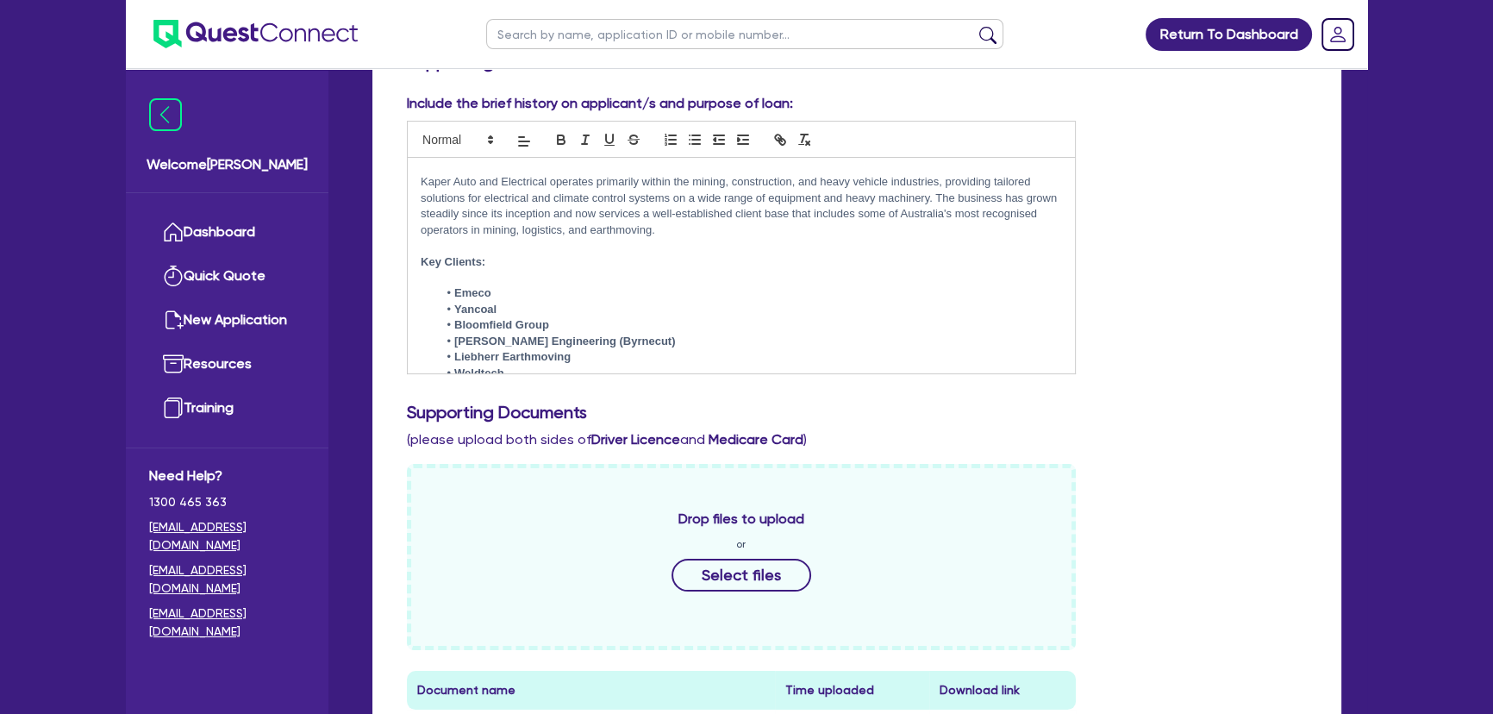
scroll to position [50, 0]
